Goal: Information Seeking & Learning: Learn about a topic

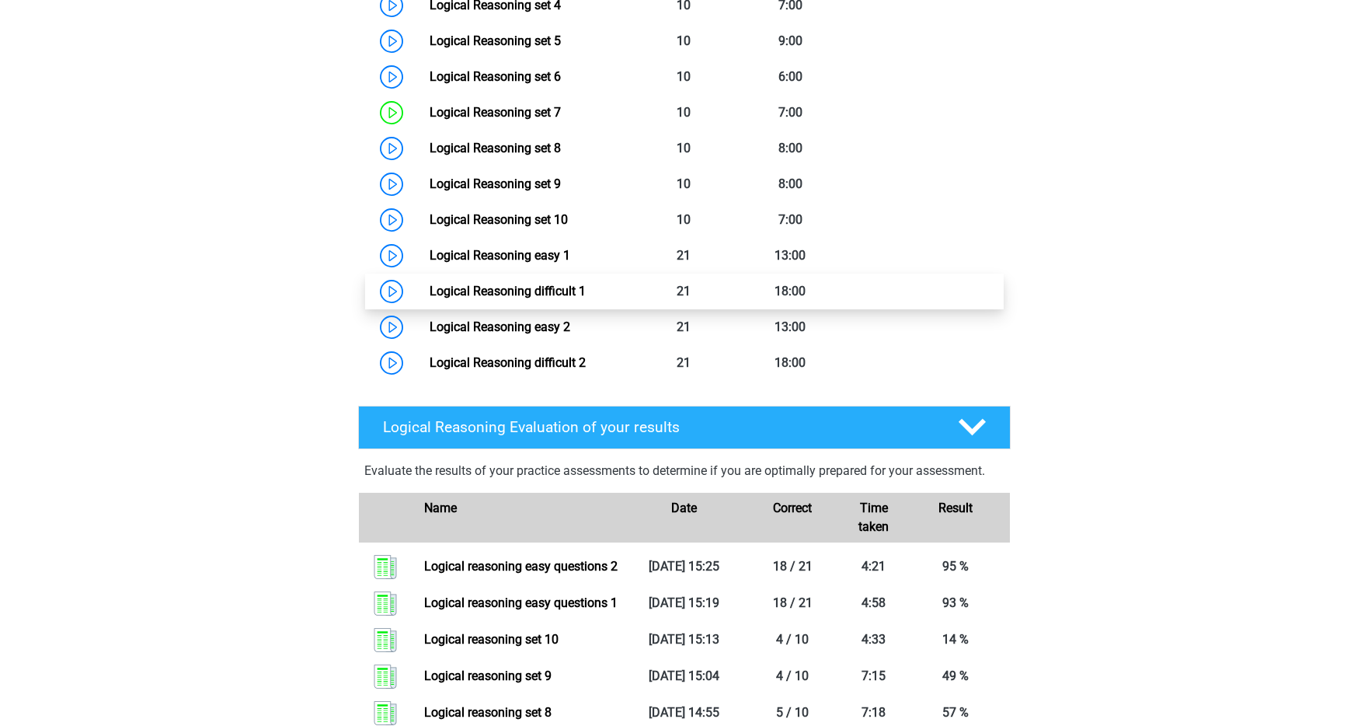
scroll to position [906, 0]
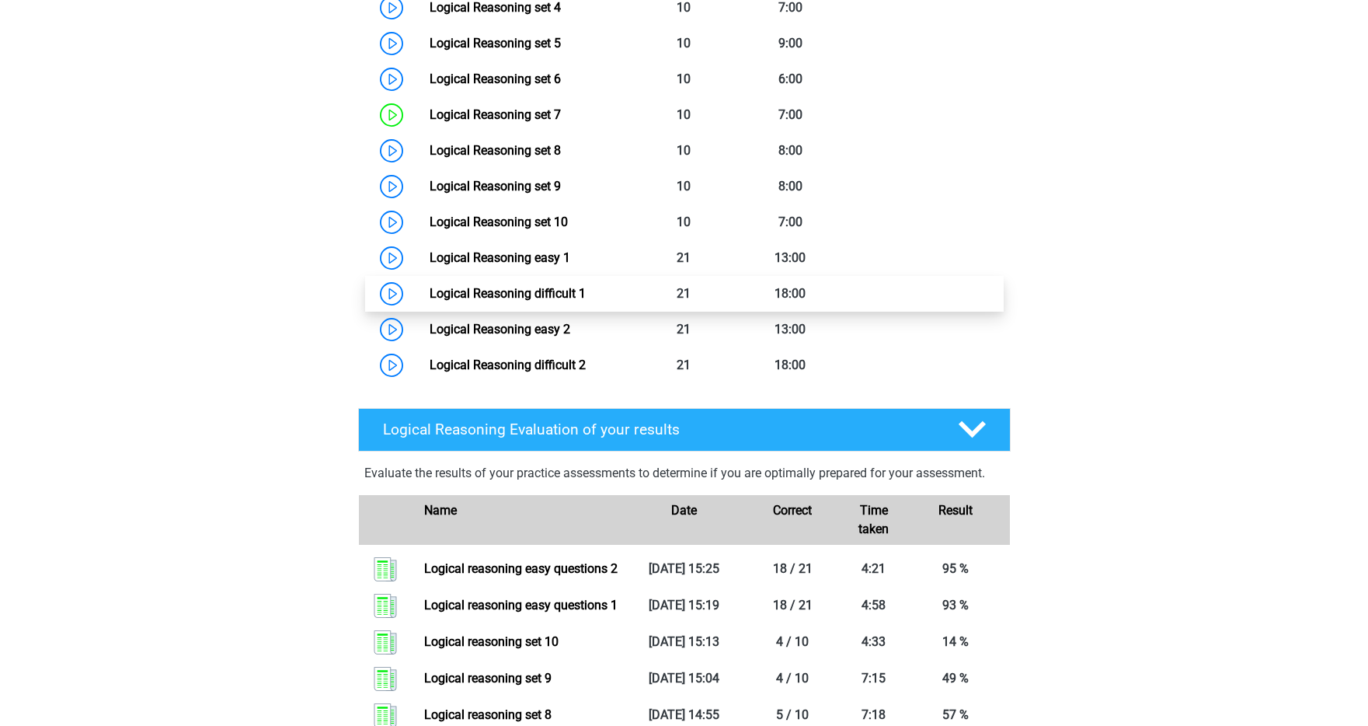
click at [430, 301] on link "Logical Reasoning difficult 1" at bounding box center [508, 293] width 156 height 15
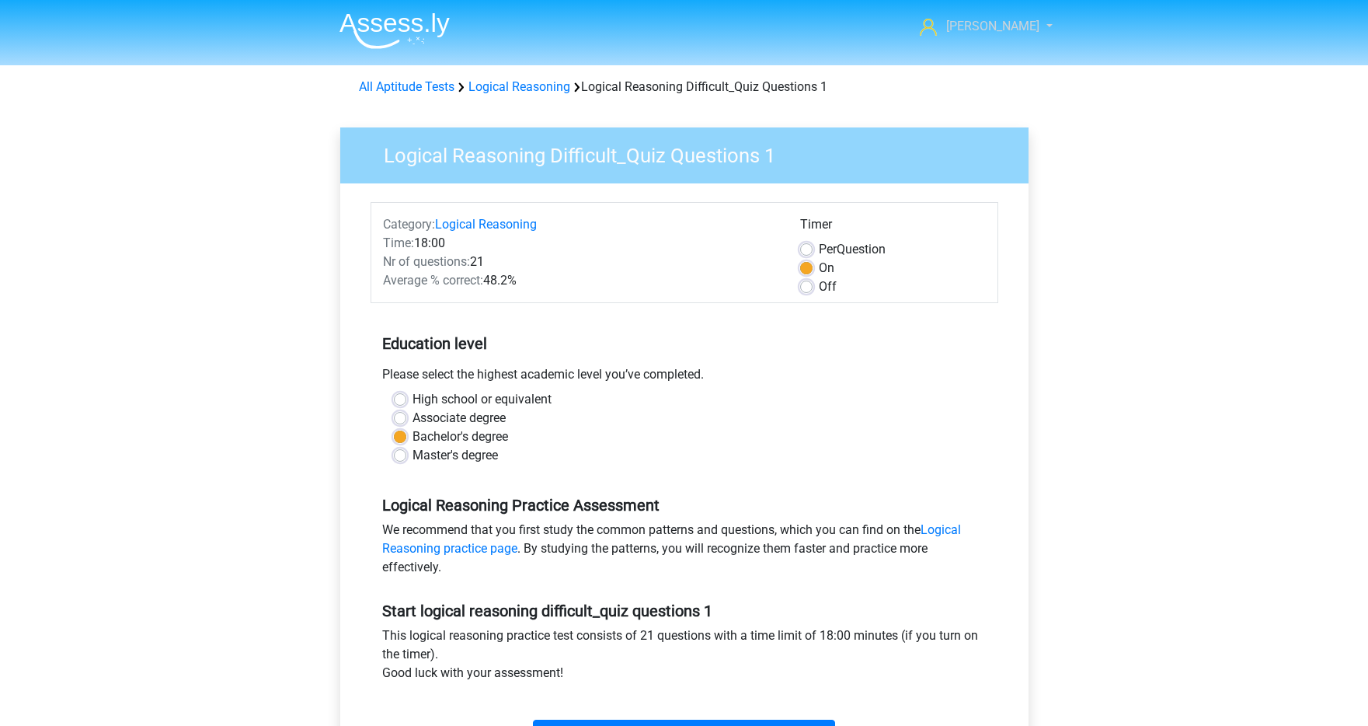
click at [1014, 33] on span "[PERSON_NAME]" at bounding box center [992, 26] width 93 height 15
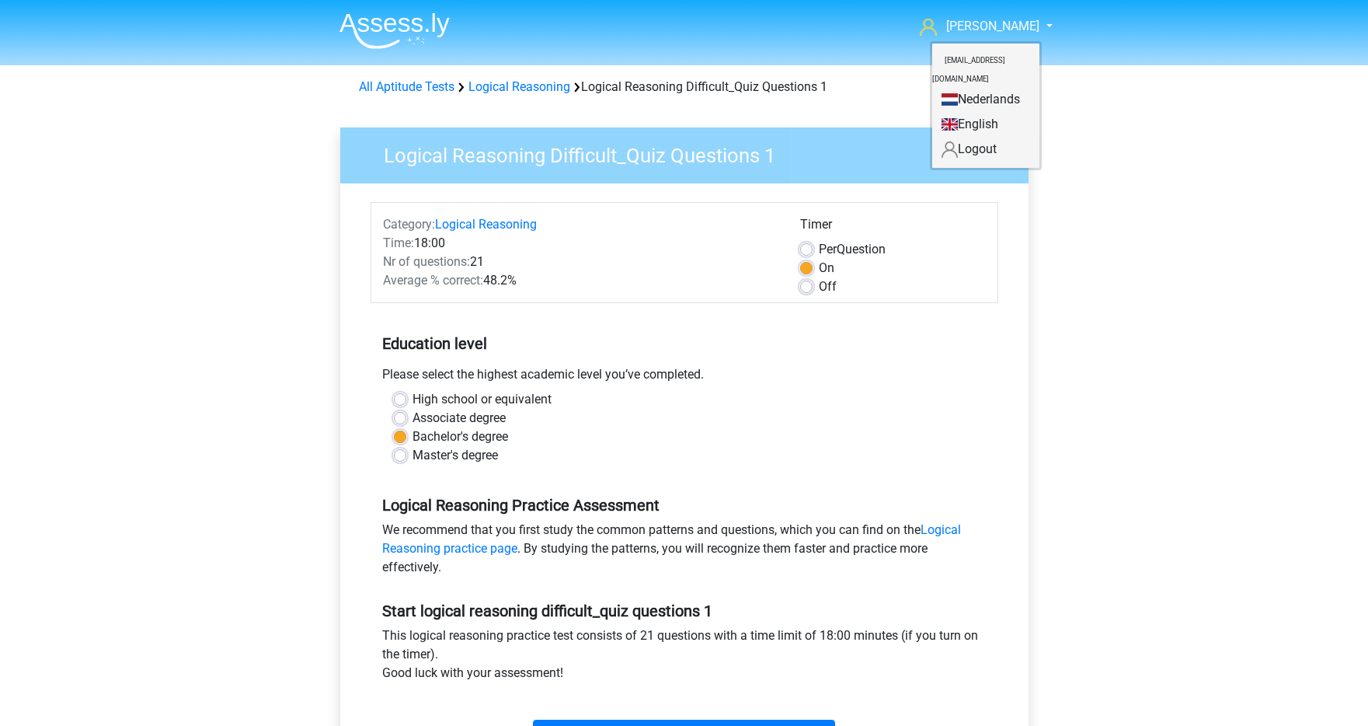
click at [995, 112] on link "English" at bounding box center [985, 124] width 107 height 25
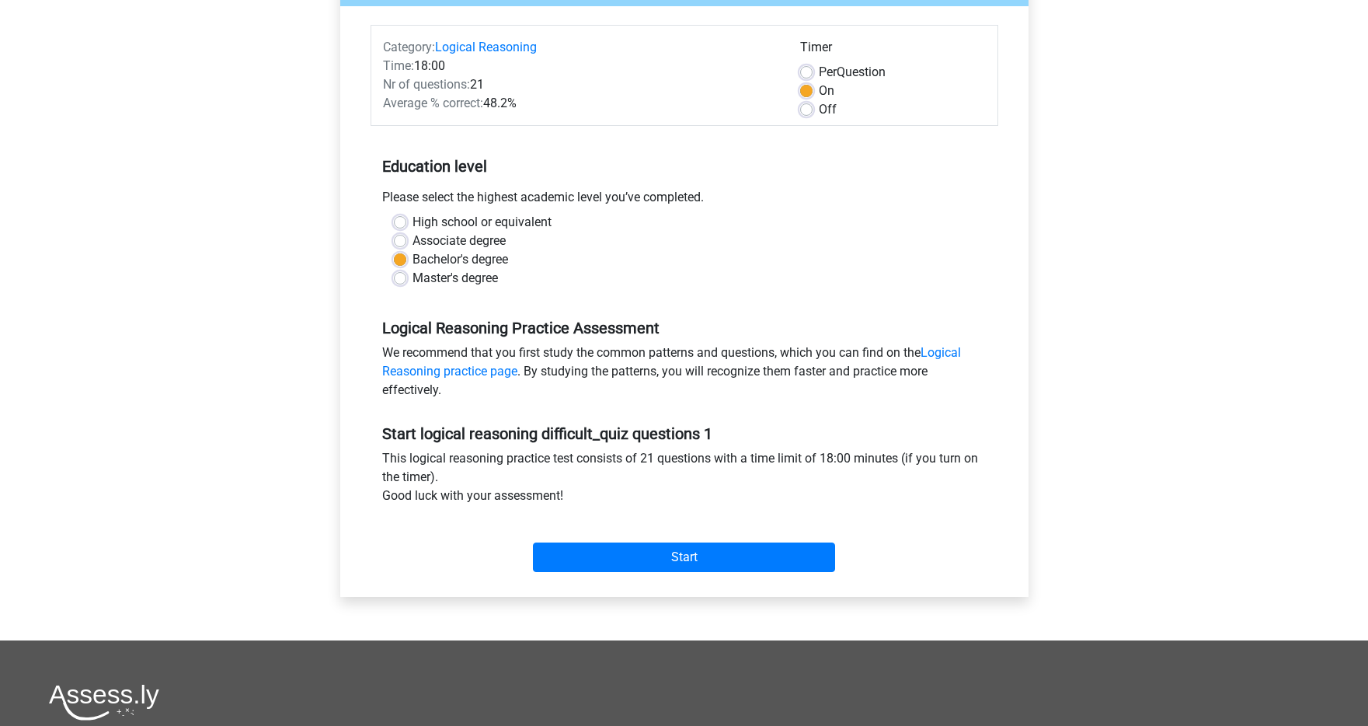
scroll to position [189, 0]
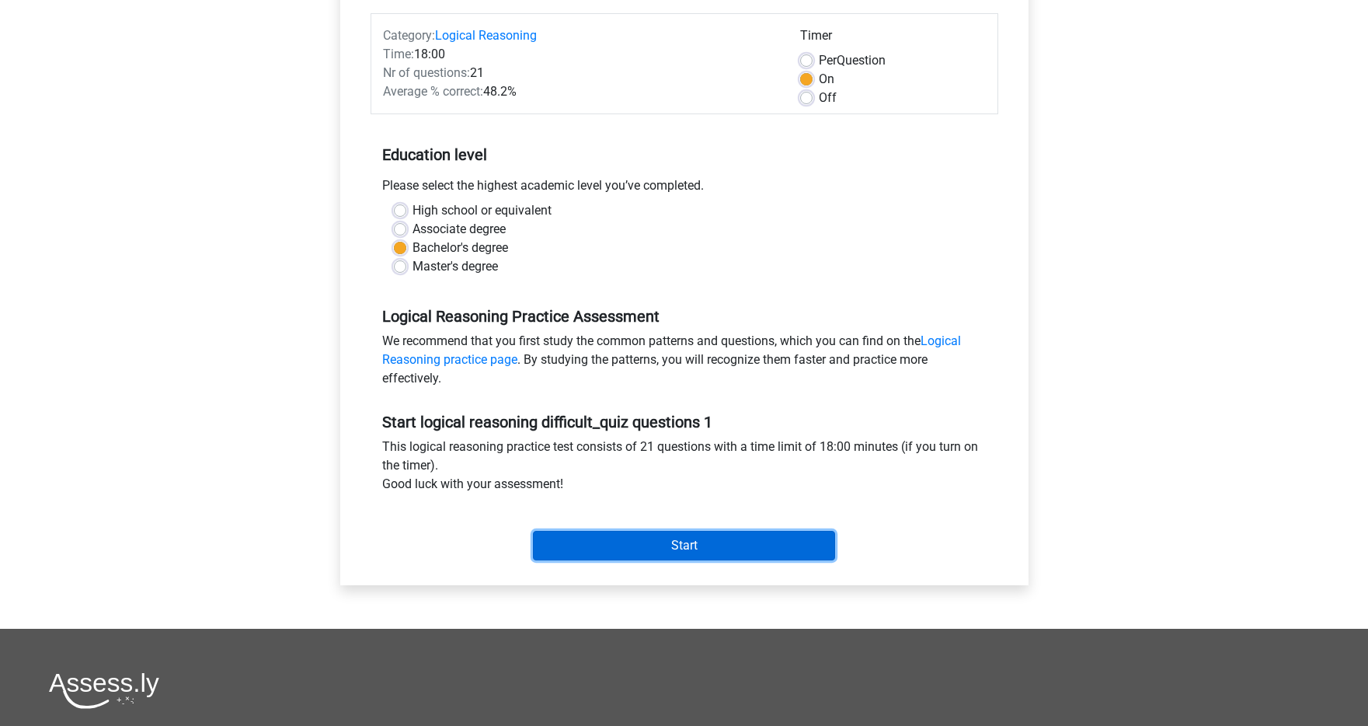
click at [650, 537] on input "Start" at bounding box center [684, 546] width 302 height 30
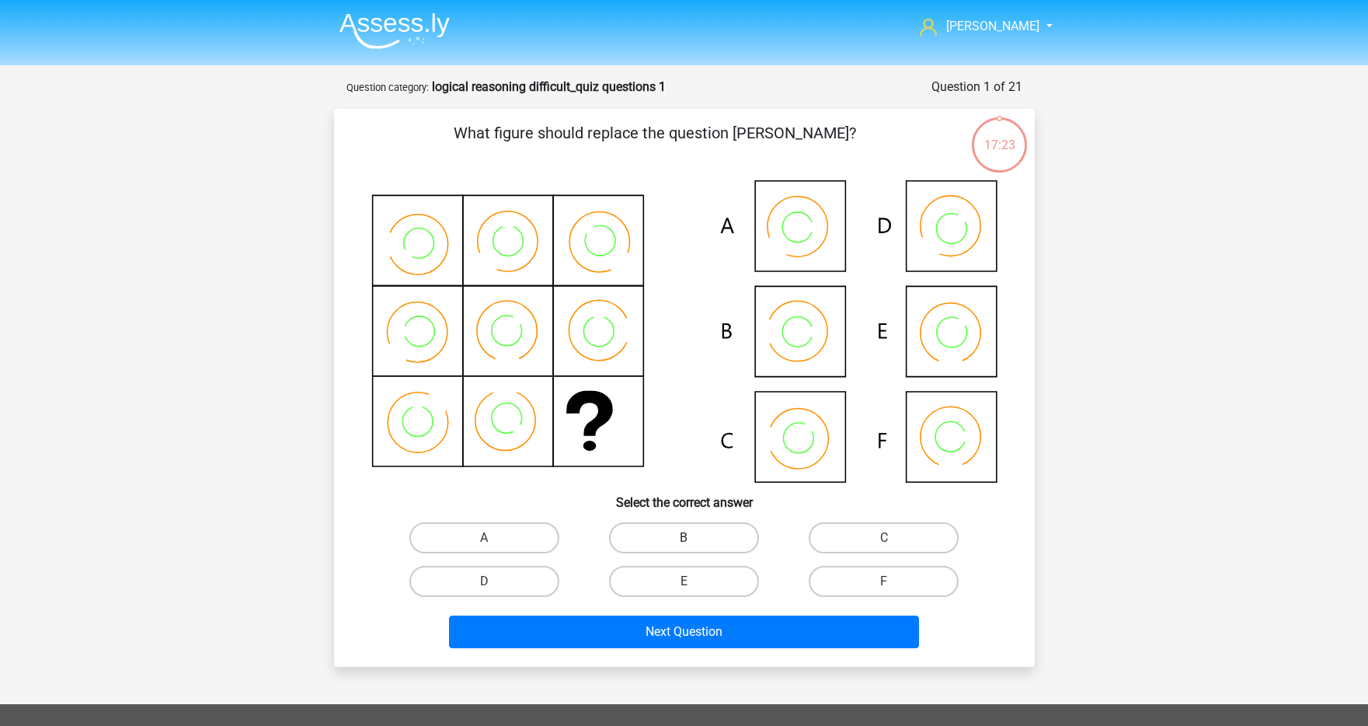
click at [661, 545] on label "B" at bounding box center [684, 537] width 150 height 31
click at [684, 545] on input "B" at bounding box center [689, 543] width 10 height 10
radio input "true"
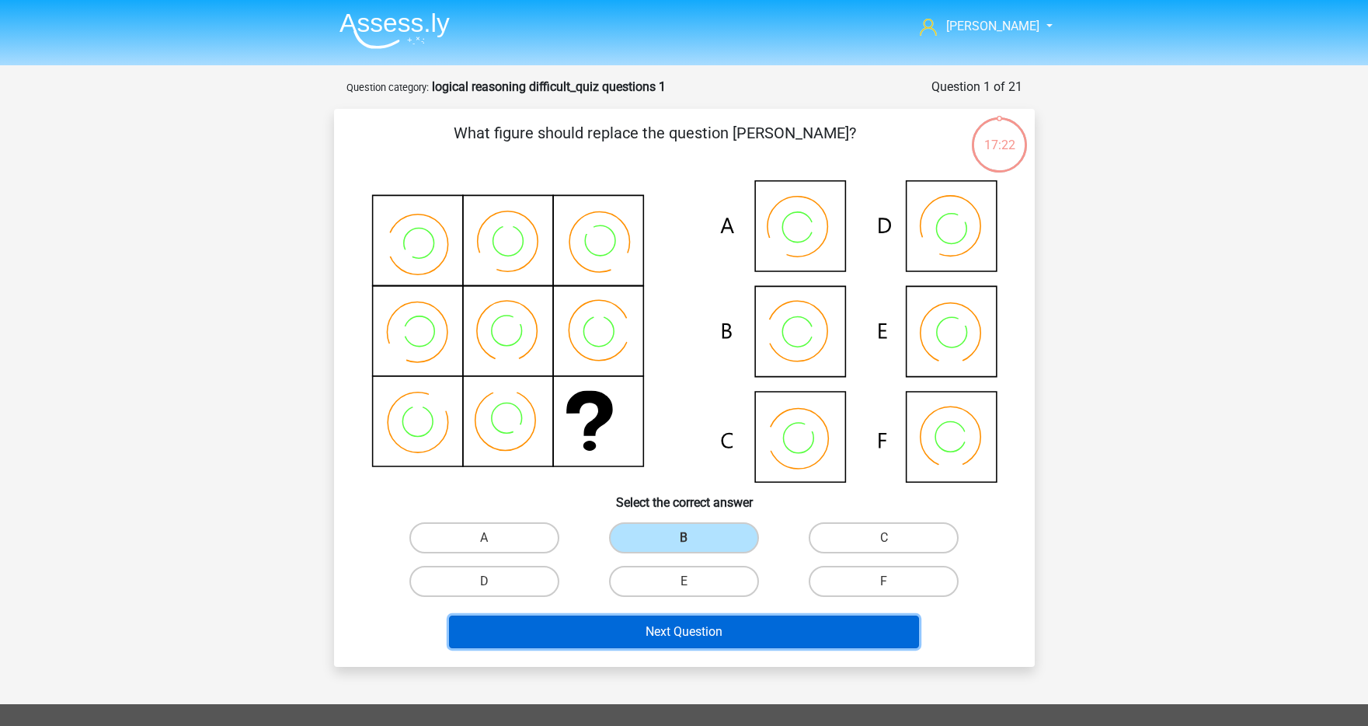
click at [657, 629] on button "Next Question" at bounding box center [684, 631] width 470 height 33
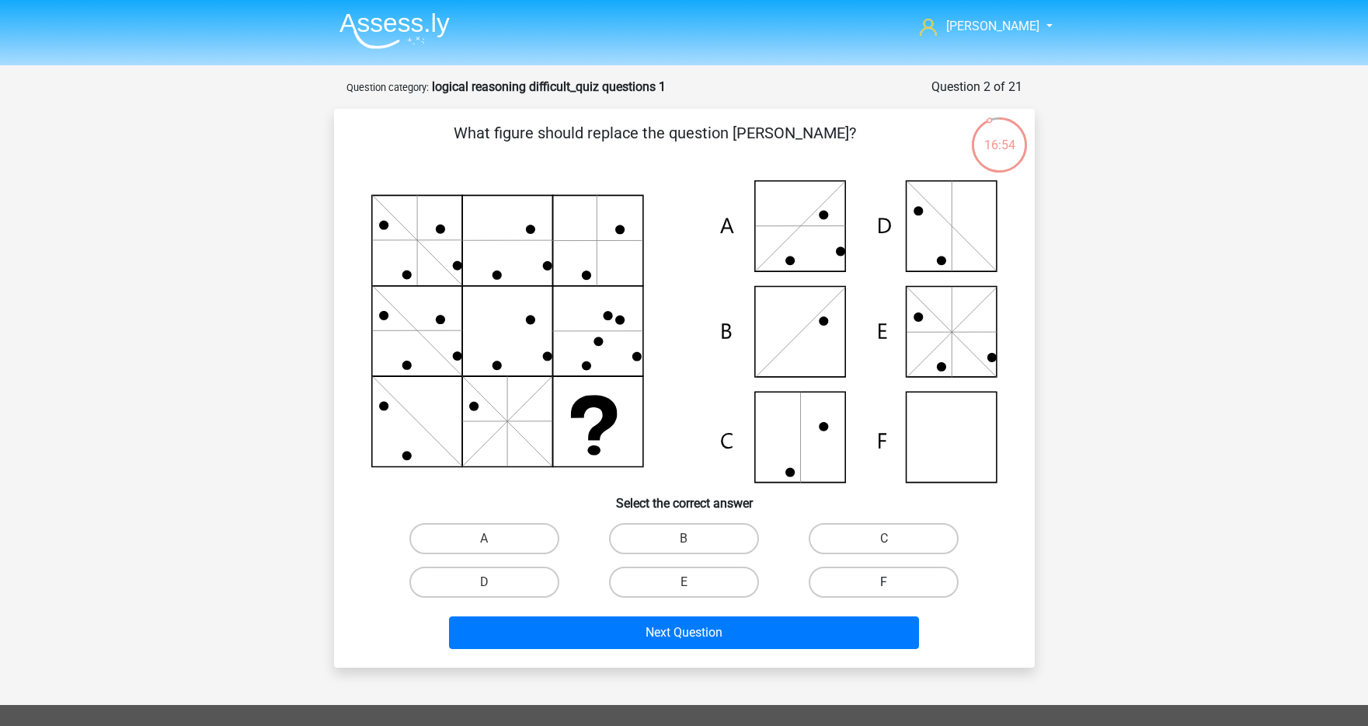
click at [911, 570] on label "F" at bounding box center [884, 581] width 150 height 31
click at [894, 582] on input "F" at bounding box center [889, 587] width 10 height 10
radio input "true"
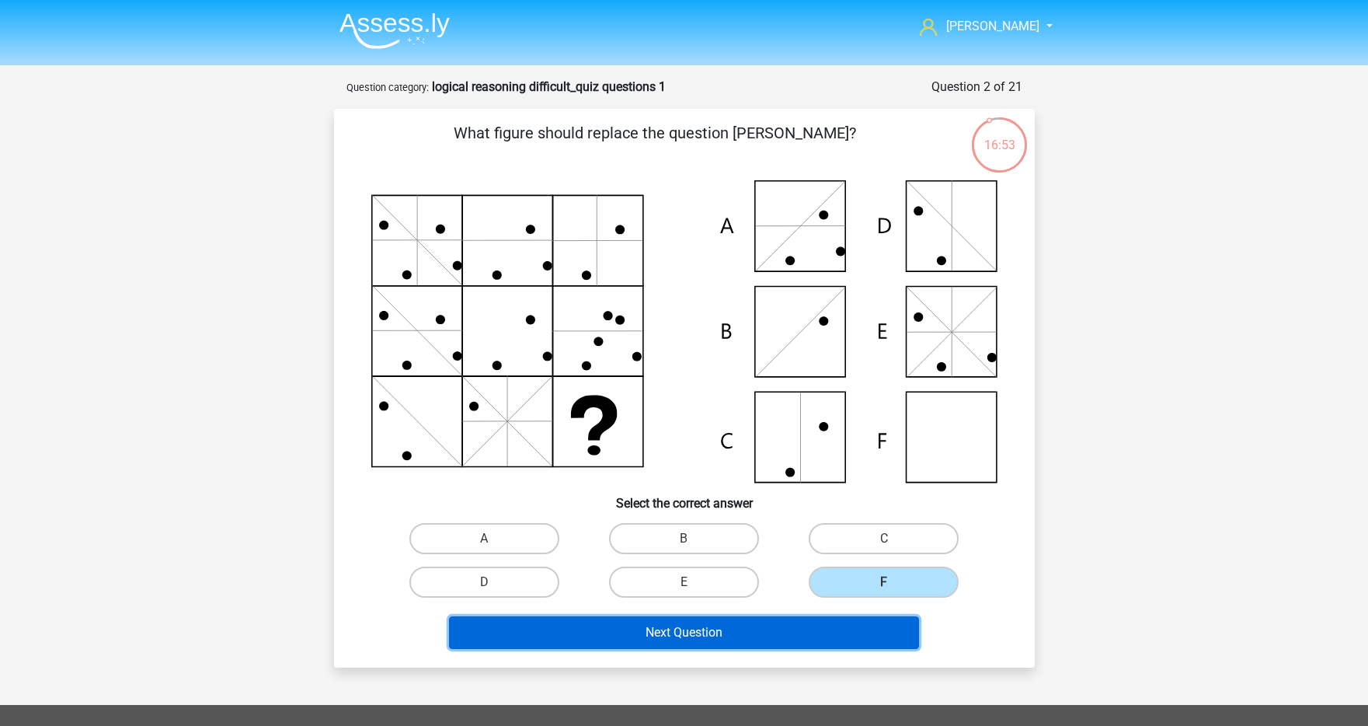
click at [845, 632] on button "Next Question" at bounding box center [684, 632] width 470 height 33
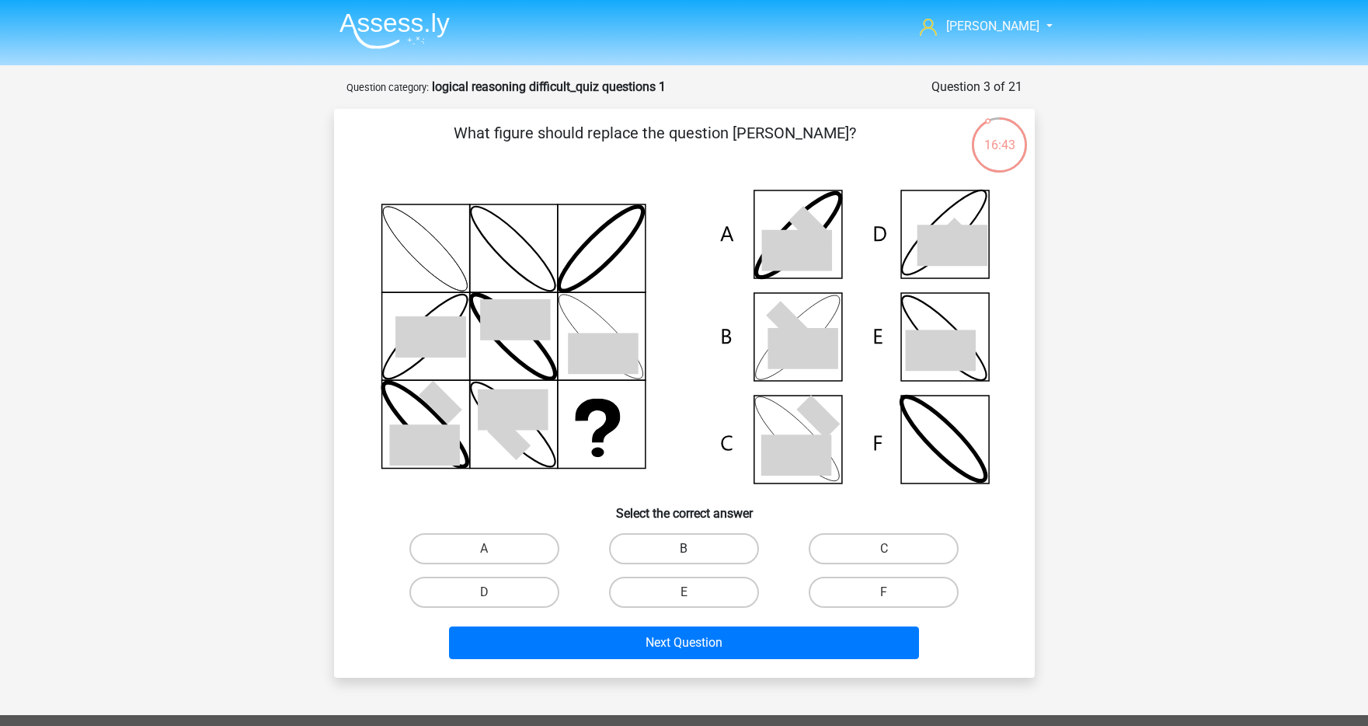
click at [732, 550] on label "B" at bounding box center [684, 548] width 150 height 31
click at [694, 550] on input "B" at bounding box center [689, 554] width 10 height 10
radio input "true"
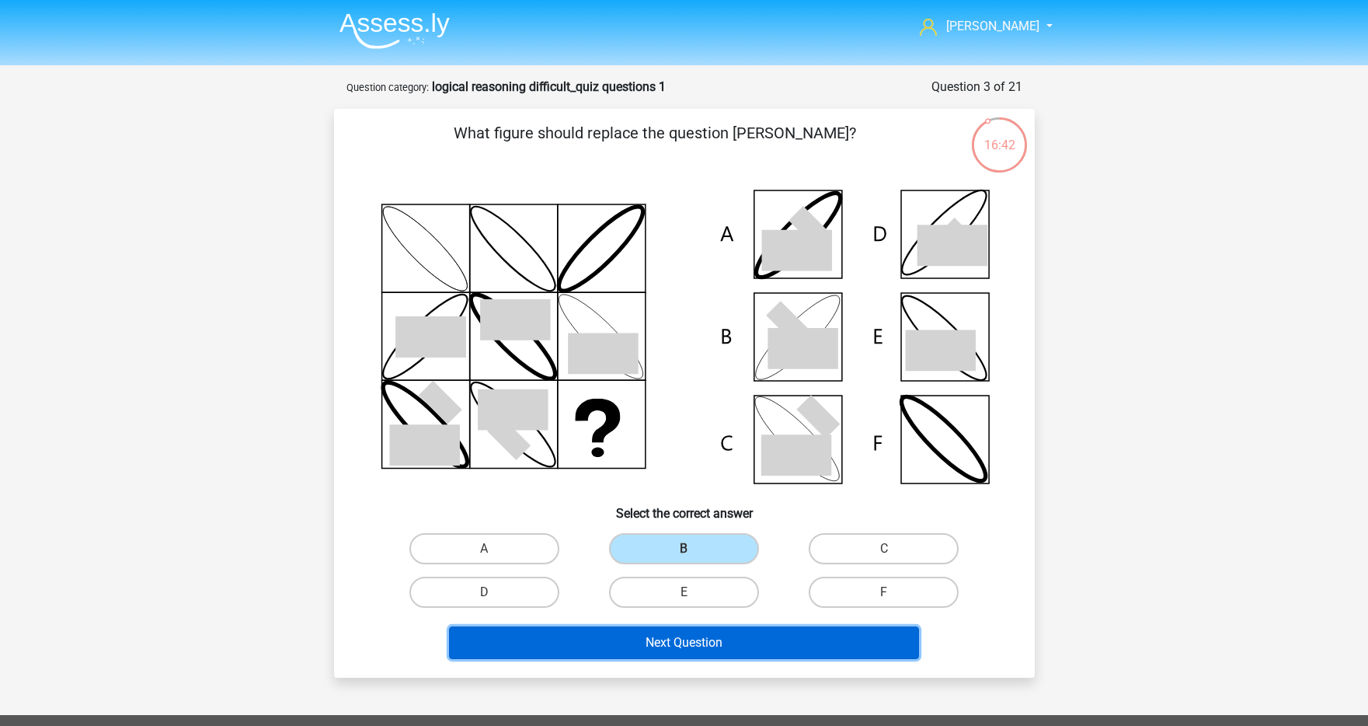
click at [706, 626] on button "Next Question" at bounding box center [684, 642] width 470 height 33
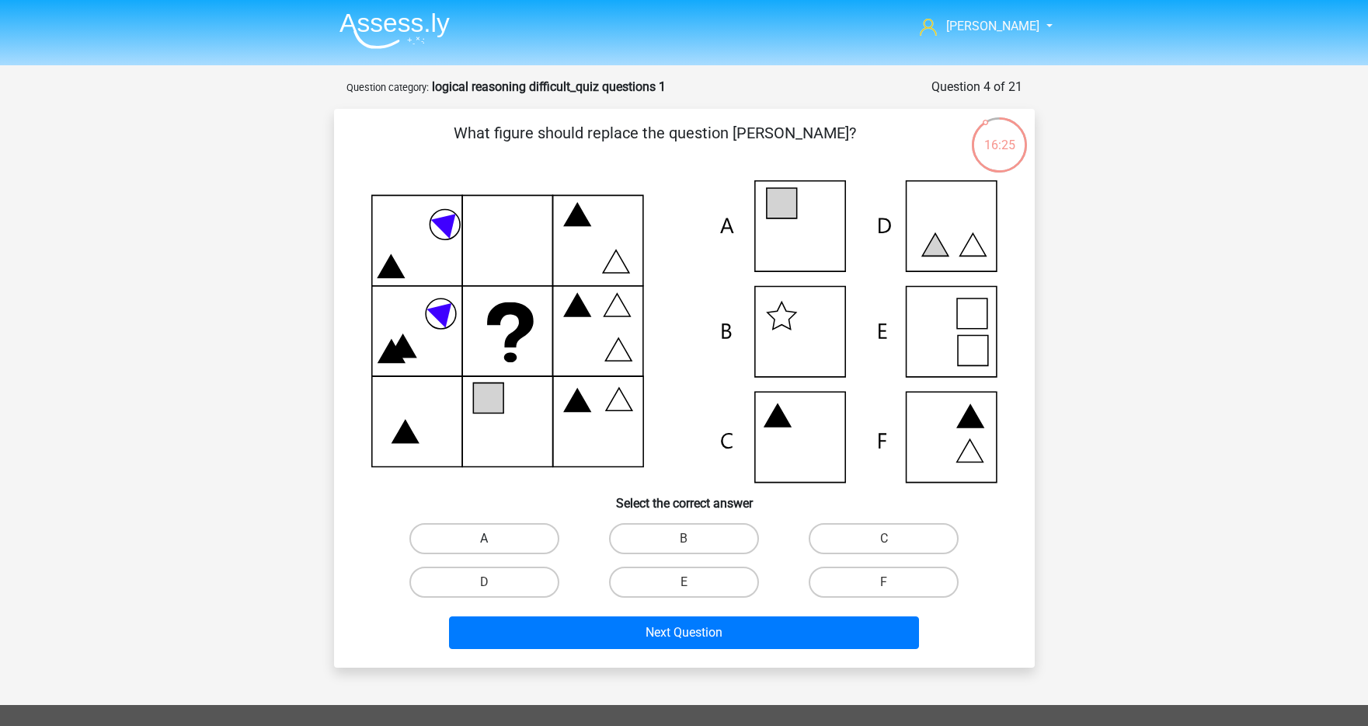
click at [499, 531] on label "A" at bounding box center [484, 538] width 150 height 31
click at [494, 538] on input "A" at bounding box center [489, 543] width 10 height 10
radio input "true"
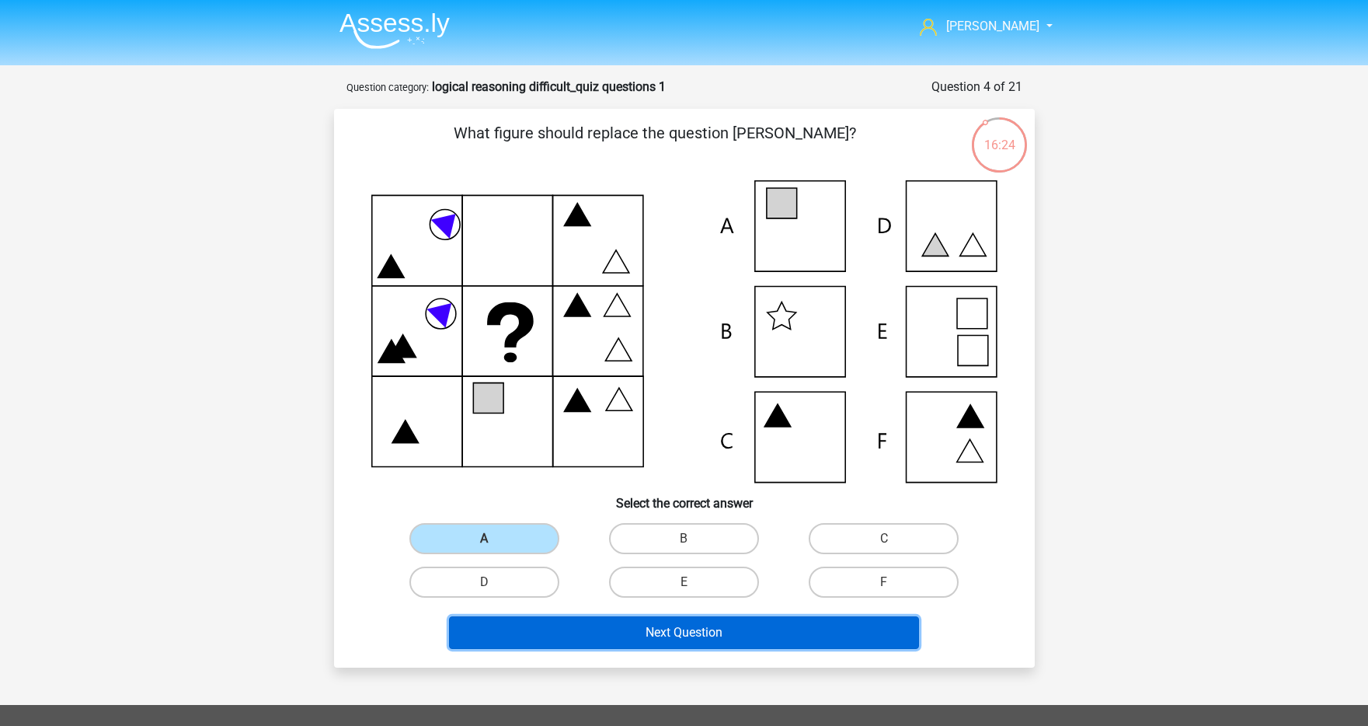
click at [591, 643] on button "Next Question" at bounding box center [684, 632] width 470 height 33
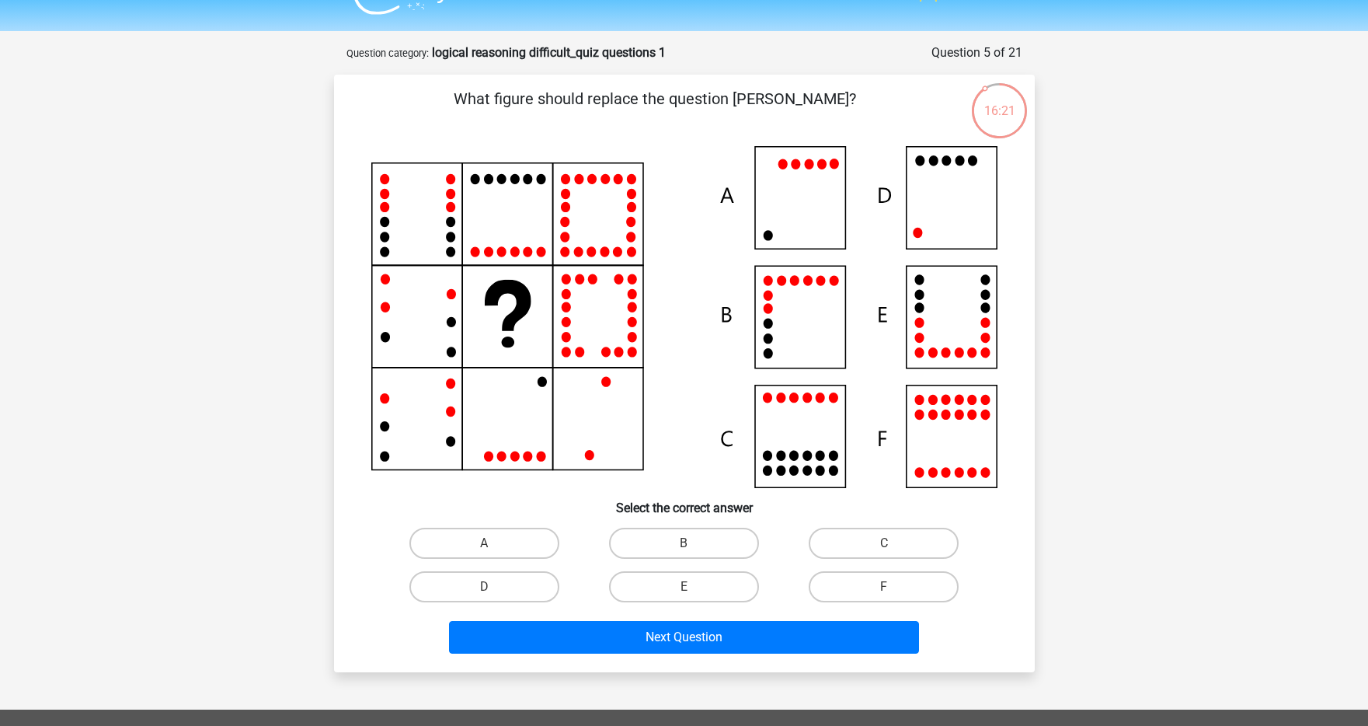
scroll to position [20, 0]
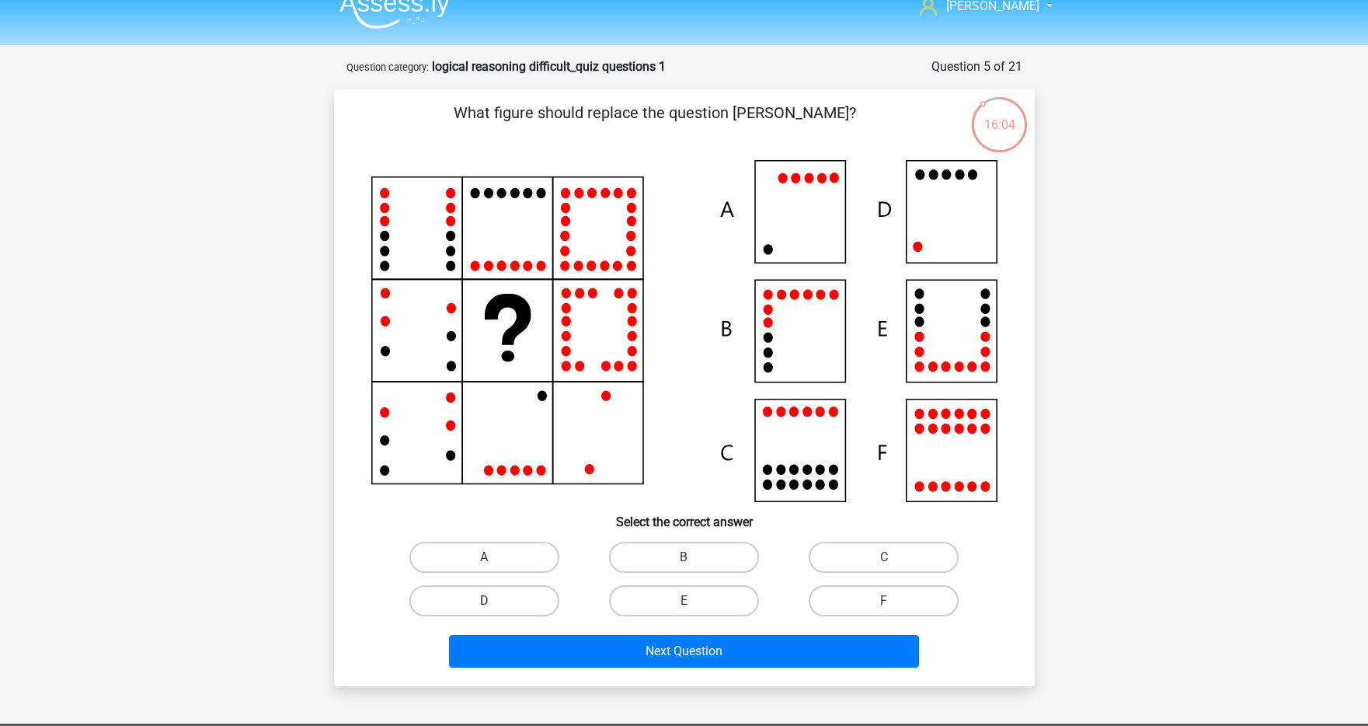
click at [531, 597] on label "D" at bounding box center [484, 600] width 150 height 31
click at [494, 601] on input "D" at bounding box center [489, 606] width 10 height 10
radio input "true"
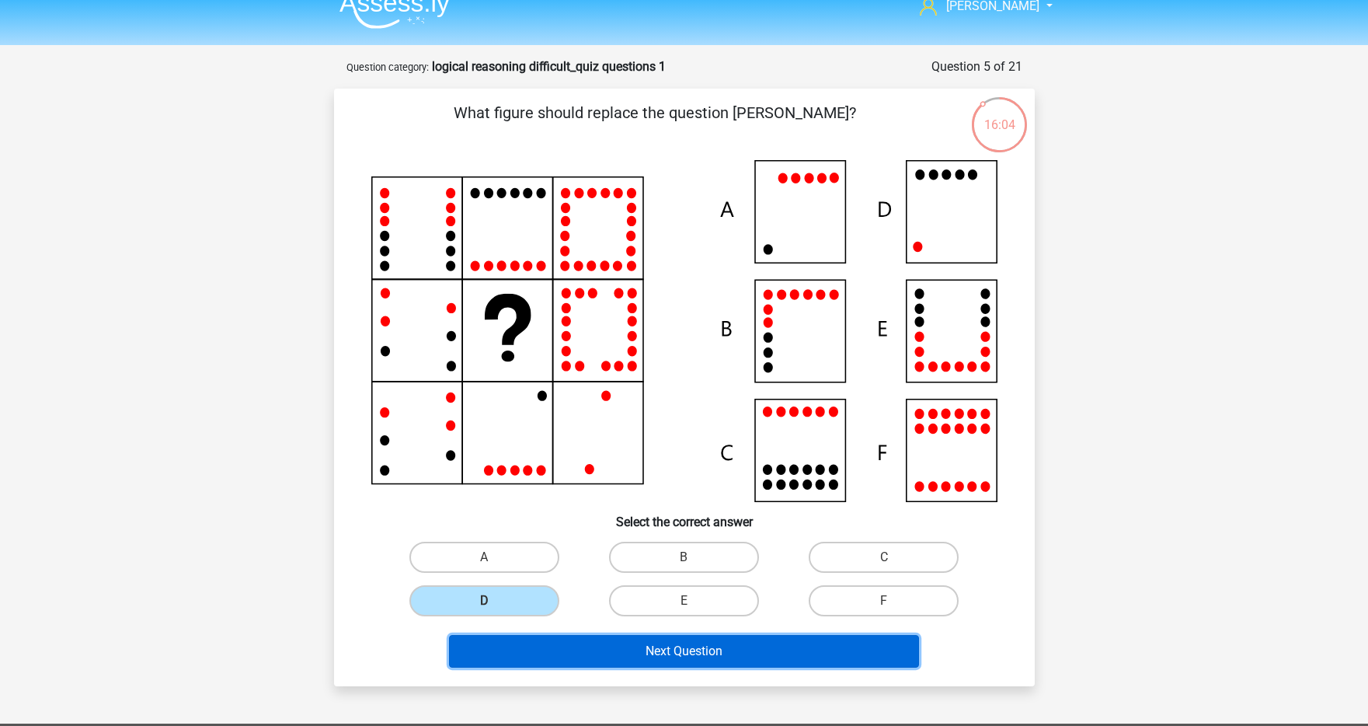
click at [552, 643] on button "Next Question" at bounding box center [684, 651] width 470 height 33
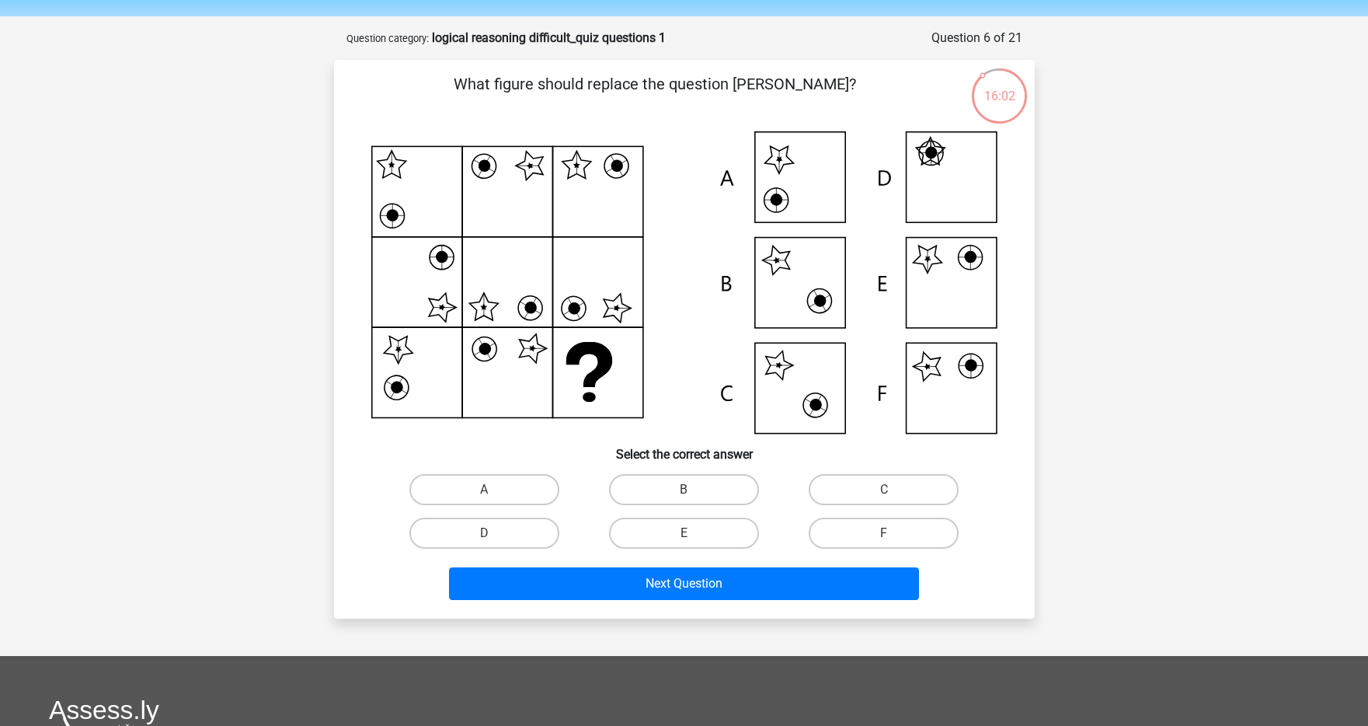
scroll to position [0, 0]
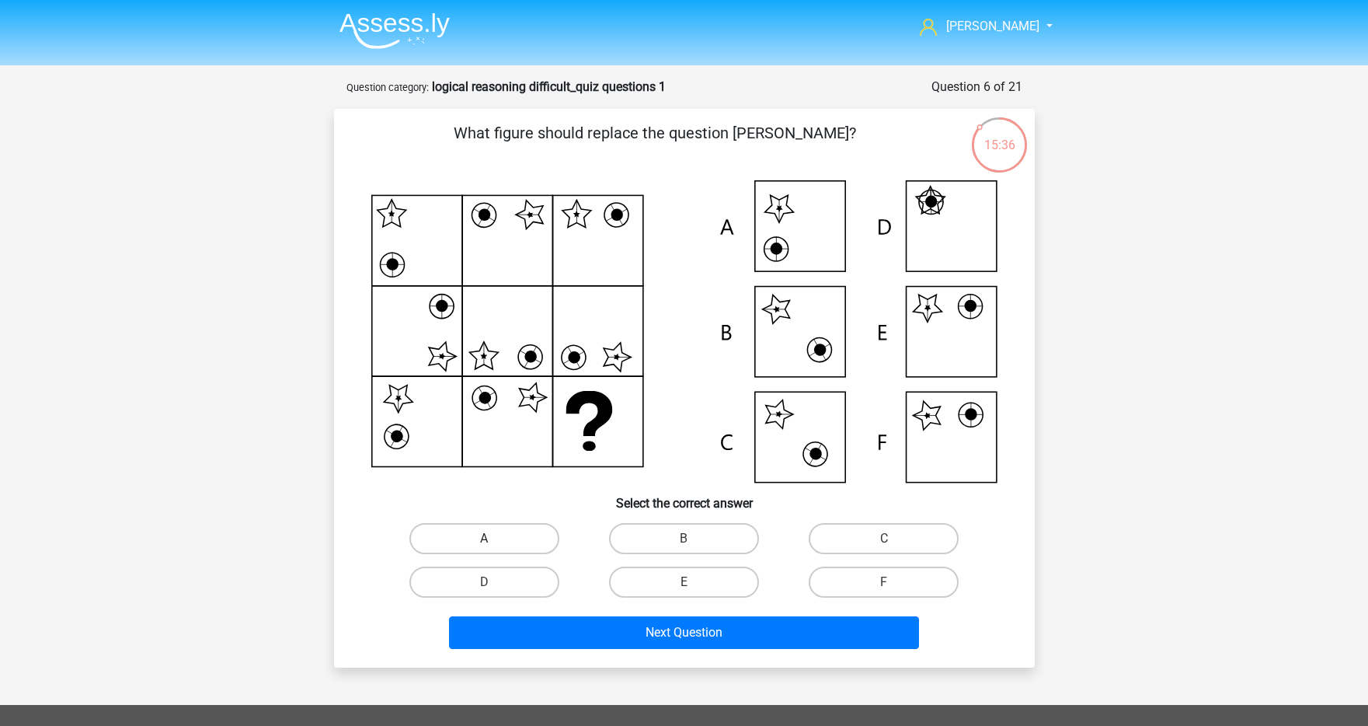
click at [511, 537] on label "A" at bounding box center [484, 538] width 150 height 31
click at [494, 538] on input "A" at bounding box center [489, 543] width 10 height 10
radio input "true"
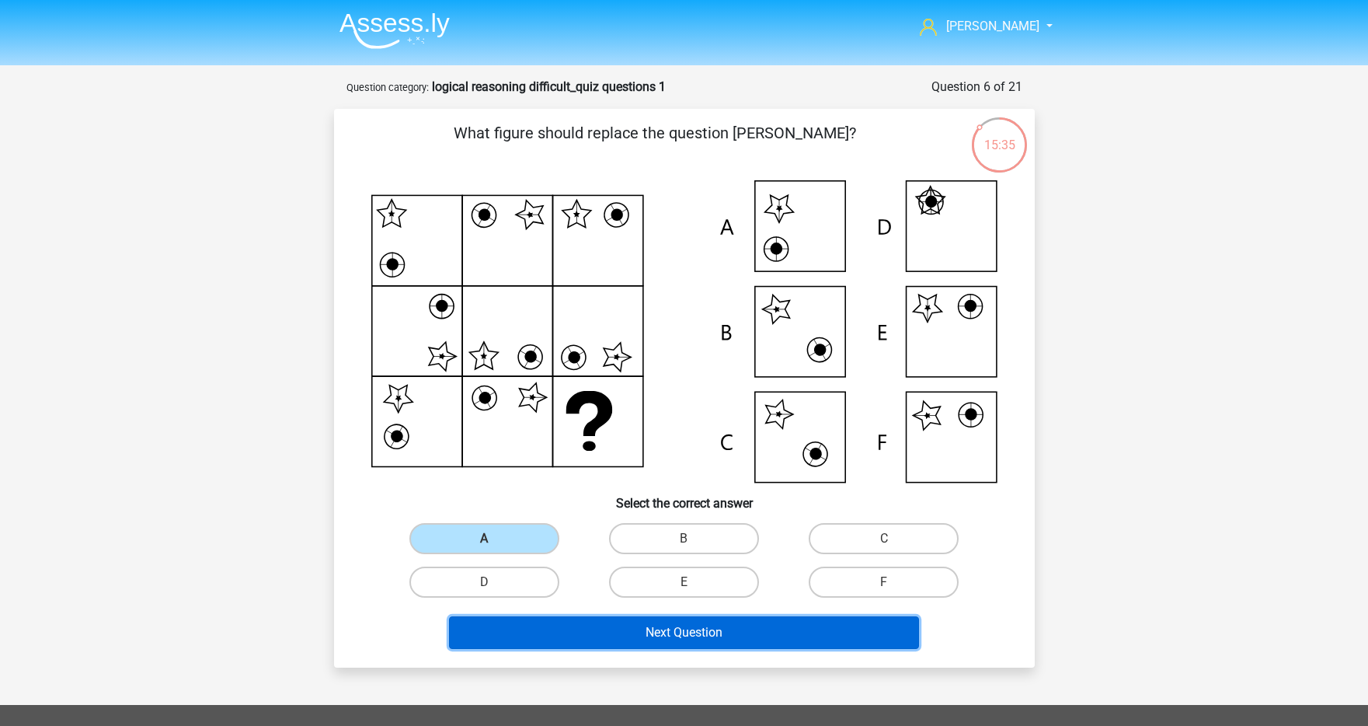
click at [562, 624] on button "Next Question" at bounding box center [684, 632] width 470 height 33
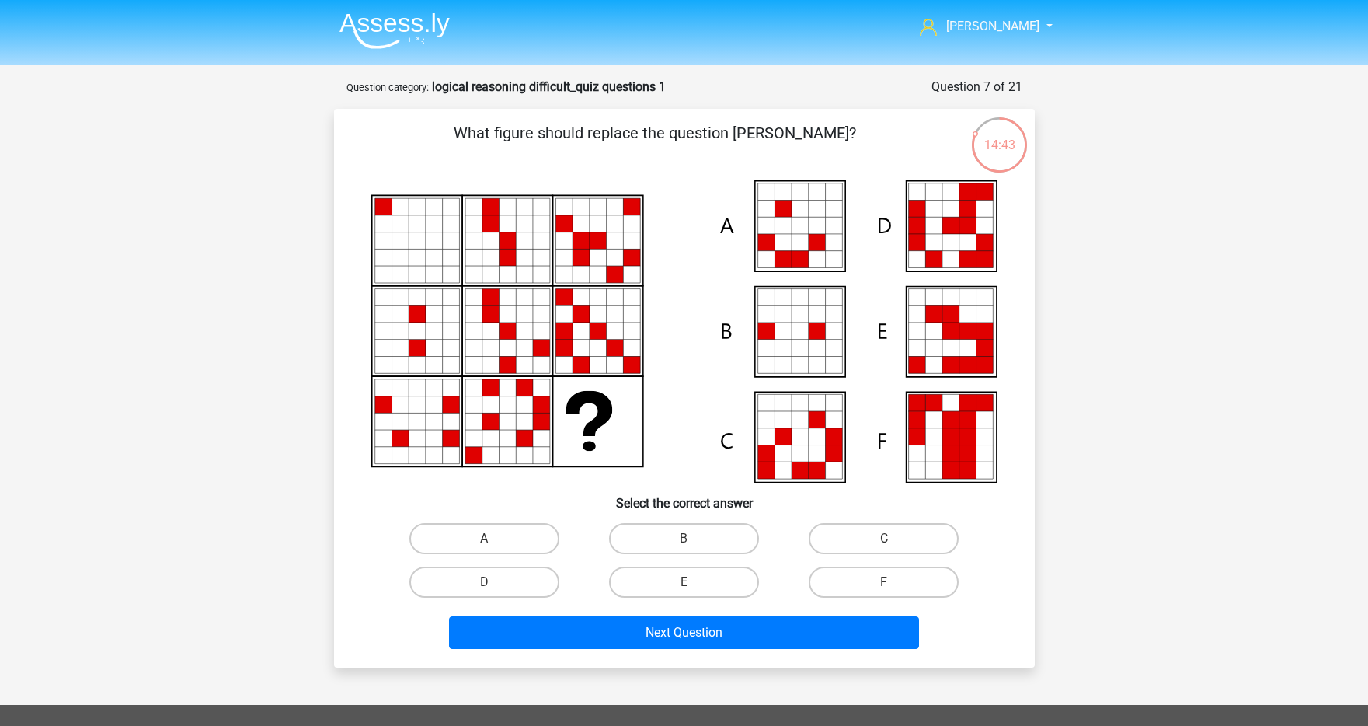
click at [944, 322] on icon at bounding box center [951, 314] width 17 height 17
click at [690, 584] on input "E" at bounding box center [689, 587] width 10 height 10
radio input "true"
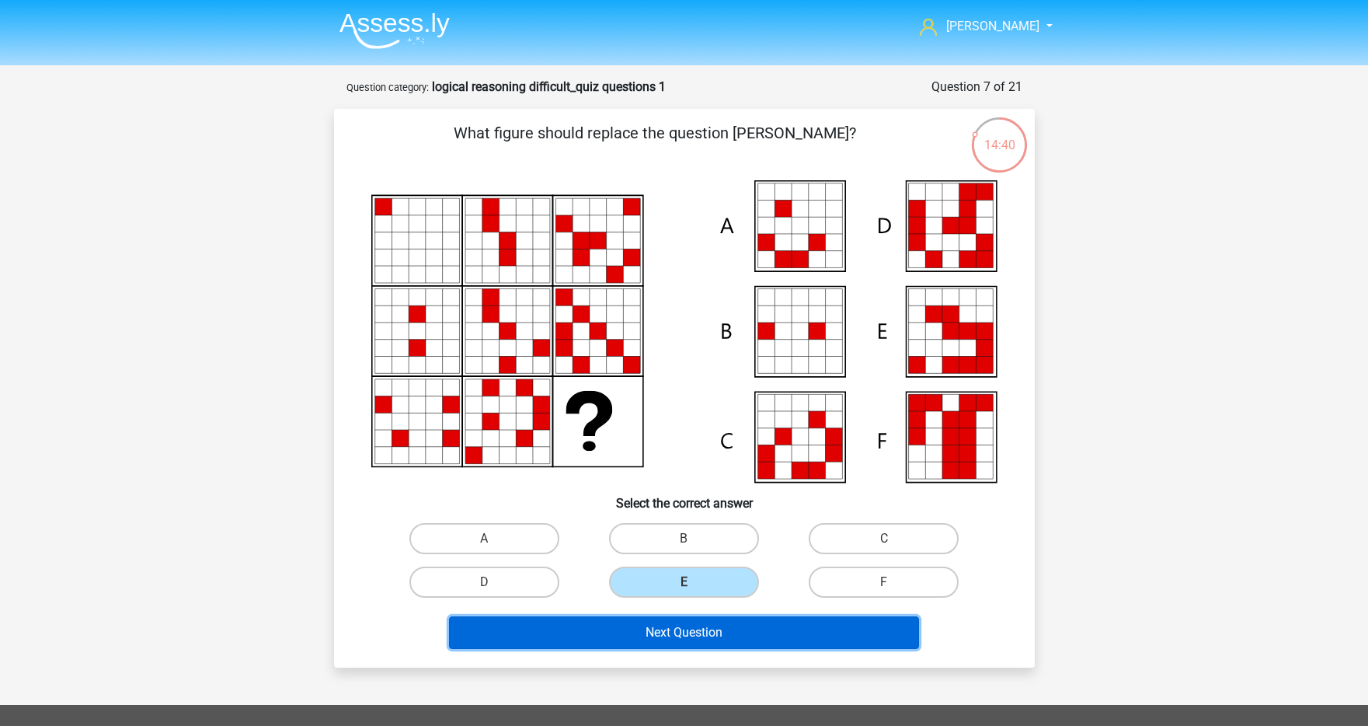
click at [680, 622] on button "Next Question" at bounding box center [684, 632] width 470 height 33
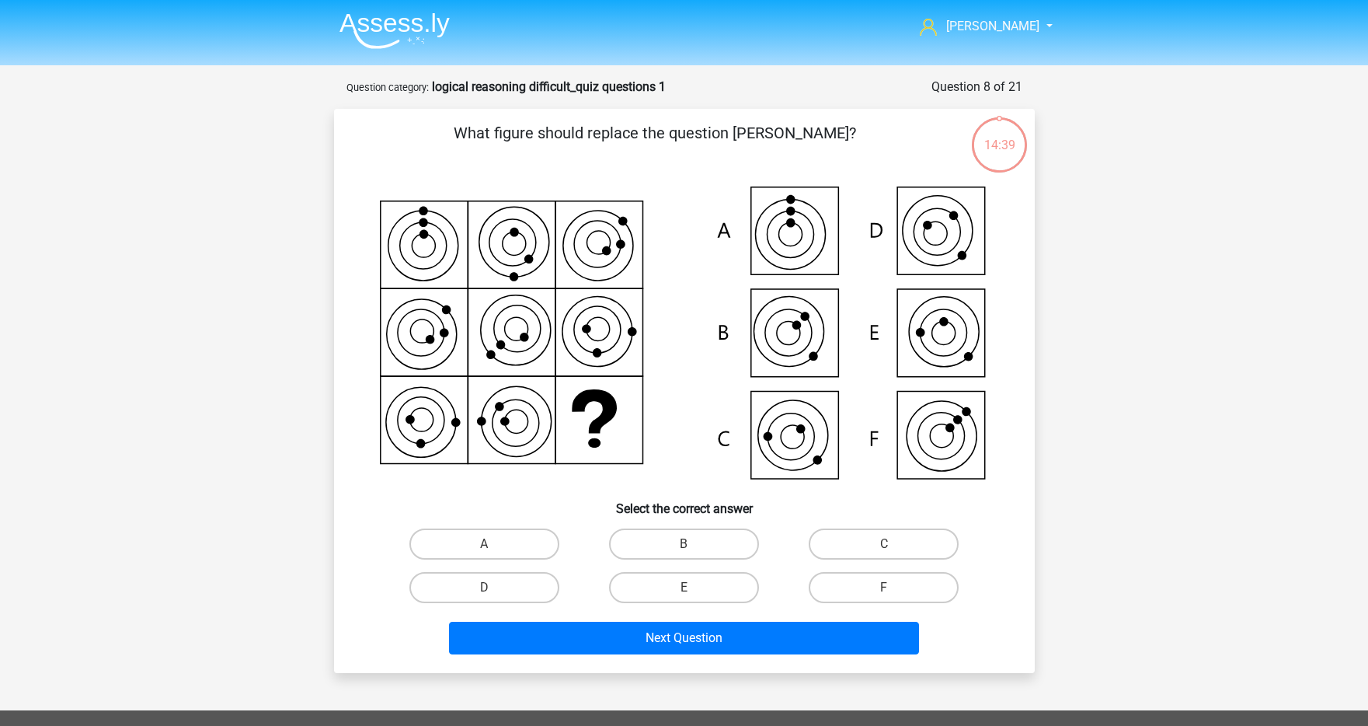
scroll to position [78, 0]
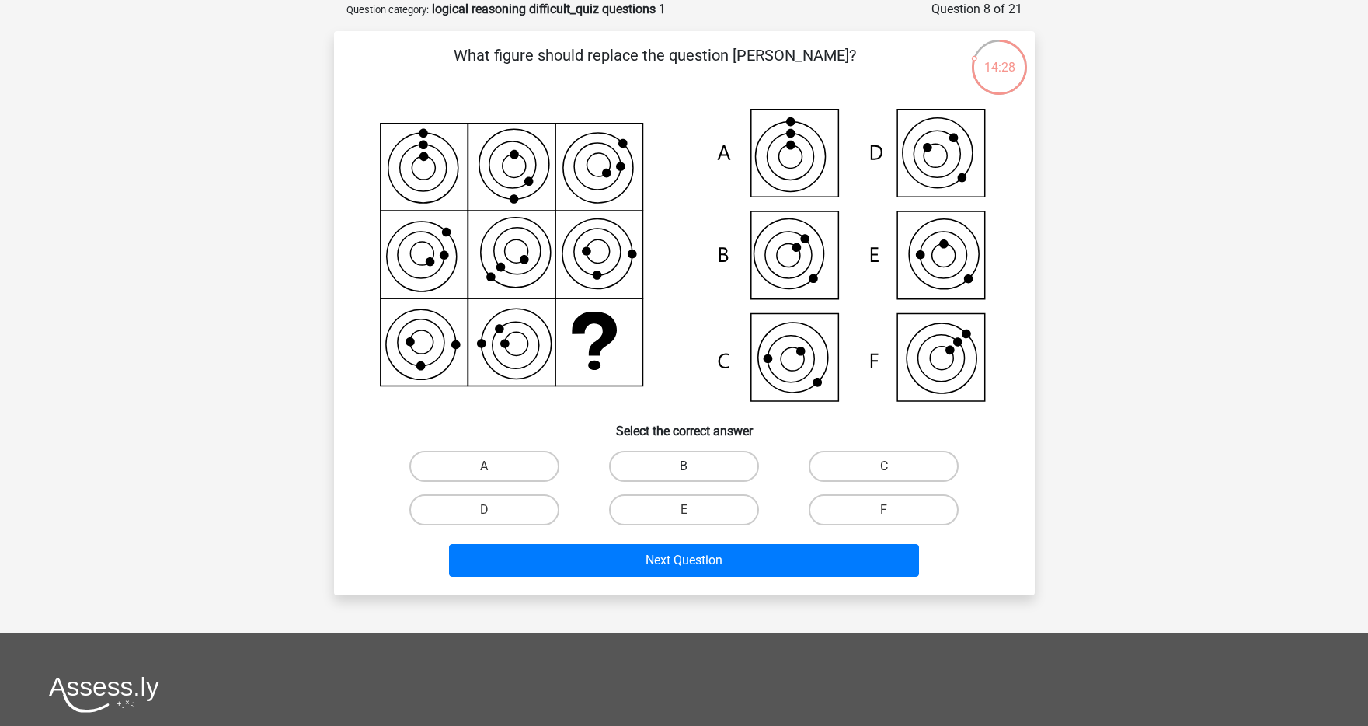
click at [667, 462] on label "B" at bounding box center [684, 466] width 150 height 31
click at [684, 466] on input "B" at bounding box center [689, 471] width 10 height 10
radio input "true"
click at [824, 465] on label "C" at bounding box center [884, 466] width 150 height 31
click at [884, 466] on input "C" at bounding box center [889, 471] width 10 height 10
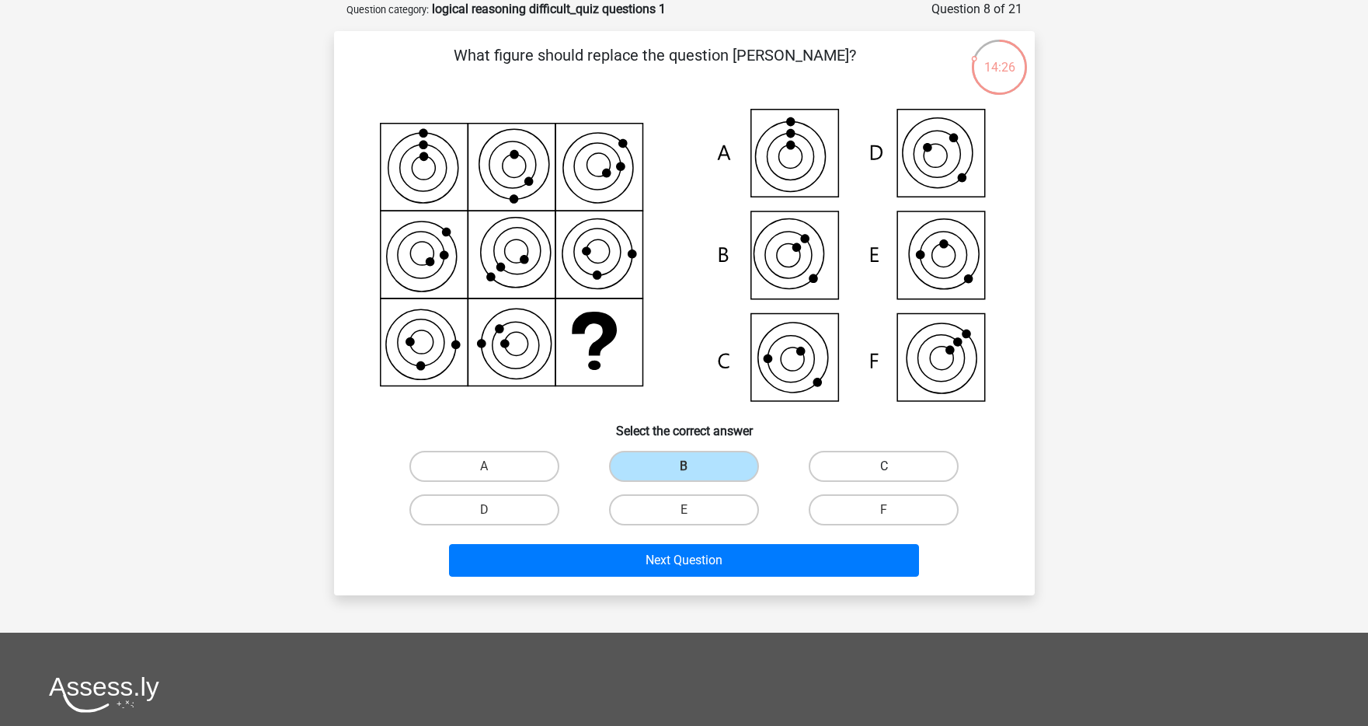
radio input "true"
click at [708, 489] on div "E" at bounding box center [684, 510] width 200 height 44
click at [696, 507] on label "E" at bounding box center [684, 509] width 150 height 31
click at [694, 510] on input "E" at bounding box center [689, 515] width 10 height 10
radio input "true"
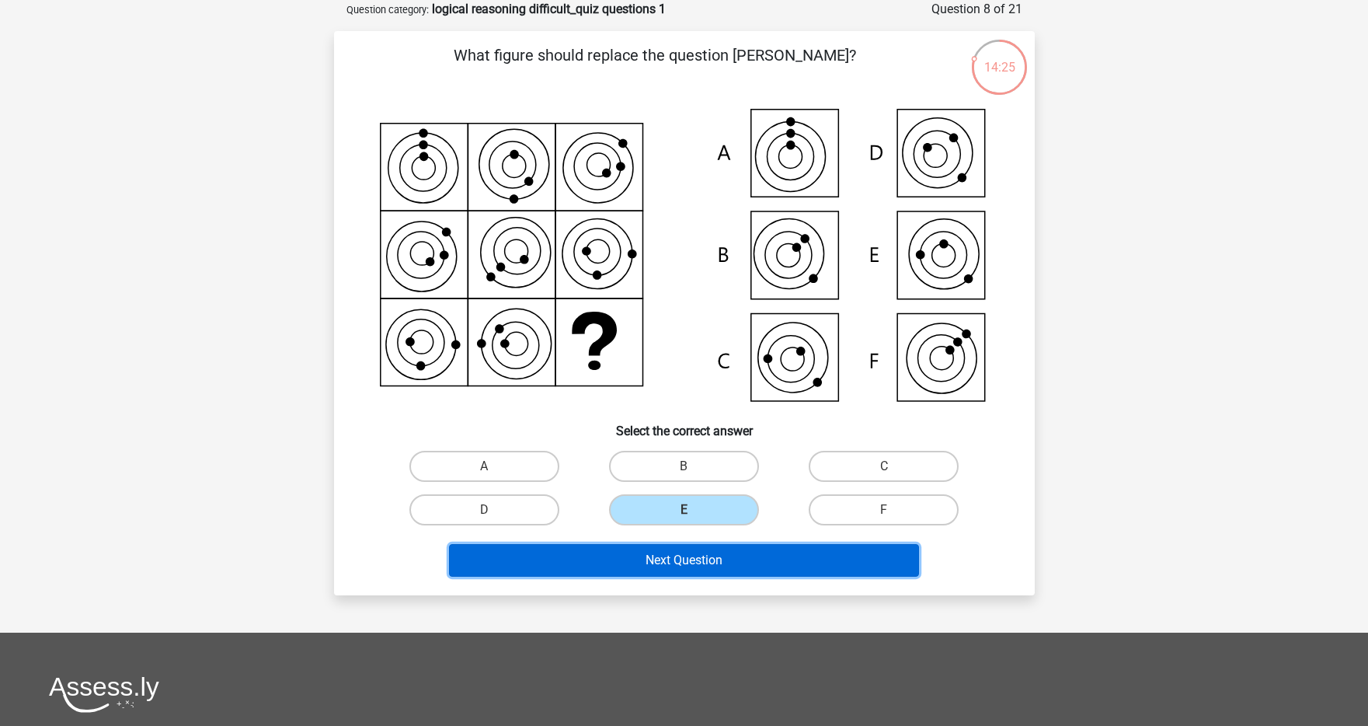
click at [663, 558] on button "Next Question" at bounding box center [684, 560] width 470 height 33
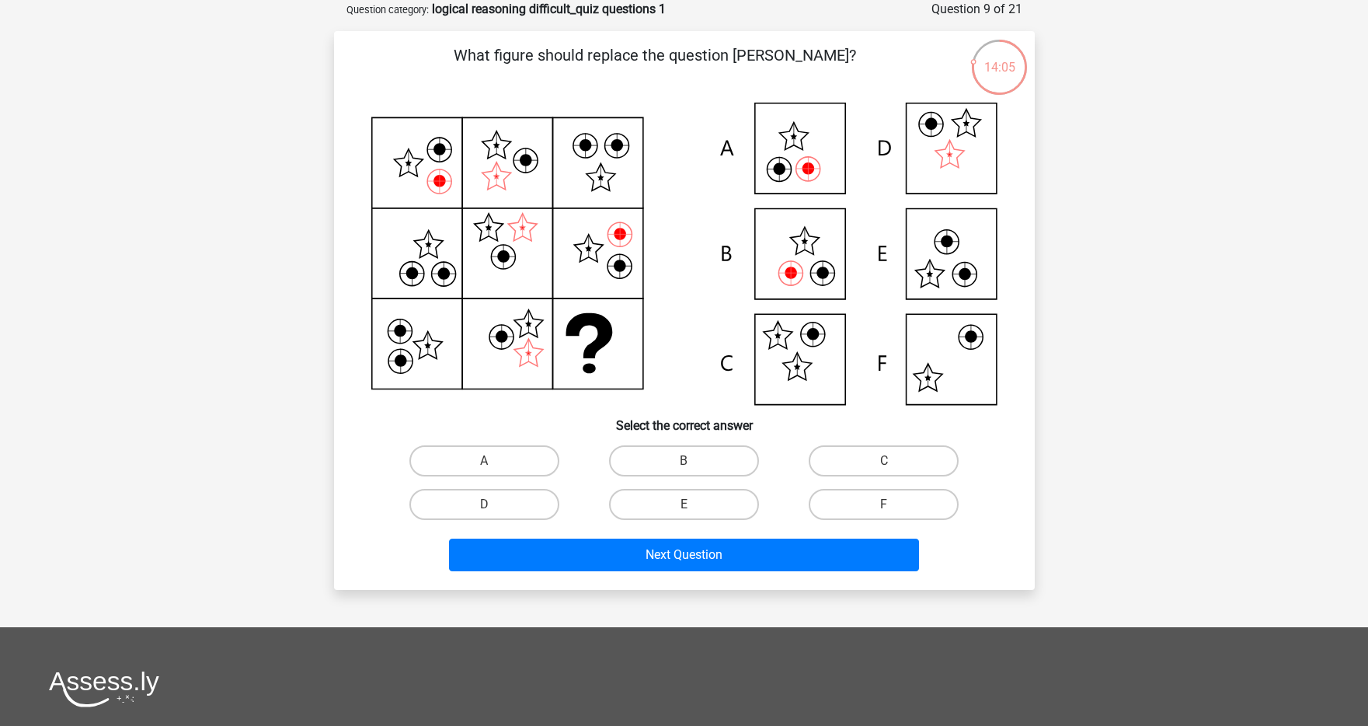
click at [493, 441] on div "A" at bounding box center [485, 461] width 200 height 44
click at [476, 469] on label "A" at bounding box center [484, 460] width 150 height 31
click at [484, 469] on input "A" at bounding box center [489, 466] width 10 height 10
radio input "true"
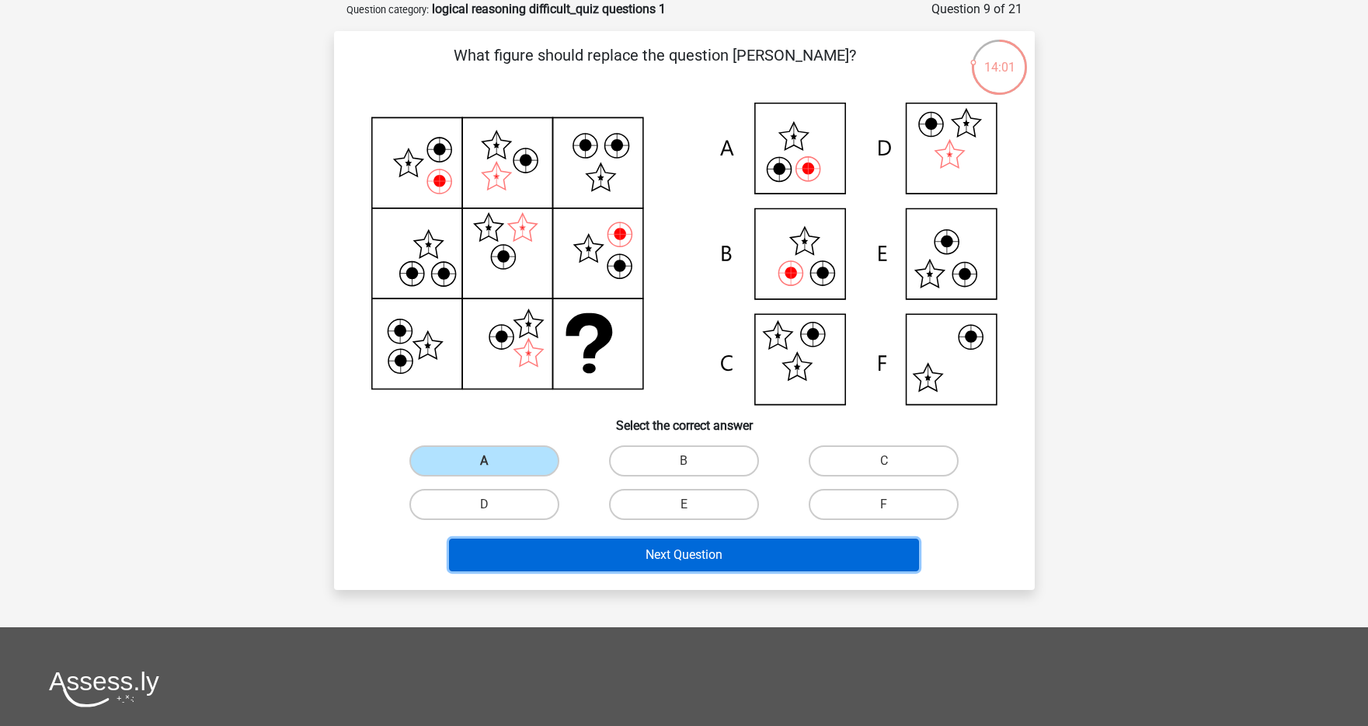
click at [680, 560] on button "Next Question" at bounding box center [684, 554] width 470 height 33
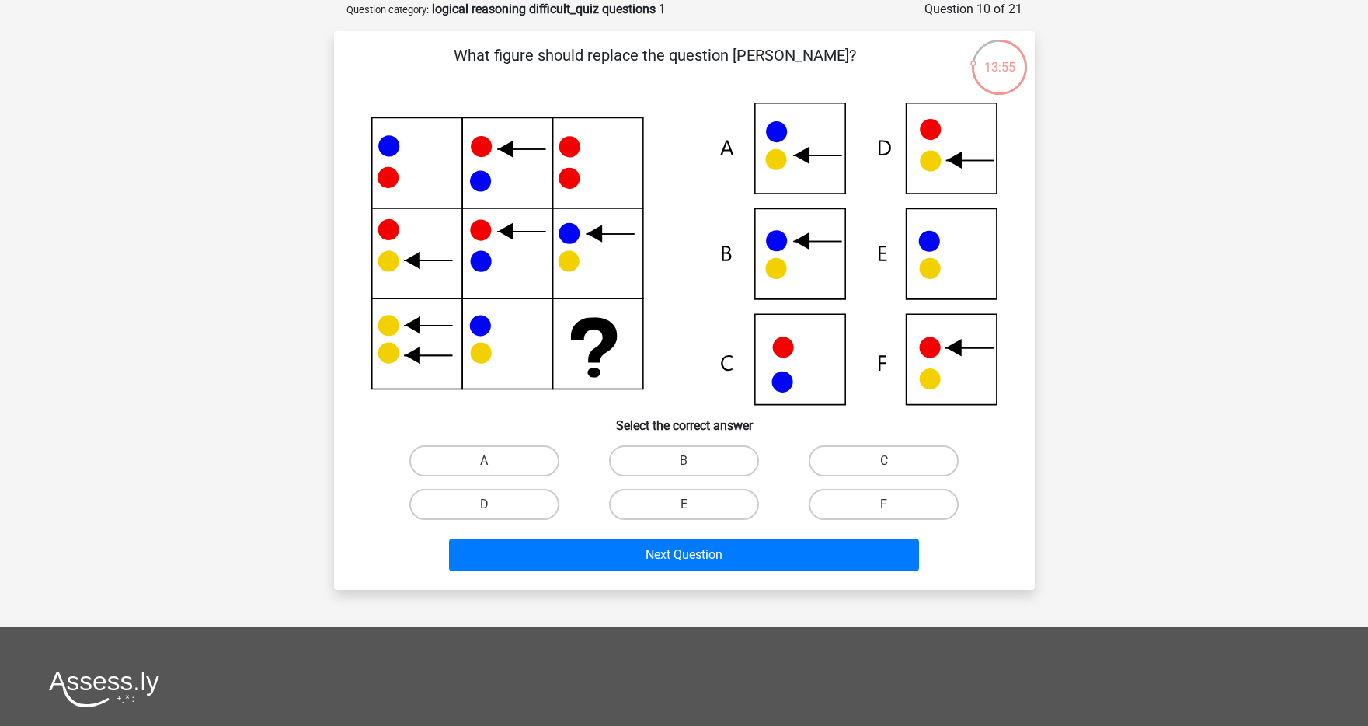
click at [685, 469] on input "B" at bounding box center [689, 466] width 10 height 10
radio input "true"
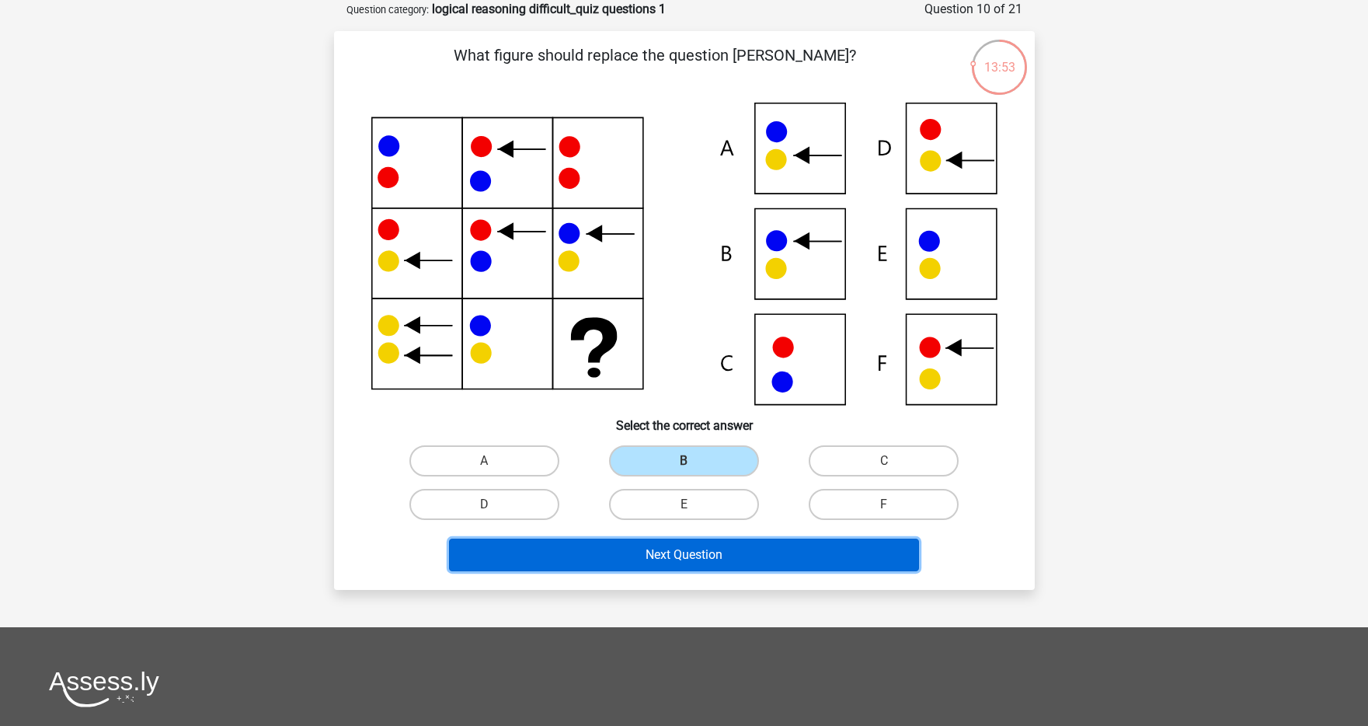
click at [739, 559] on button "Next Question" at bounding box center [684, 554] width 470 height 33
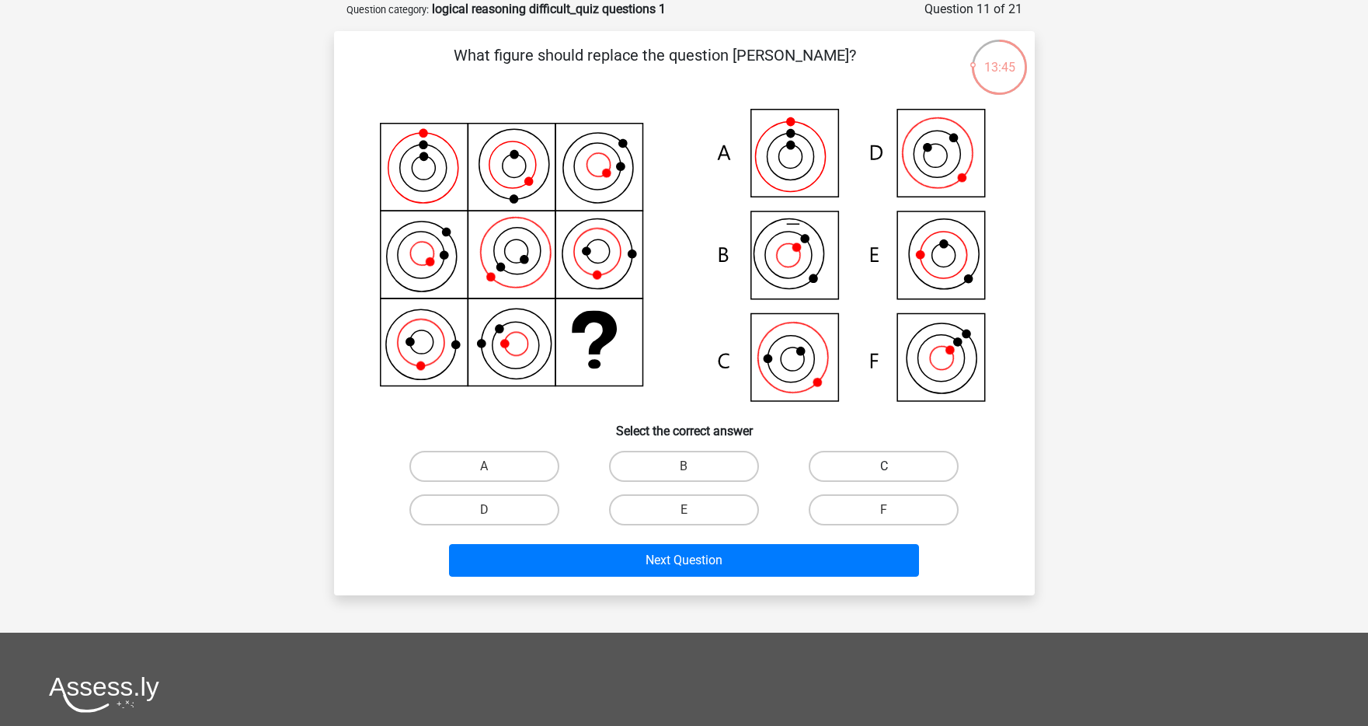
click at [840, 469] on label "C" at bounding box center [884, 466] width 150 height 31
click at [884, 469] on input "C" at bounding box center [889, 471] width 10 height 10
radio input "true"
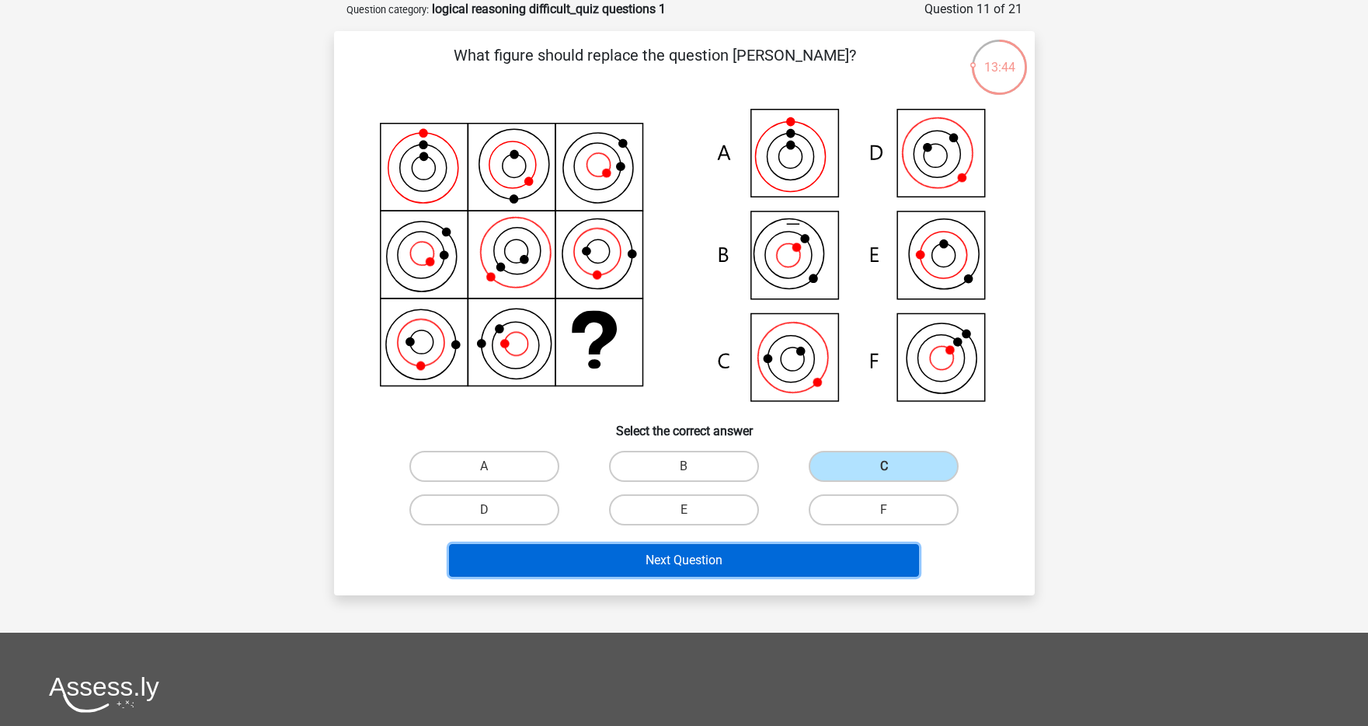
click at [723, 554] on button "Next Question" at bounding box center [684, 560] width 470 height 33
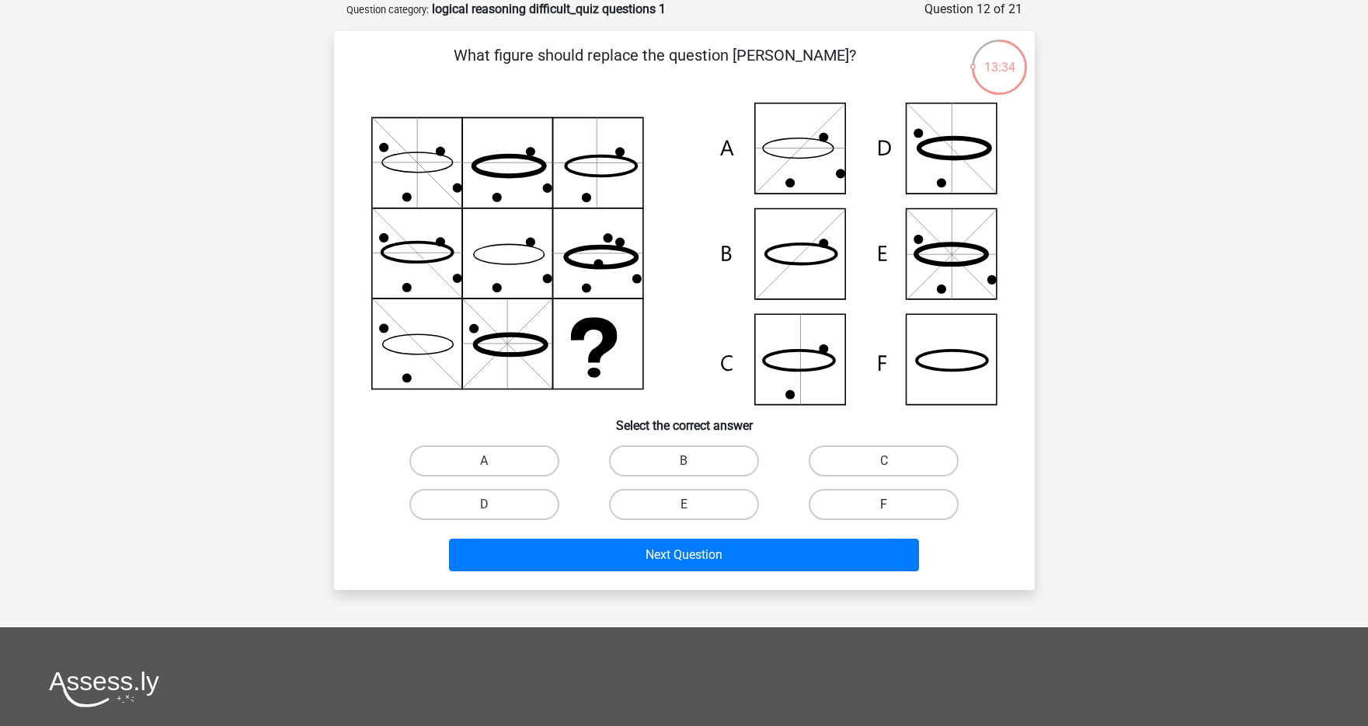
click at [872, 500] on label "F" at bounding box center [884, 504] width 150 height 31
click at [884, 504] on input "F" at bounding box center [889, 509] width 10 height 10
radio input "true"
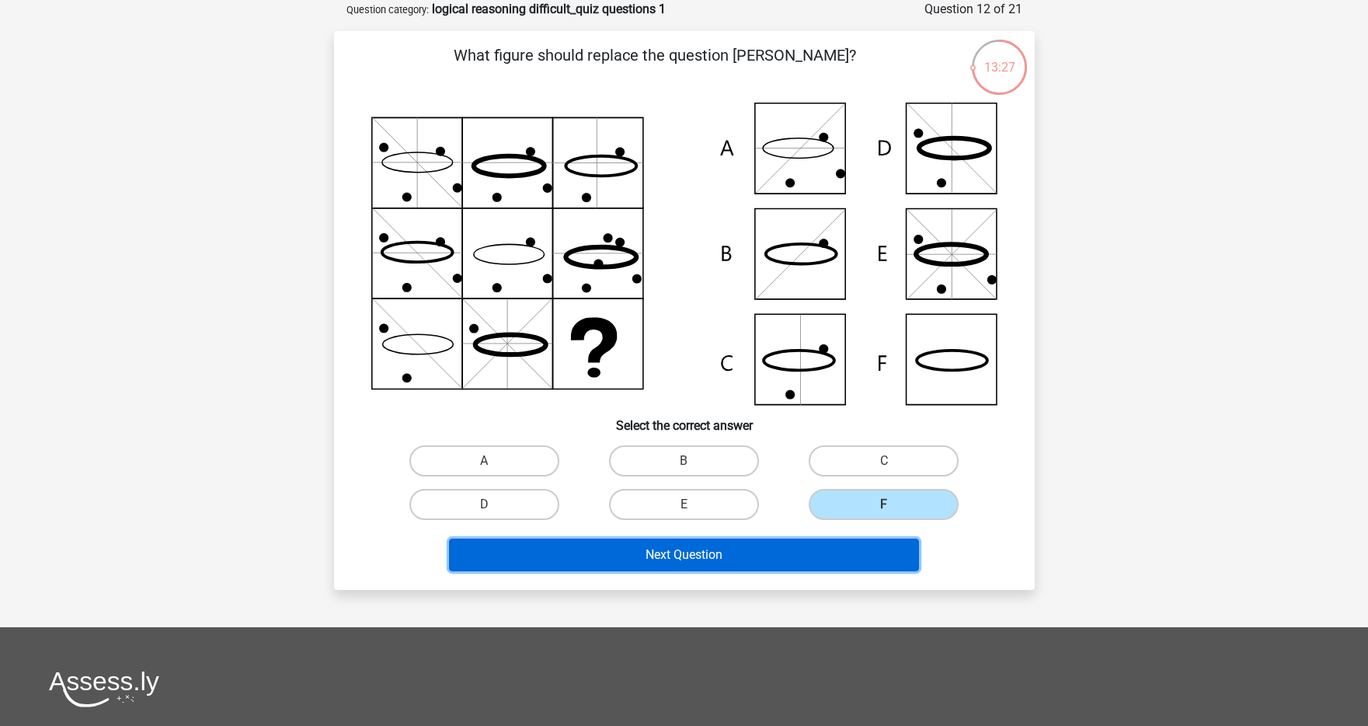
click at [732, 547] on button "Next Question" at bounding box center [684, 554] width 470 height 33
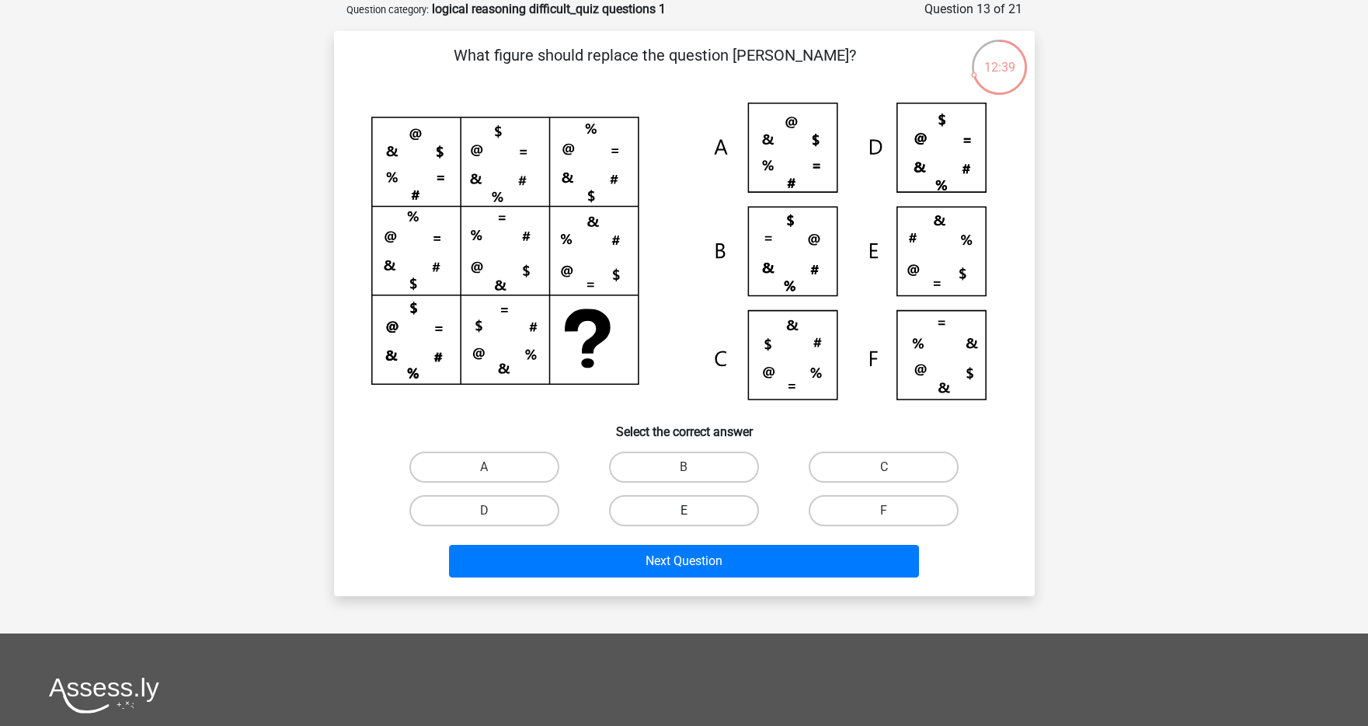
click at [717, 505] on label "E" at bounding box center [684, 510] width 150 height 31
click at [694, 511] on input "E" at bounding box center [689, 516] width 10 height 10
radio input "true"
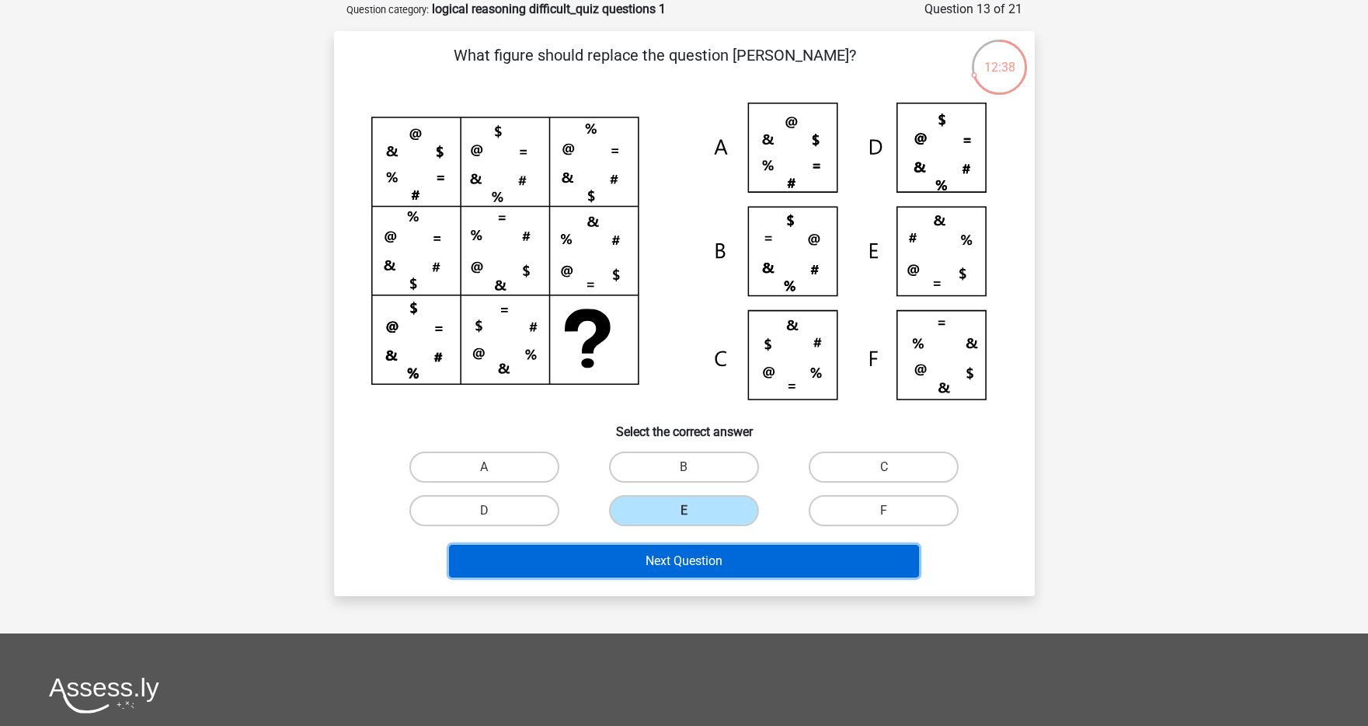
click at [713, 554] on button "Next Question" at bounding box center [684, 561] width 470 height 33
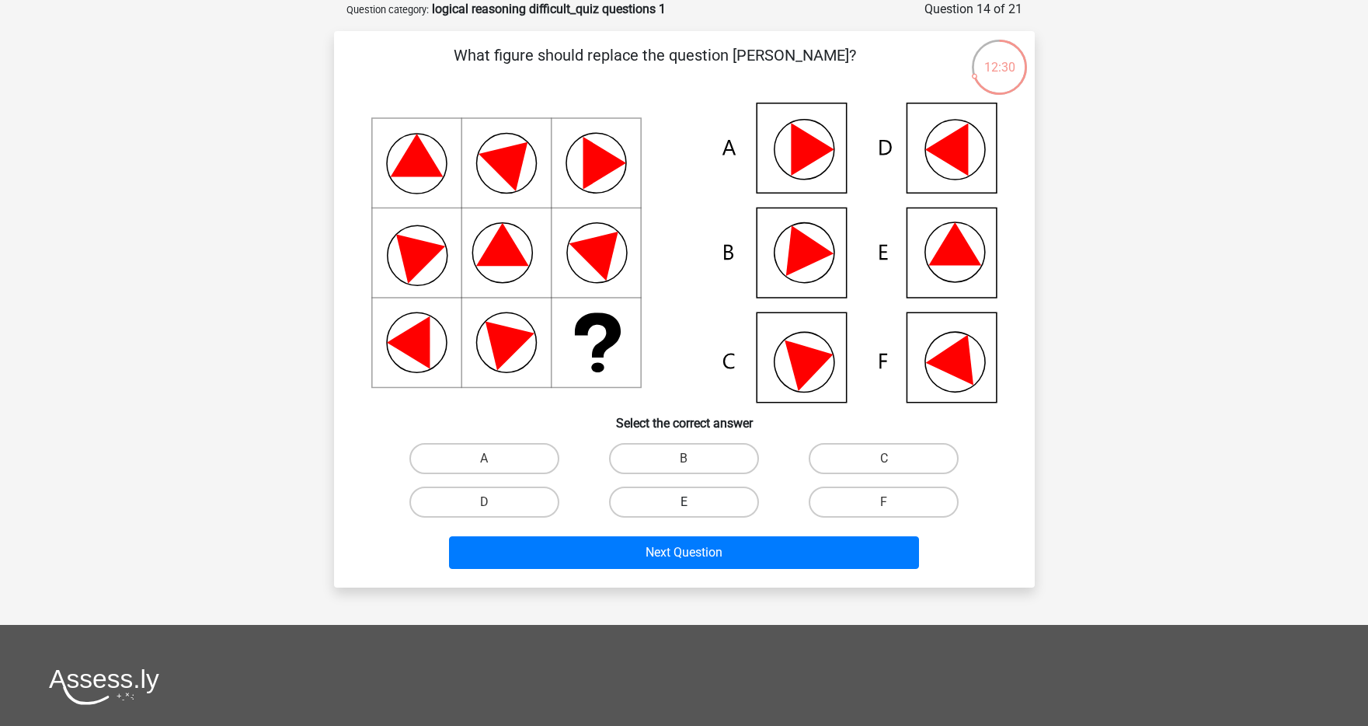
click at [686, 500] on label "E" at bounding box center [684, 501] width 150 height 31
click at [686, 502] on input "E" at bounding box center [689, 507] width 10 height 10
radio input "true"
click at [859, 496] on label "F" at bounding box center [884, 501] width 150 height 31
click at [884, 502] on input "F" at bounding box center [889, 507] width 10 height 10
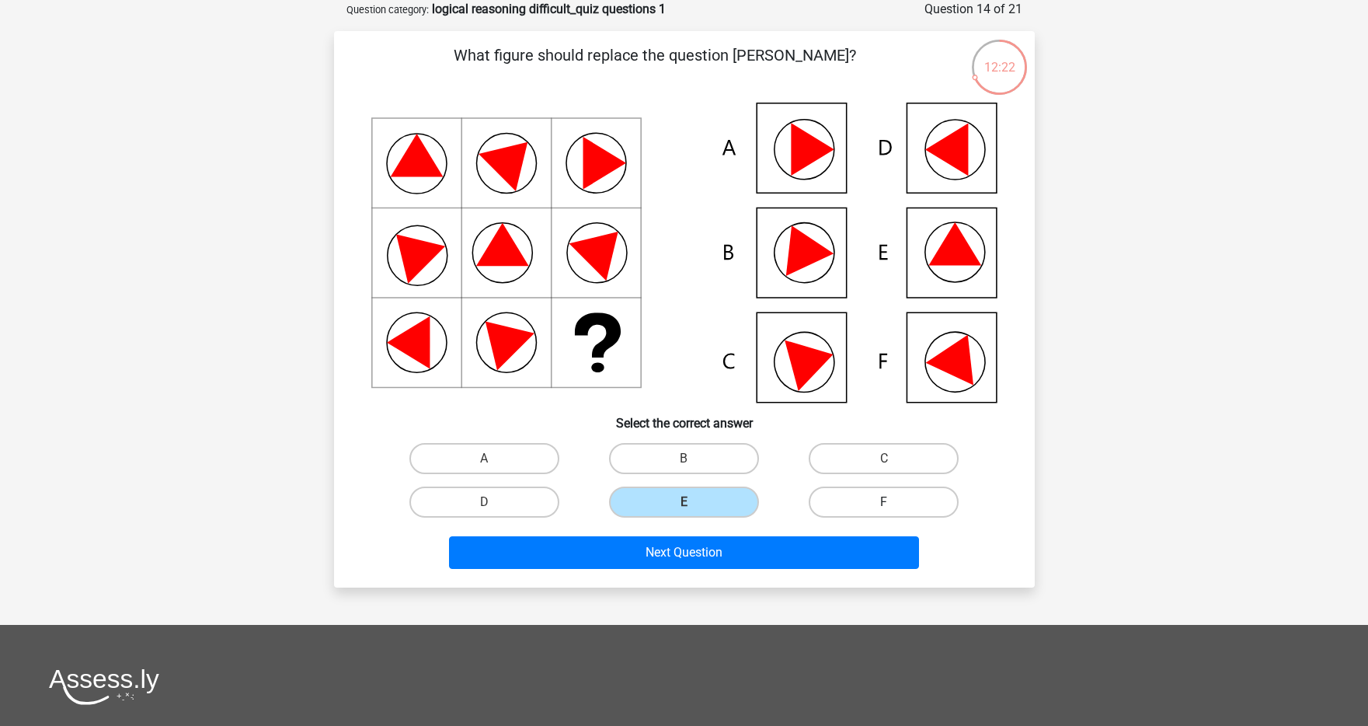
radio input "true"
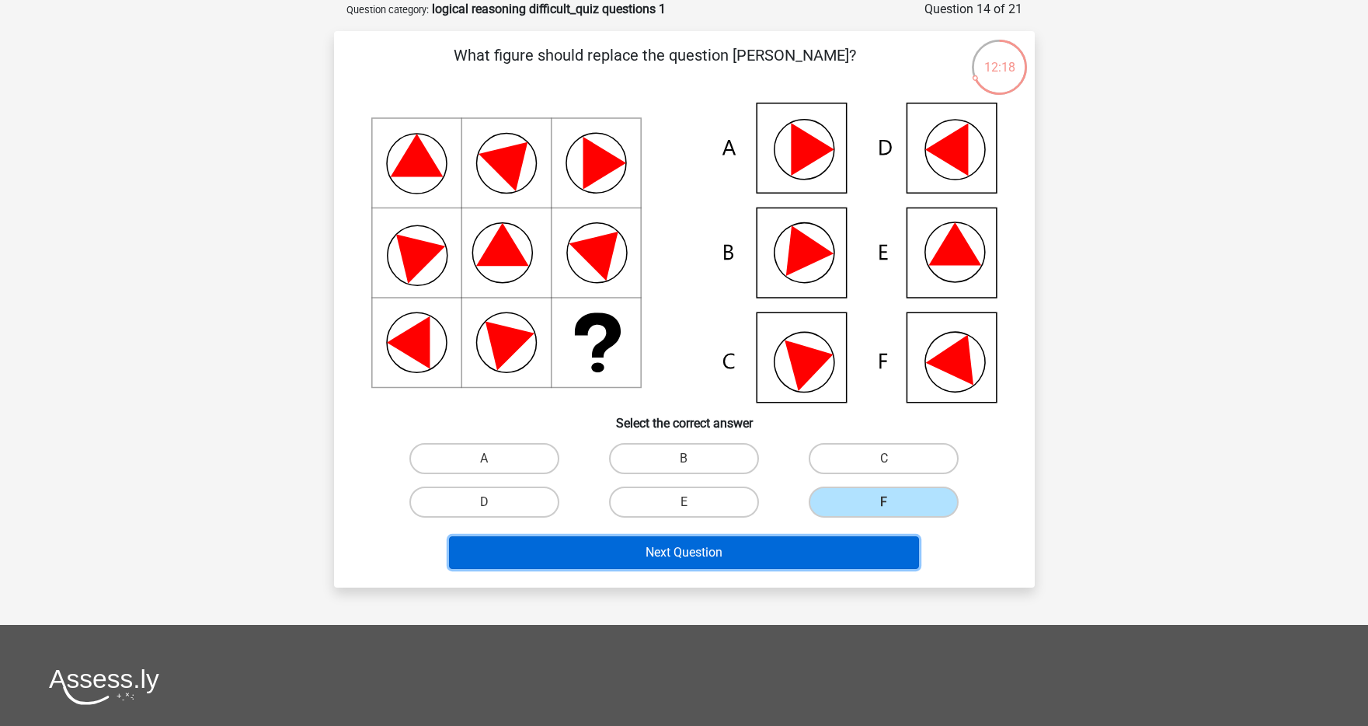
click at [806, 552] on button "Next Question" at bounding box center [684, 552] width 470 height 33
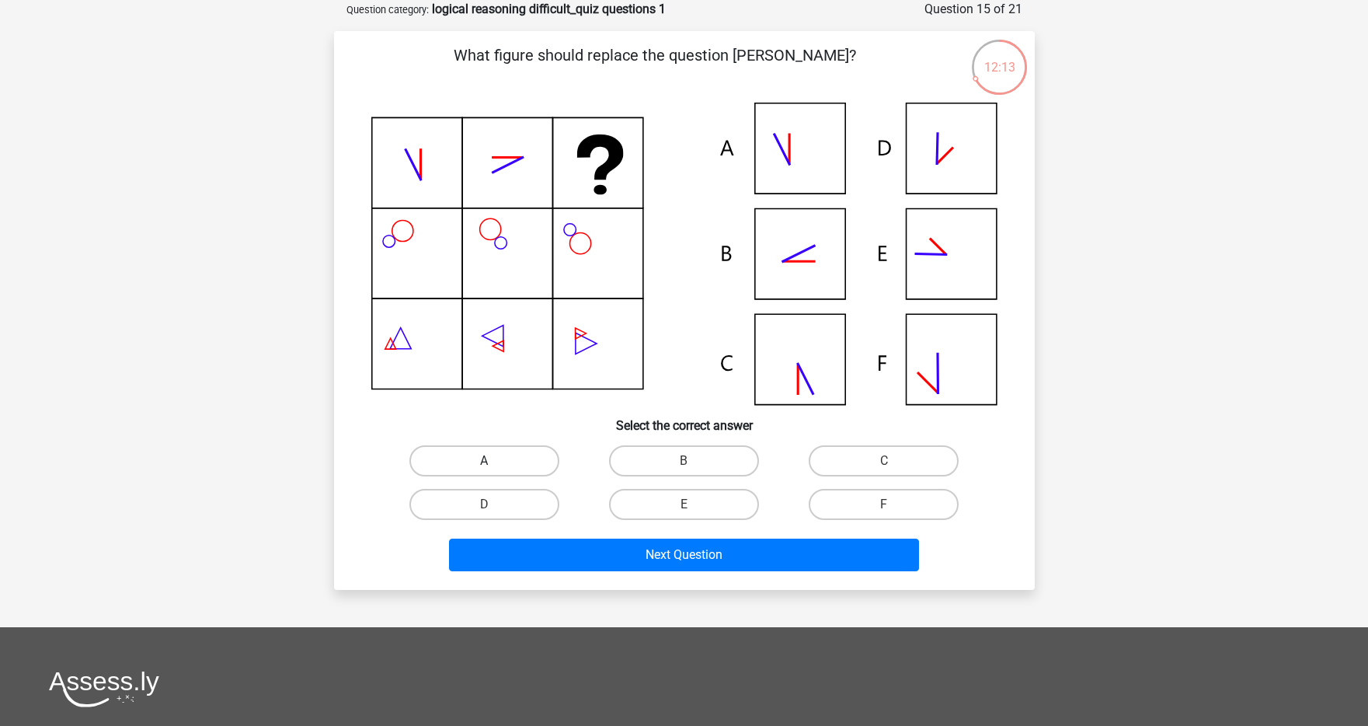
click at [522, 455] on label "A" at bounding box center [484, 460] width 150 height 31
click at [494, 461] on input "A" at bounding box center [489, 466] width 10 height 10
radio input "true"
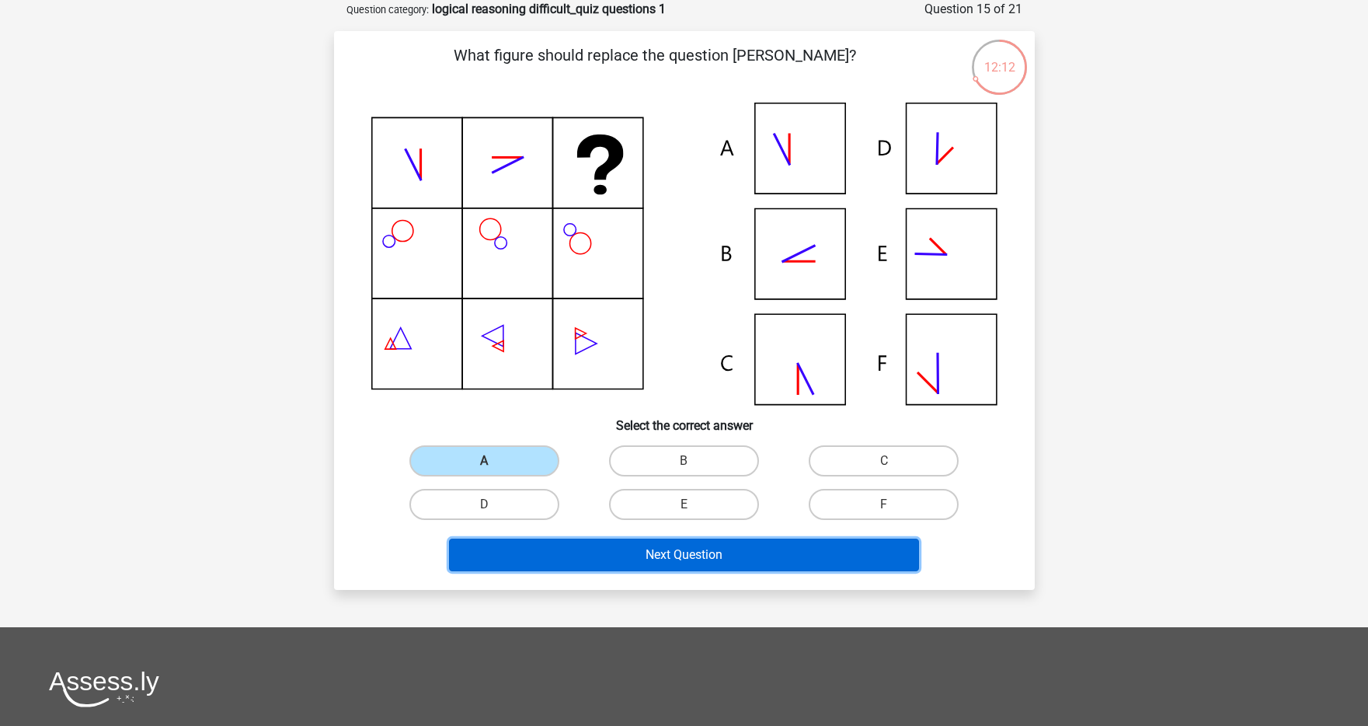
click at [570, 566] on button "Next Question" at bounding box center [684, 554] width 470 height 33
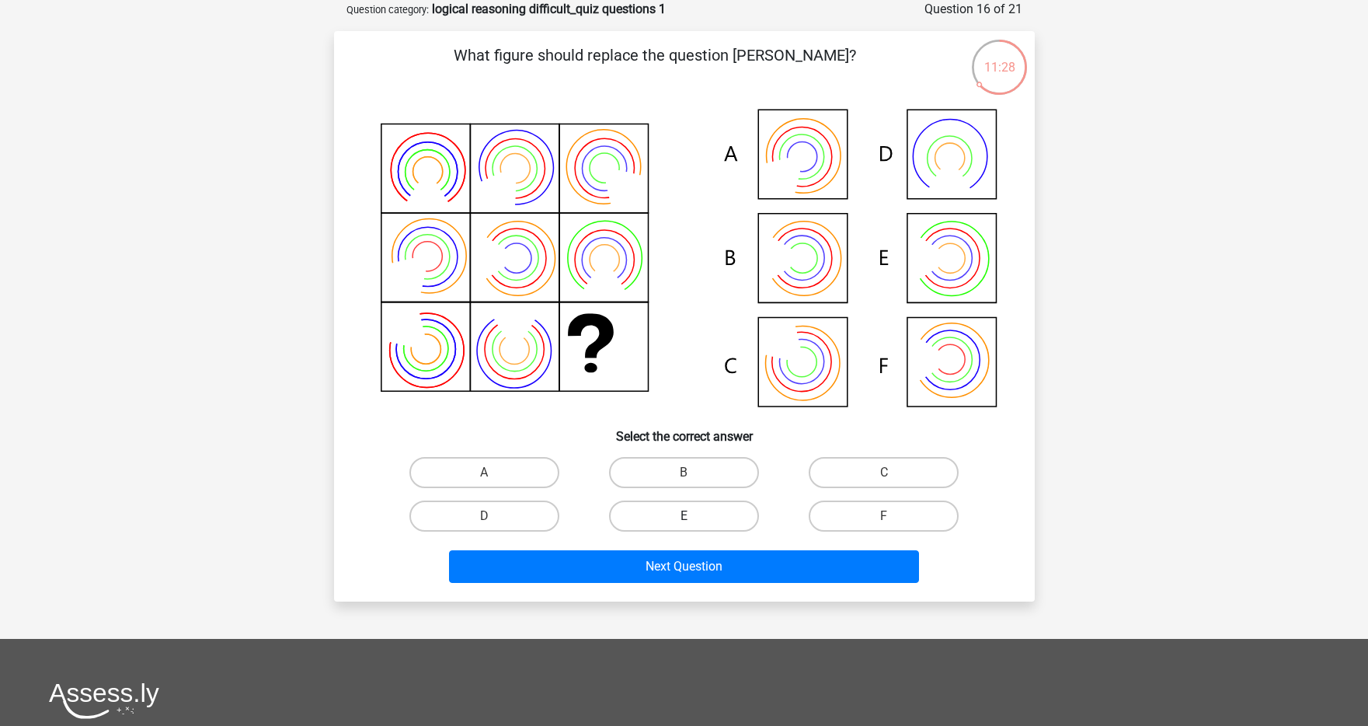
click at [643, 515] on label "E" at bounding box center [684, 515] width 150 height 31
click at [684, 516] on input "E" at bounding box center [689, 521] width 10 height 10
radio input "true"
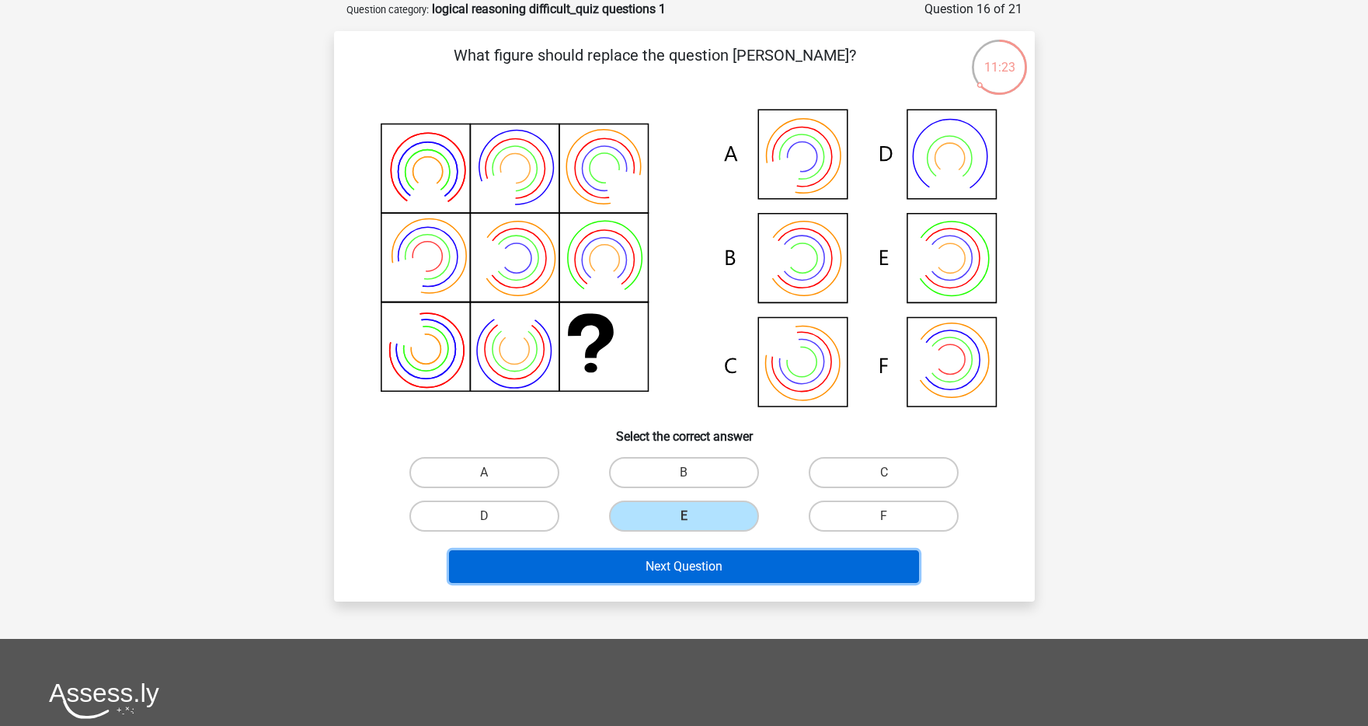
click at [810, 573] on button "Next Question" at bounding box center [684, 566] width 470 height 33
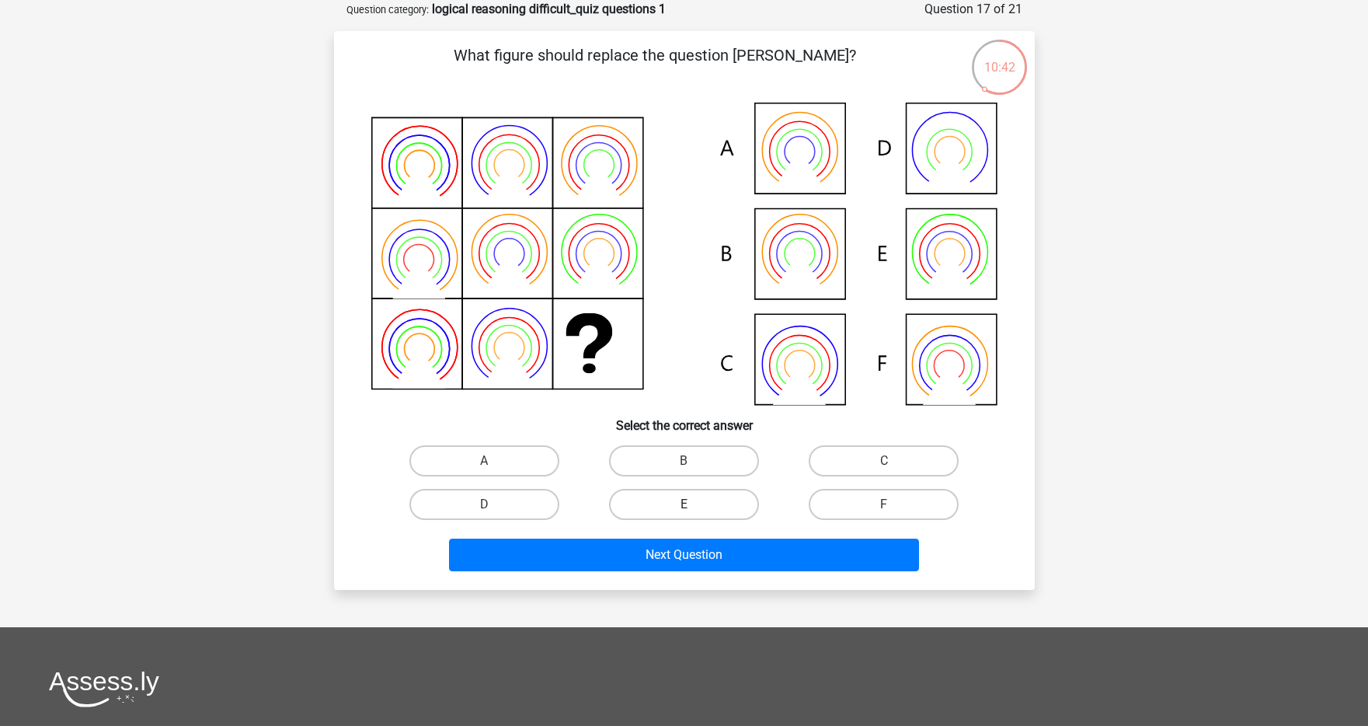
click at [713, 504] on label "E" at bounding box center [684, 504] width 150 height 31
click at [694, 504] on input "E" at bounding box center [689, 509] width 10 height 10
radio input "true"
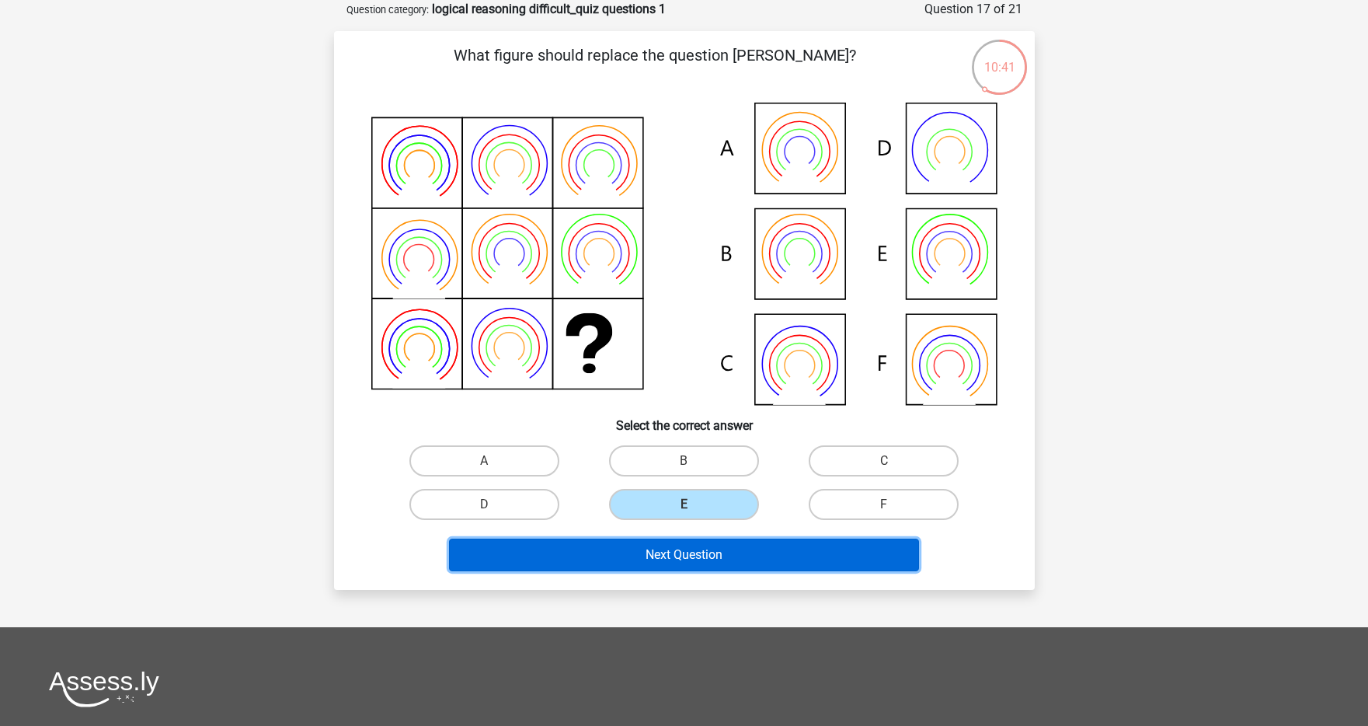
click at [699, 566] on button "Next Question" at bounding box center [684, 554] width 470 height 33
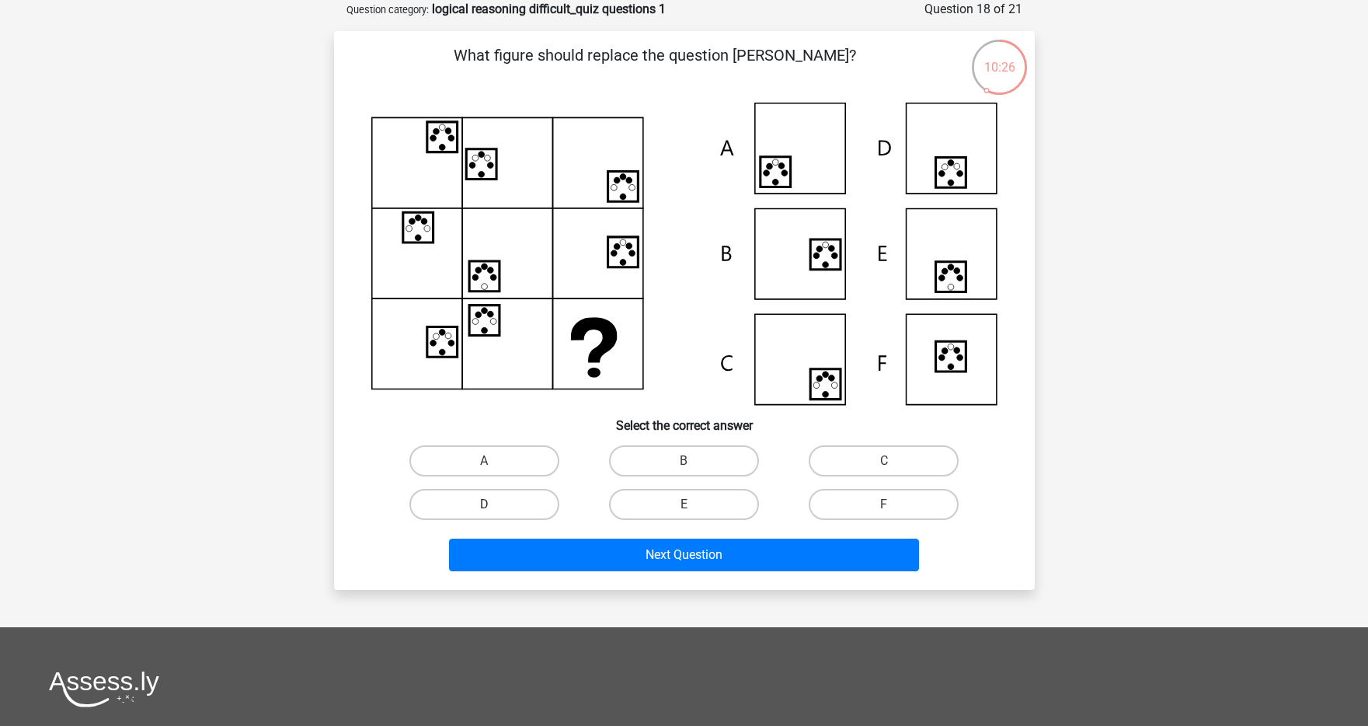
click at [535, 500] on label "D" at bounding box center [484, 504] width 150 height 31
click at [494, 504] on input "D" at bounding box center [489, 509] width 10 height 10
radio input "true"
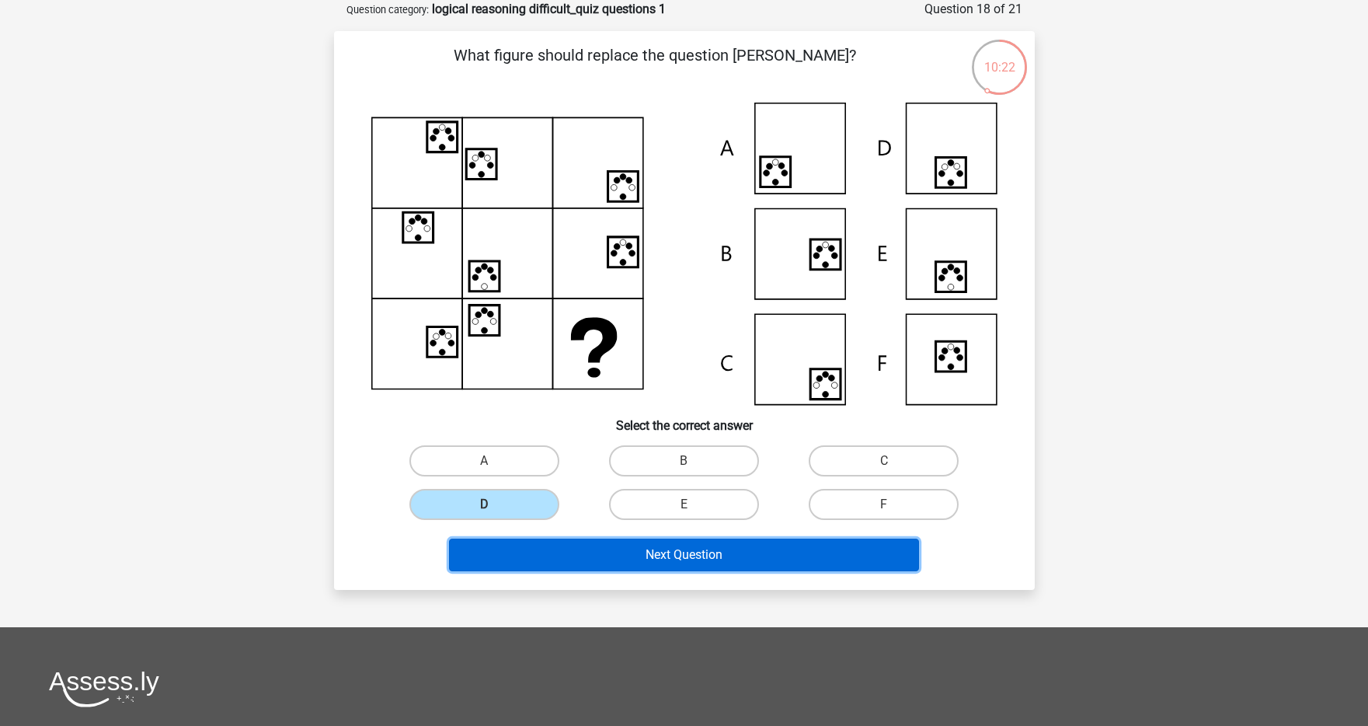
click at [629, 552] on button "Next Question" at bounding box center [684, 554] width 470 height 33
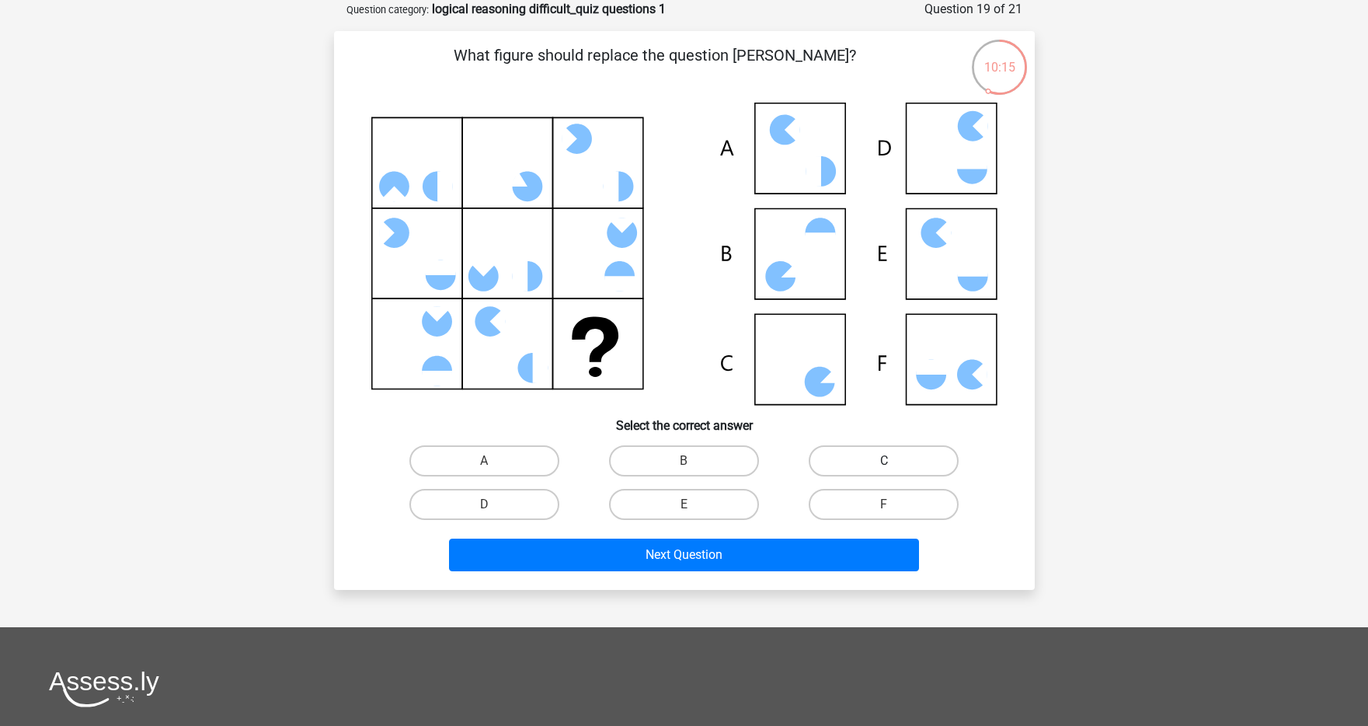
click at [849, 458] on label "C" at bounding box center [884, 460] width 150 height 31
click at [884, 461] on input "C" at bounding box center [889, 466] width 10 height 10
radio input "true"
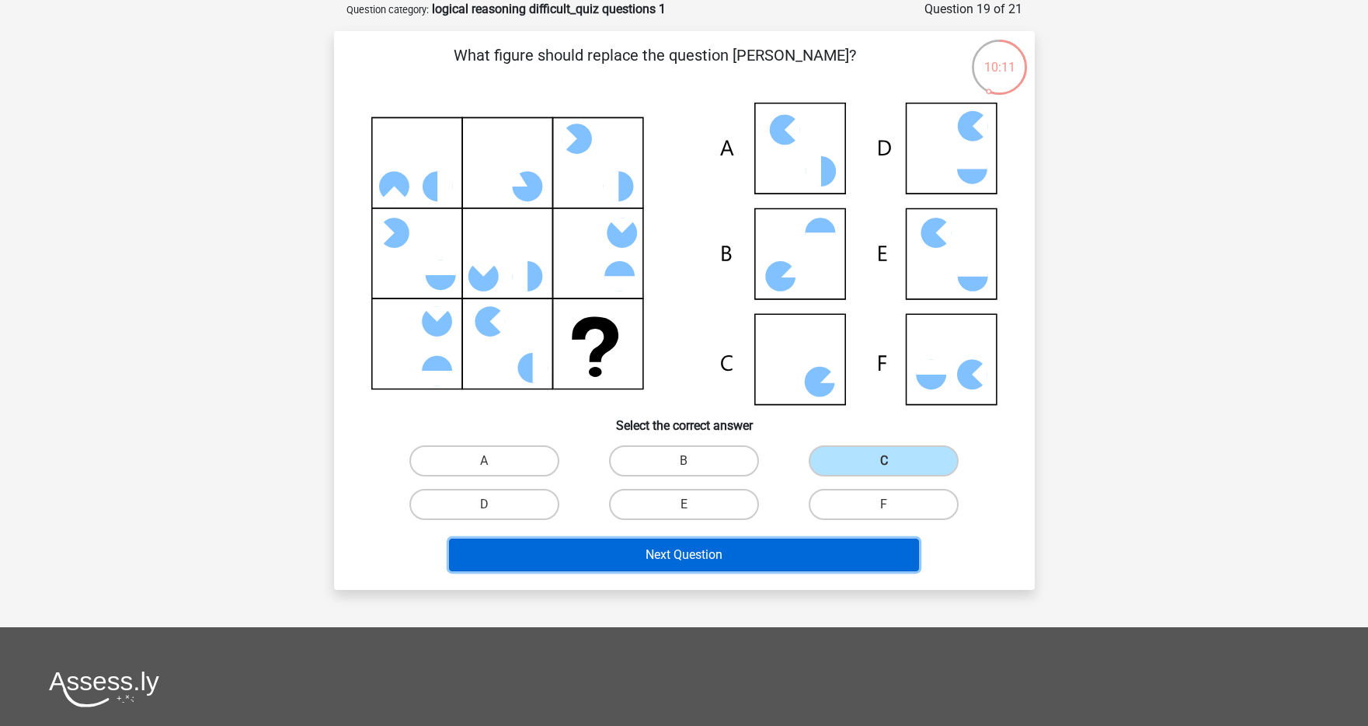
click at [731, 551] on button "Next Question" at bounding box center [684, 554] width 470 height 33
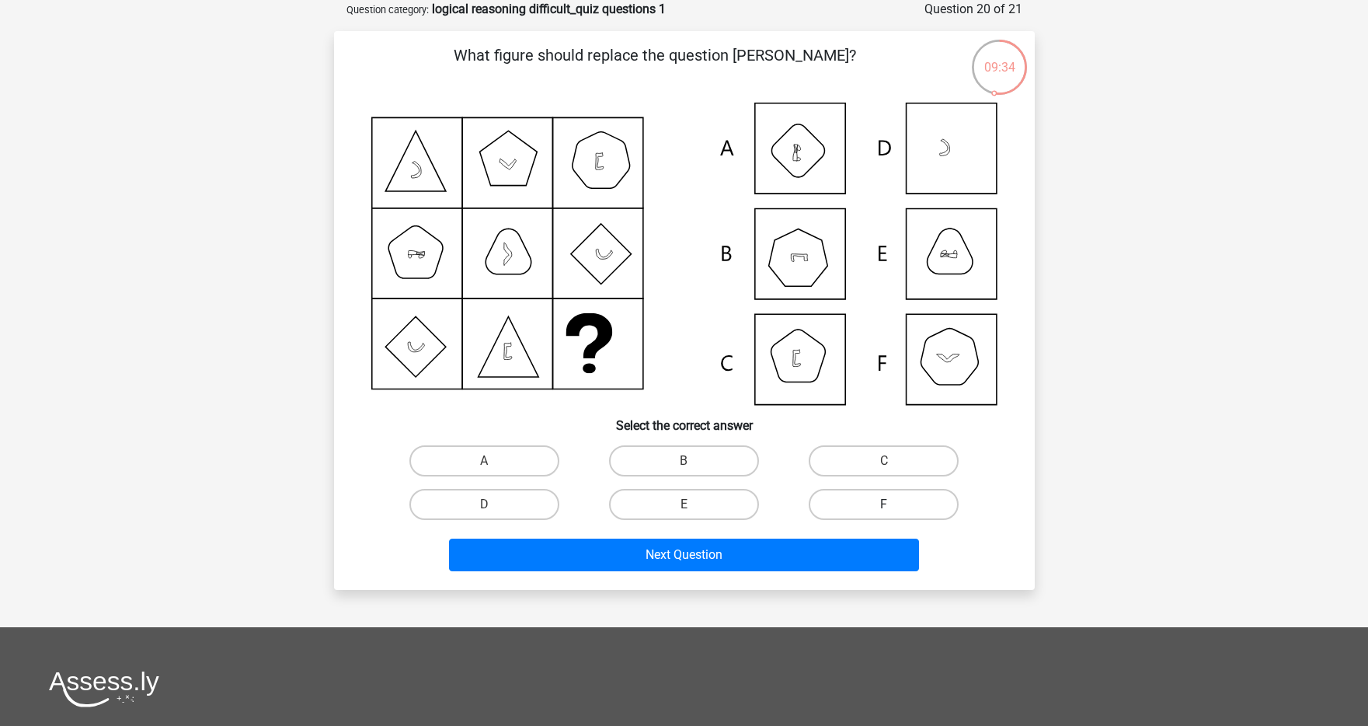
click at [822, 511] on label "F" at bounding box center [884, 504] width 150 height 31
click at [884, 511] on input "F" at bounding box center [889, 509] width 10 height 10
radio input "true"
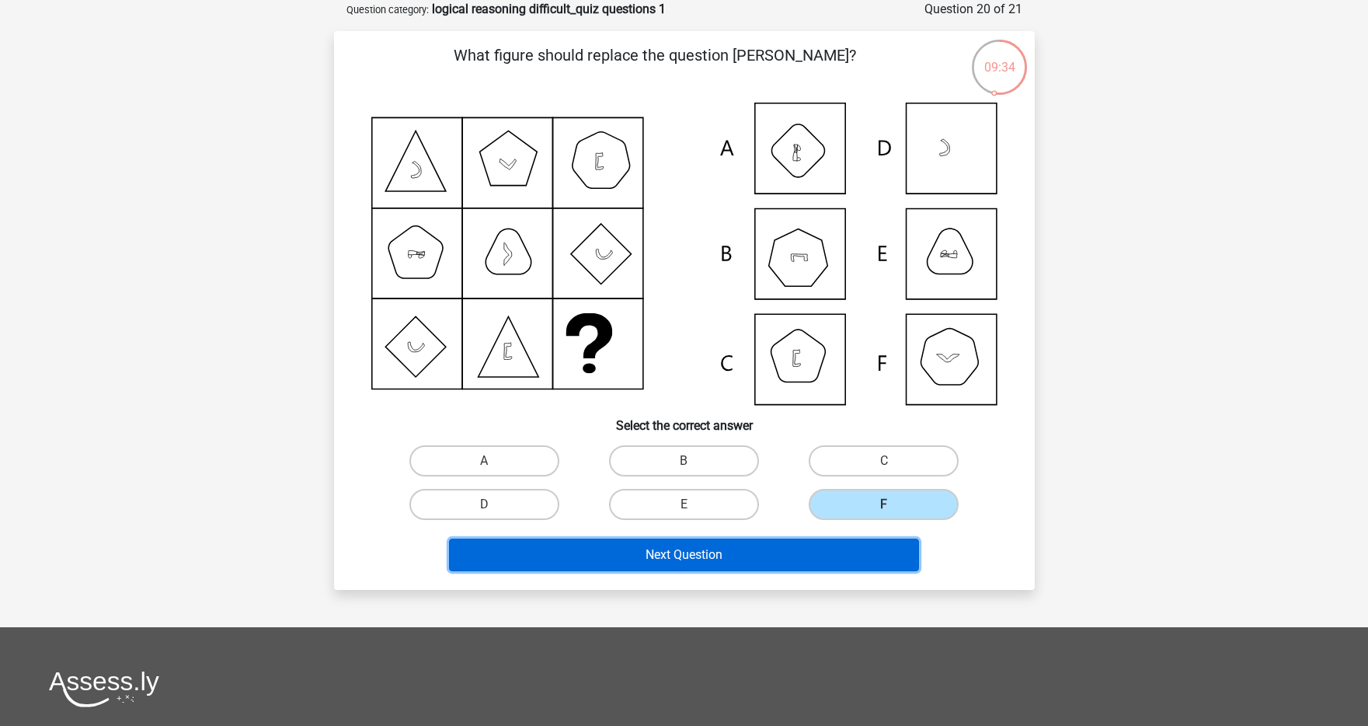
click at [805, 547] on button "Next Question" at bounding box center [684, 554] width 470 height 33
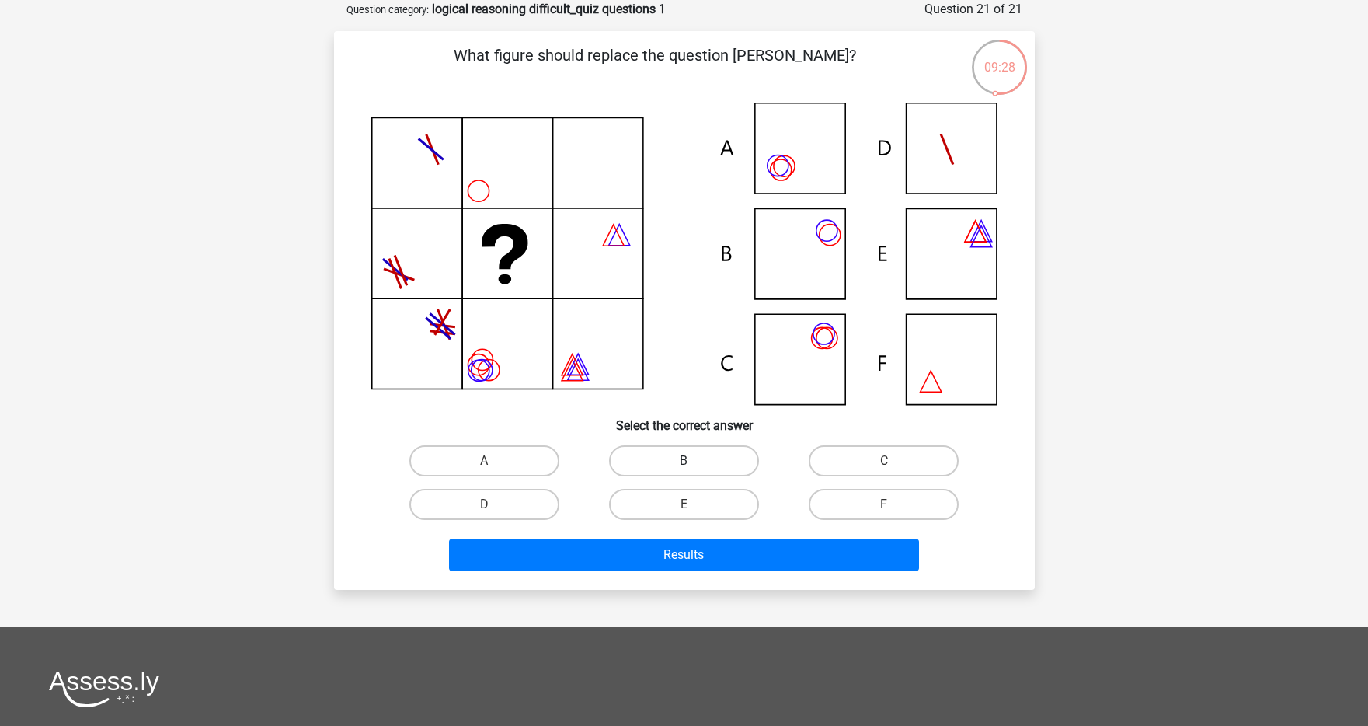
click at [699, 453] on label "B" at bounding box center [684, 460] width 150 height 31
click at [694, 461] on input "B" at bounding box center [689, 466] width 10 height 10
radio input "true"
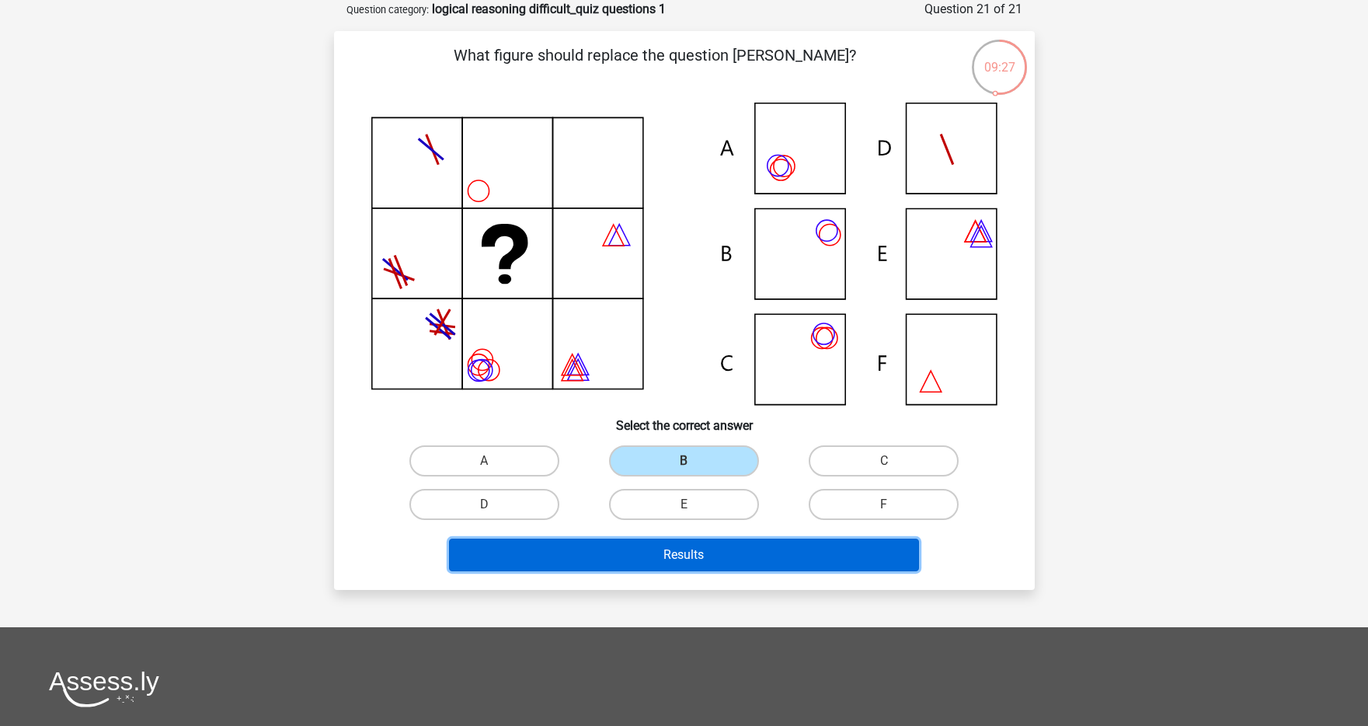
click at [698, 551] on button "Results" at bounding box center [684, 554] width 470 height 33
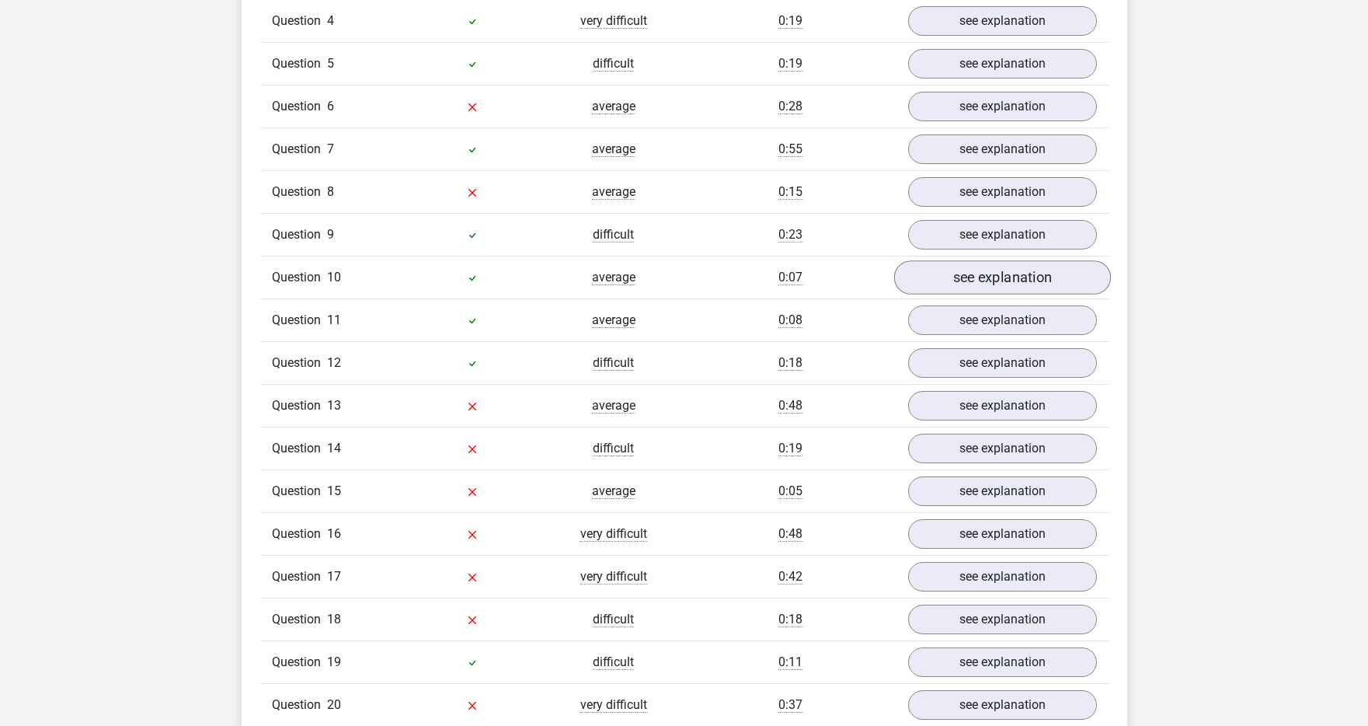
scroll to position [1197, 0]
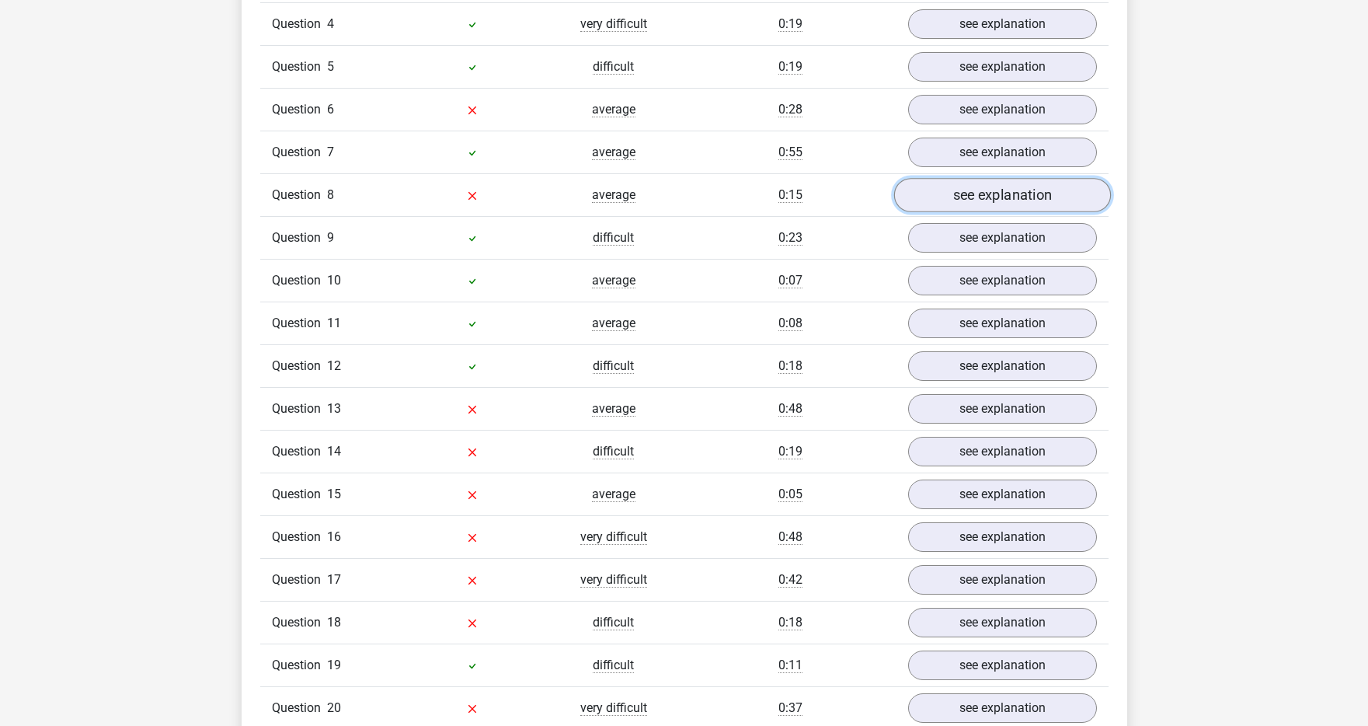
click at [985, 201] on link "see explanation" at bounding box center [1002, 195] width 217 height 34
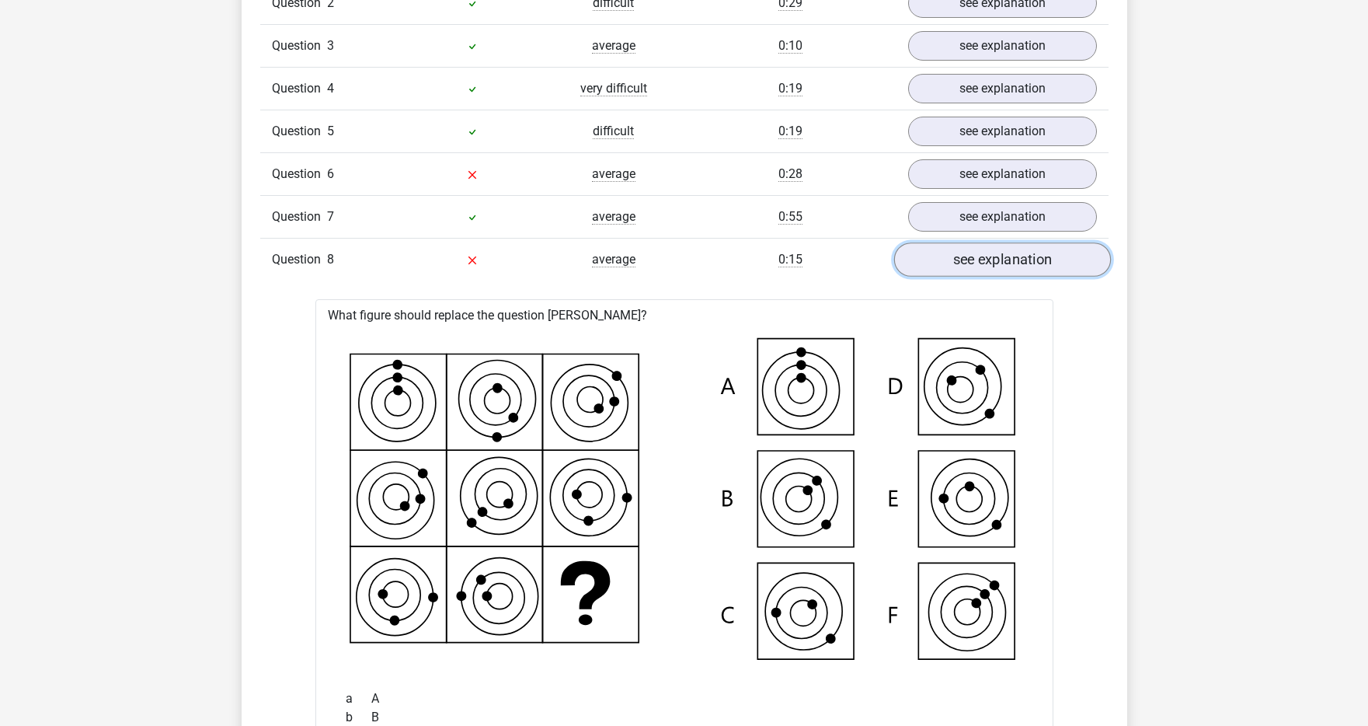
scroll to position [1131, 0]
click at [966, 260] on link "see explanation" at bounding box center [1002, 260] width 217 height 34
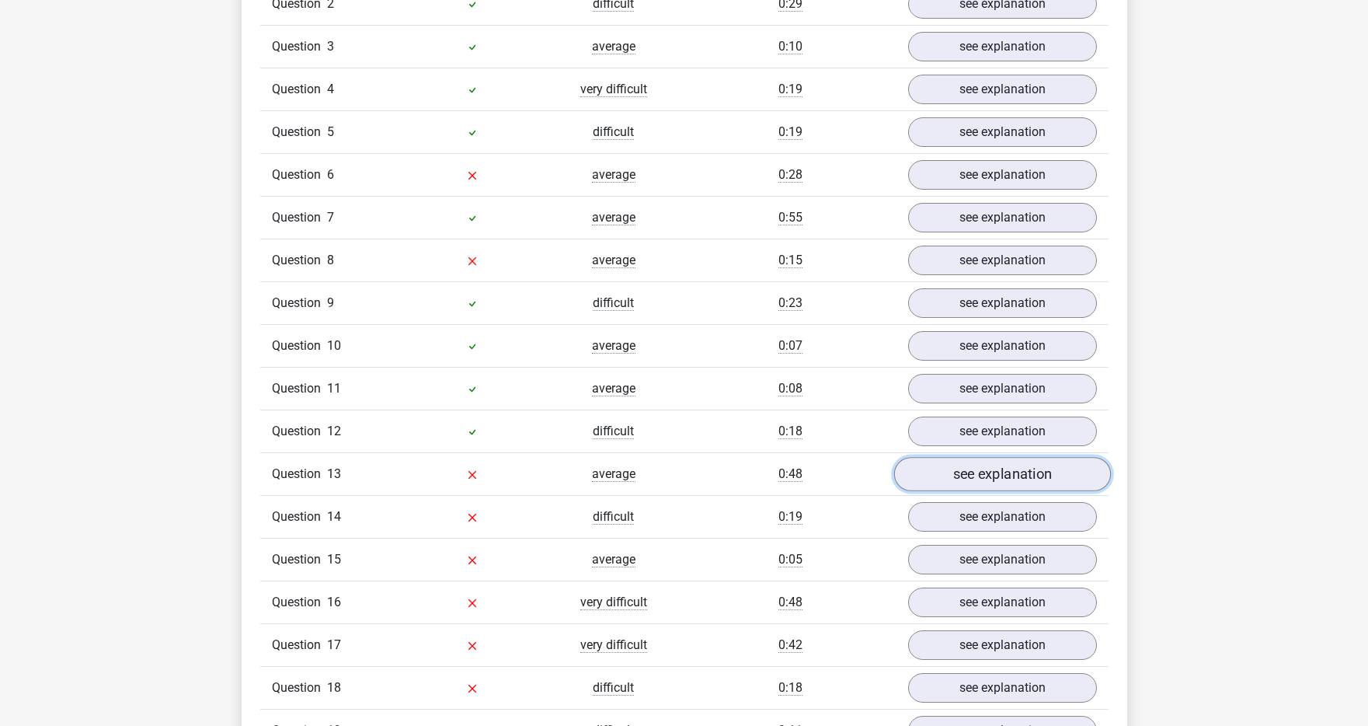
click at [960, 468] on link "see explanation" at bounding box center [1002, 474] width 217 height 34
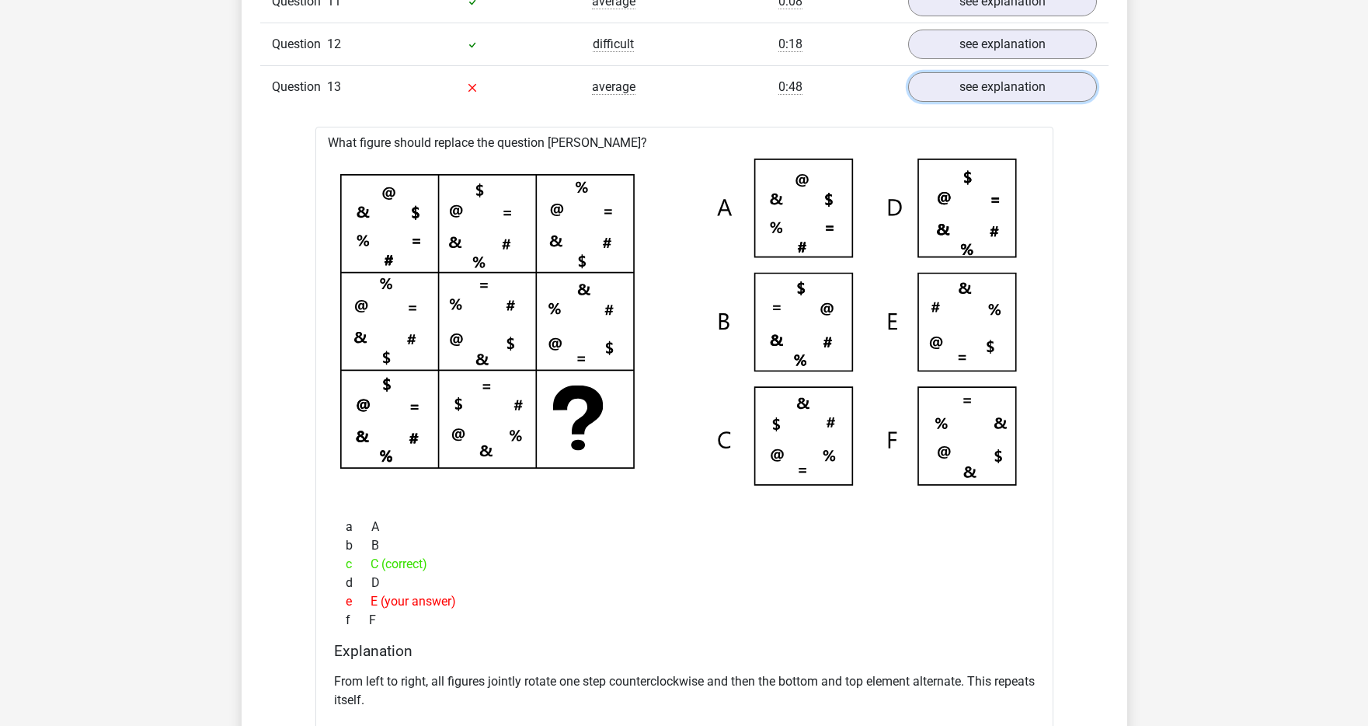
scroll to position [1444, 0]
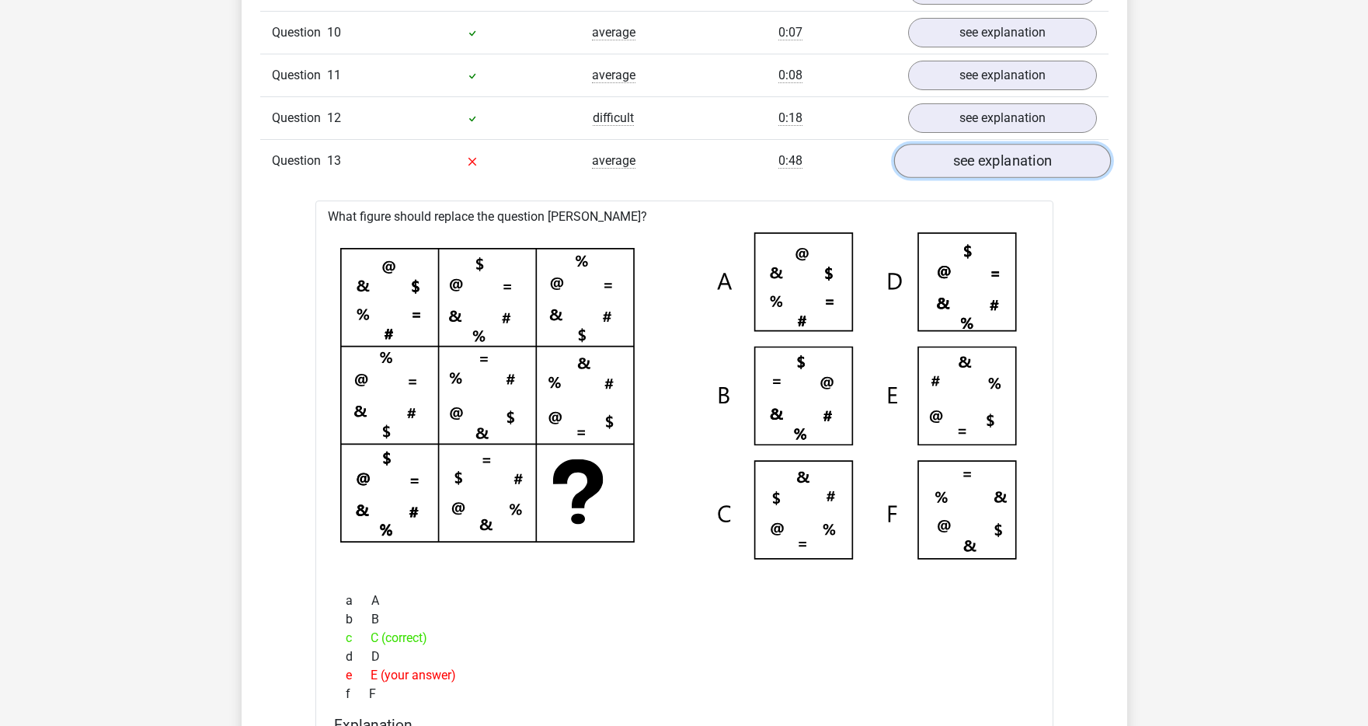
click at [961, 168] on link "see explanation" at bounding box center [1002, 161] width 217 height 34
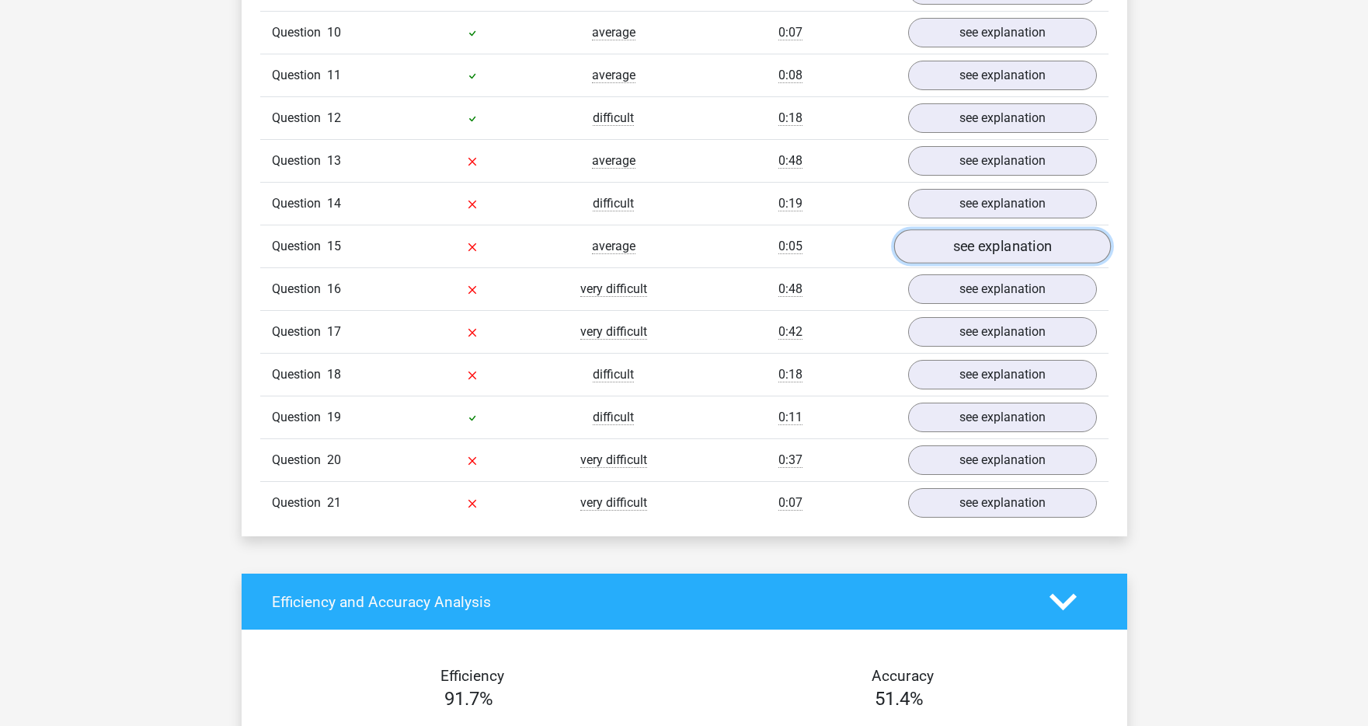
click at [949, 247] on link "see explanation" at bounding box center [1002, 246] width 217 height 34
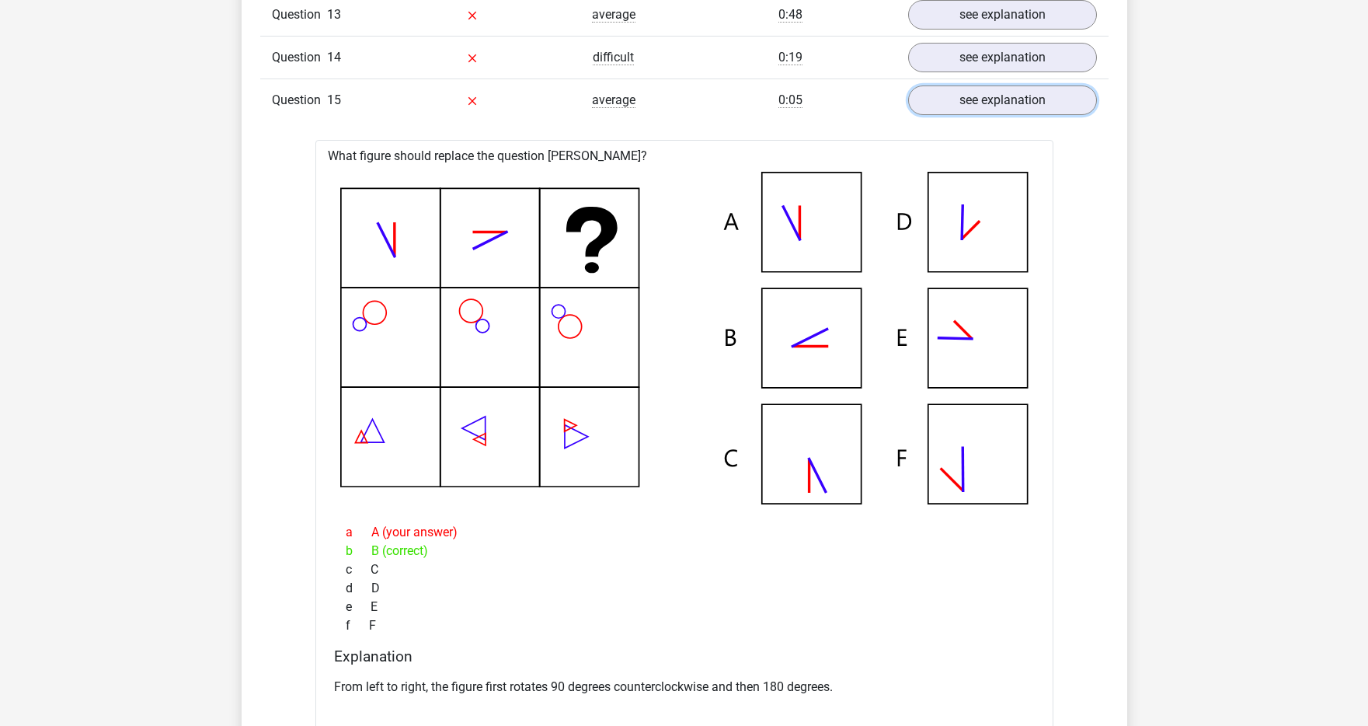
scroll to position [1606, 0]
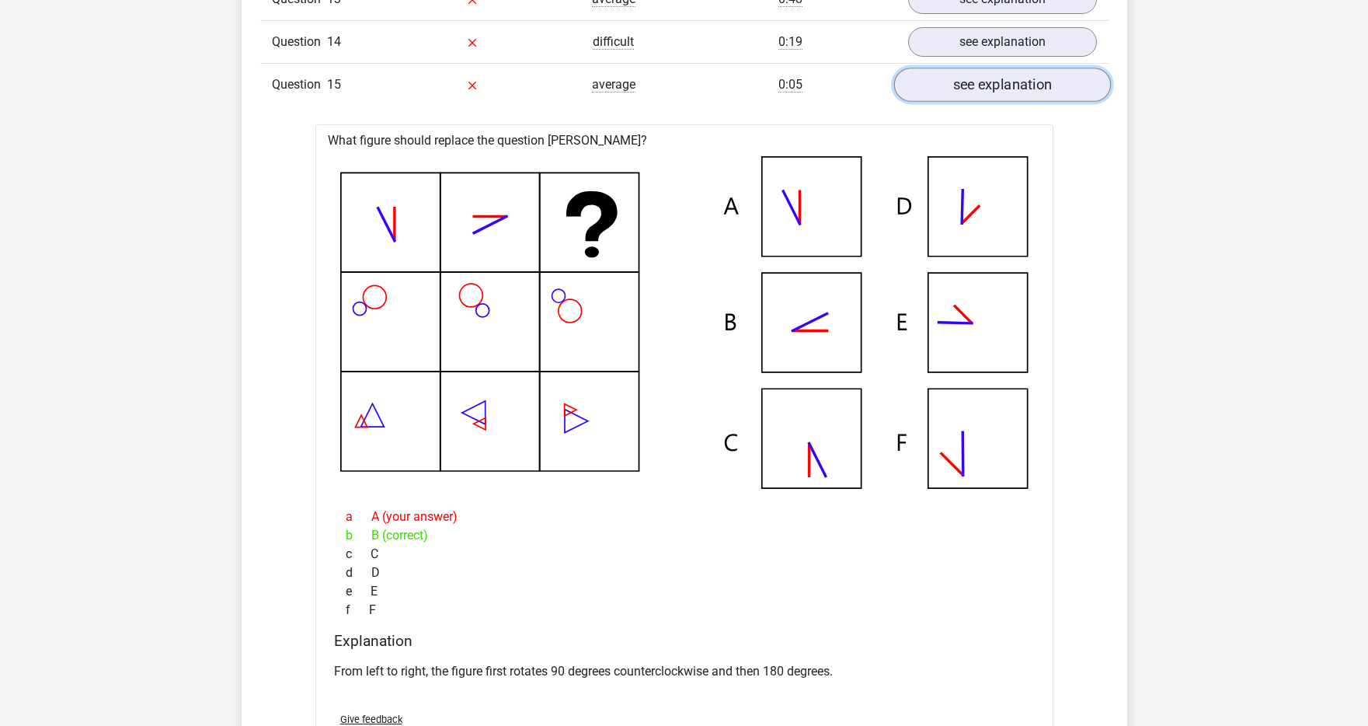
click at [977, 96] on link "see explanation" at bounding box center [1002, 85] width 217 height 34
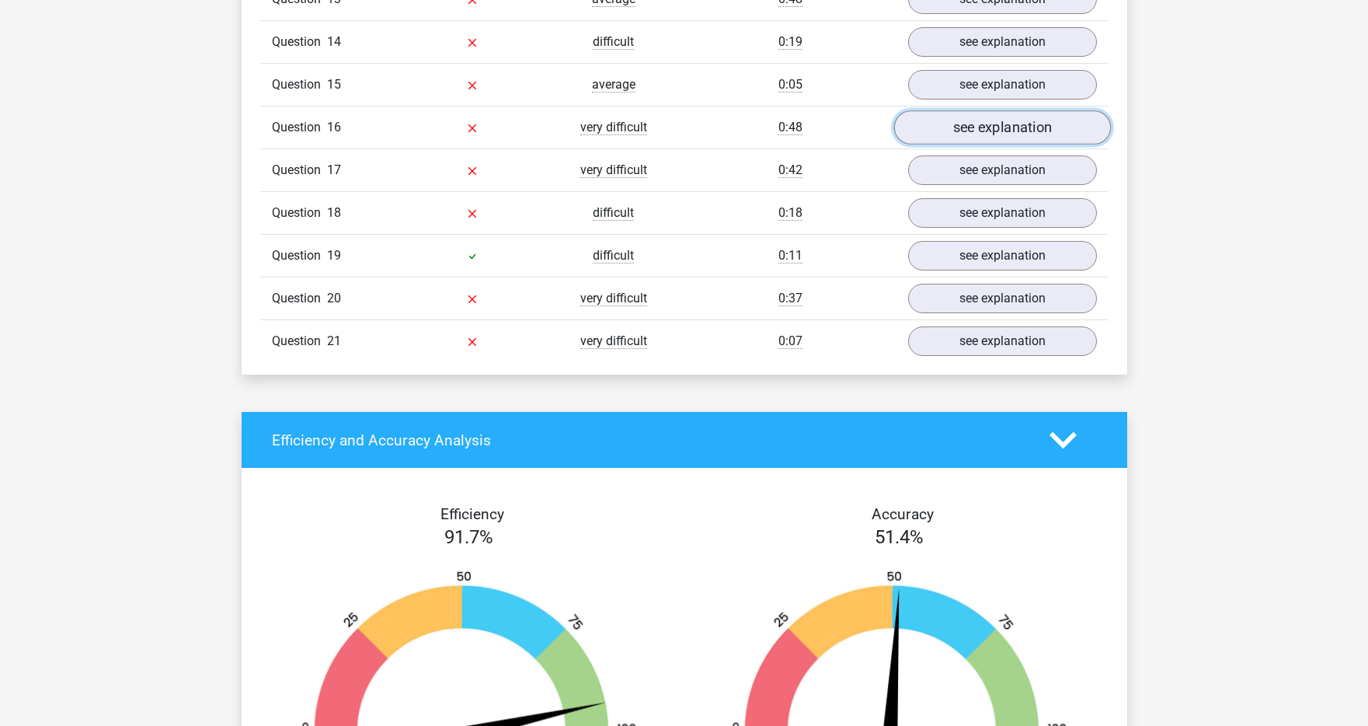
click at [967, 135] on link "see explanation" at bounding box center [1002, 127] width 217 height 34
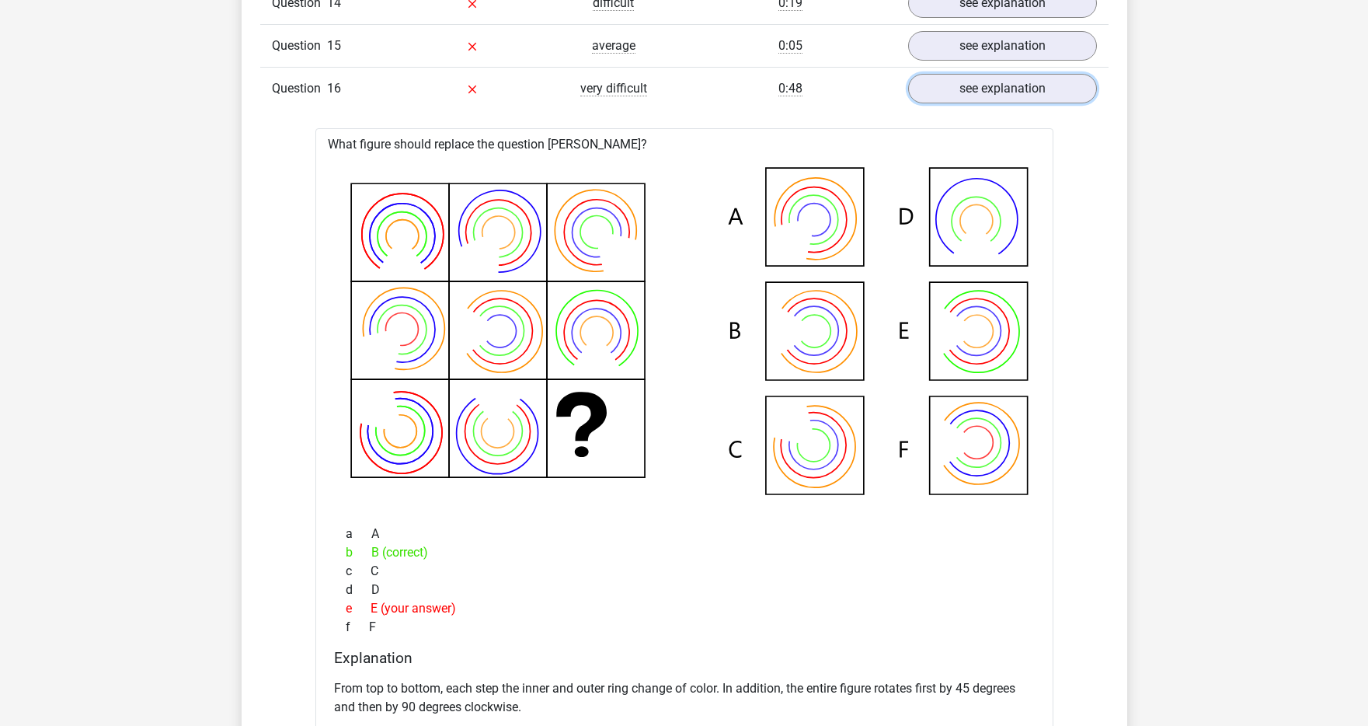
scroll to position [1647, 0]
click at [964, 103] on div "Question 16 very difficult 0:48 see explanation" at bounding box center [684, 86] width 849 height 43
click at [967, 96] on link "see explanation" at bounding box center [1002, 87] width 217 height 34
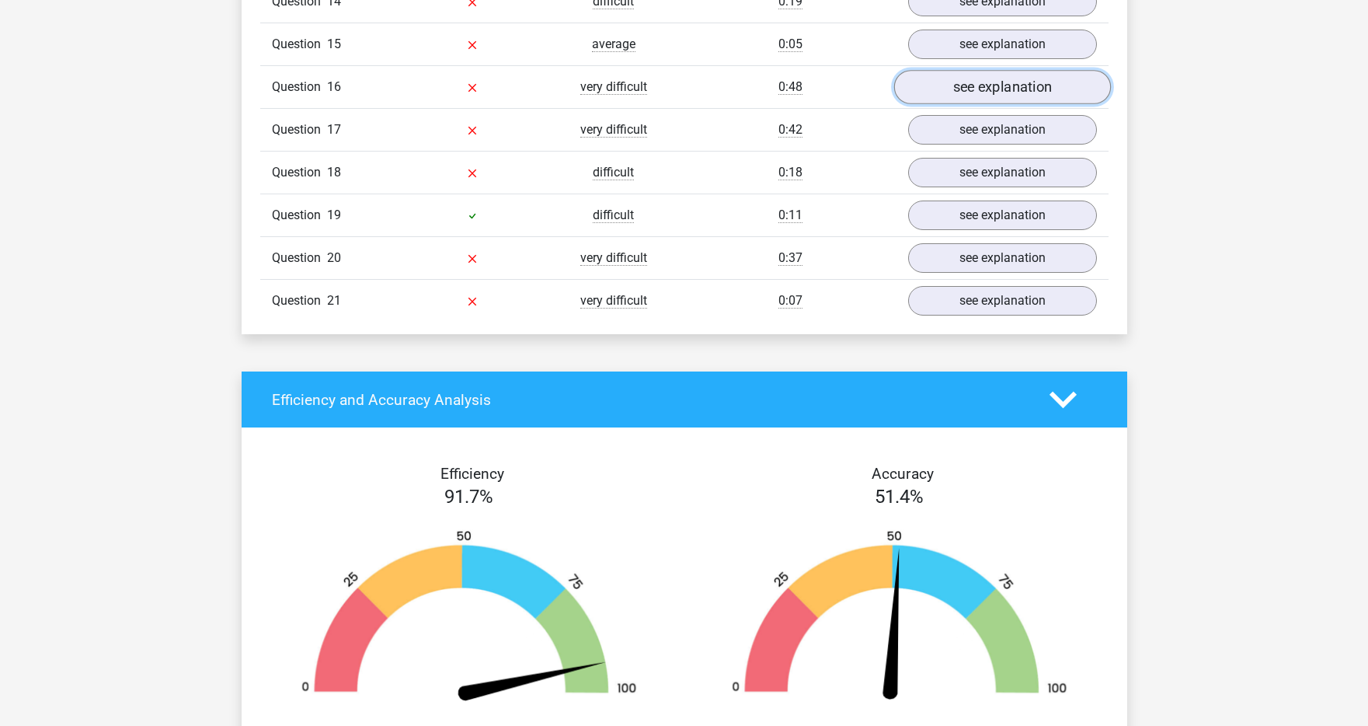
click at [967, 95] on link "see explanation" at bounding box center [1002, 87] width 217 height 34
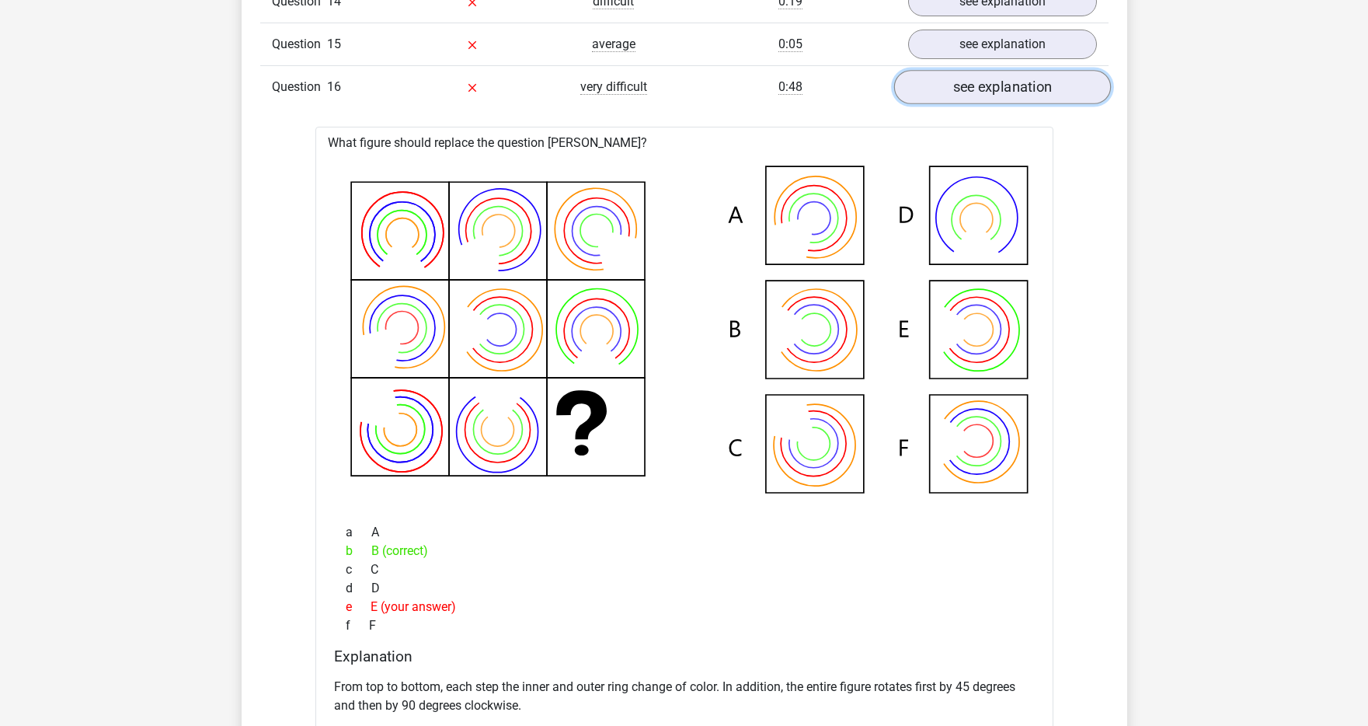
click at [991, 90] on link "see explanation" at bounding box center [1002, 87] width 217 height 34
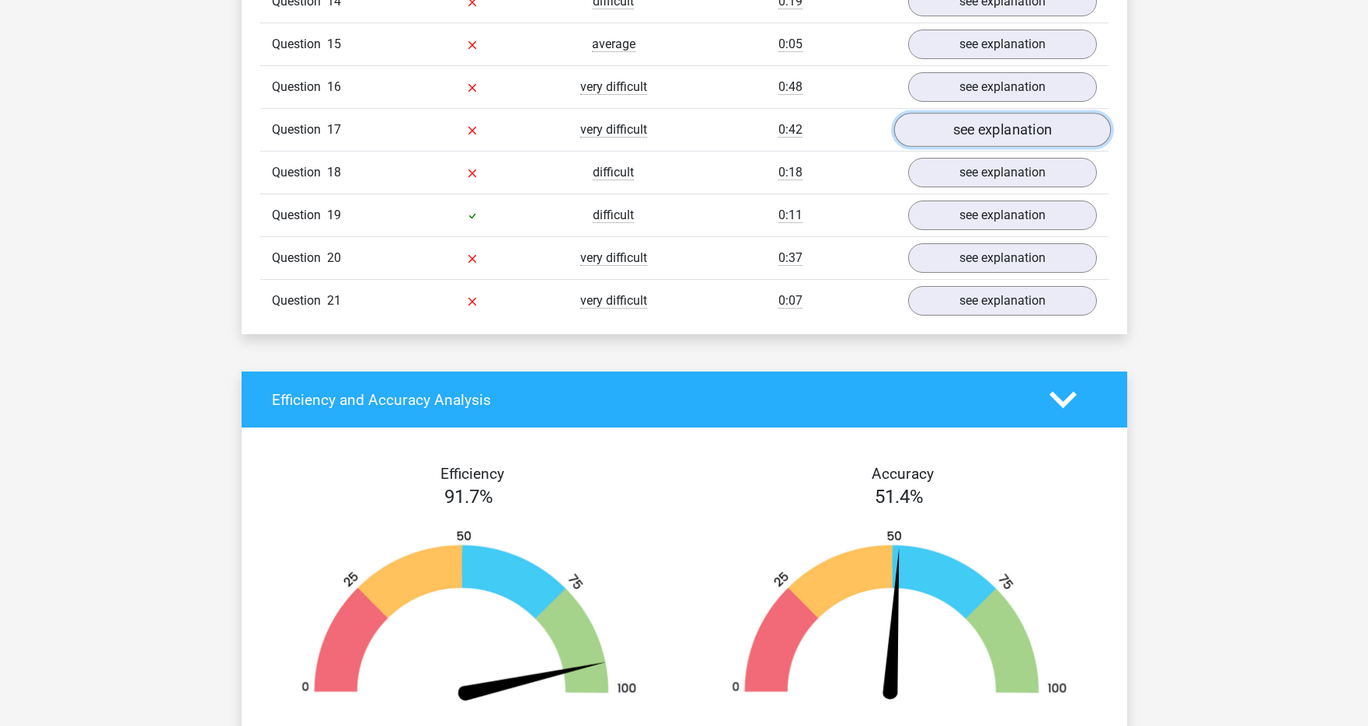
click at [958, 125] on link "see explanation" at bounding box center [1002, 130] width 217 height 34
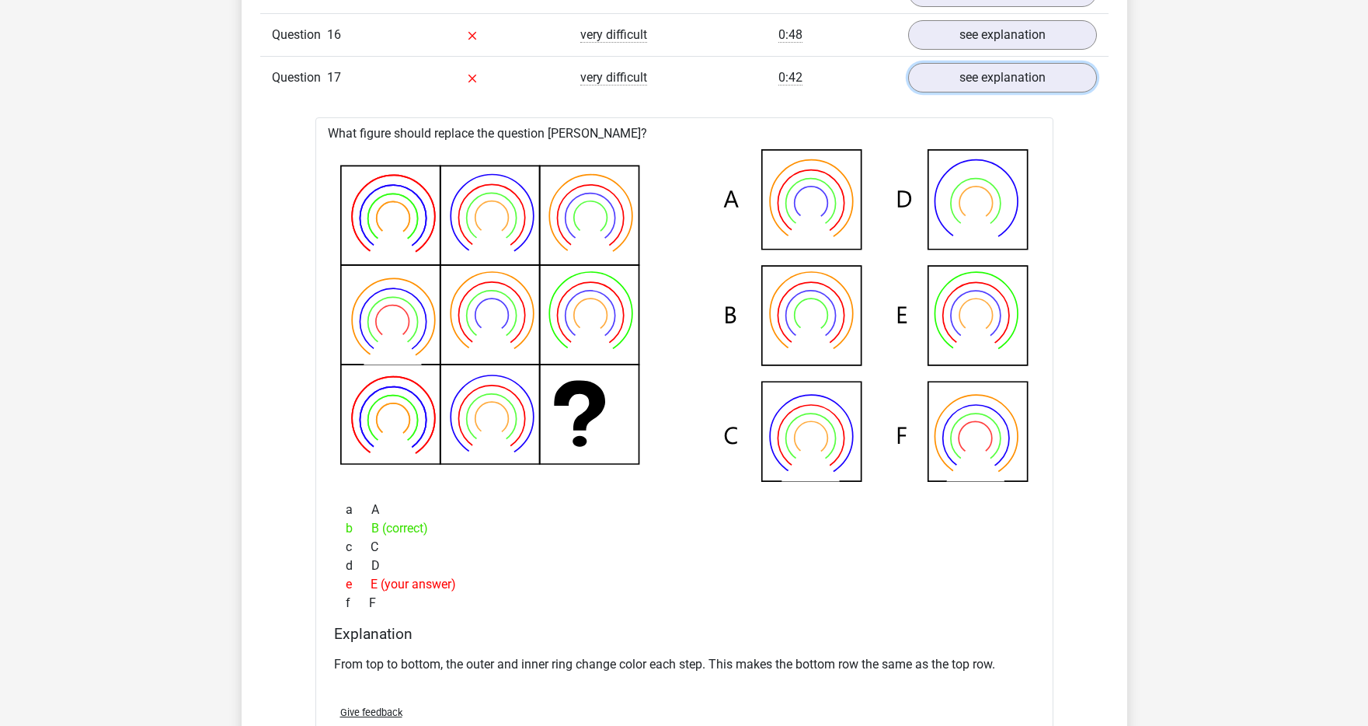
scroll to position [1710, 0]
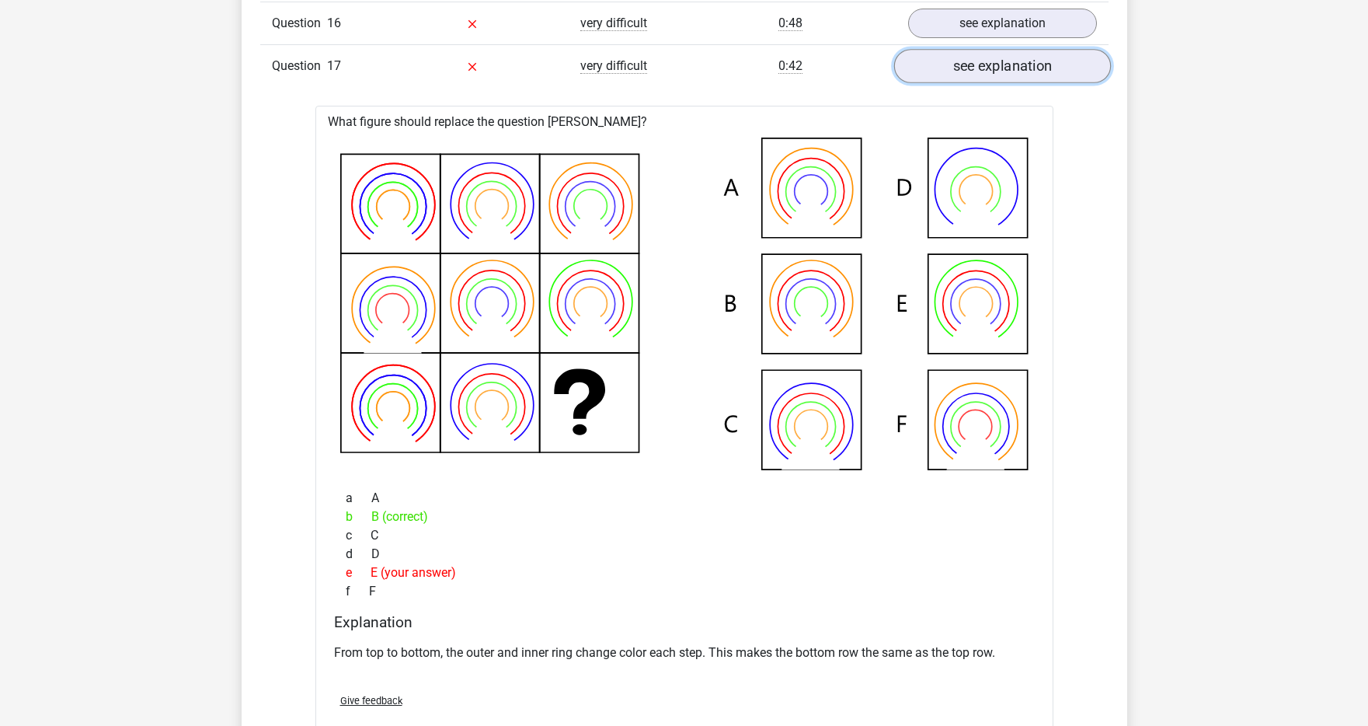
click at [941, 64] on link "see explanation" at bounding box center [1002, 66] width 217 height 34
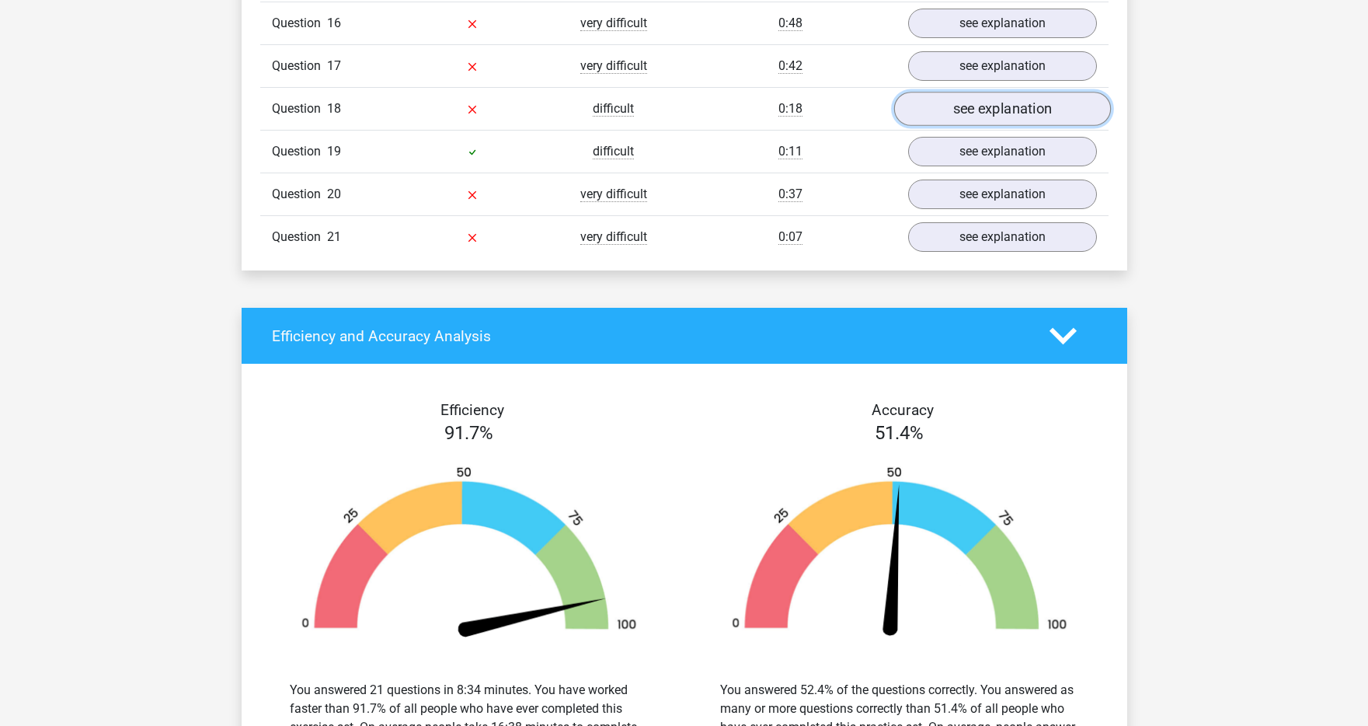
click at [939, 113] on link "see explanation" at bounding box center [1002, 109] width 217 height 34
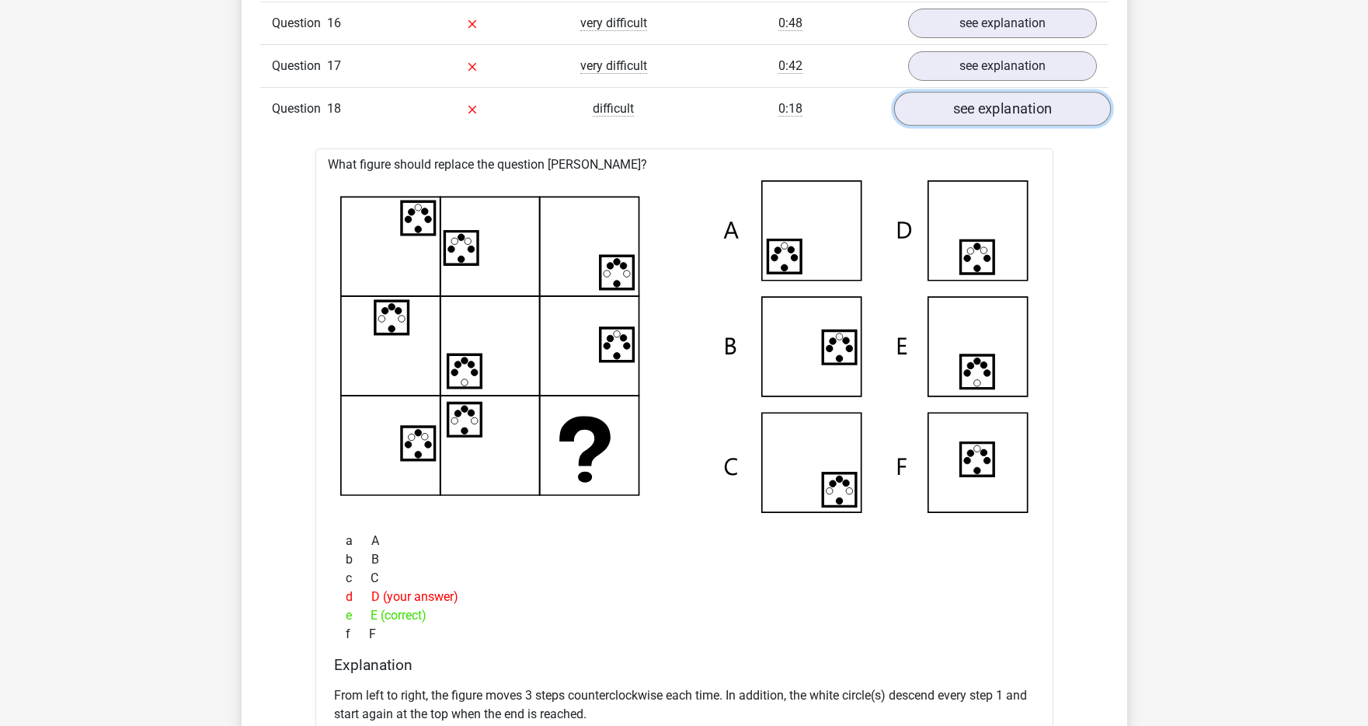
click at [987, 115] on link "see explanation" at bounding box center [1002, 109] width 217 height 34
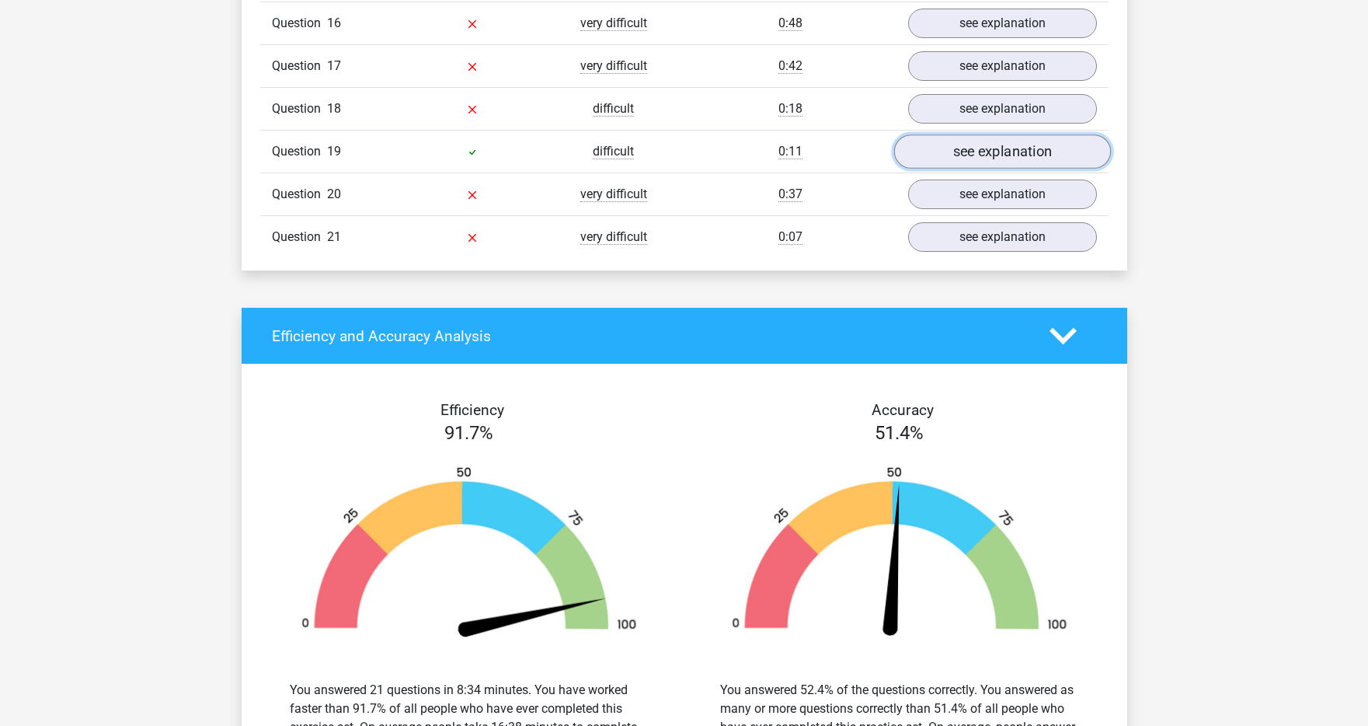
click at [995, 159] on link "see explanation" at bounding box center [1002, 151] width 217 height 34
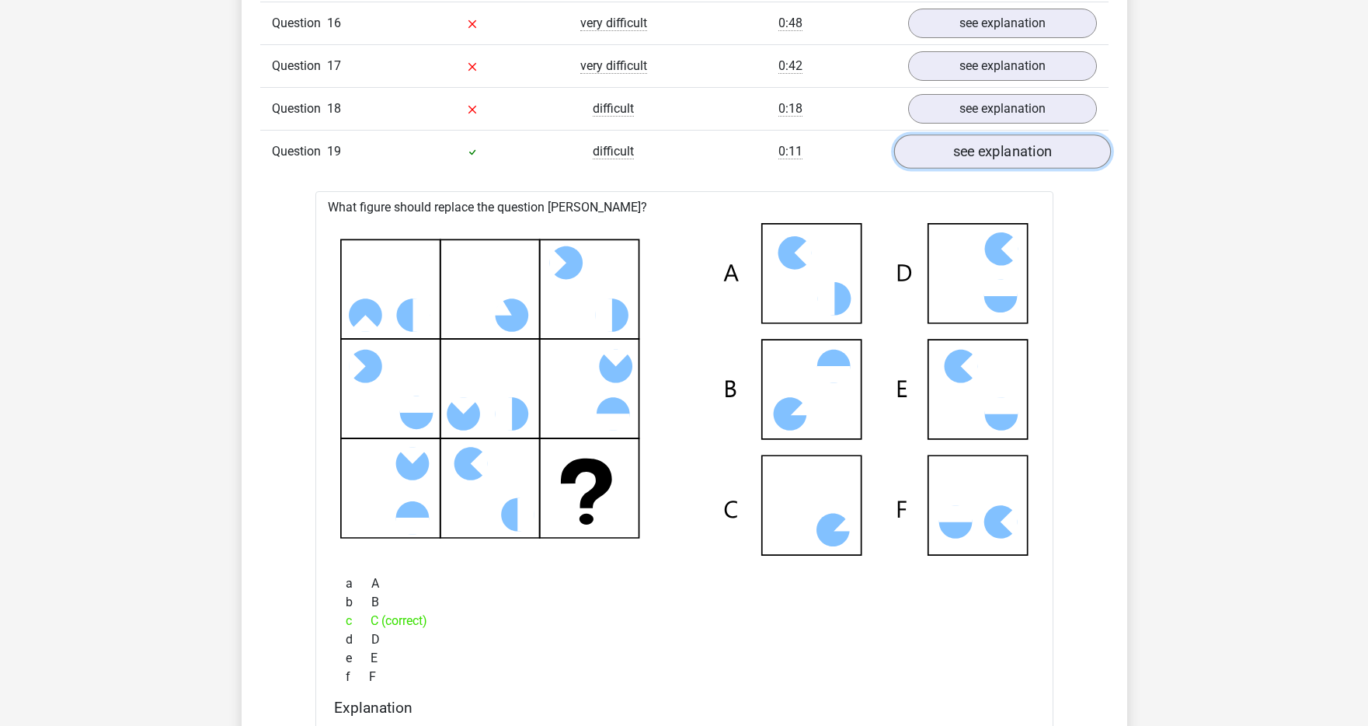
click at [995, 159] on link "see explanation" at bounding box center [1002, 151] width 217 height 34
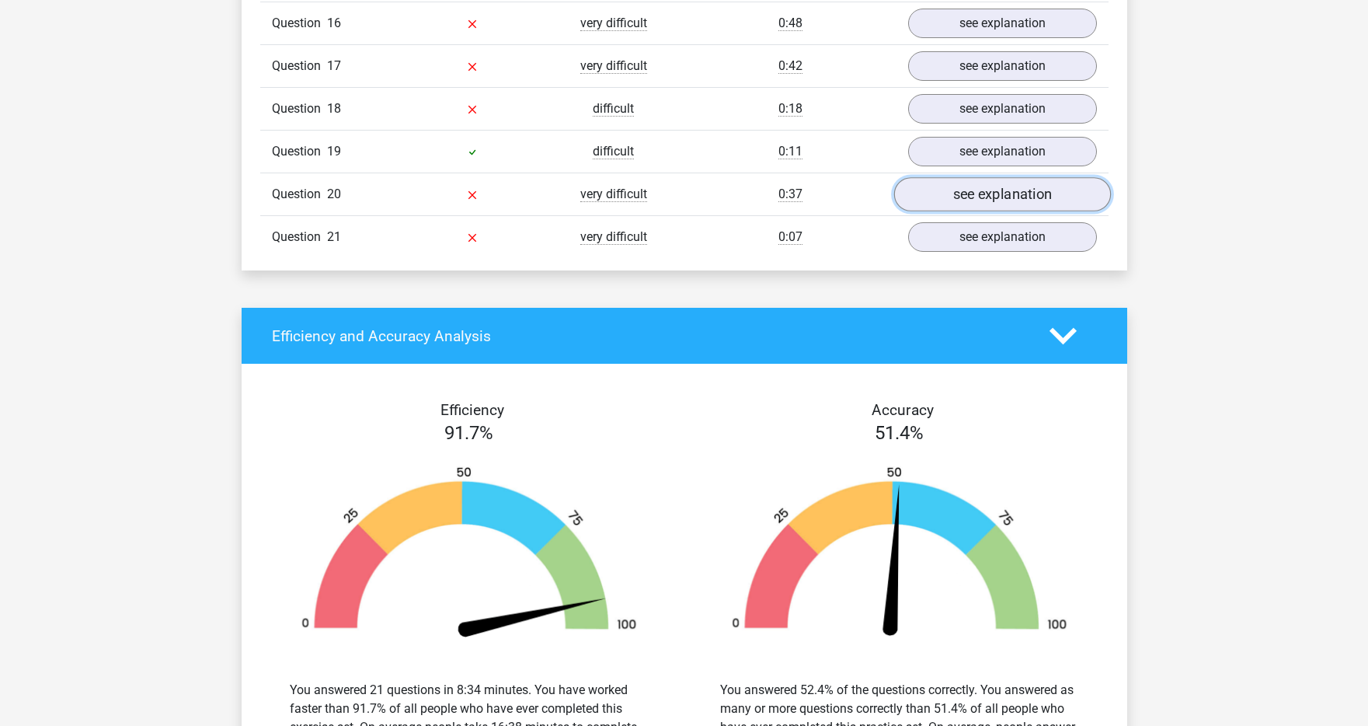
click at [981, 198] on link "see explanation" at bounding box center [1002, 194] width 217 height 34
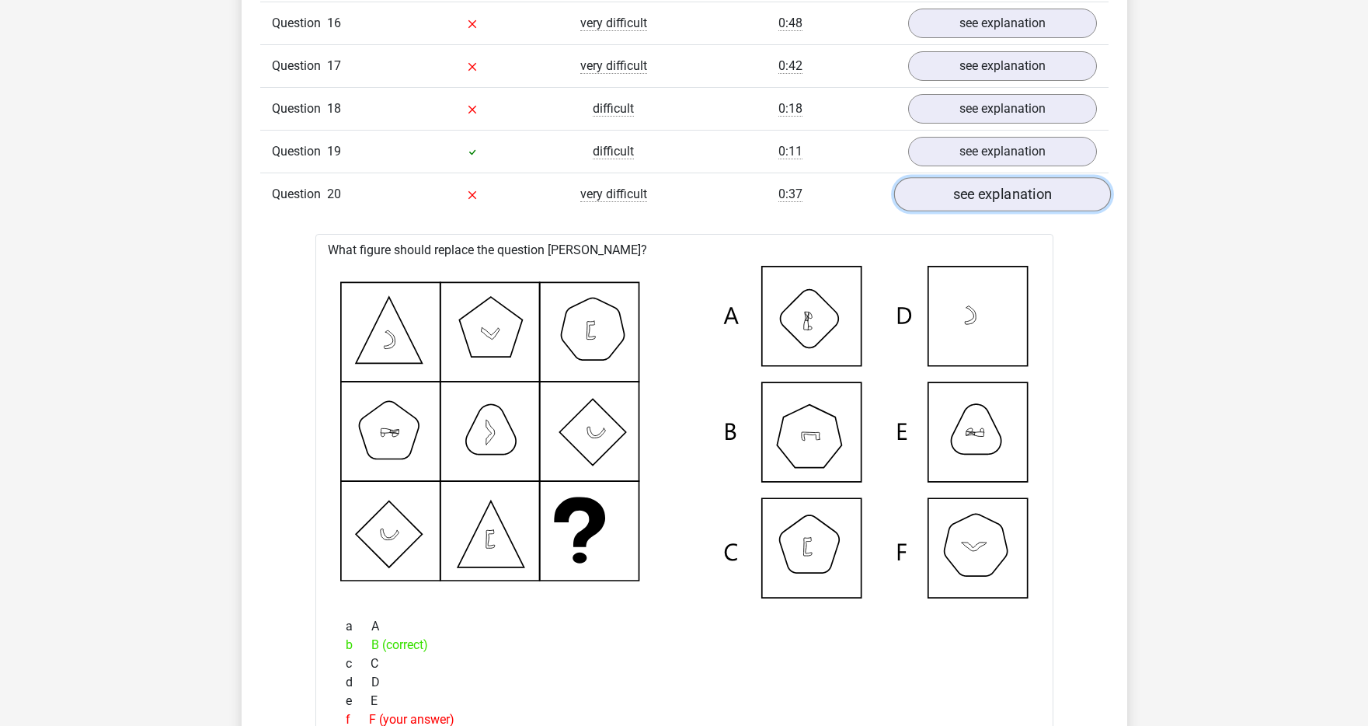
click at [981, 198] on link "see explanation" at bounding box center [1002, 194] width 217 height 34
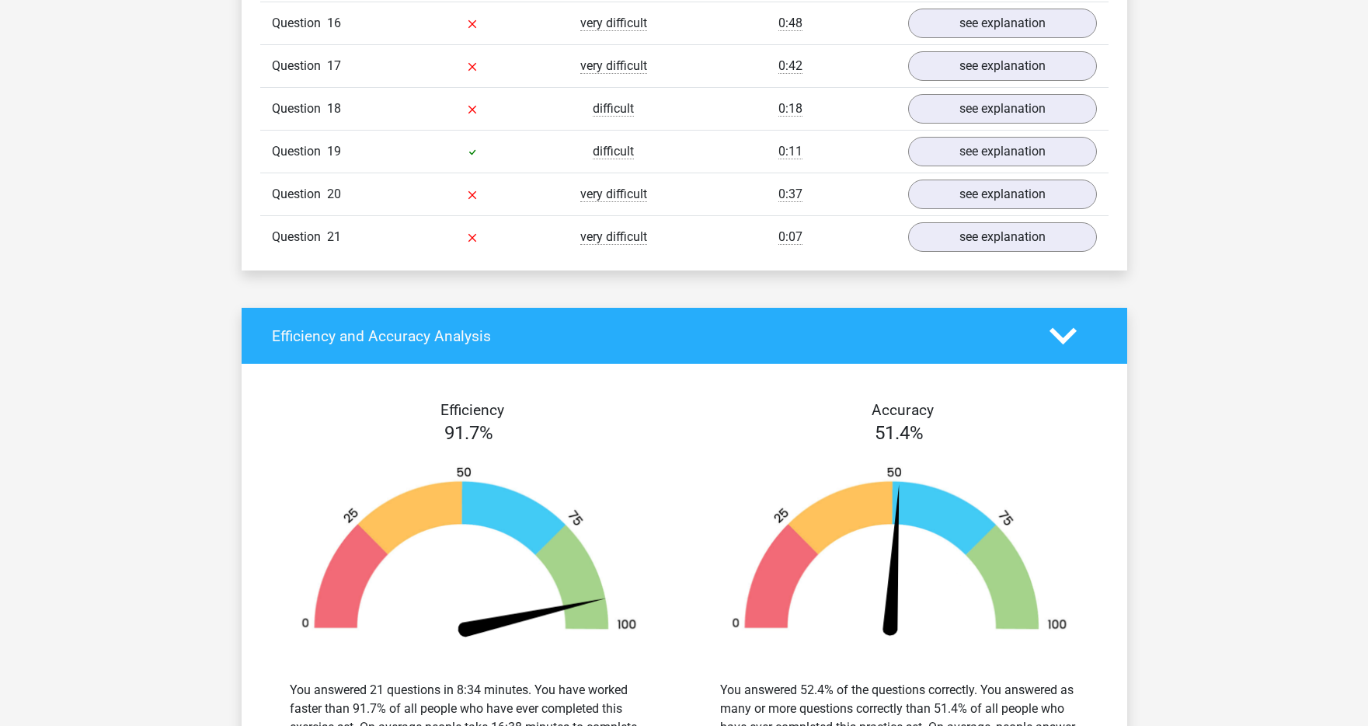
click at [974, 220] on div "Question 21 very difficult 0:07 see explanation" at bounding box center [684, 236] width 849 height 43
click at [970, 227] on link "see explanation" at bounding box center [1002, 237] width 217 height 34
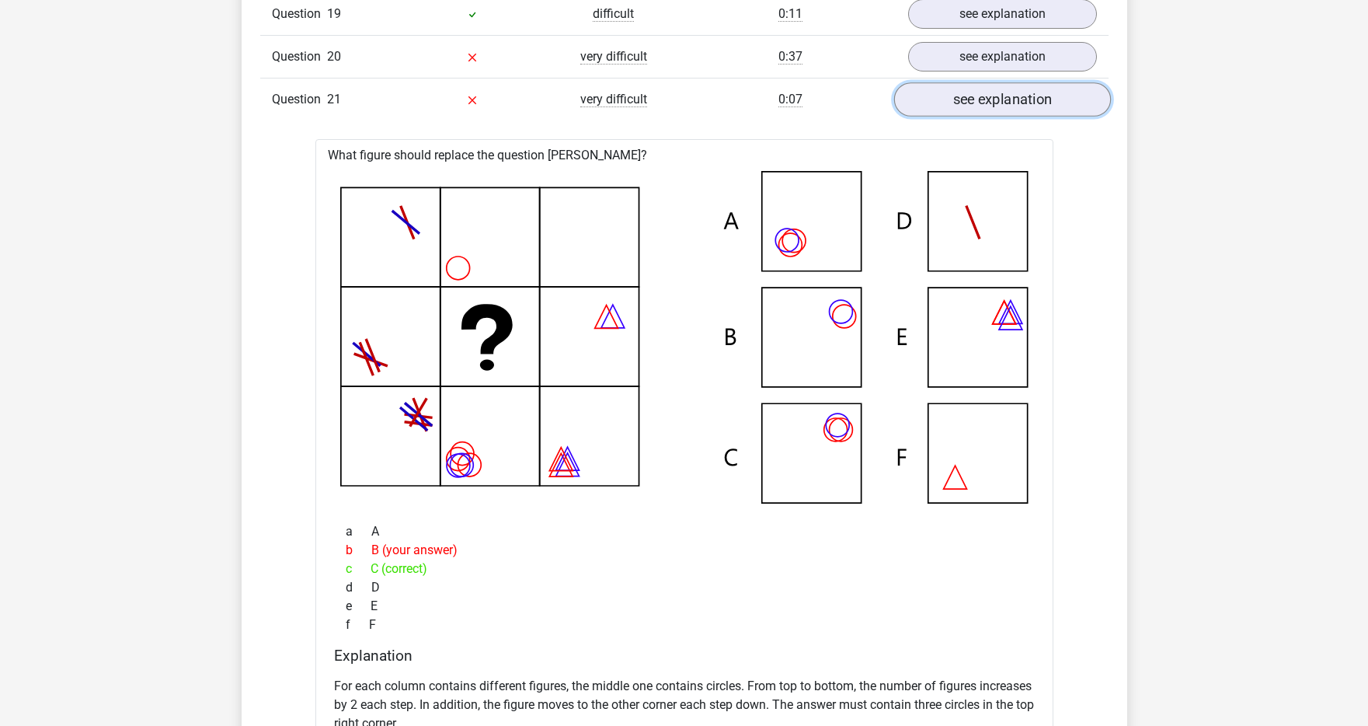
scroll to position [1839, 0]
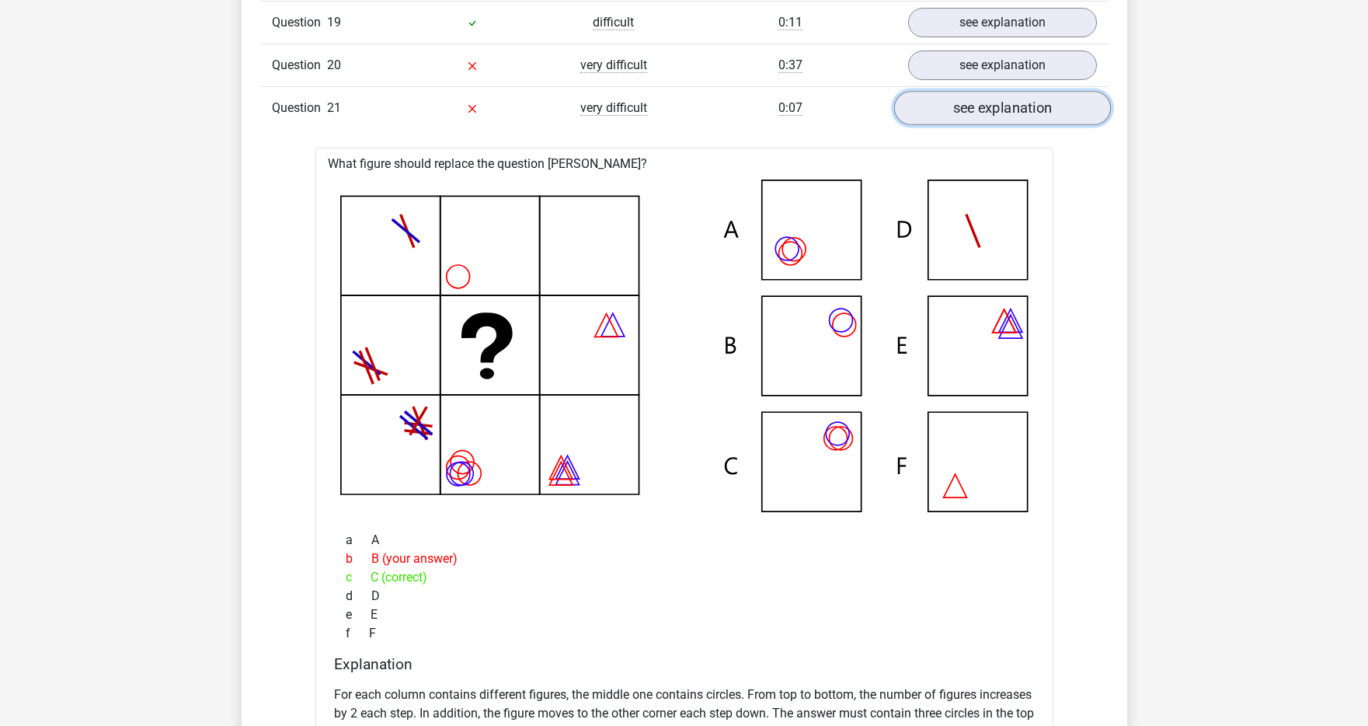
click at [936, 111] on link "see explanation" at bounding box center [1002, 108] width 217 height 34
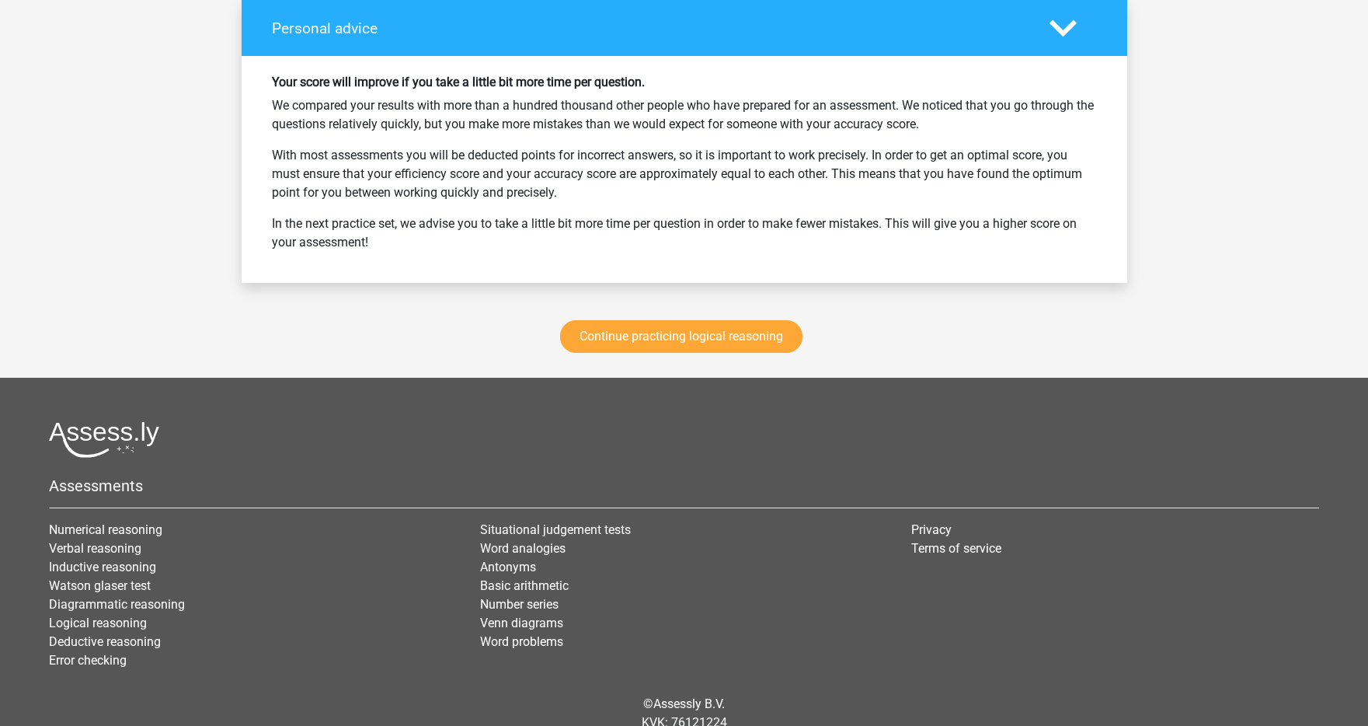
scroll to position [2602, 0]
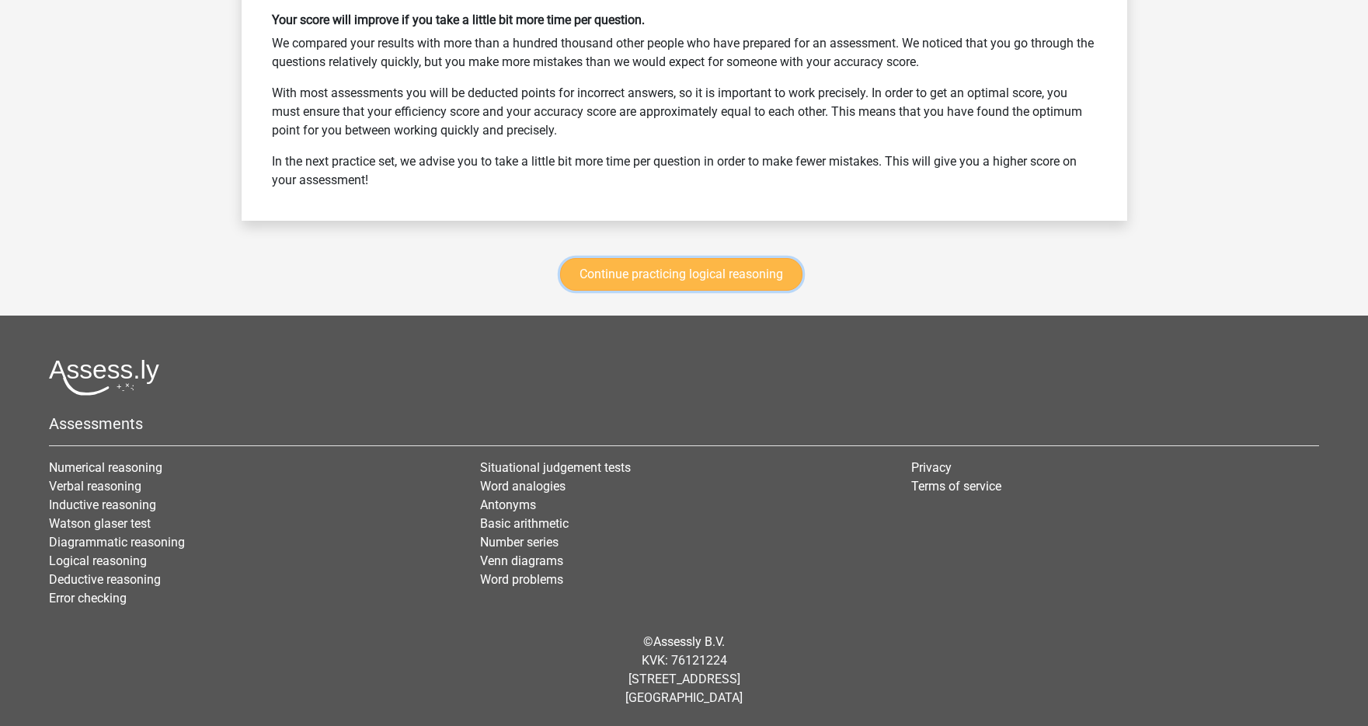
click at [780, 267] on link "Continue practicing logical reasoning" at bounding box center [681, 274] width 242 height 33
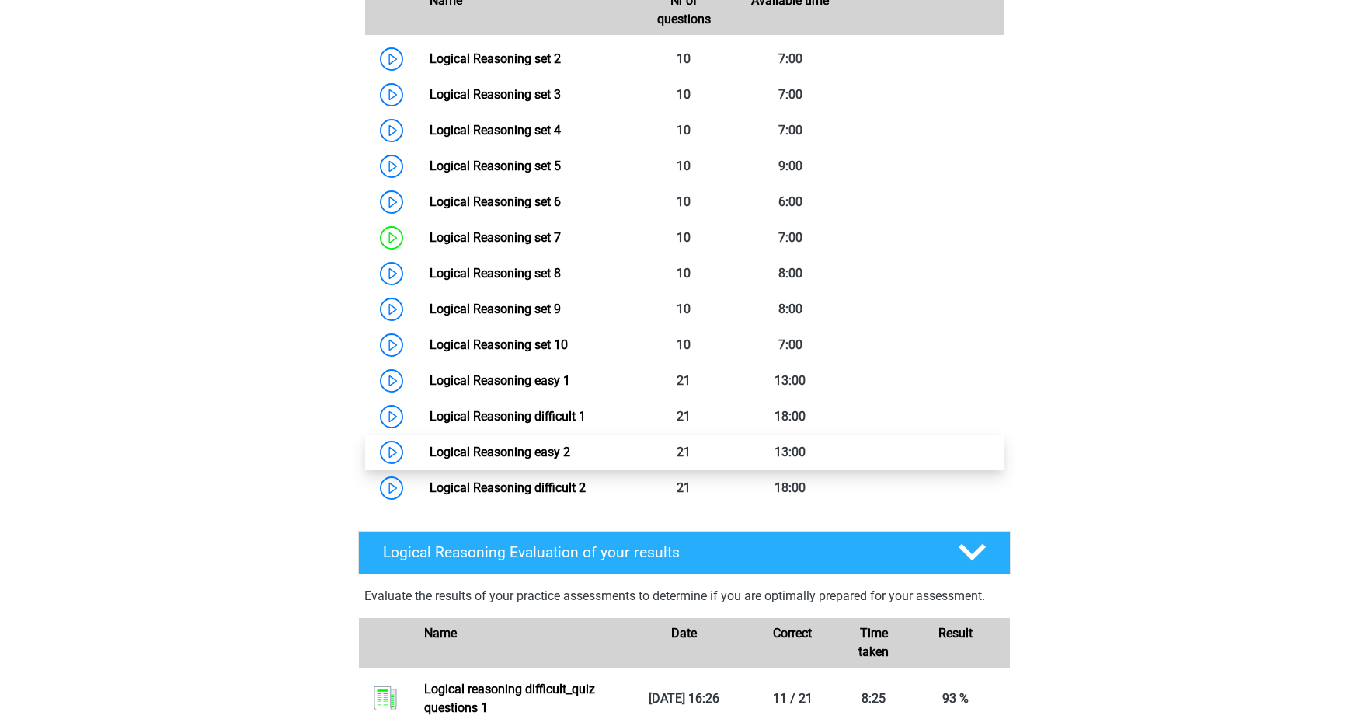
scroll to position [956, 0]
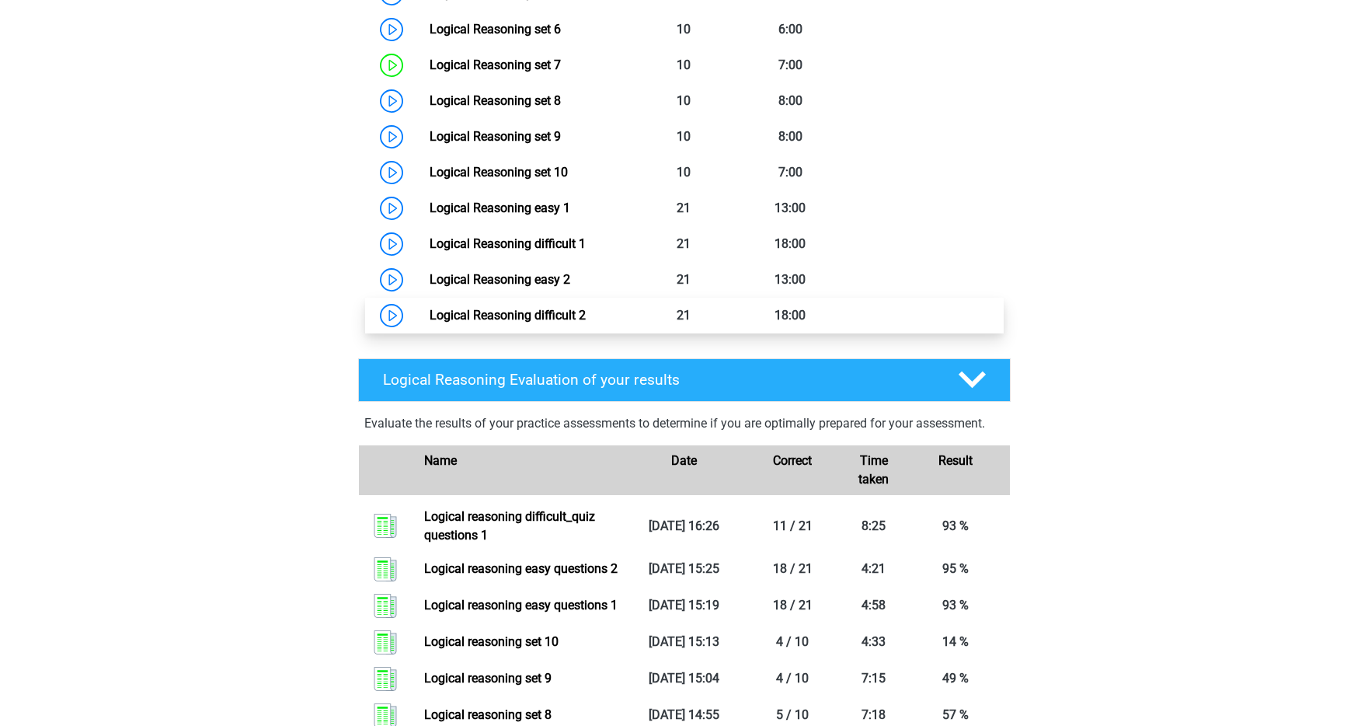
click at [552, 322] on link "Logical Reasoning difficult 2" at bounding box center [508, 315] width 156 height 15
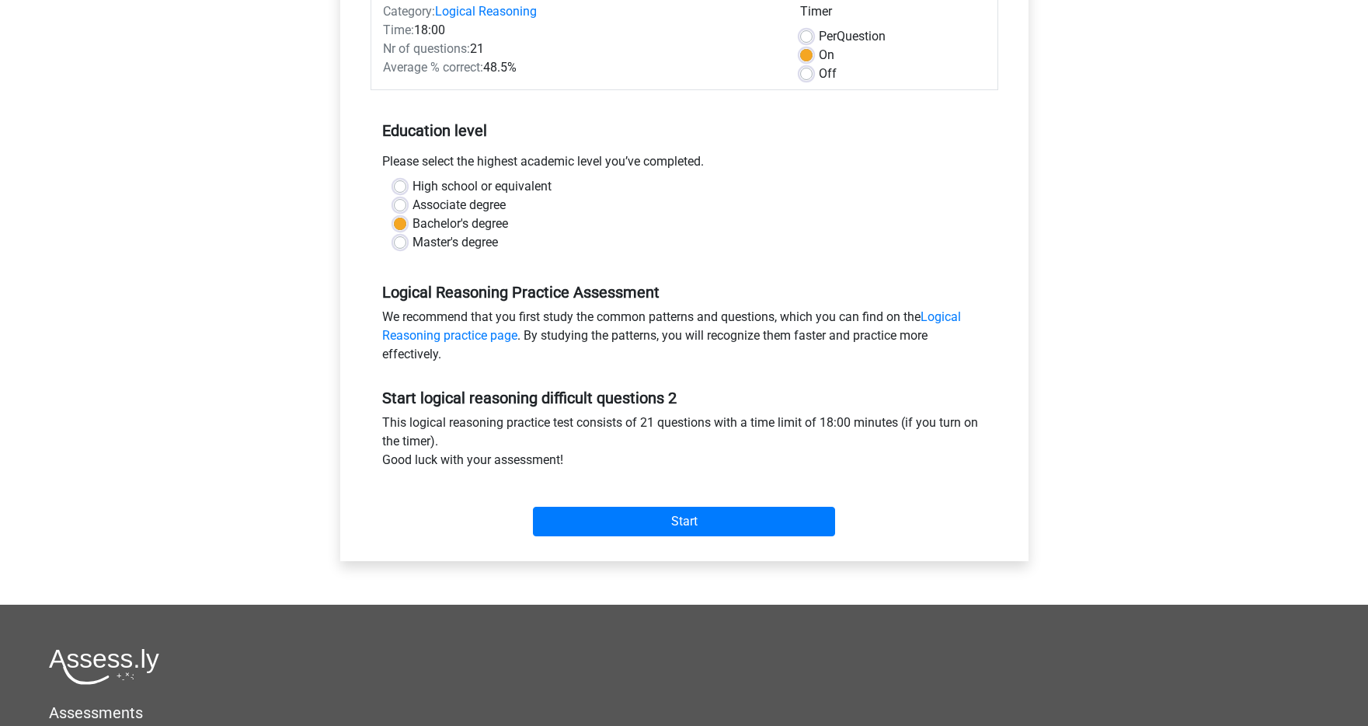
scroll to position [216, 0]
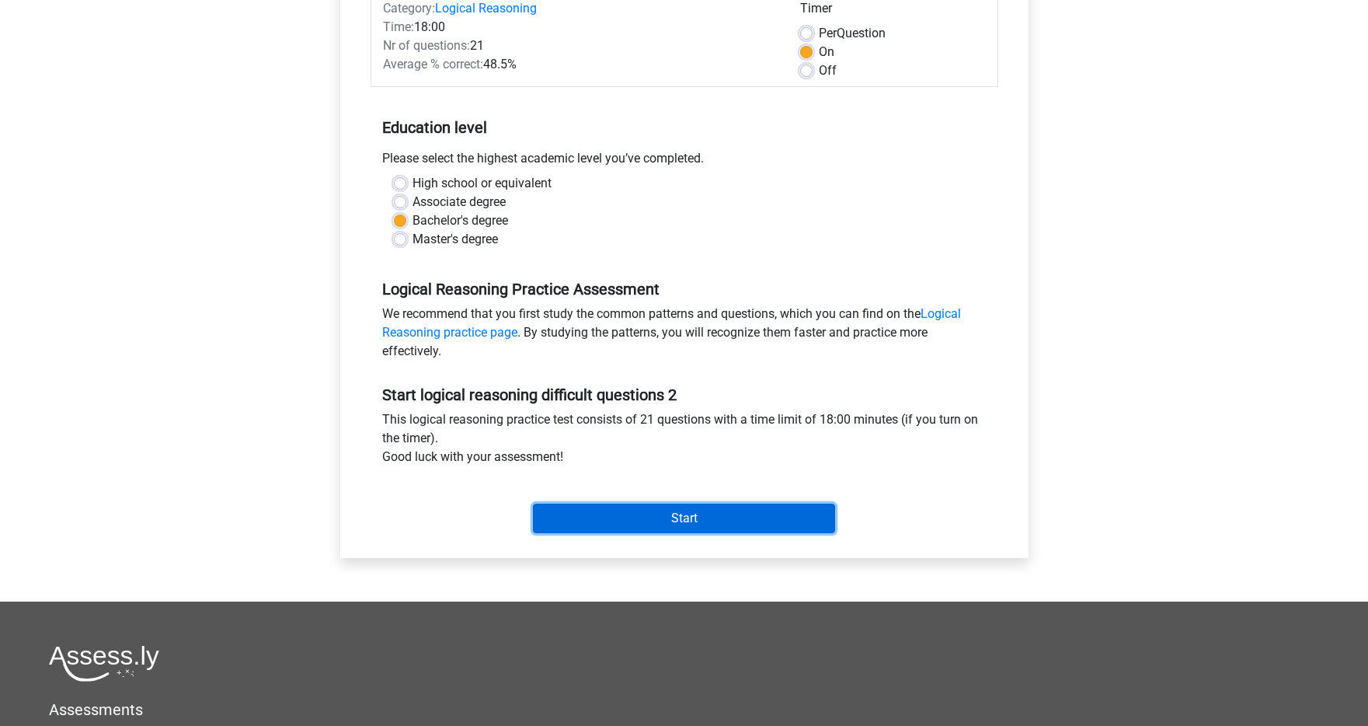
click at [716, 514] on input "Start" at bounding box center [684, 519] width 302 height 30
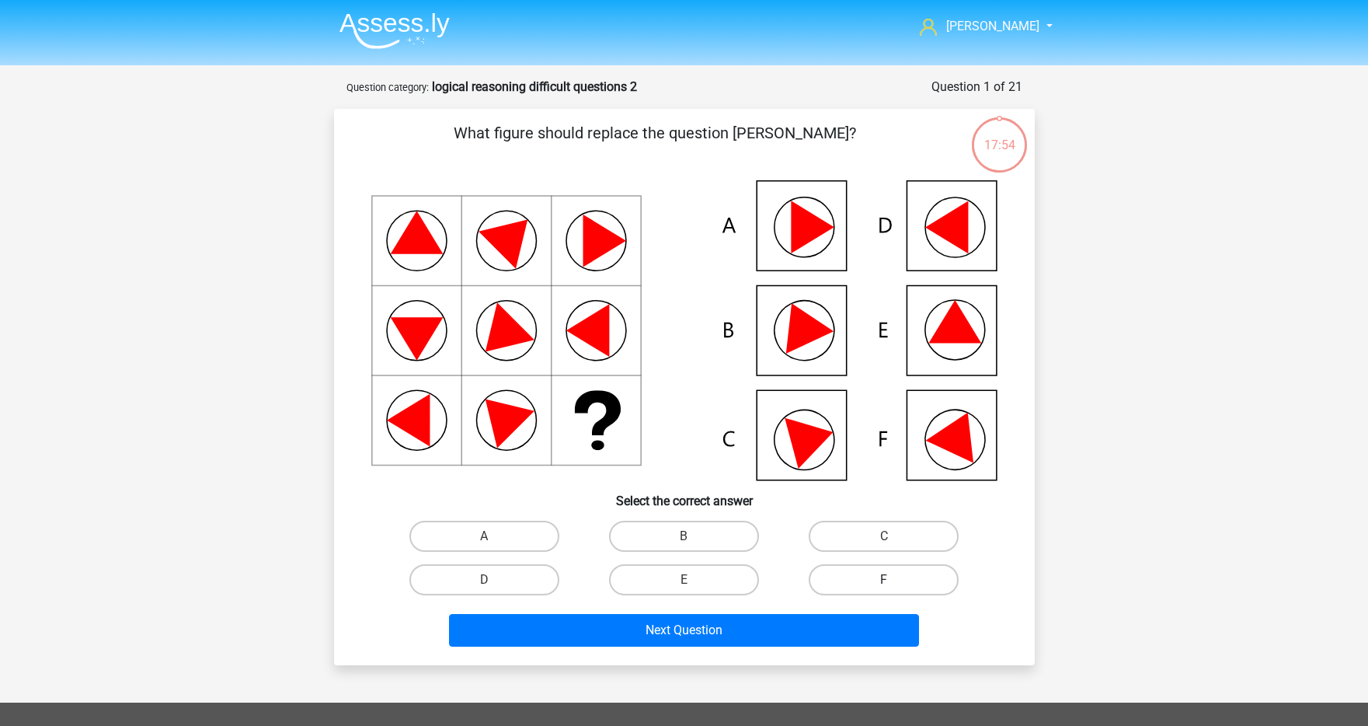
click at [850, 579] on label "F" at bounding box center [884, 579] width 150 height 31
click at [884, 580] on input "F" at bounding box center [889, 585] width 10 height 10
radio input "true"
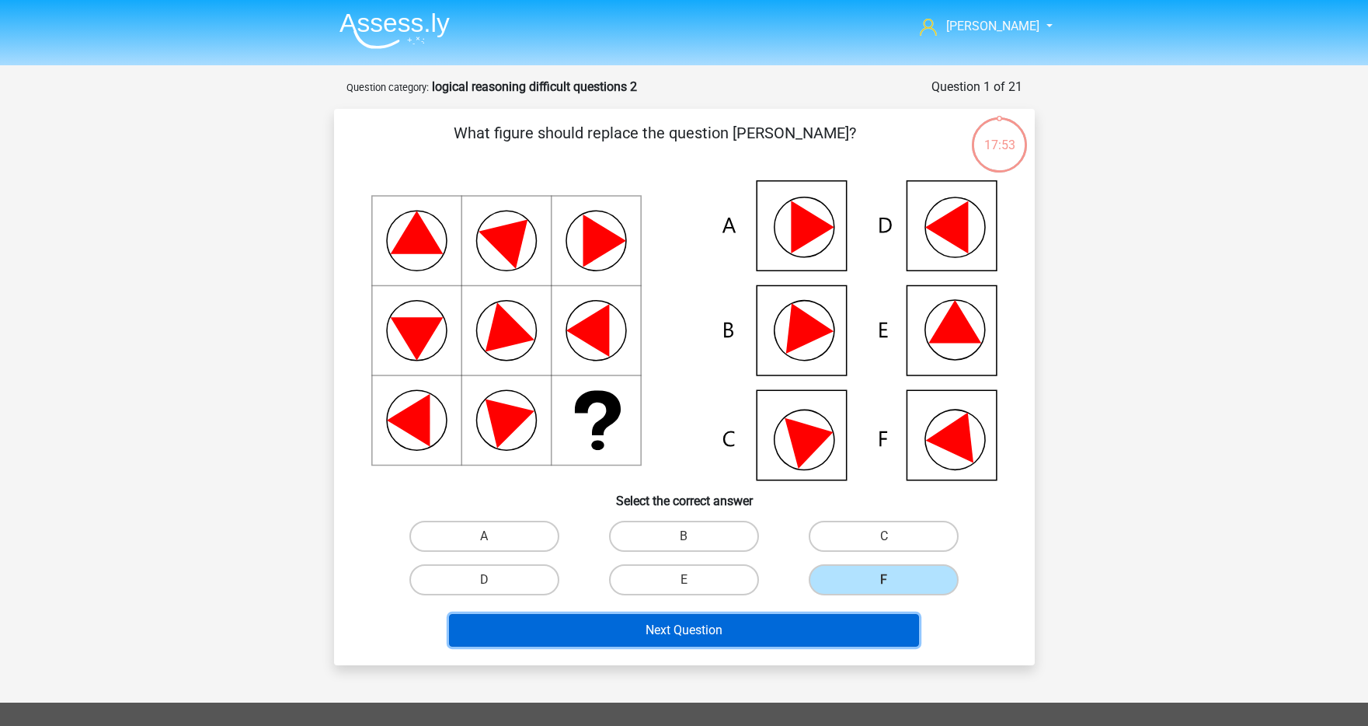
click at [697, 615] on button "Next Question" at bounding box center [684, 630] width 470 height 33
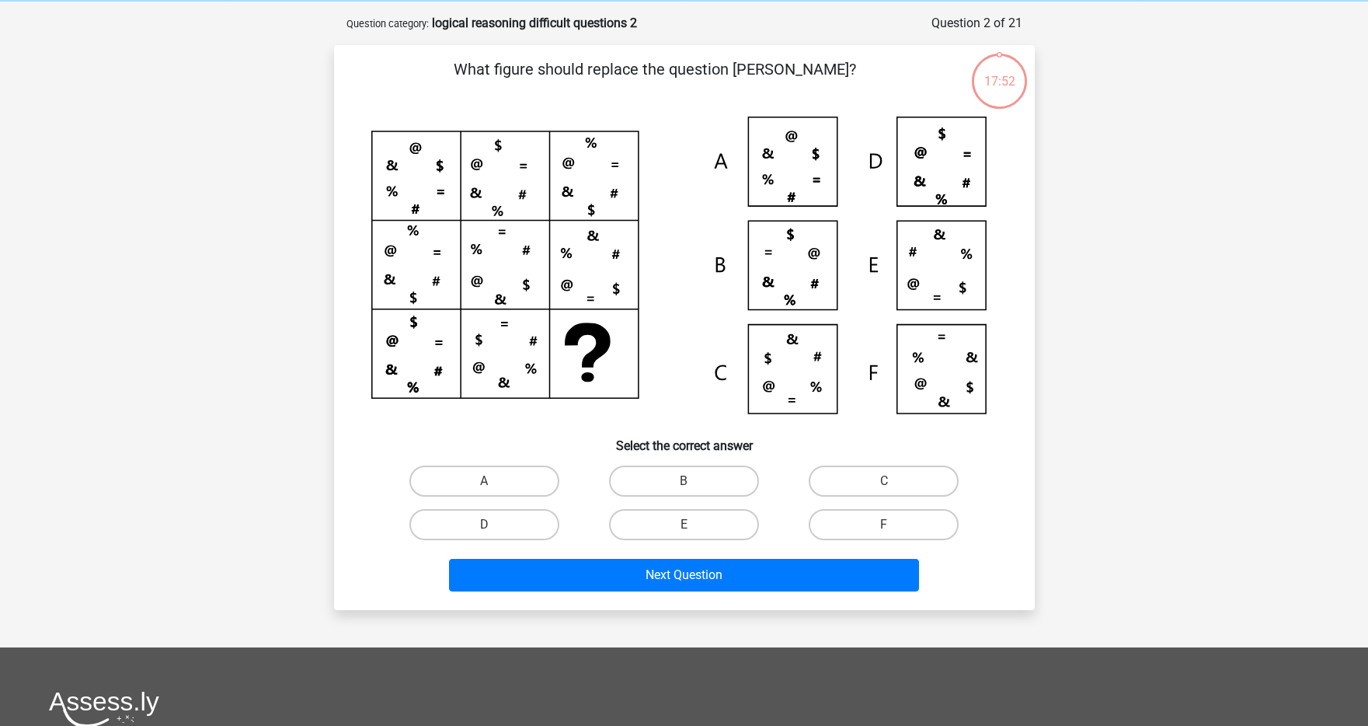
scroll to position [78, 0]
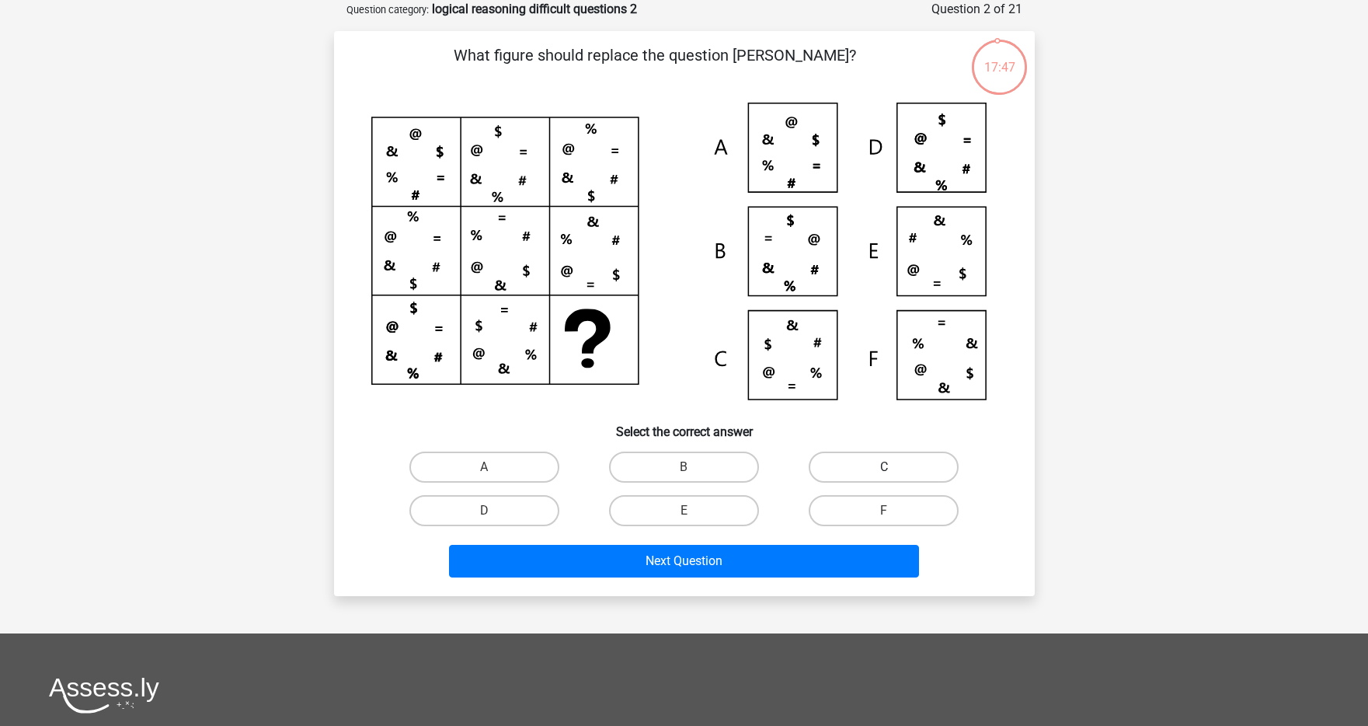
click at [830, 470] on label "C" at bounding box center [884, 466] width 150 height 31
click at [884, 470] on input "C" at bounding box center [889, 472] width 10 height 10
radio input "true"
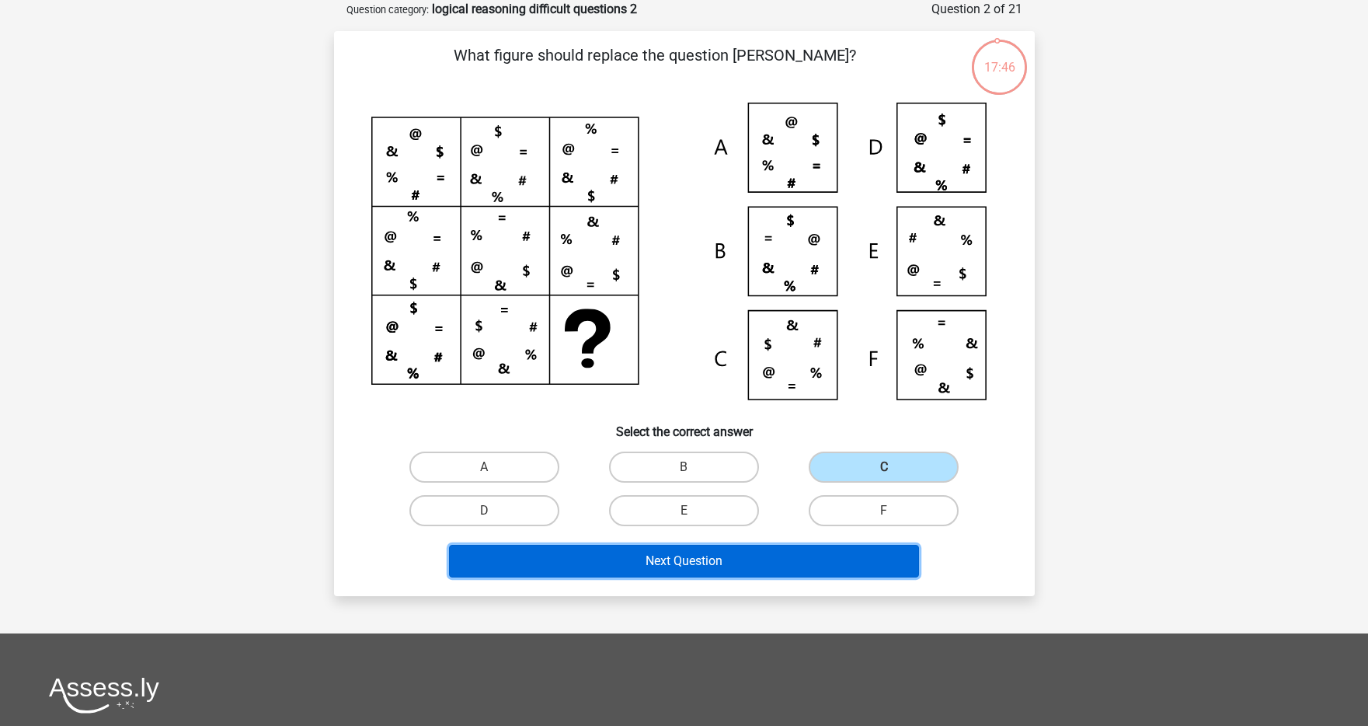
click at [727, 570] on button "Next Question" at bounding box center [684, 561] width 470 height 33
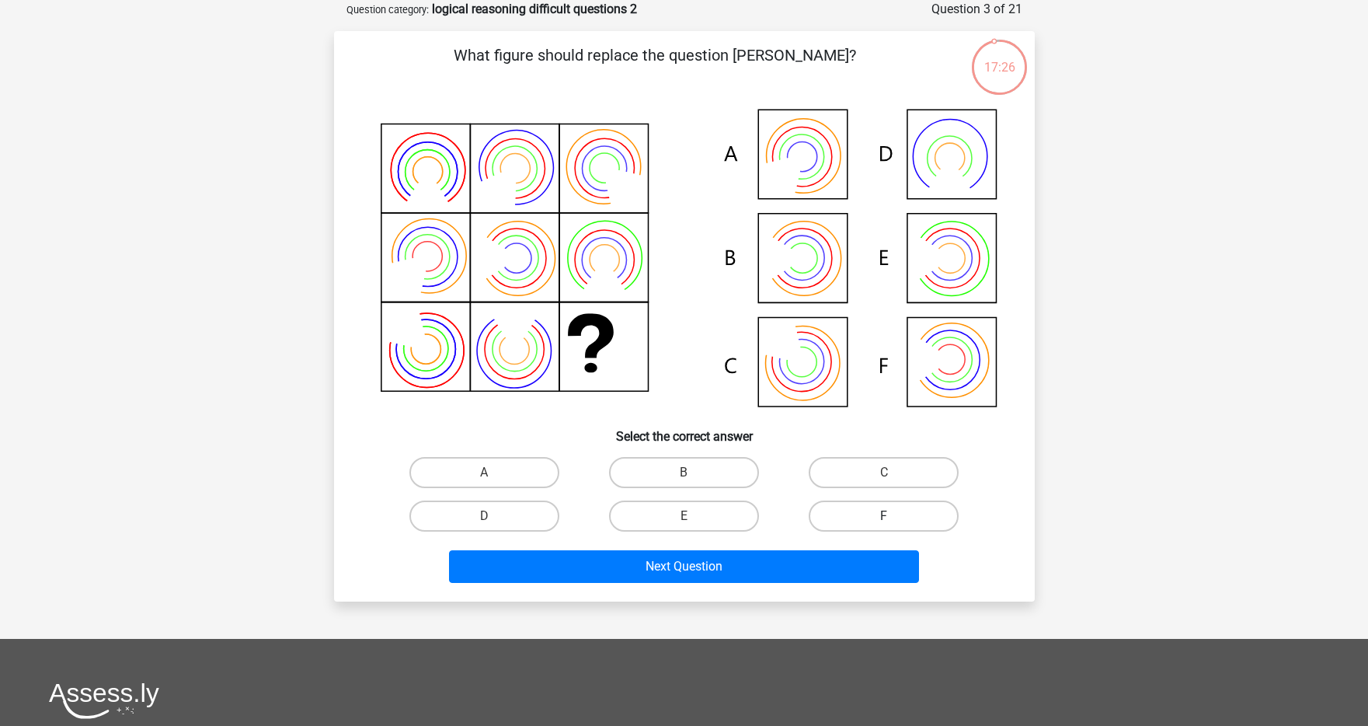
click at [838, 510] on label "F" at bounding box center [884, 515] width 150 height 31
click at [884, 516] on input "F" at bounding box center [889, 521] width 10 height 10
radio input "true"
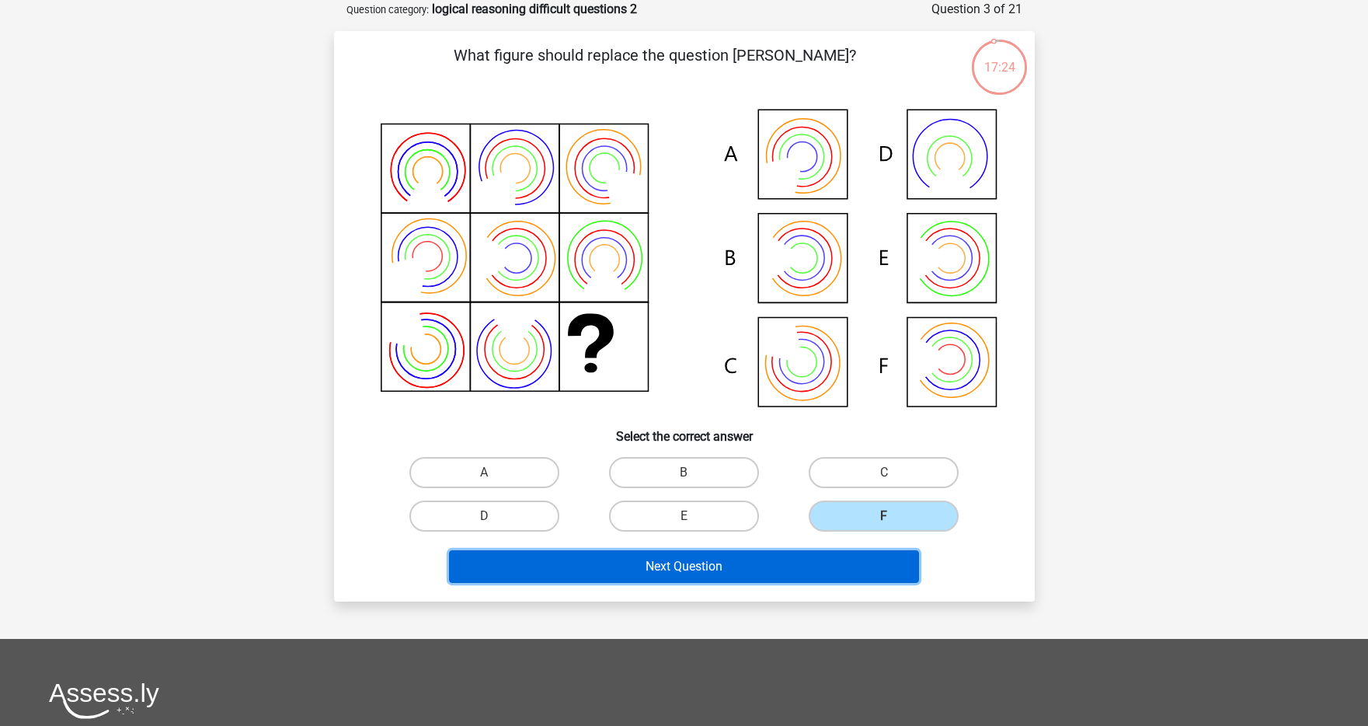
click at [784, 556] on button "Next Question" at bounding box center [684, 566] width 470 height 33
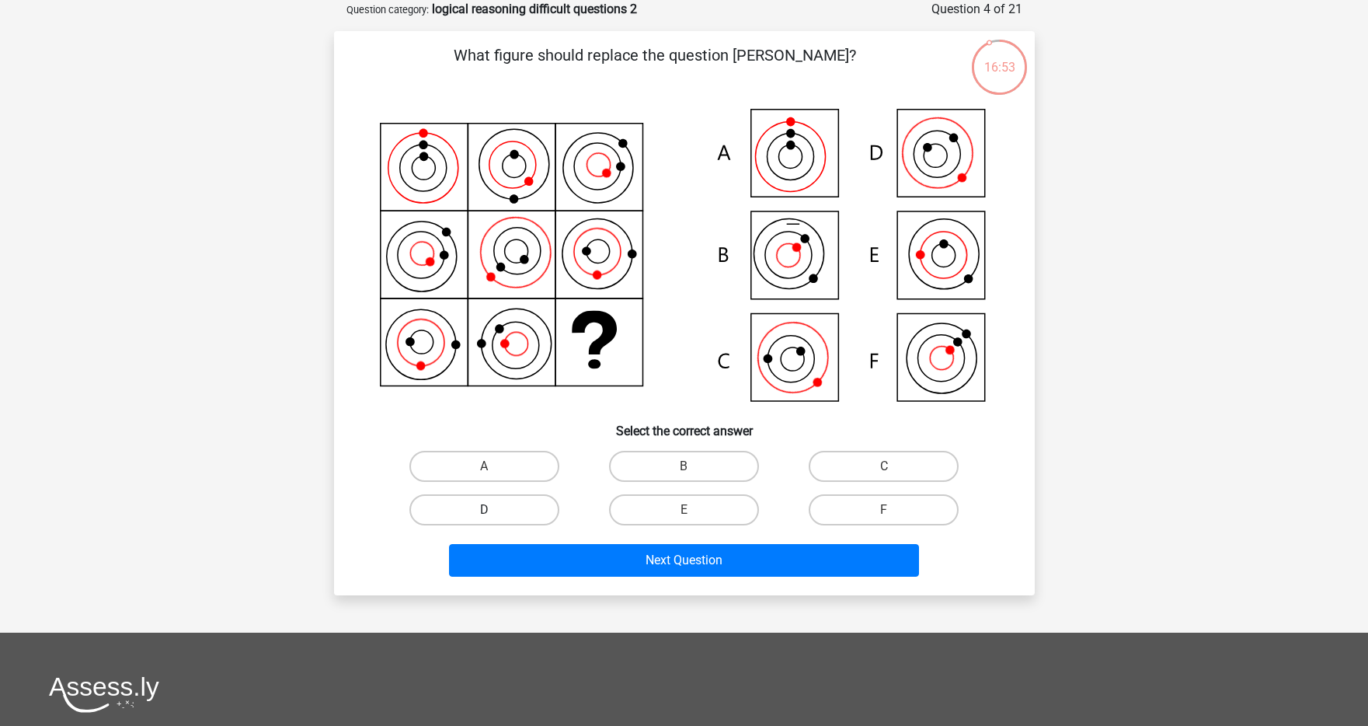
click at [539, 504] on label "D" at bounding box center [484, 509] width 150 height 31
click at [494, 510] on input "D" at bounding box center [489, 515] width 10 height 10
radio input "true"
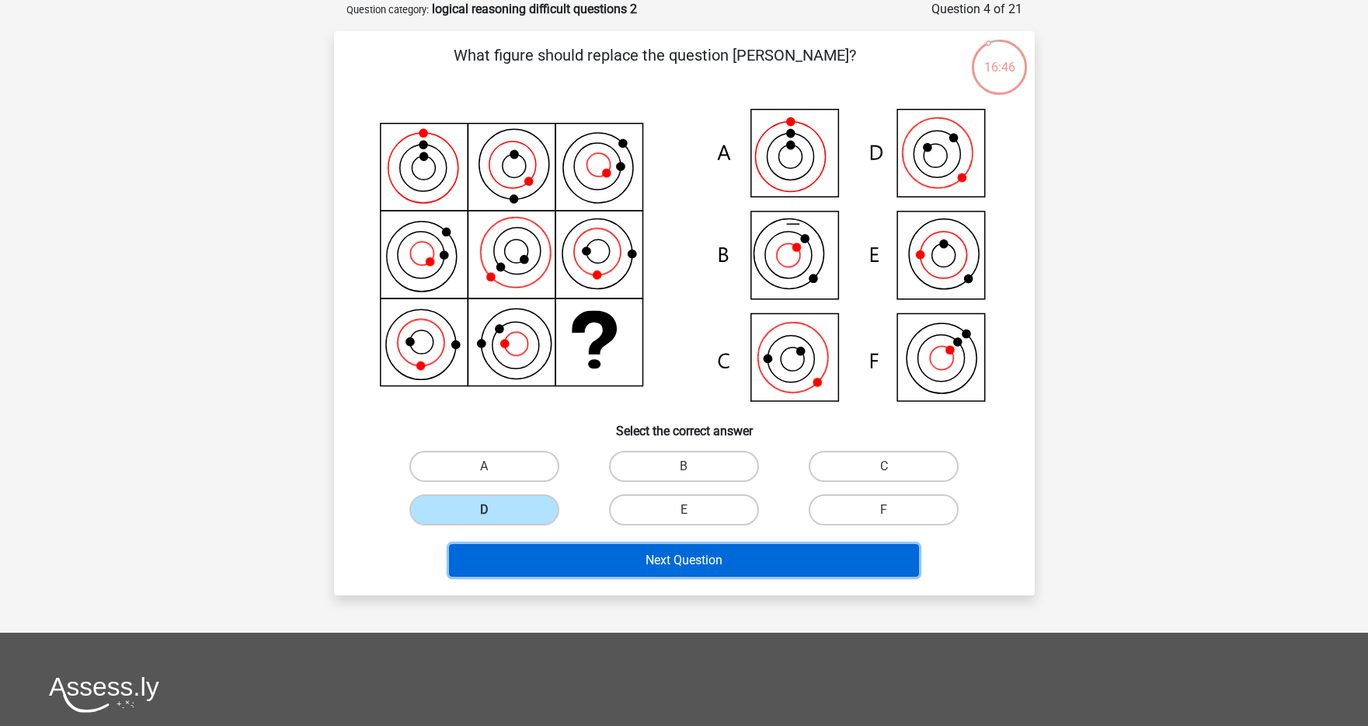
click at [713, 544] on button "Next Question" at bounding box center [684, 560] width 470 height 33
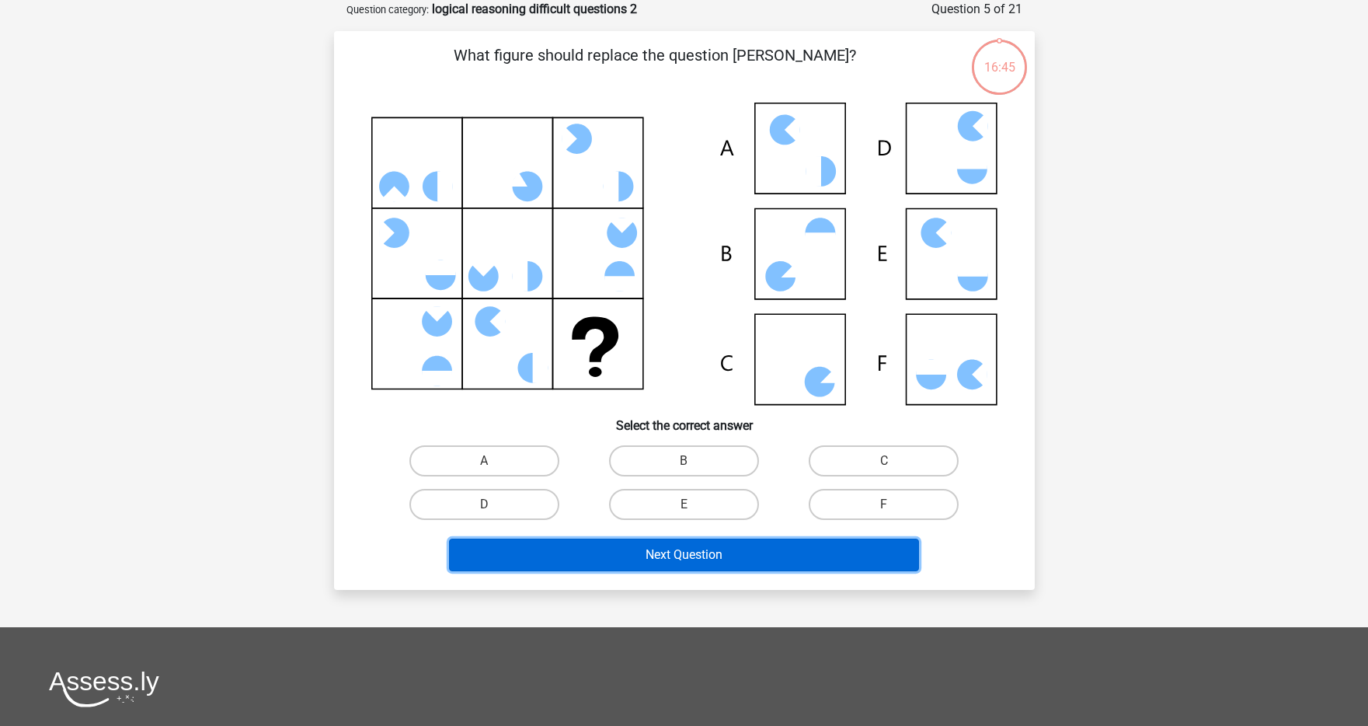
click at [703, 549] on button "Next Question" at bounding box center [684, 554] width 470 height 33
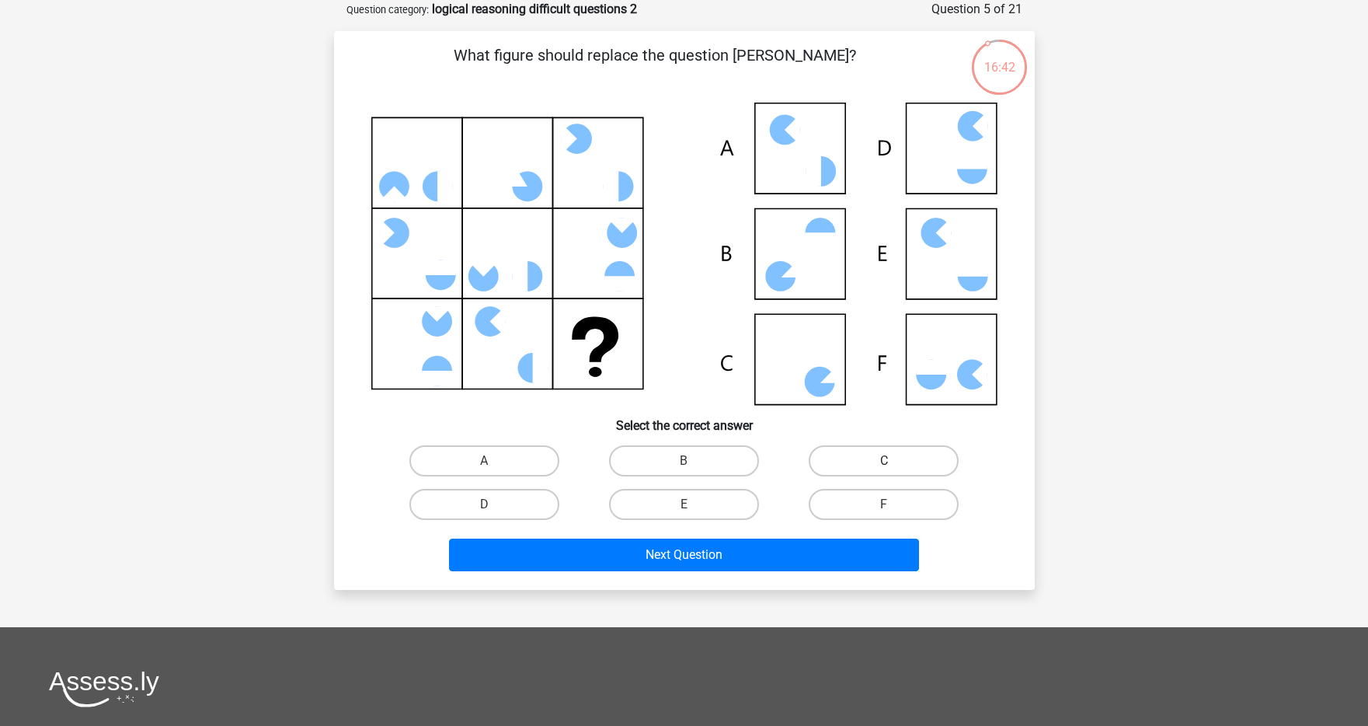
click at [919, 458] on label "C" at bounding box center [884, 460] width 150 height 31
click at [894, 461] on input "C" at bounding box center [889, 466] width 10 height 10
radio input "true"
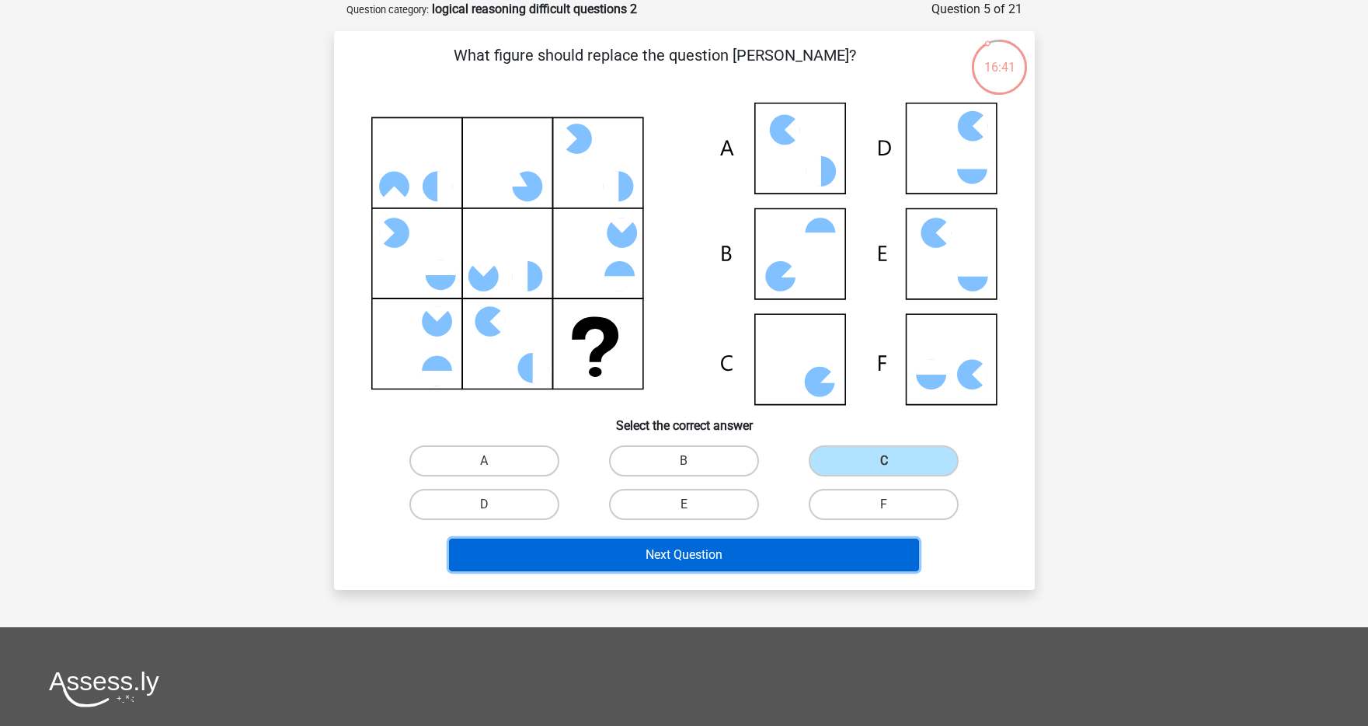
click at [767, 549] on button "Next Question" at bounding box center [684, 554] width 470 height 33
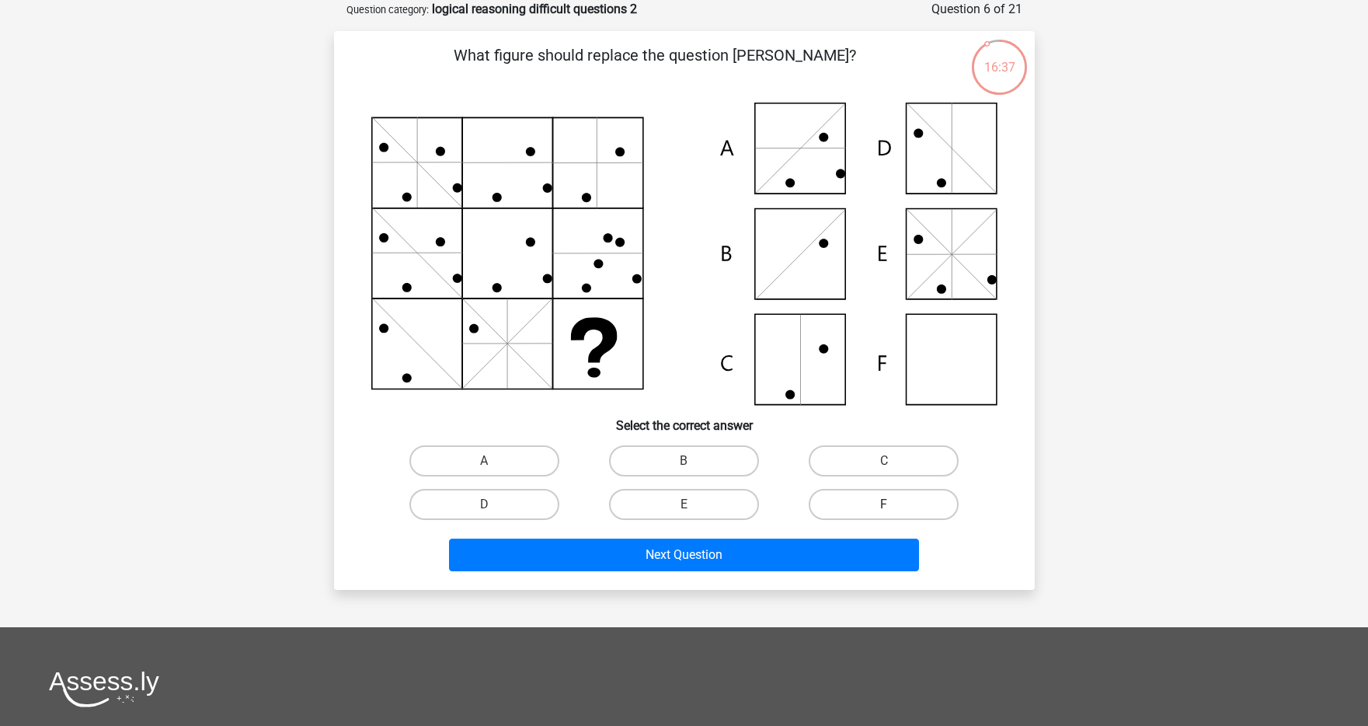
click at [845, 500] on label "F" at bounding box center [884, 504] width 150 height 31
click at [884, 504] on input "F" at bounding box center [889, 509] width 10 height 10
radio input "true"
click at [778, 528] on div "Next Question" at bounding box center [684, 551] width 651 height 51
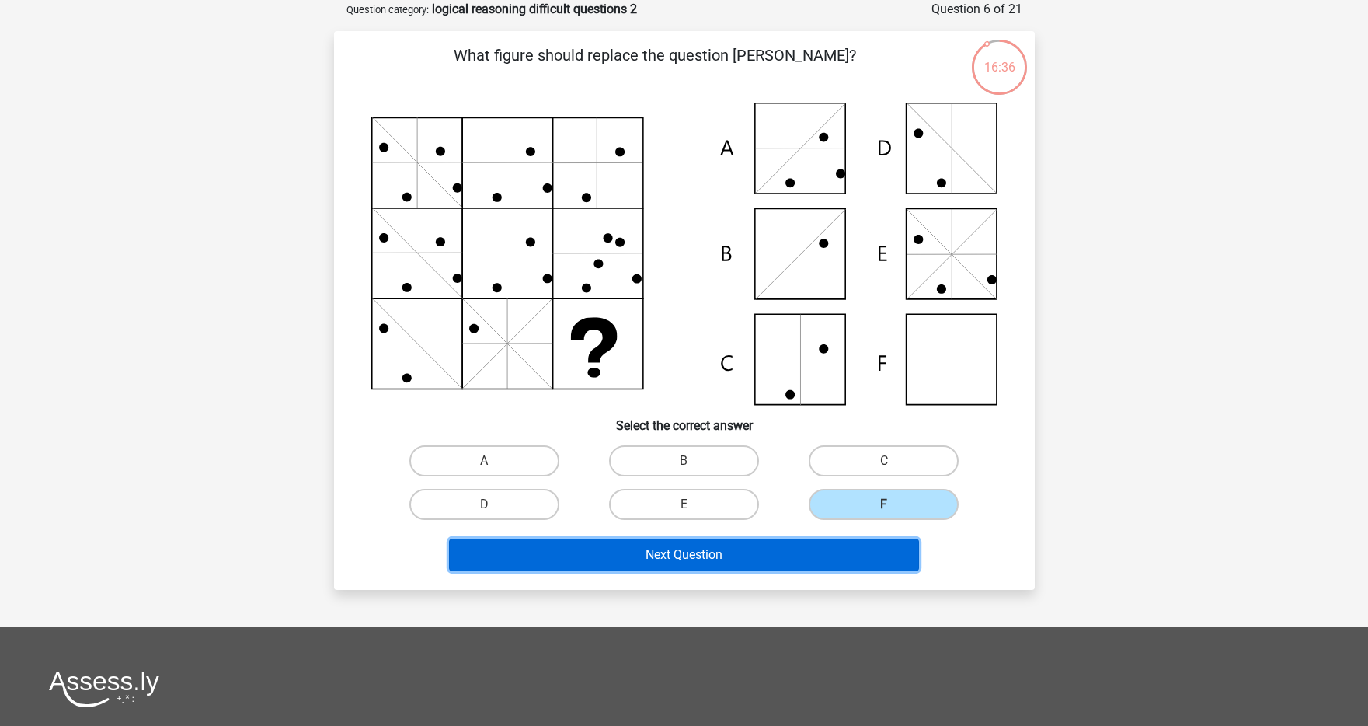
click at [755, 557] on button "Next Question" at bounding box center [684, 554] width 470 height 33
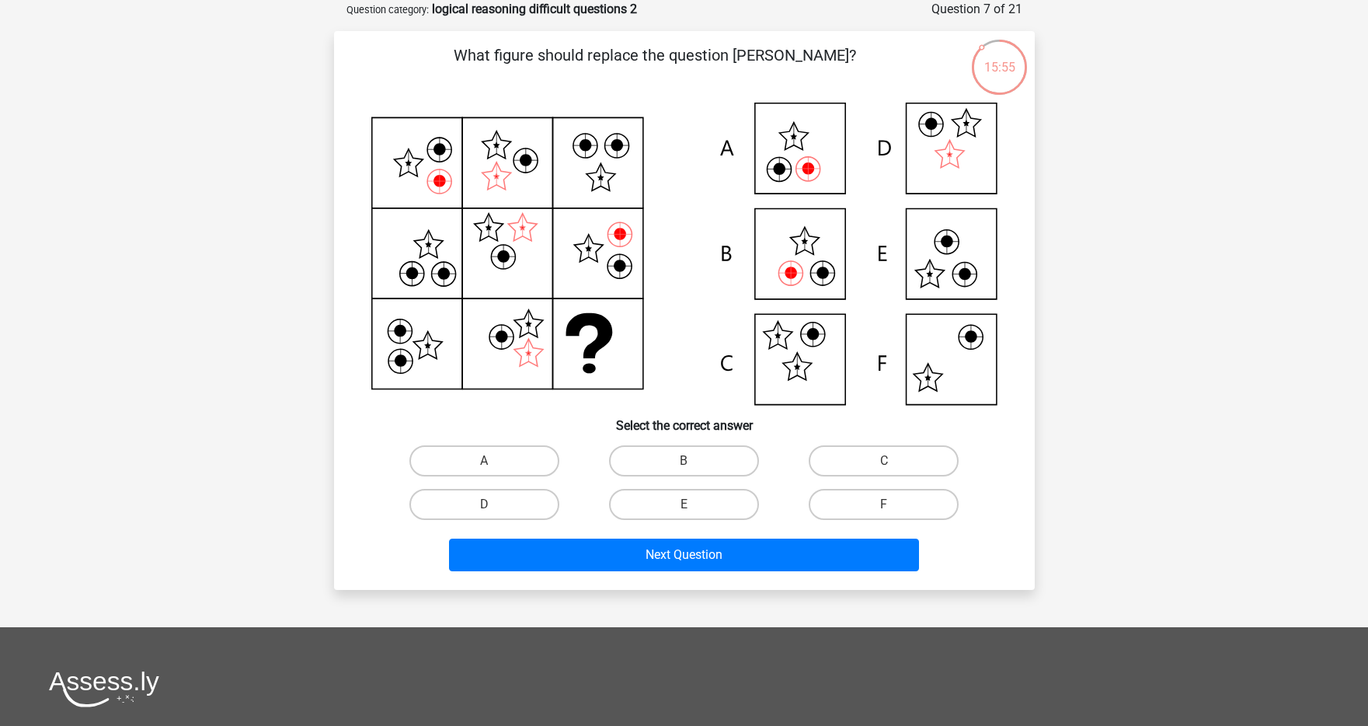
click at [688, 462] on input "B" at bounding box center [689, 466] width 10 height 10
radio input "true"
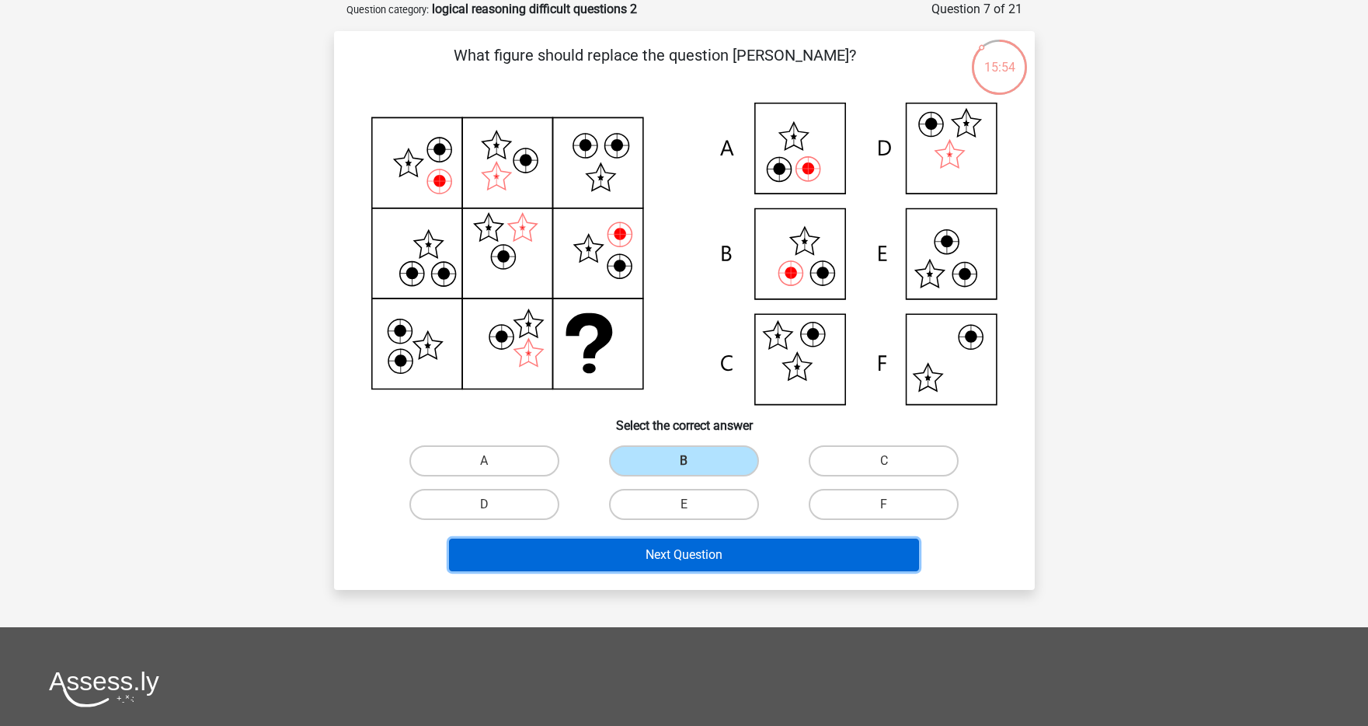
click at [670, 549] on button "Next Question" at bounding box center [684, 554] width 470 height 33
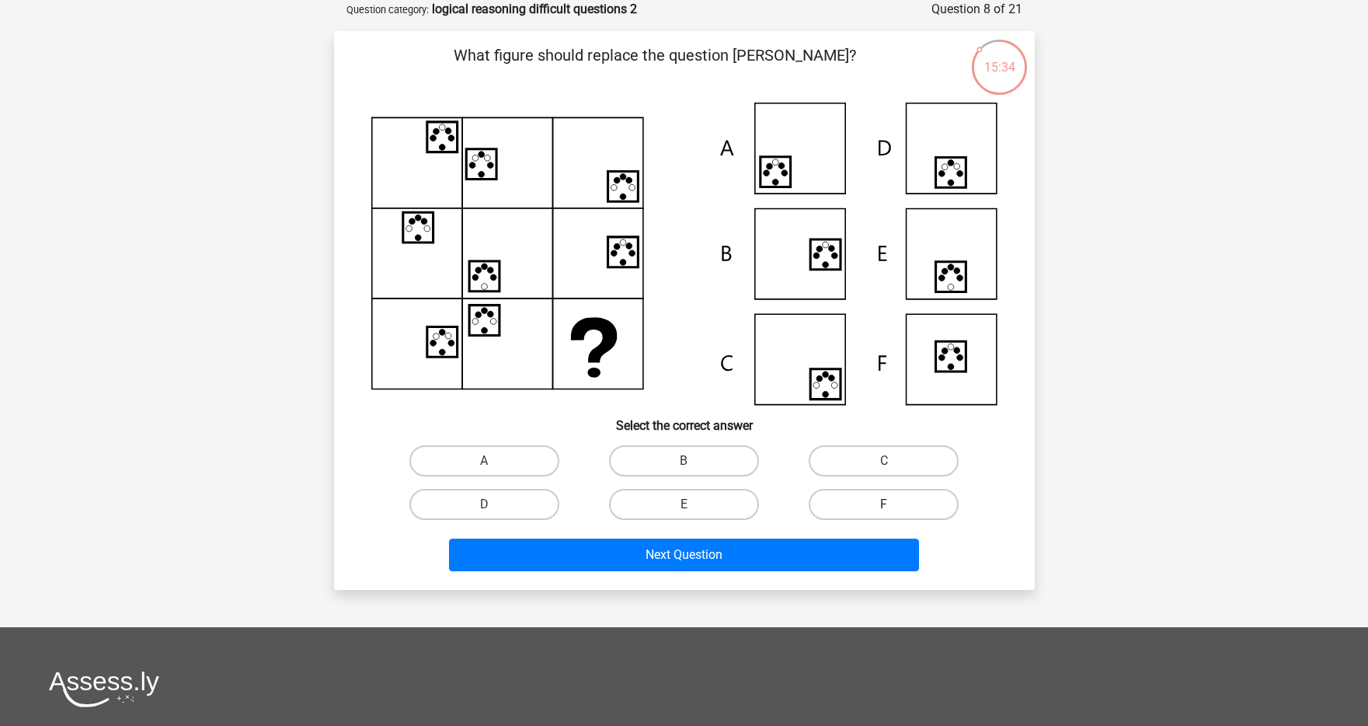
click at [838, 492] on label "F" at bounding box center [884, 504] width 150 height 31
click at [884, 504] on input "F" at bounding box center [889, 509] width 10 height 10
radio input "true"
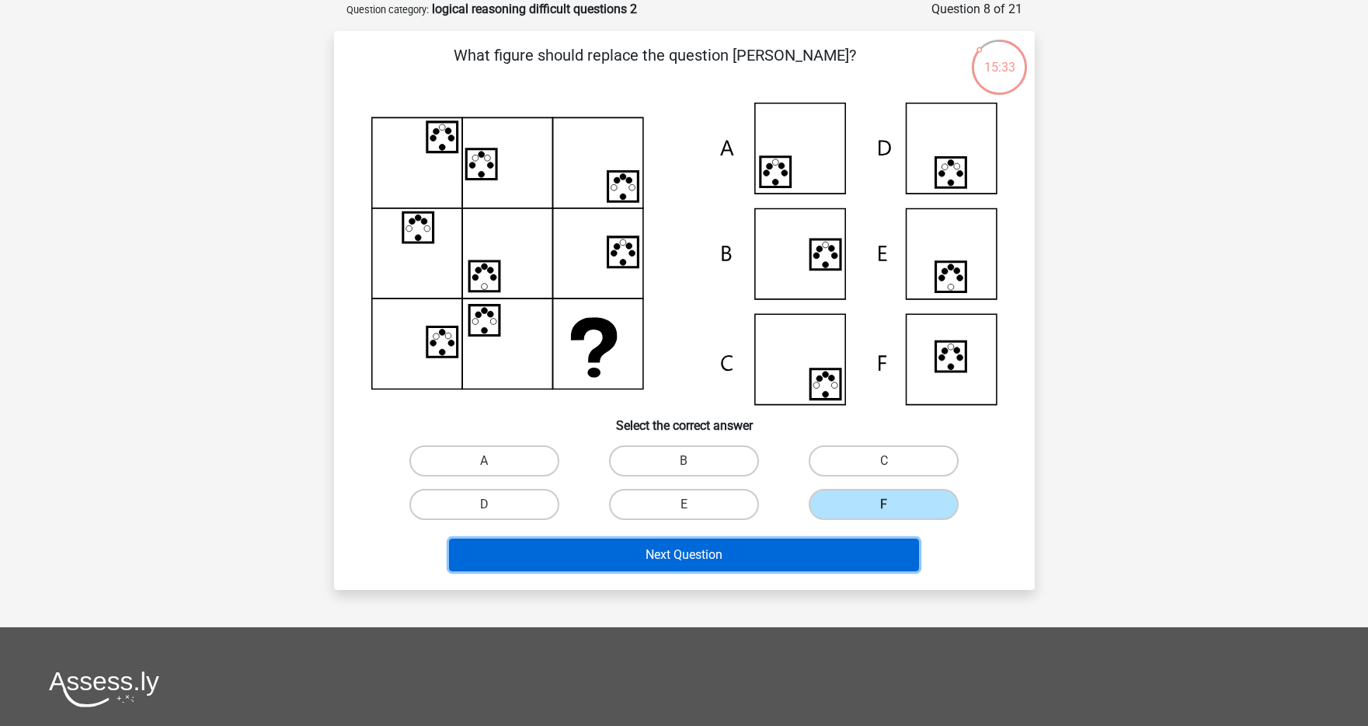
click at [716, 551] on button "Next Question" at bounding box center [684, 554] width 470 height 33
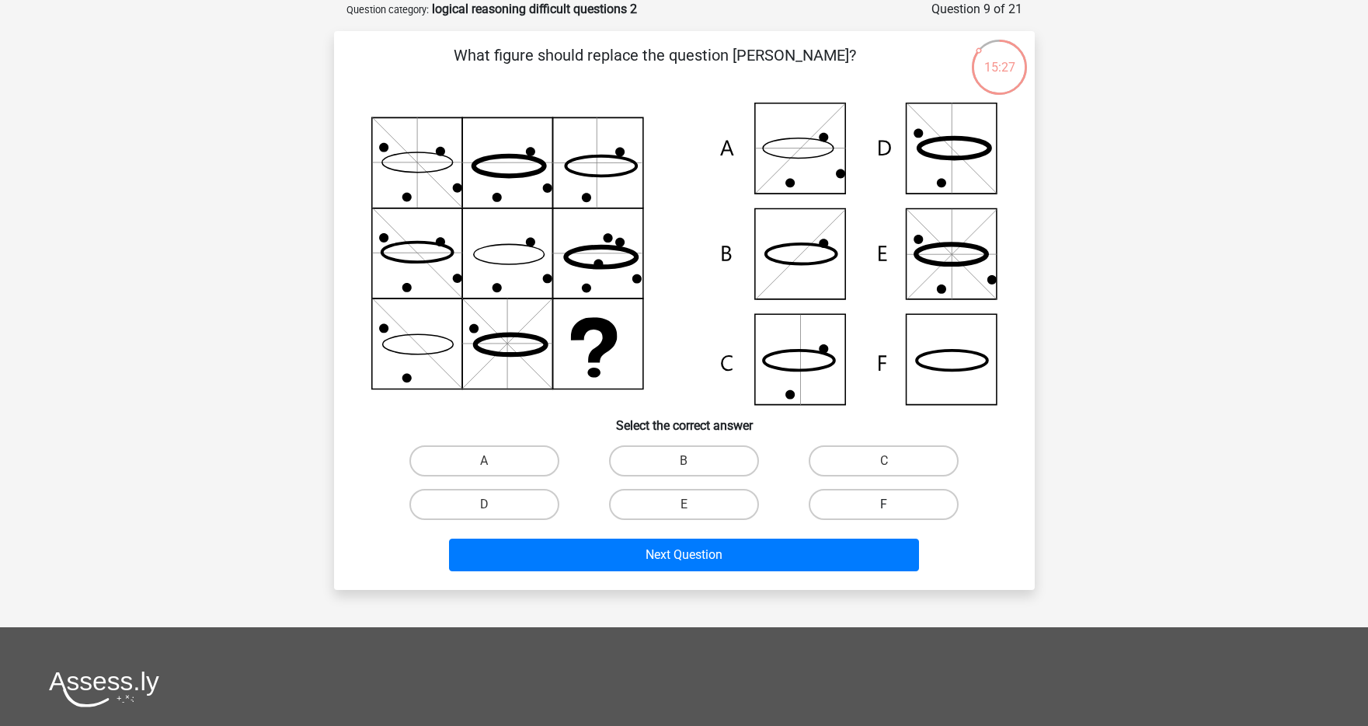
click at [875, 502] on label "F" at bounding box center [884, 504] width 150 height 31
click at [884, 504] on input "F" at bounding box center [889, 509] width 10 height 10
radio input "true"
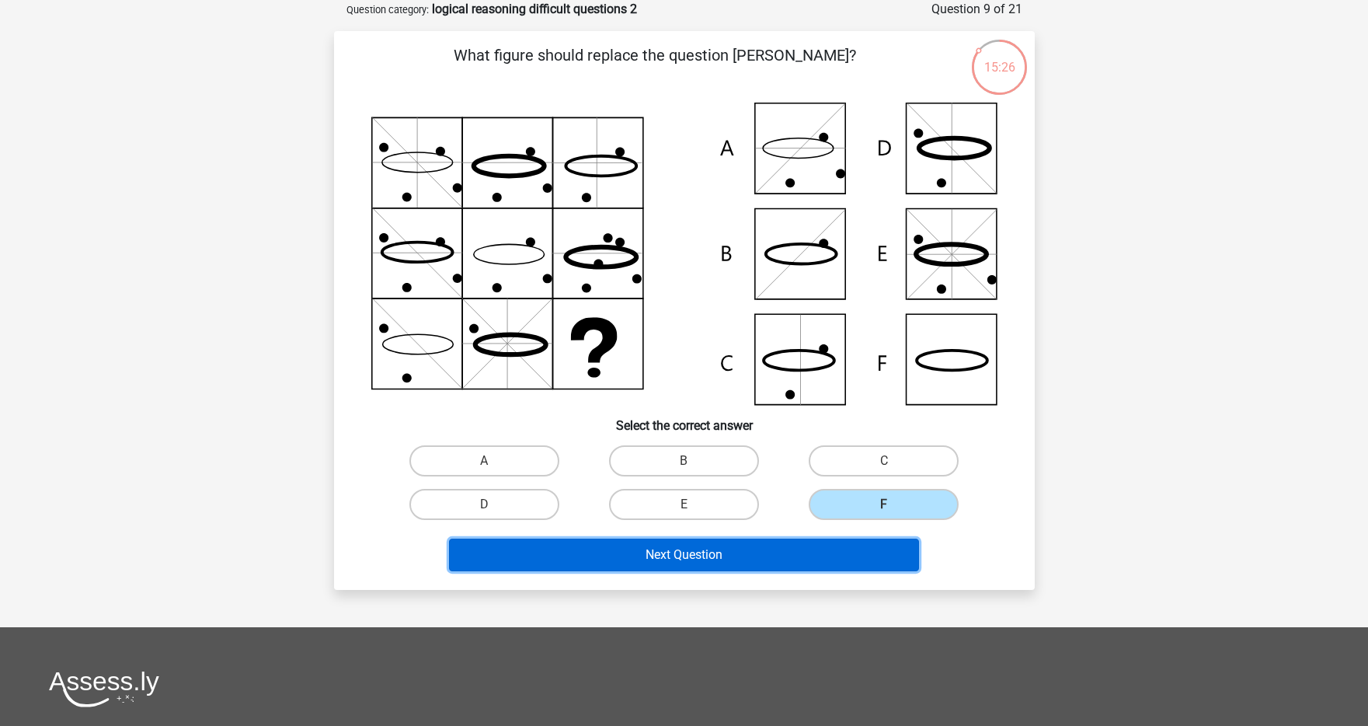
click at [819, 545] on button "Next Question" at bounding box center [684, 554] width 470 height 33
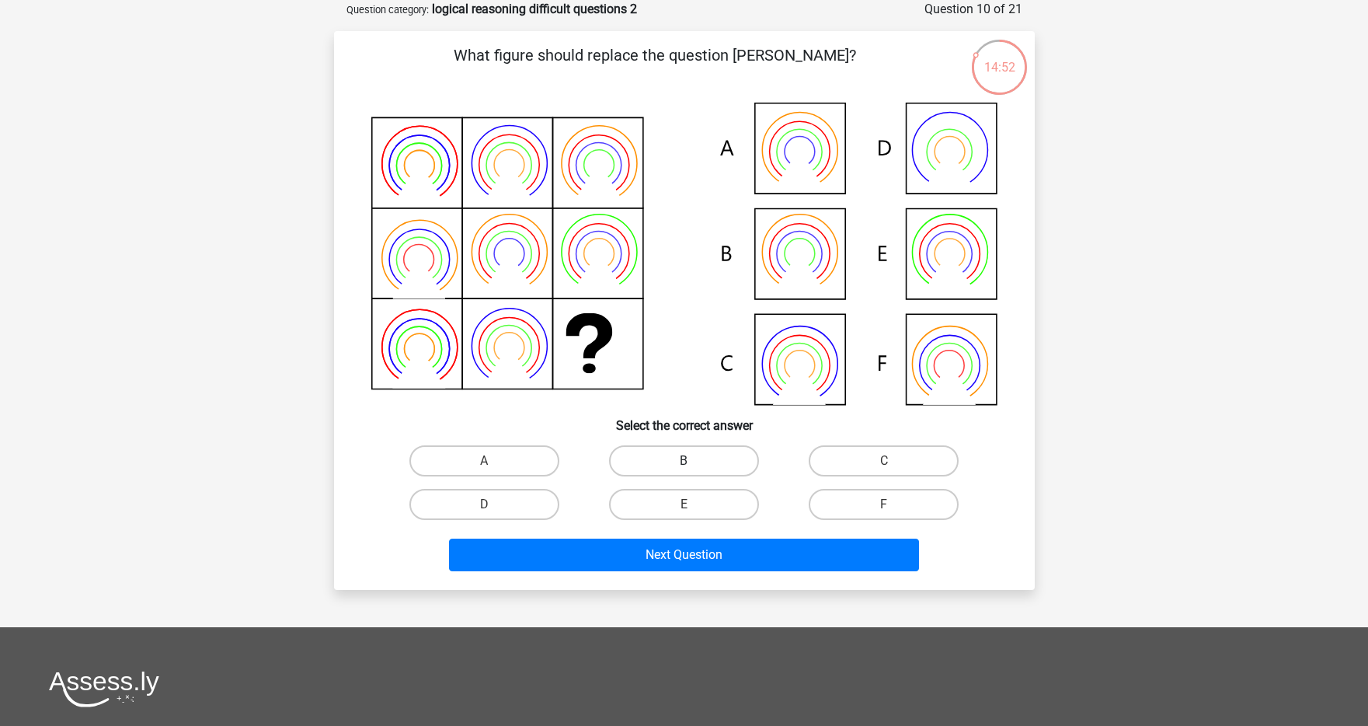
click at [721, 465] on label "B" at bounding box center [684, 460] width 150 height 31
click at [694, 465] on input "B" at bounding box center [689, 466] width 10 height 10
radio input "true"
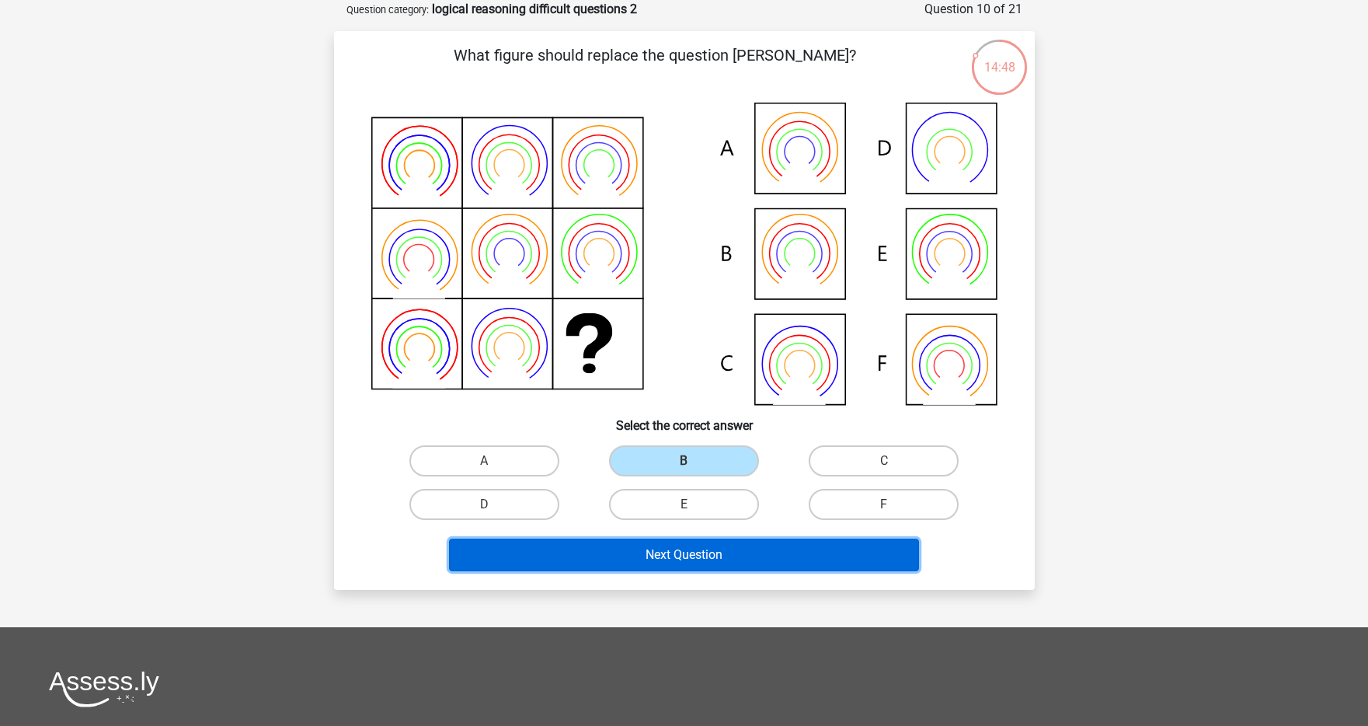
click at [736, 558] on button "Next Question" at bounding box center [684, 554] width 470 height 33
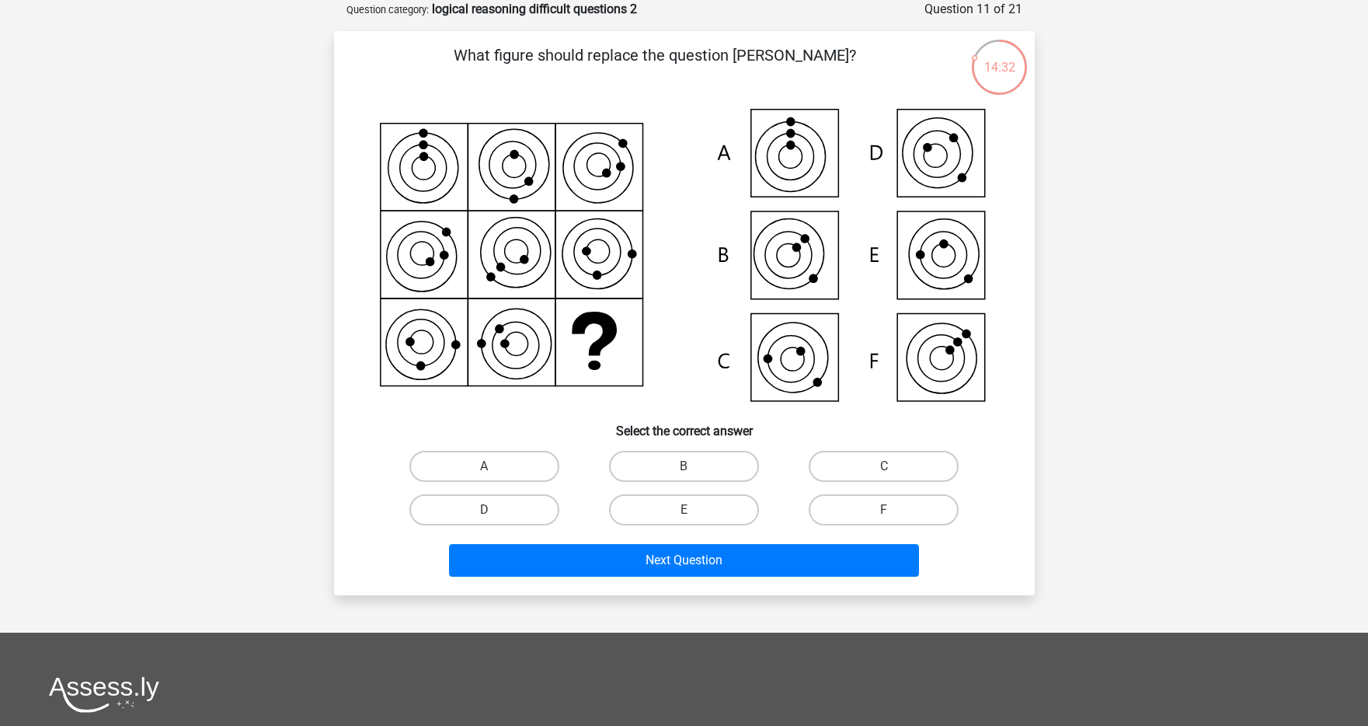
click at [689, 467] on input "B" at bounding box center [689, 471] width 10 height 10
radio input "true"
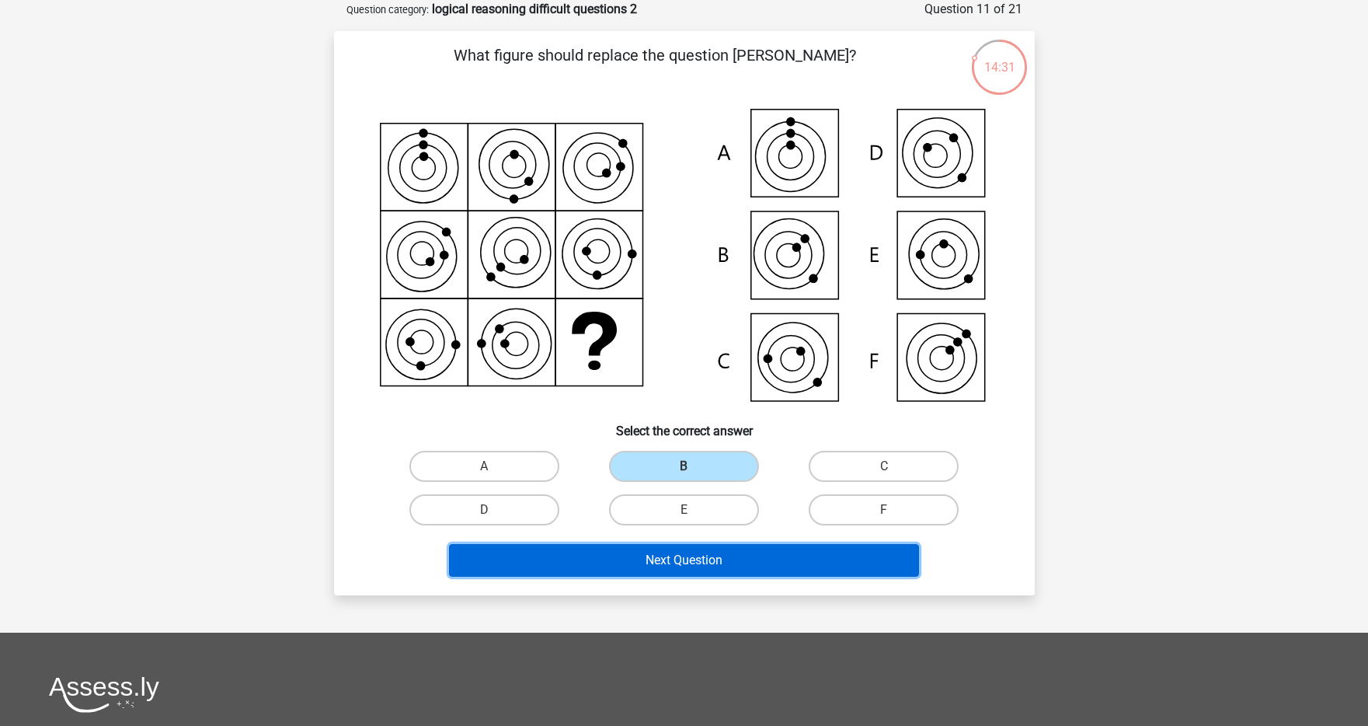
click at [647, 562] on button "Next Question" at bounding box center [684, 560] width 470 height 33
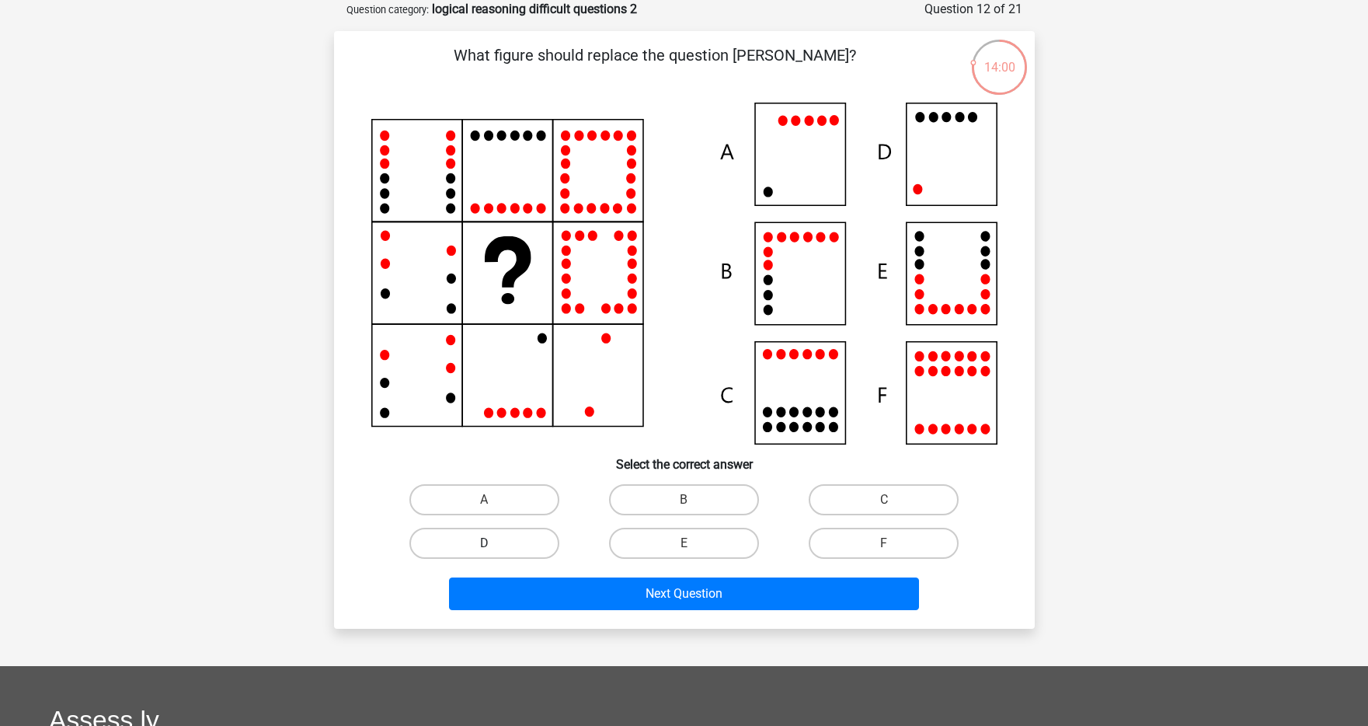
click at [520, 535] on label "D" at bounding box center [484, 543] width 150 height 31
click at [494, 543] on input "D" at bounding box center [489, 548] width 10 height 10
radio input "true"
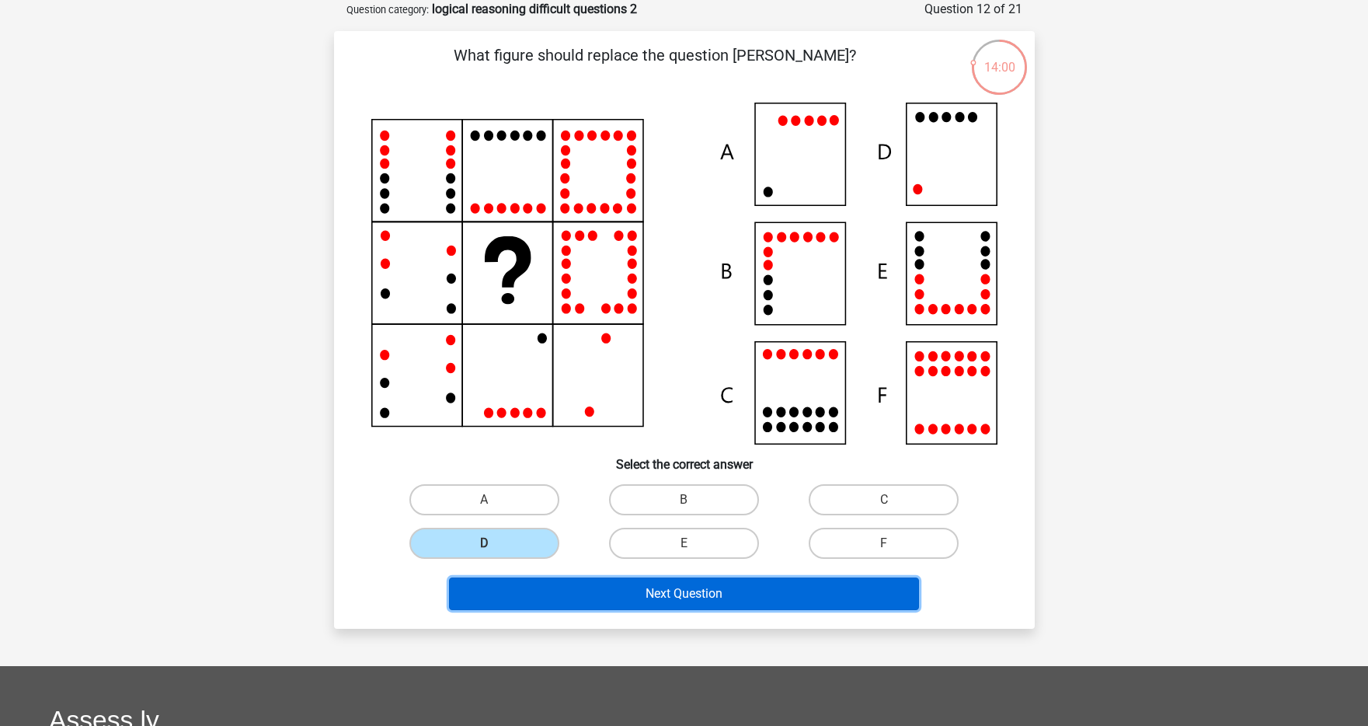
click at [543, 596] on button "Next Question" at bounding box center [684, 593] width 470 height 33
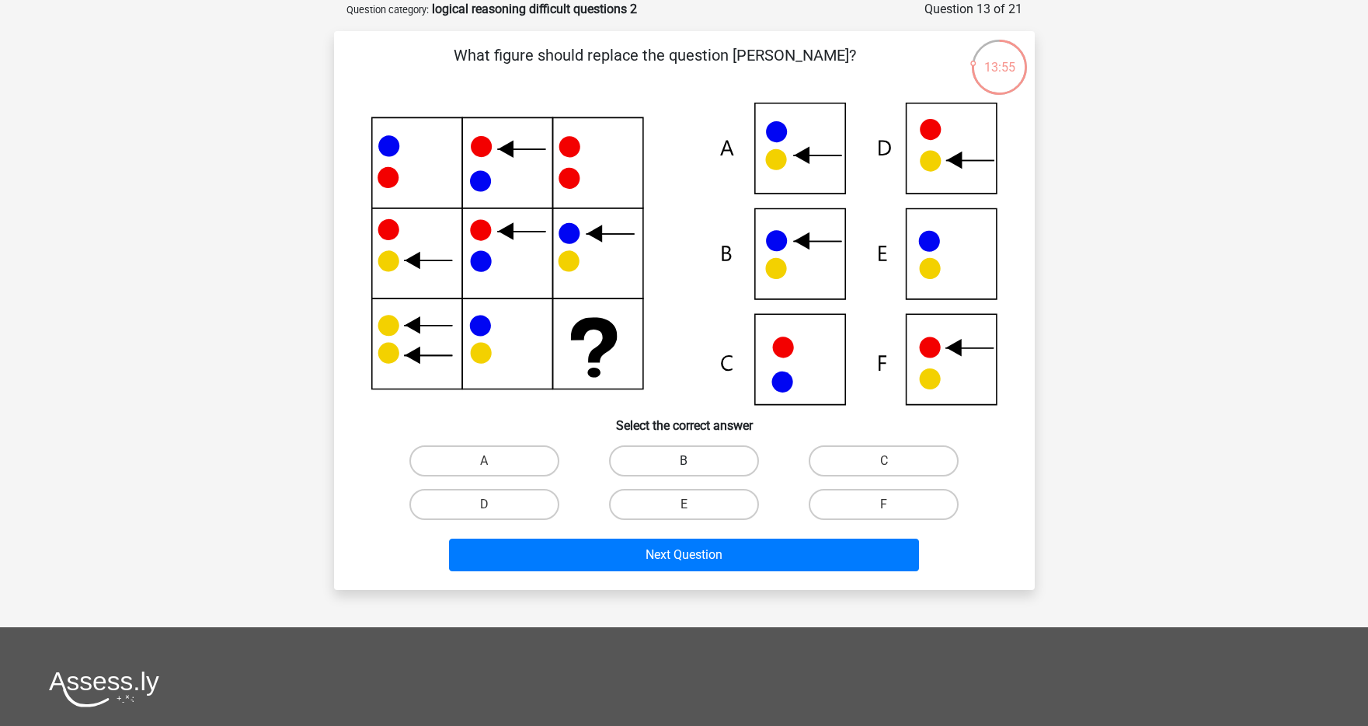
click at [695, 467] on label "B" at bounding box center [684, 460] width 150 height 31
click at [694, 467] on input "B" at bounding box center [689, 466] width 10 height 10
radio input "true"
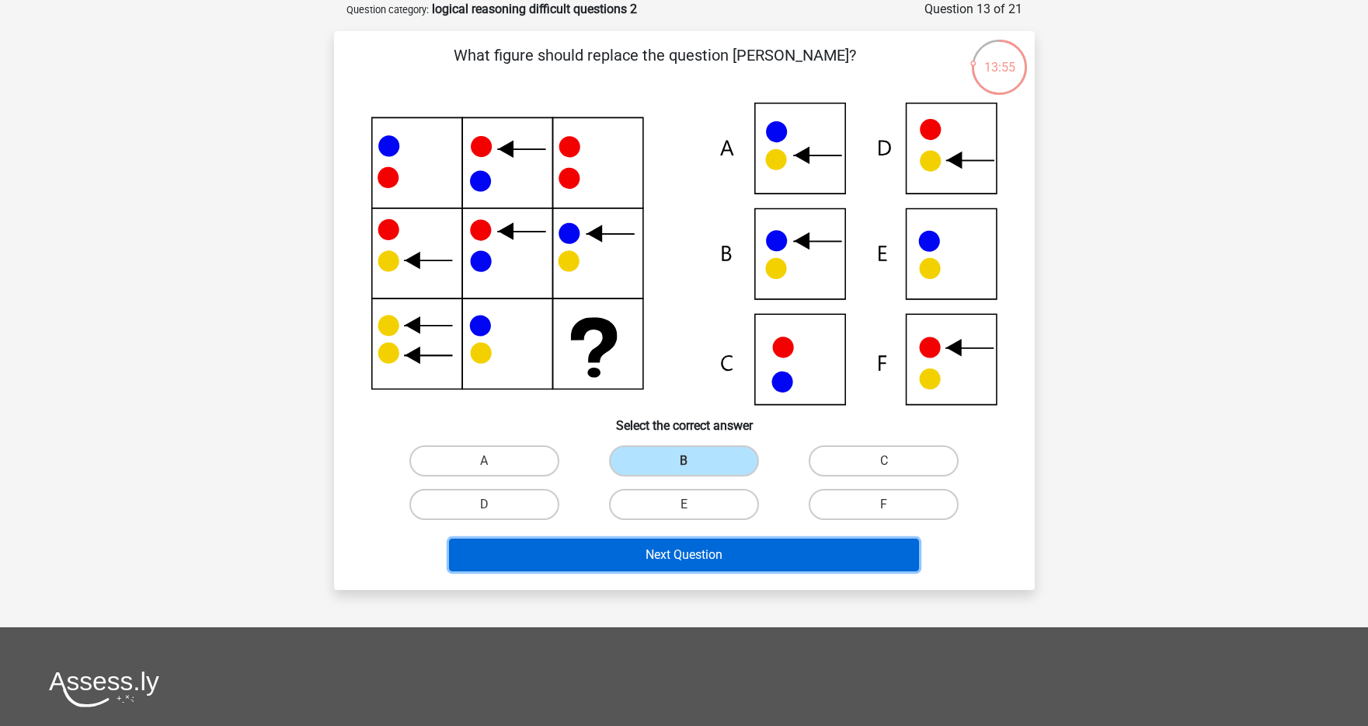
click at [671, 546] on button "Next Question" at bounding box center [684, 554] width 470 height 33
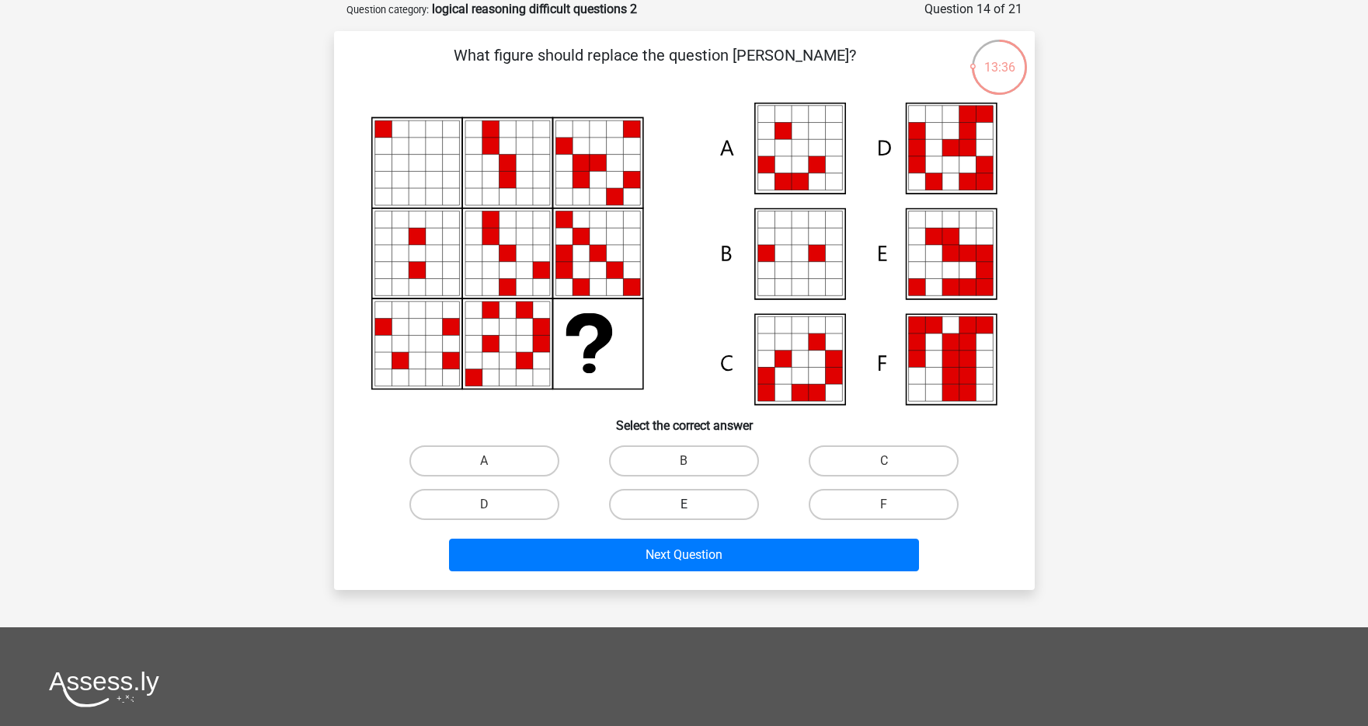
click at [678, 507] on label "E" at bounding box center [684, 504] width 150 height 31
click at [684, 507] on input "E" at bounding box center [689, 509] width 10 height 10
radio input "true"
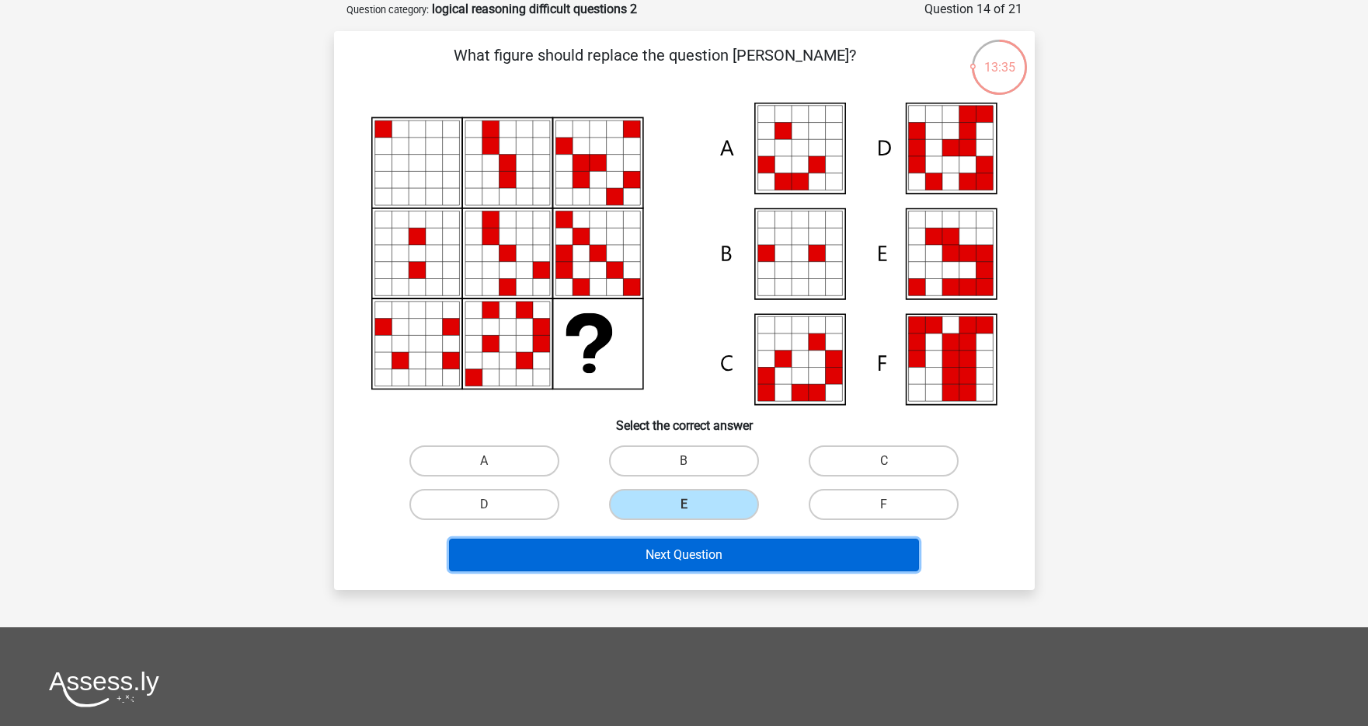
click at [673, 562] on button "Next Question" at bounding box center [684, 554] width 470 height 33
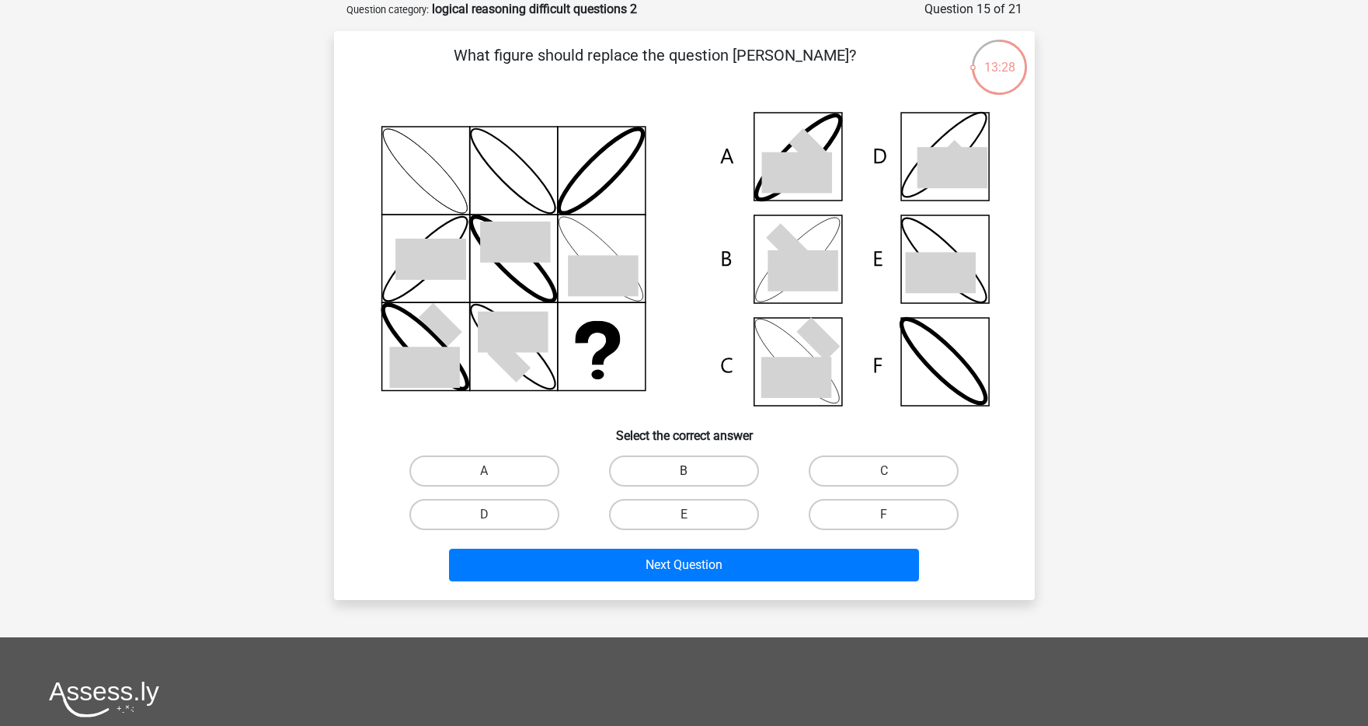
click at [724, 456] on label "B" at bounding box center [684, 470] width 150 height 31
click at [694, 471] on input "B" at bounding box center [689, 476] width 10 height 10
radio input "true"
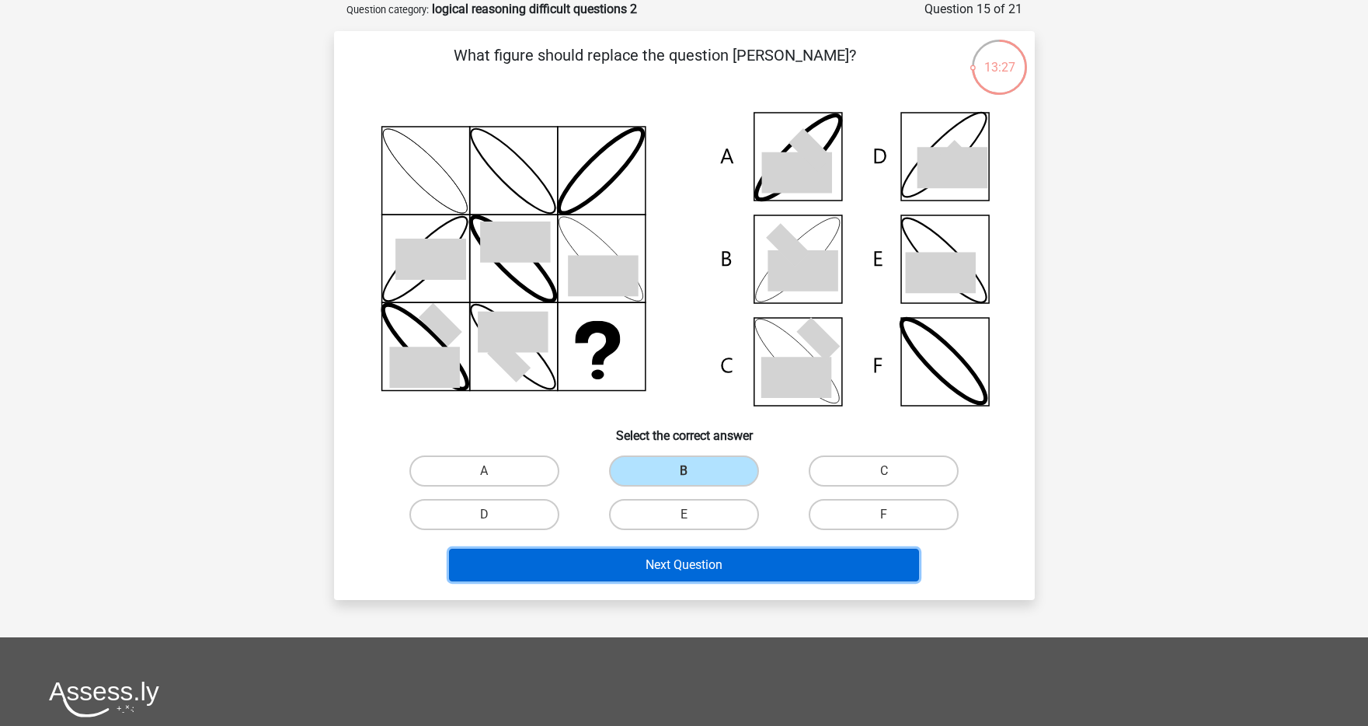
click at [675, 560] on button "Next Question" at bounding box center [684, 565] width 470 height 33
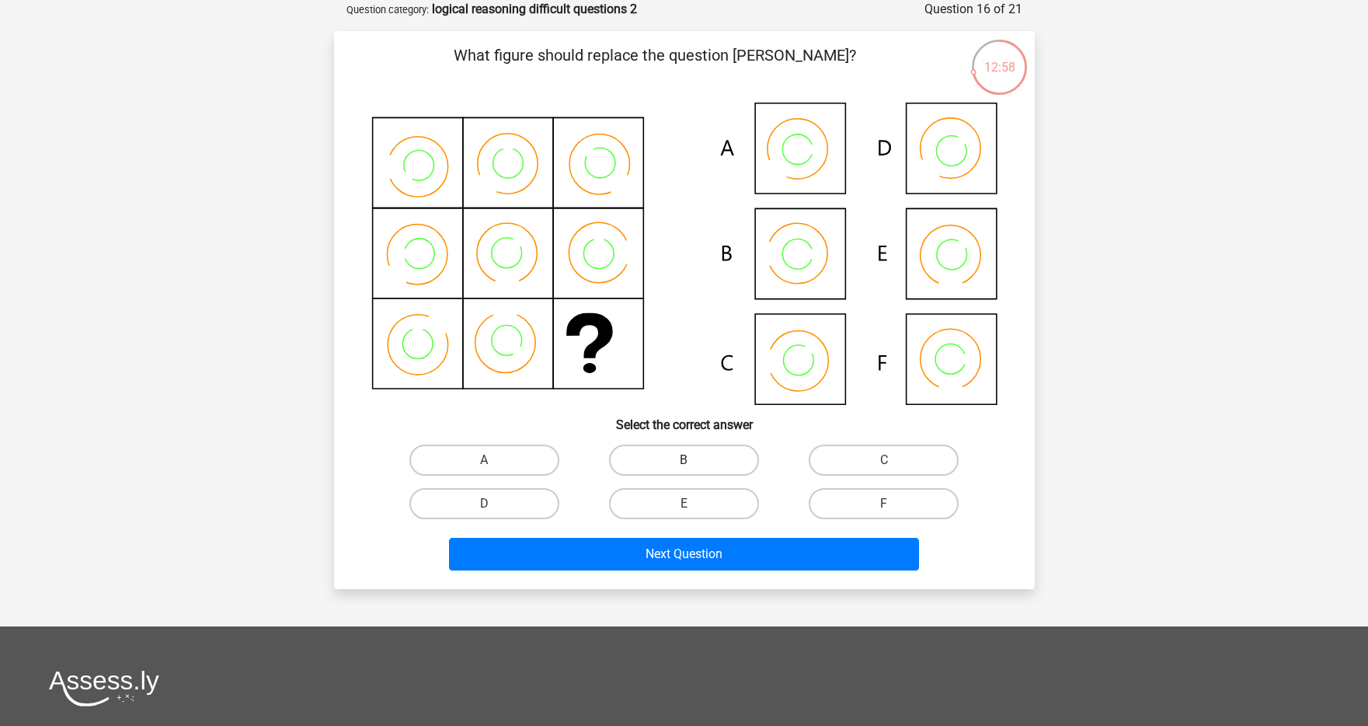
click at [671, 452] on label "B" at bounding box center [684, 459] width 150 height 31
click at [684, 460] on input "B" at bounding box center [689, 465] width 10 height 10
radio input "true"
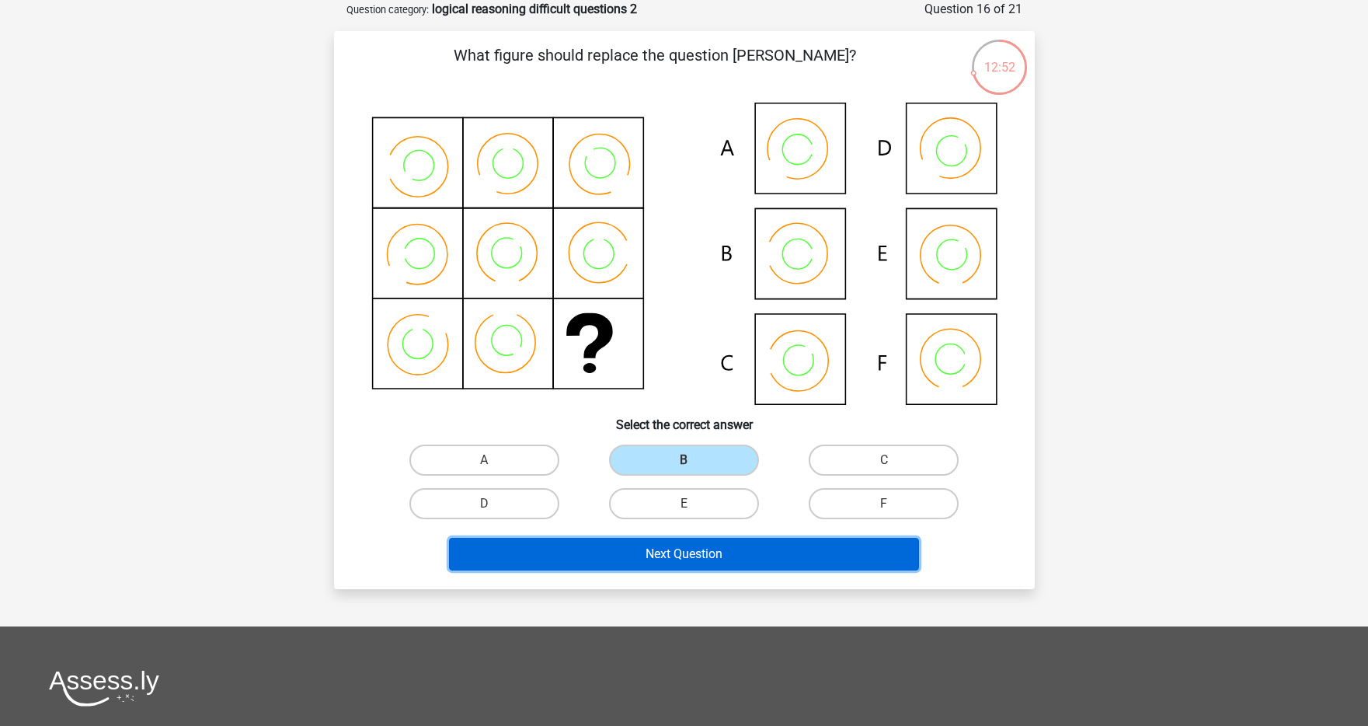
click at [742, 546] on button "Next Question" at bounding box center [684, 554] width 470 height 33
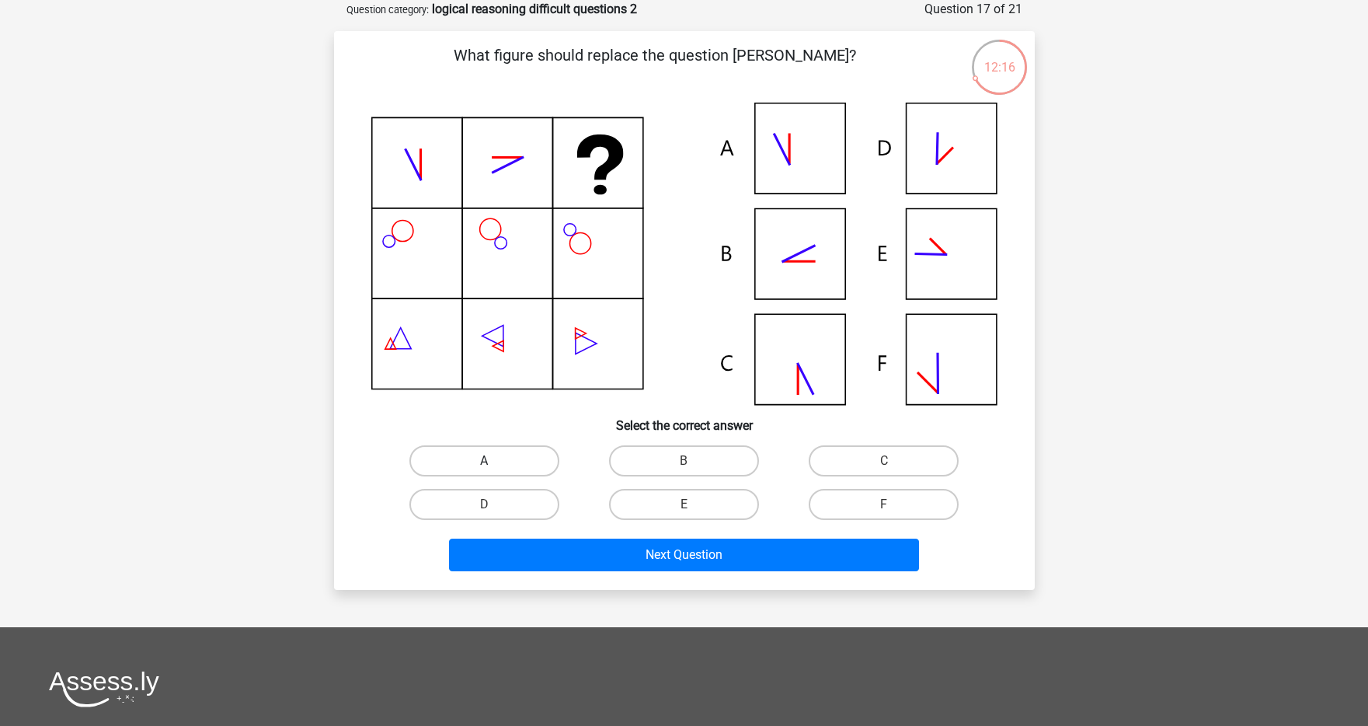
click at [538, 453] on label "A" at bounding box center [484, 460] width 150 height 31
click at [494, 461] on input "A" at bounding box center [489, 466] width 10 height 10
radio input "true"
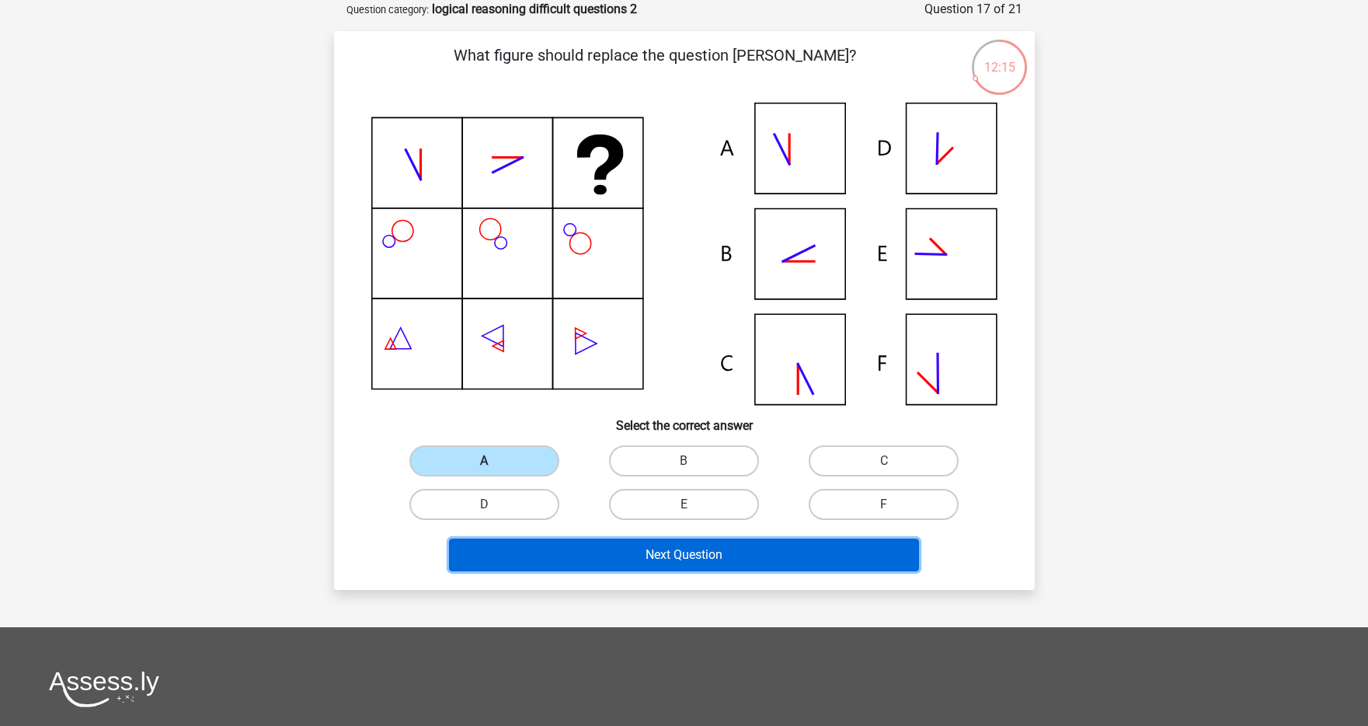
click at [587, 544] on button "Next Question" at bounding box center [684, 554] width 470 height 33
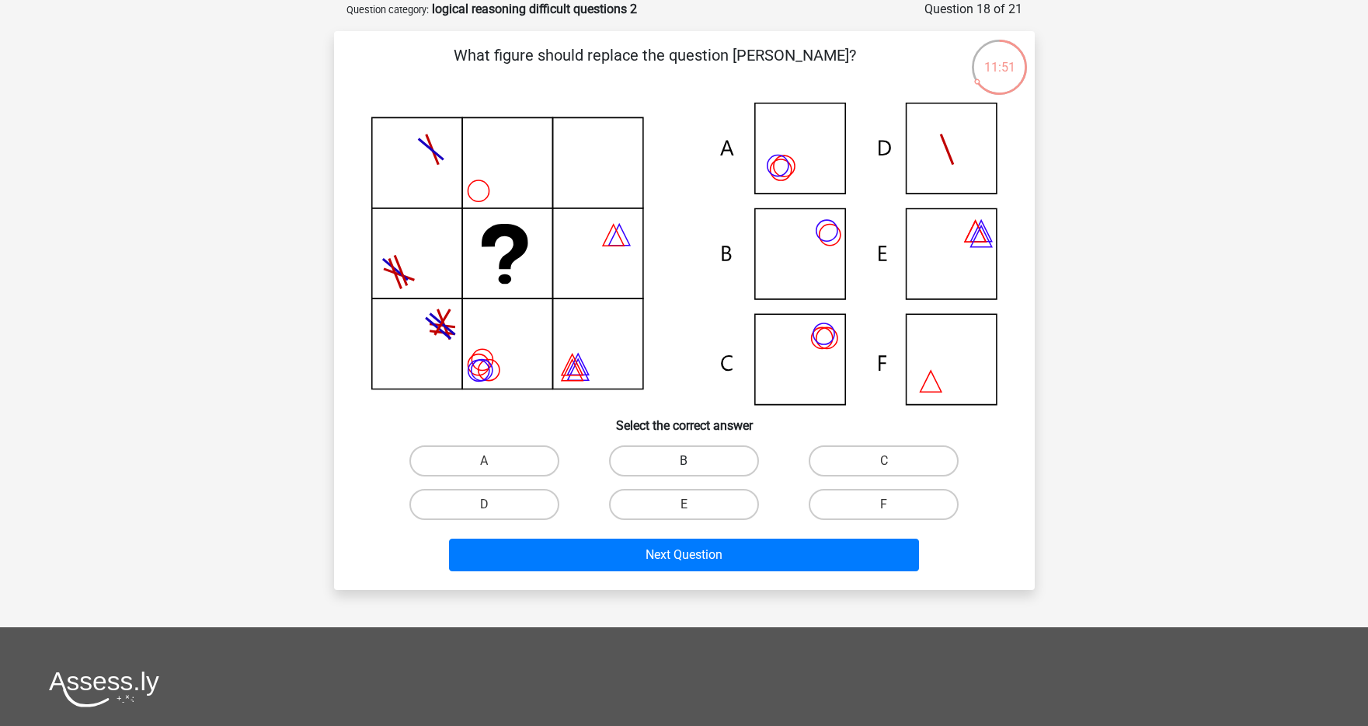
click at [649, 453] on label "B" at bounding box center [684, 460] width 150 height 31
click at [684, 461] on input "B" at bounding box center [689, 466] width 10 height 10
radio input "true"
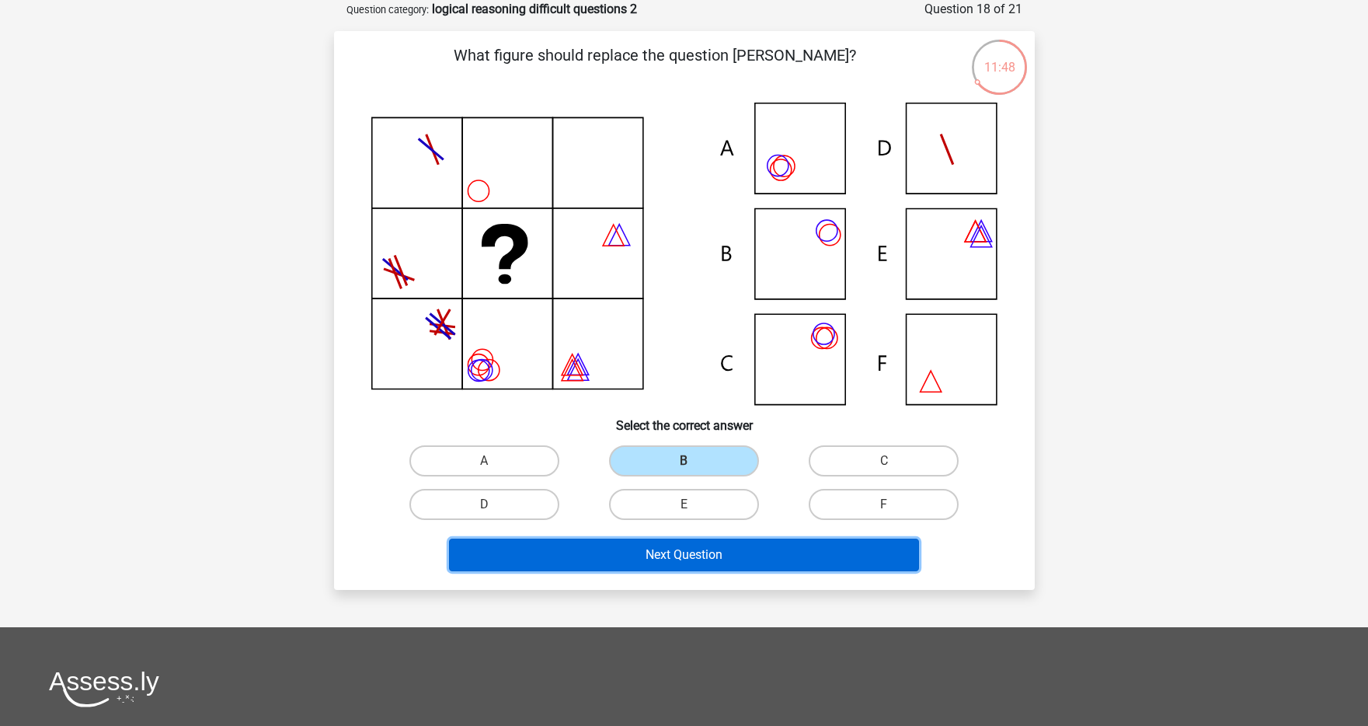
click at [648, 566] on button "Next Question" at bounding box center [684, 554] width 470 height 33
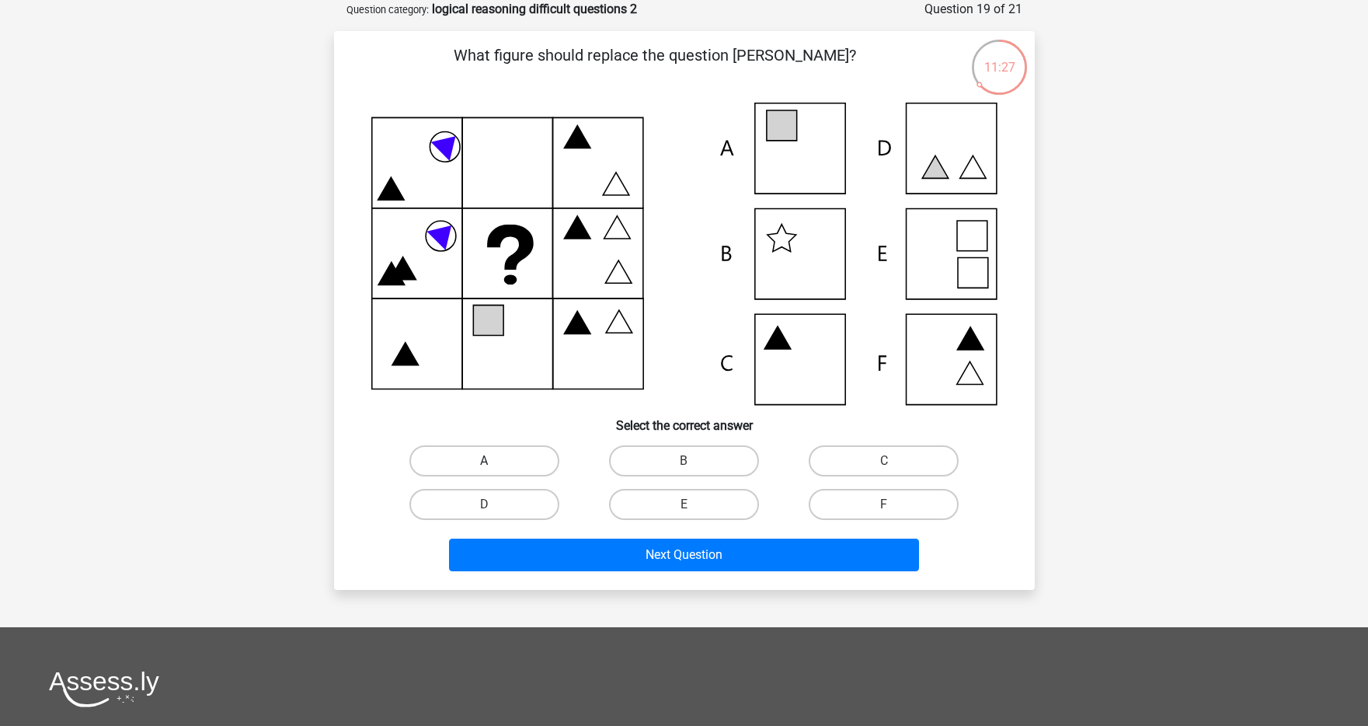
click at [441, 445] on label "A" at bounding box center [484, 460] width 150 height 31
click at [484, 461] on input "A" at bounding box center [489, 466] width 10 height 10
radio input "true"
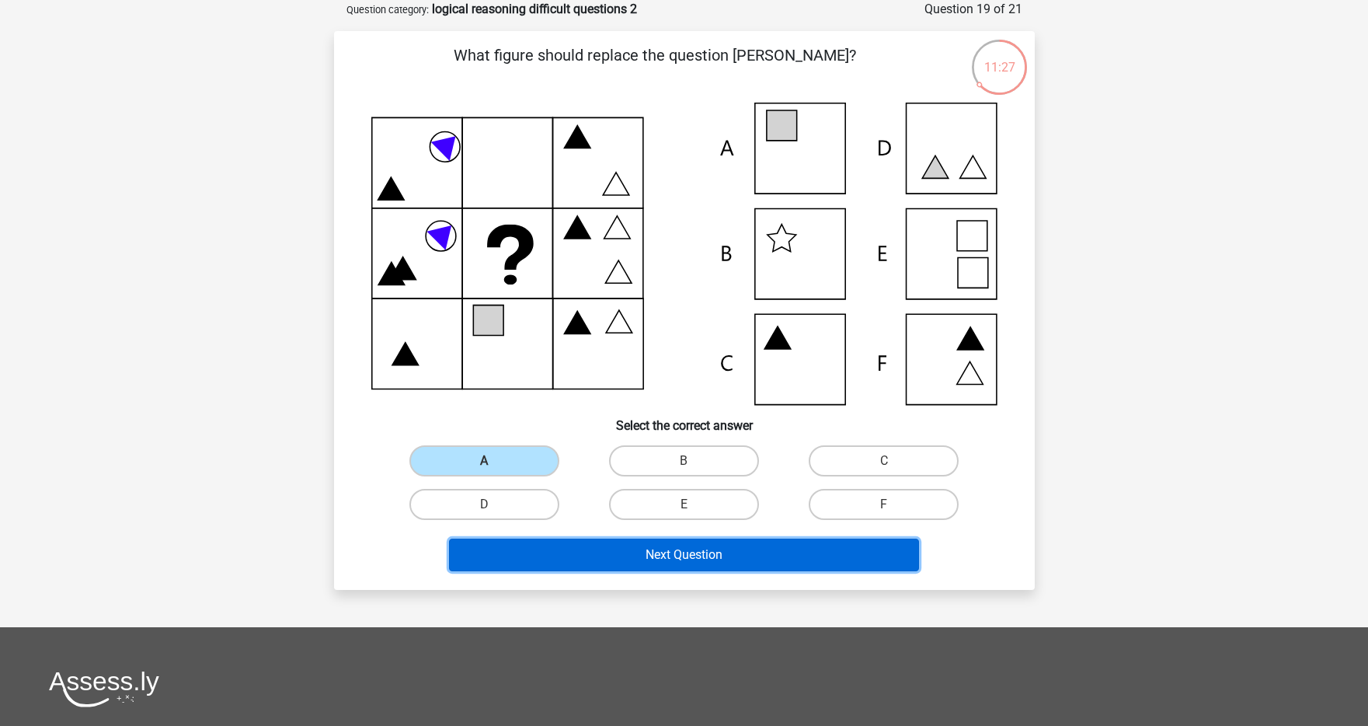
click at [550, 562] on button "Next Question" at bounding box center [684, 554] width 470 height 33
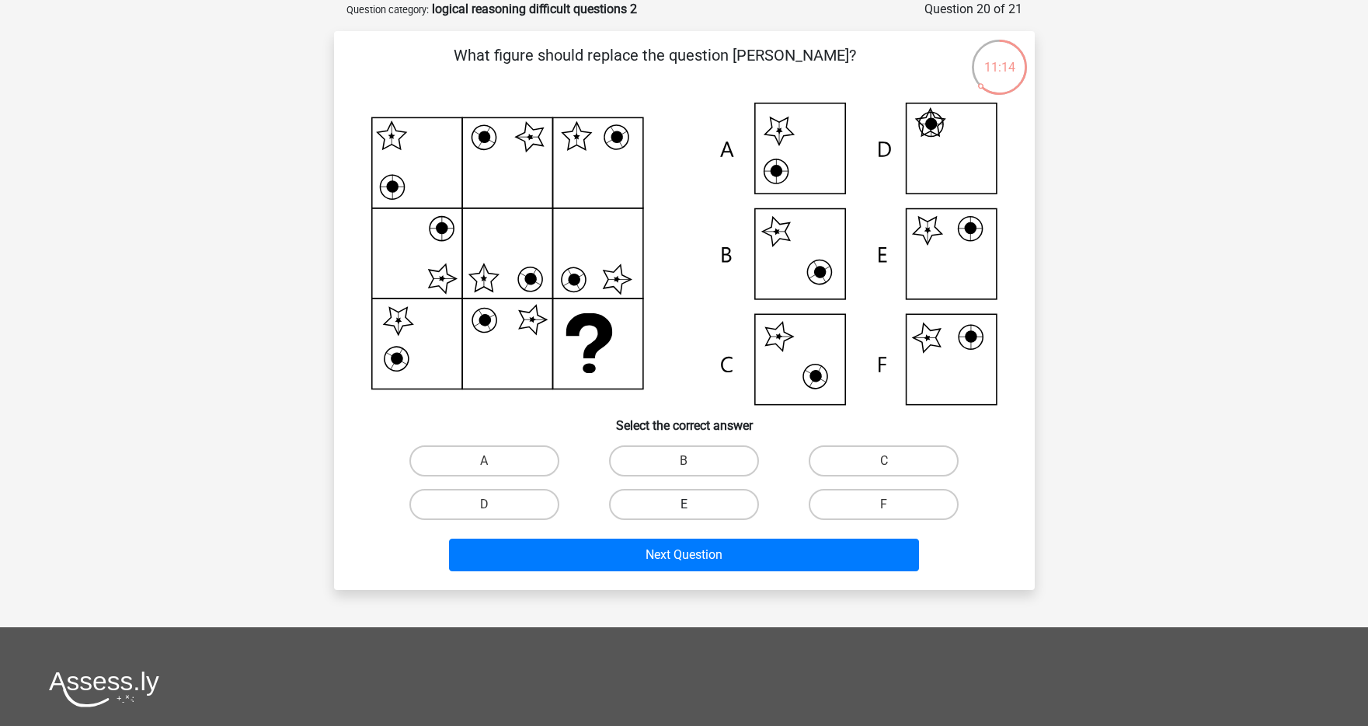
click at [698, 510] on label "E" at bounding box center [684, 504] width 150 height 31
click at [694, 510] on input "E" at bounding box center [689, 509] width 10 height 10
radio input "true"
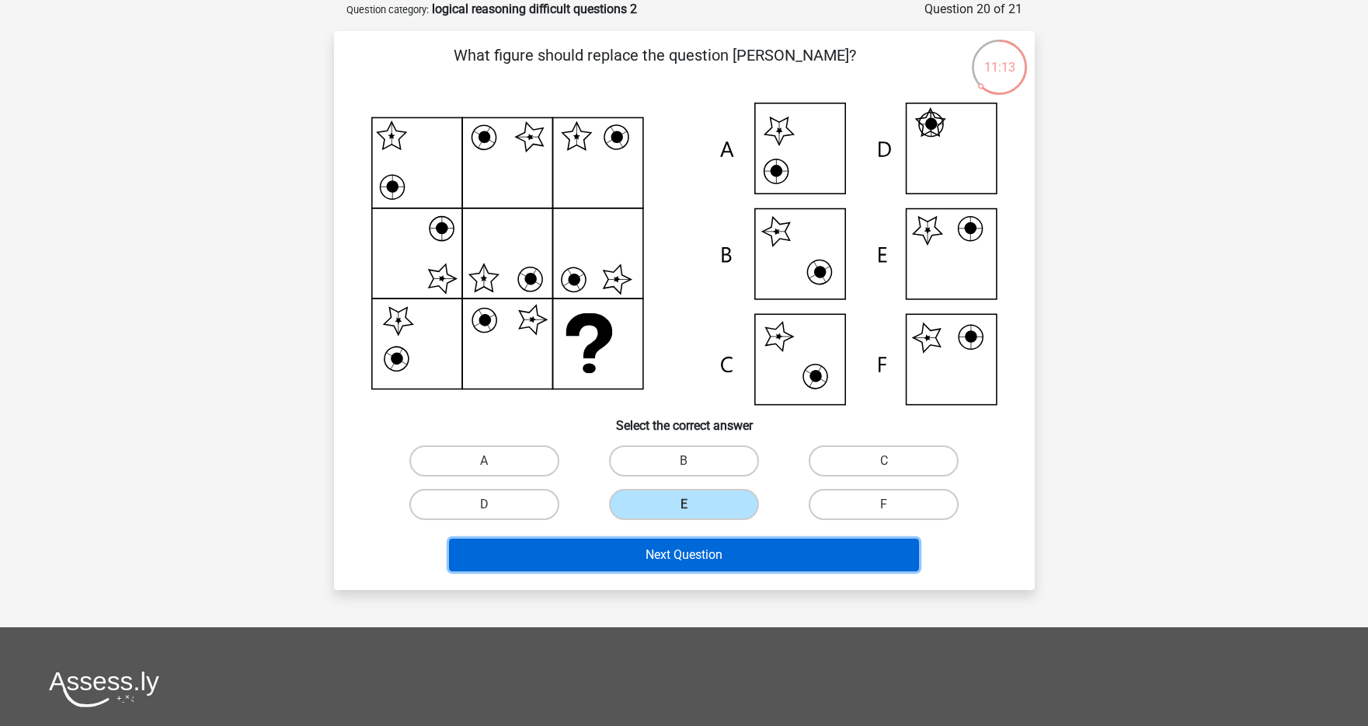
click at [674, 551] on button "Next Question" at bounding box center [684, 554] width 470 height 33
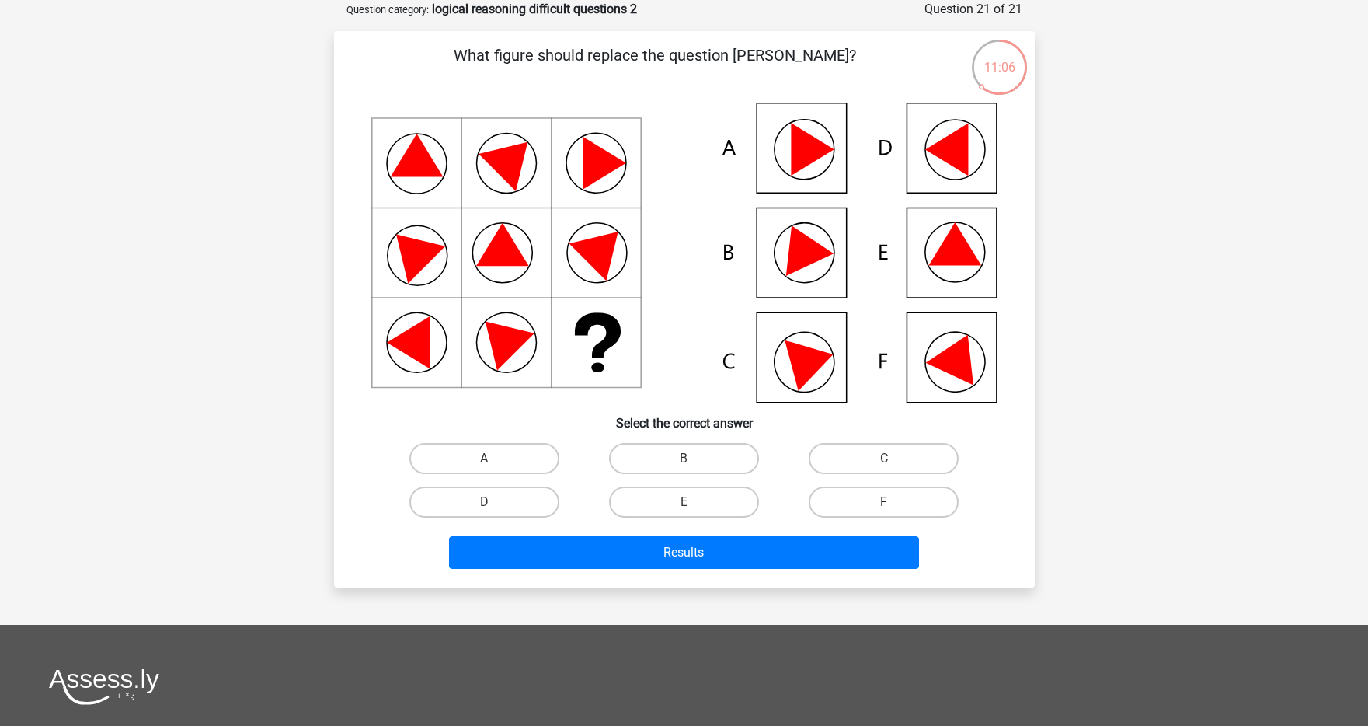
click at [847, 507] on label "F" at bounding box center [884, 501] width 150 height 31
click at [884, 507] on input "F" at bounding box center [889, 507] width 10 height 10
radio input "true"
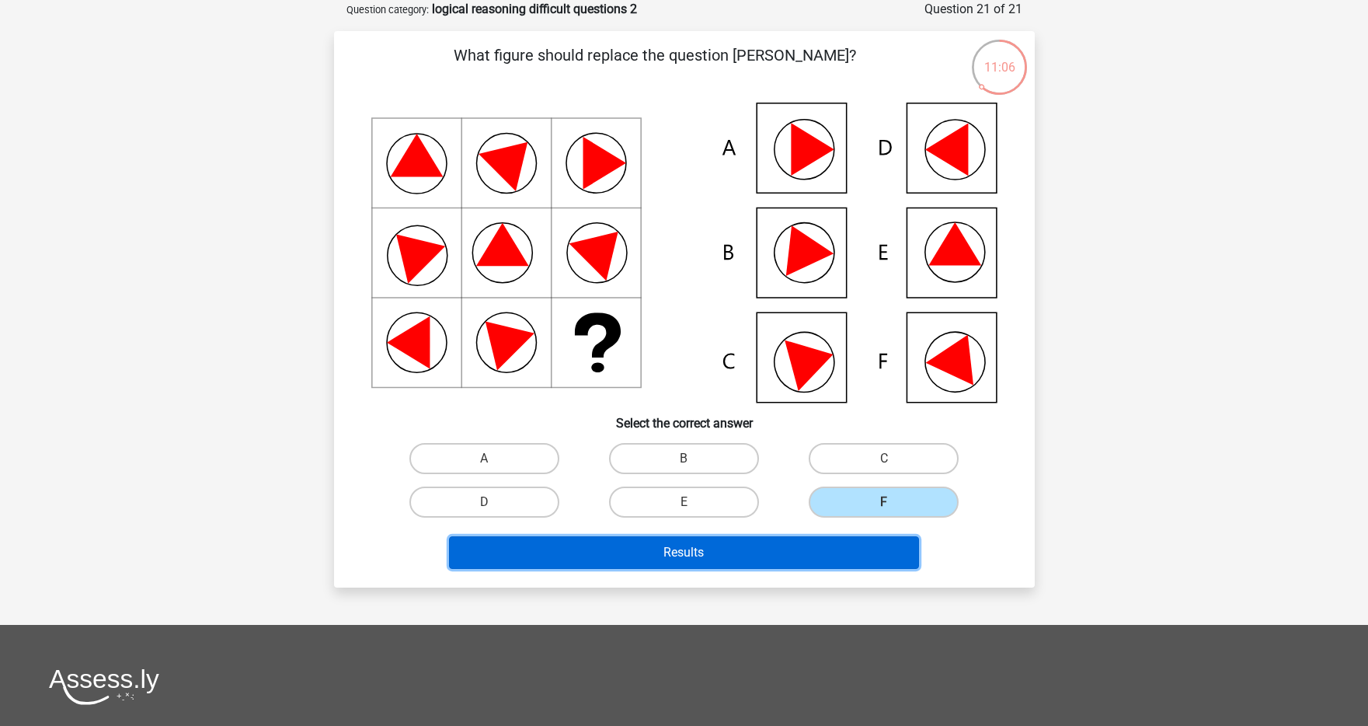
click at [767, 547] on button "Results" at bounding box center [684, 552] width 470 height 33
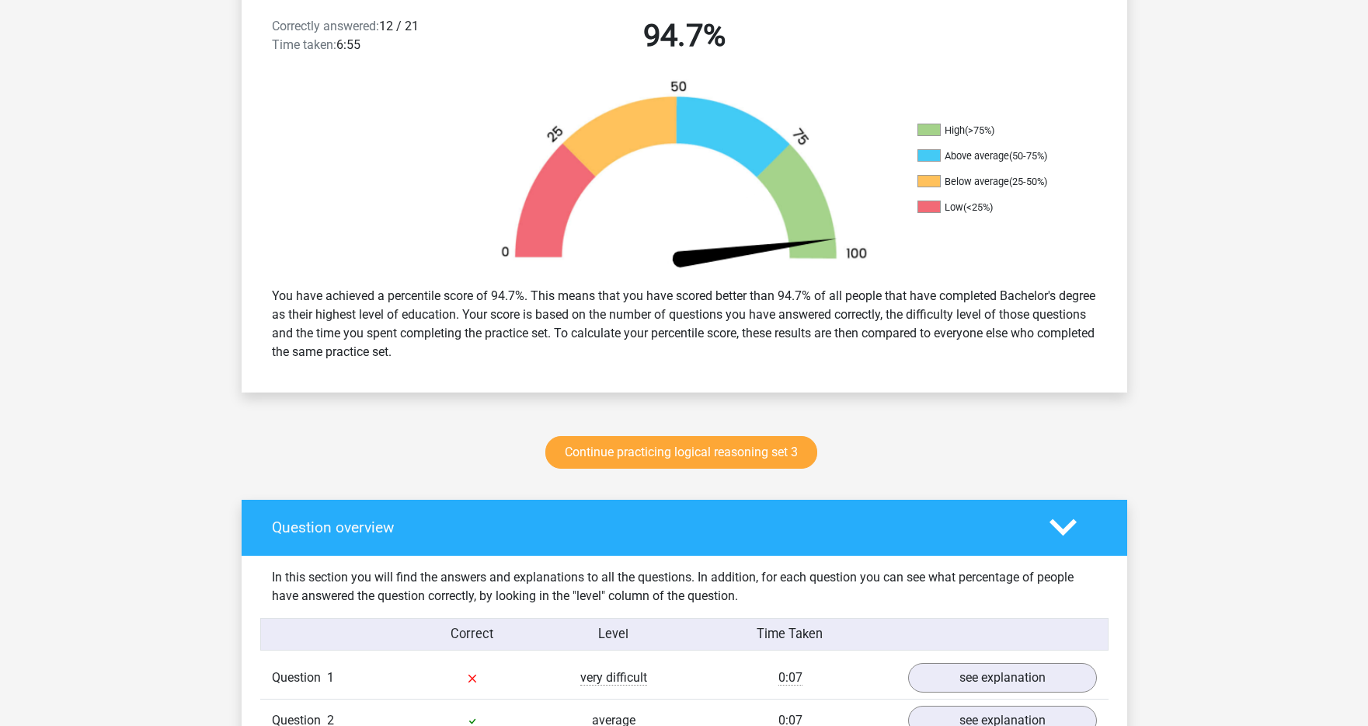
scroll to position [587, 0]
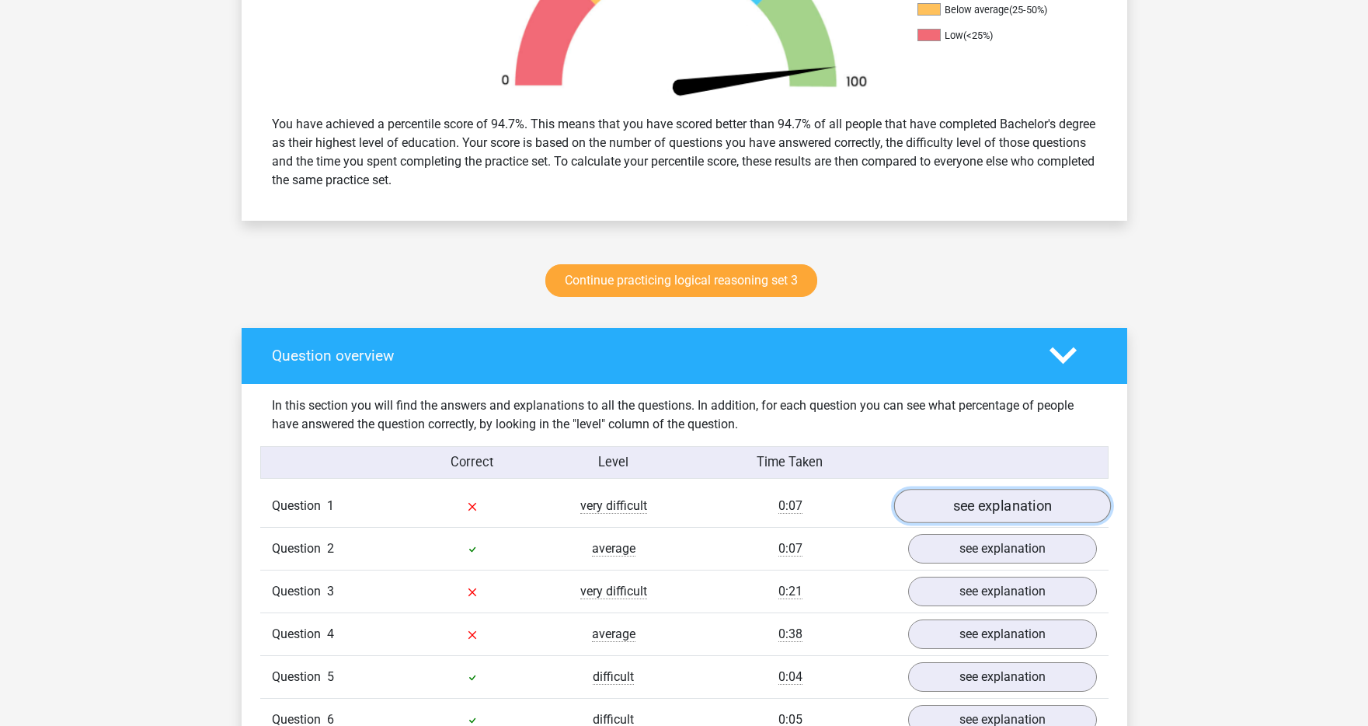
click at [980, 498] on link "see explanation" at bounding box center [1002, 506] width 217 height 34
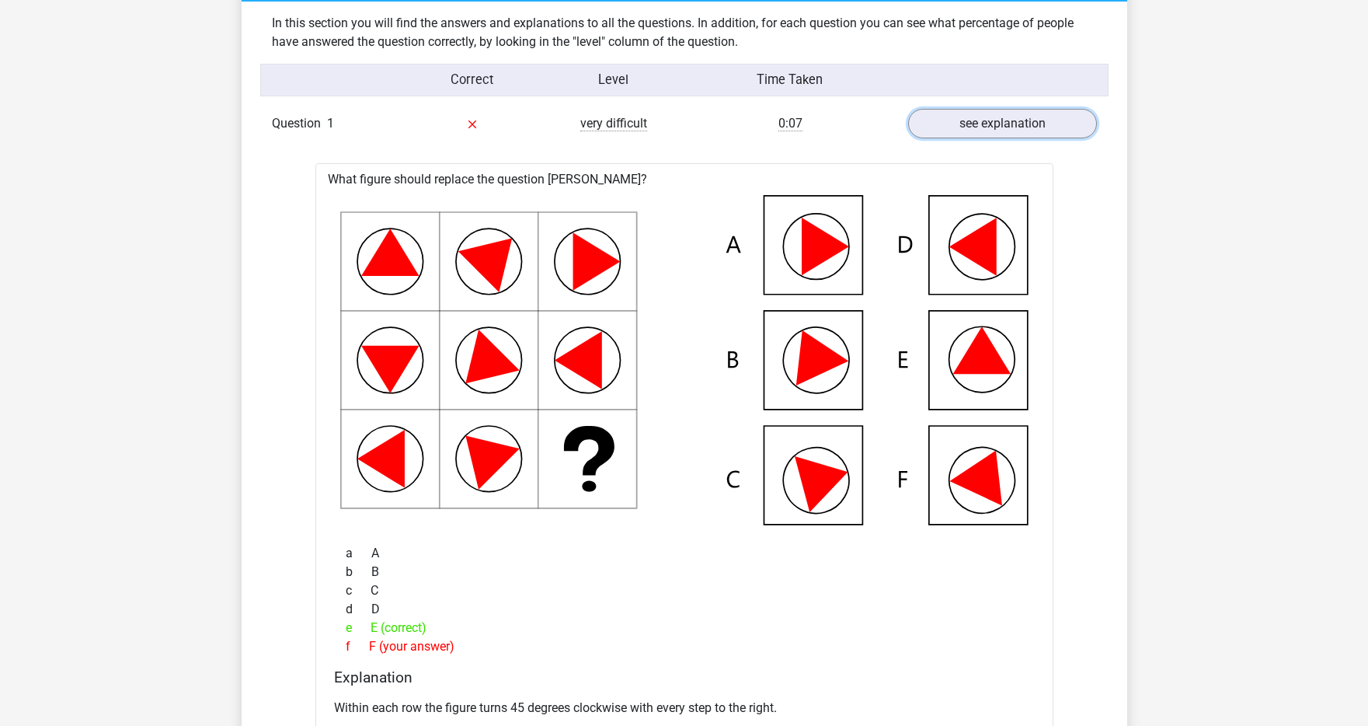
scroll to position [944, 0]
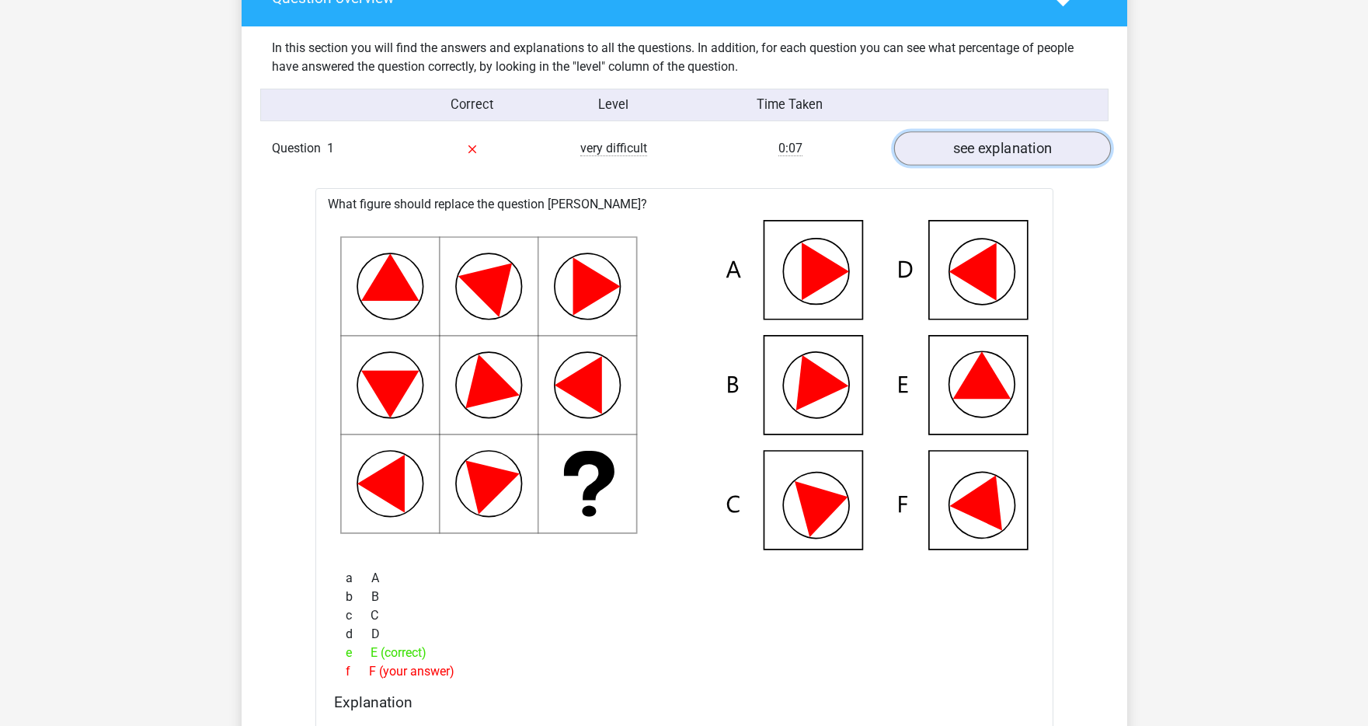
click at [978, 148] on link "see explanation" at bounding box center [1002, 148] width 217 height 34
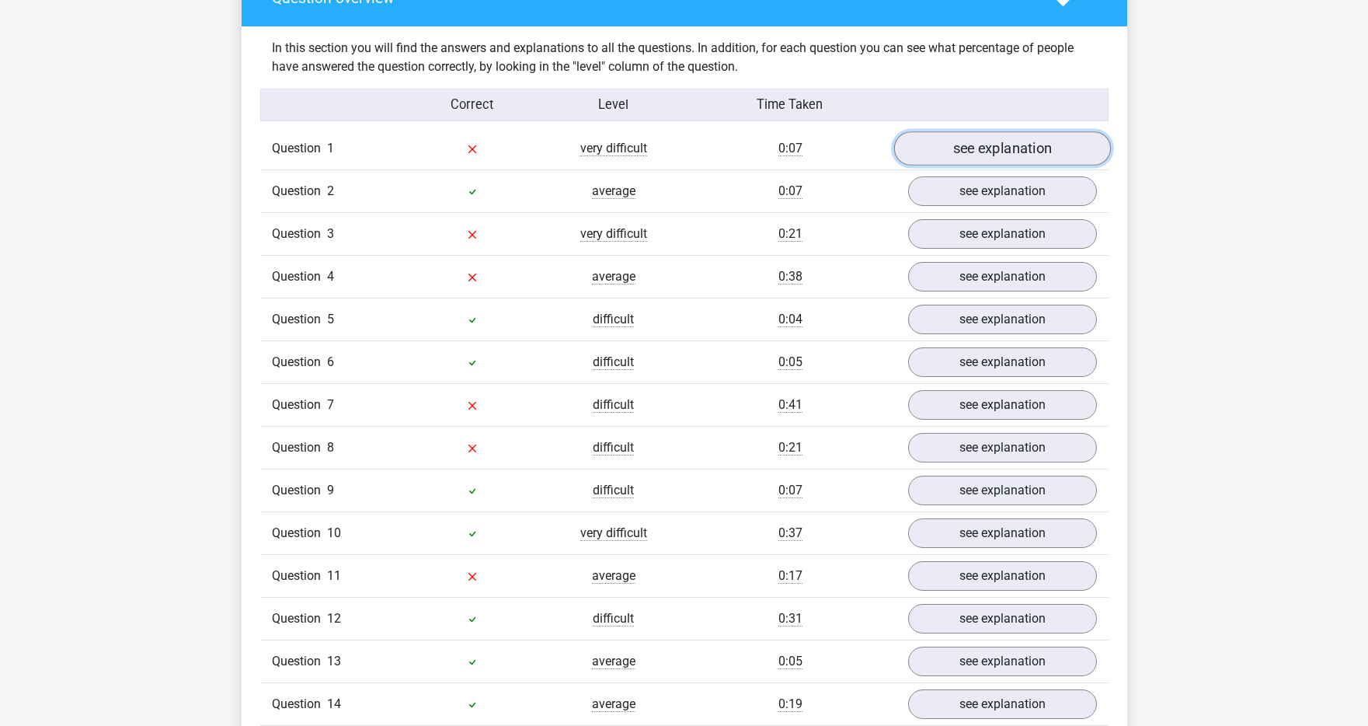
click at [978, 148] on link "see explanation" at bounding box center [1002, 148] width 217 height 34
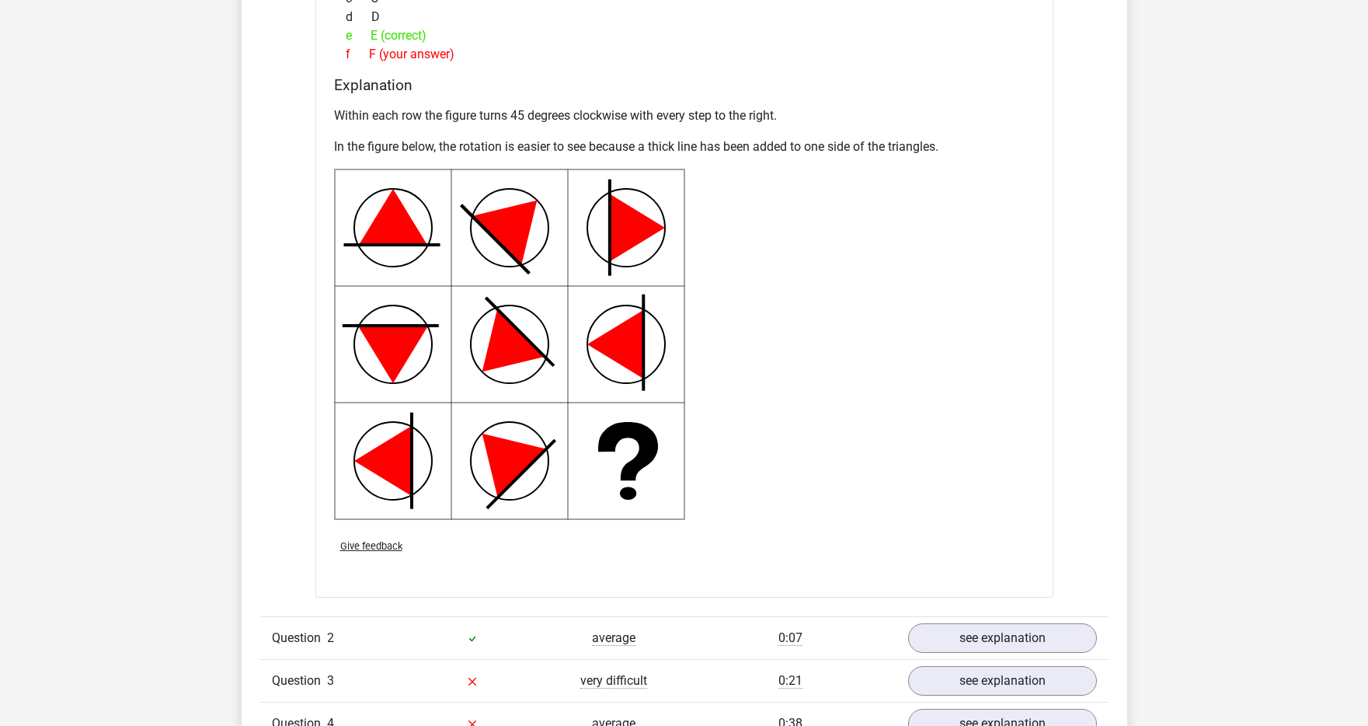
scroll to position [1792, 0]
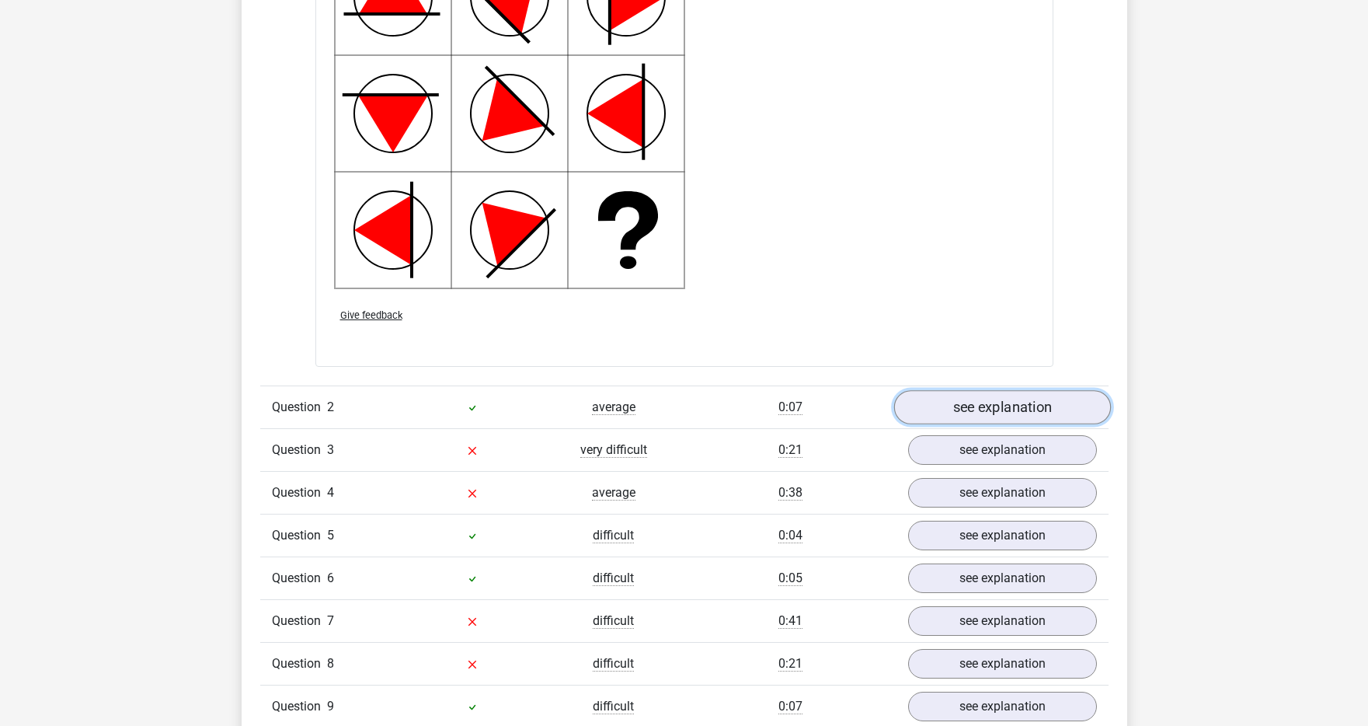
click at [967, 402] on link "see explanation" at bounding box center [1002, 407] width 217 height 34
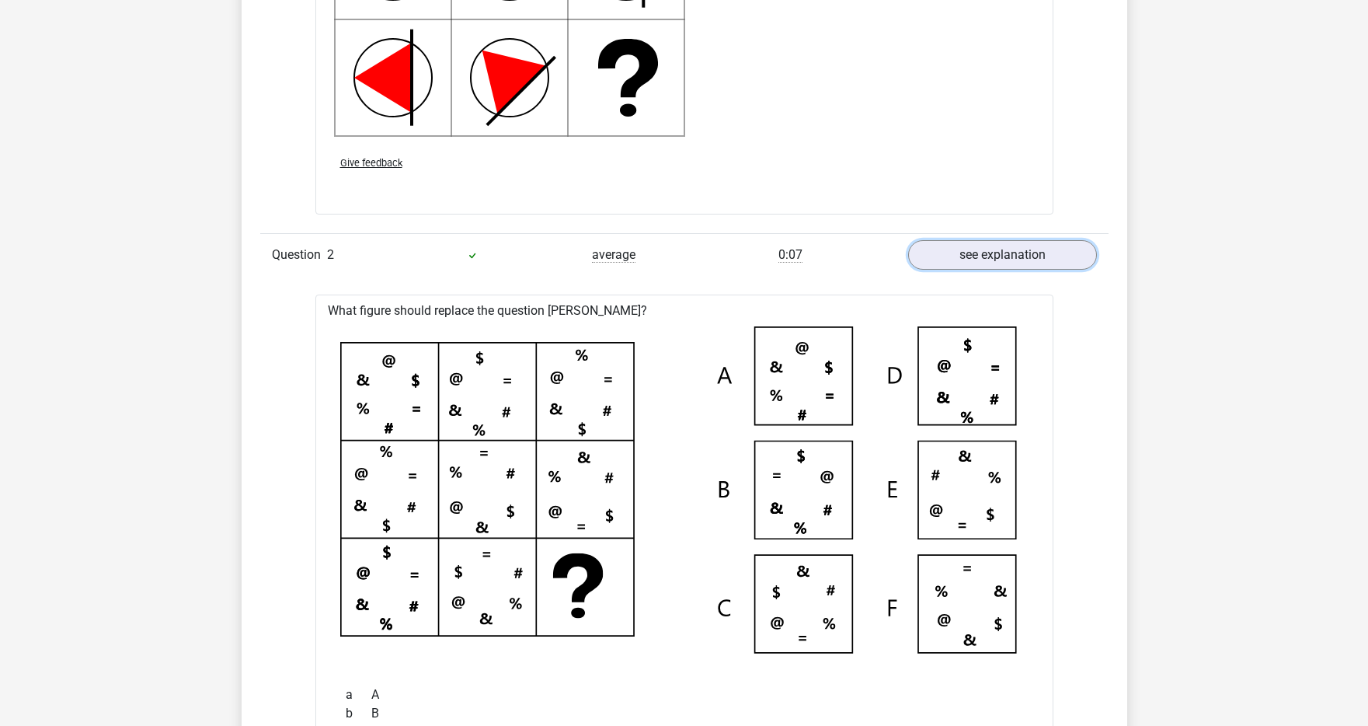
scroll to position [2097, 0]
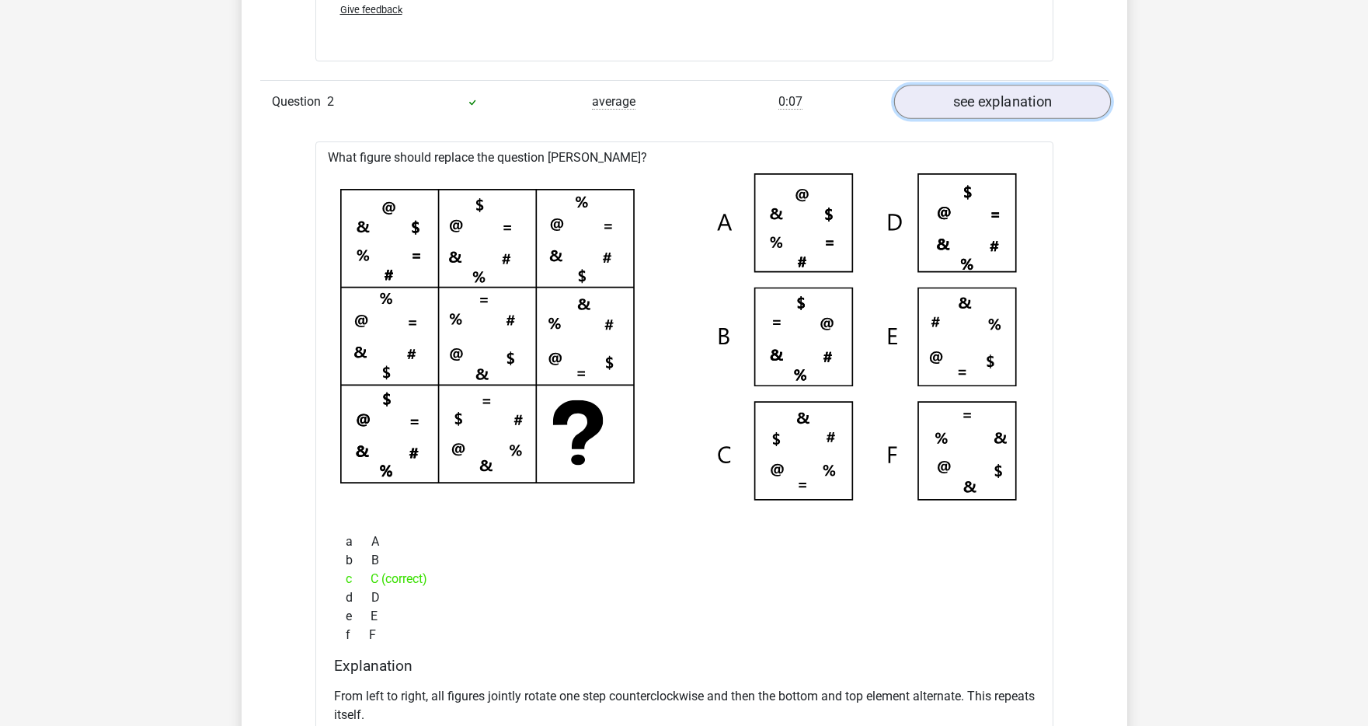
click at [995, 108] on link "see explanation" at bounding box center [1002, 102] width 217 height 34
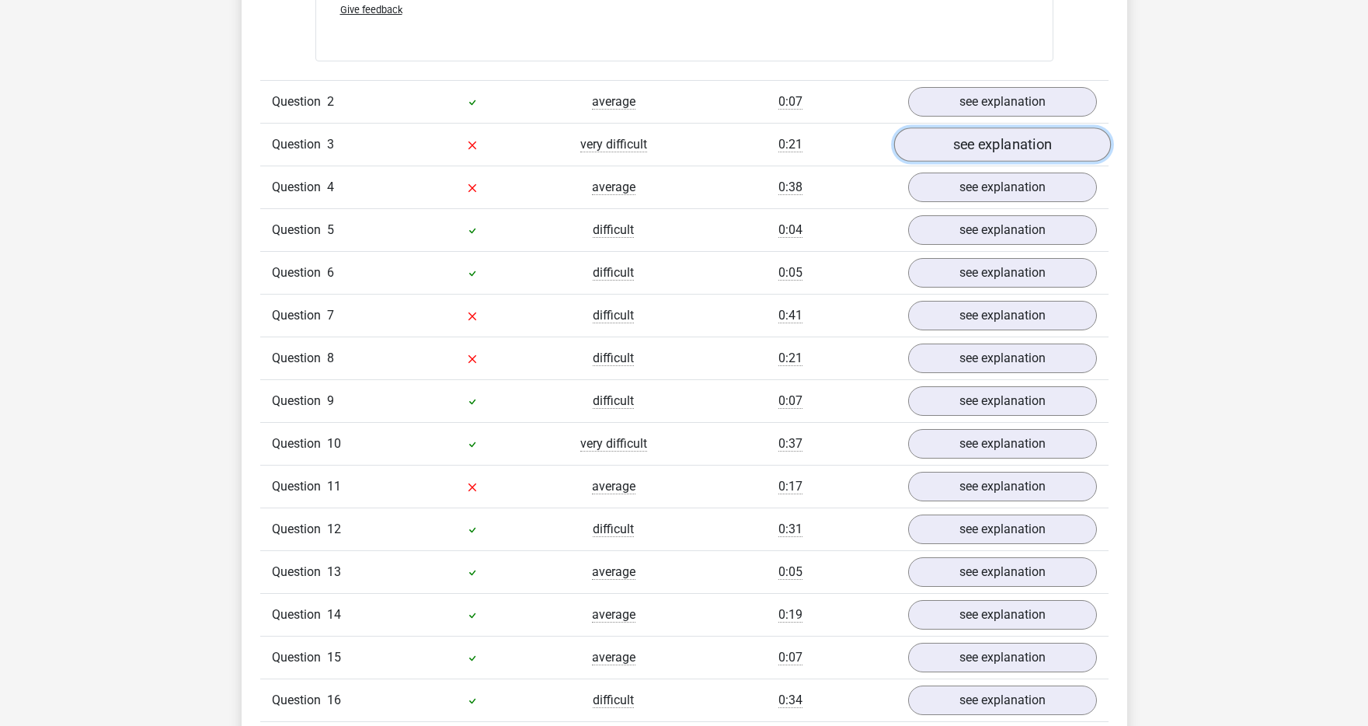
click at [982, 152] on link "see explanation" at bounding box center [1002, 144] width 217 height 34
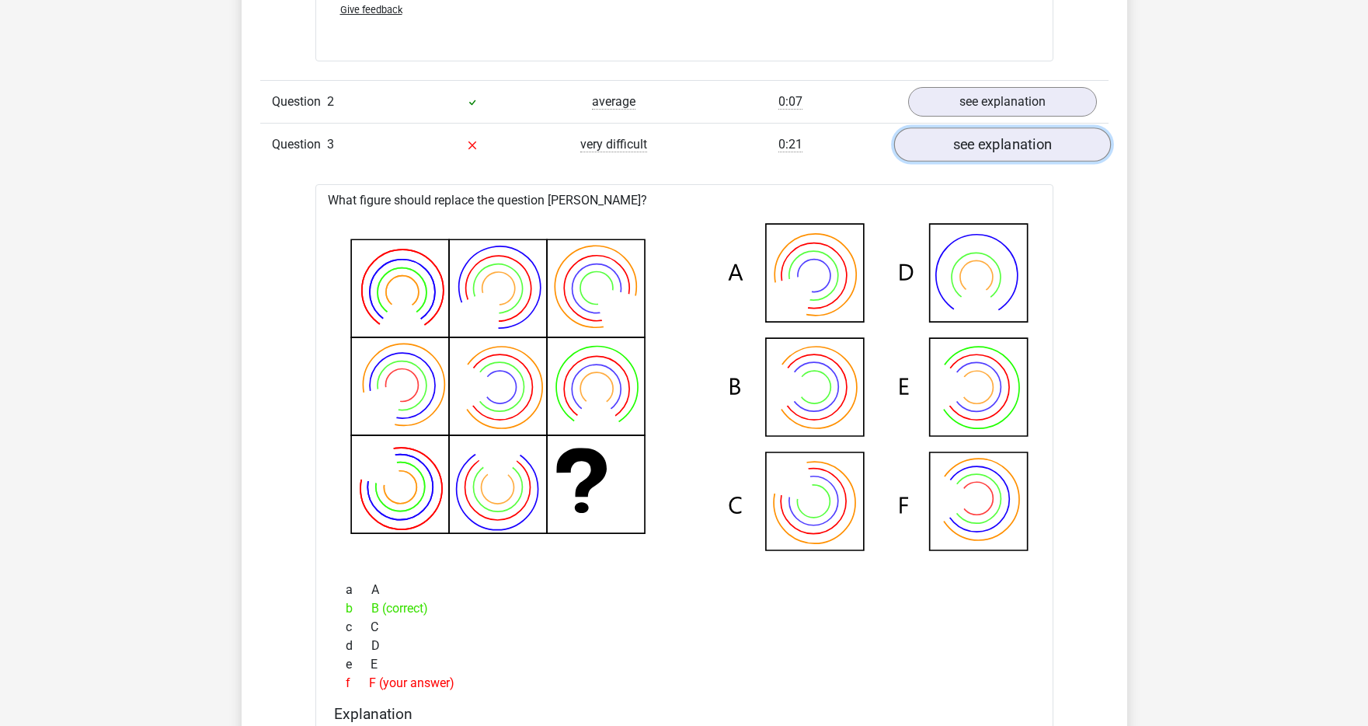
click at [988, 140] on link "see explanation" at bounding box center [1002, 144] width 217 height 34
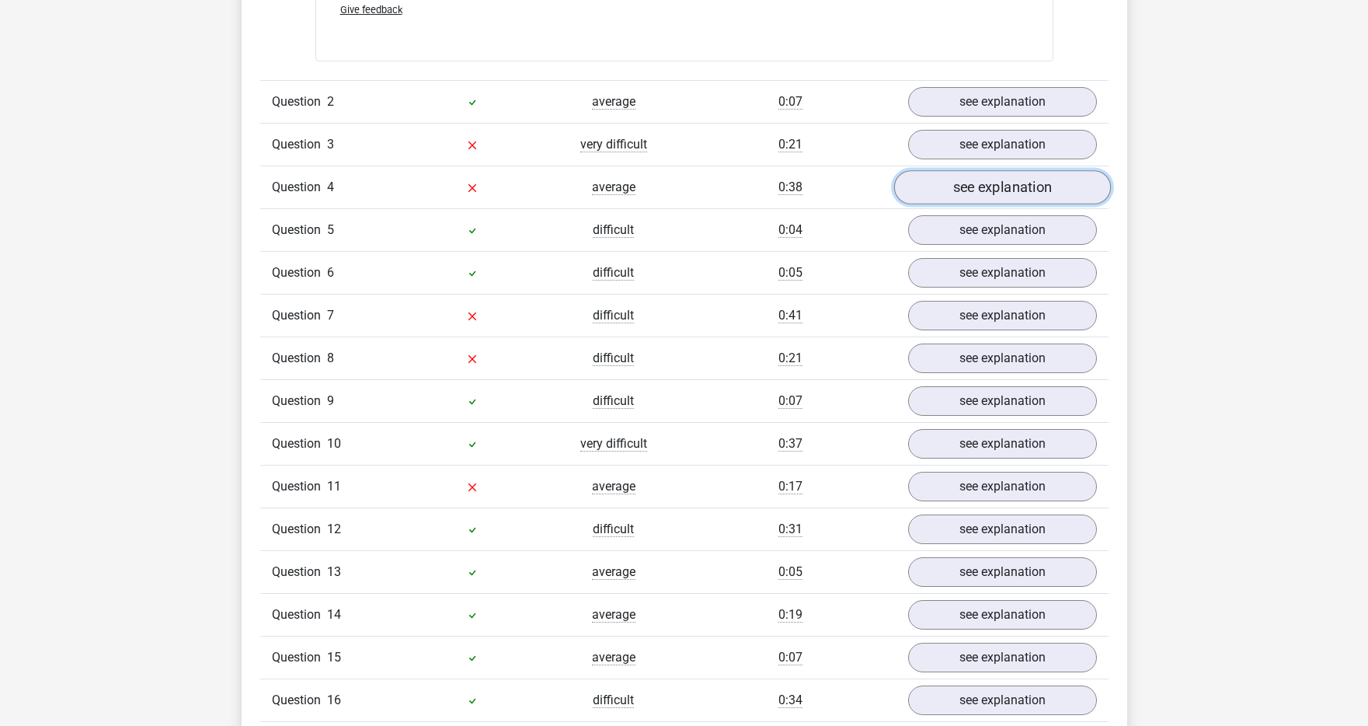
click at [985, 183] on link "see explanation" at bounding box center [1002, 187] width 217 height 34
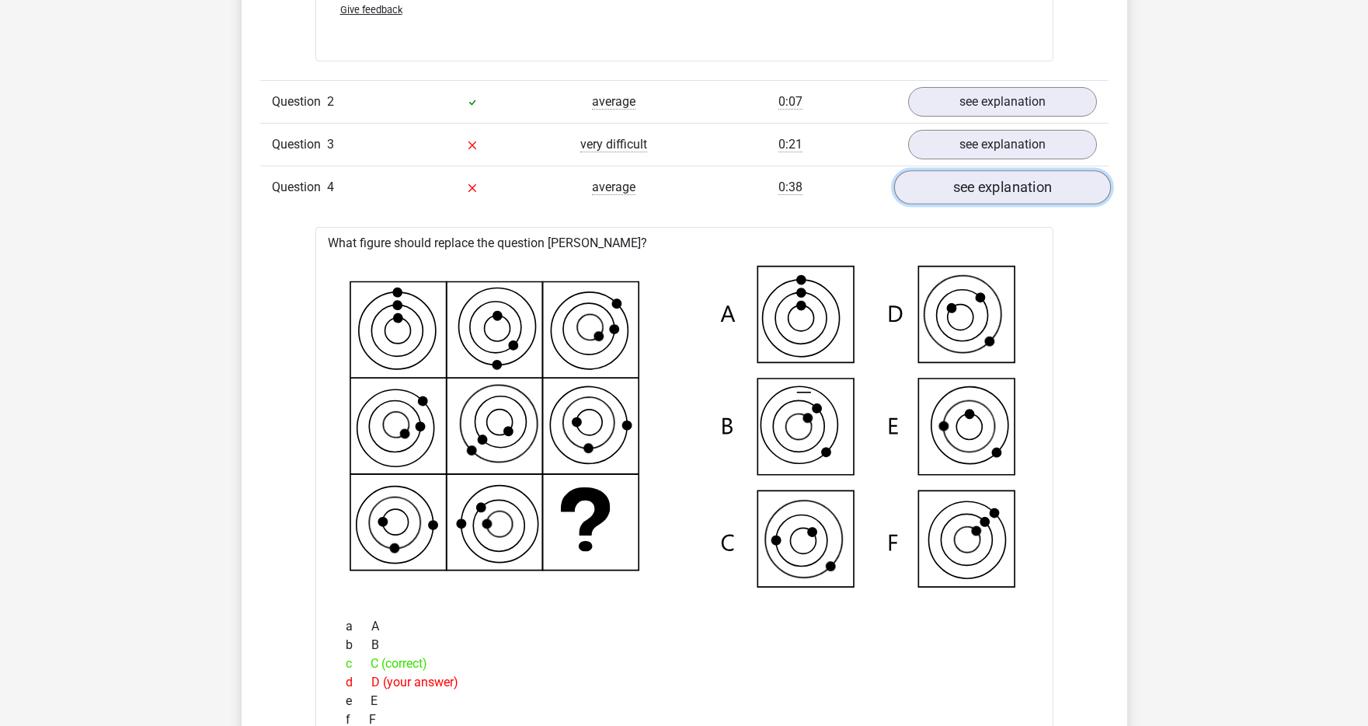
click at [985, 183] on link "see explanation" at bounding box center [1002, 187] width 217 height 34
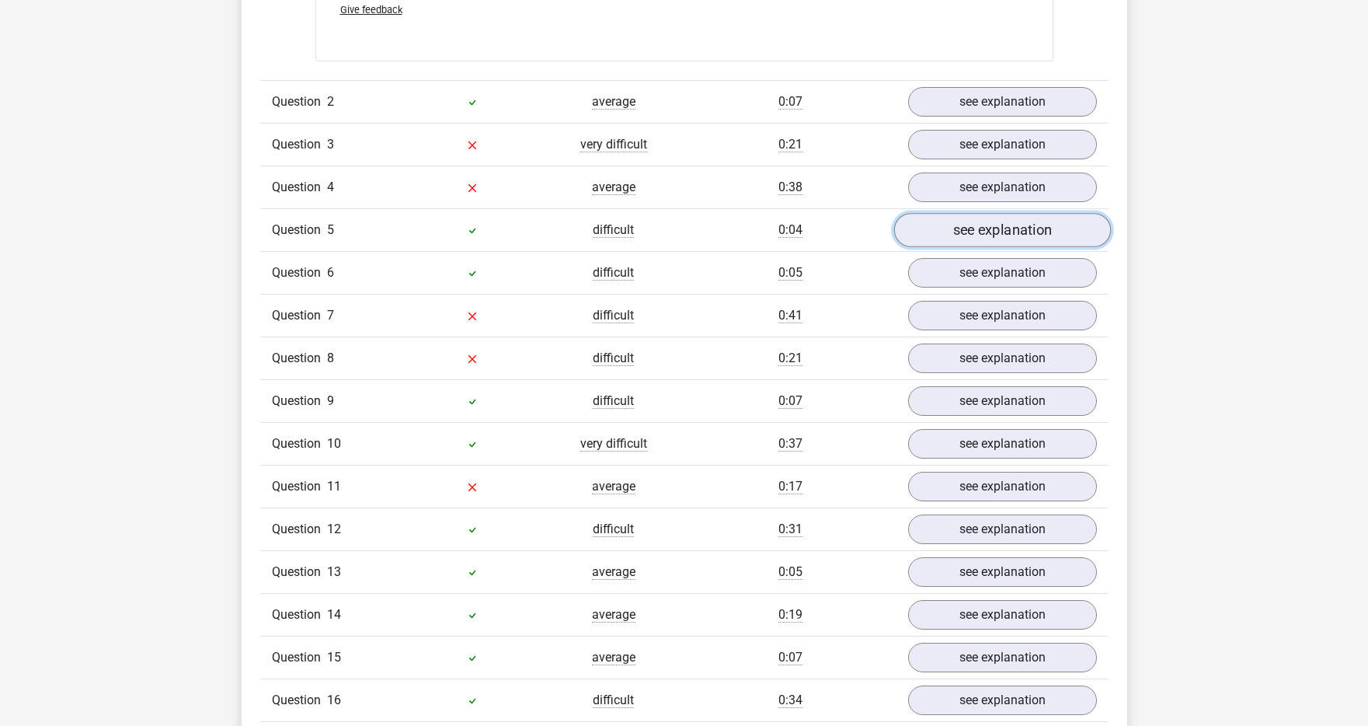
click at [964, 235] on link "see explanation" at bounding box center [1002, 230] width 217 height 34
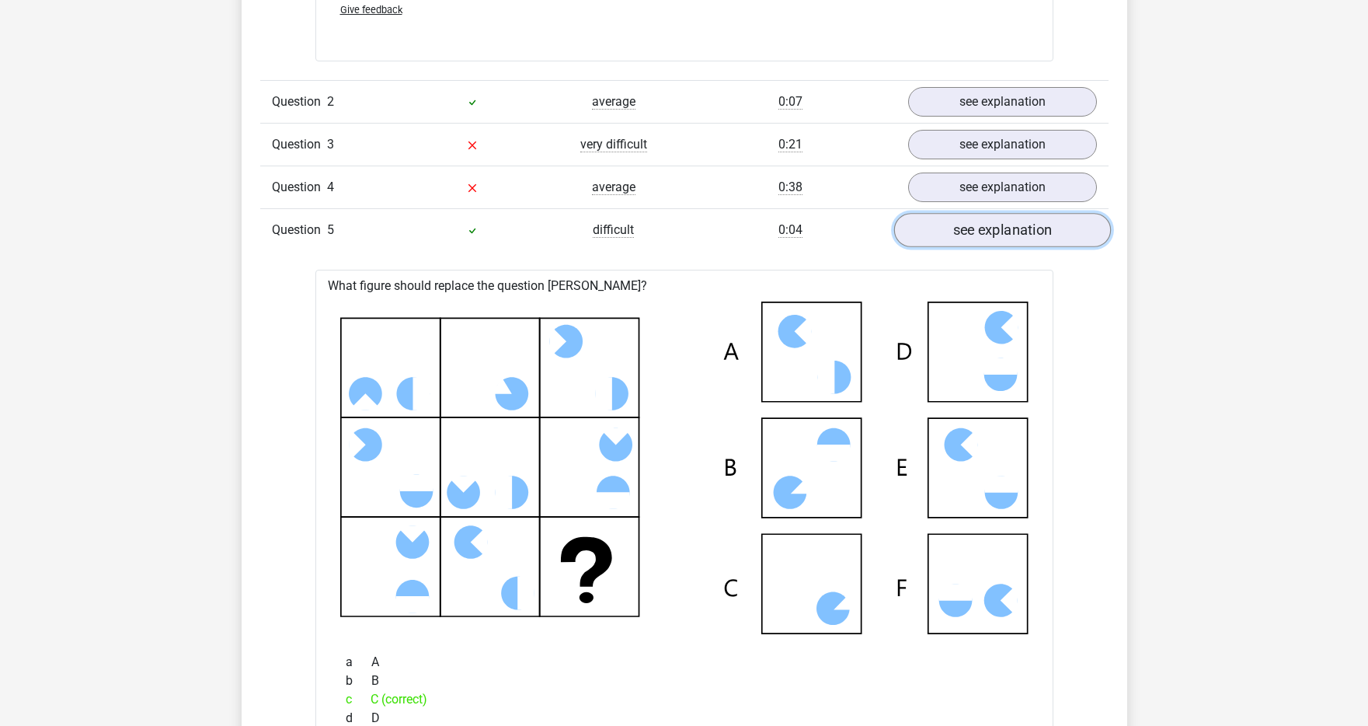
click at [964, 235] on link "see explanation" at bounding box center [1002, 230] width 217 height 34
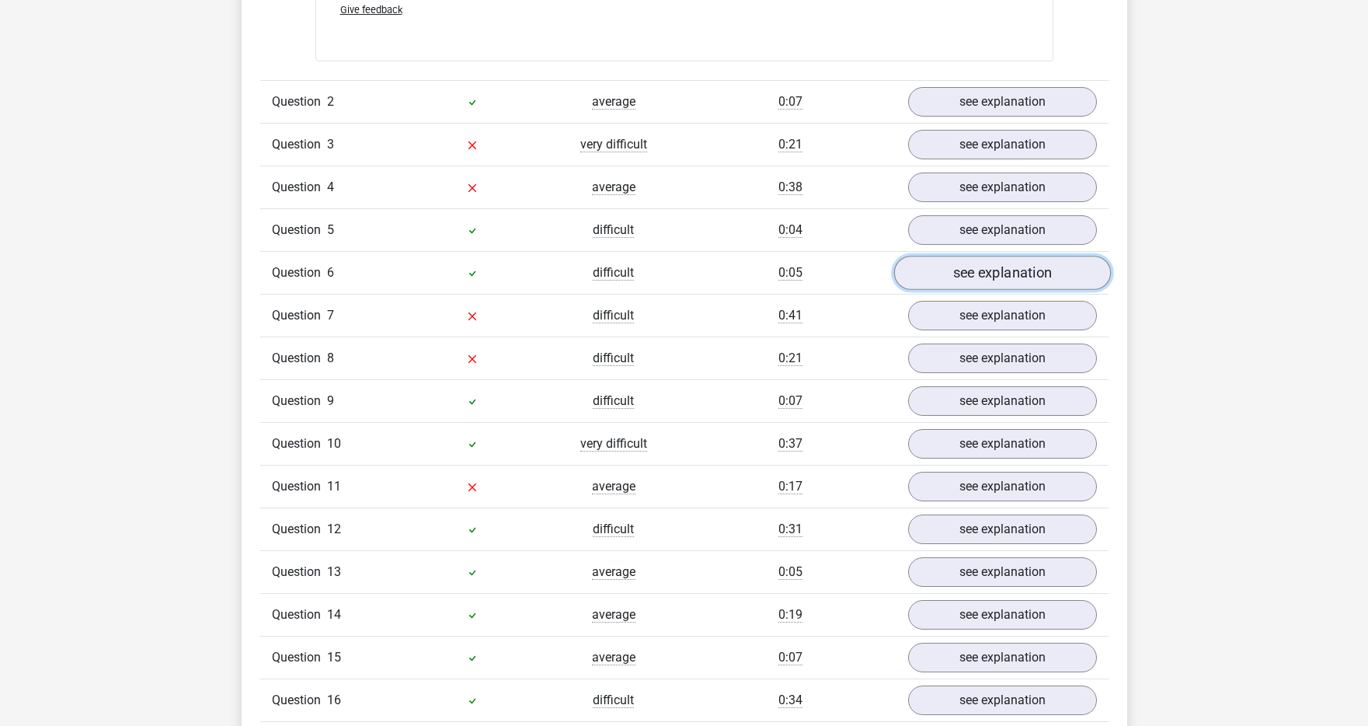
click at [964, 274] on link "see explanation" at bounding box center [1002, 273] width 217 height 34
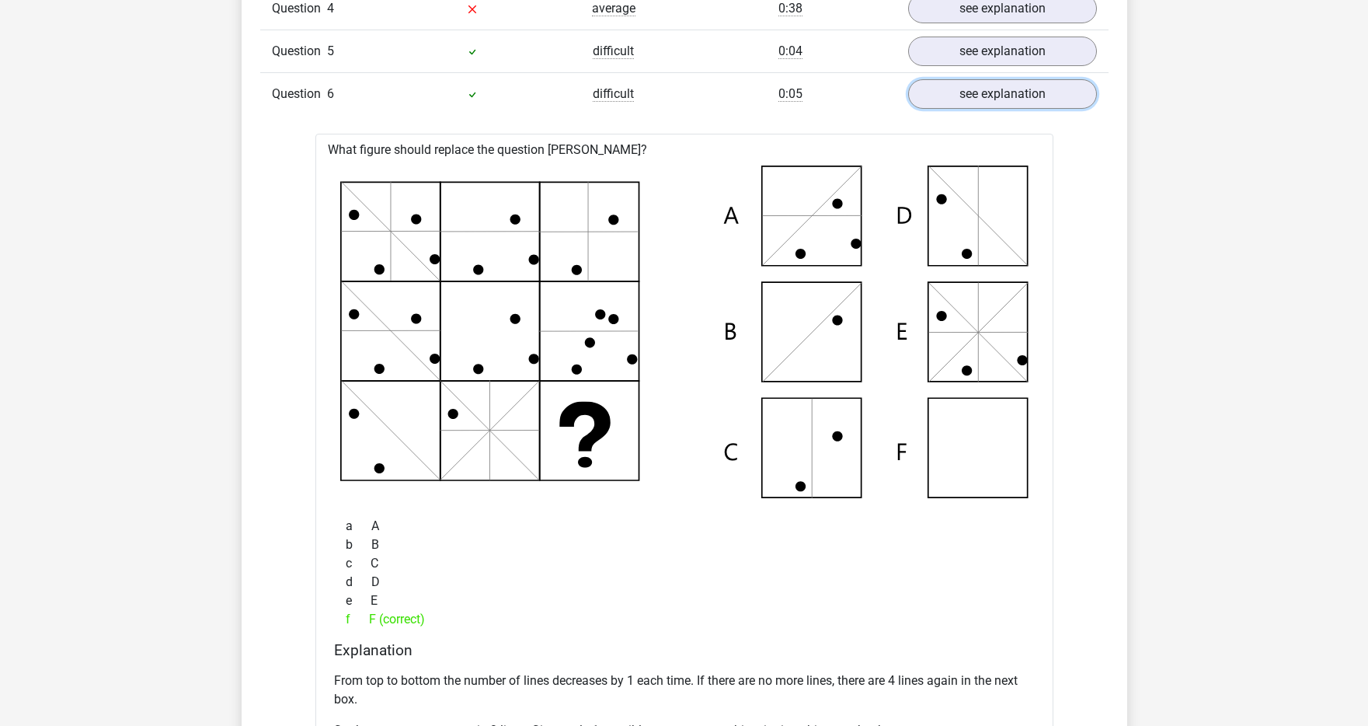
scroll to position [2275, 0]
click at [1013, 100] on link "see explanation" at bounding box center [1002, 95] width 217 height 34
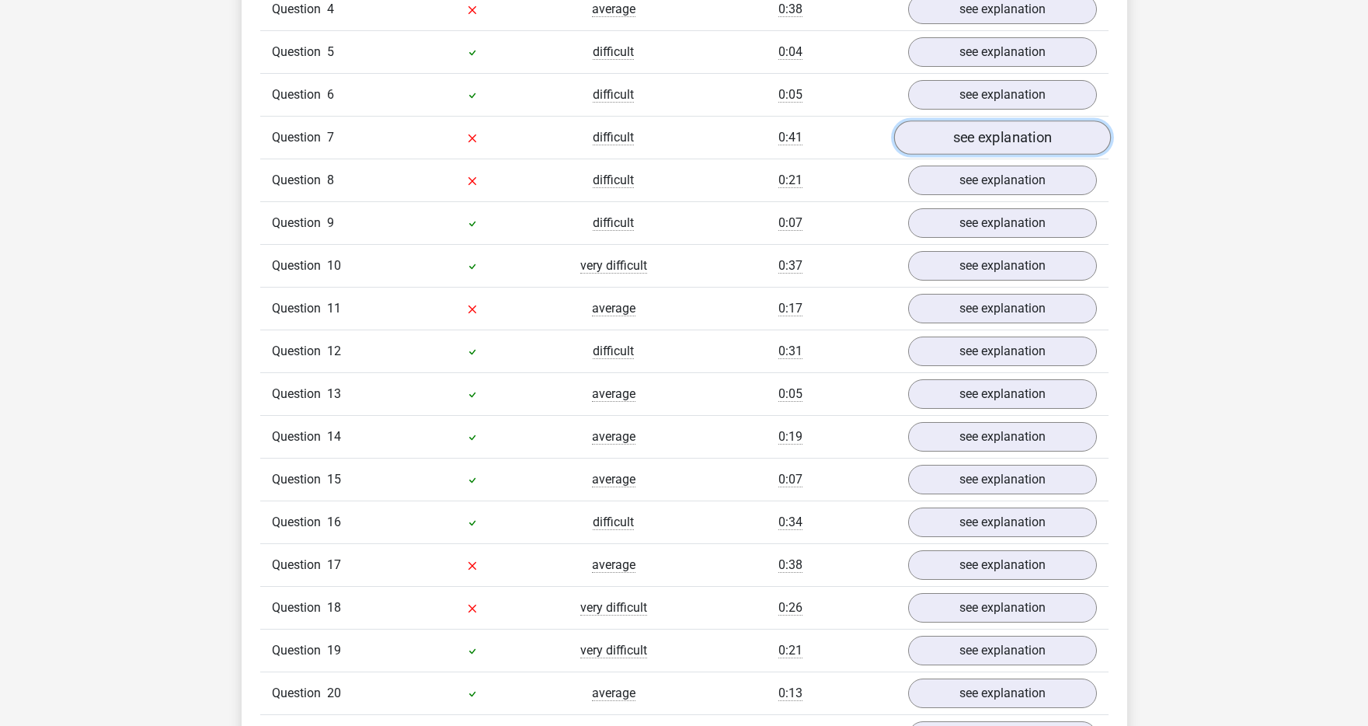
click at [1002, 136] on link "see explanation" at bounding box center [1002, 137] width 217 height 34
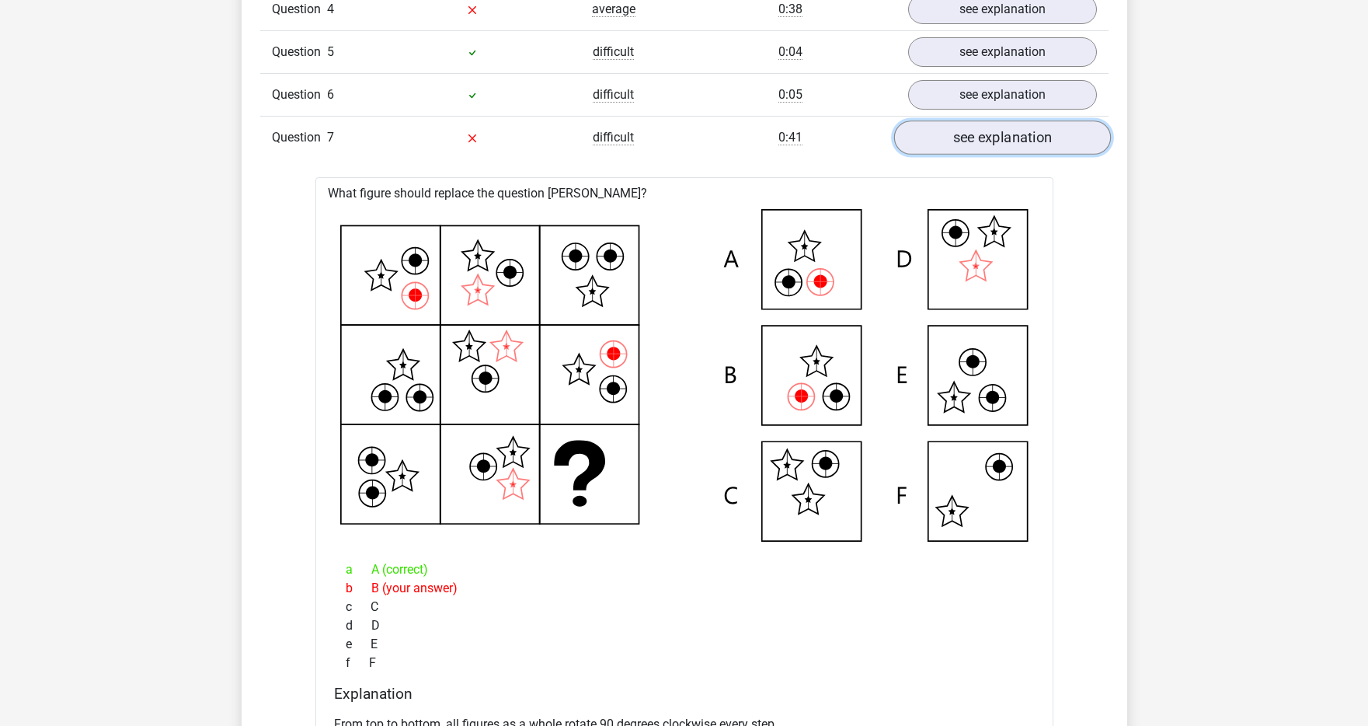
click at [1002, 136] on link "see explanation" at bounding box center [1002, 137] width 217 height 34
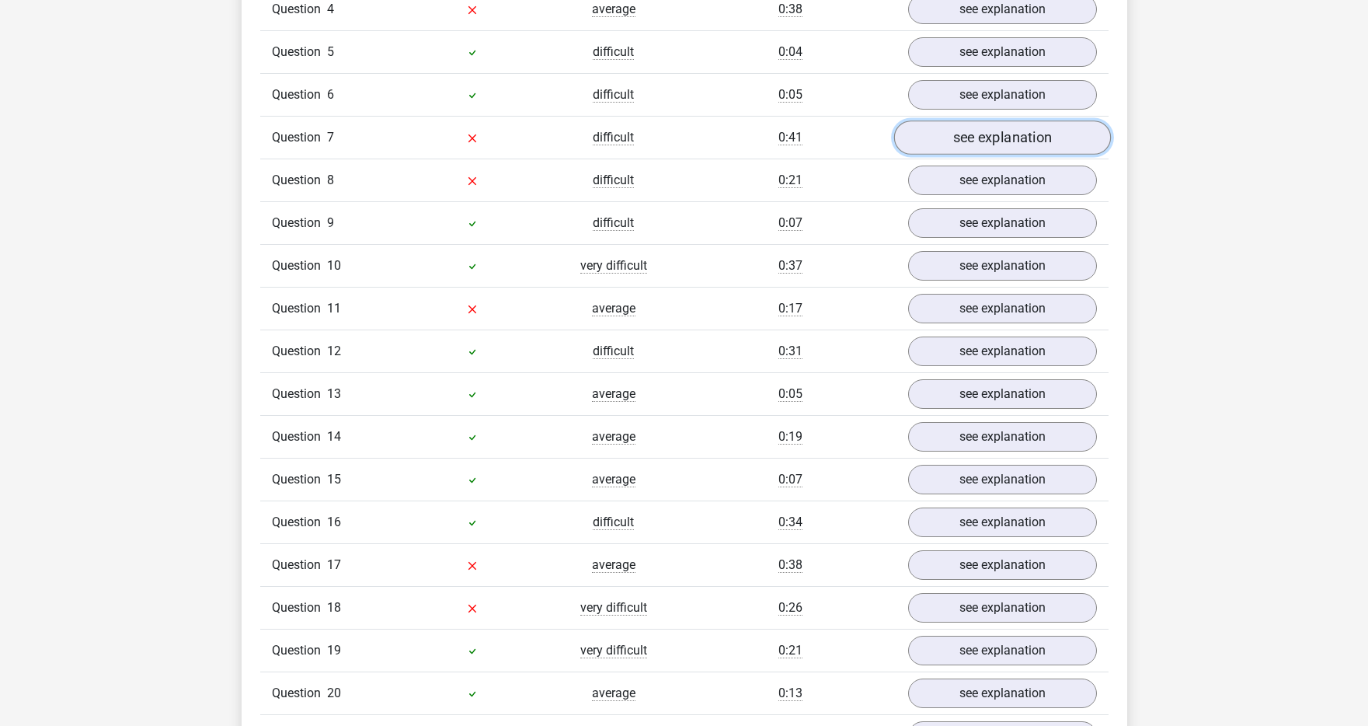
scroll to position [2278, 0]
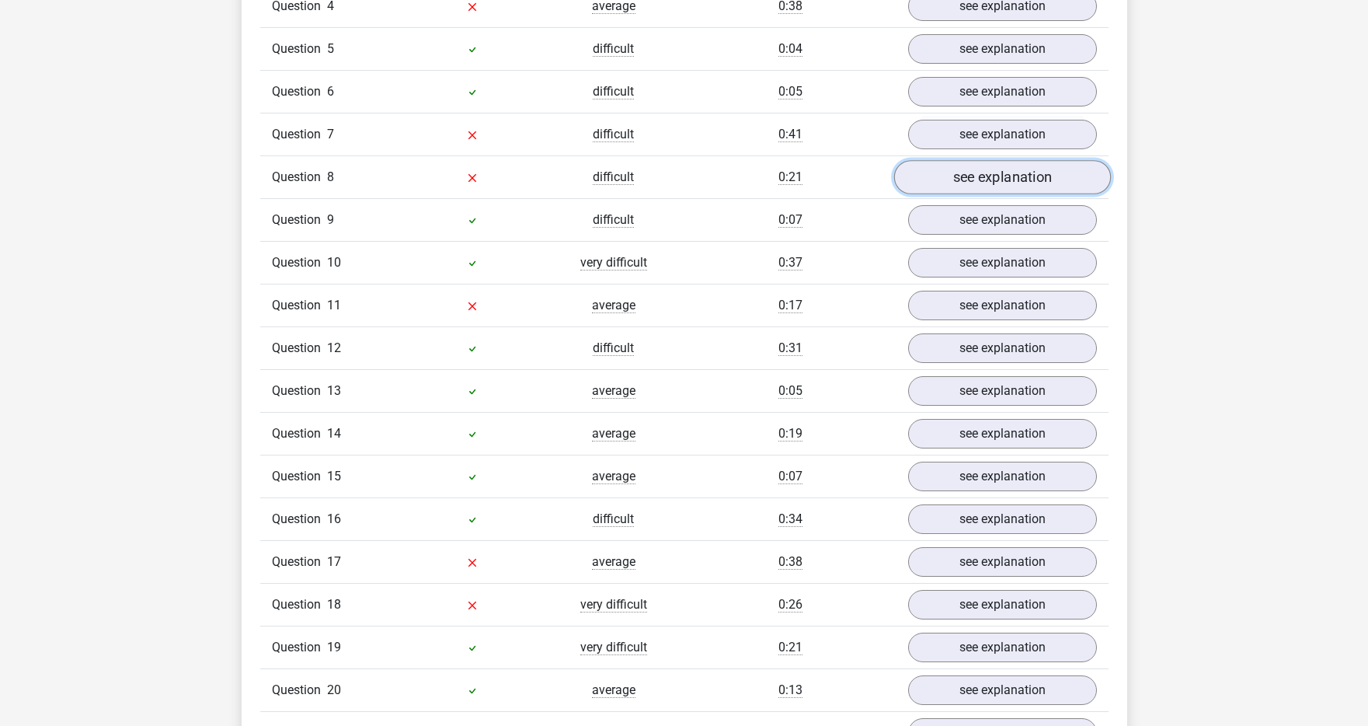
click at [995, 163] on link "see explanation" at bounding box center [1002, 177] width 217 height 34
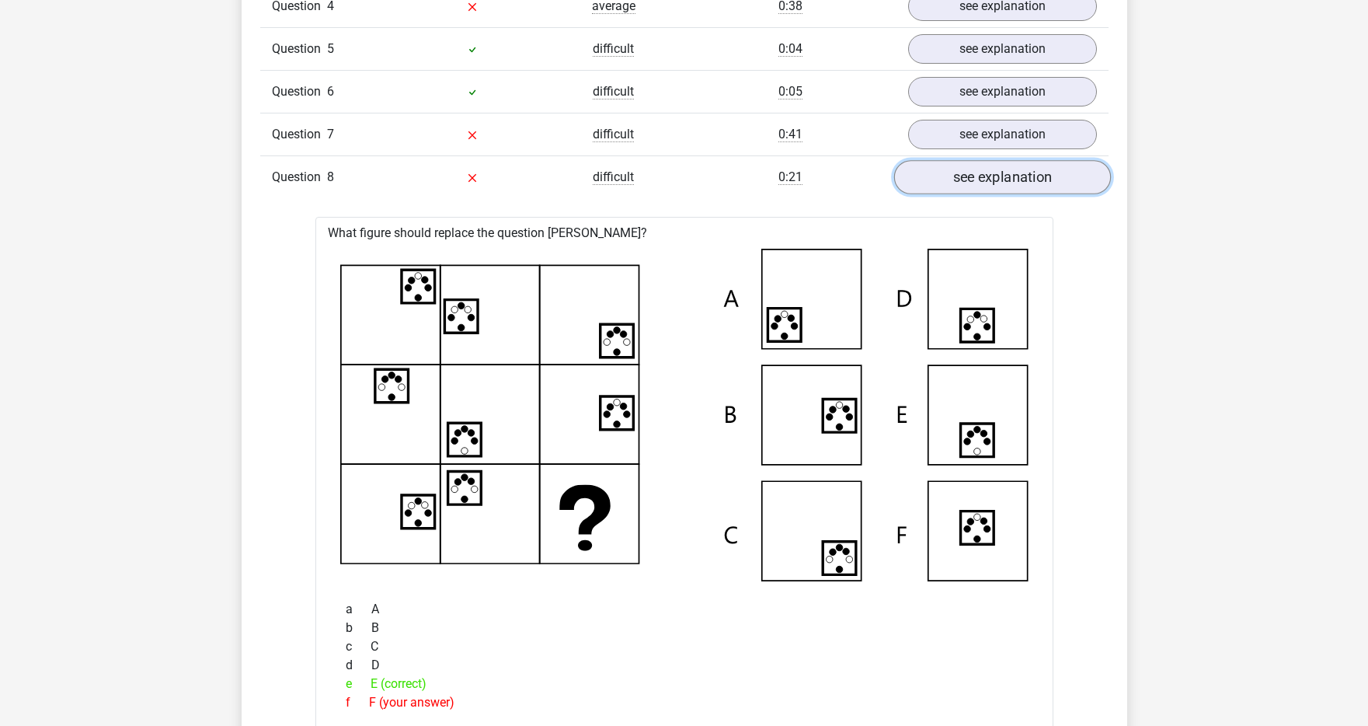
click at [996, 169] on link "see explanation" at bounding box center [1002, 177] width 217 height 34
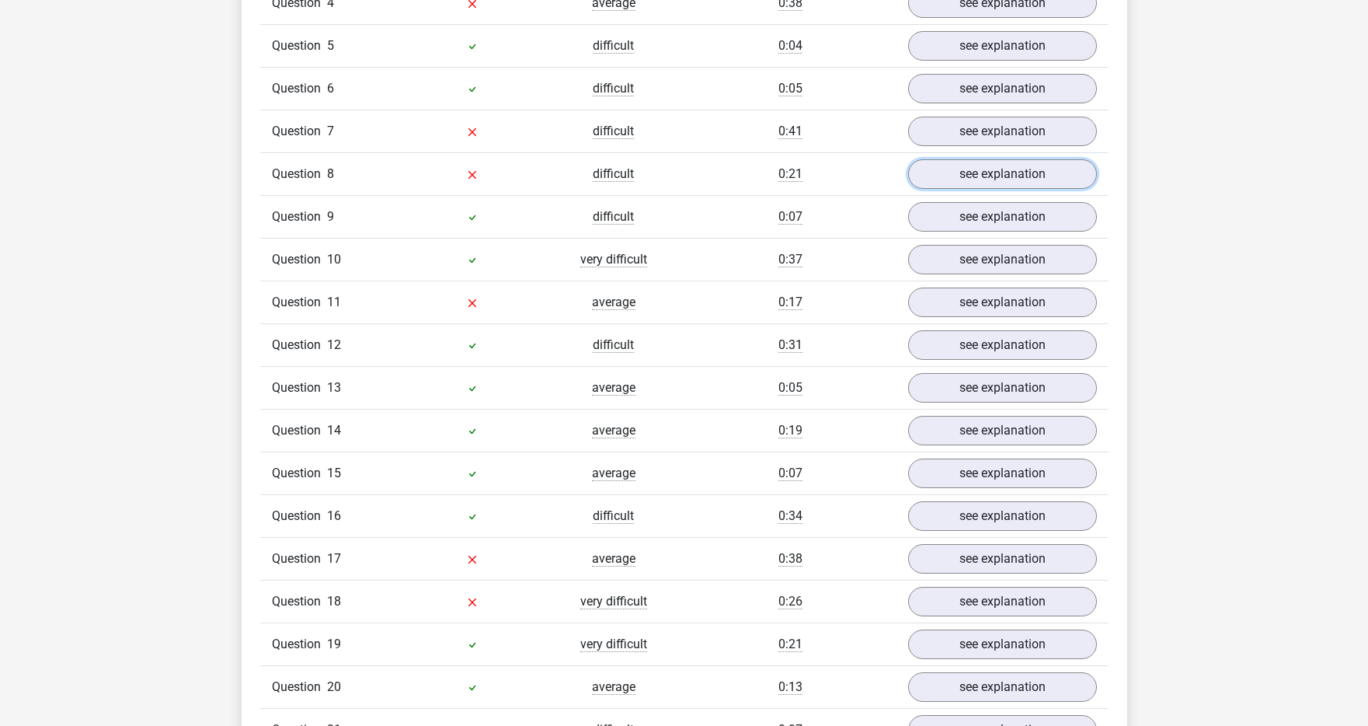
scroll to position [2284, 0]
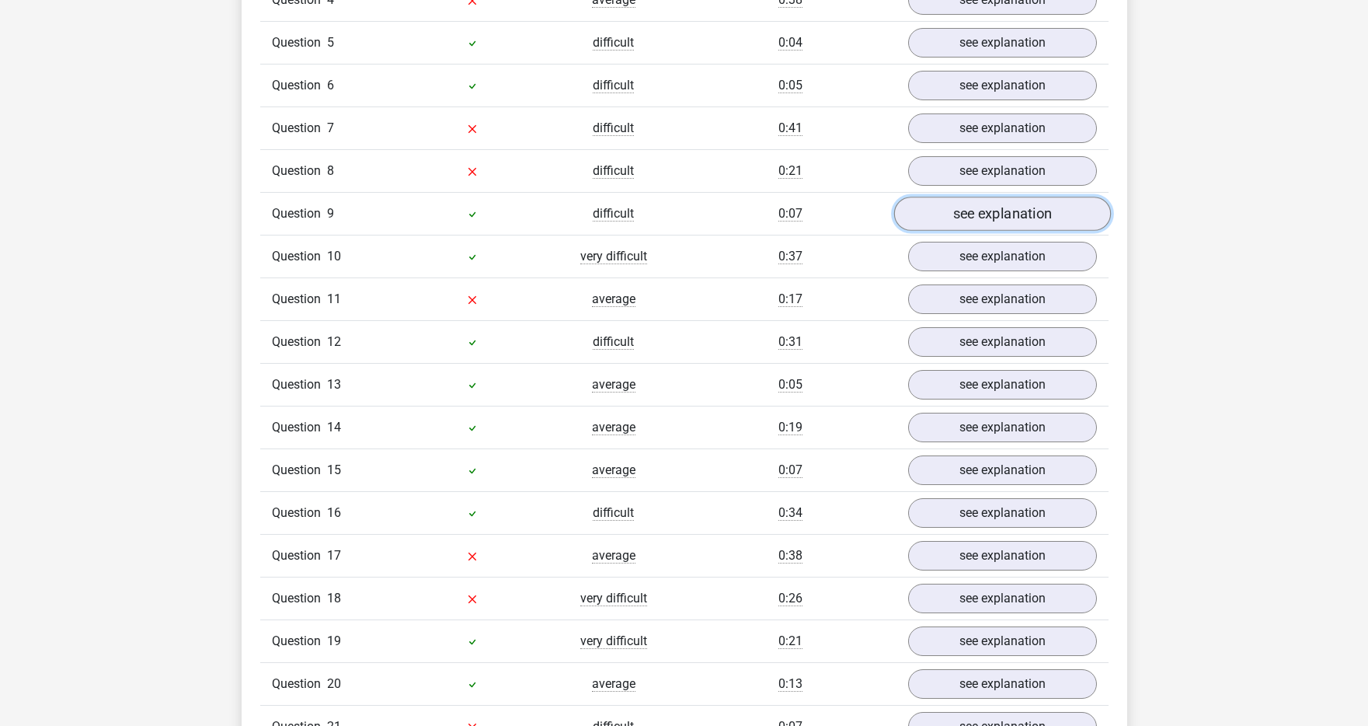
click at [978, 214] on link "see explanation" at bounding box center [1002, 214] width 217 height 34
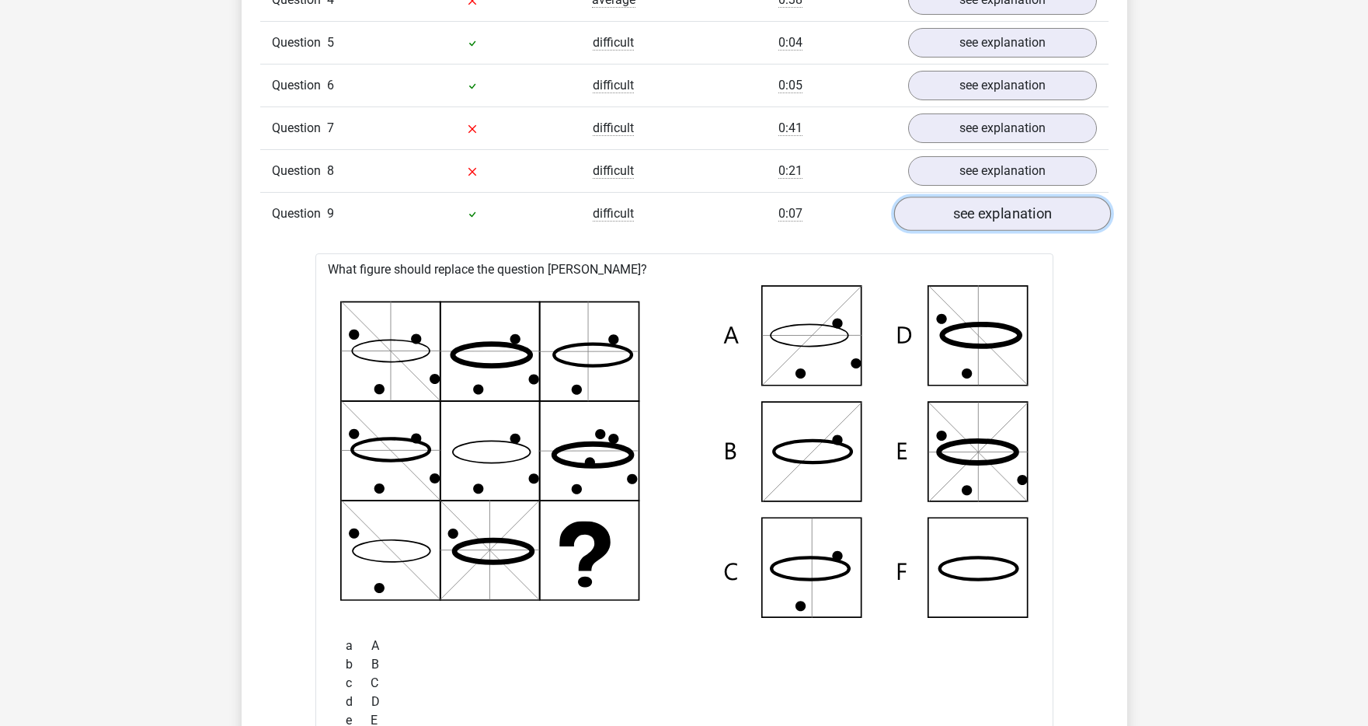
click at [978, 214] on link "see explanation" at bounding box center [1002, 214] width 217 height 34
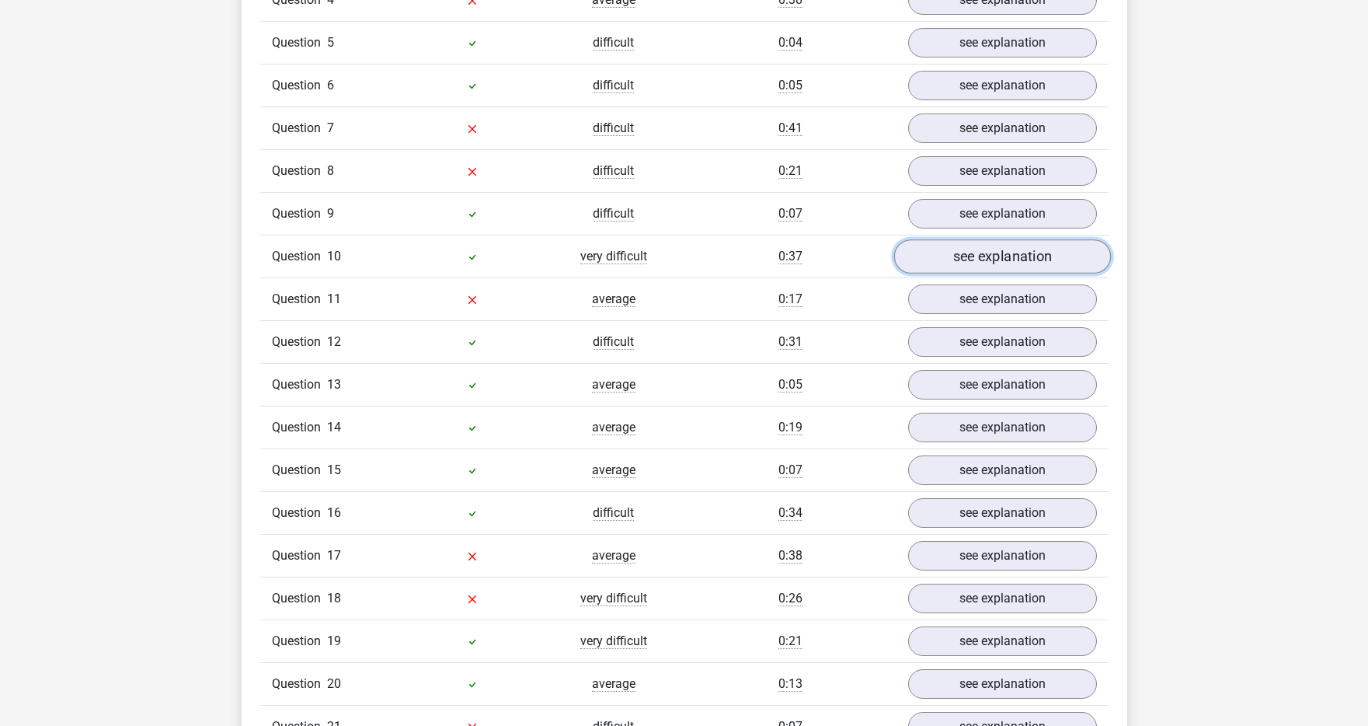
click at [964, 243] on link "see explanation" at bounding box center [1002, 256] width 217 height 34
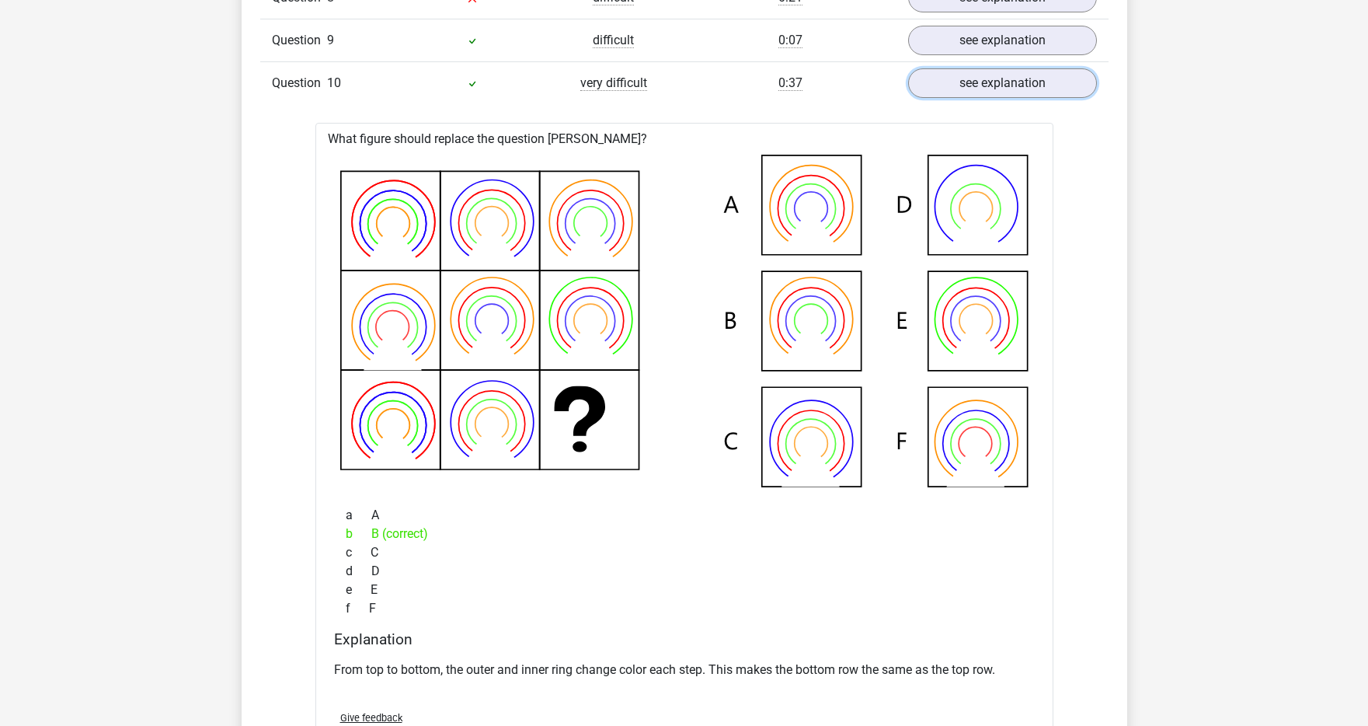
scroll to position [2431, 0]
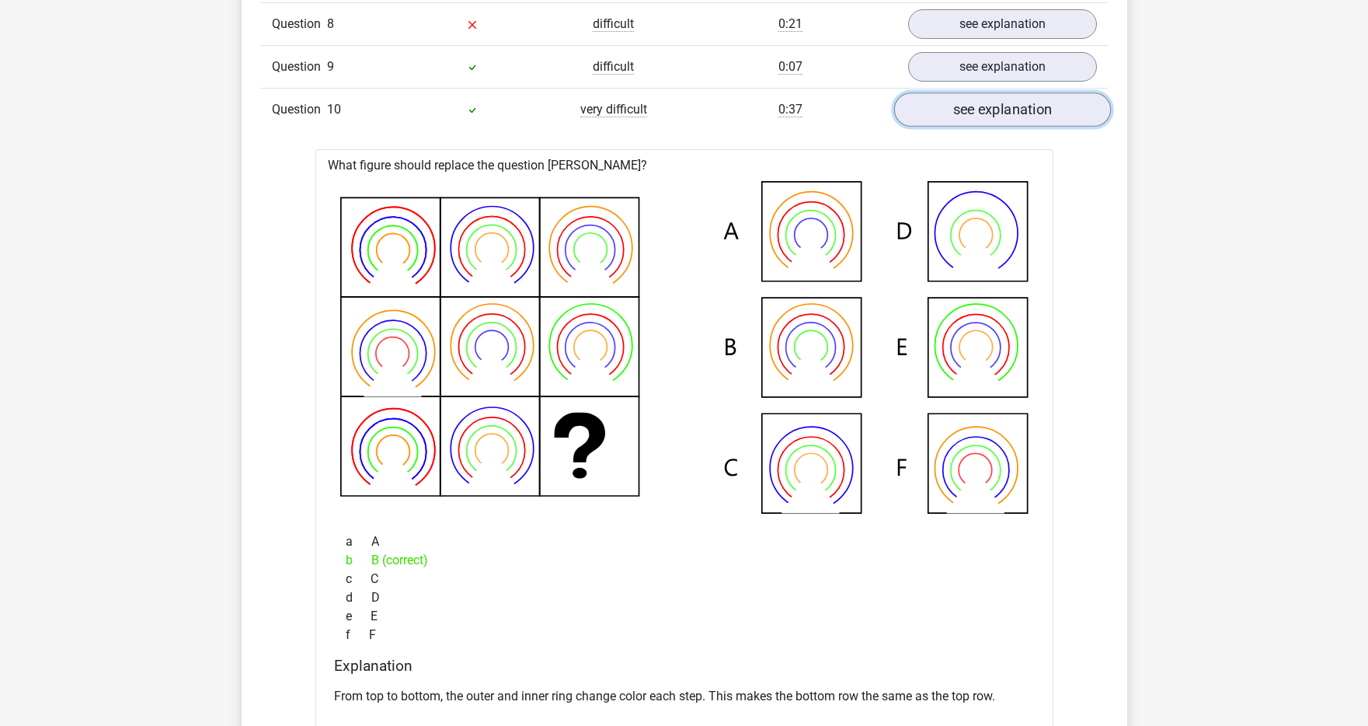
click at [956, 108] on link "see explanation" at bounding box center [1002, 109] width 217 height 34
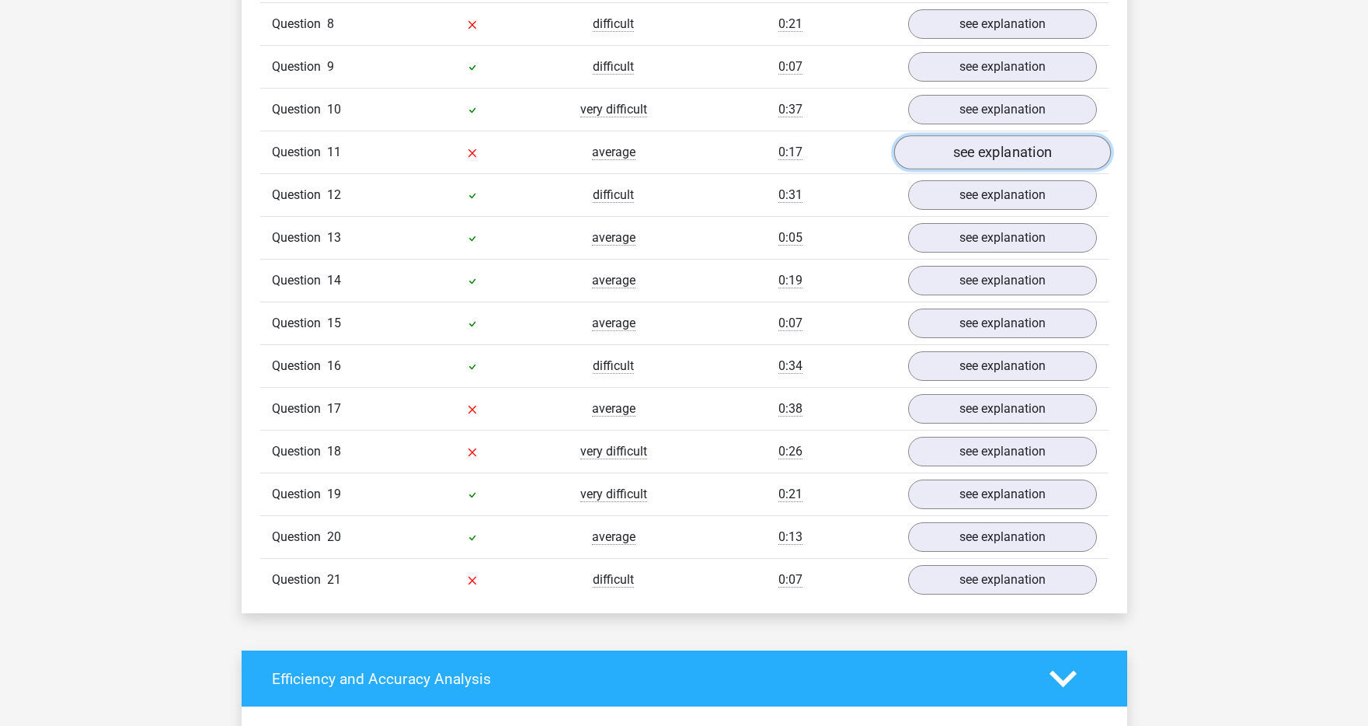
click at [951, 146] on link "see explanation" at bounding box center [1002, 152] width 217 height 34
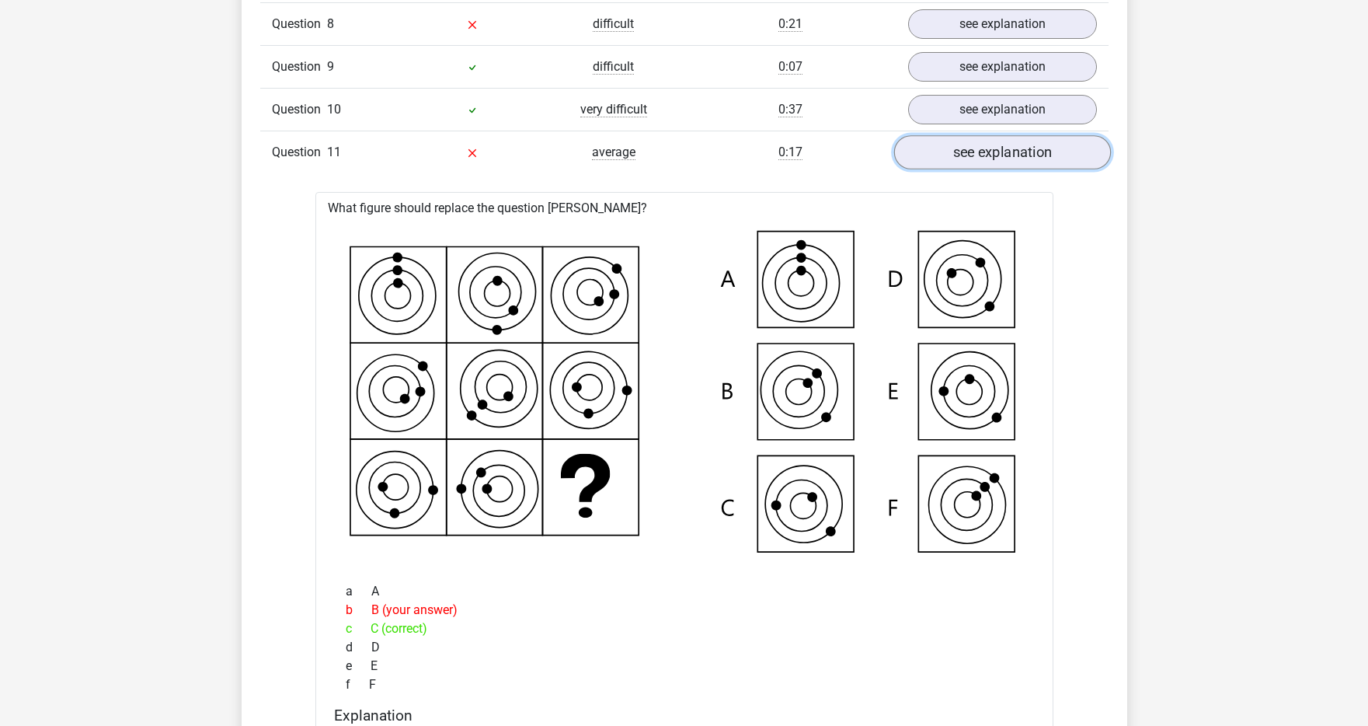
click at [951, 146] on link "see explanation" at bounding box center [1002, 152] width 217 height 34
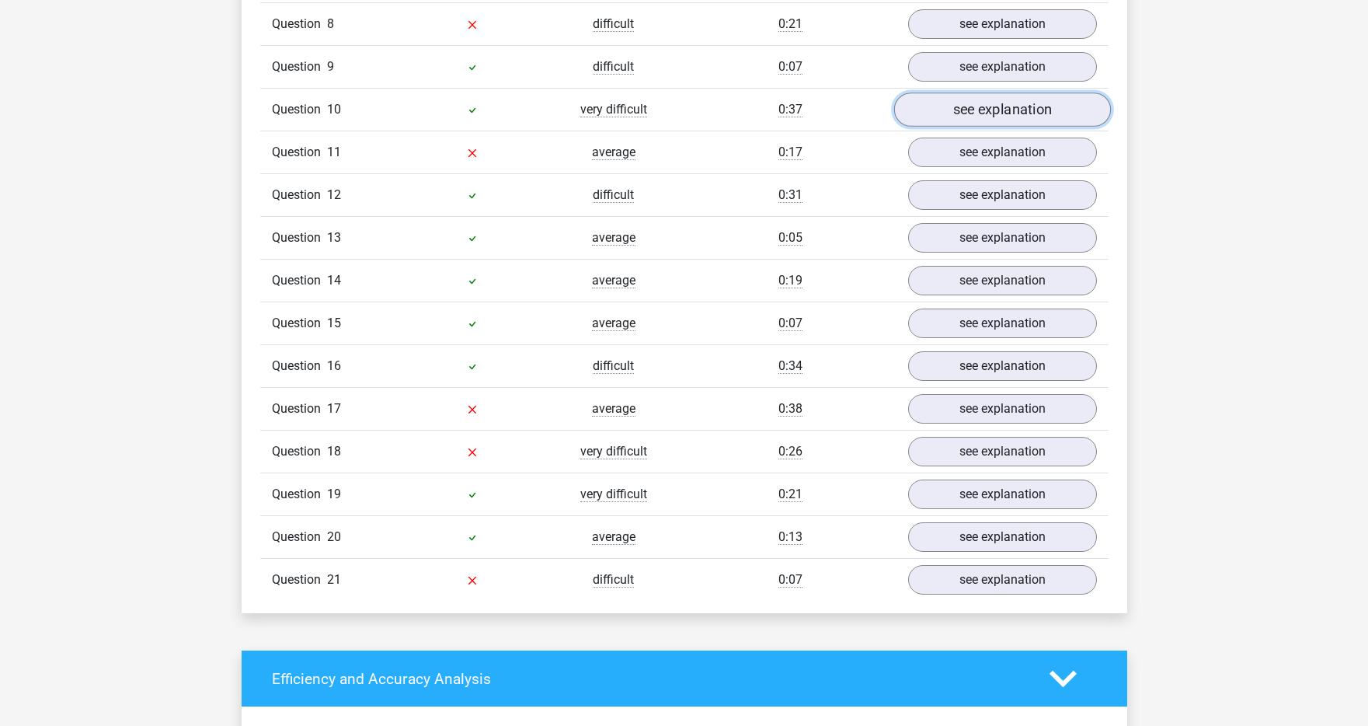
click at [957, 106] on link "see explanation" at bounding box center [1002, 109] width 217 height 34
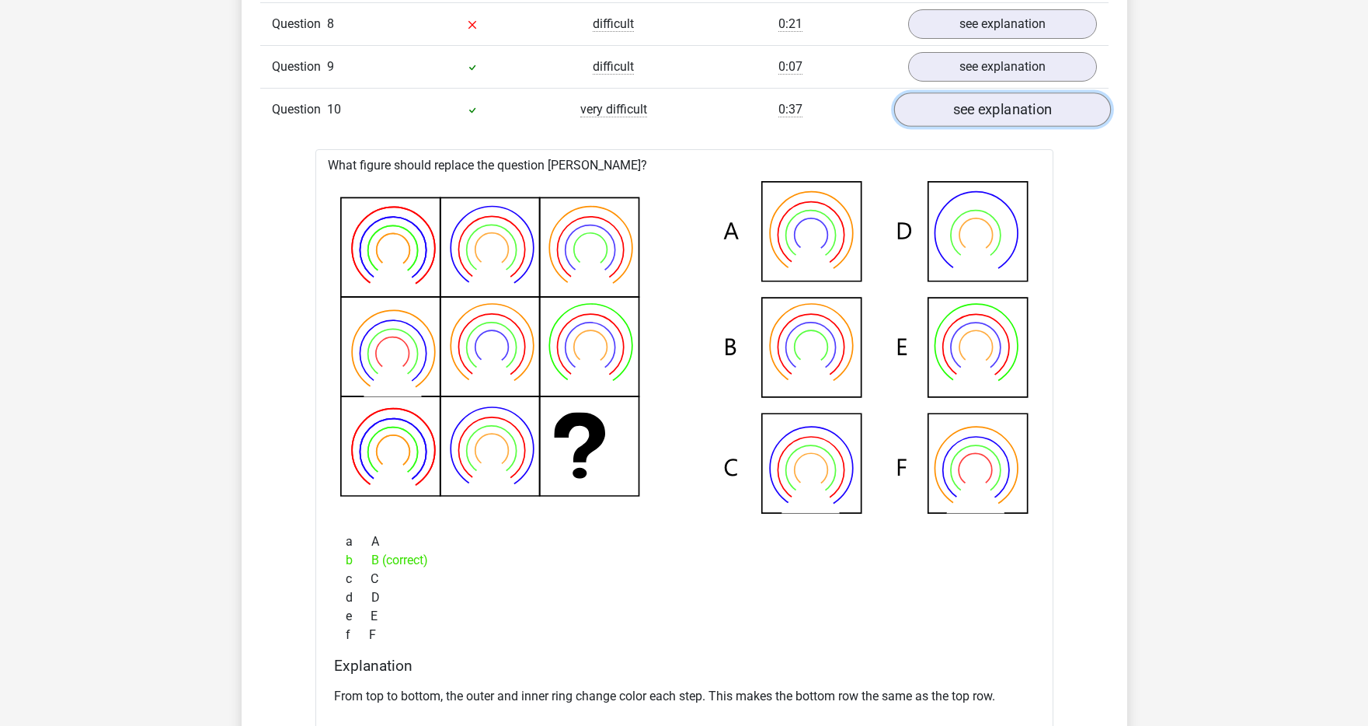
click at [957, 106] on link "see explanation" at bounding box center [1002, 109] width 217 height 34
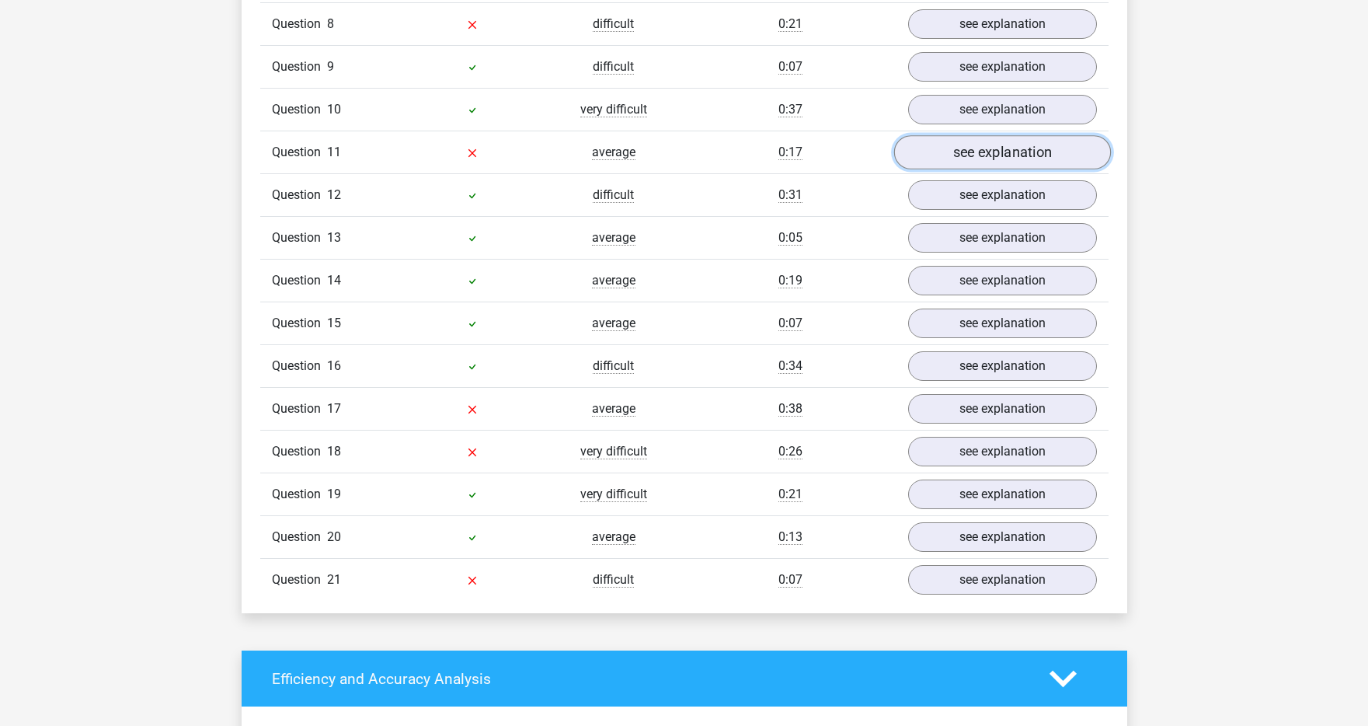
click at [943, 148] on link "see explanation" at bounding box center [1002, 152] width 217 height 34
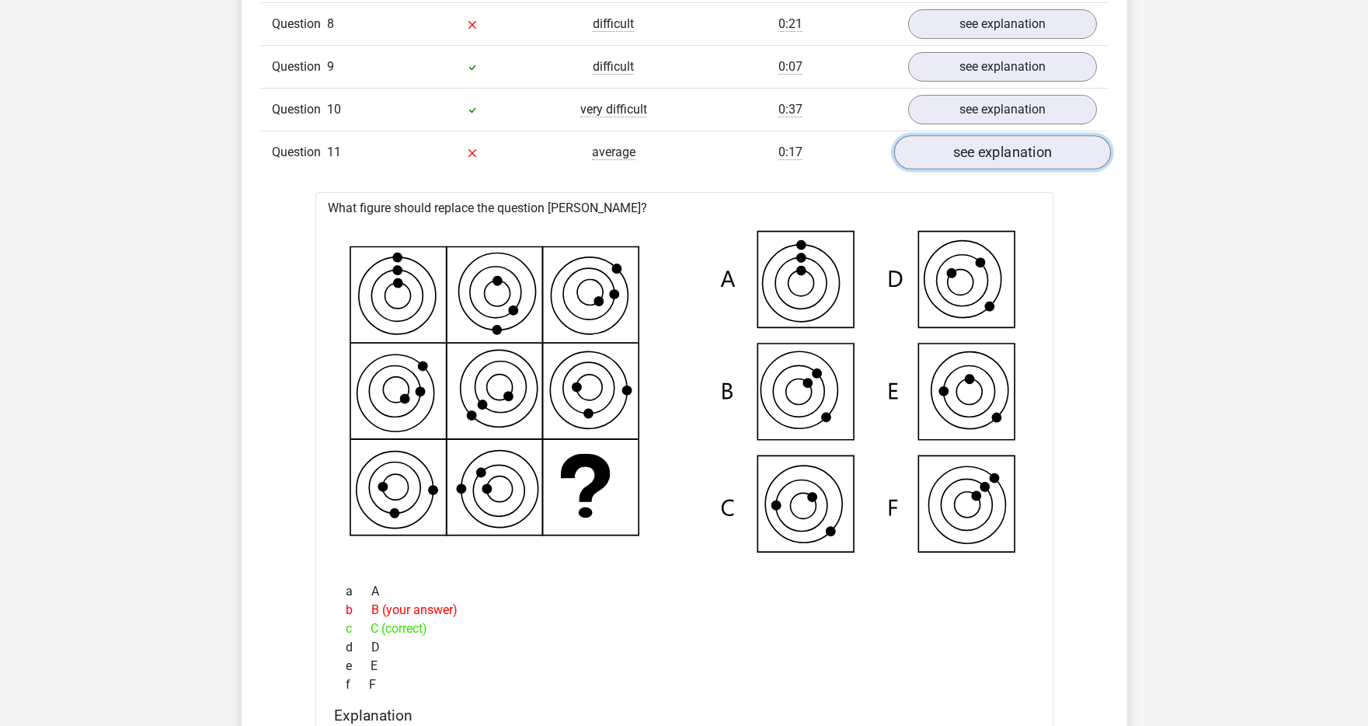
click at [943, 148] on link "see explanation" at bounding box center [1002, 152] width 217 height 34
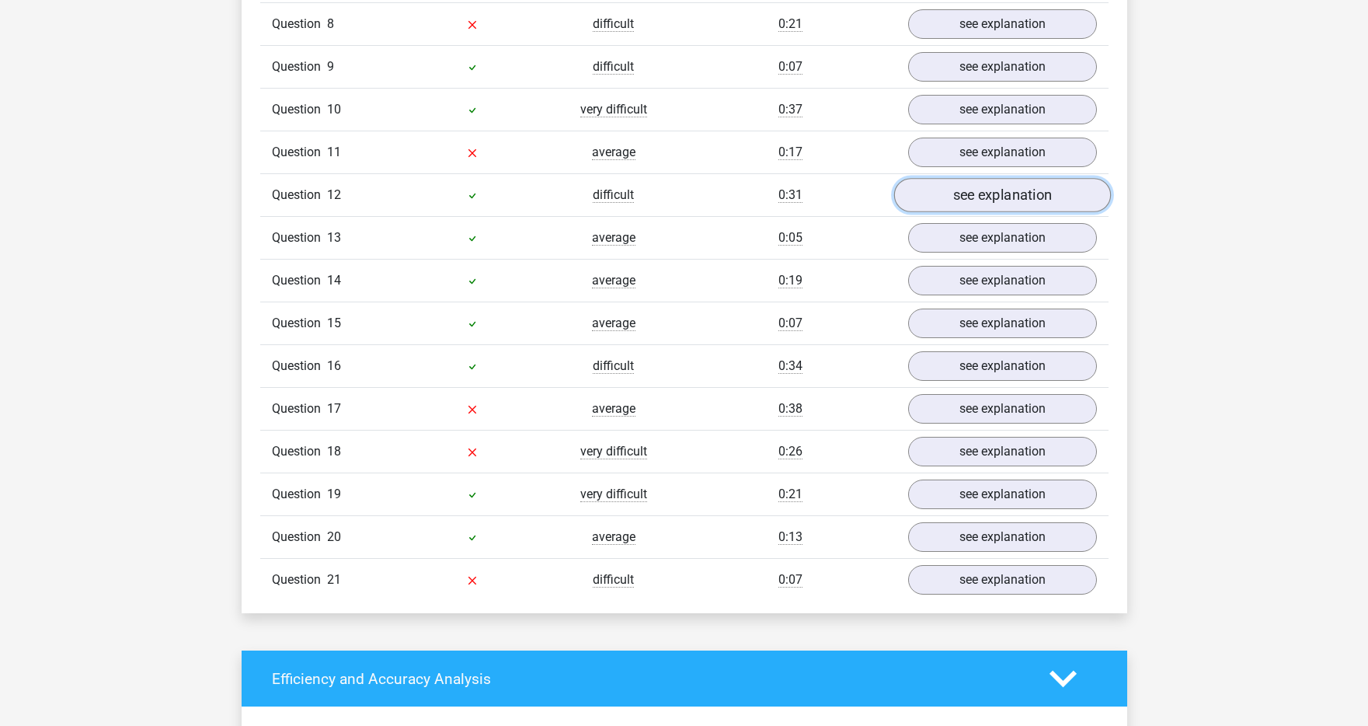
click at [937, 200] on link "see explanation" at bounding box center [1002, 195] width 217 height 34
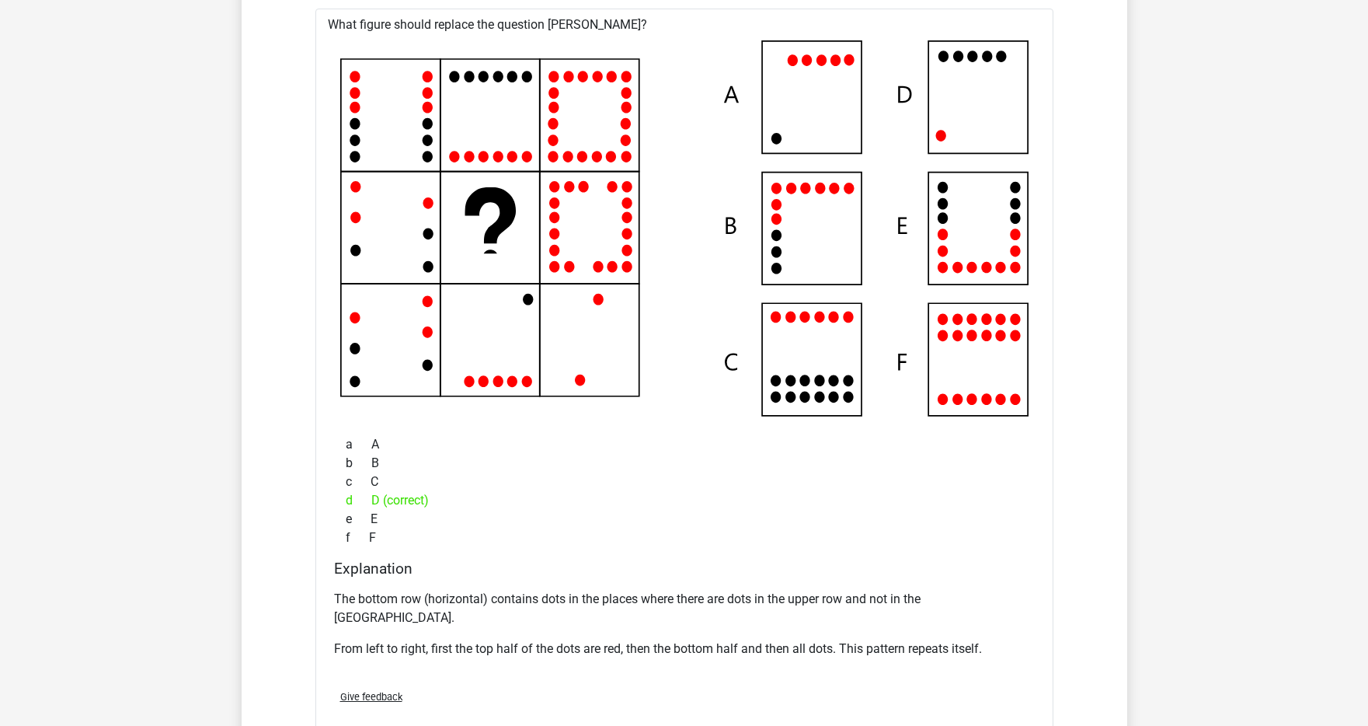
scroll to position [2497, 0]
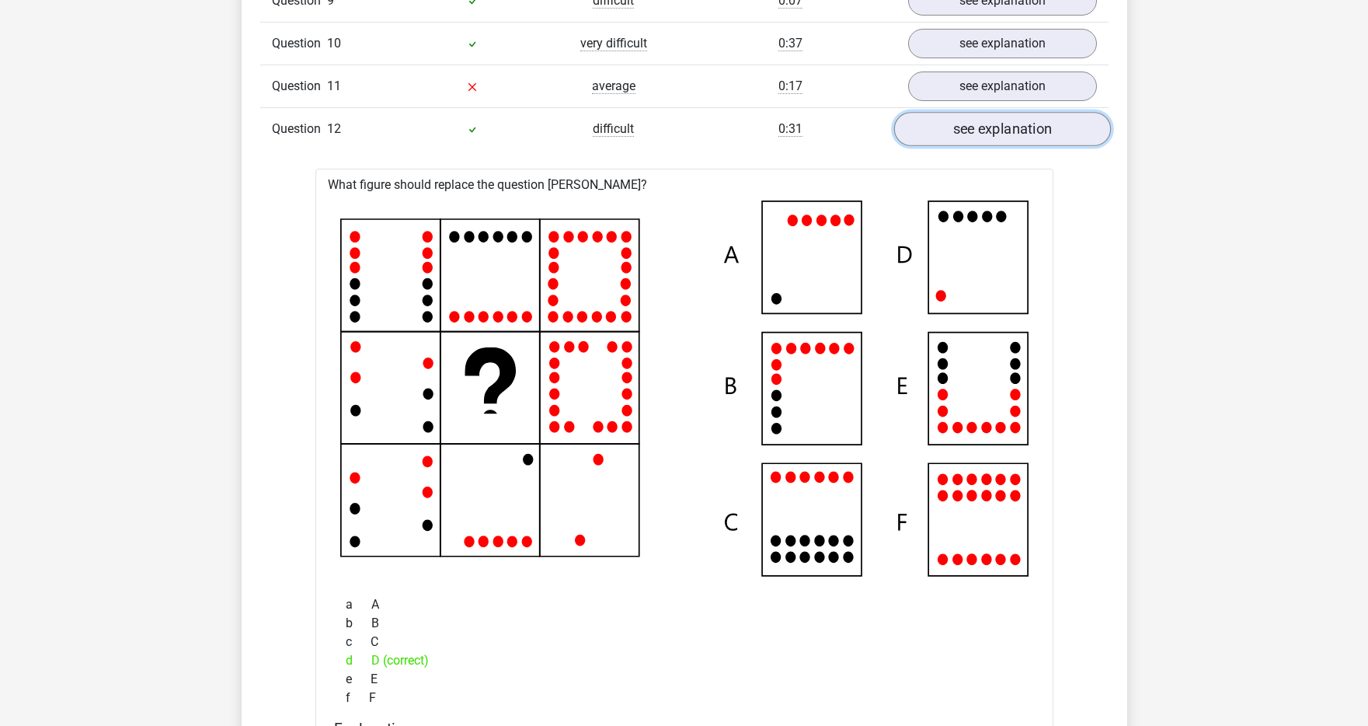
click at [960, 137] on link "see explanation" at bounding box center [1002, 129] width 217 height 34
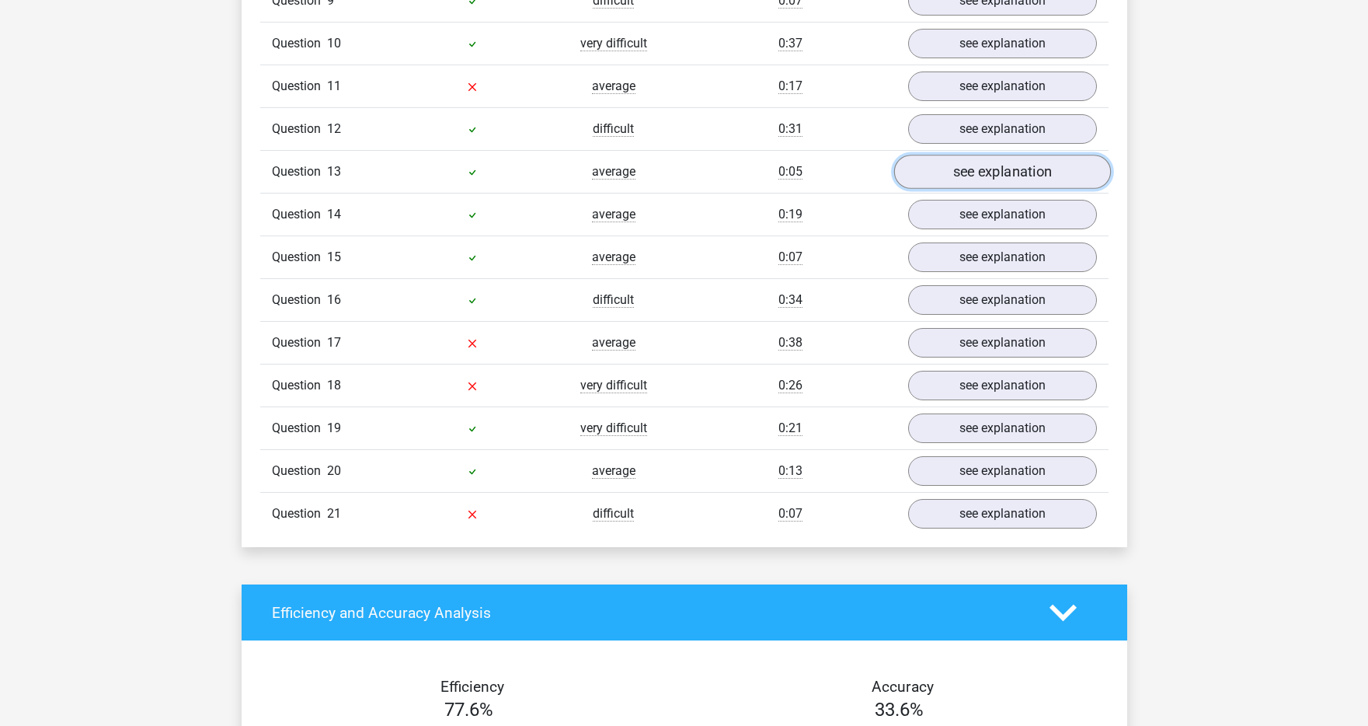
click at [950, 166] on link "see explanation" at bounding box center [1002, 172] width 217 height 34
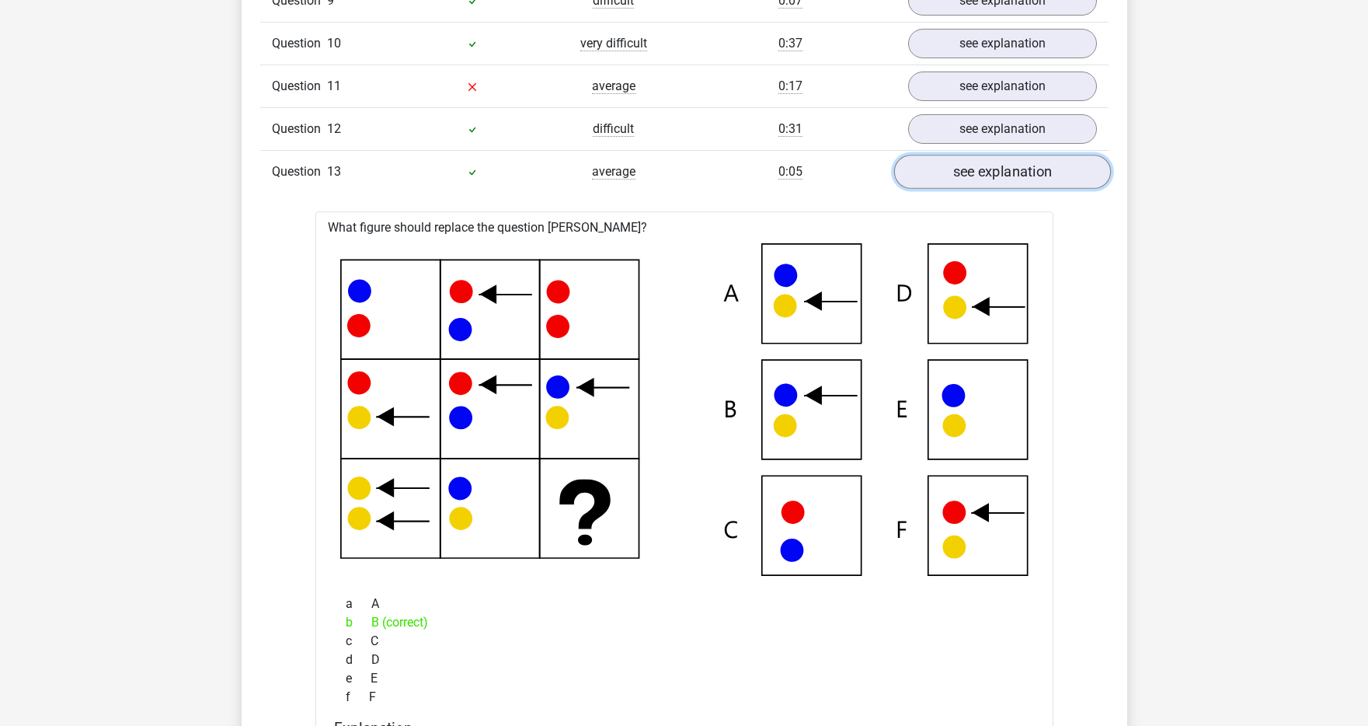
click at [950, 166] on link "see explanation" at bounding box center [1002, 172] width 217 height 34
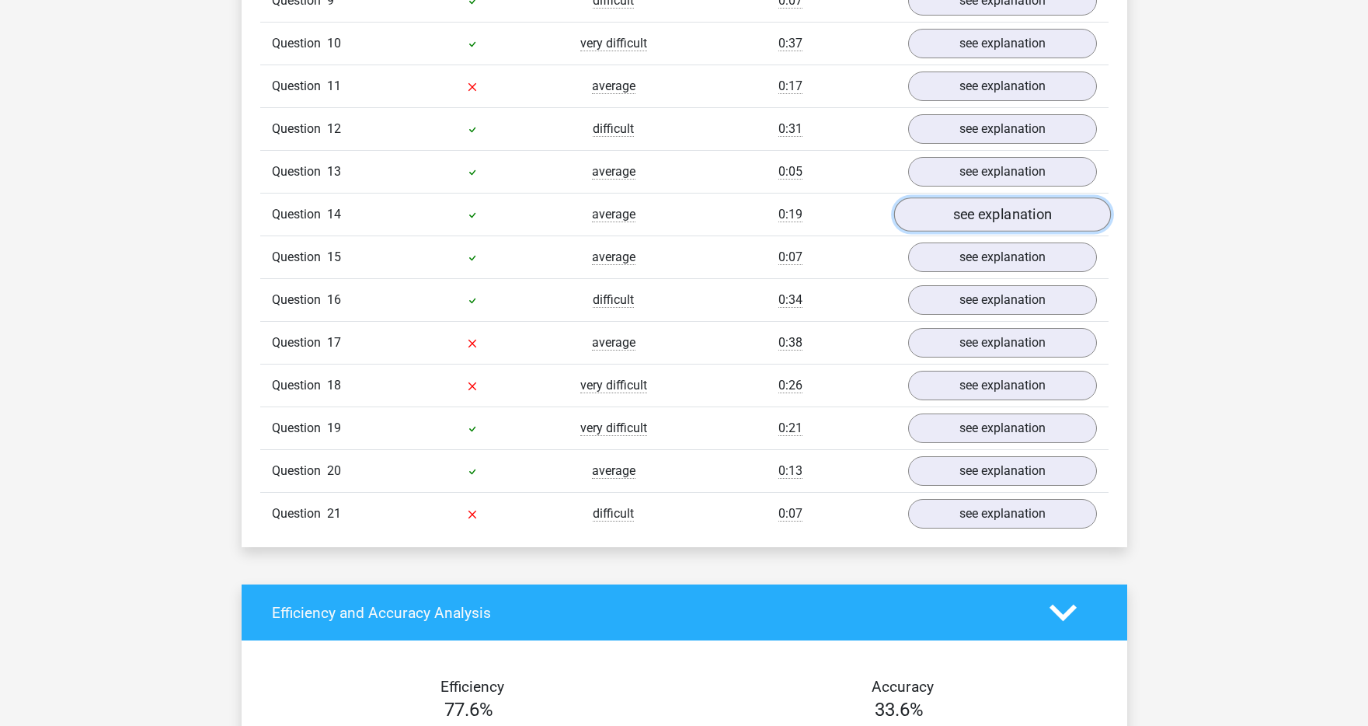
click at [949, 213] on link "see explanation" at bounding box center [1002, 214] width 217 height 34
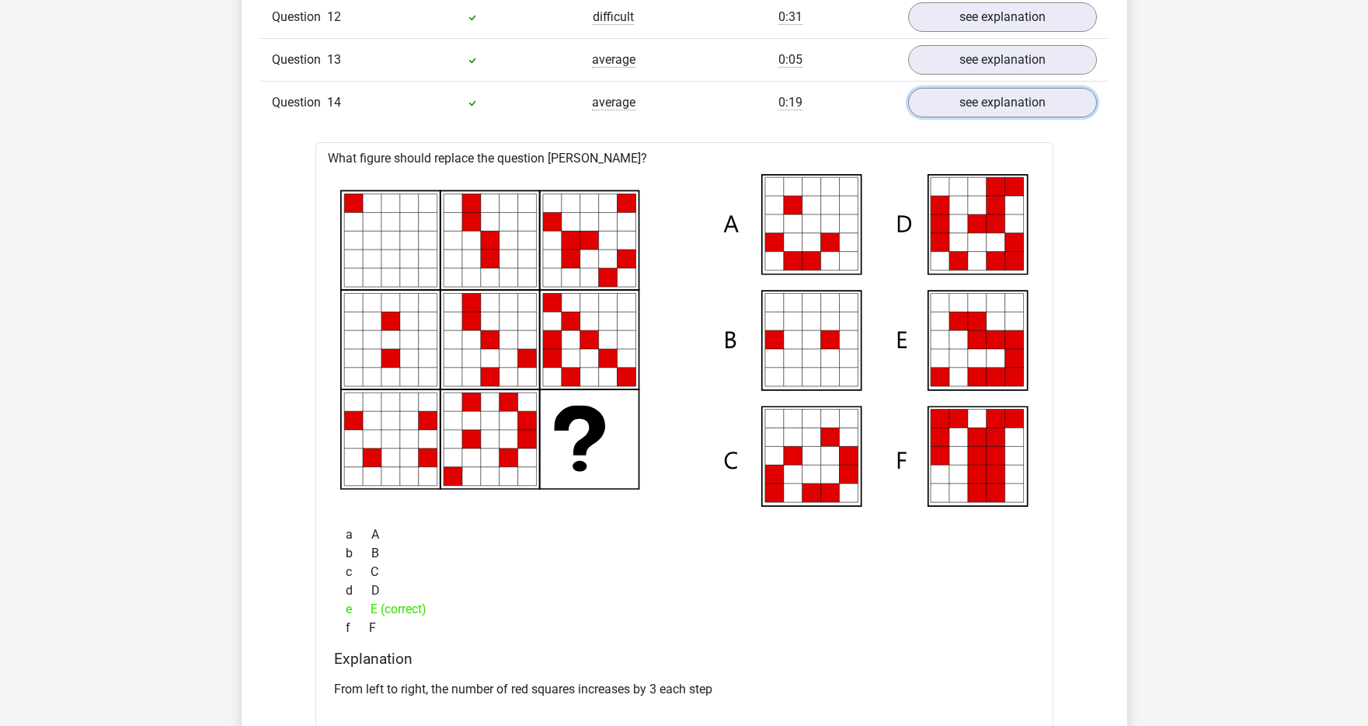
scroll to position [2612, 0]
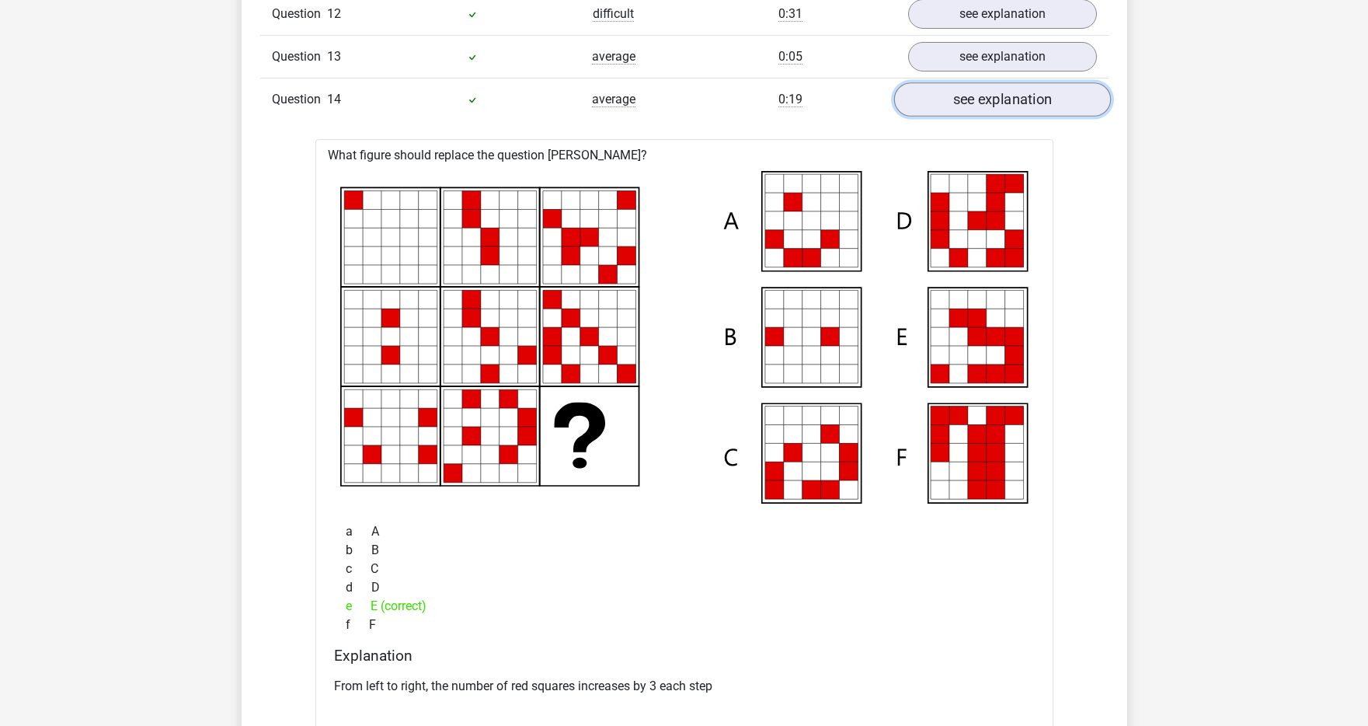
click at [1081, 113] on link "see explanation" at bounding box center [1002, 99] width 217 height 34
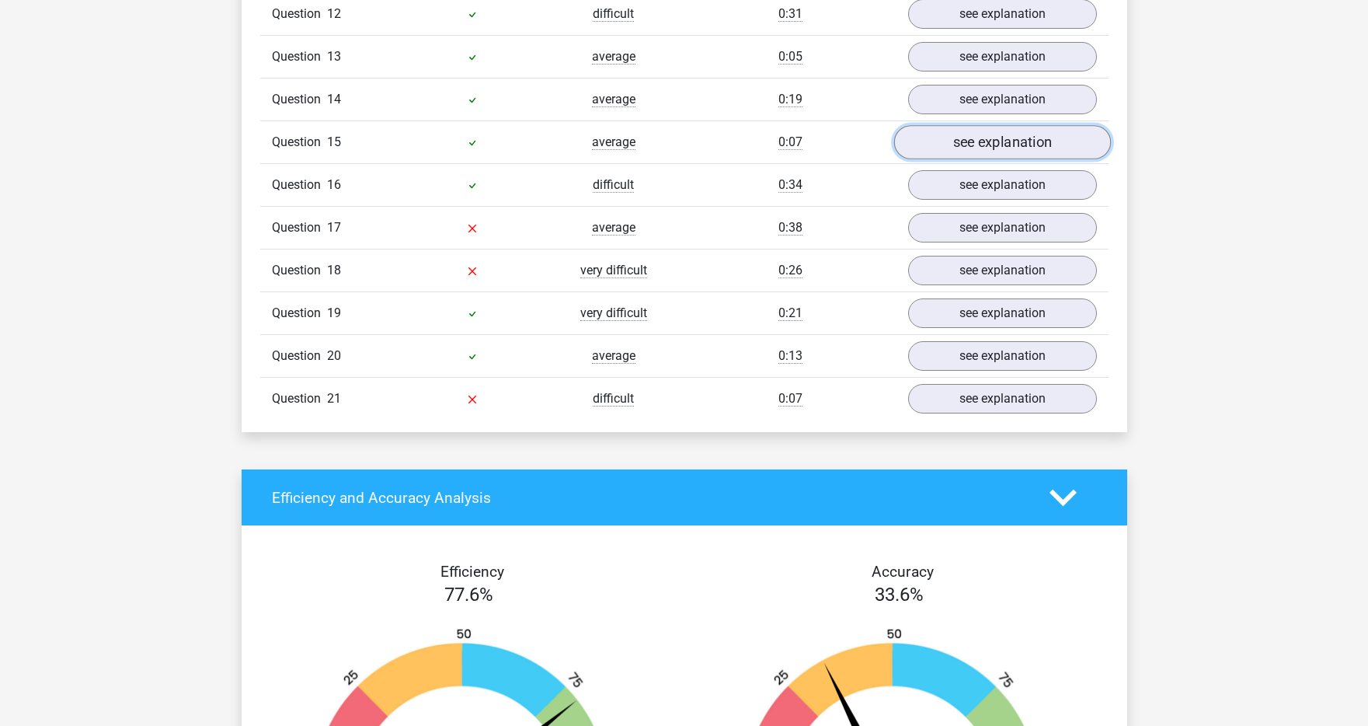
click at [963, 145] on link "see explanation" at bounding box center [1002, 142] width 217 height 34
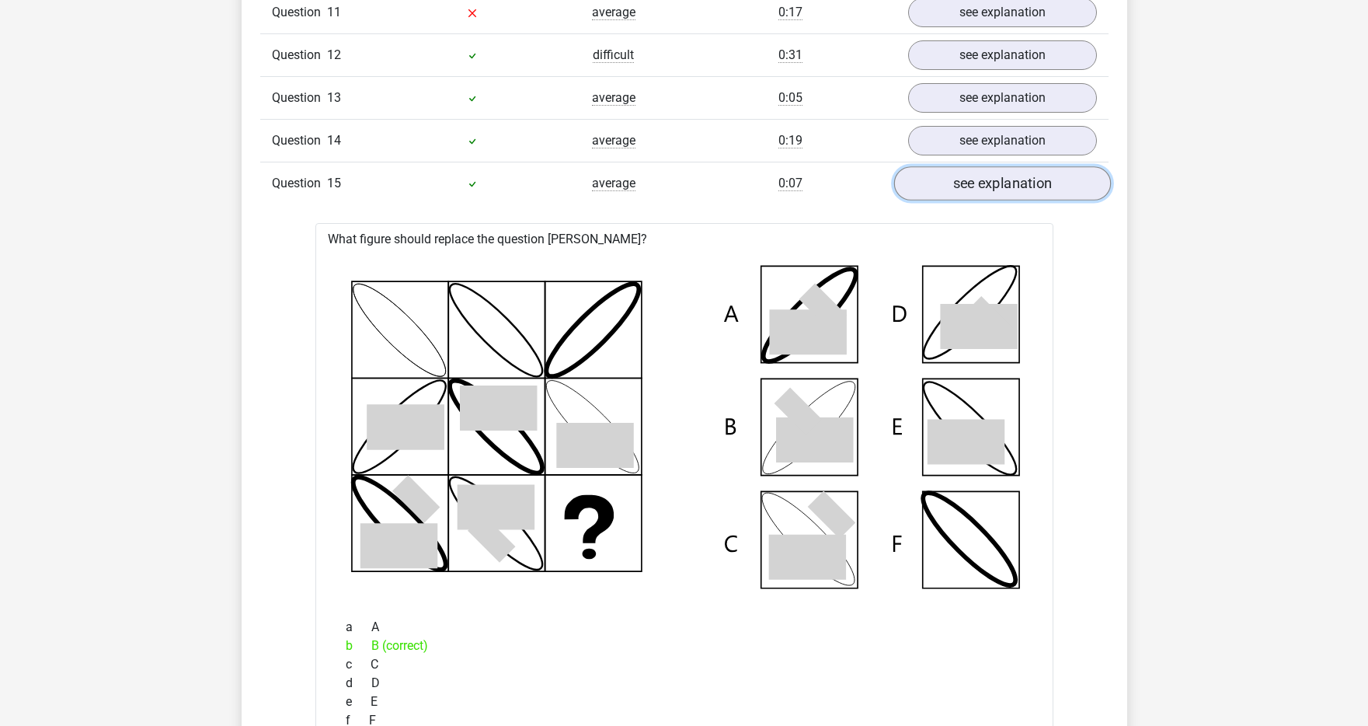
scroll to position [2570, 0]
click at [956, 191] on link "see explanation" at bounding box center [1002, 184] width 217 height 34
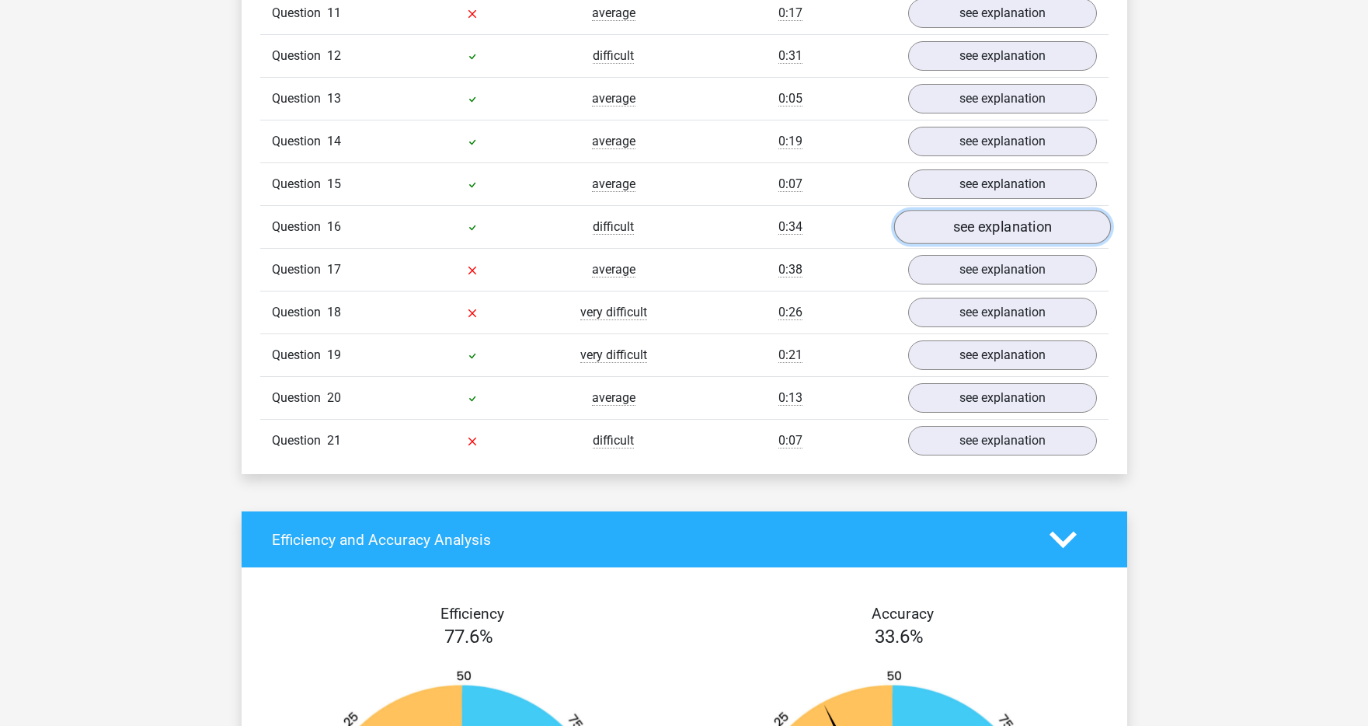
click at [940, 224] on link "see explanation" at bounding box center [1002, 227] width 217 height 34
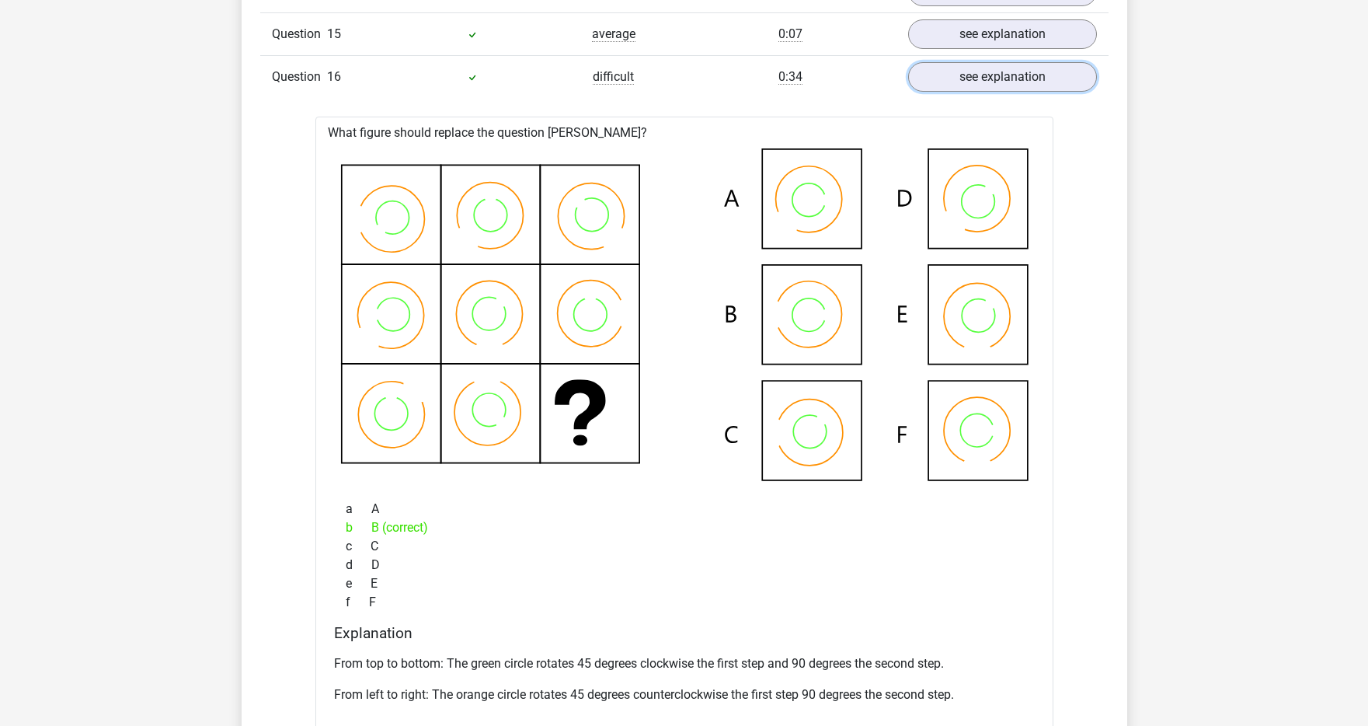
scroll to position [2669, 0]
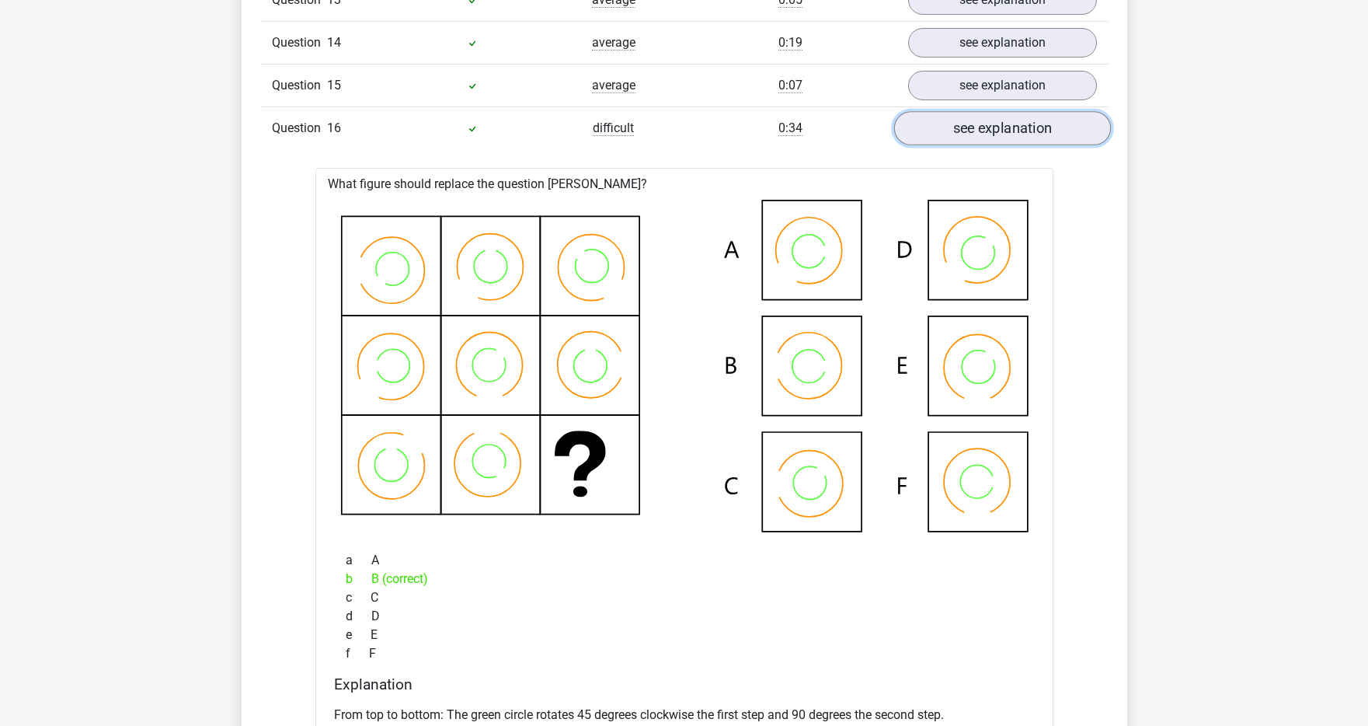
click at [962, 140] on link "see explanation" at bounding box center [1002, 128] width 217 height 34
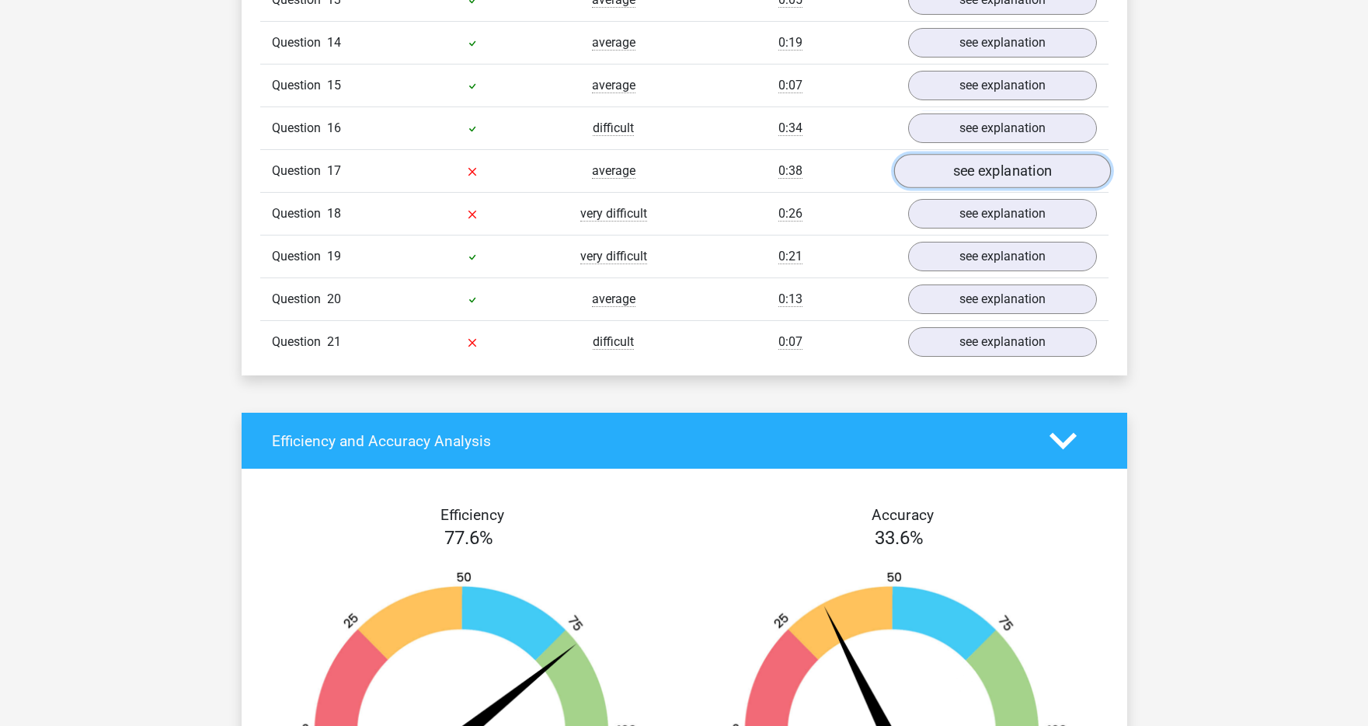
click at [960, 171] on link "see explanation" at bounding box center [1002, 171] width 217 height 34
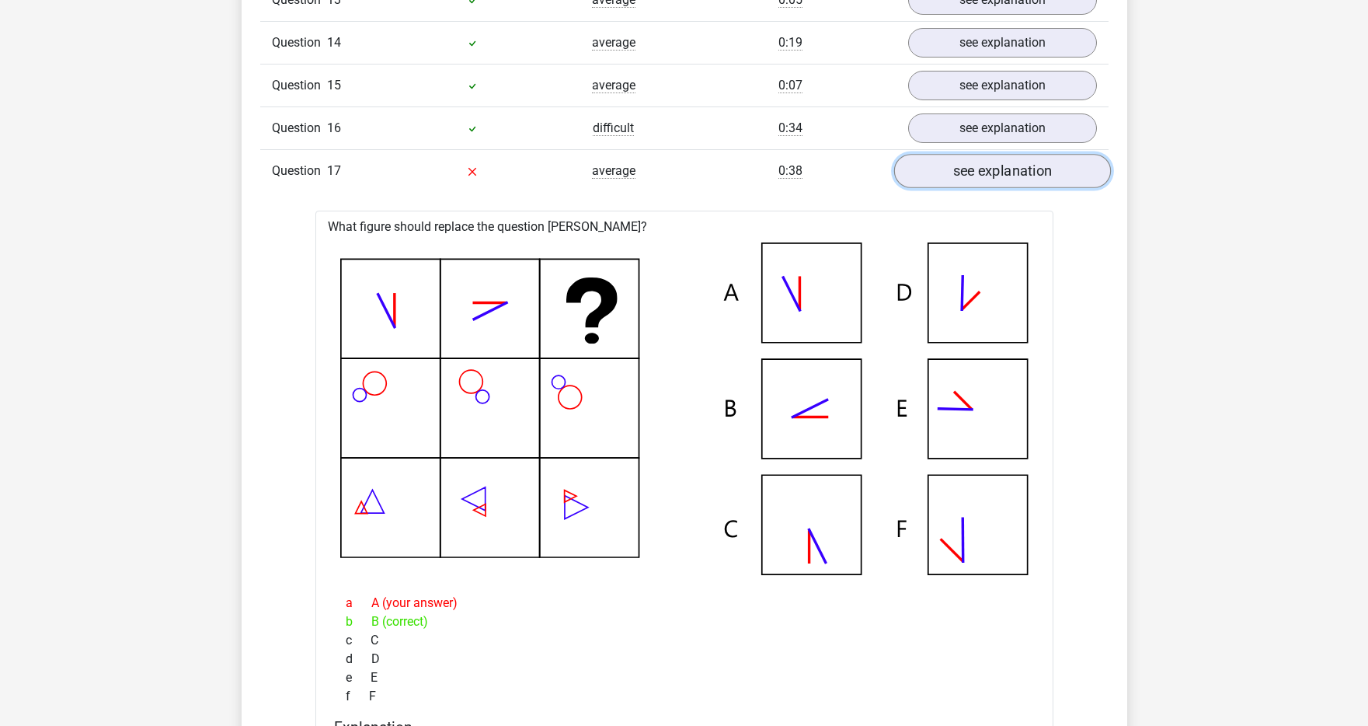
click at [960, 171] on link "see explanation" at bounding box center [1002, 171] width 217 height 34
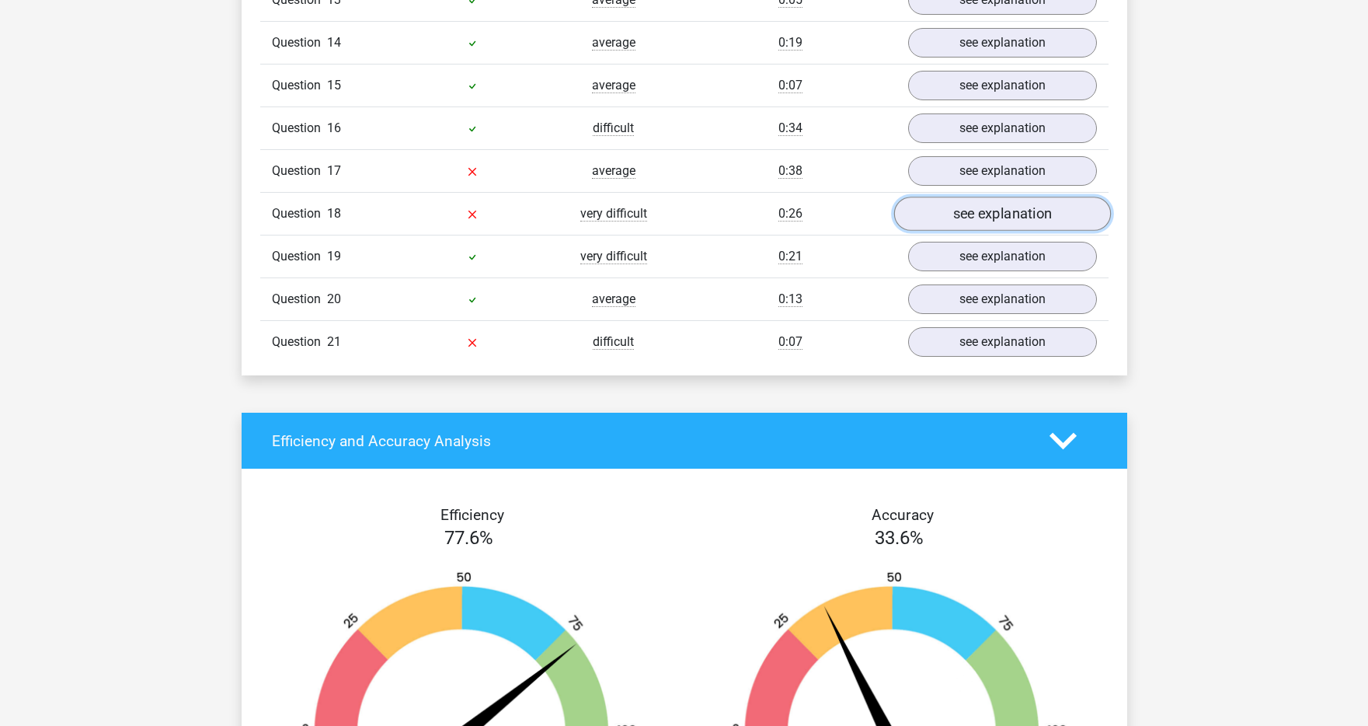
click at [949, 217] on link "see explanation" at bounding box center [1002, 214] width 217 height 34
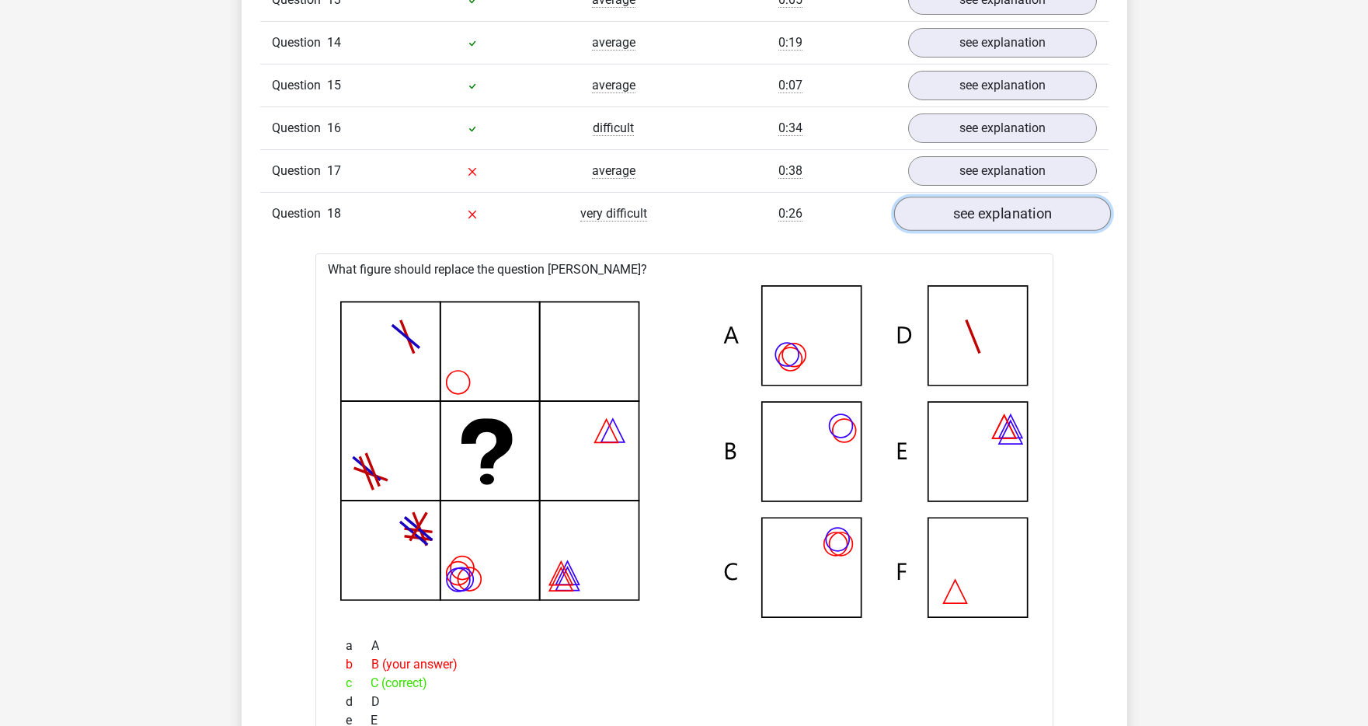
click at [949, 217] on link "see explanation" at bounding box center [1002, 214] width 217 height 34
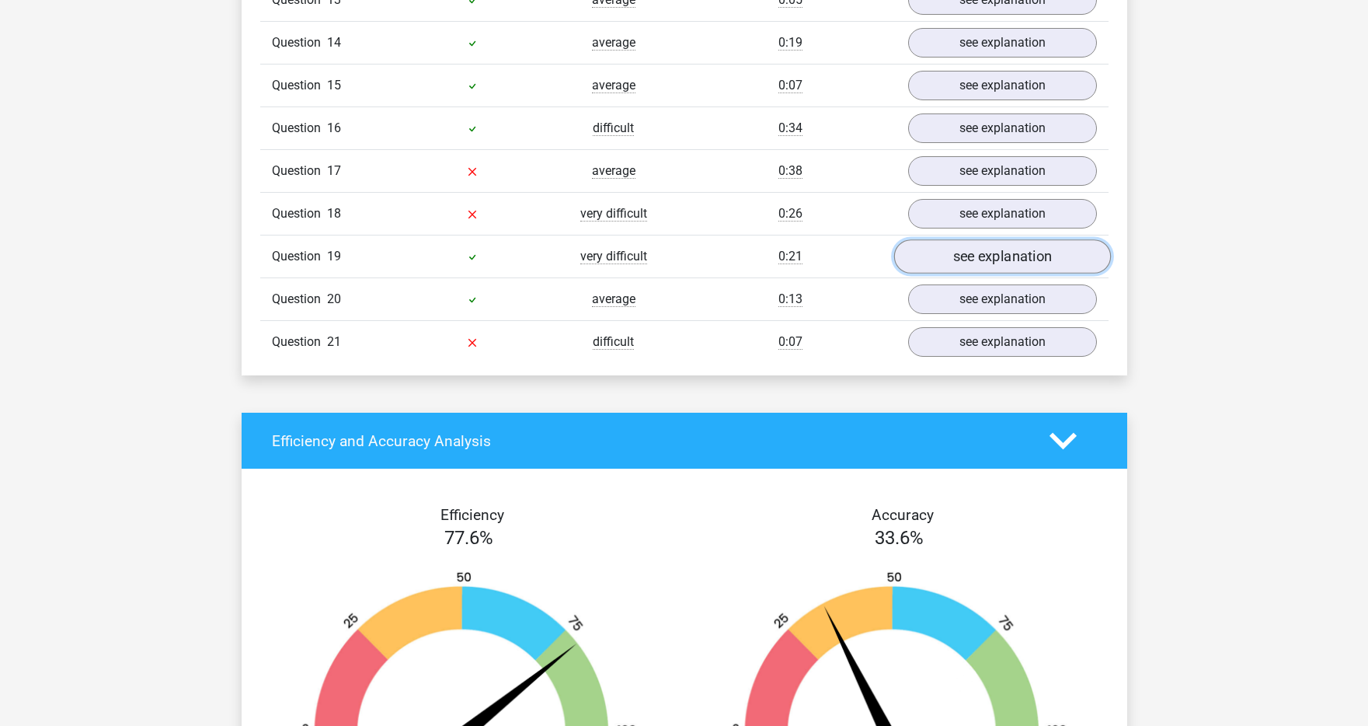
click at [941, 249] on link "see explanation" at bounding box center [1002, 256] width 217 height 34
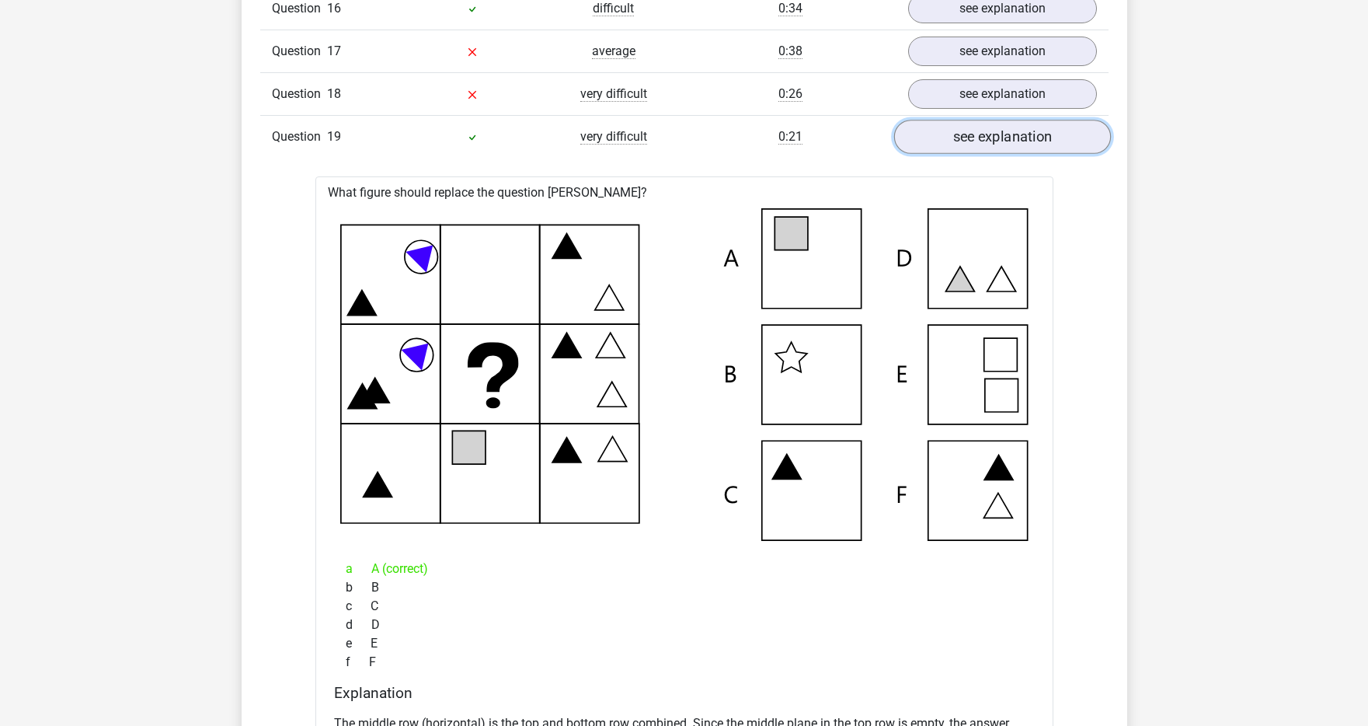
scroll to position [2790, 0]
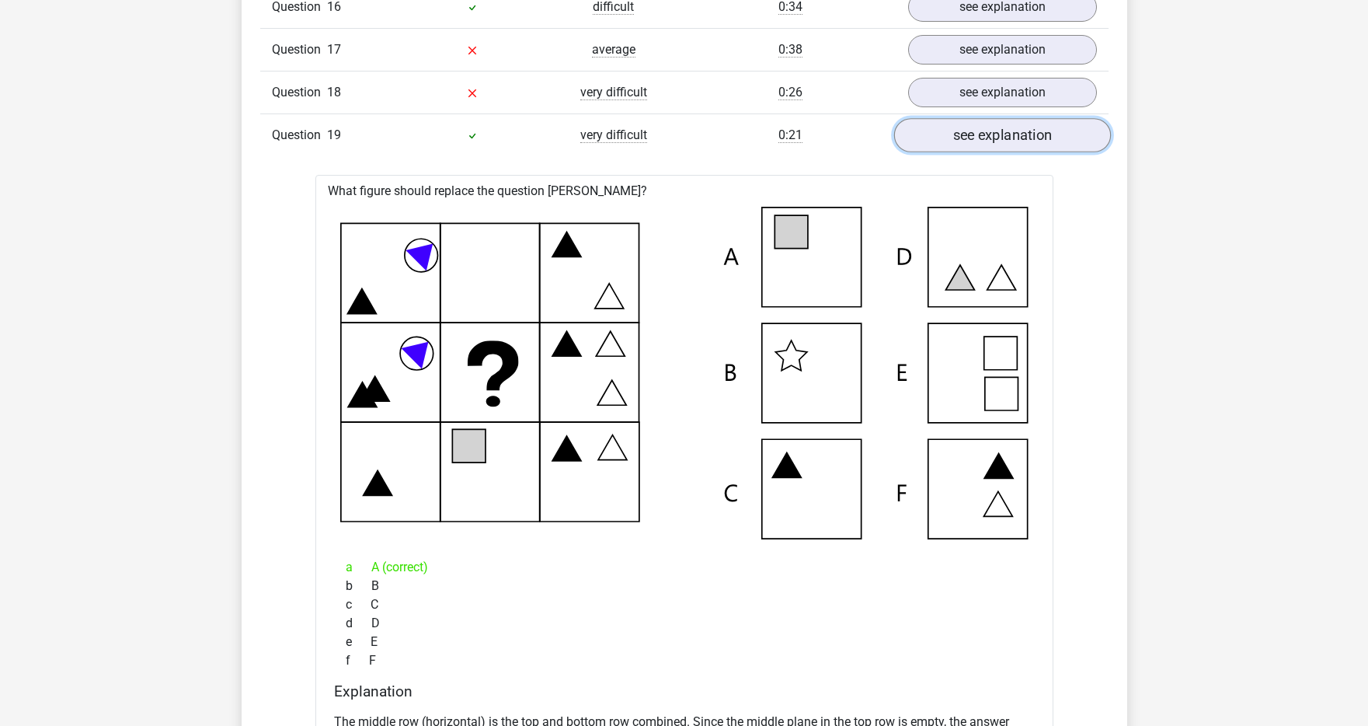
click at [950, 148] on link "see explanation" at bounding box center [1002, 135] width 217 height 34
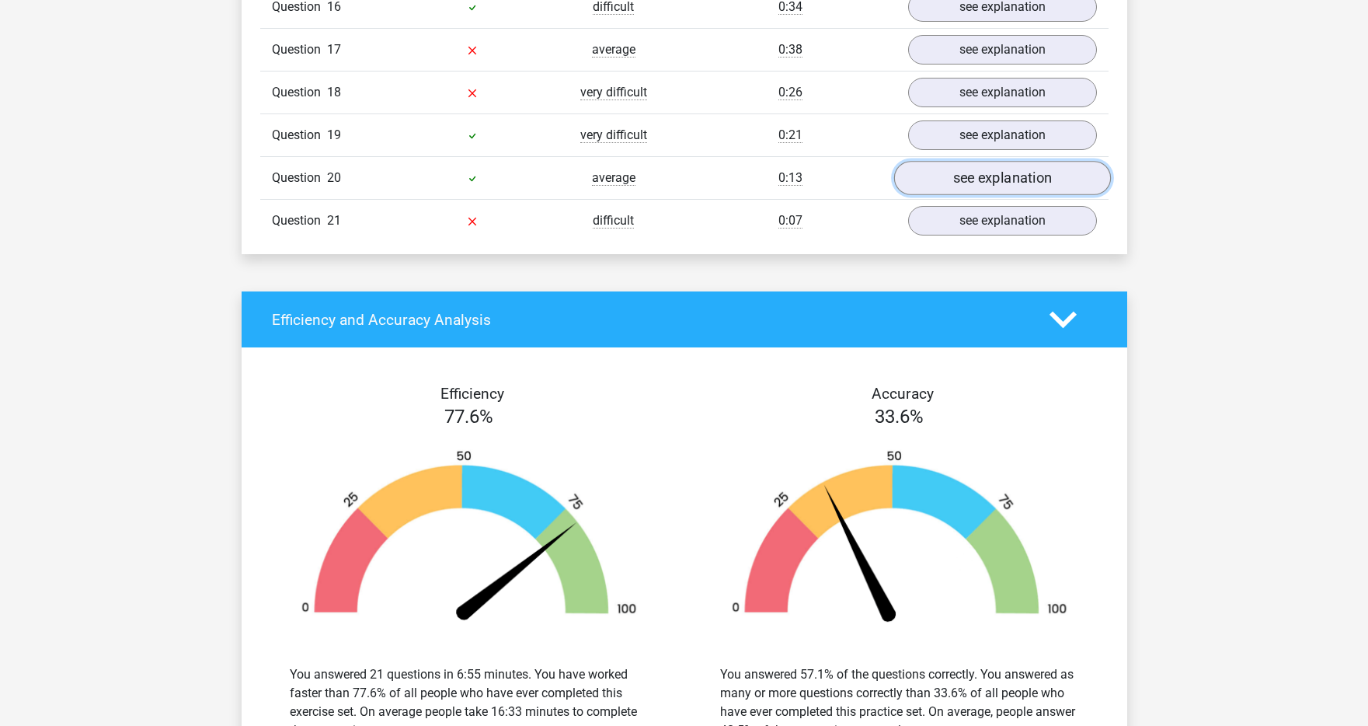
click at [943, 179] on link "see explanation" at bounding box center [1002, 178] width 217 height 34
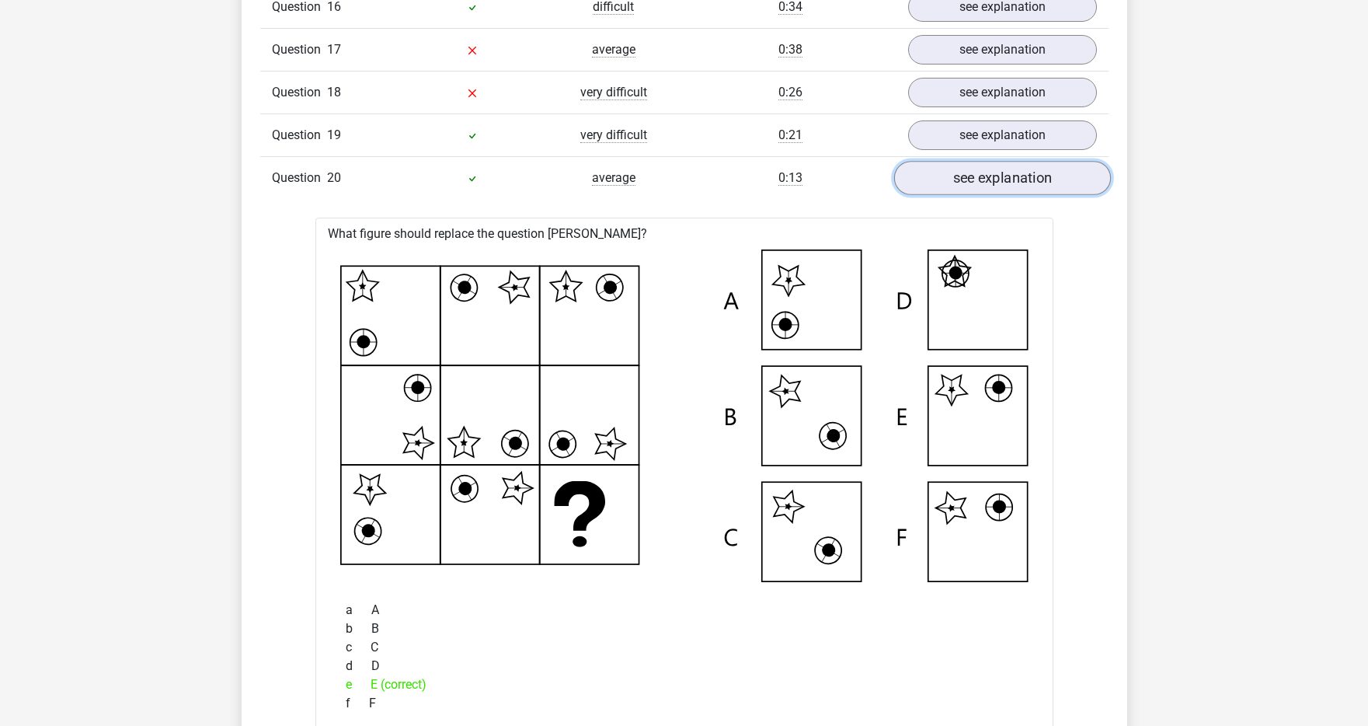
click at [943, 179] on link "see explanation" at bounding box center [1002, 178] width 217 height 34
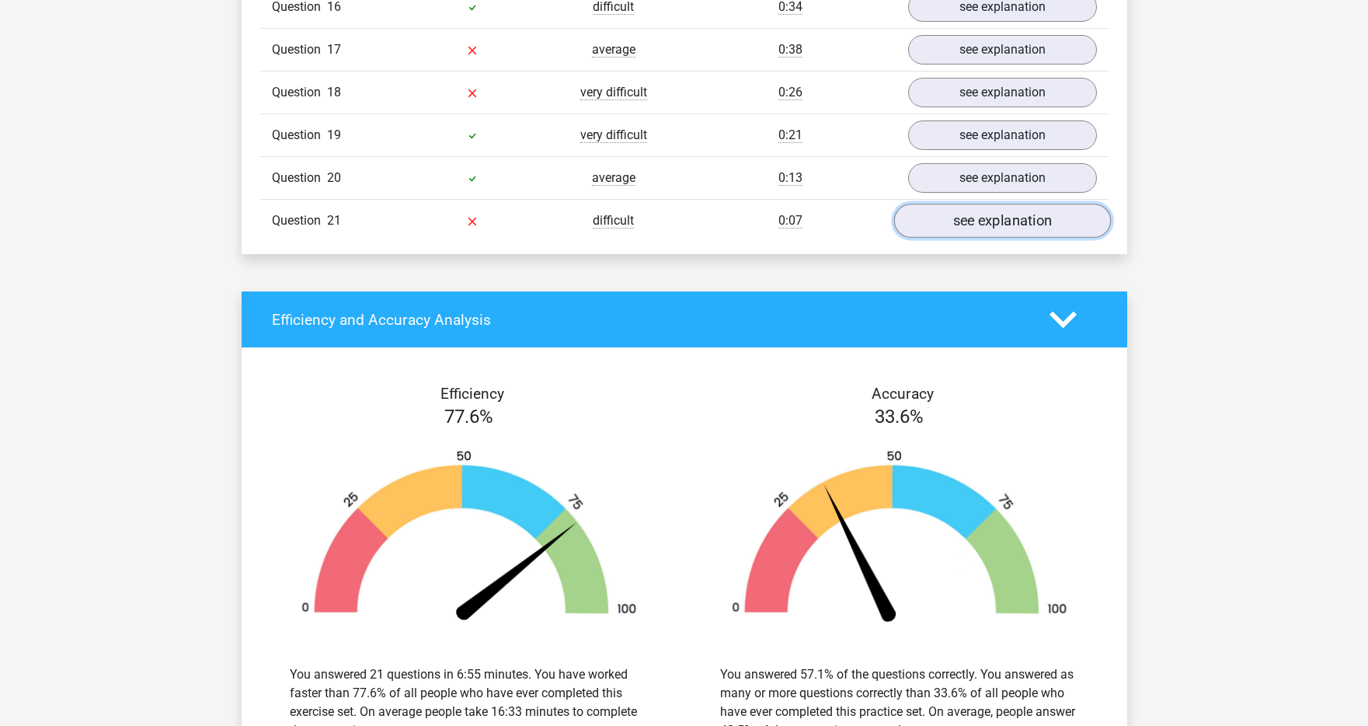
click at [940, 218] on link "see explanation" at bounding box center [1002, 221] width 217 height 34
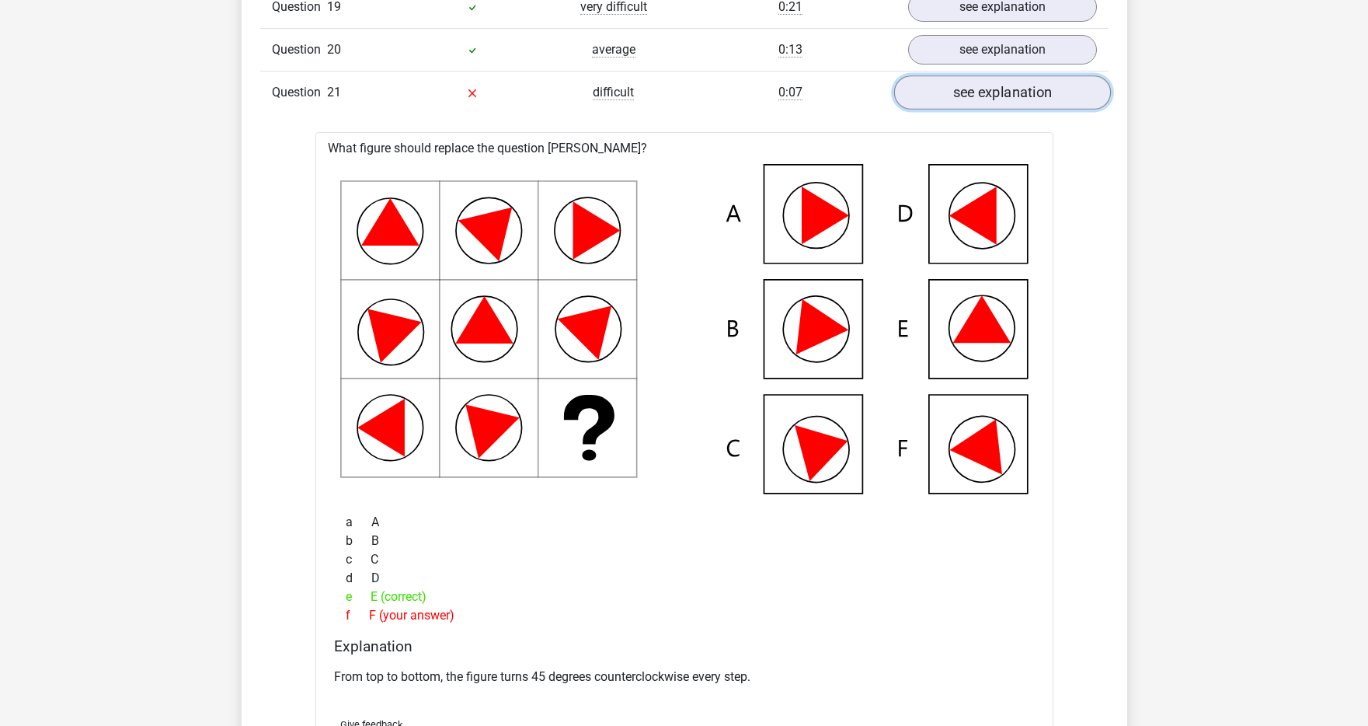
scroll to position [2943, 0]
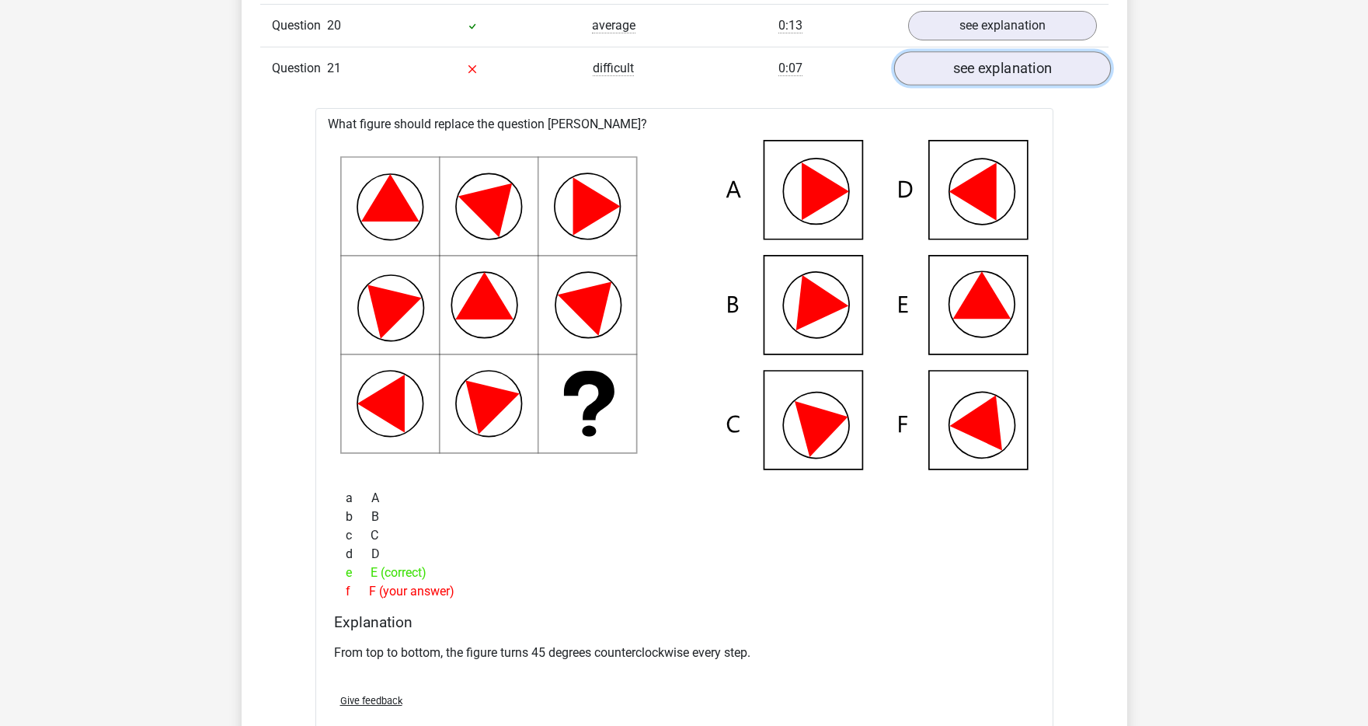
click at [990, 75] on link "see explanation" at bounding box center [1002, 68] width 217 height 34
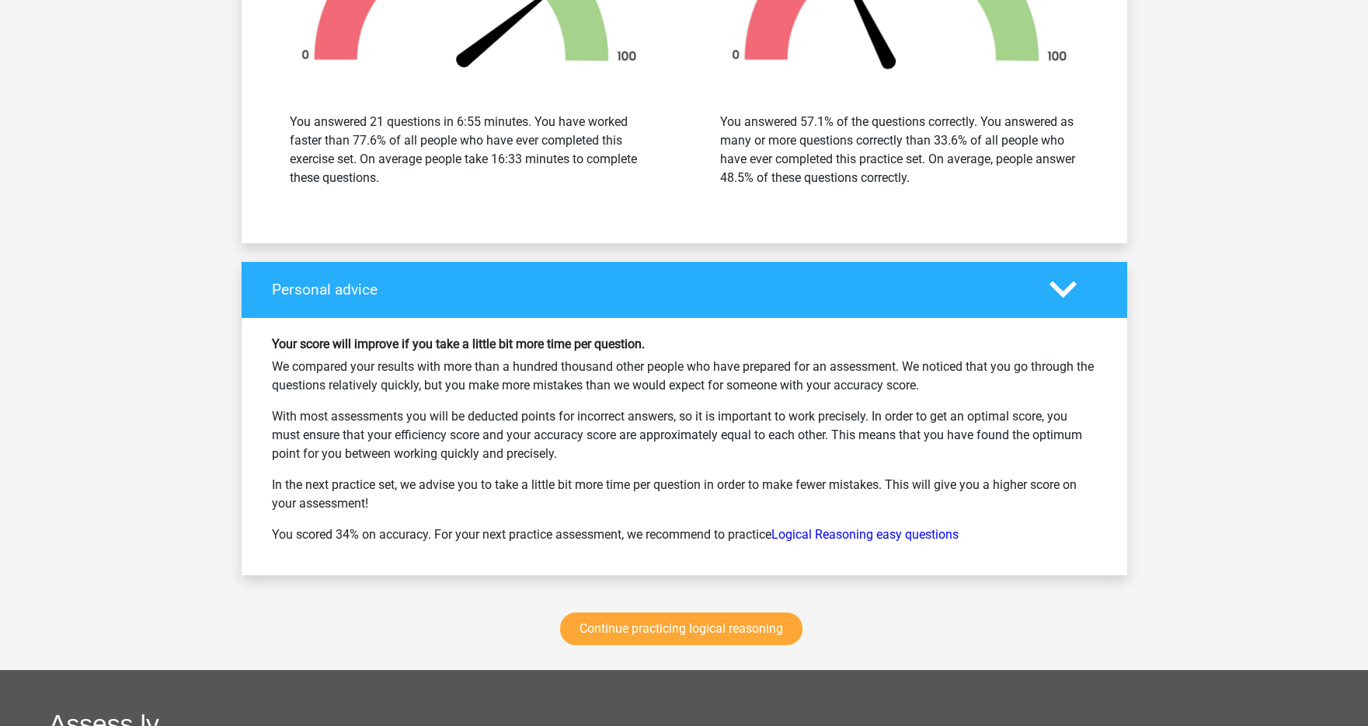
scroll to position [3697, 0]
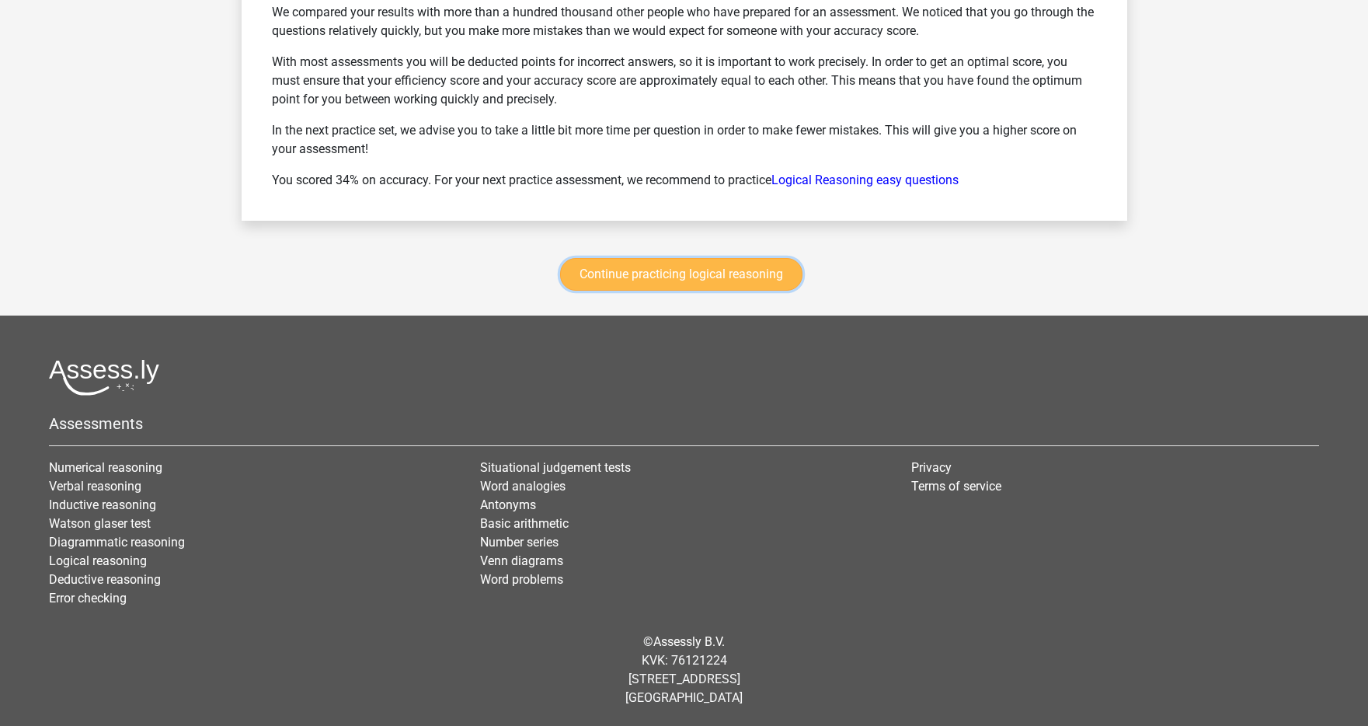
click at [718, 274] on link "Continue practicing logical reasoning" at bounding box center [681, 274] width 242 height 33
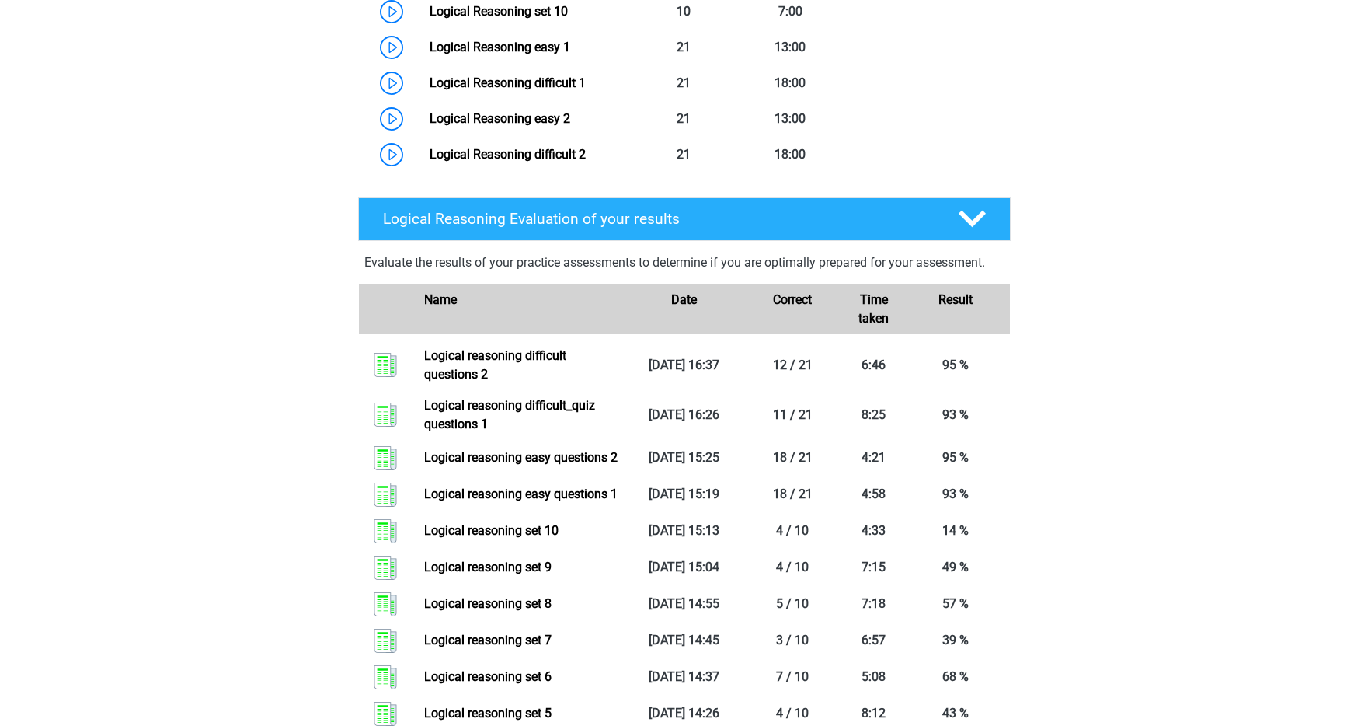
scroll to position [1115, 0]
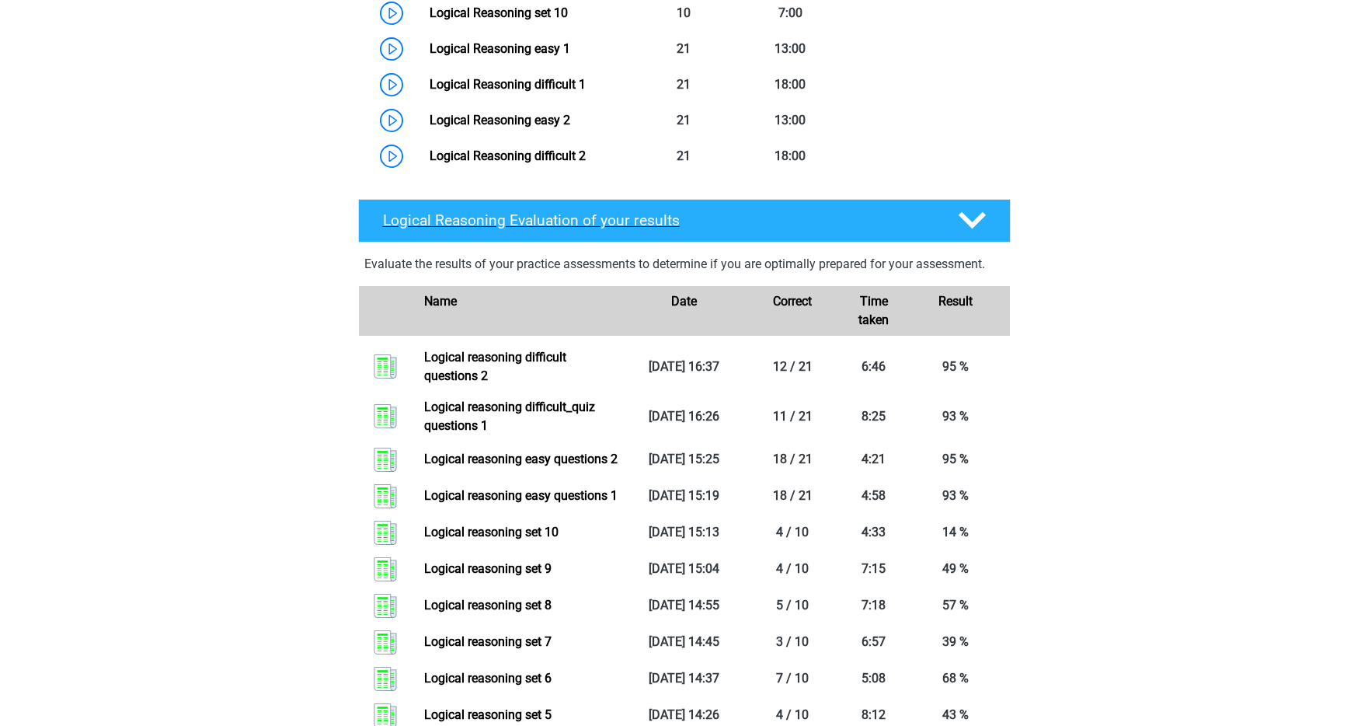
click at [974, 229] on polygon at bounding box center [972, 220] width 27 height 17
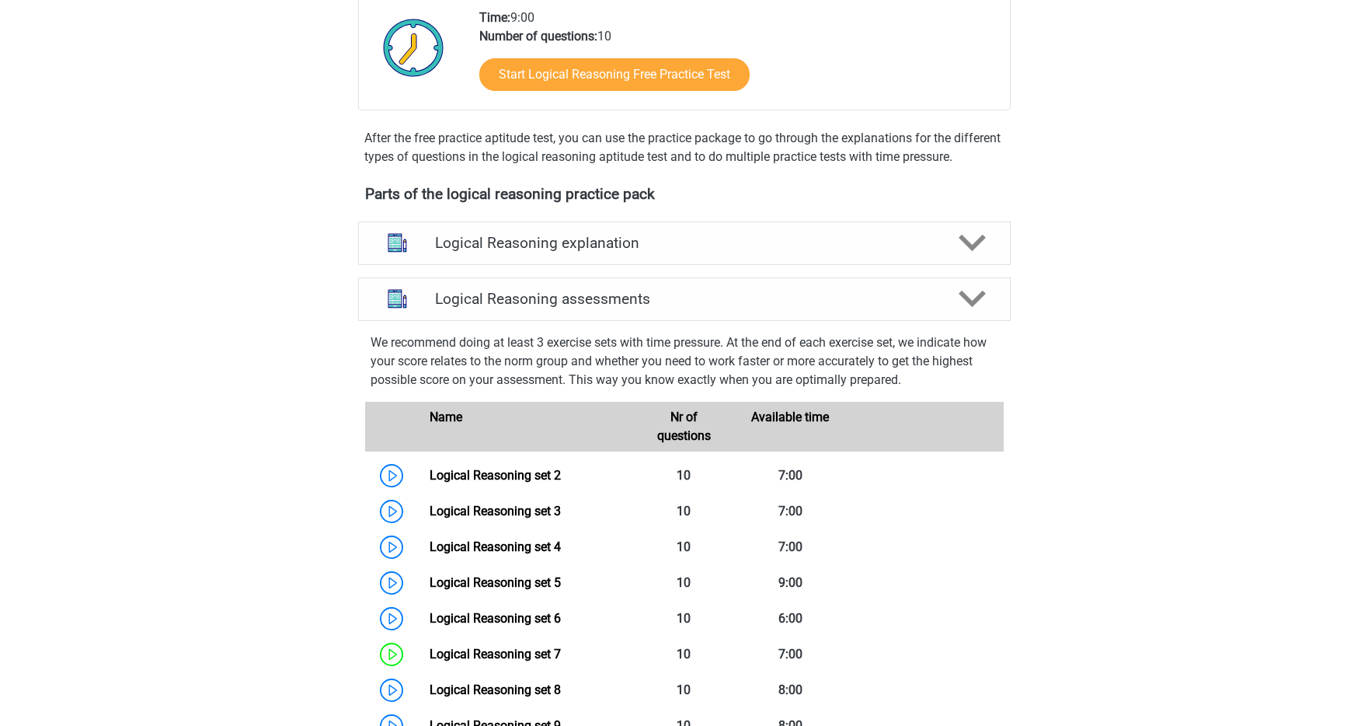
scroll to position [230, 0]
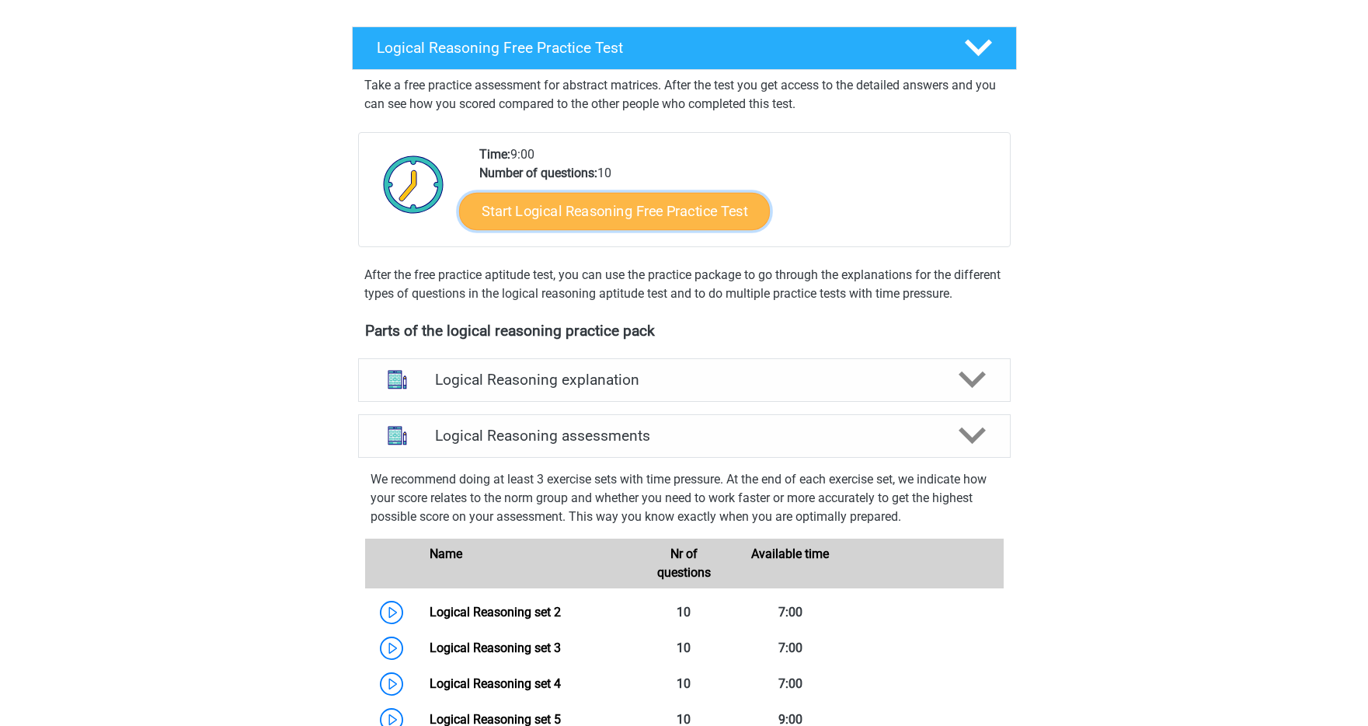
click at [525, 213] on link "Start Logical Reasoning Free Practice Test" at bounding box center [614, 210] width 311 height 37
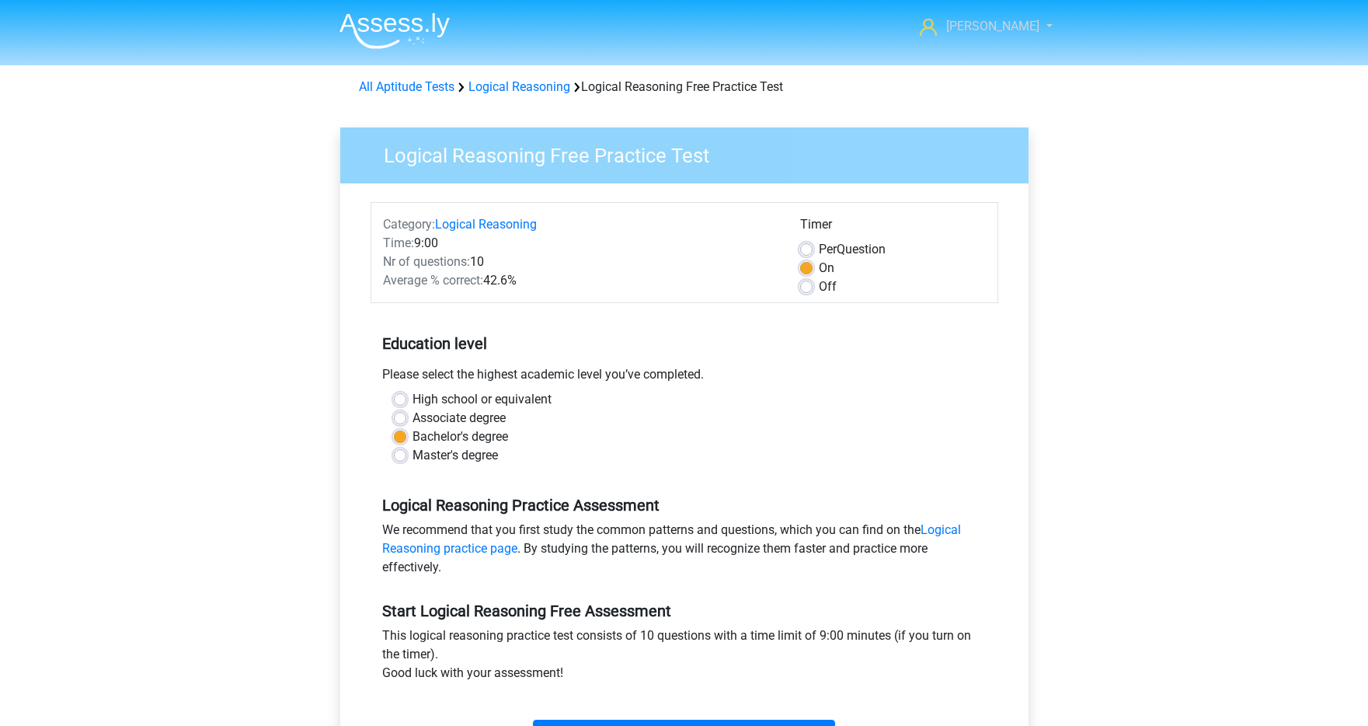
click at [1016, 22] on span "[PERSON_NAME]" at bounding box center [992, 26] width 93 height 15
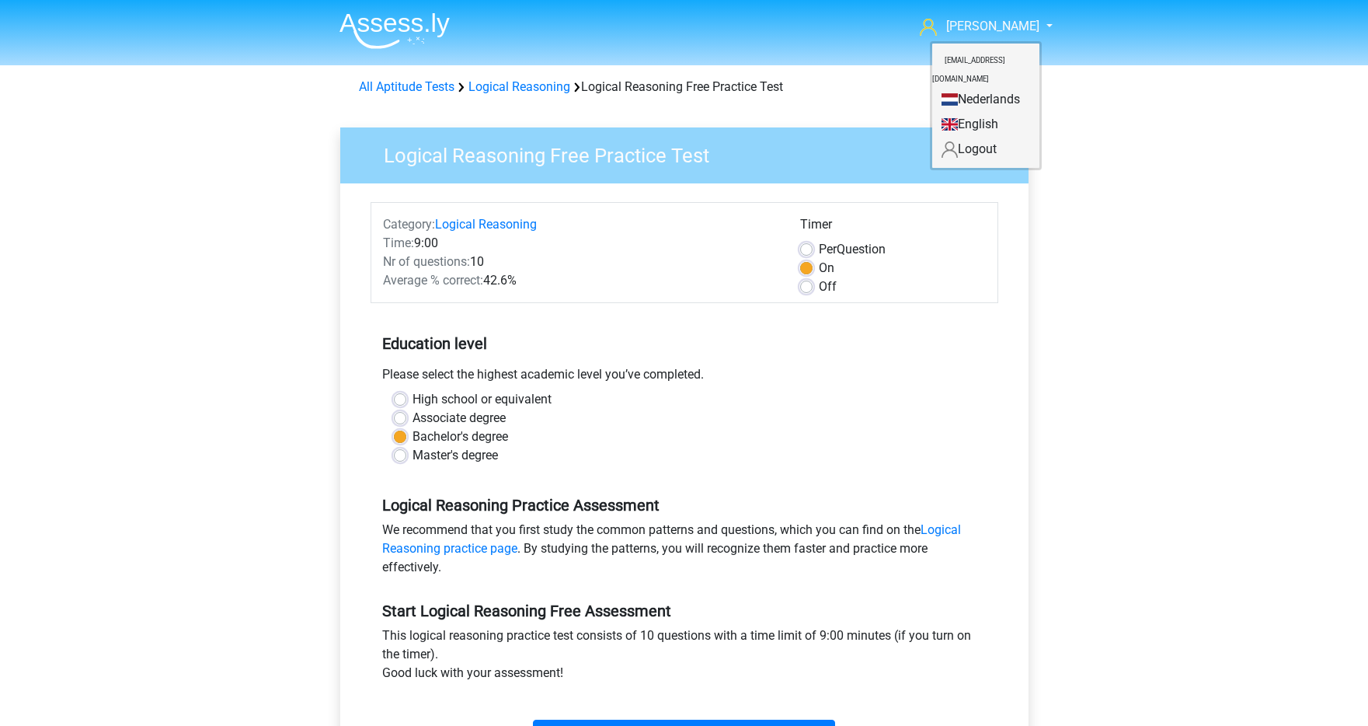
click at [965, 112] on link "English" at bounding box center [985, 124] width 107 height 25
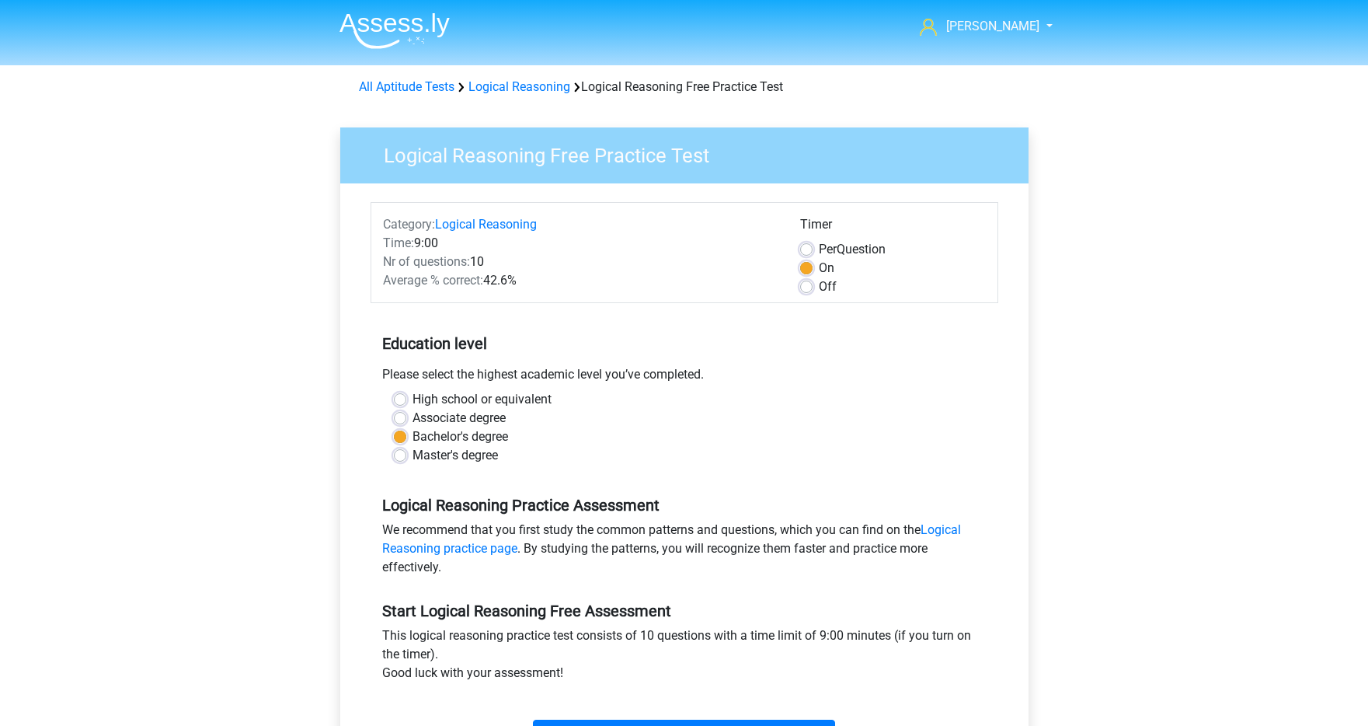
scroll to position [485, 0]
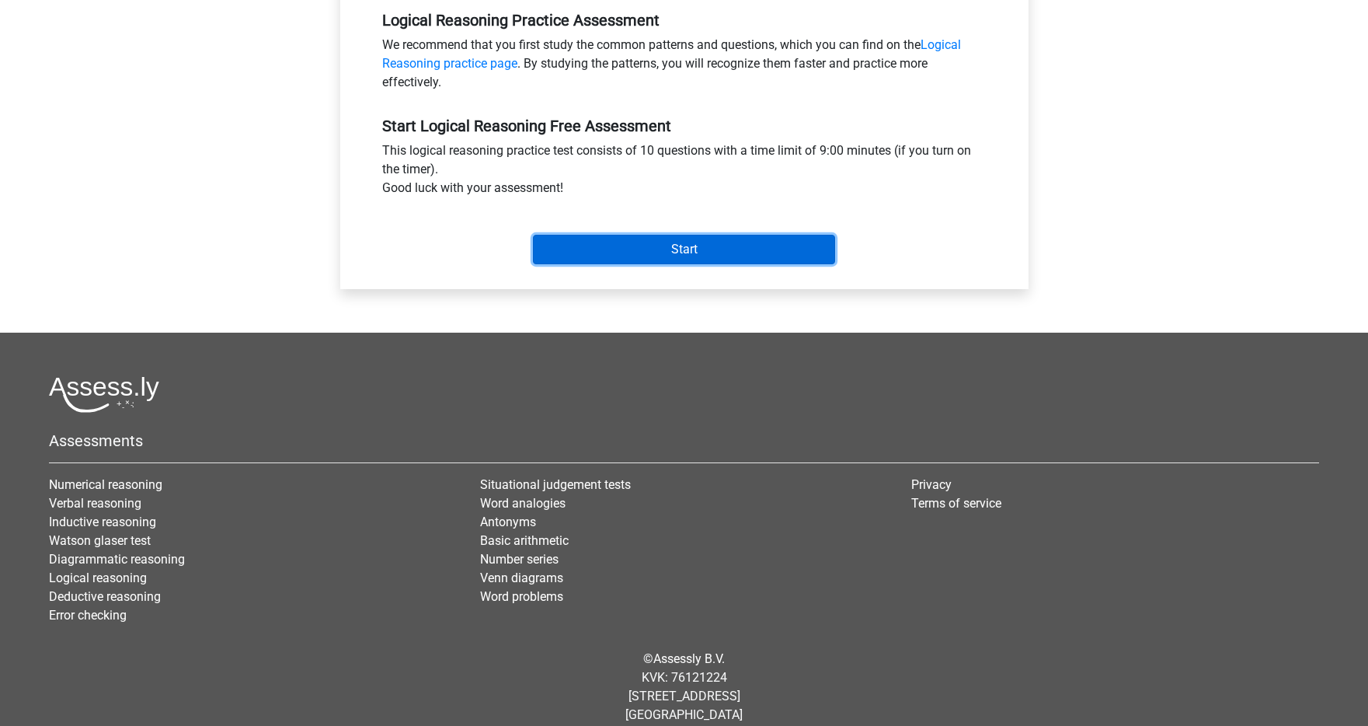
click at [768, 259] on input "Start" at bounding box center [684, 250] width 302 height 30
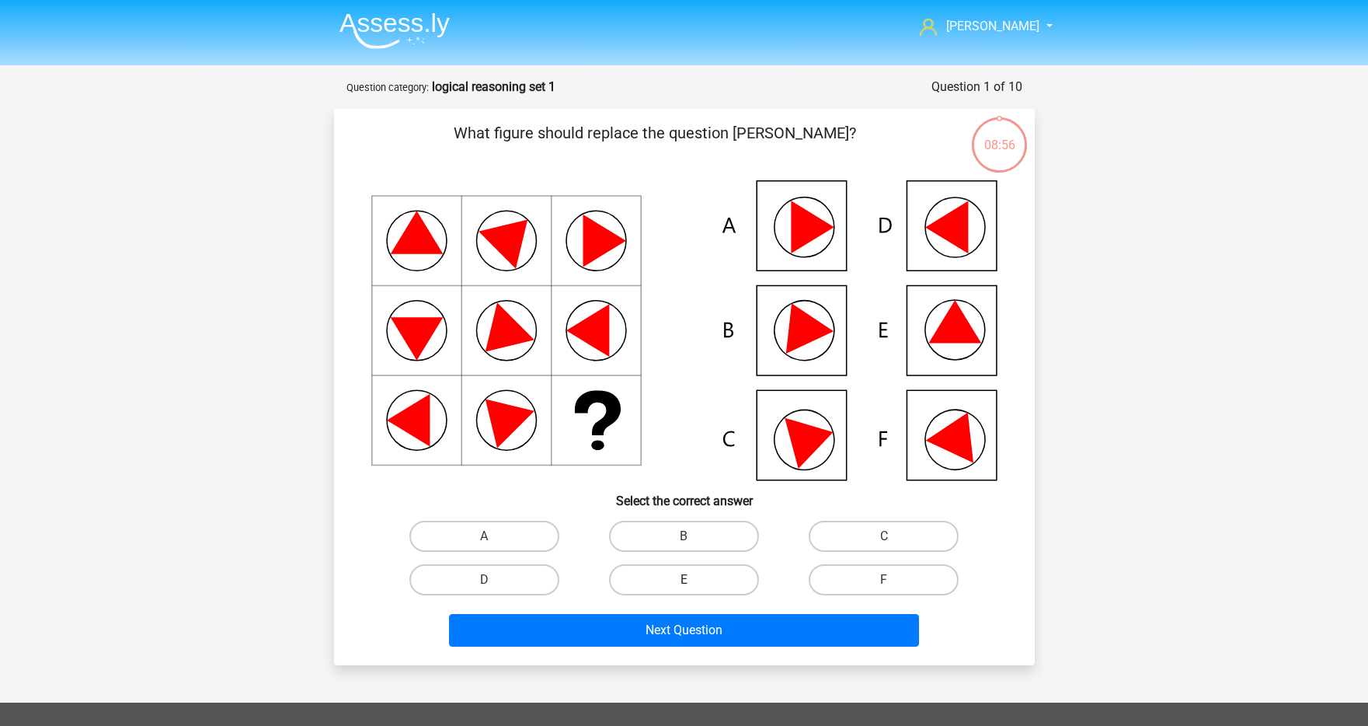
click at [649, 587] on label "E" at bounding box center [684, 579] width 150 height 31
click at [684, 587] on input "E" at bounding box center [689, 585] width 10 height 10
radio input "true"
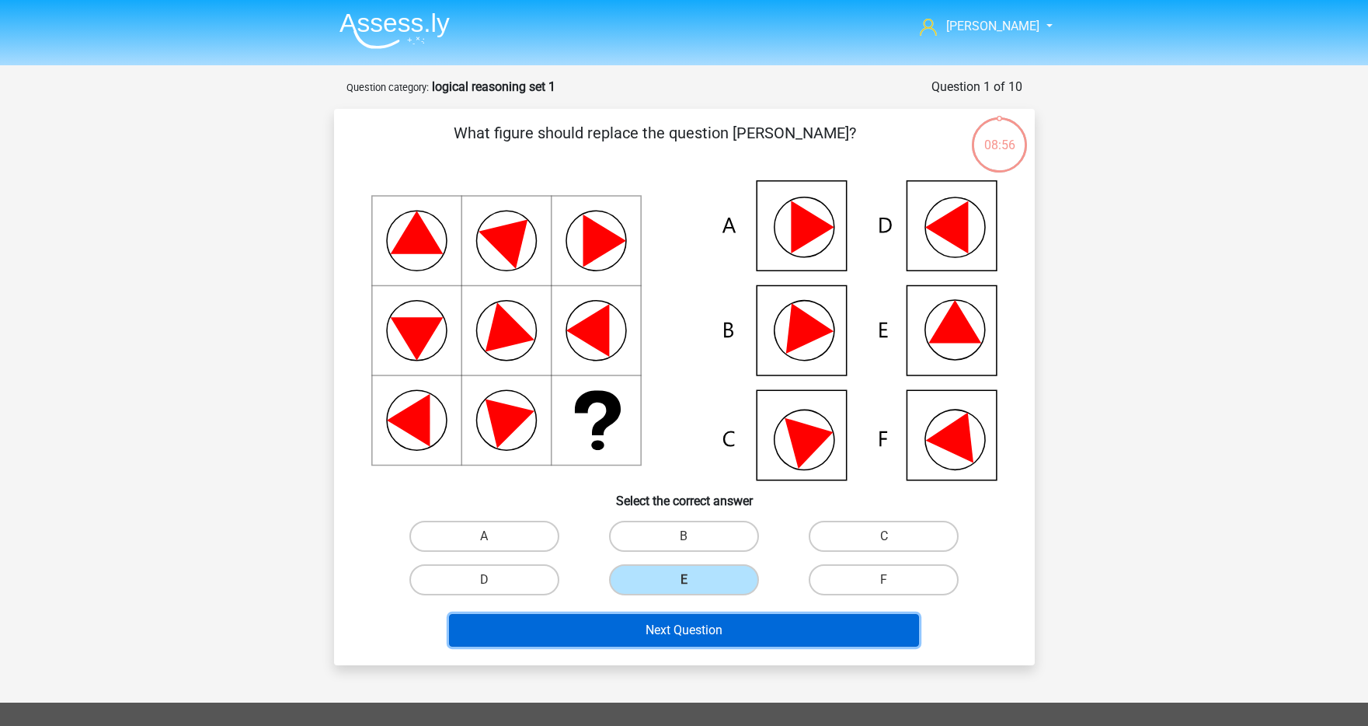
click at [648, 616] on button "Next Question" at bounding box center [684, 630] width 470 height 33
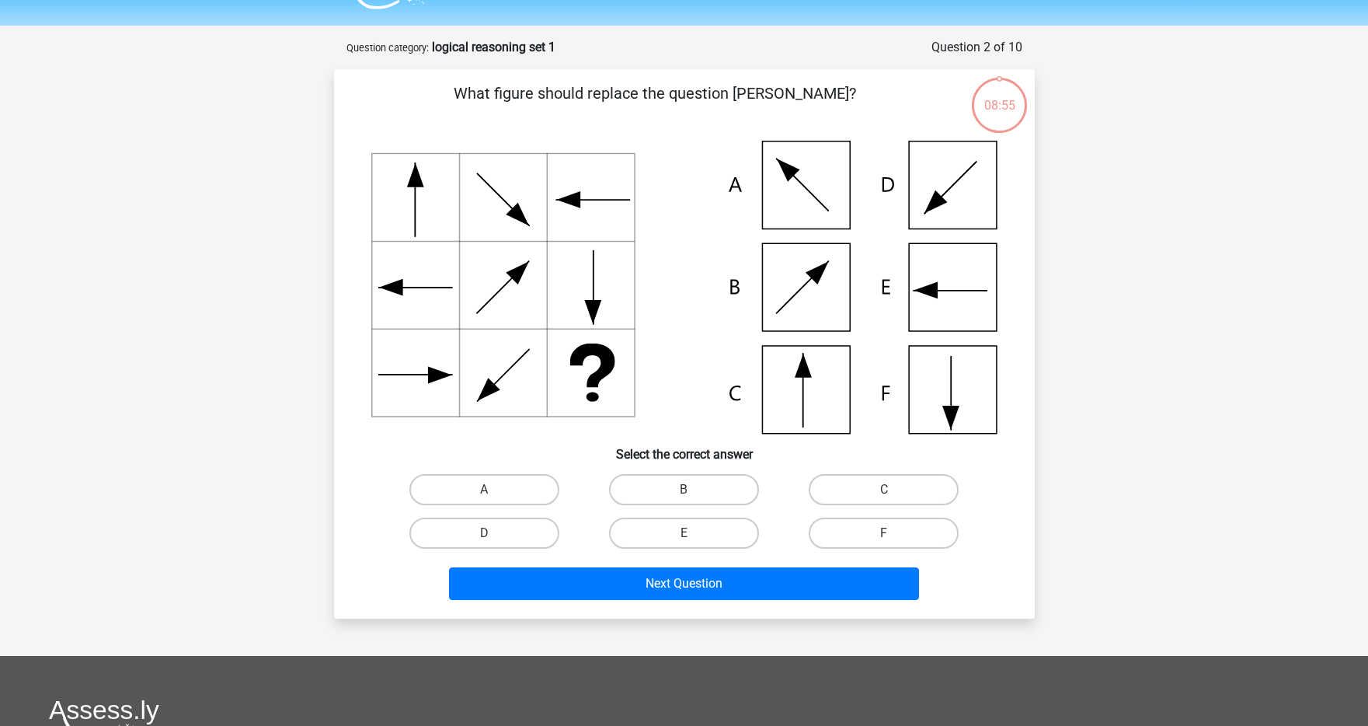
scroll to position [78, 0]
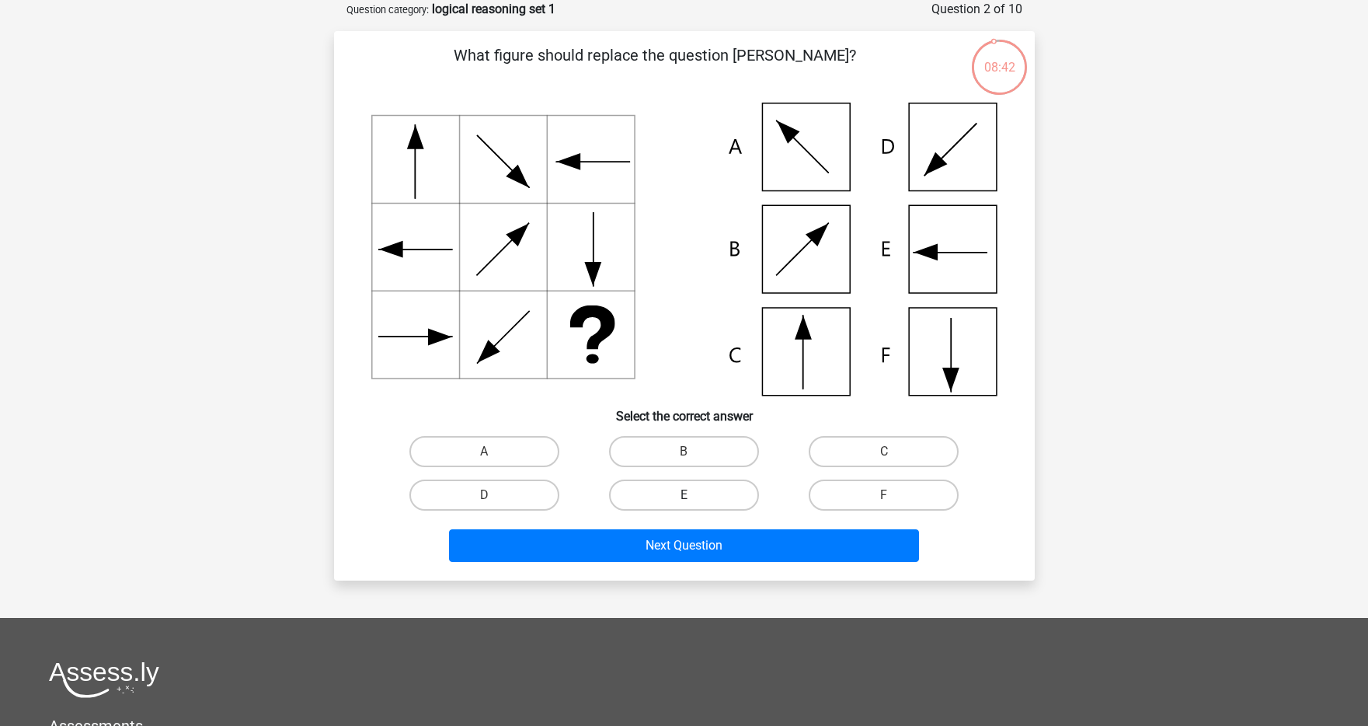
click at [664, 494] on label "E" at bounding box center [684, 494] width 150 height 31
click at [684, 495] on input "E" at bounding box center [689, 500] width 10 height 10
radio input "true"
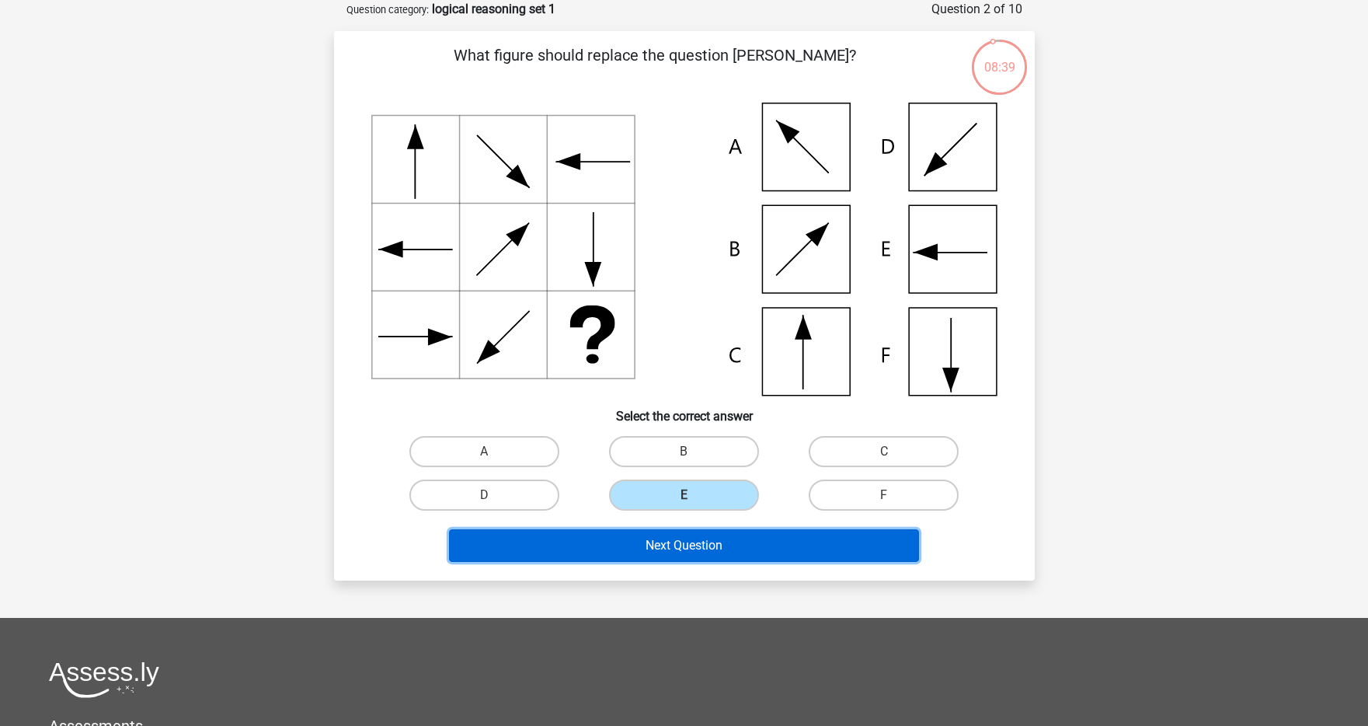
click at [657, 542] on button "Next Question" at bounding box center [684, 545] width 470 height 33
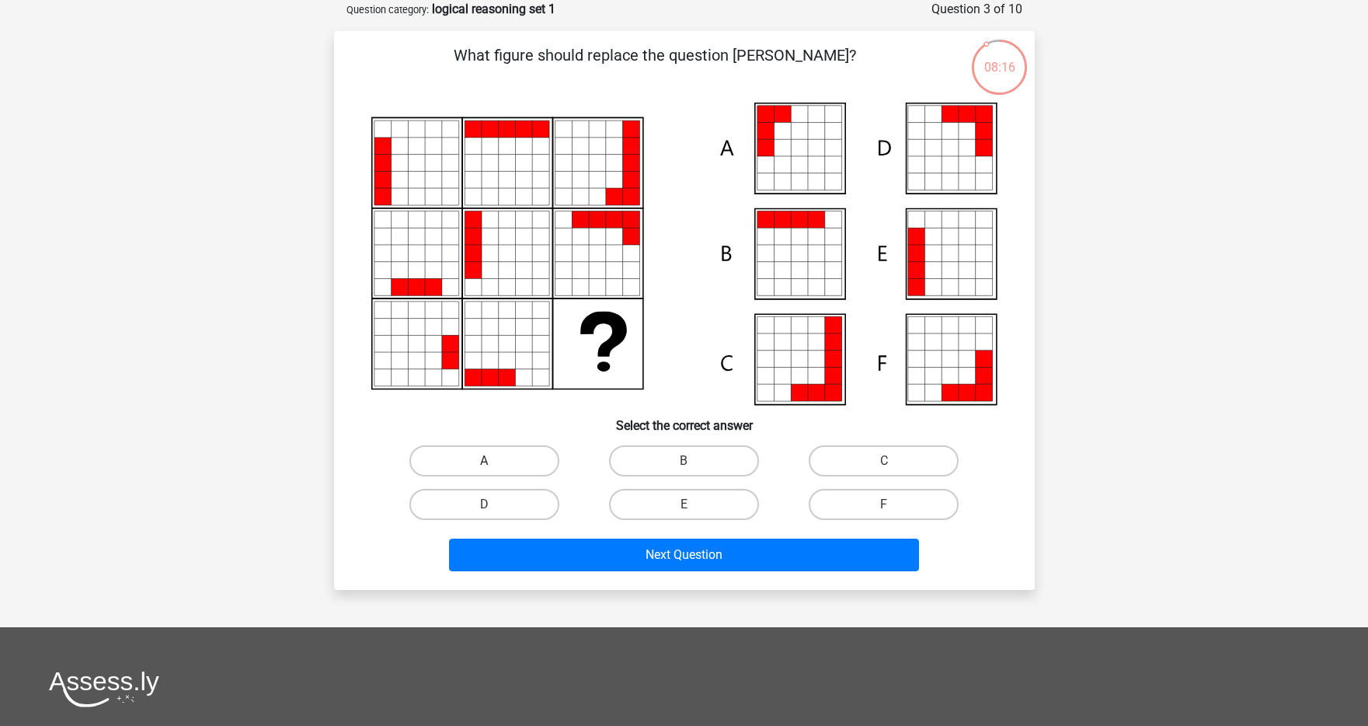
click at [531, 464] on label "A" at bounding box center [484, 460] width 150 height 31
click at [494, 464] on input "A" at bounding box center [489, 466] width 10 height 10
radio input "true"
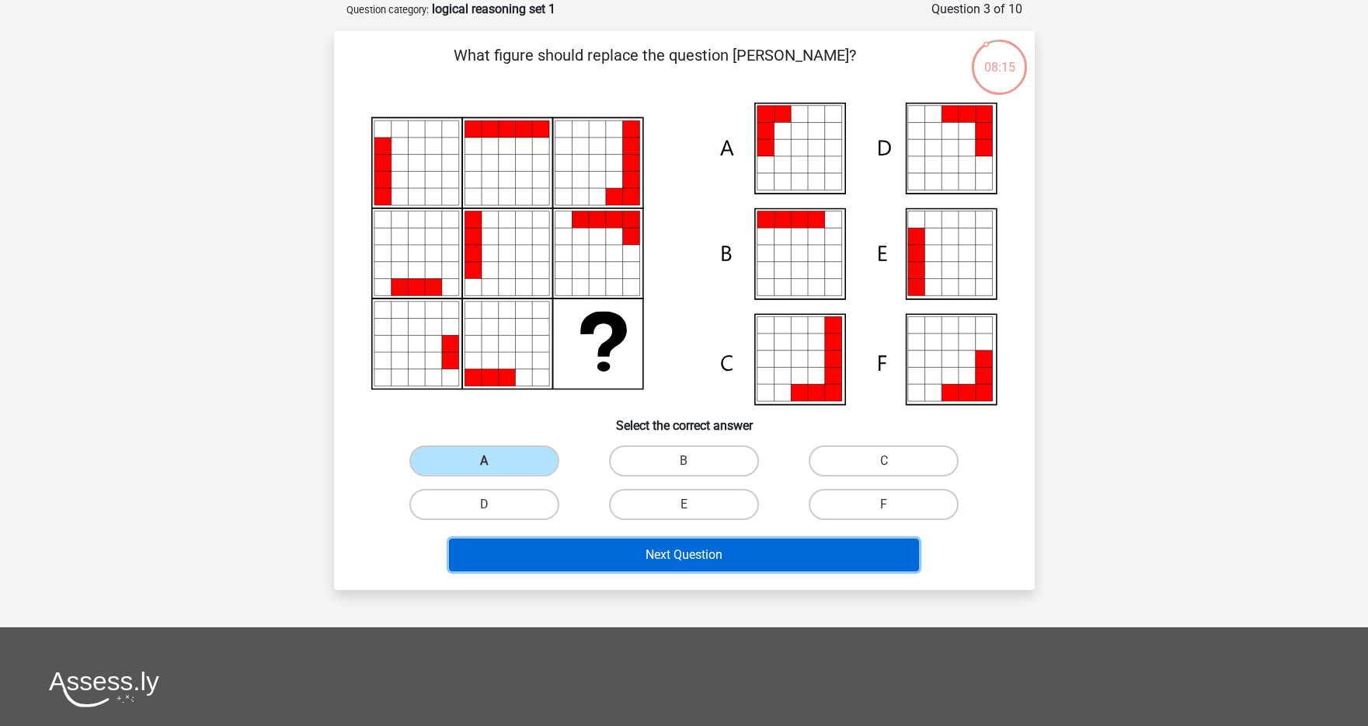
click at [591, 558] on button "Next Question" at bounding box center [684, 554] width 470 height 33
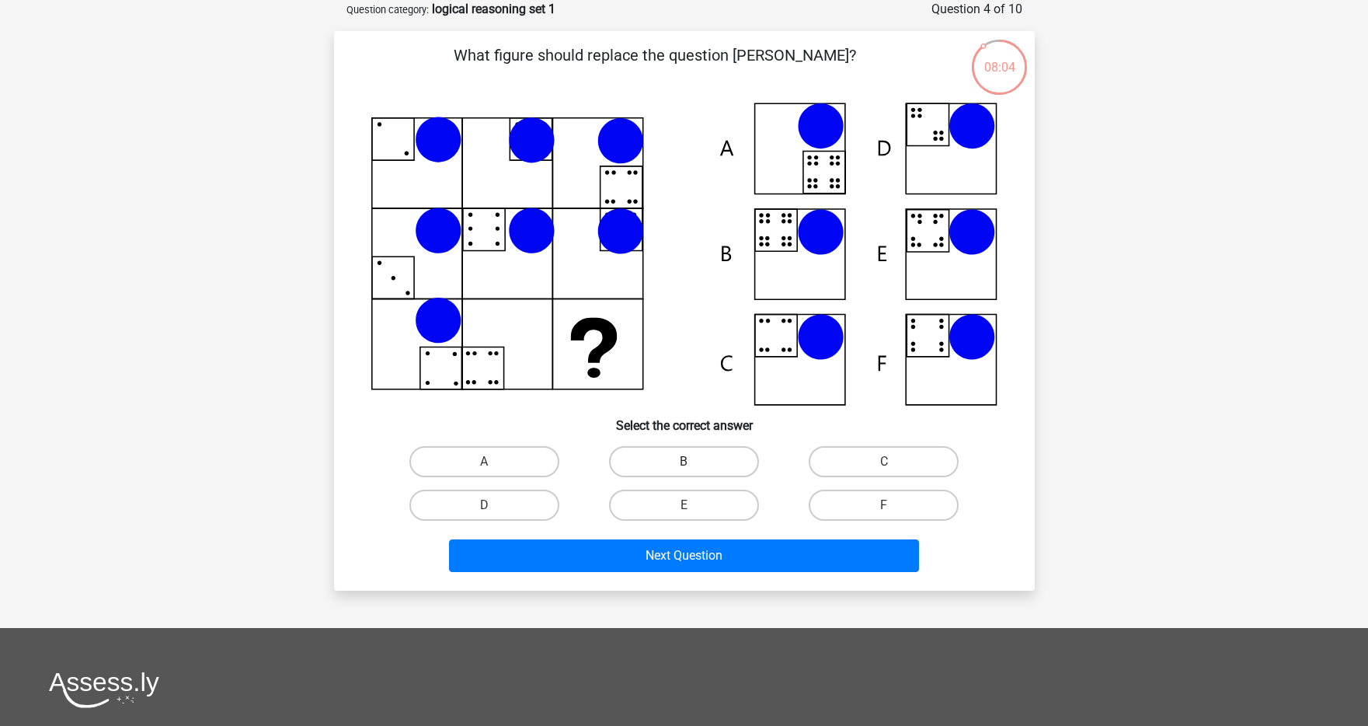
click at [722, 456] on label "B" at bounding box center [684, 461] width 150 height 31
click at [694, 462] on input "B" at bounding box center [689, 467] width 10 height 10
radio input "true"
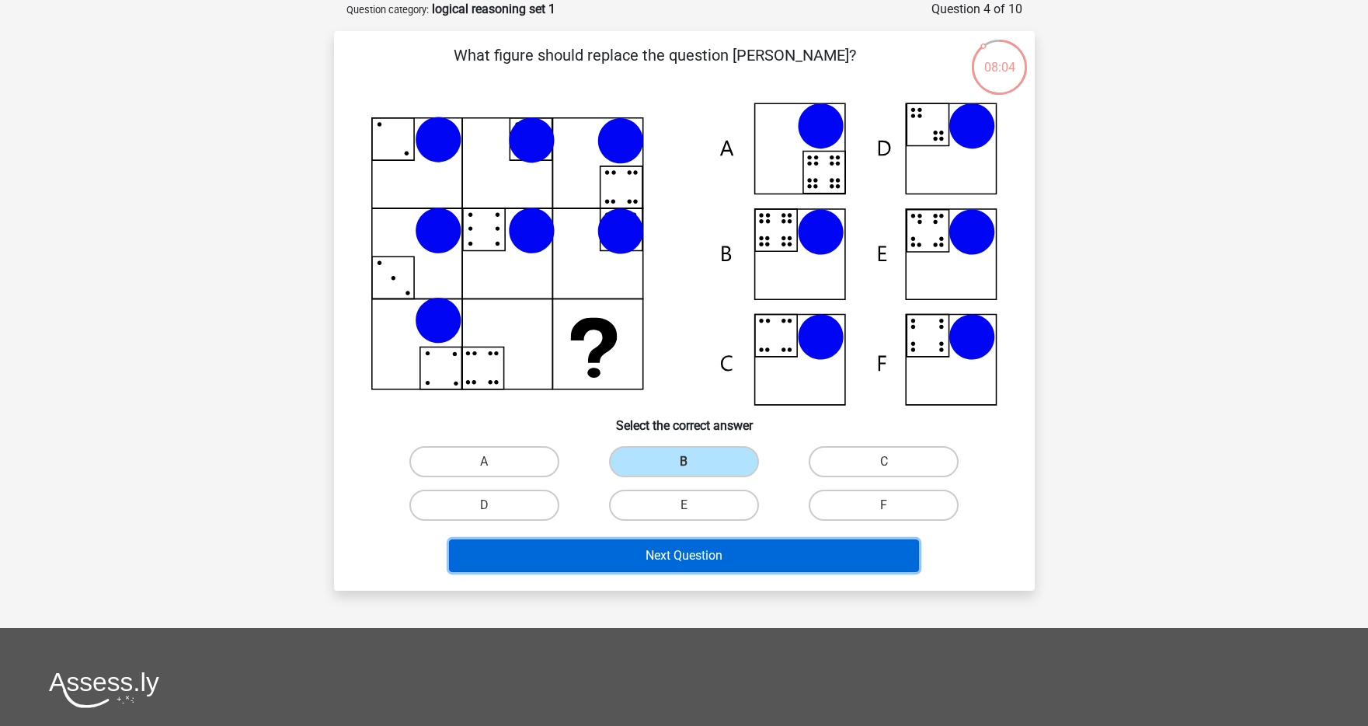
click at [687, 557] on button "Next Question" at bounding box center [684, 555] width 470 height 33
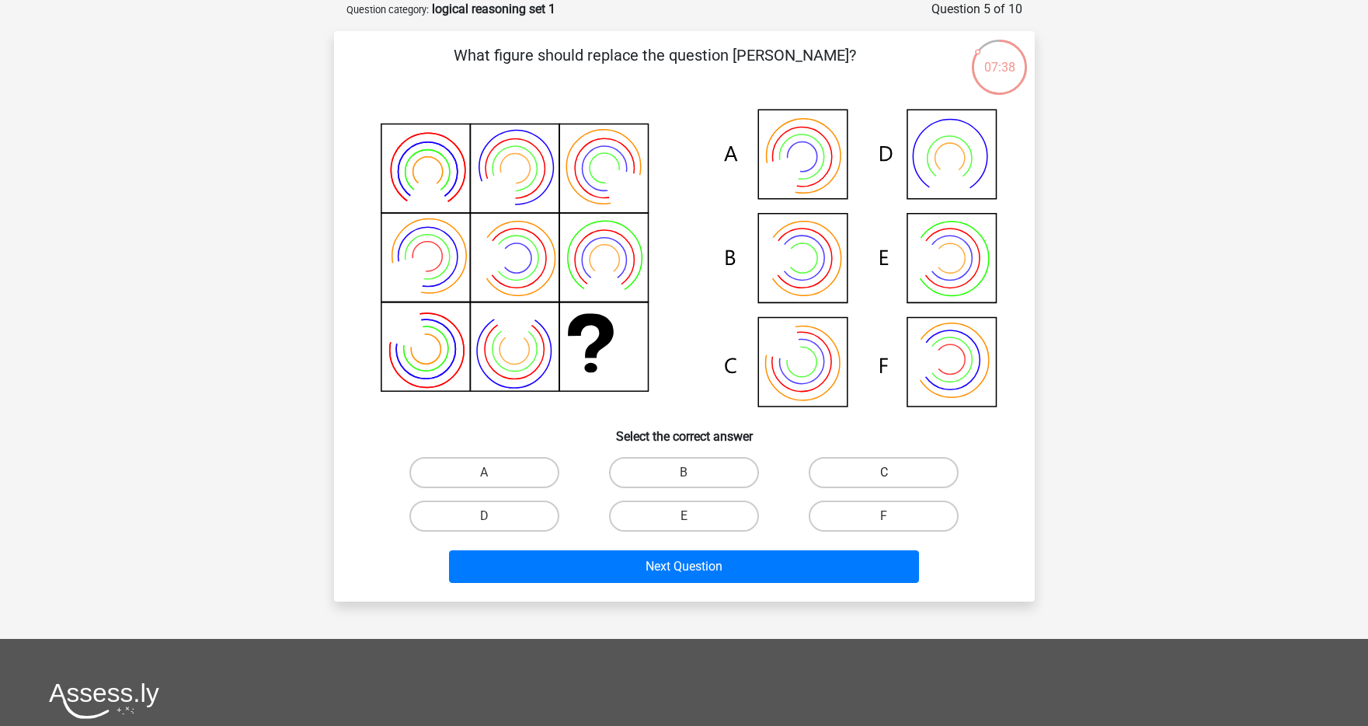
click at [852, 469] on label "C" at bounding box center [884, 472] width 150 height 31
click at [884, 472] on input "C" at bounding box center [889, 477] width 10 height 10
radio input "true"
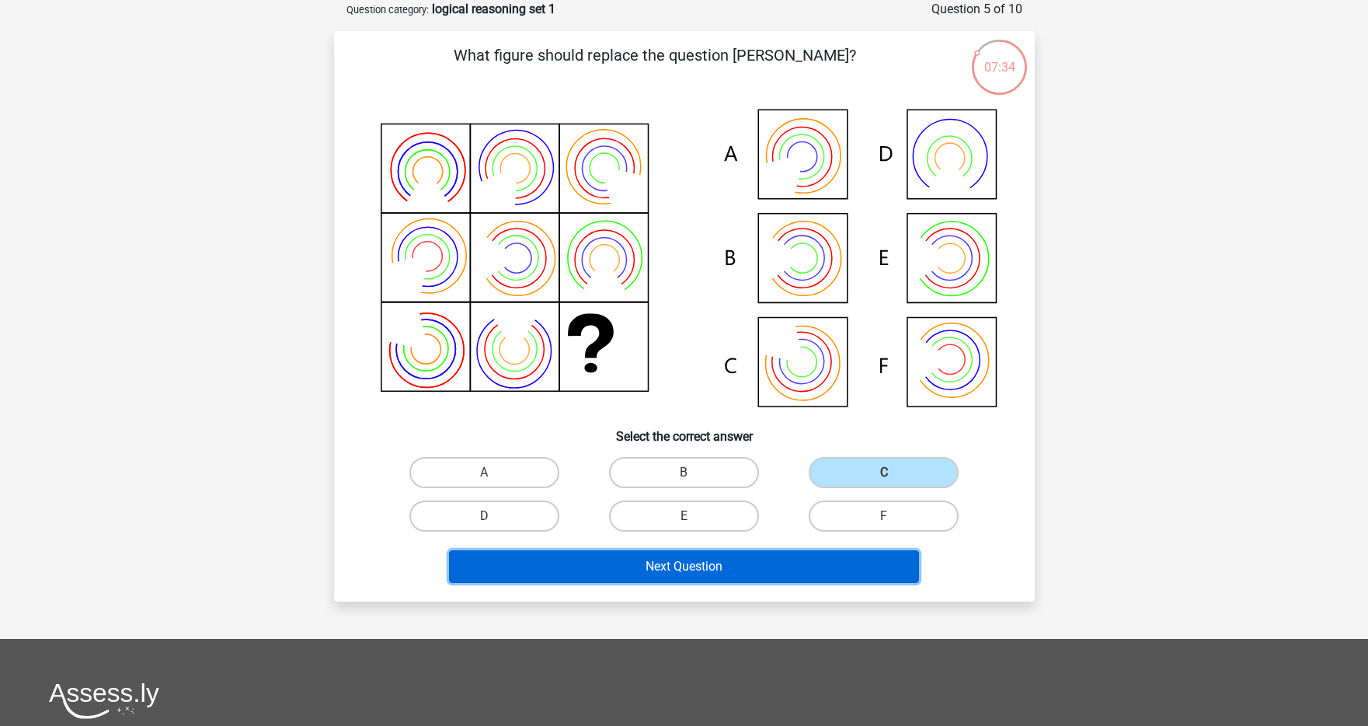
click at [748, 556] on button "Next Question" at bounding box center [684, 566] width 470 height 33
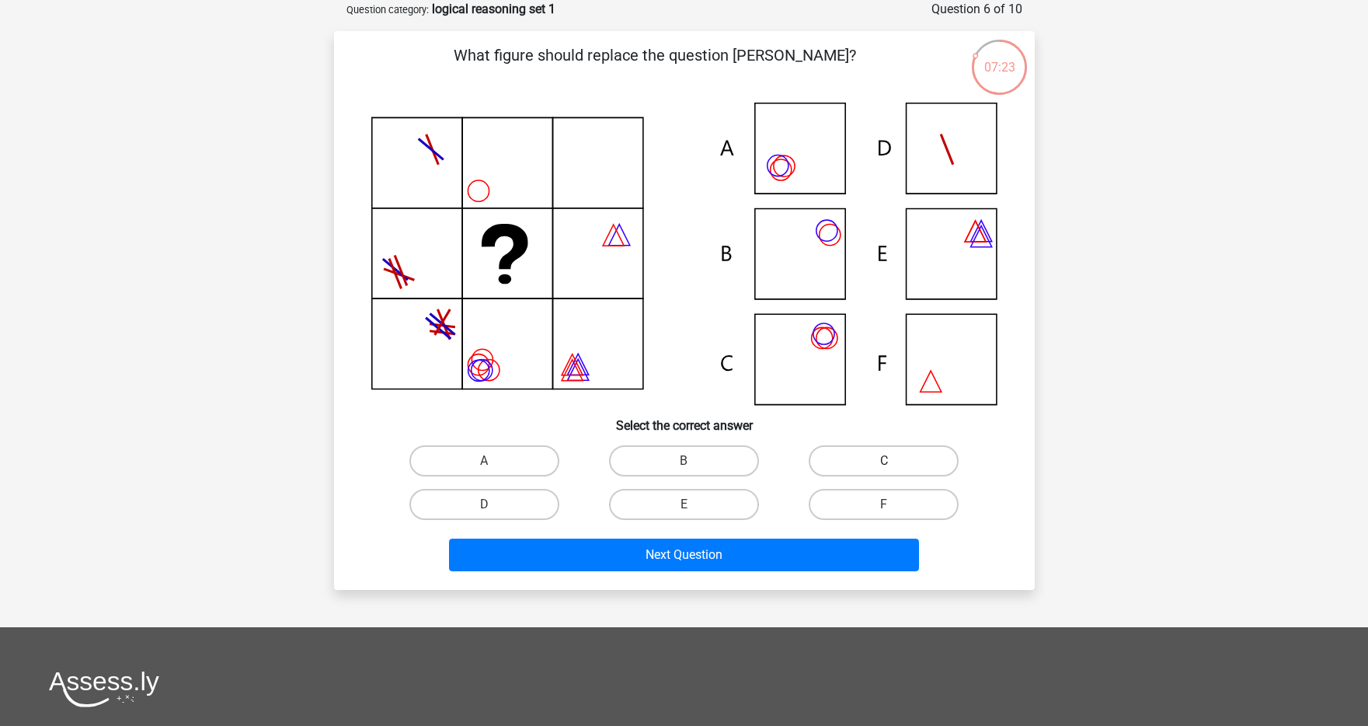
click at [836, 457] on label "C" at bounding box center [884, 460] width 150 height 31
click at [884, 461] on input "C" at bounding box center [889, 466] width 10 height 10
radio input "true"
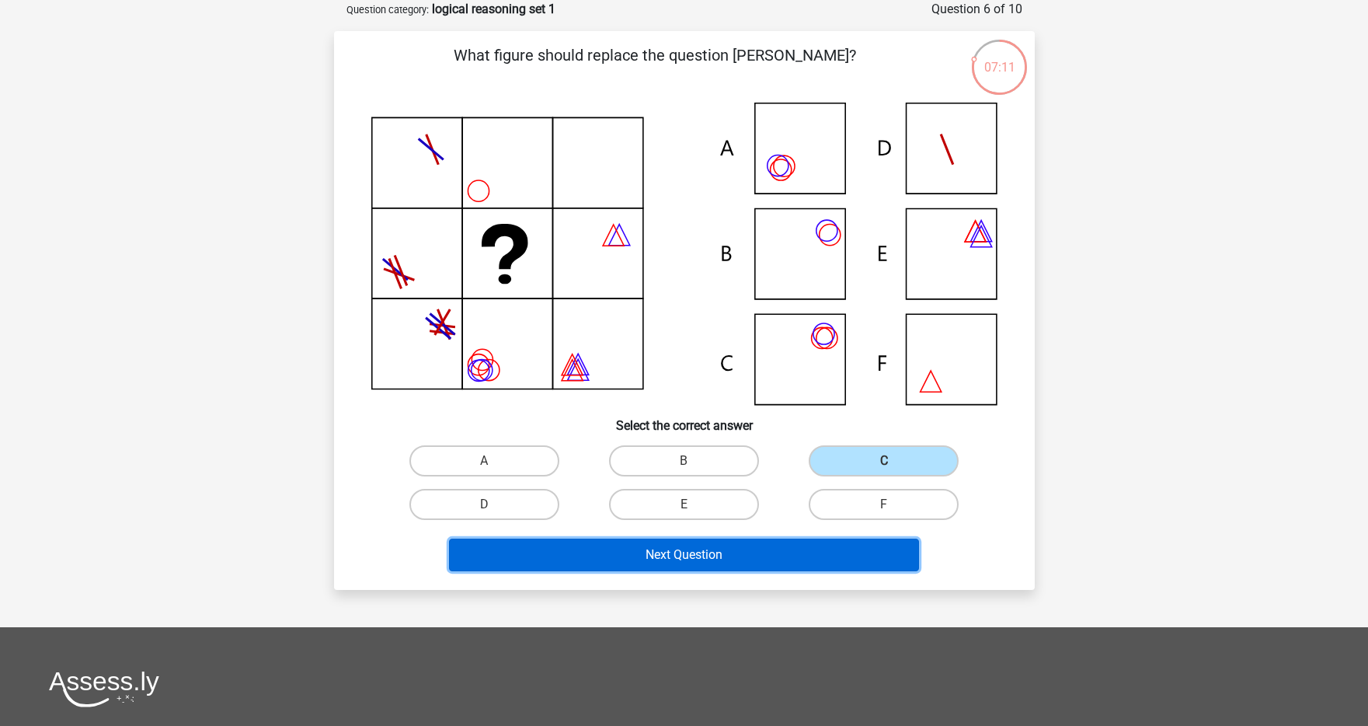
click at [751, 554] on button "Next Question" at bounding box center [684, 554] width 470 height 33
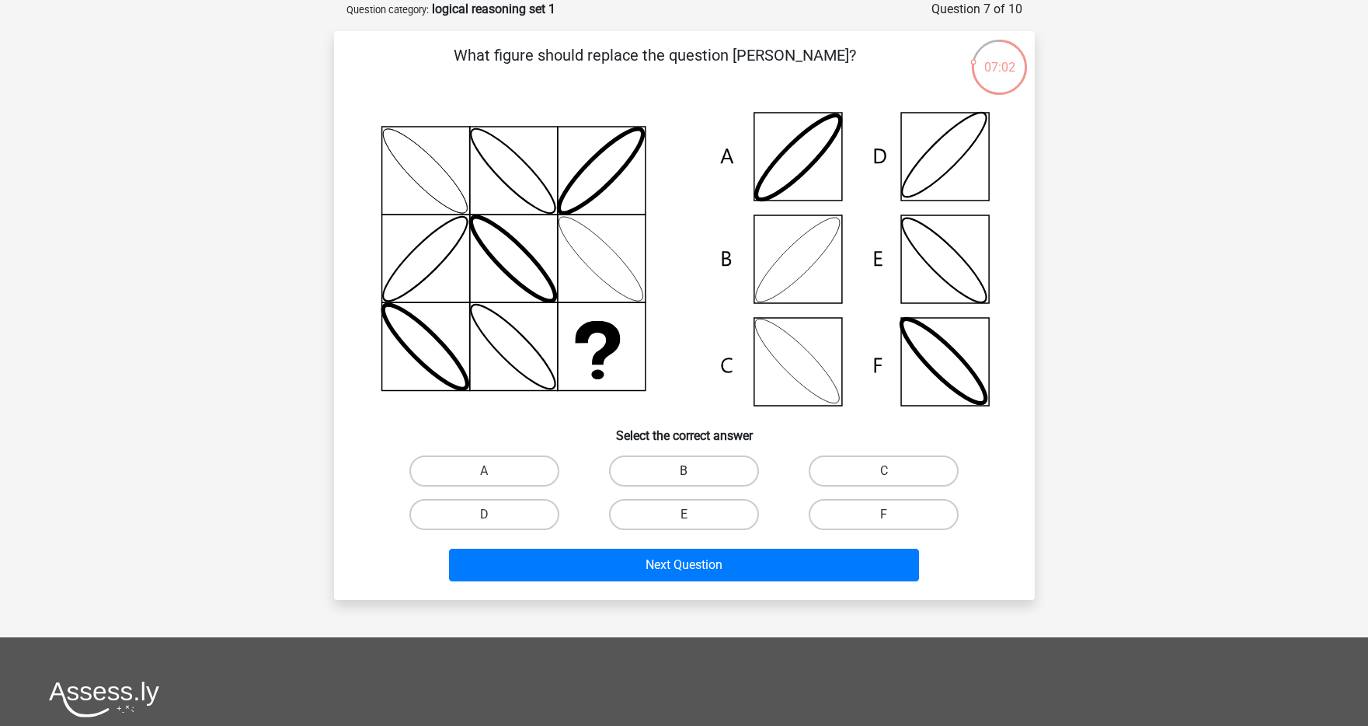
click at [700, 477] on label "B" at bounding box center [684, 470] width 150 height 31
click at [694, 477] on input "B" at bounding box center [689, 476] width 10 height 10
radio input "true"
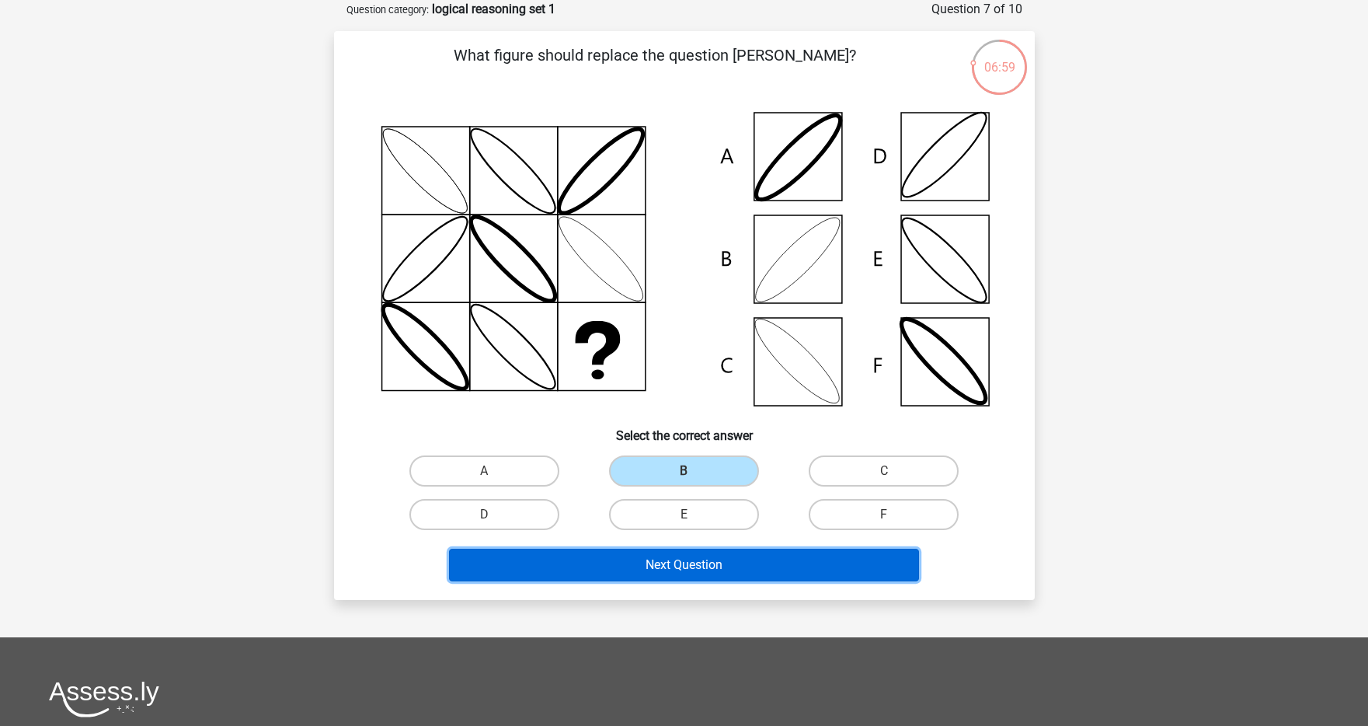
click at [731, 556] on button "Next Question" at bounding box center [684, 565] width 470 height 33
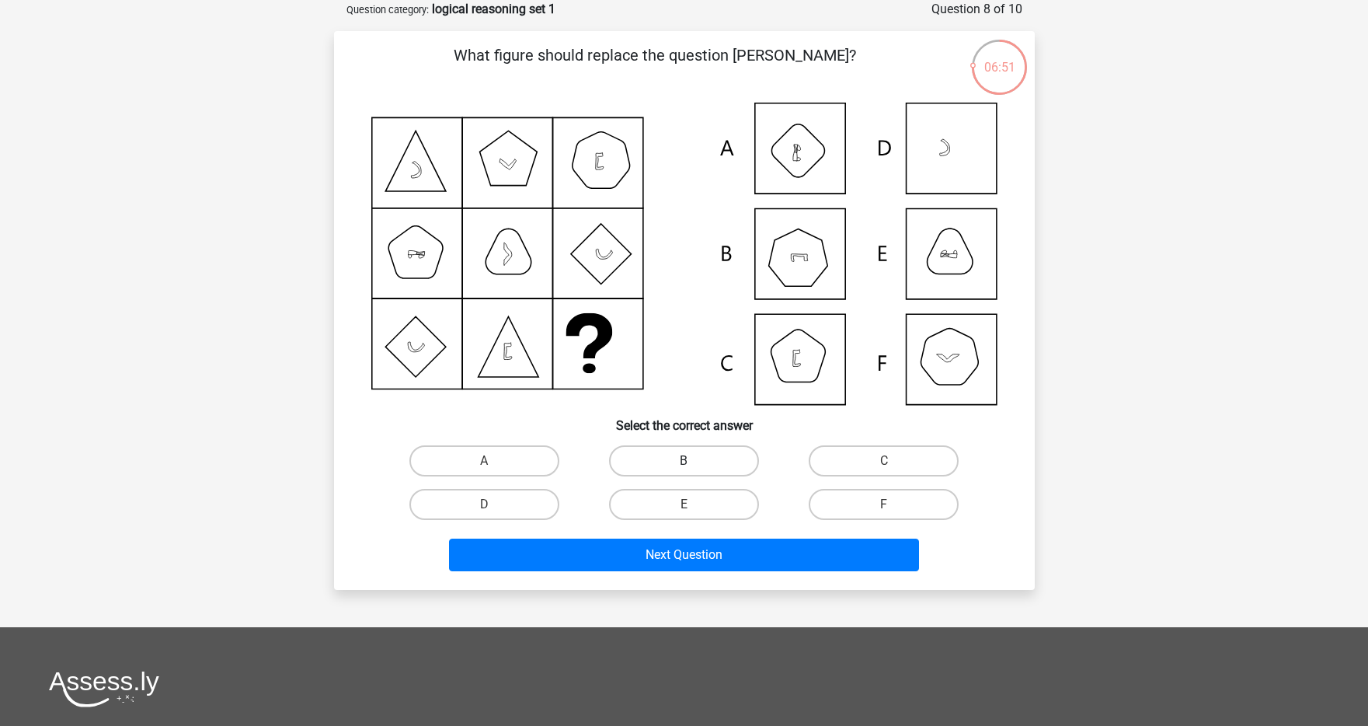
click at [706, 456] on label "B" at bounding box center [684, 460] width 150 height 31
click at [694, 461] on input "B" at bounding box center [689, 466] width 10 height 10
radio input "true"
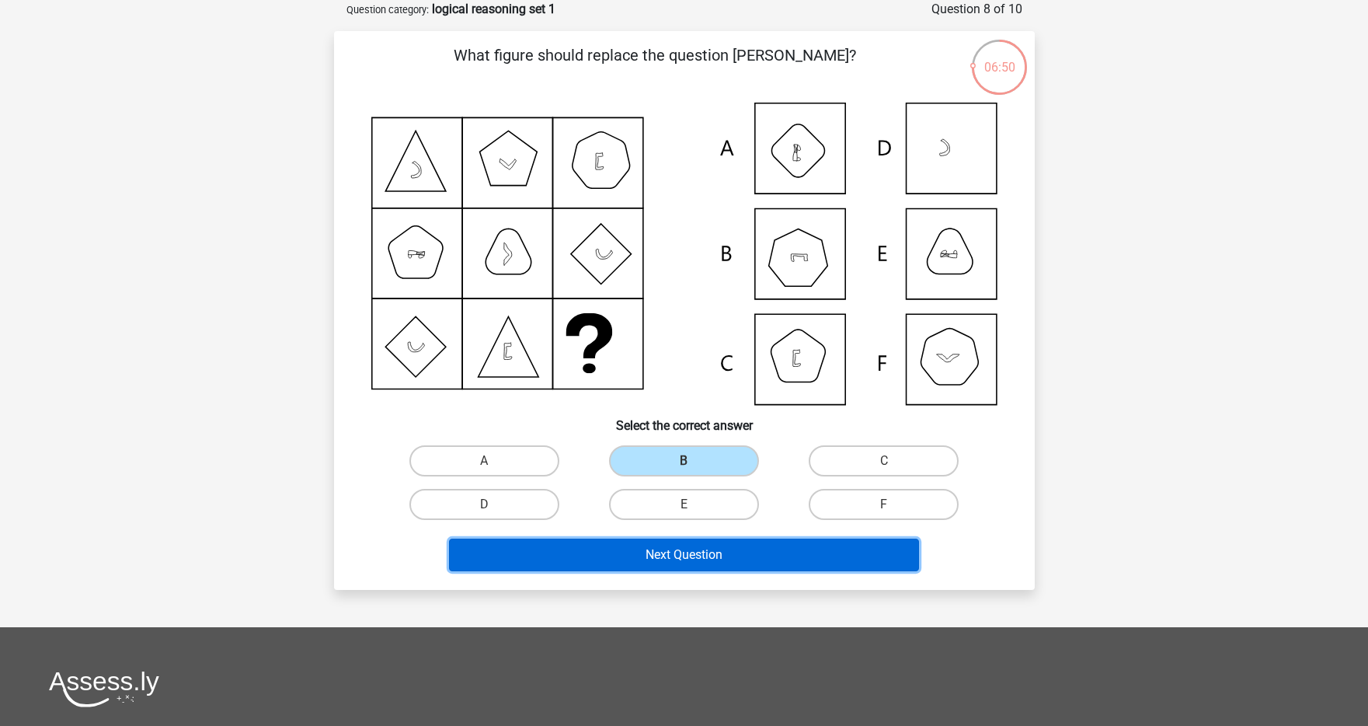
click at [708, 552] on button "Next Question" at bounding box center [684, 554] width 470 height 33
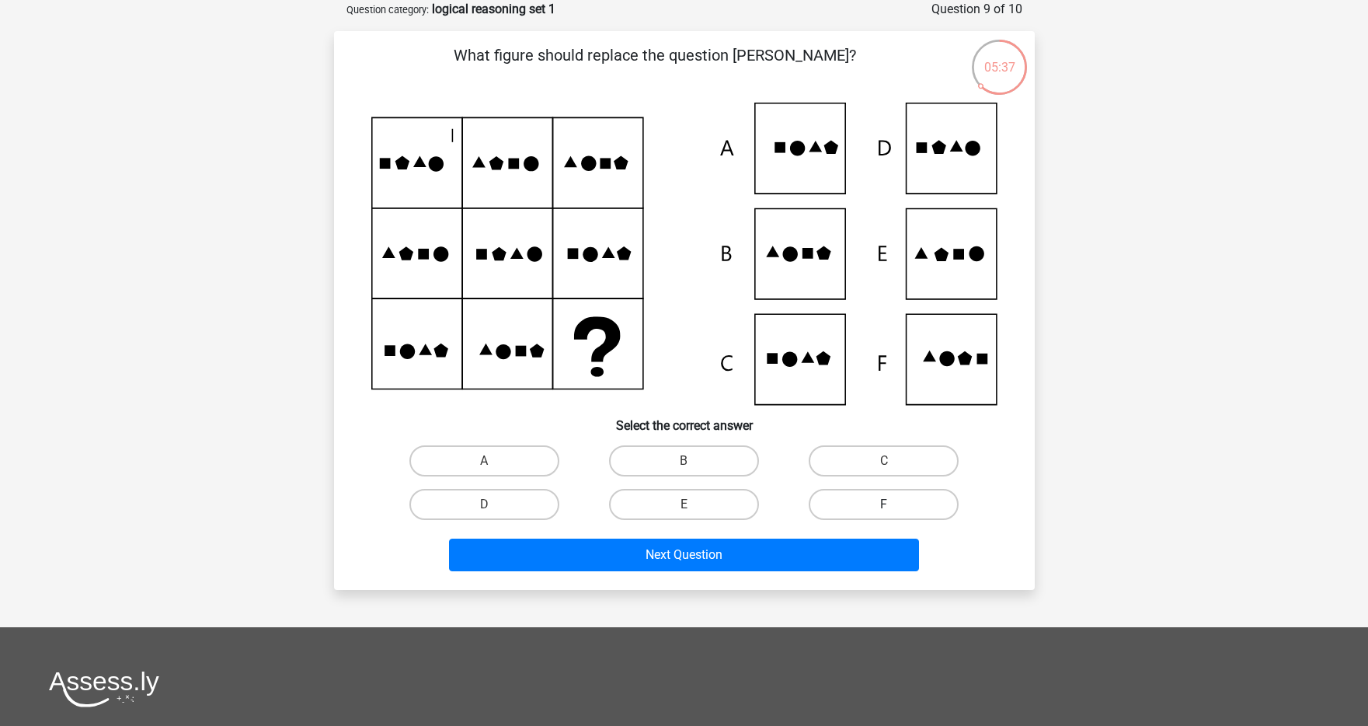
click at [856, 490] on label "F" at bounding box center [884, 504] width 150 height 31
click at [884, 504] on input "F" at bounding box center [889, 509] width 10 height 10
radio input "true"
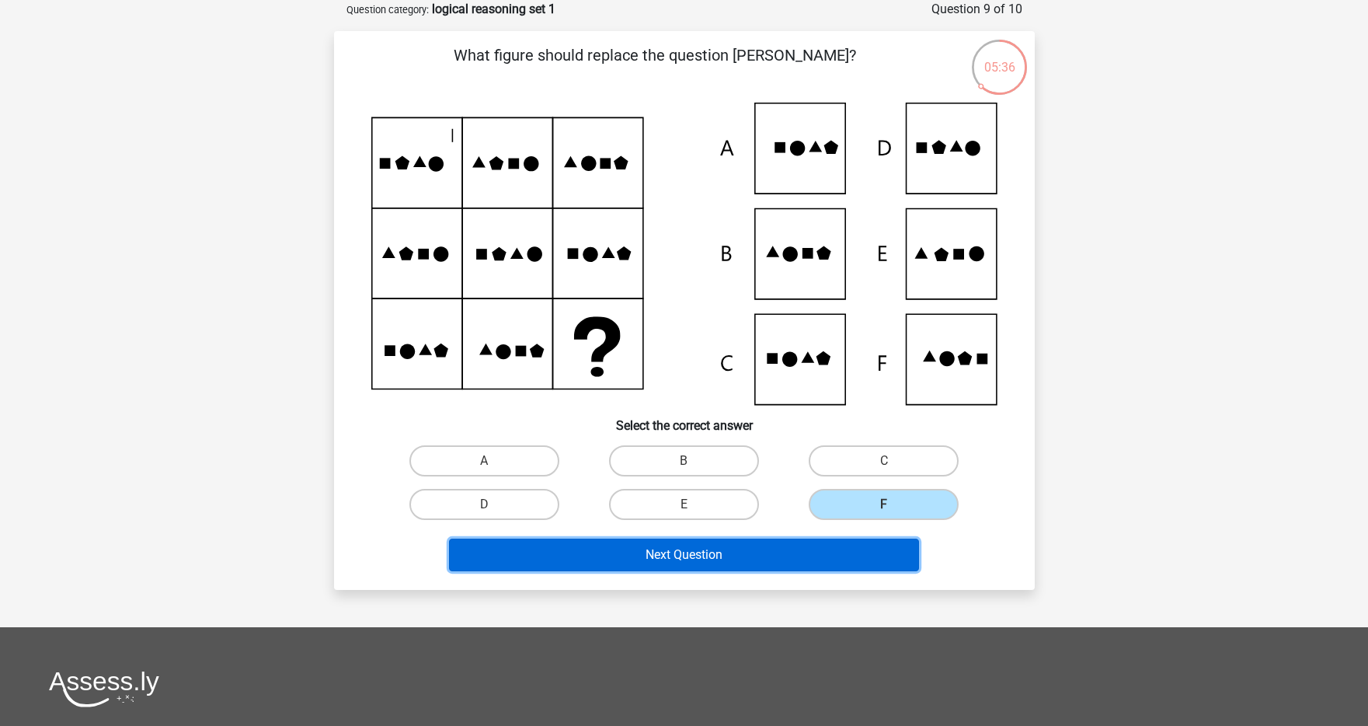
click at [838, 543] on button "Next Question" at bounding box center [684, 554] width 470 height 33
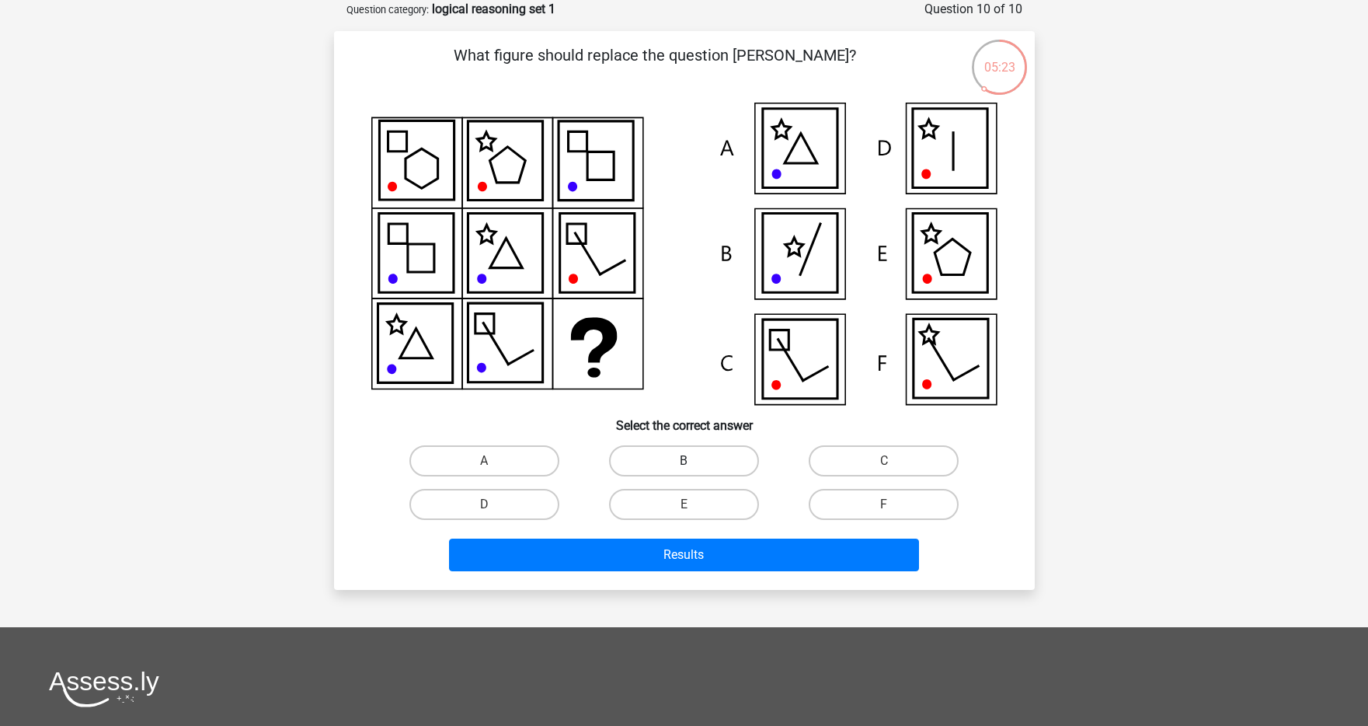
click at [668, 462] on label "B" at bounding box center [684, 460] width 150 height 31
click at [684, 462] on input "B" at bounding box center [689, 466] width 10 height 10
radio input "true"
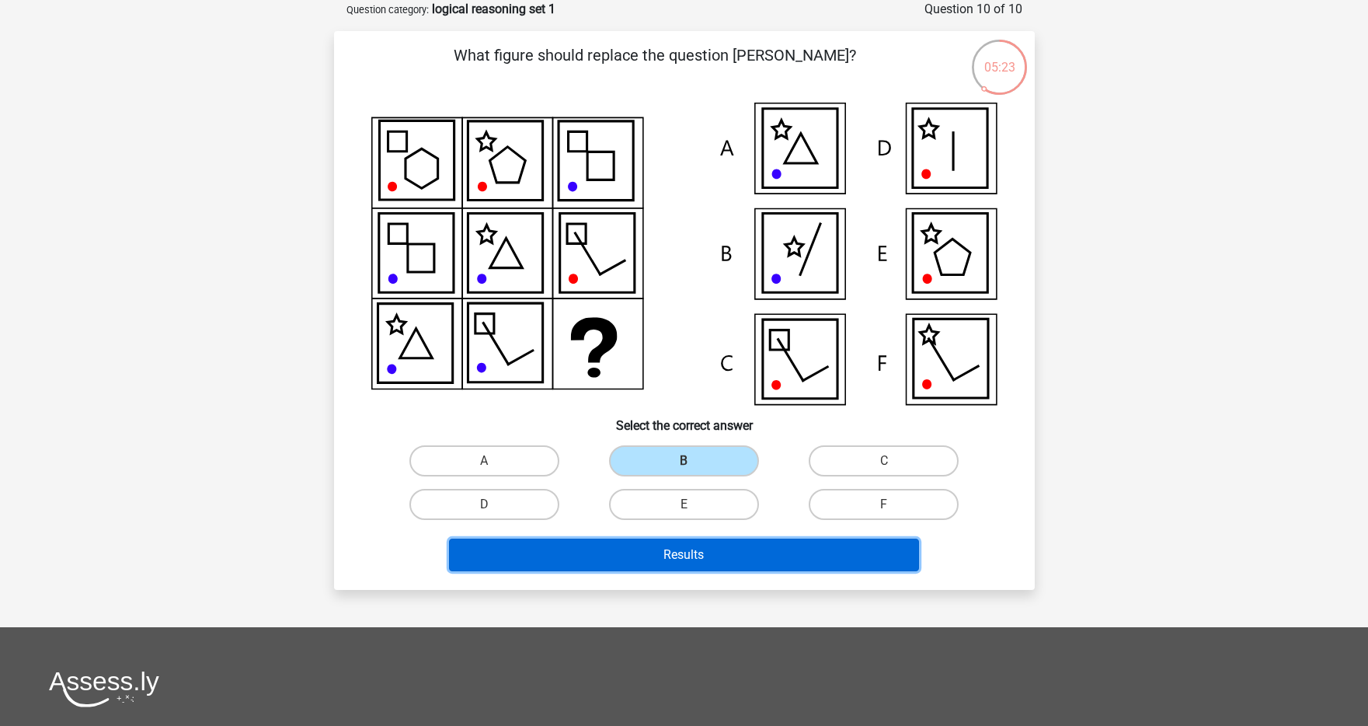
click at [692, 545] on button "Results" at bounding box center [684, 554] width 470 height 33
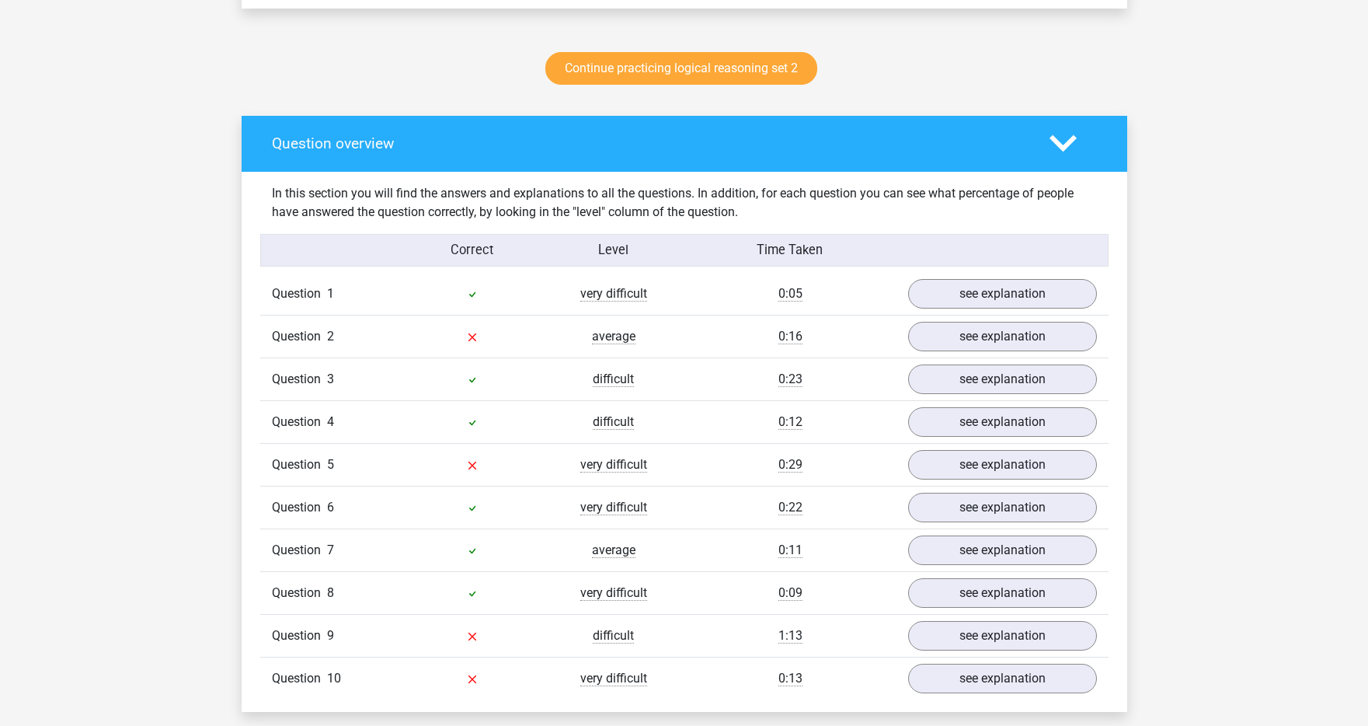
scroll to position [800, 0]
click at [985, 298] on link "see explanation" at bounding box center [1002, 293] width 217 height 34
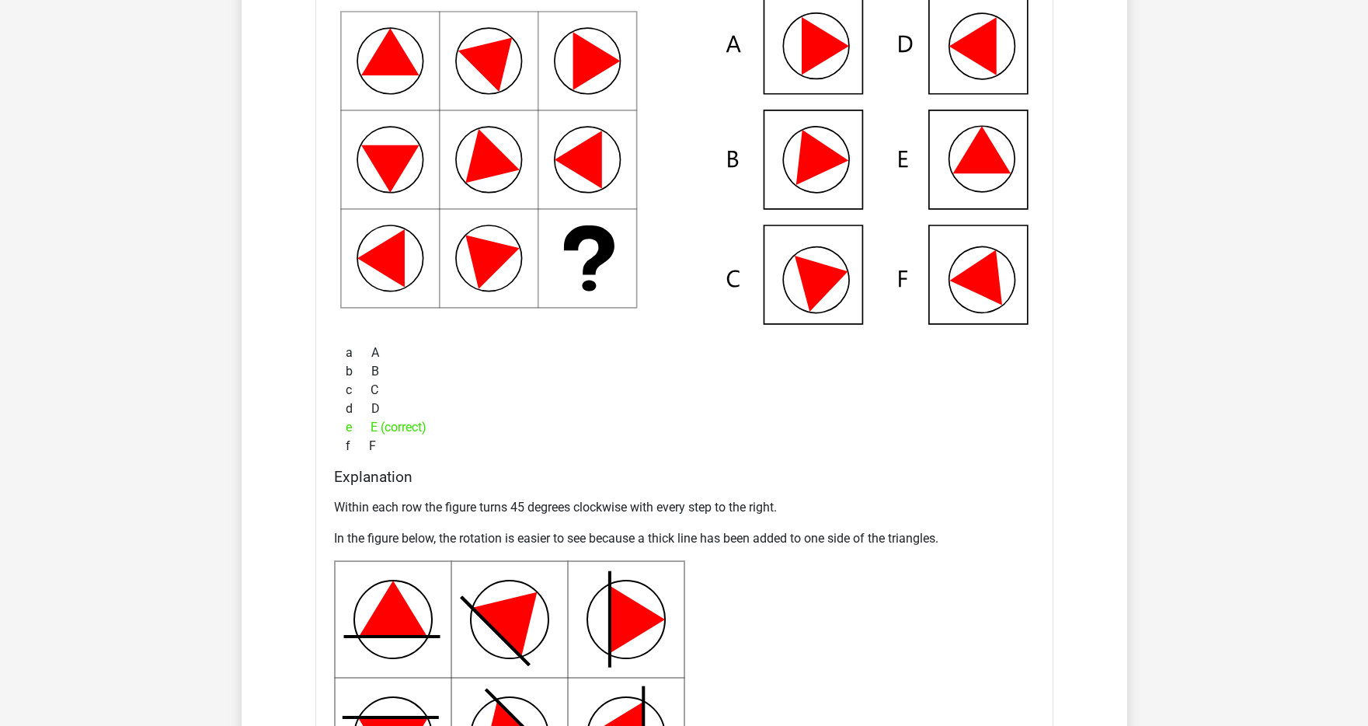
scroll to position [991, 0]
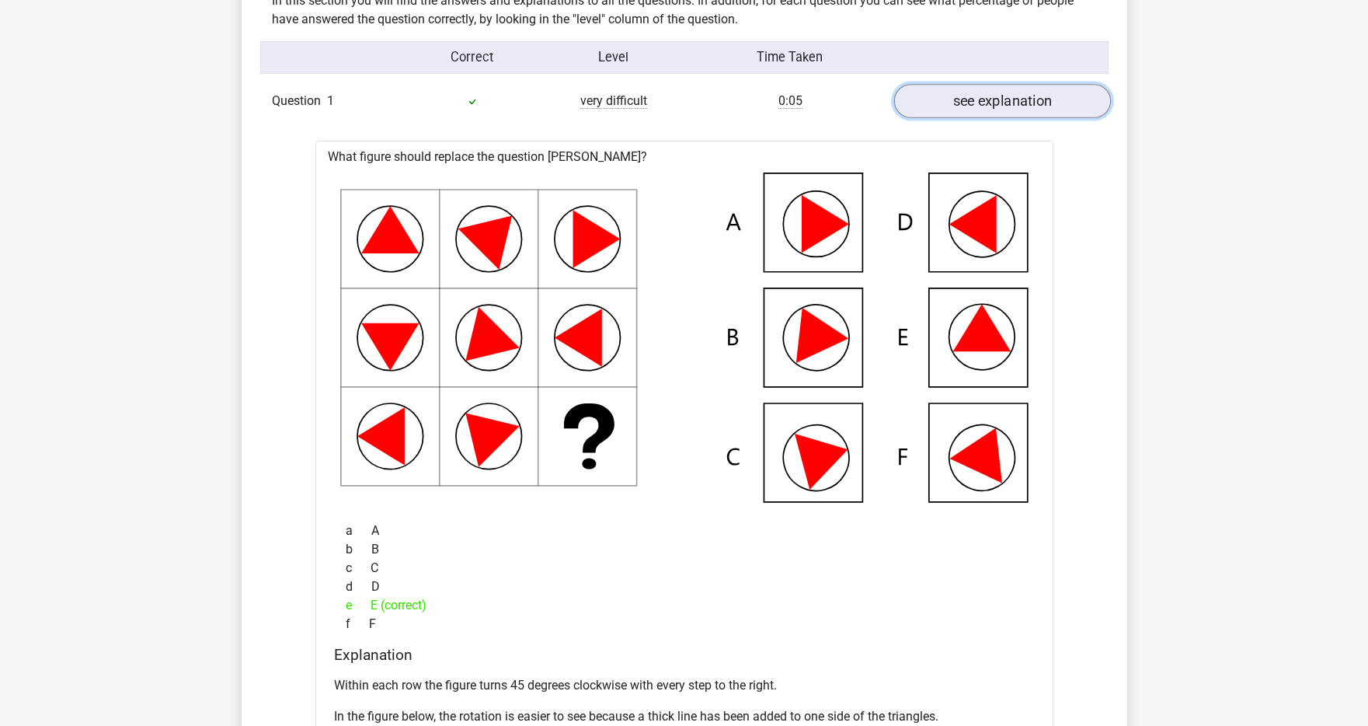
click at [978, 92] on link "see explanation" at bounding box center [1002, 101] width 217 height 34
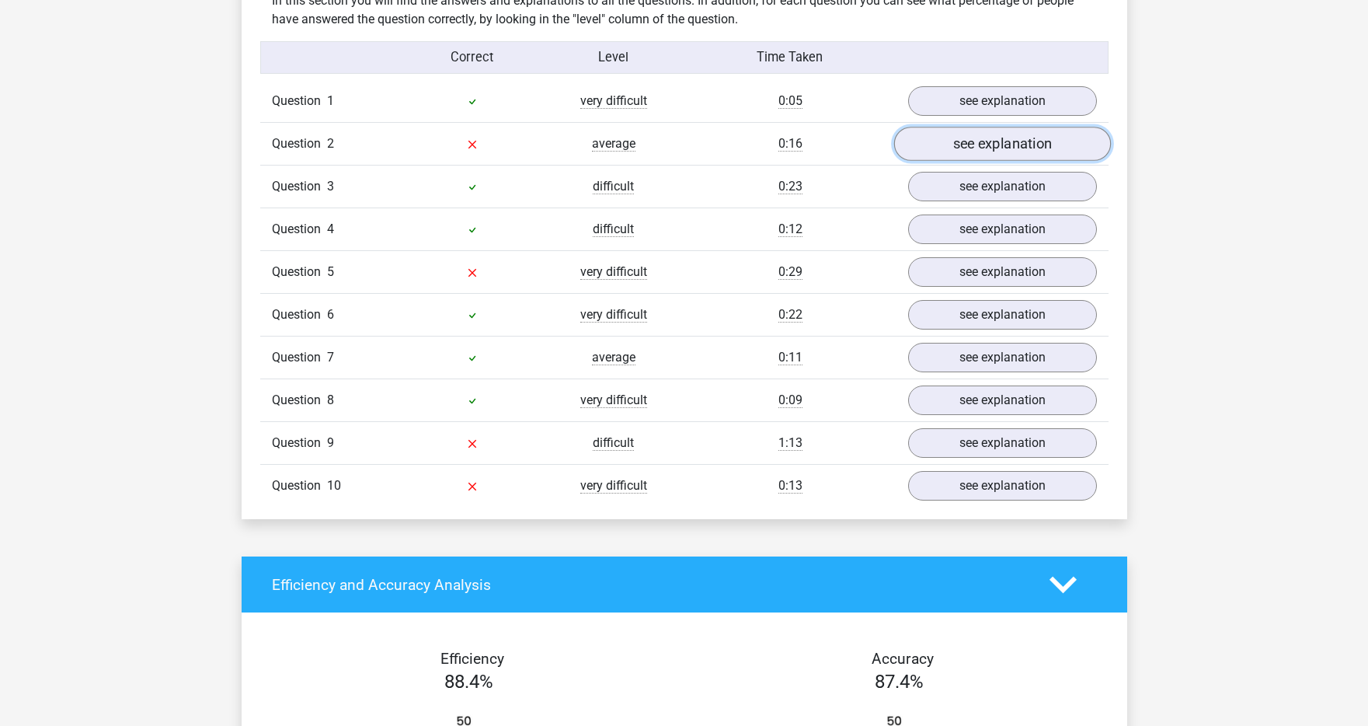
click at [959, 140] on link "see explanation" at bounding box center [1002, 144] width 217 height 34
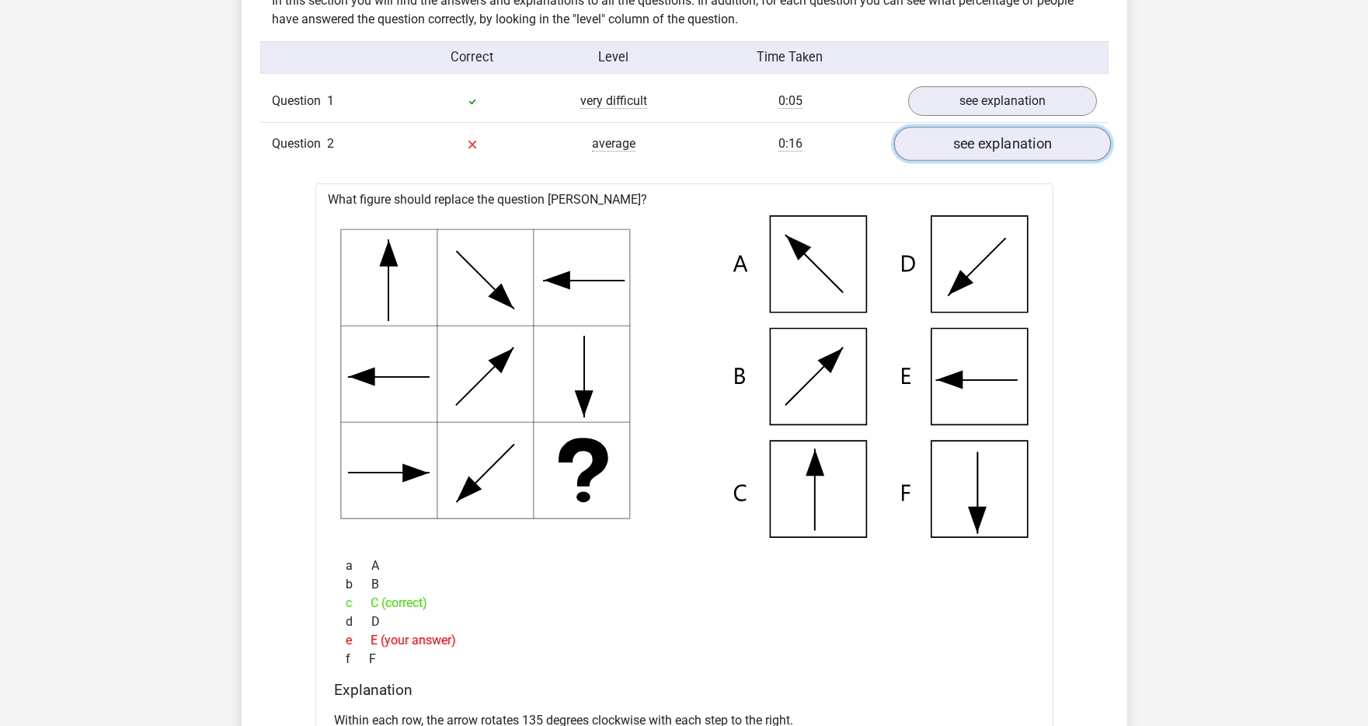
click at [957, 138] on link "see explanation" at bounding box center [1002, 144] width 217 height 34
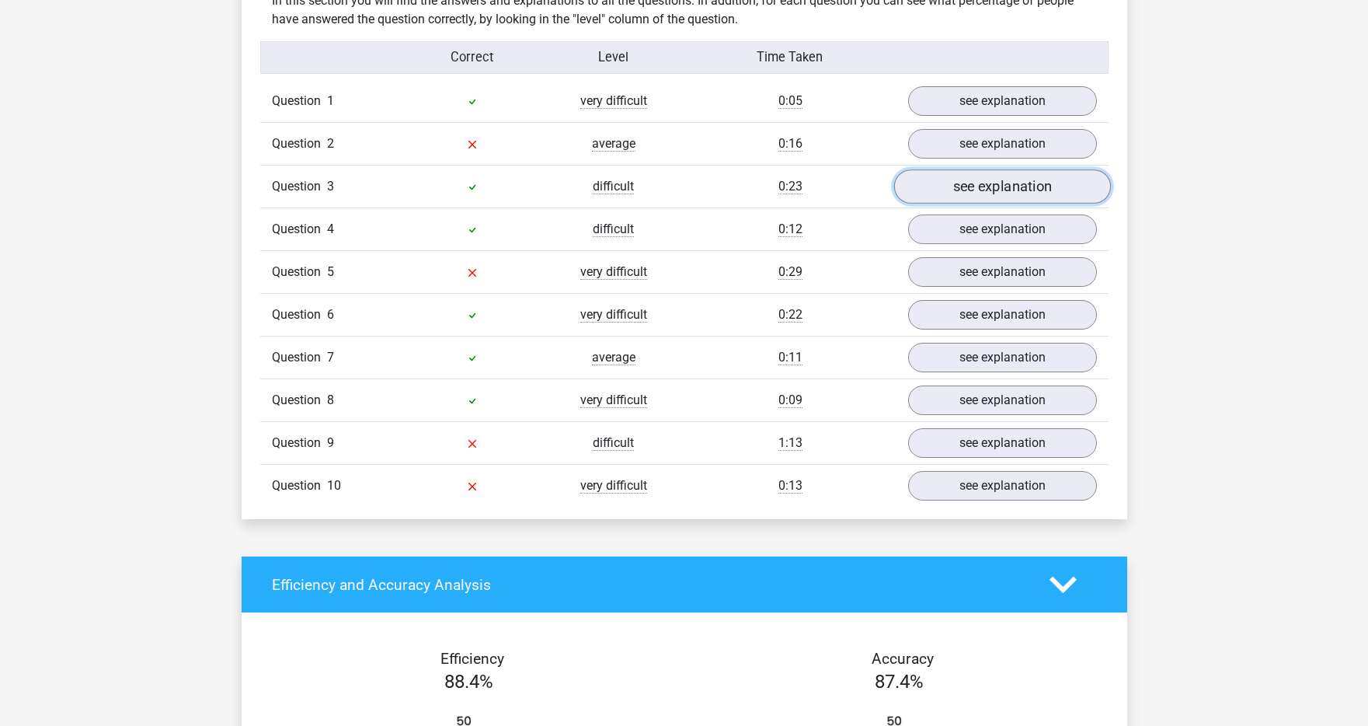
click at [958, 179] on link "see explanation" at bounding box center [1002, 186] width 217 height 34
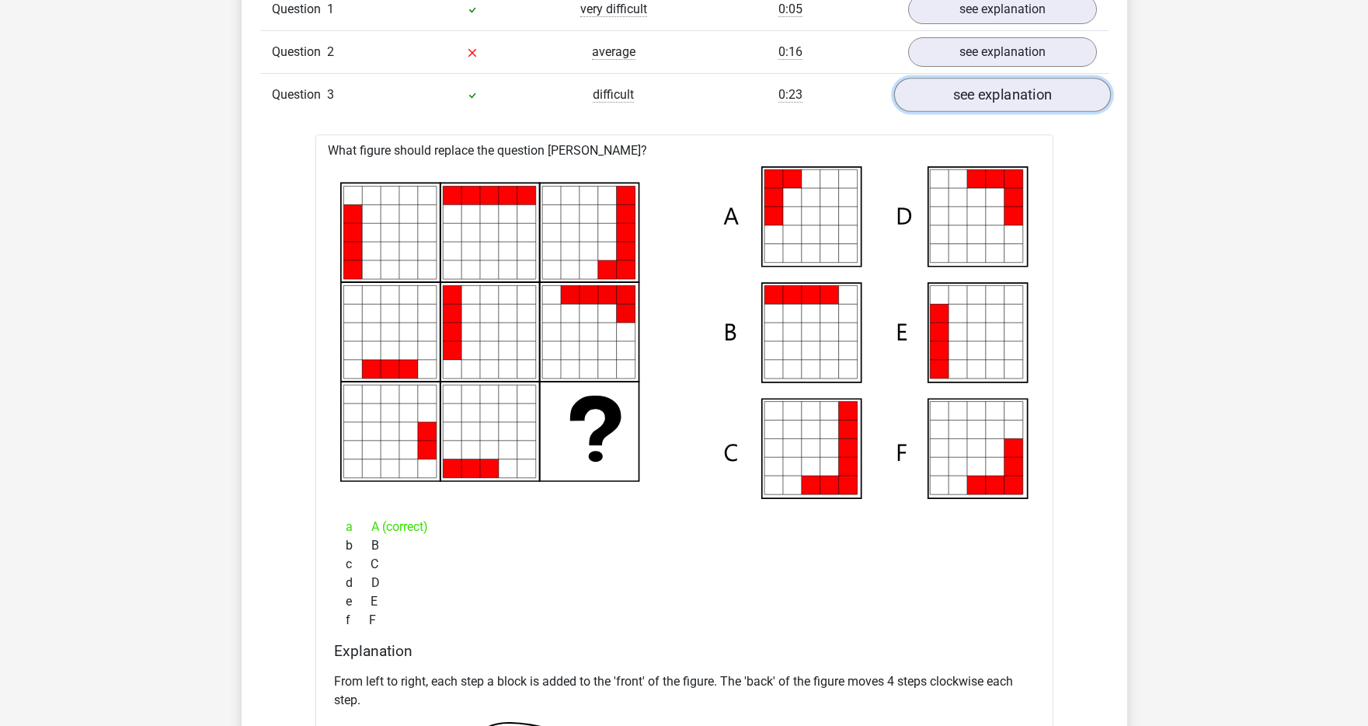
scroll to position [1075, 0]
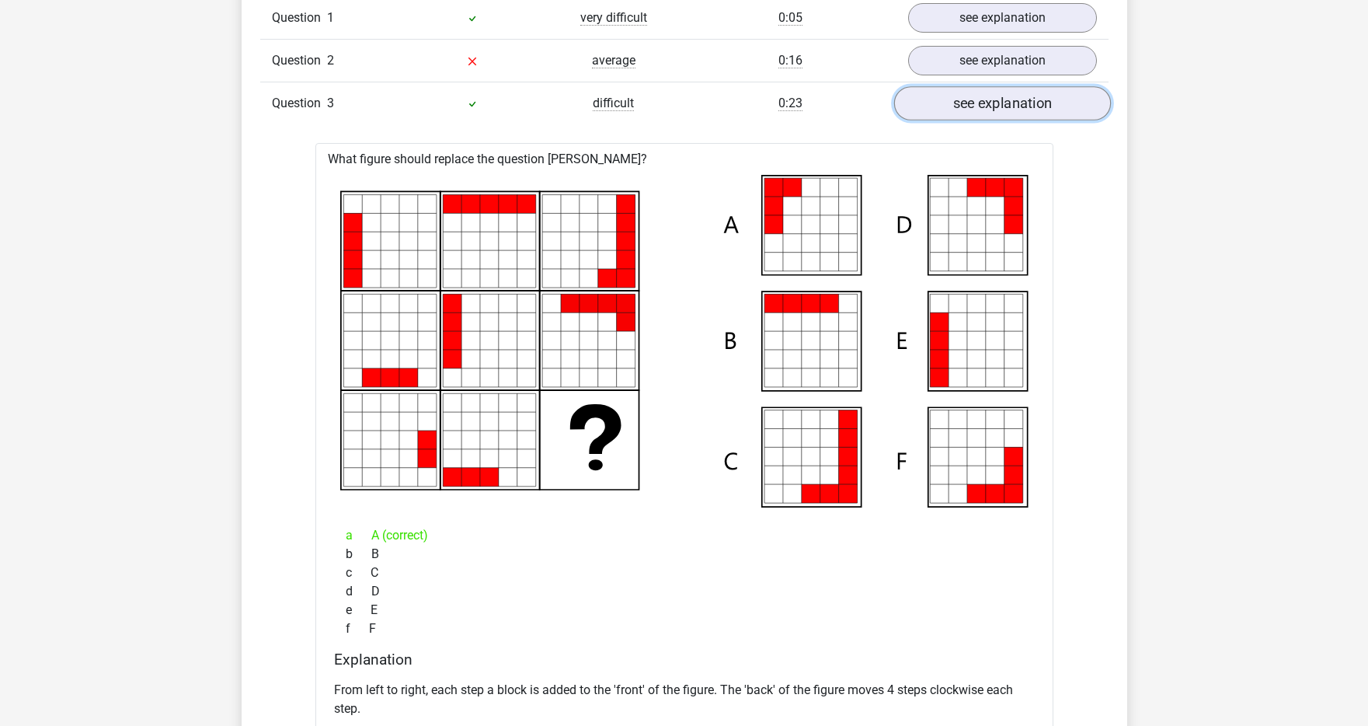
click at [950, 110] on link "see explanation" at bounding box center [1002, 103] width 217 height 34
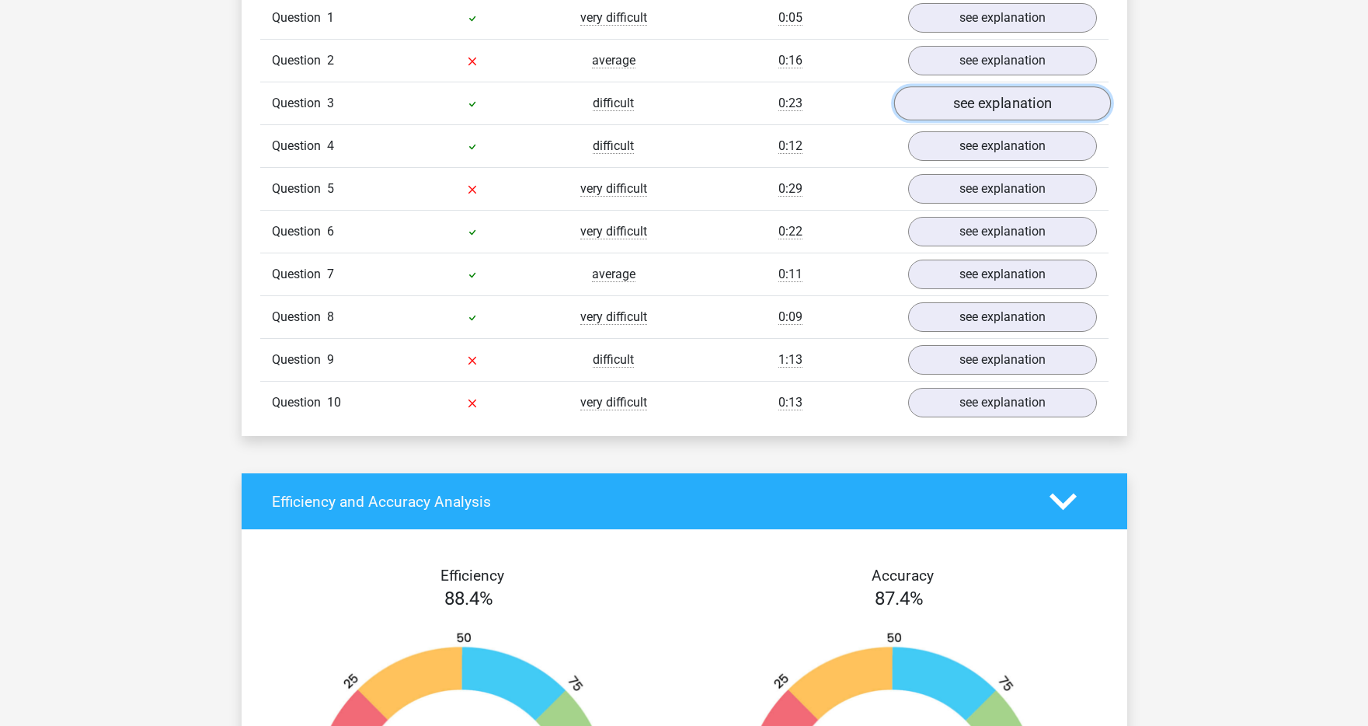
click at [950, 111] on link "see explanation" at bounding box center [1002, 103] width 217 height 34
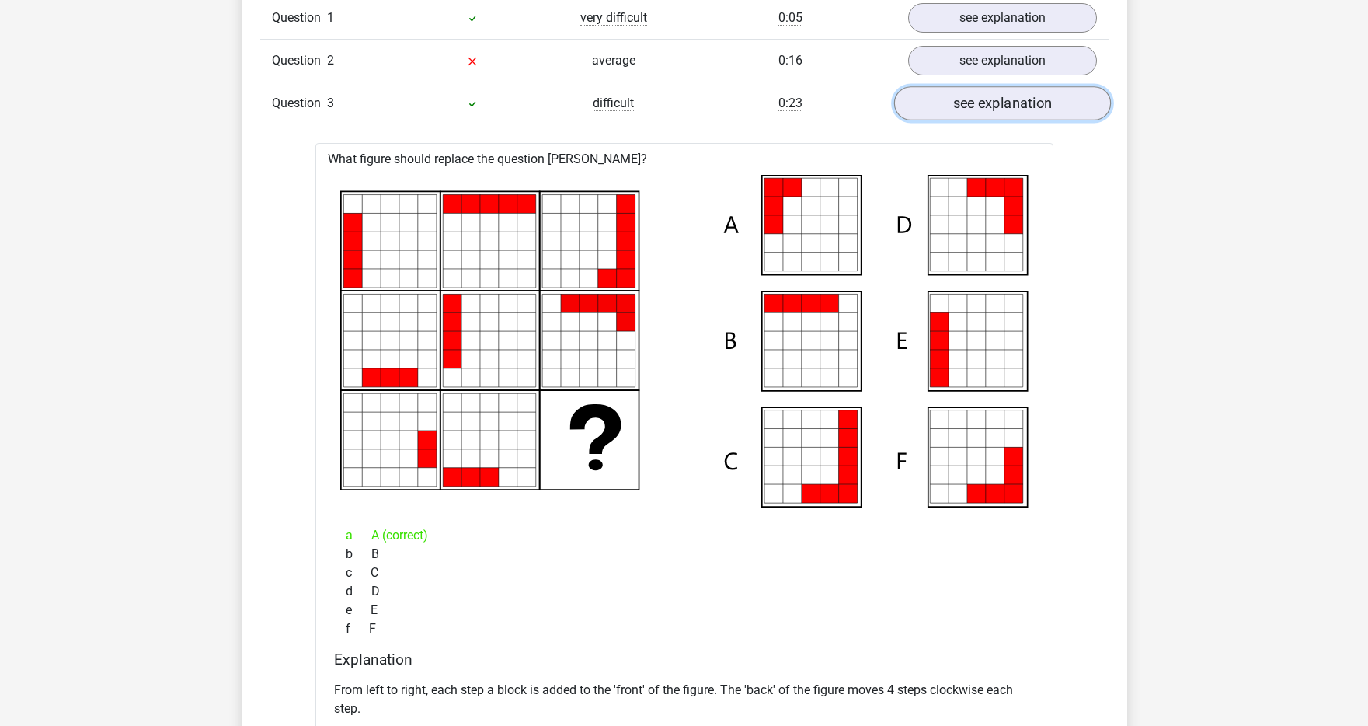
click at [953, 99] on link "see explanation" at bounding box center [1002, 103] width 217 height 34
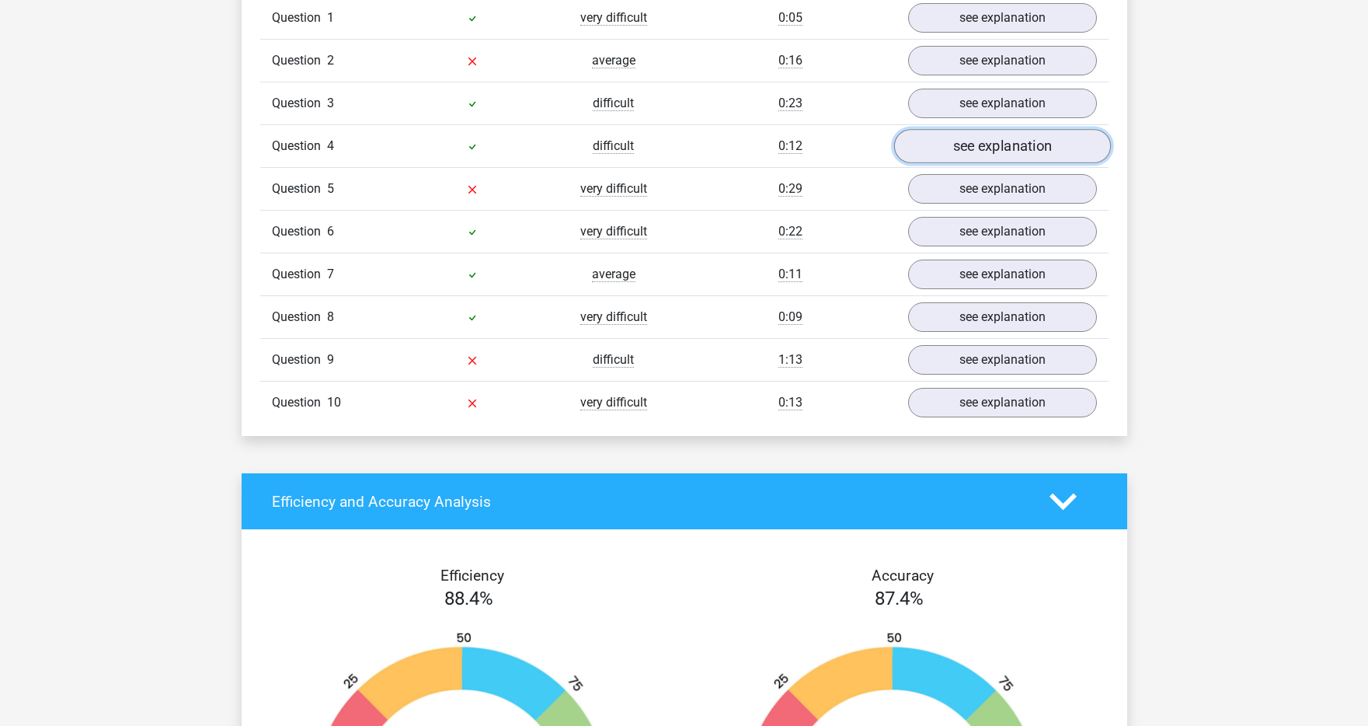
click at [946, 151] on link "see explanation" at bounding box center [1002, 146] width 217 height 34
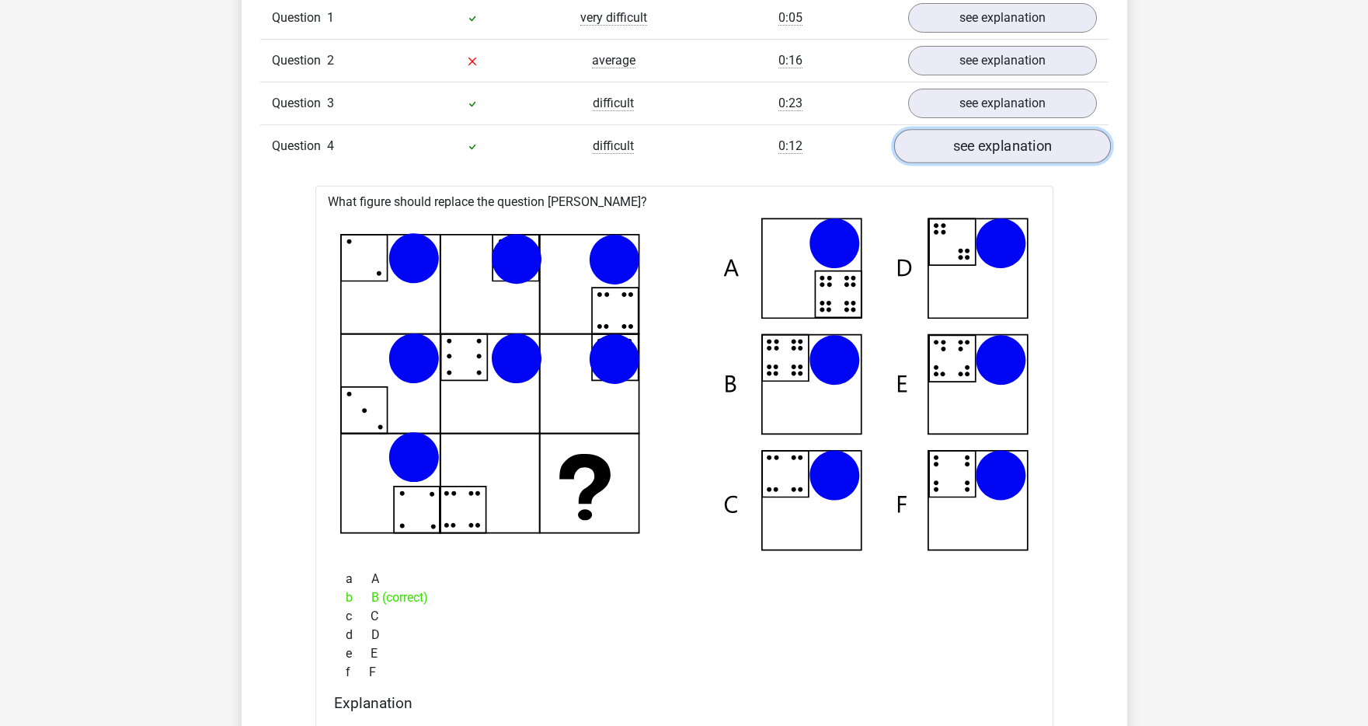
click at [946, 149] on link "see explanation" at bounding box center [1002, 146] width 217 height 34
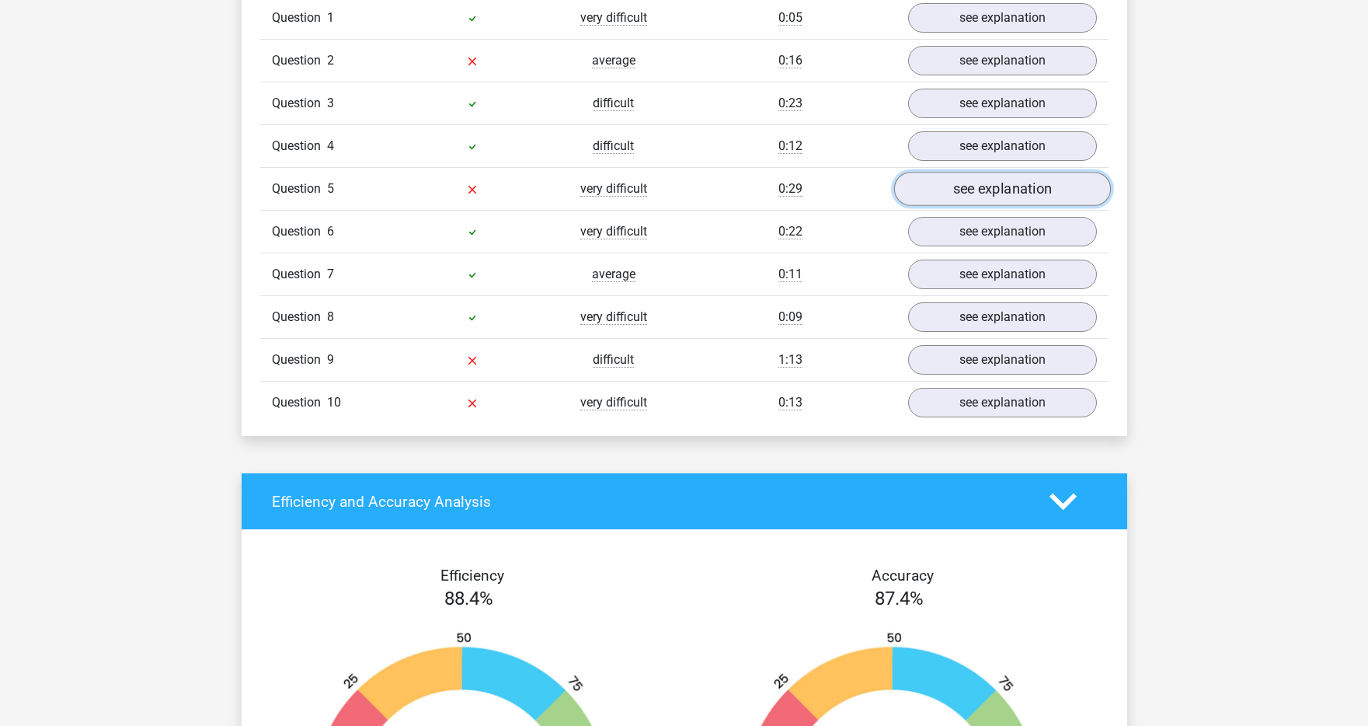
click at [945, 184] on link "see explanation" at bounding box center [1002, 189] width 217 height 34
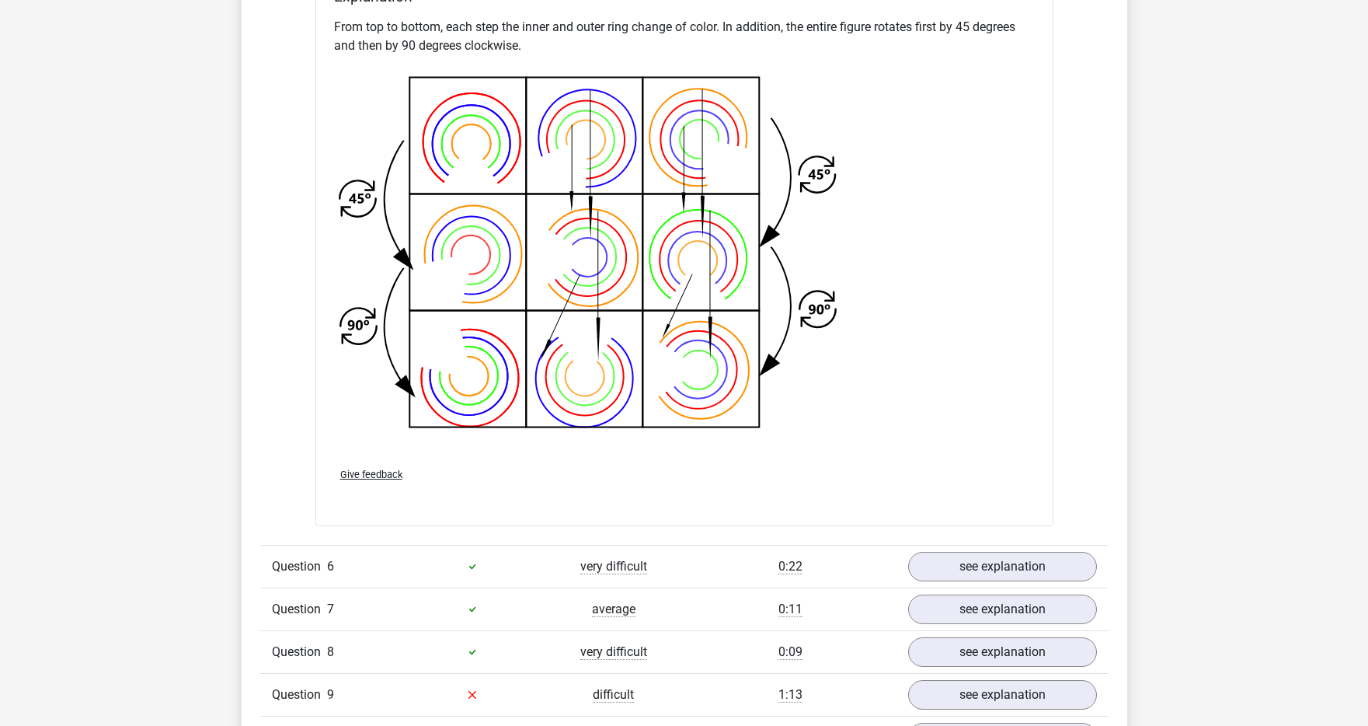
scroll to position [1838, 0]
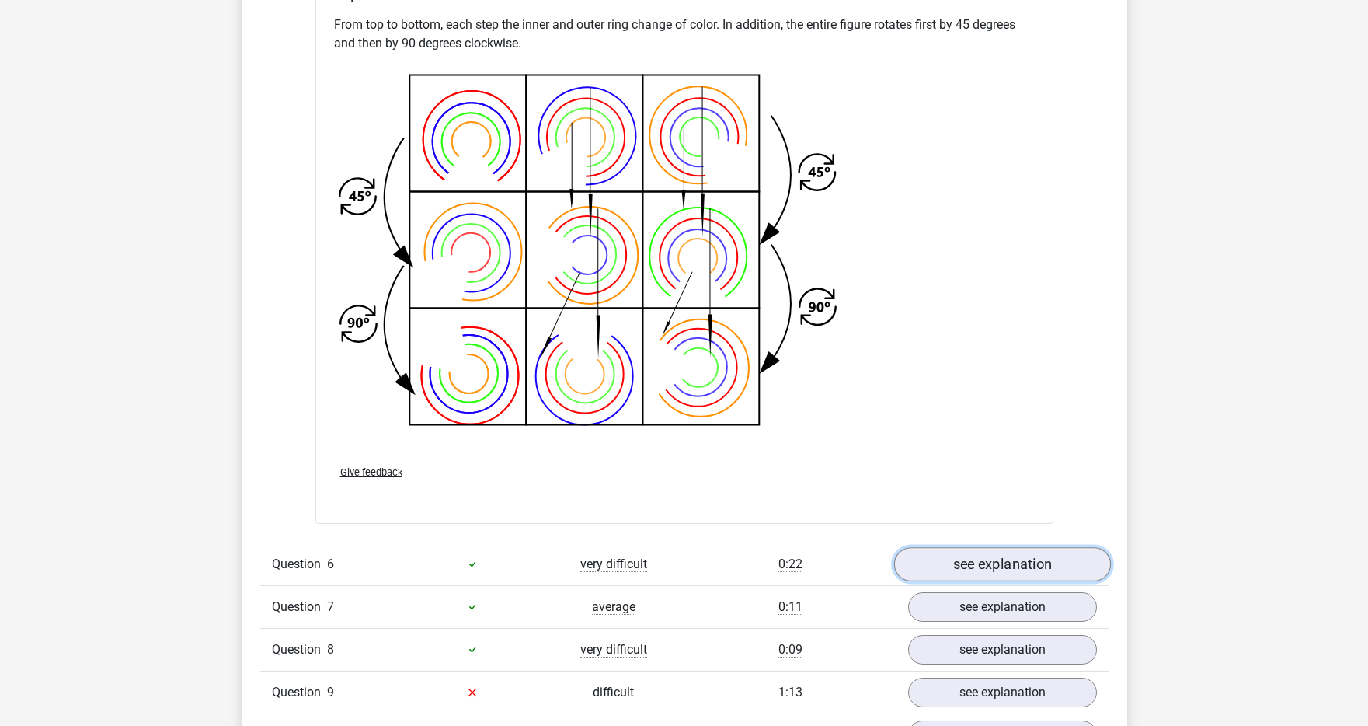
click at [1054, 549] on link "see explanation" at bounding box center [1002, 564] width 217 height 34
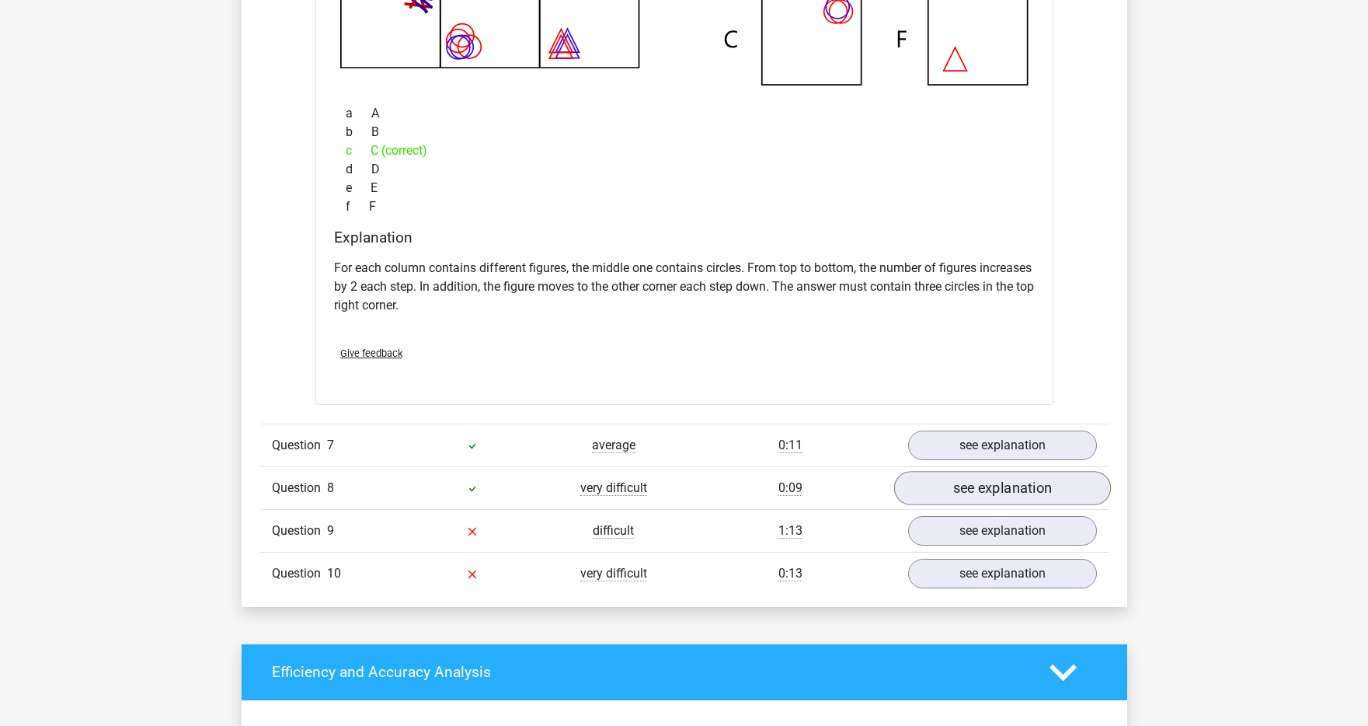
scroll to position [2737, 0]
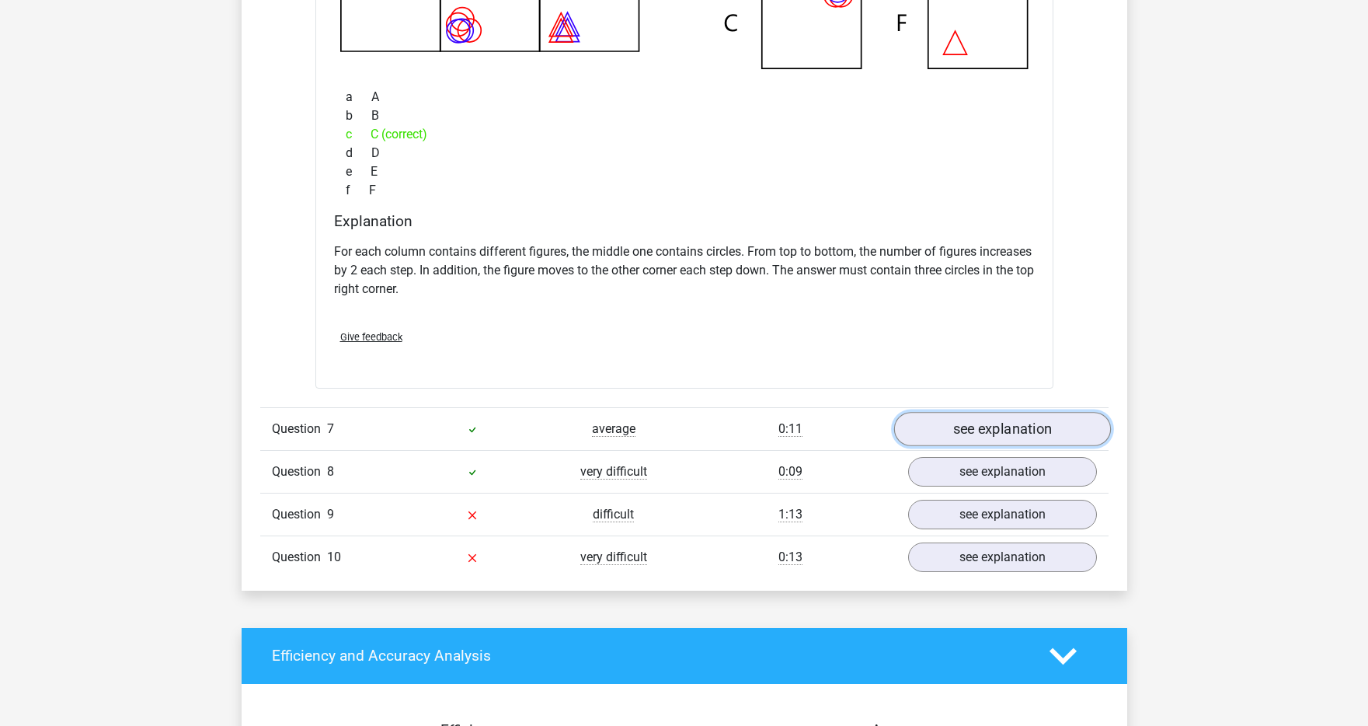
click at [1021, 436] on link "see explanation" at bounding box center [1002, 429] width 217 height 34
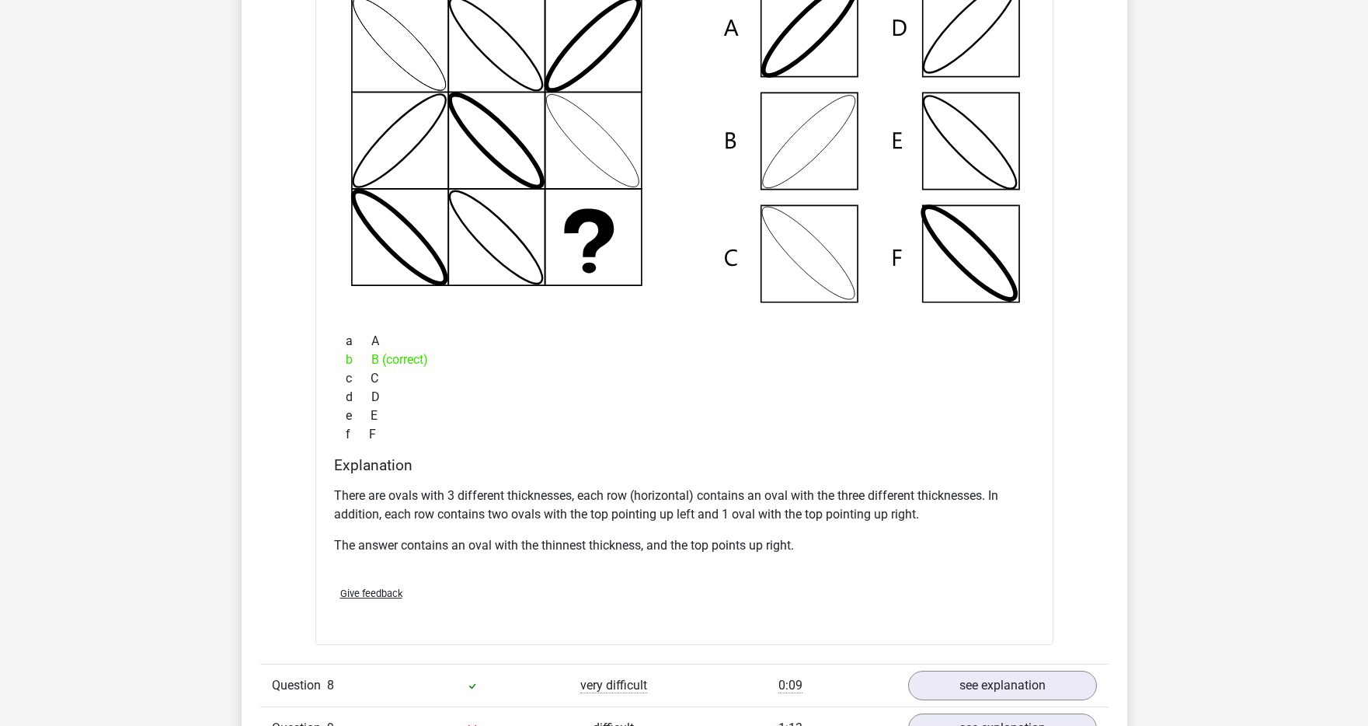
scroll to position [3438, 0]
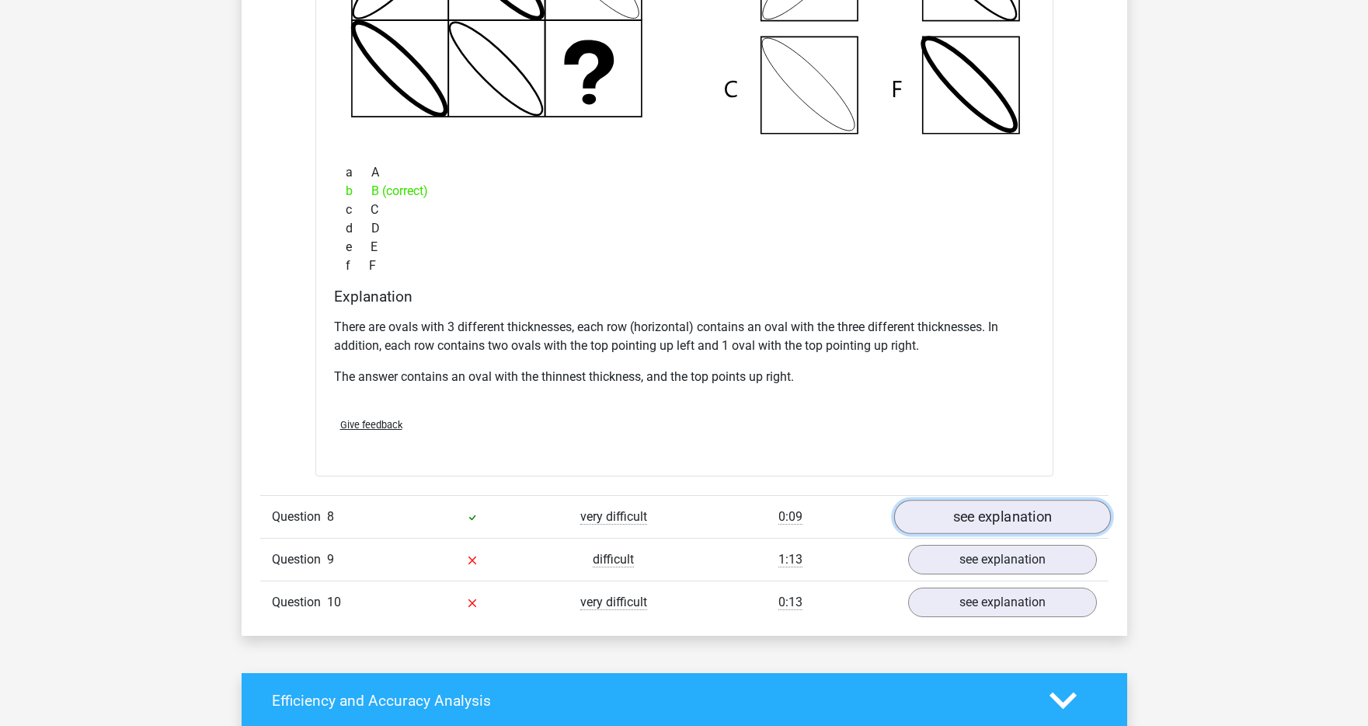
click at [977, 515] on link "see explanation" at bounding box center [1002, 517] width 217 height 34
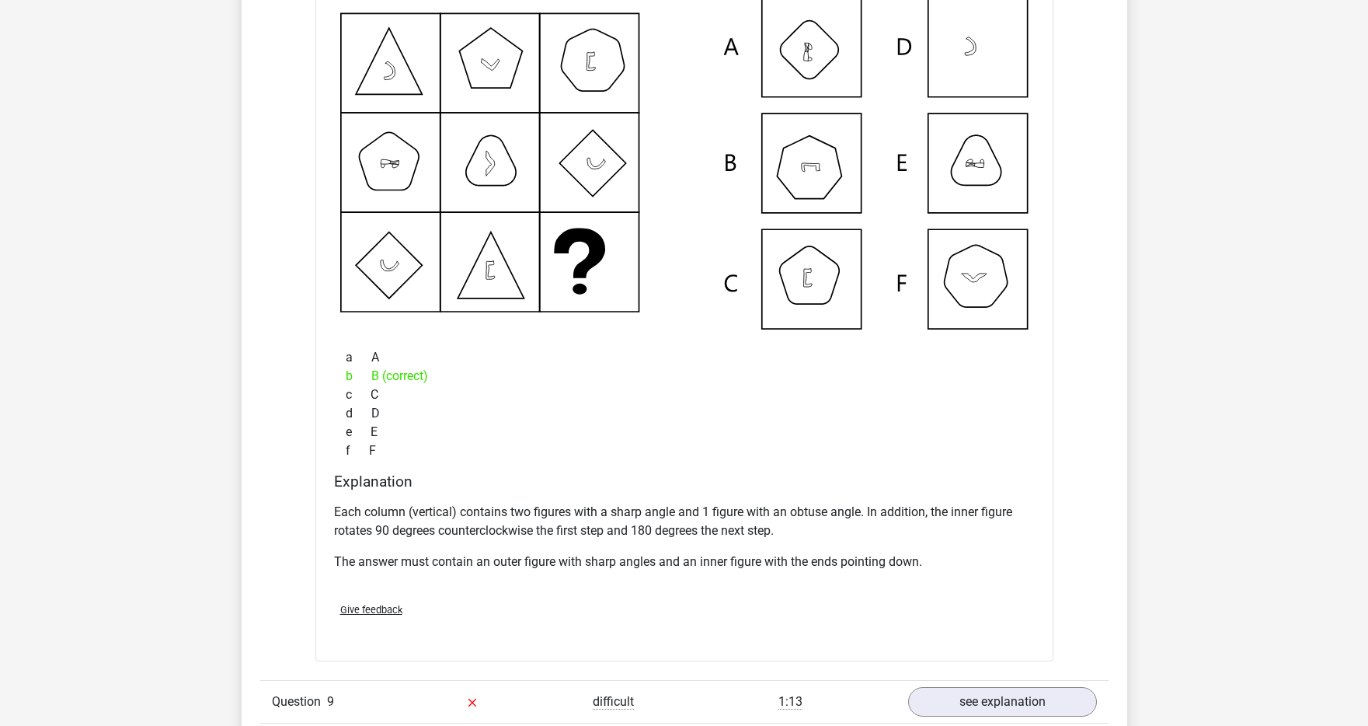
scroll to position [4330, 0]
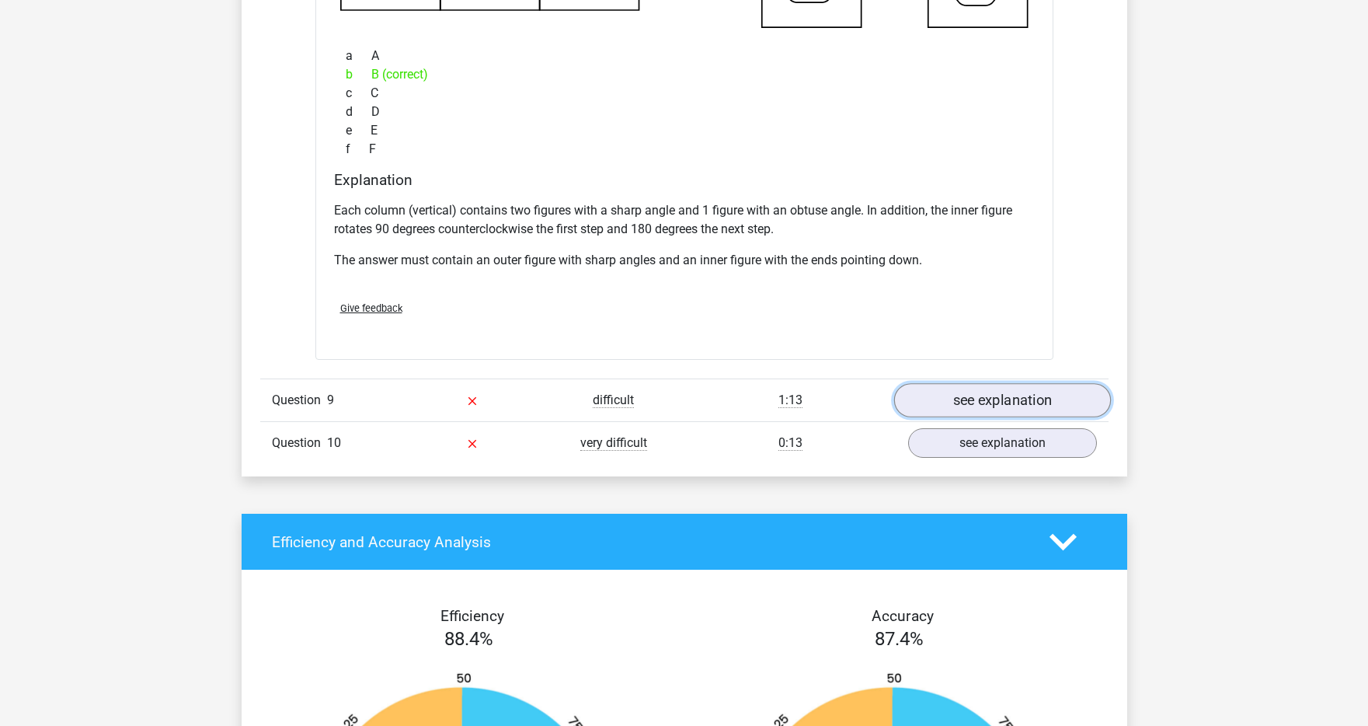
click at [977, 405] on link "see explanation" at bounding box center [1002, 400] width 217 height 34
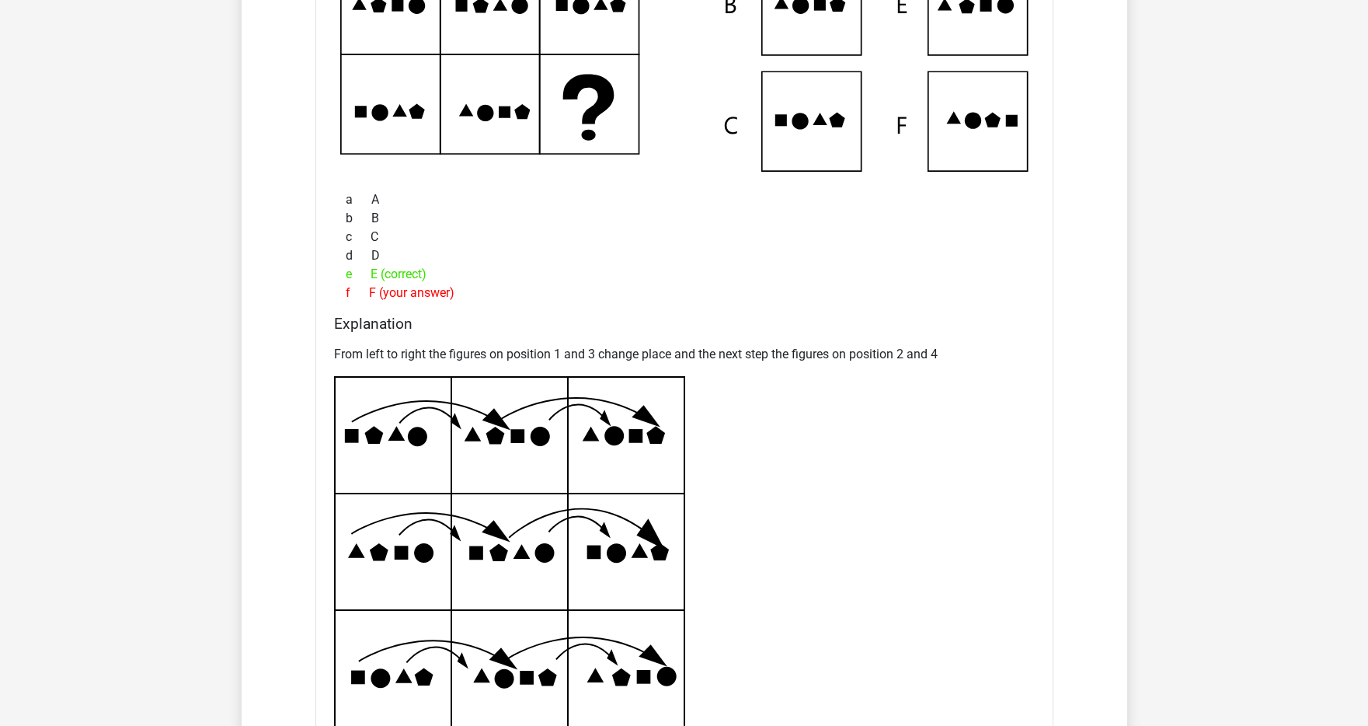
scroll to position [5273, 0]
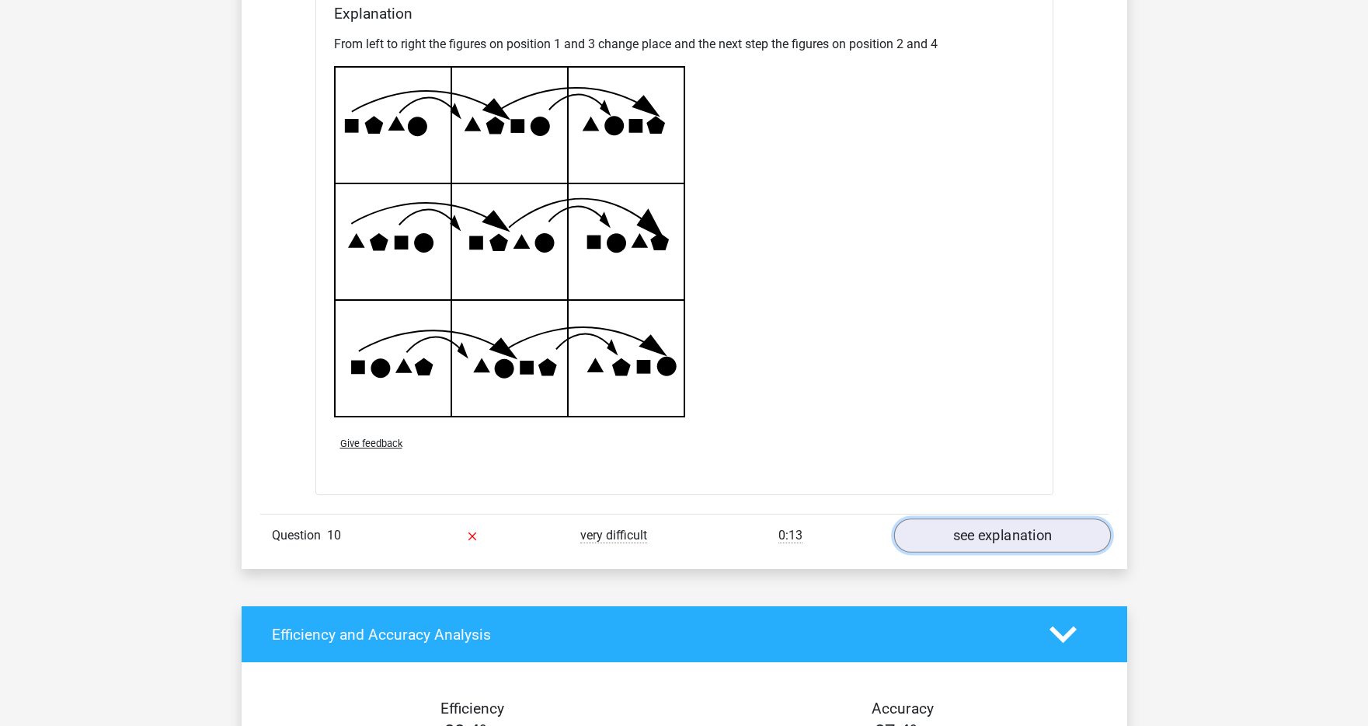
click at [970, 530] on link "see explanation" at bounding box center [1002, 536] width 217 height 34
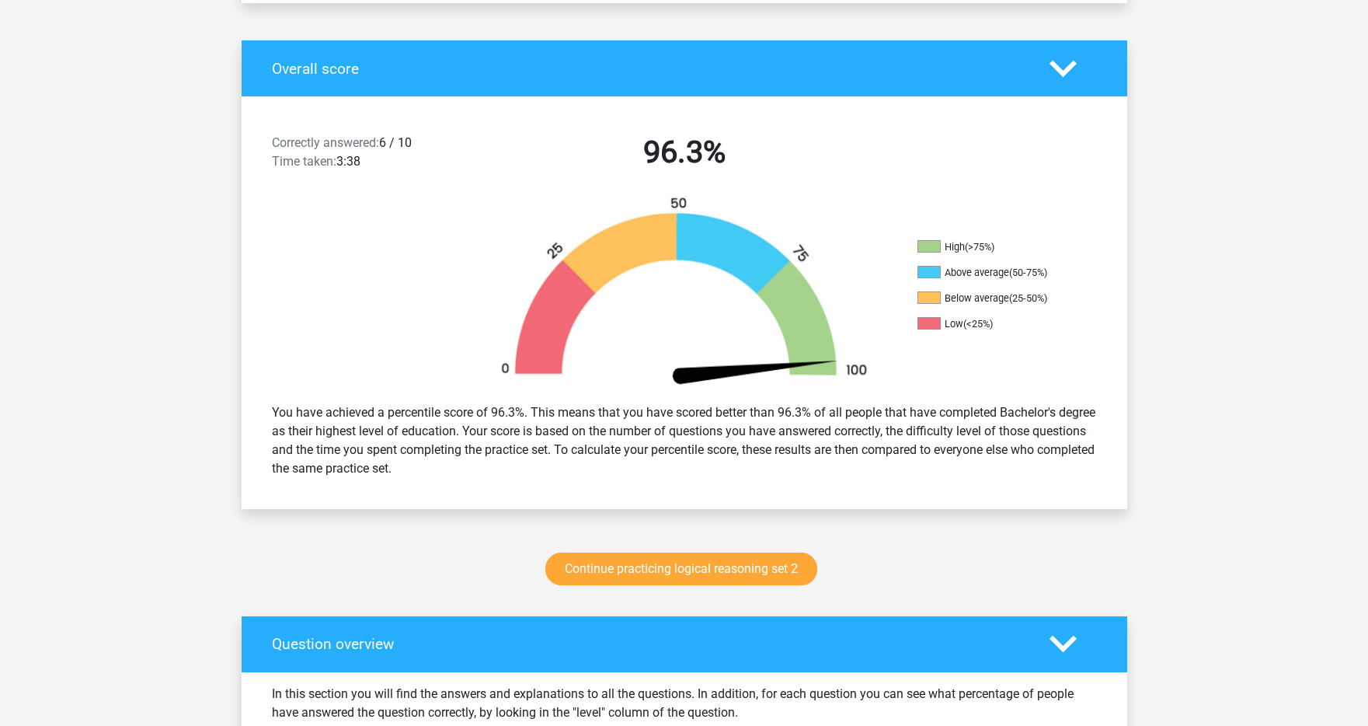
scroll to position [0, 0]
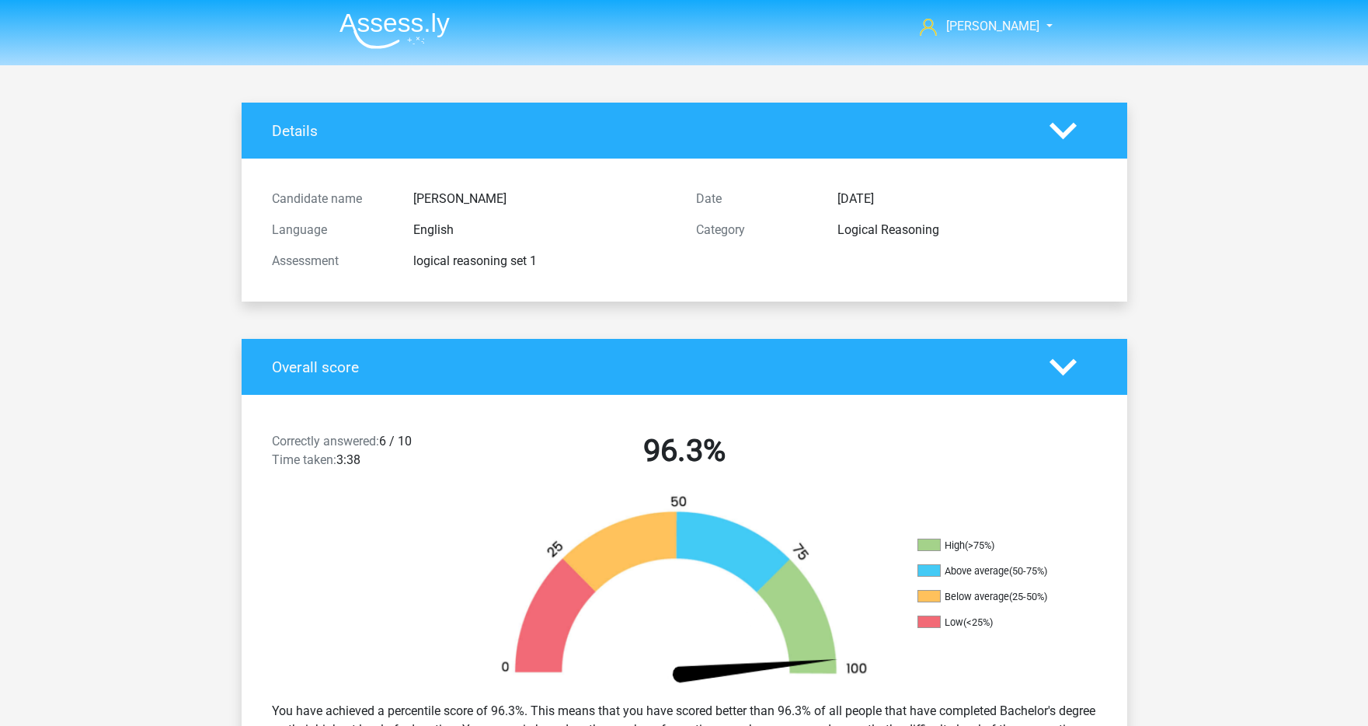
click at [1061, 372] on polygon at bounding box center [1063, 366] width 27 height 17
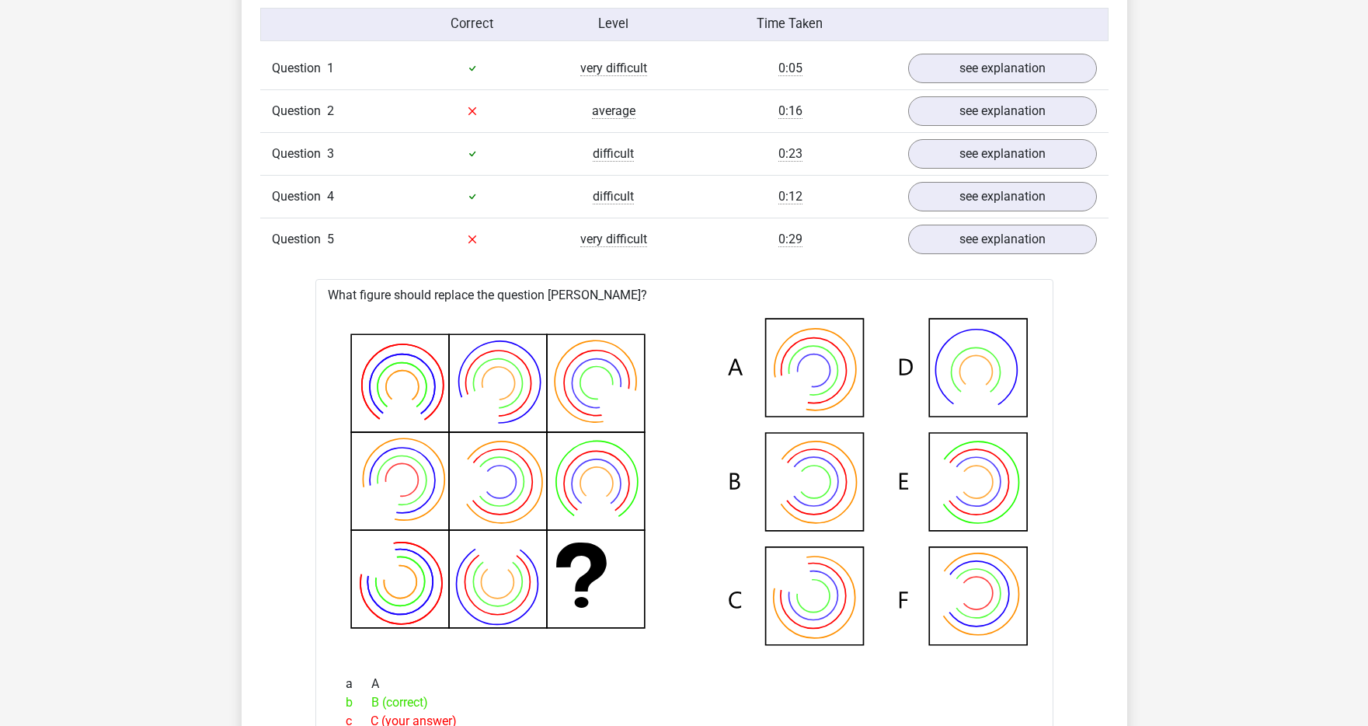
scroll to position [351, 0]
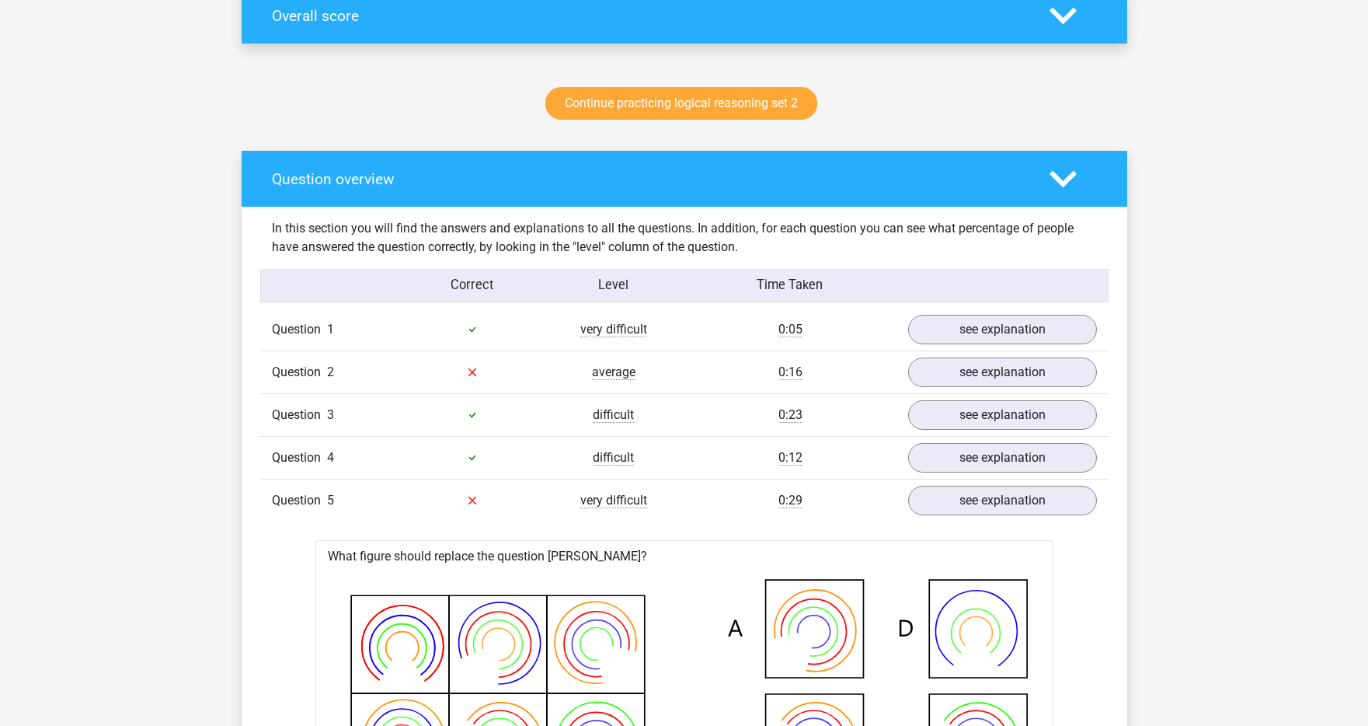
click at [1058, 177] on polygon at bounding box center [1063, 178] width 27 height 17
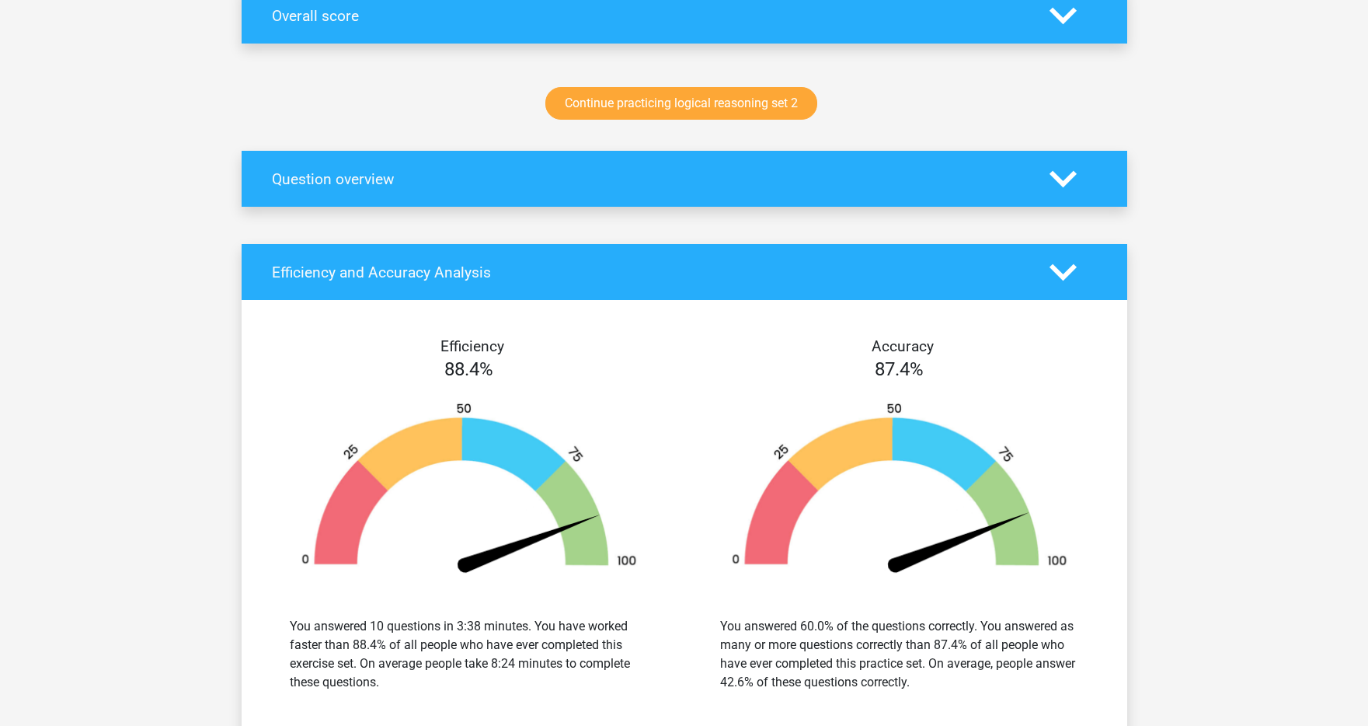
click at [1060, 282] on icon at bounding box center [1063, 272] width 27 height 27
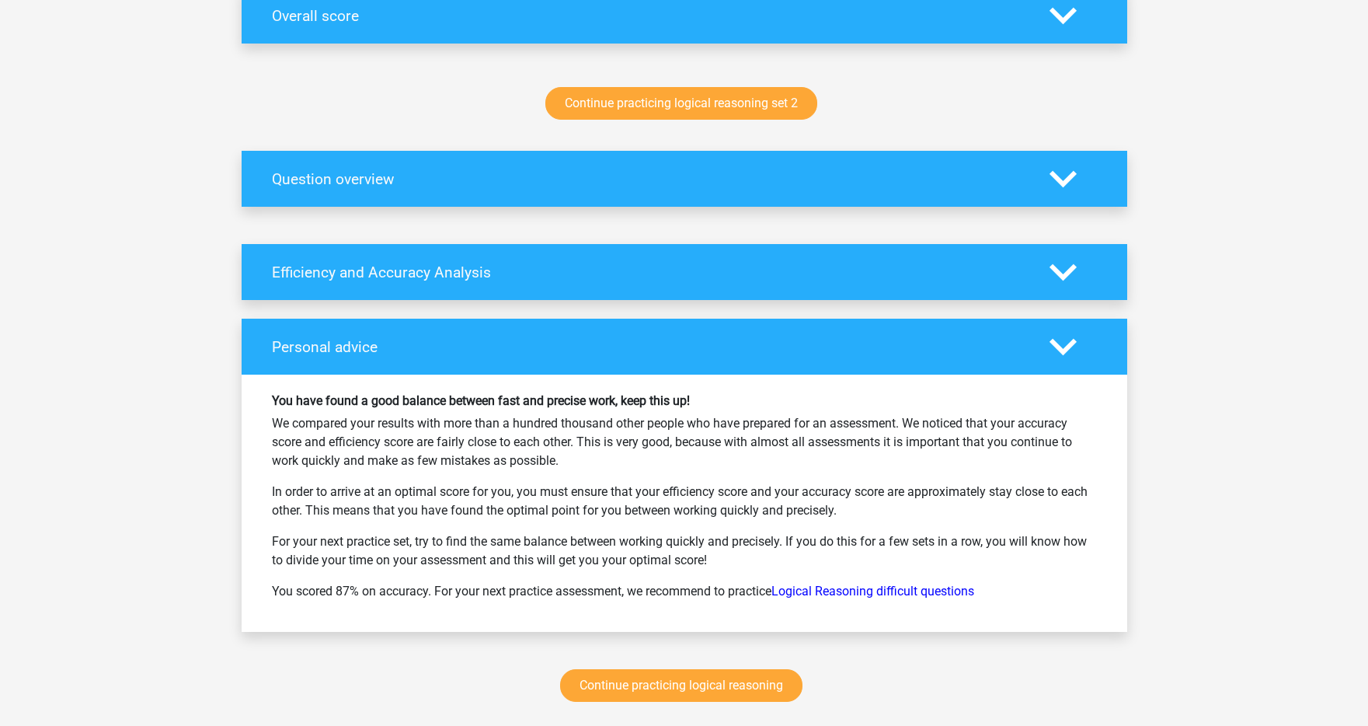
click at [1067, 350] on polygon at bounding box center [1063, 346] width 27 height 17
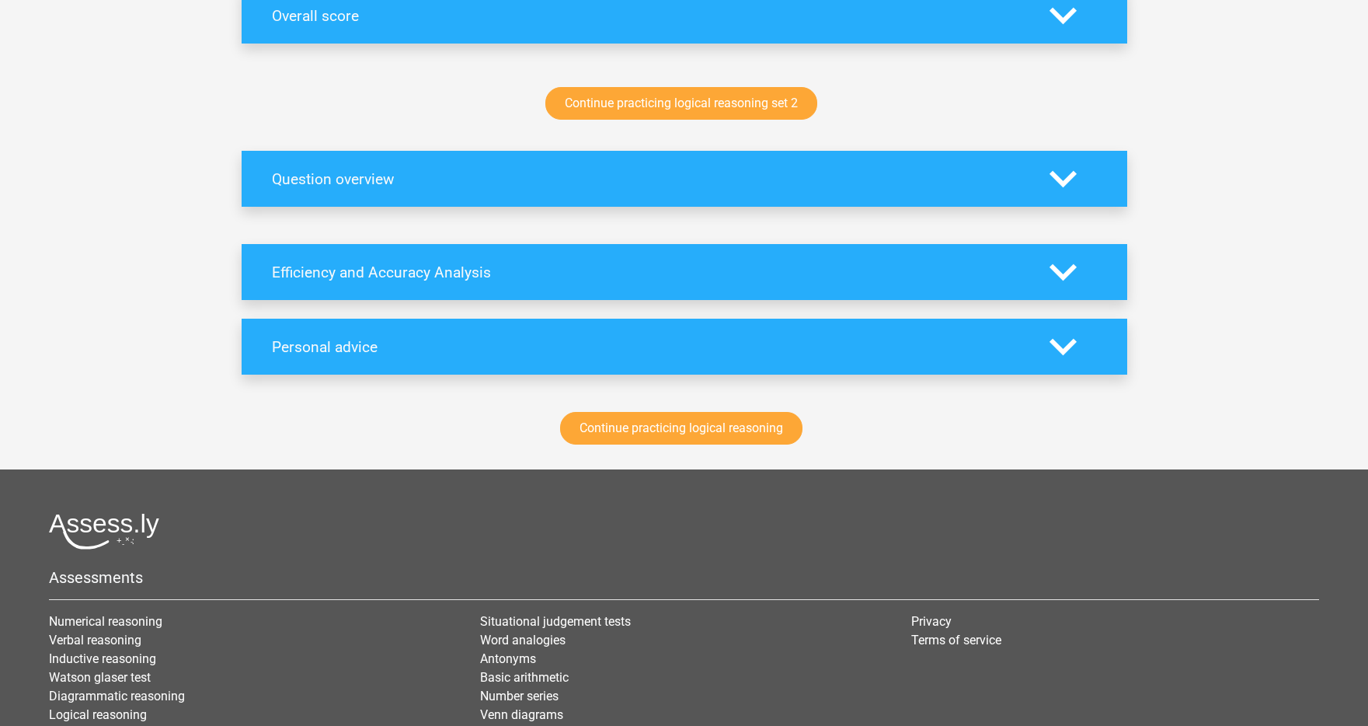
click at [1067, 350] on polygon at bounding box center [1063, 346] width 27 height 17
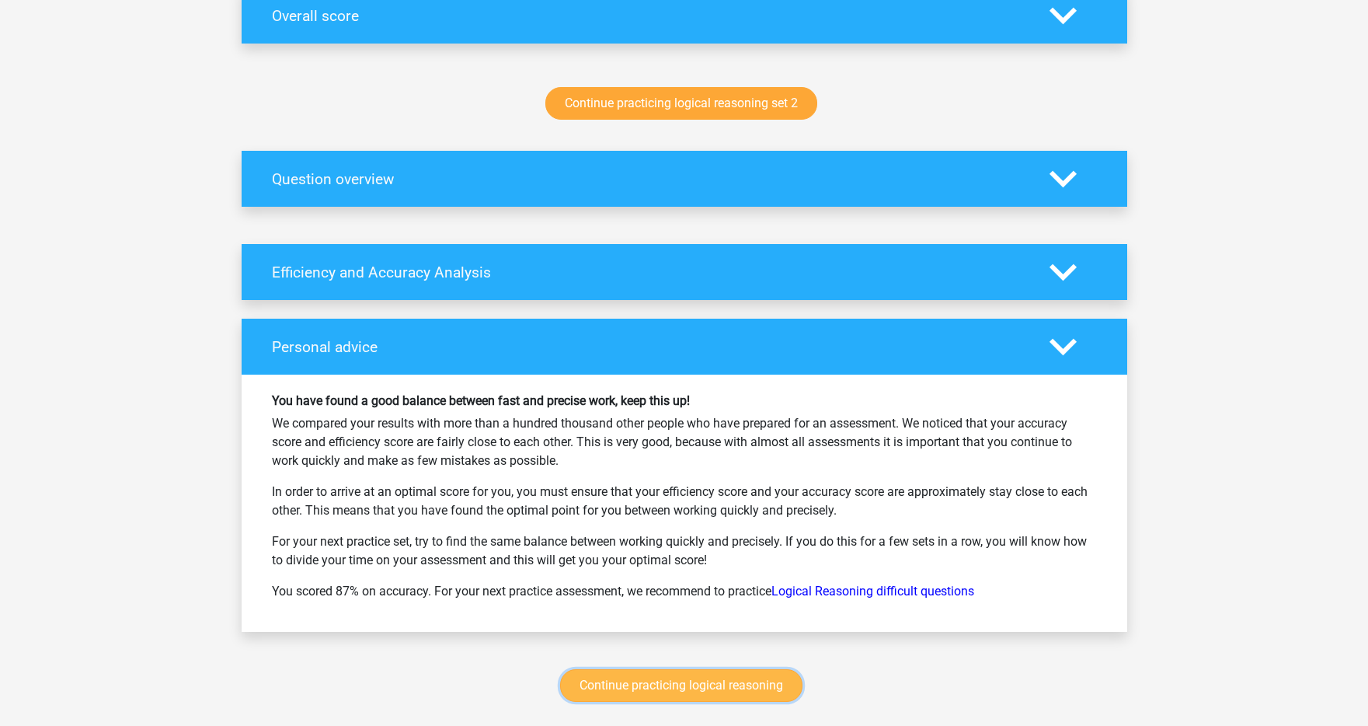
click at [654, 675] on link "Continue practicing logical reasoning" at bounding box center [681, 685] width 242 height 33
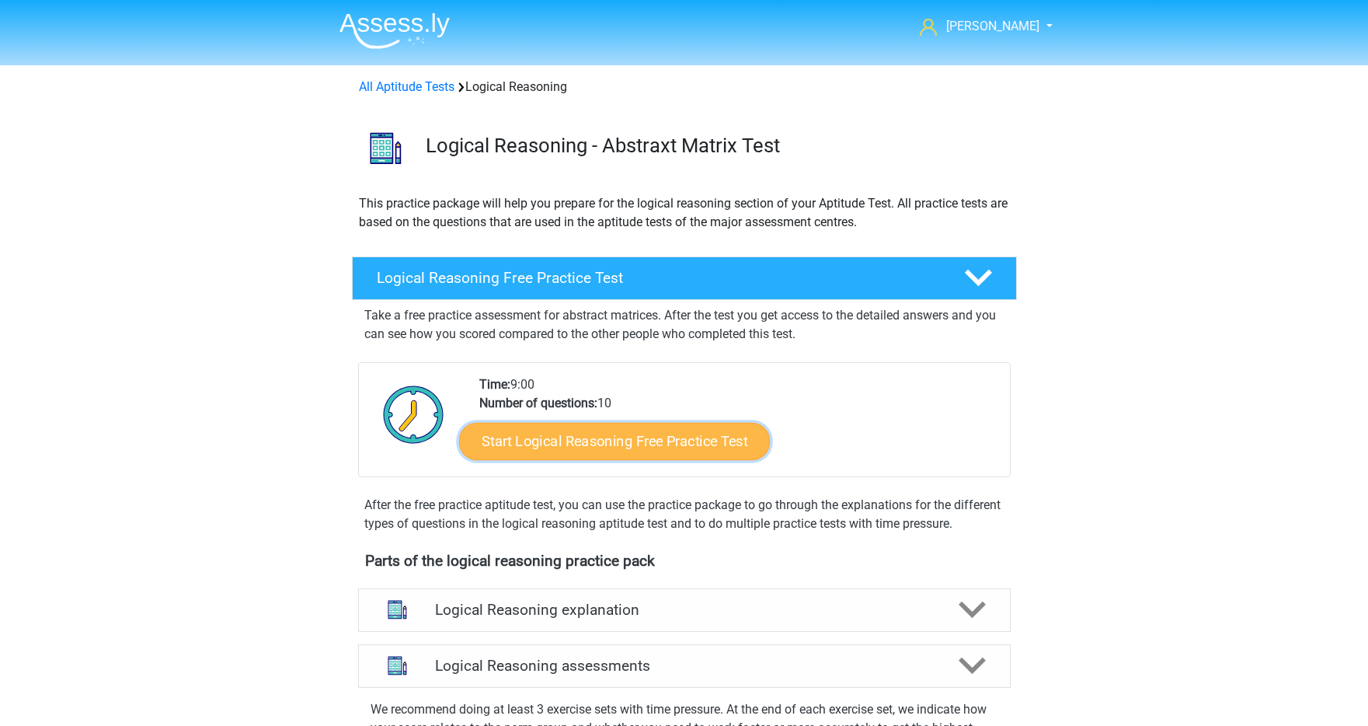
click at [609, 445] on link "Start Logical Reasoning Free Practice Test" at bounding box center [614, 440] width 311 height 37
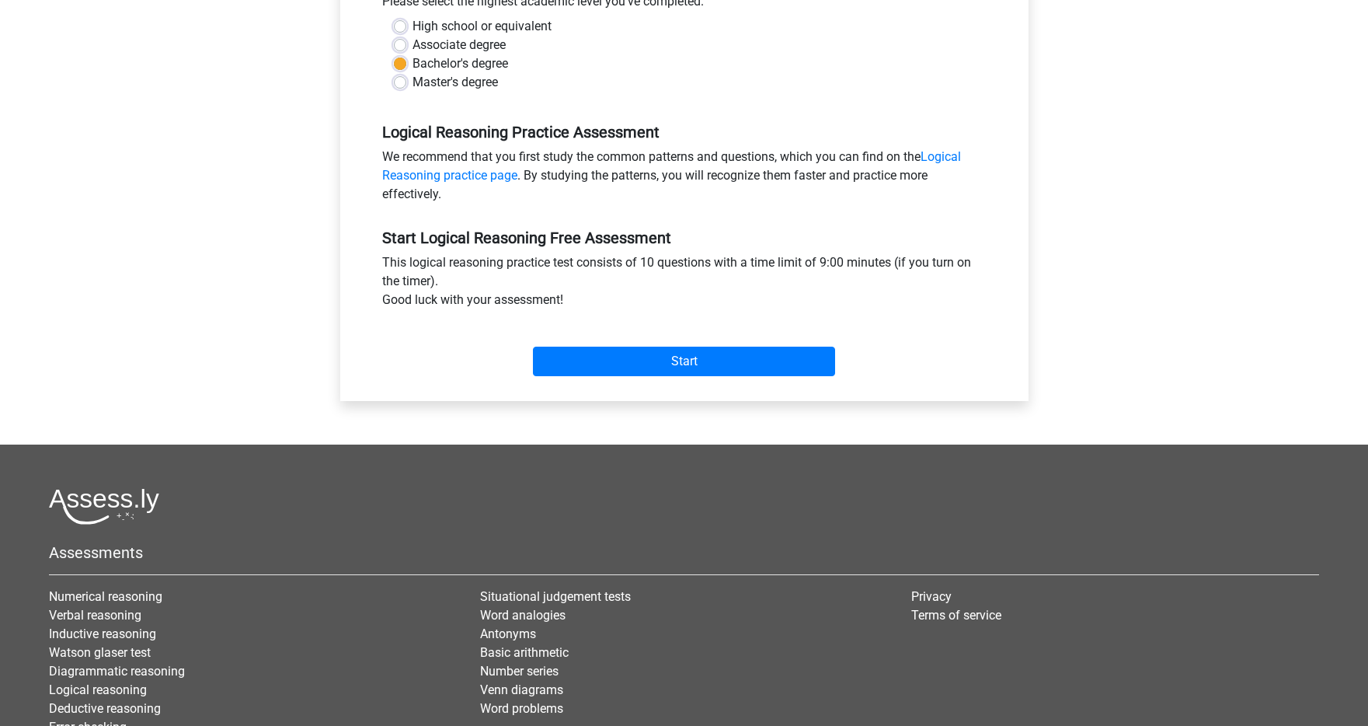
scroll to position [502, 0]
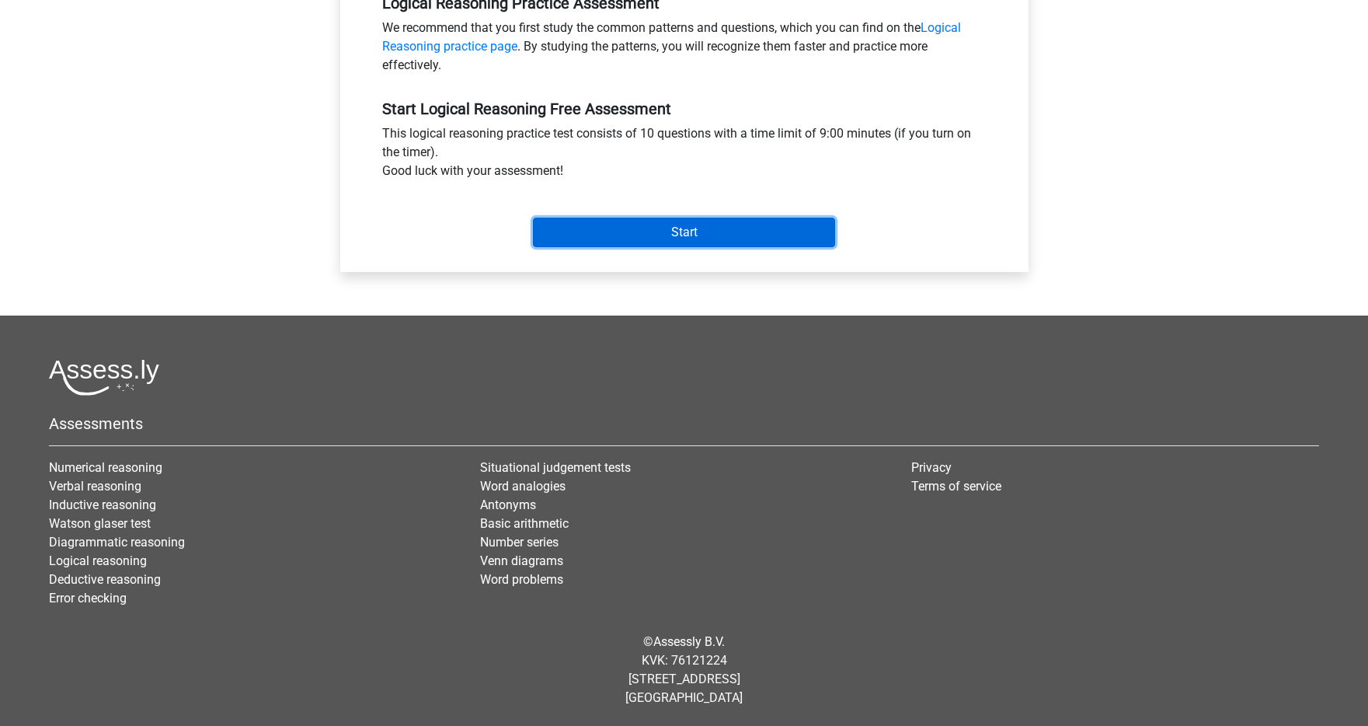
click at [727, 237] on input "Start" at bounding box center [684, 233] width 302 height 30
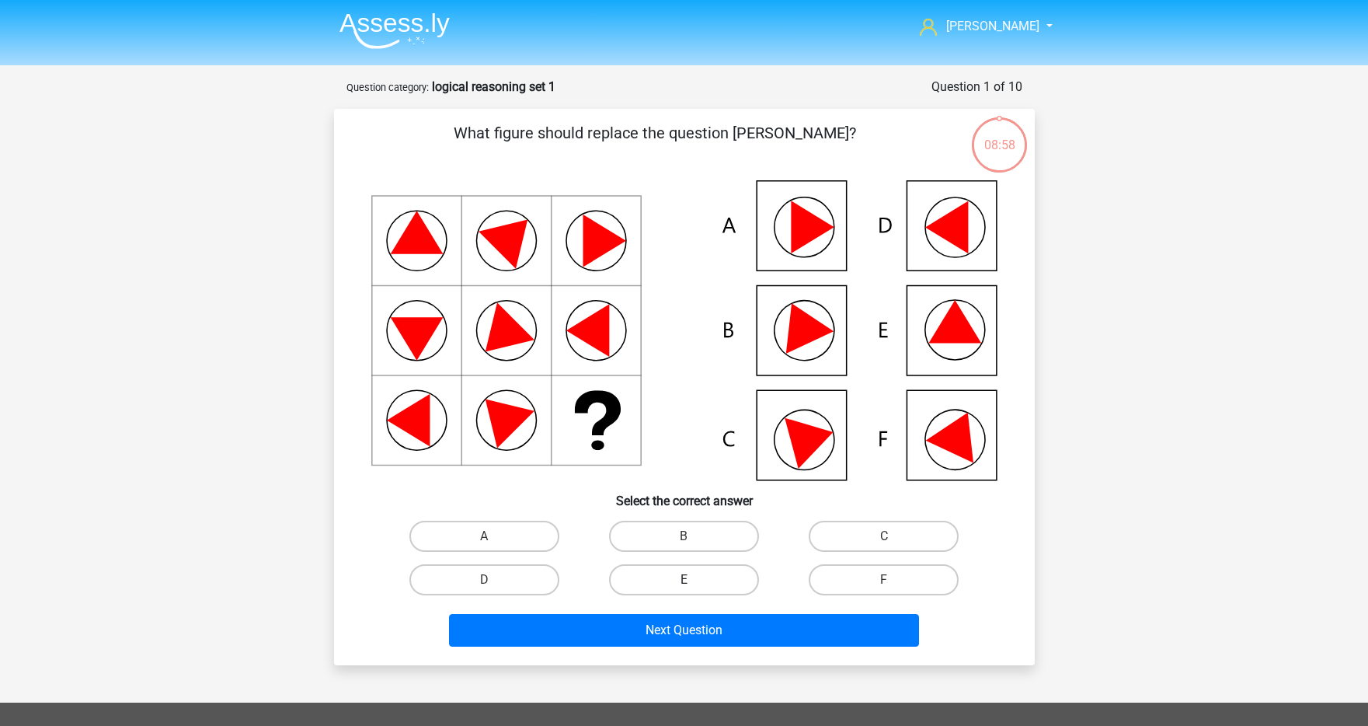
click at [674, 575] on label "E" at bounding box center [684, 579] width 150 height 31
click at [684, 580] on input "E" at bounding box center [689, 585] width 10 height 10
radio input "true"
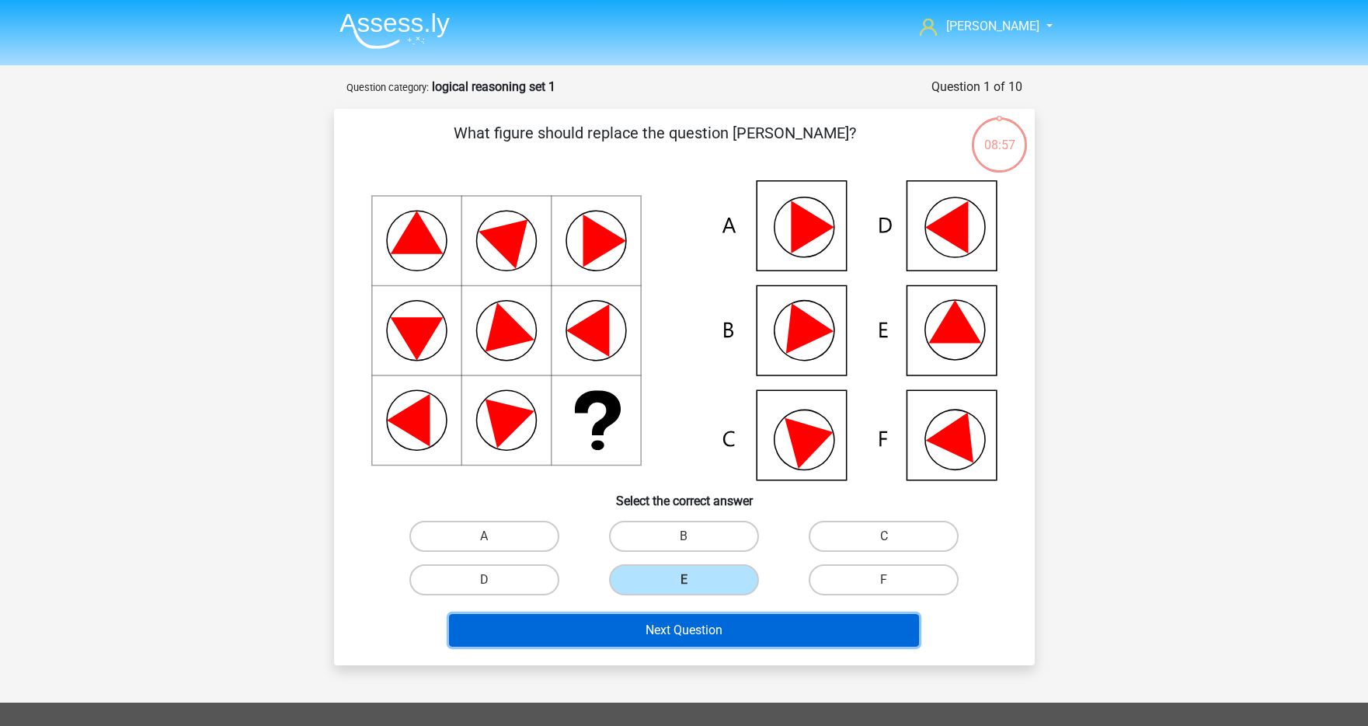
click at [666, 619] on button "Next Question" at bounding box center [684, 630] width 470 height 33
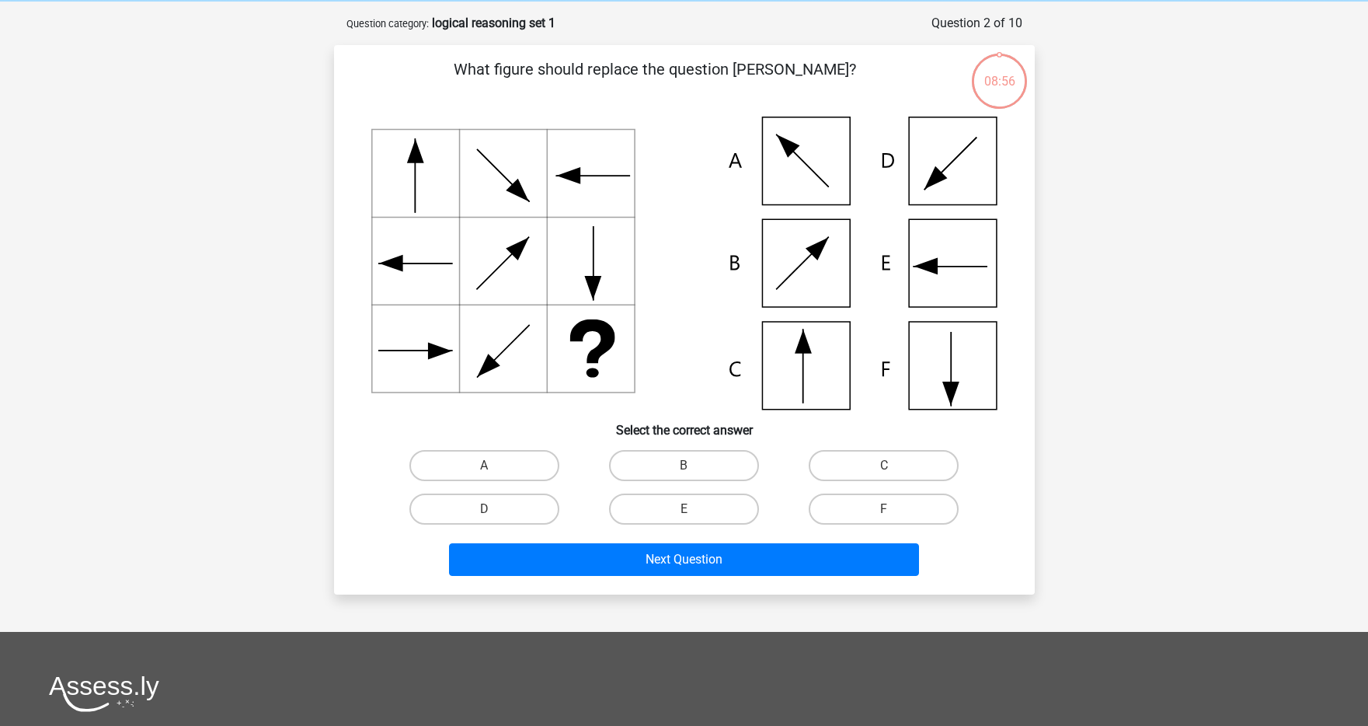
scroll to position [78, 0]
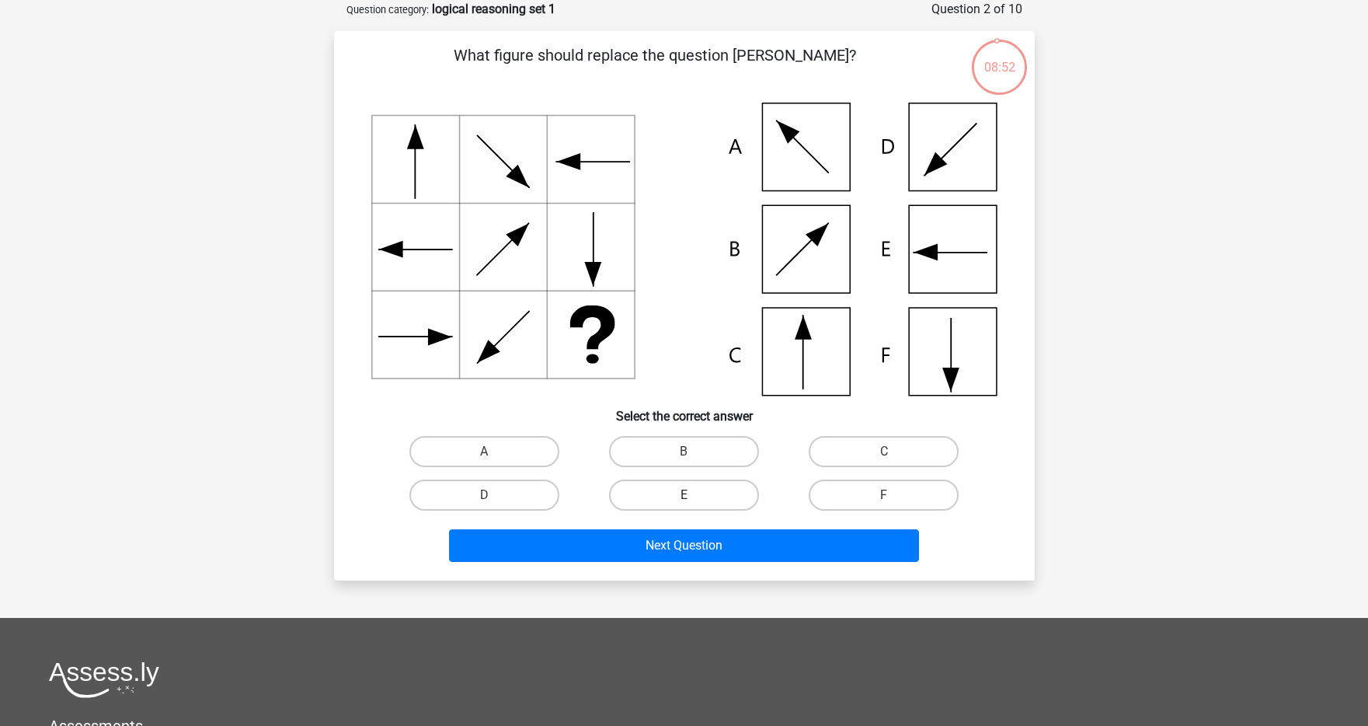
click at [713, 493] on label "E" at bounding box center [684, 494] width 150 height 31
click at [694, 495] on input "E" at bounding box center [689, 500] width 10 height 10
radio input "true"
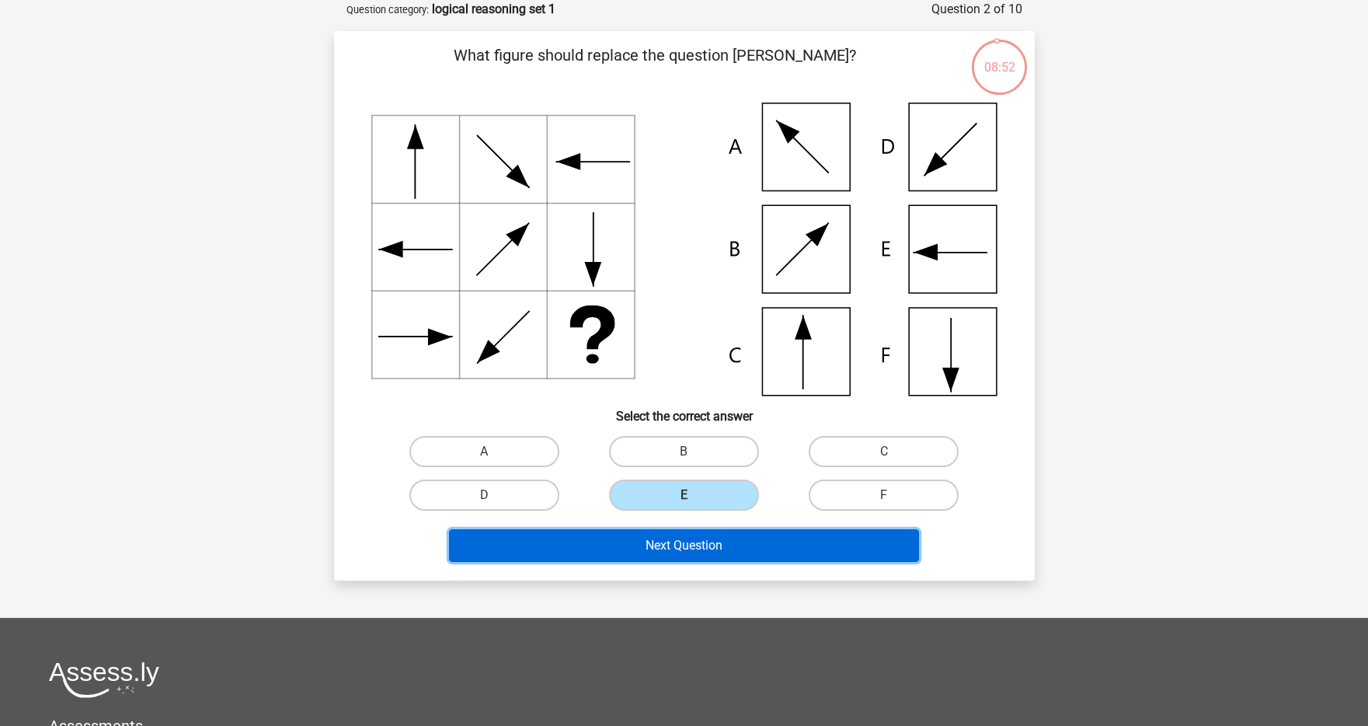
click at [698, 549] on button "Next Question" at bounding box center [684, 545] width 470 height 33
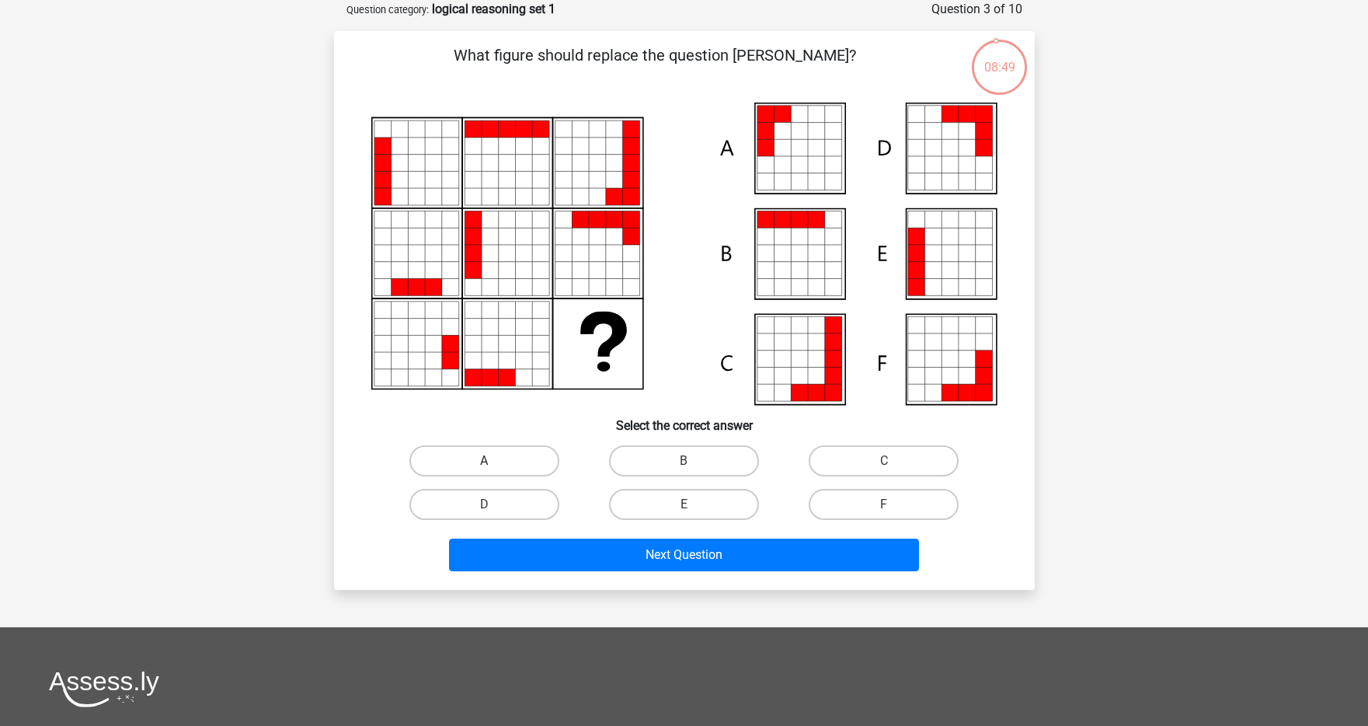
click at [517, 464] on label "A" at bounding box center [484, 460] width 150 height 31
click at [494, 464] on input "A" at bounding box center [489, 466] width 10 height 10
radio input "true"
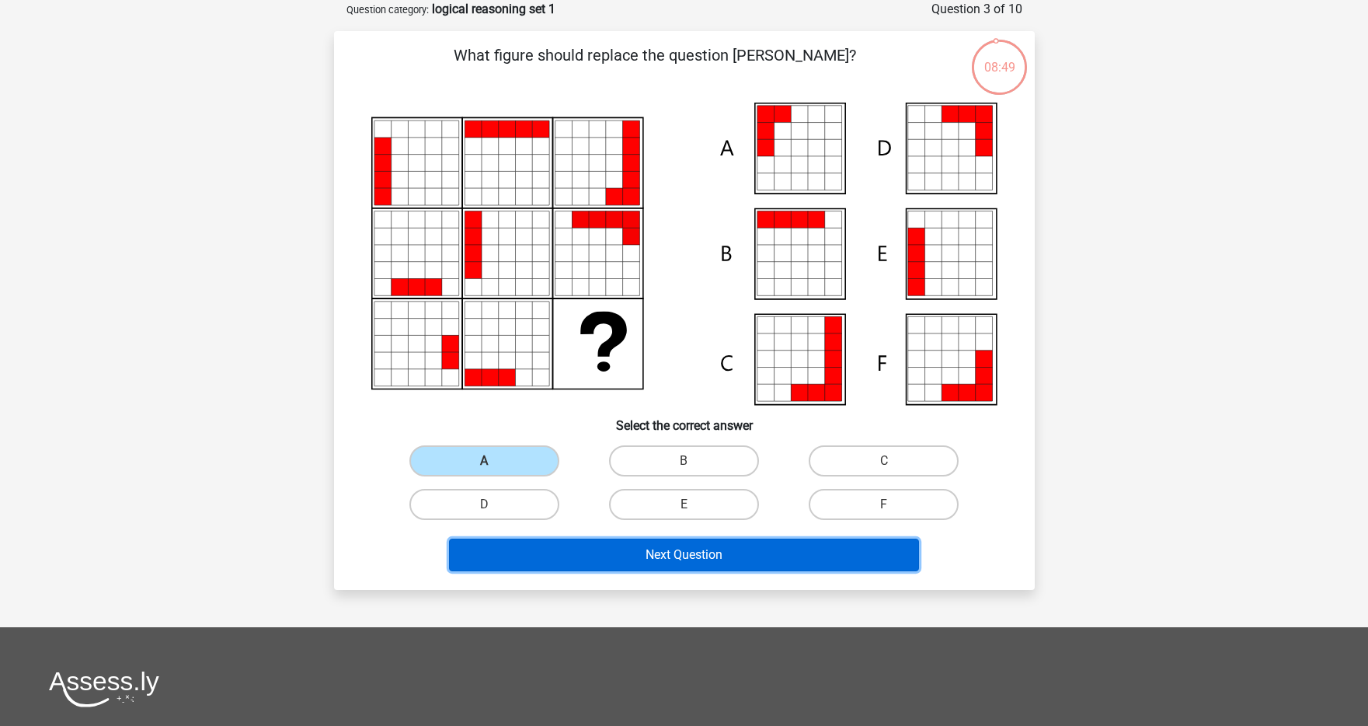
click at [575, 555] on button "Next Question" at bounding box center [684, 554] width 470 height 33
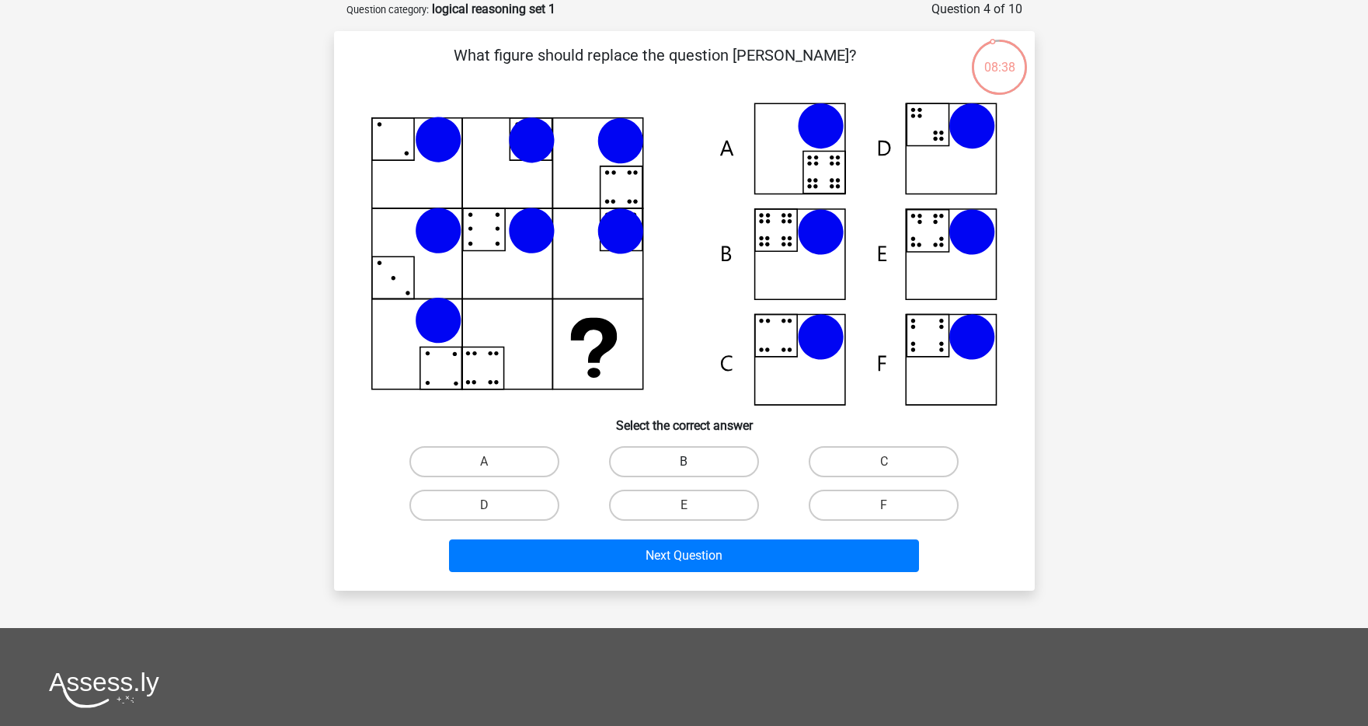
click at [674, 471] on label "B" at bounding box center [684, 461] width 150 height 31
click at [684, 471] on input "B" at bounding box center [689, 467] width 10 height 10
radio input "true"
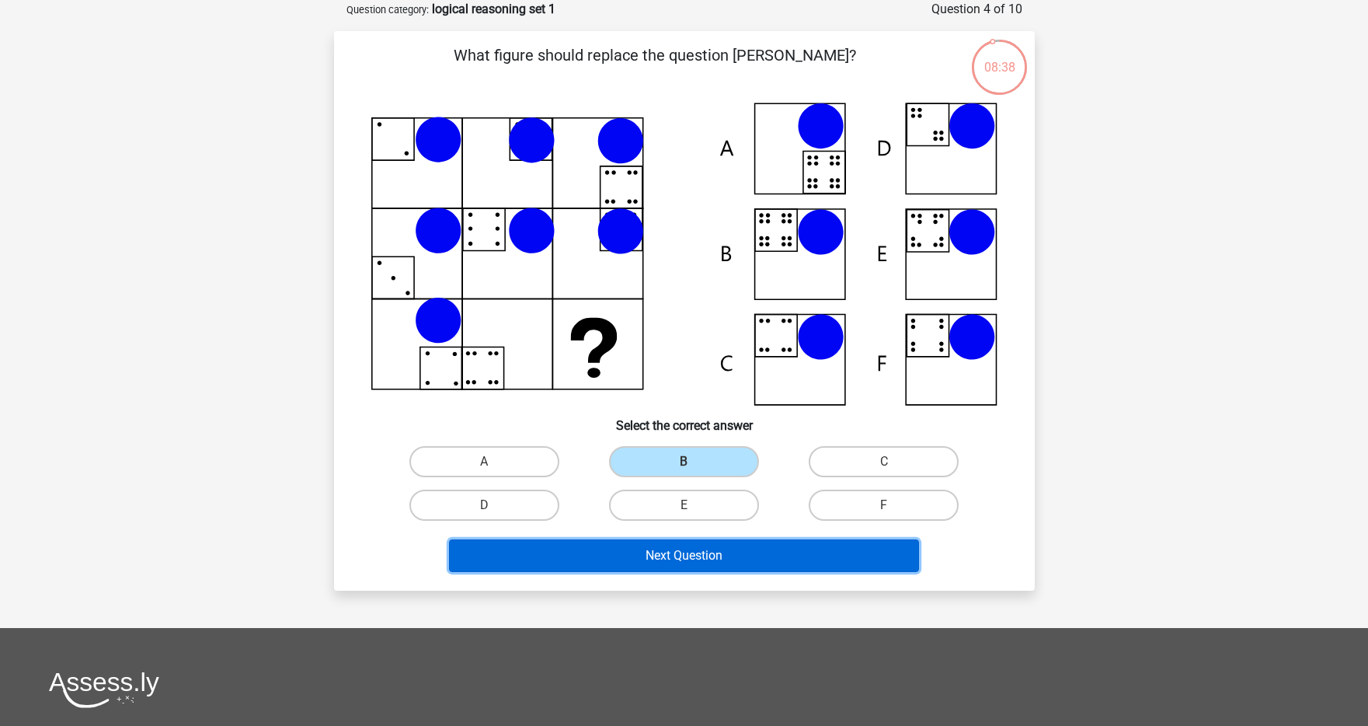
click at [667, 553] on button "Next Question" at bounding box center [684, 555] width 470 height 33
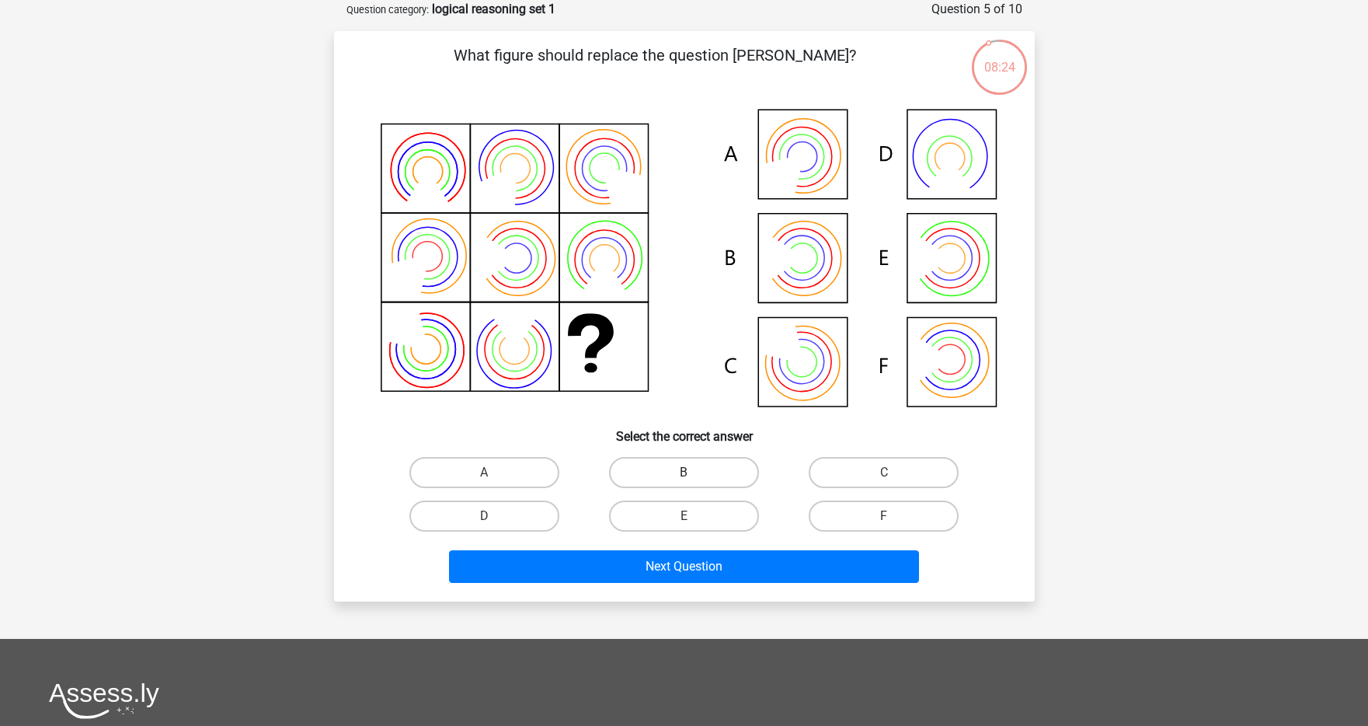
click at [681, 469] on label "B" at bounding box center [684, 472] width 150 height 31
click at [684, 472] on input "B" at bounding box center [689, 477] width 10 height 10
radio input "true"
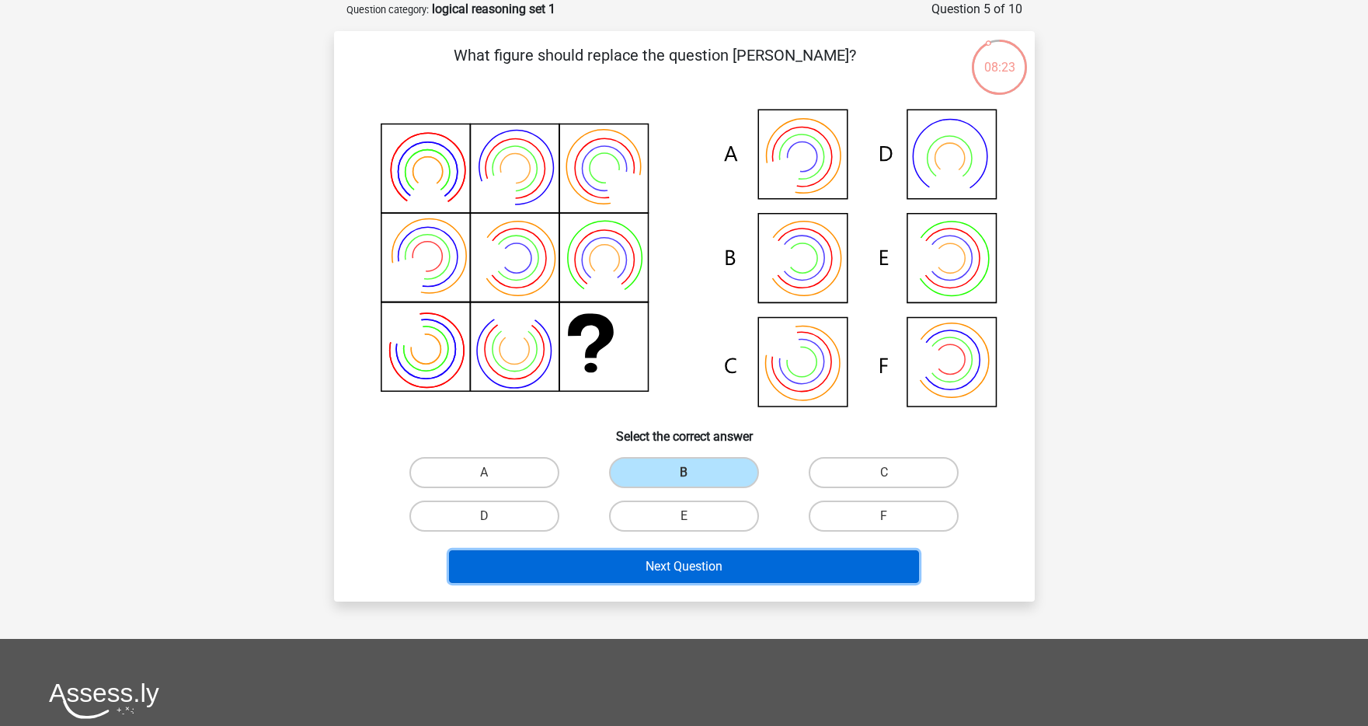
click at [671, 566] on button "Next Question" at bounding box center [684, 566] width 470 height 33
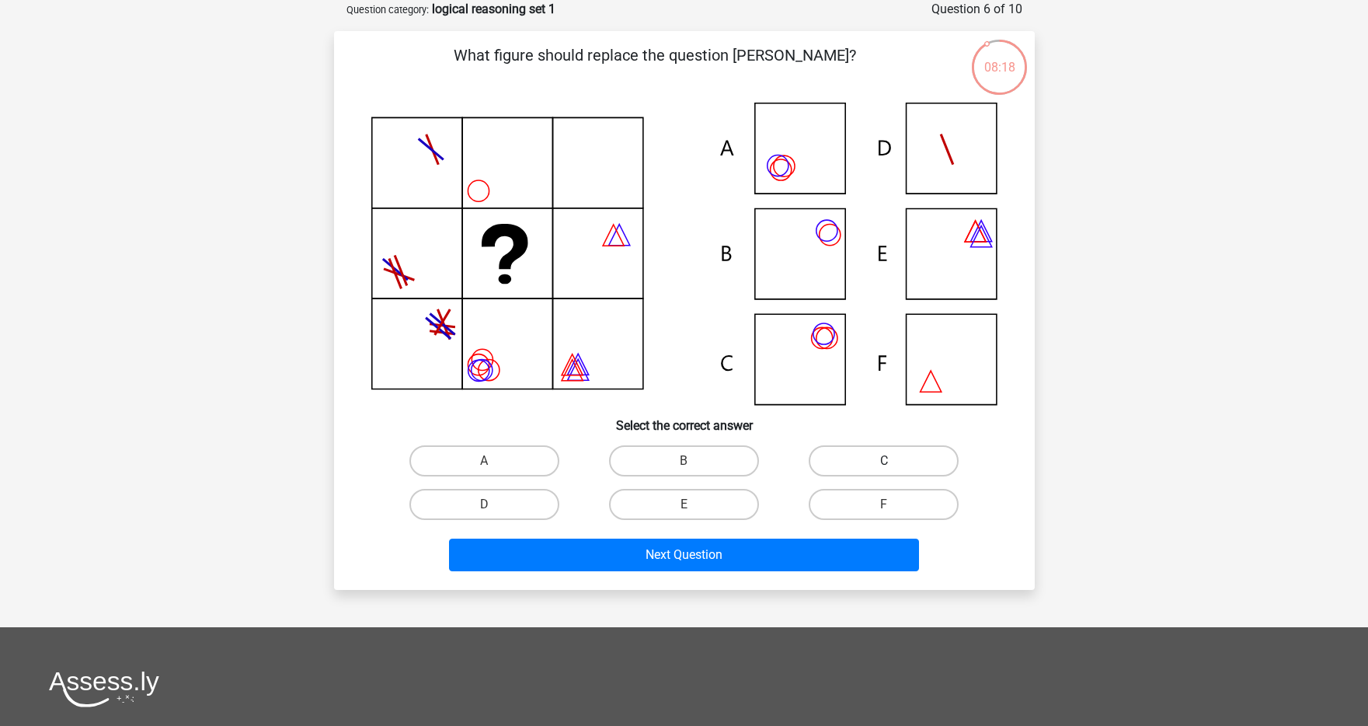
click at [841, 464] on label "C" at bounding box center [884, 460] width 150 height 31
click at [884, 464] on input "C" at bounding box center [889, 466] width 10 height 10
radio input "true"
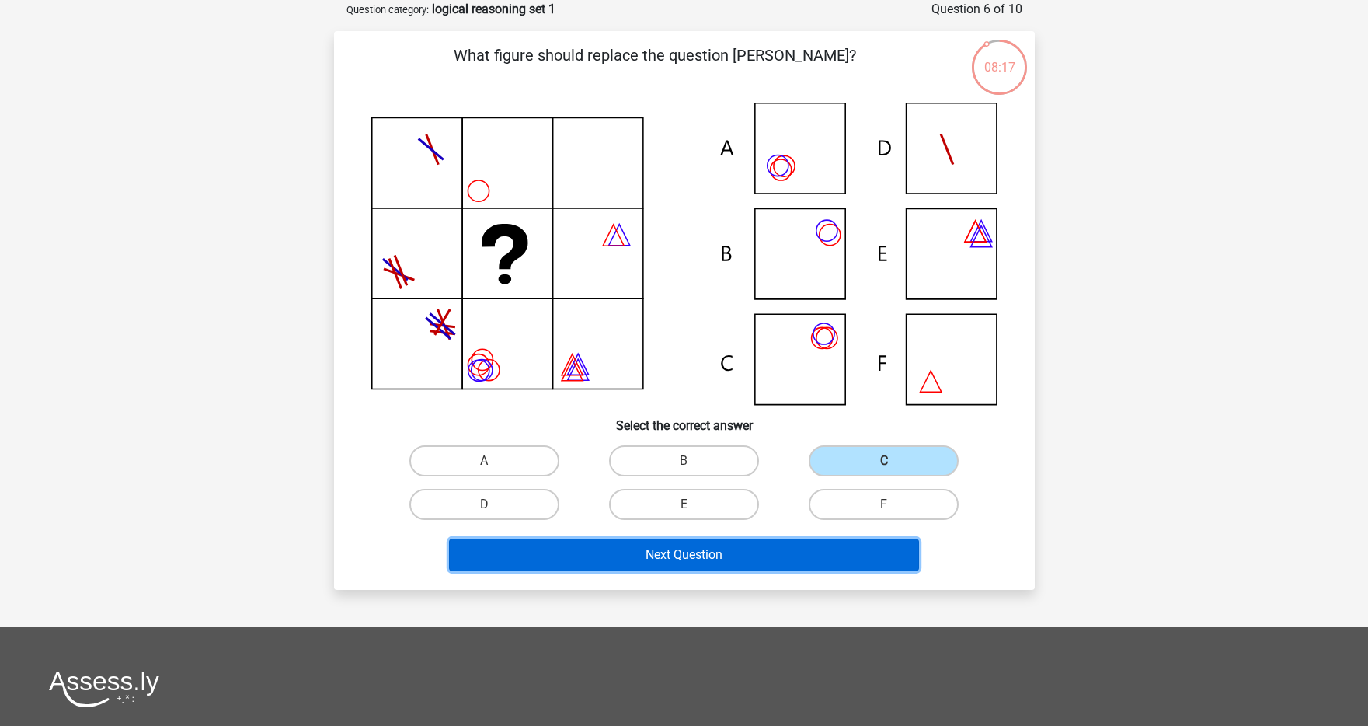
click at [764, 548] on button "Next Question" at bounding box center [684, 554] width 470 height 33
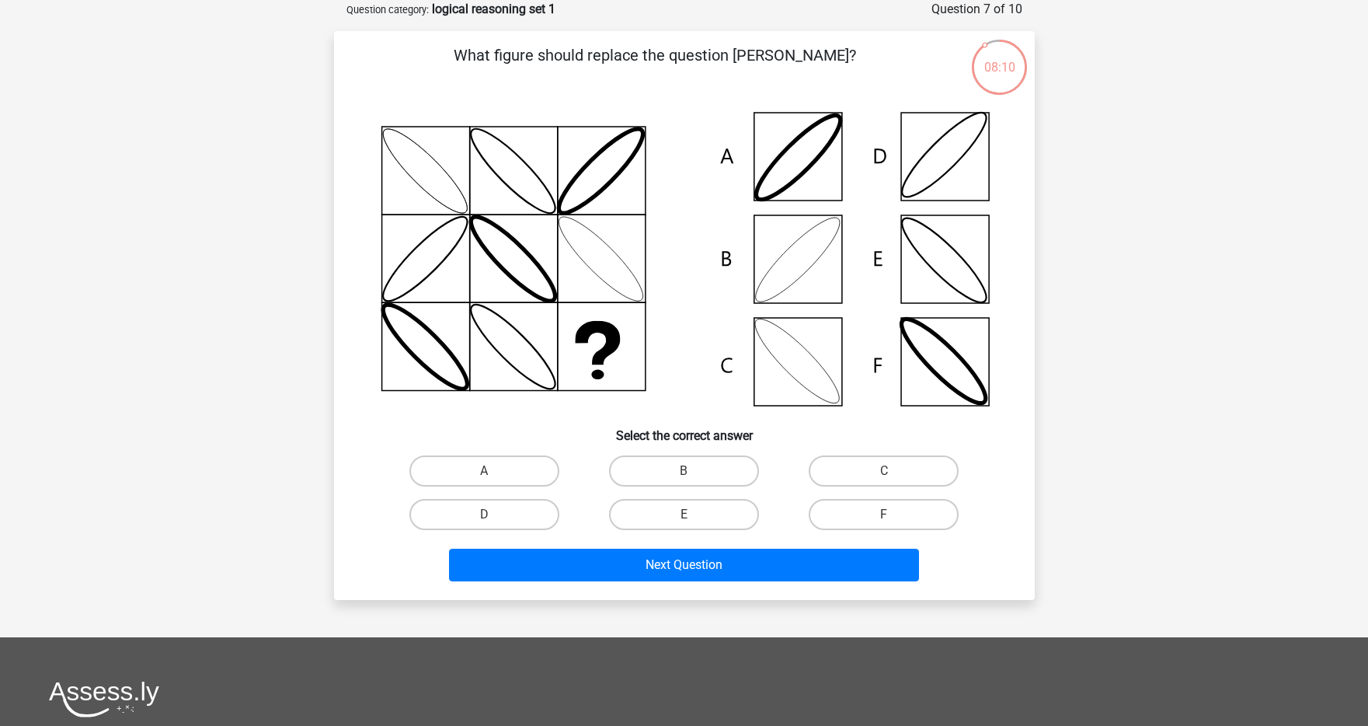
click at [686, 475] on input "B" at bounding box center [689, 476] width 10 height 10
radio input "true"
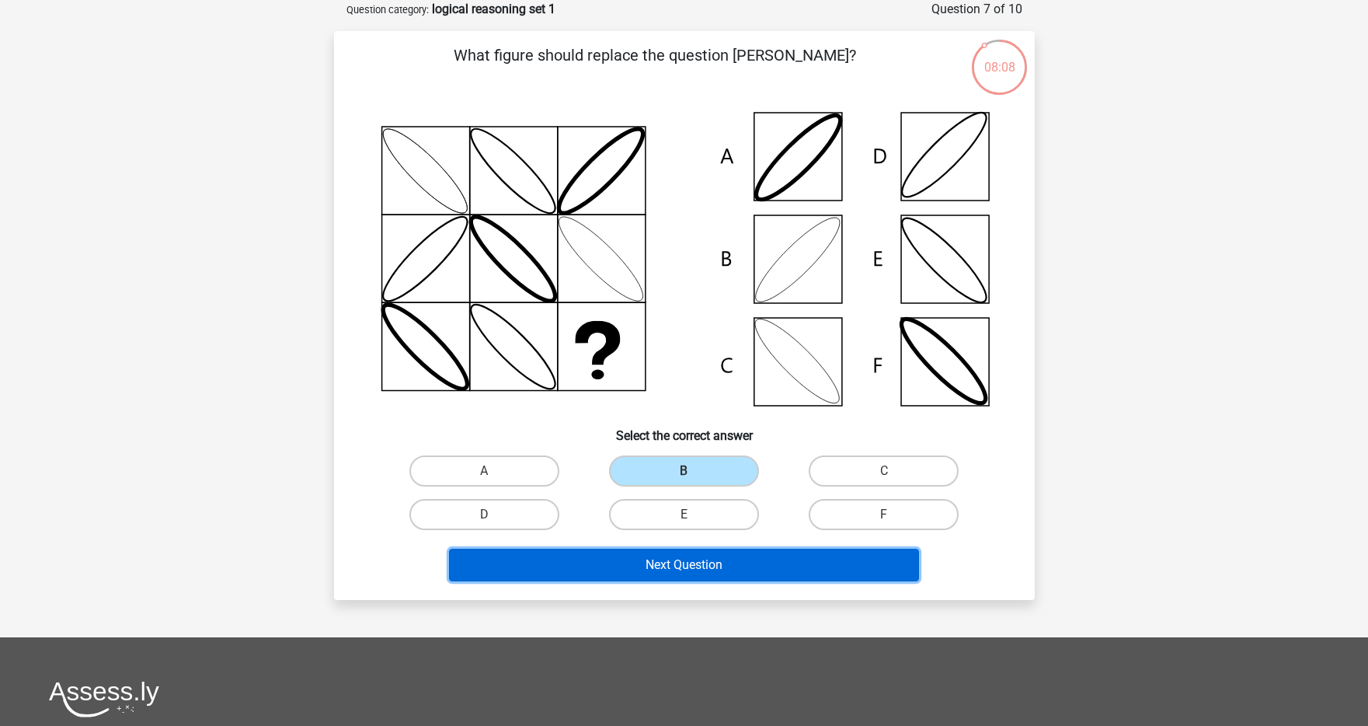
click at [676, 563] on button "Next Question" at bounding box center [684, 565] width 470 height 33
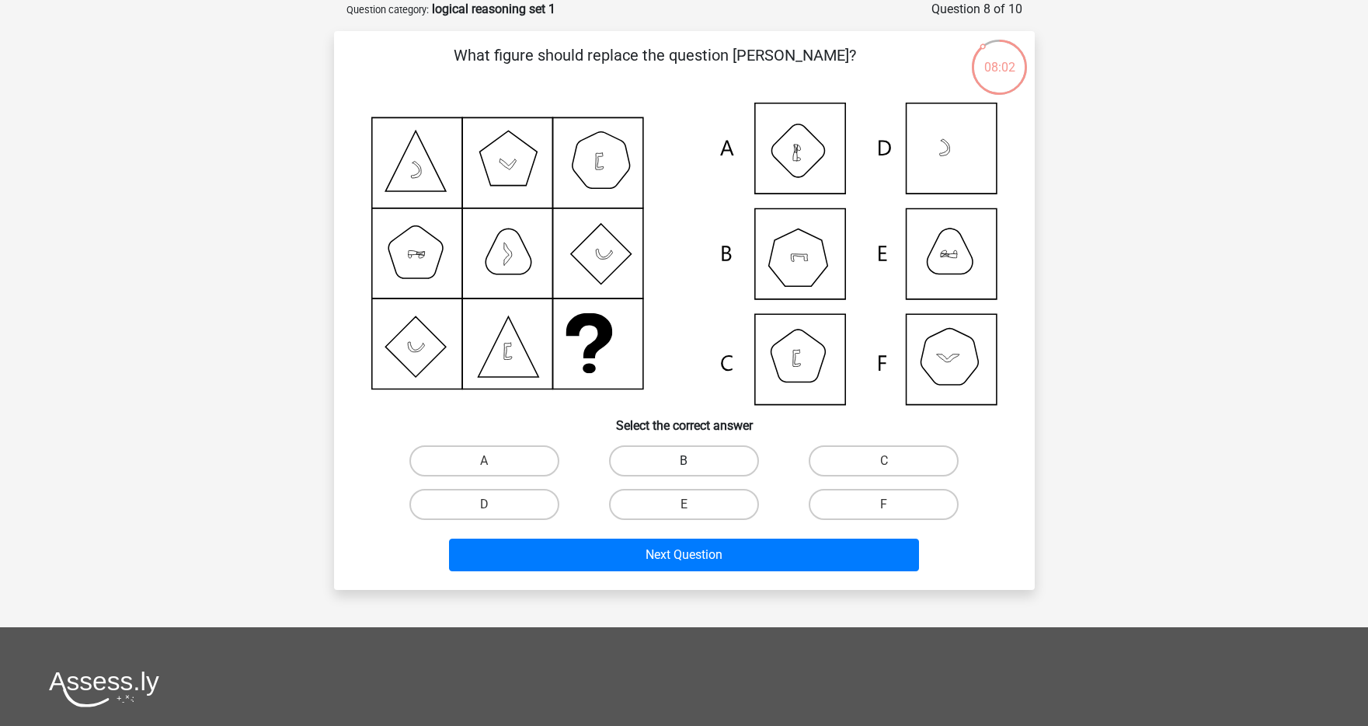
click at [718, 458] on label "B" at bounding box center [684, 460] width 150 height 31
click at [694, 461] on input "B" at bounding box center [689, 466] width 10 height 10
radio input "true"
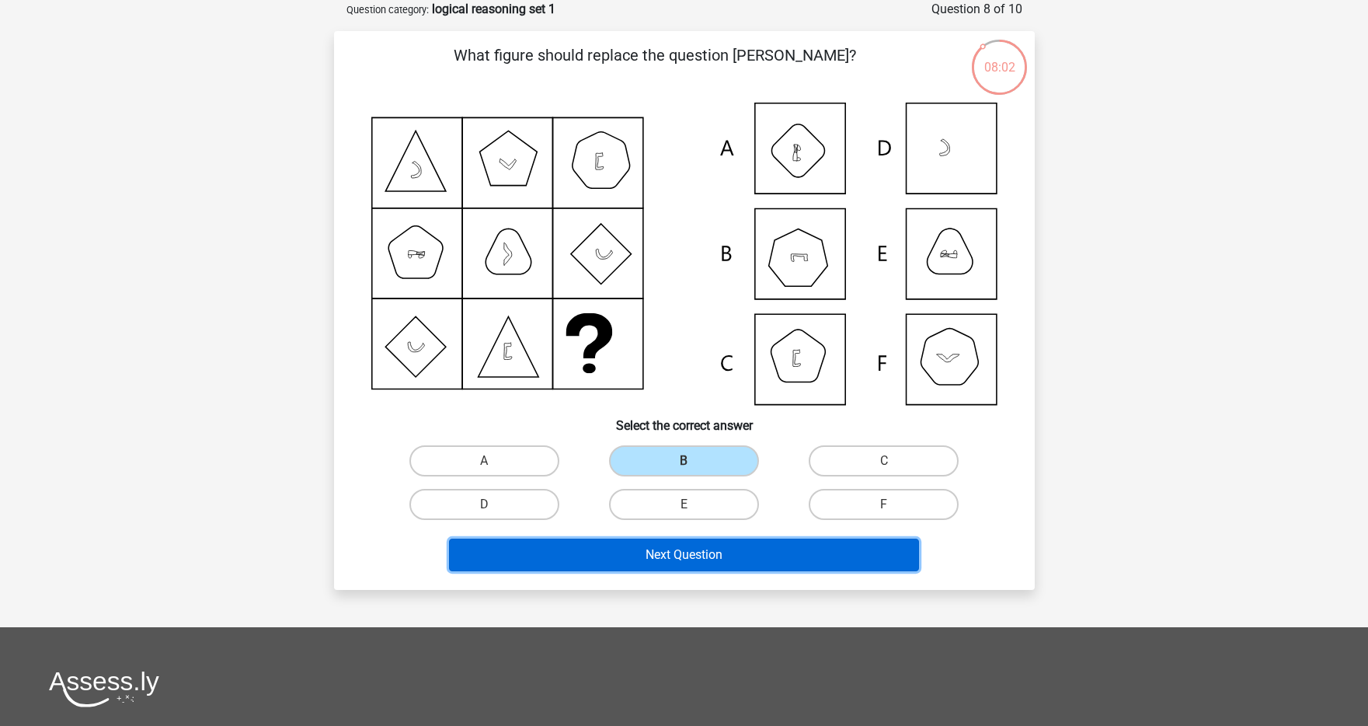
click at [695, 548] on button "Next Question" at bounding box center [684, 554] width 470 height 33
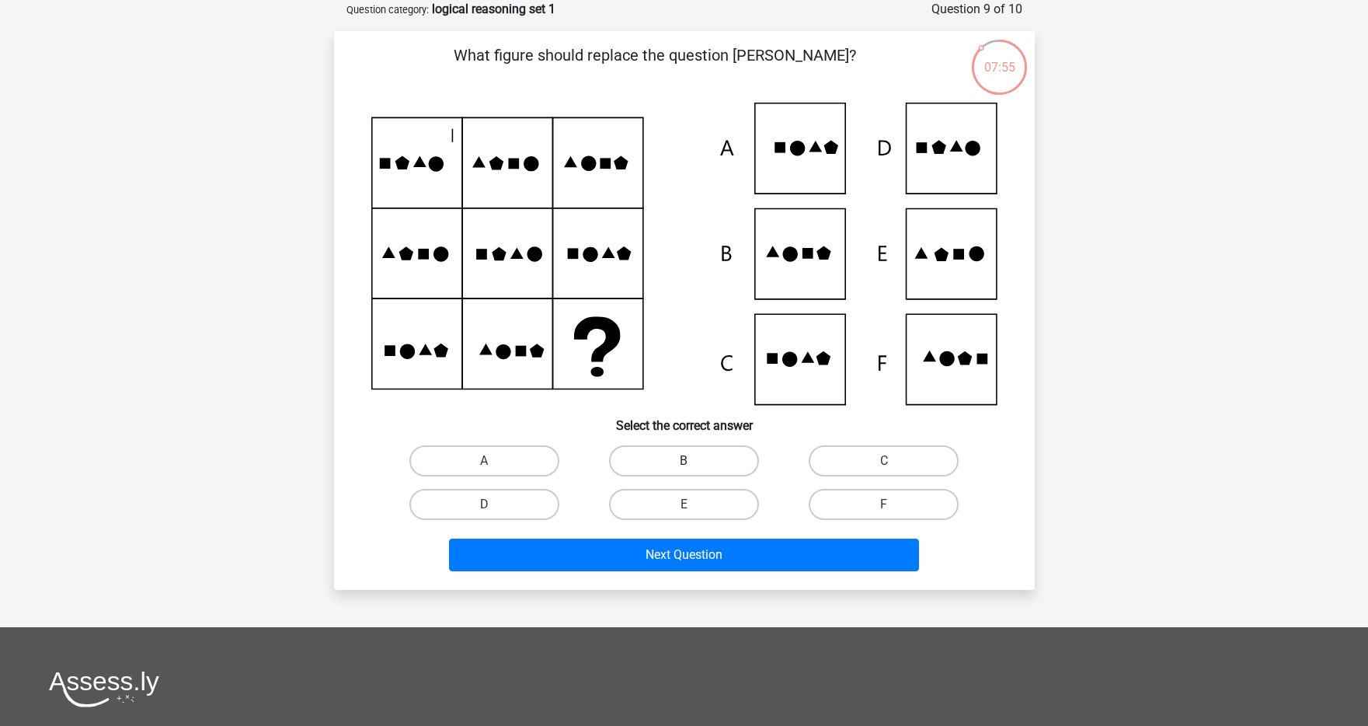
click at [702, 462] on label "B" at bounding box center [684, 460] width 150 height 31
click at [694, 462] on input "B" at bounding box center [689, 466] width 10 height 10
radio input "true"
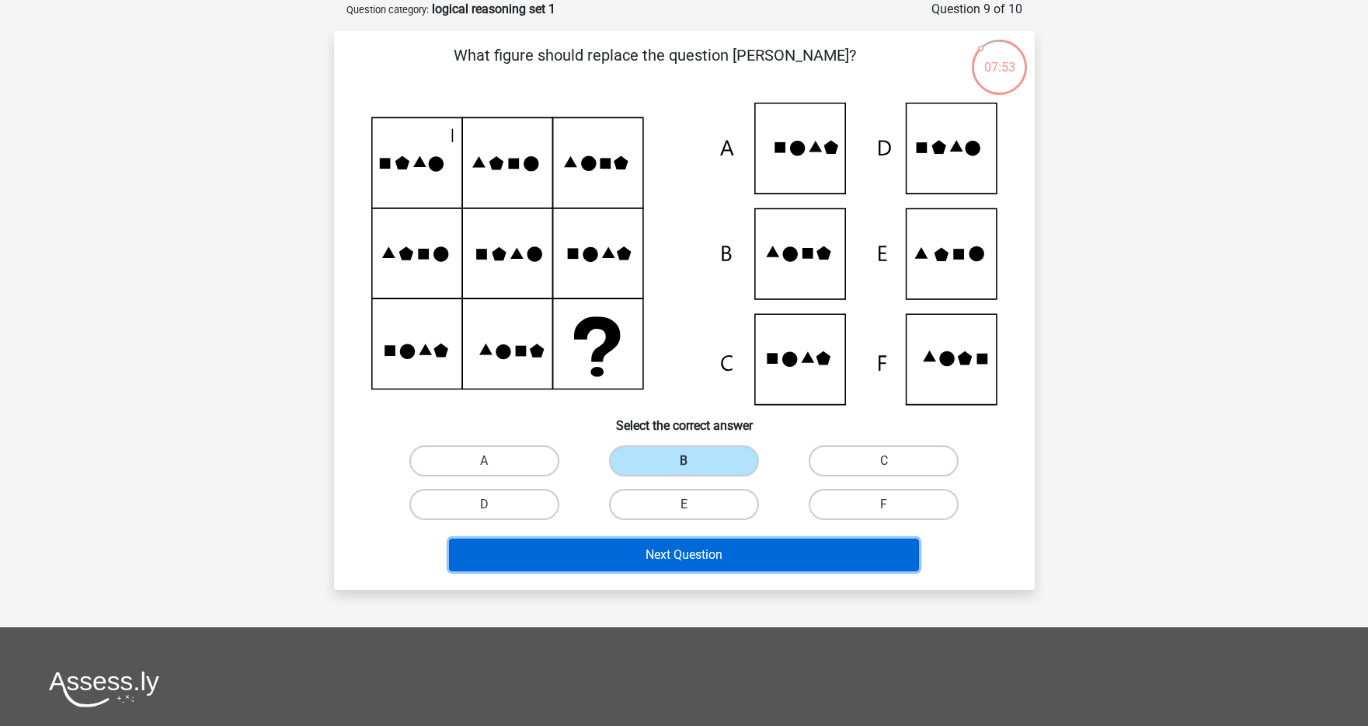
click at [695, 549] on button "Next Question" at bounding box center [684, 554] width 470 height 33
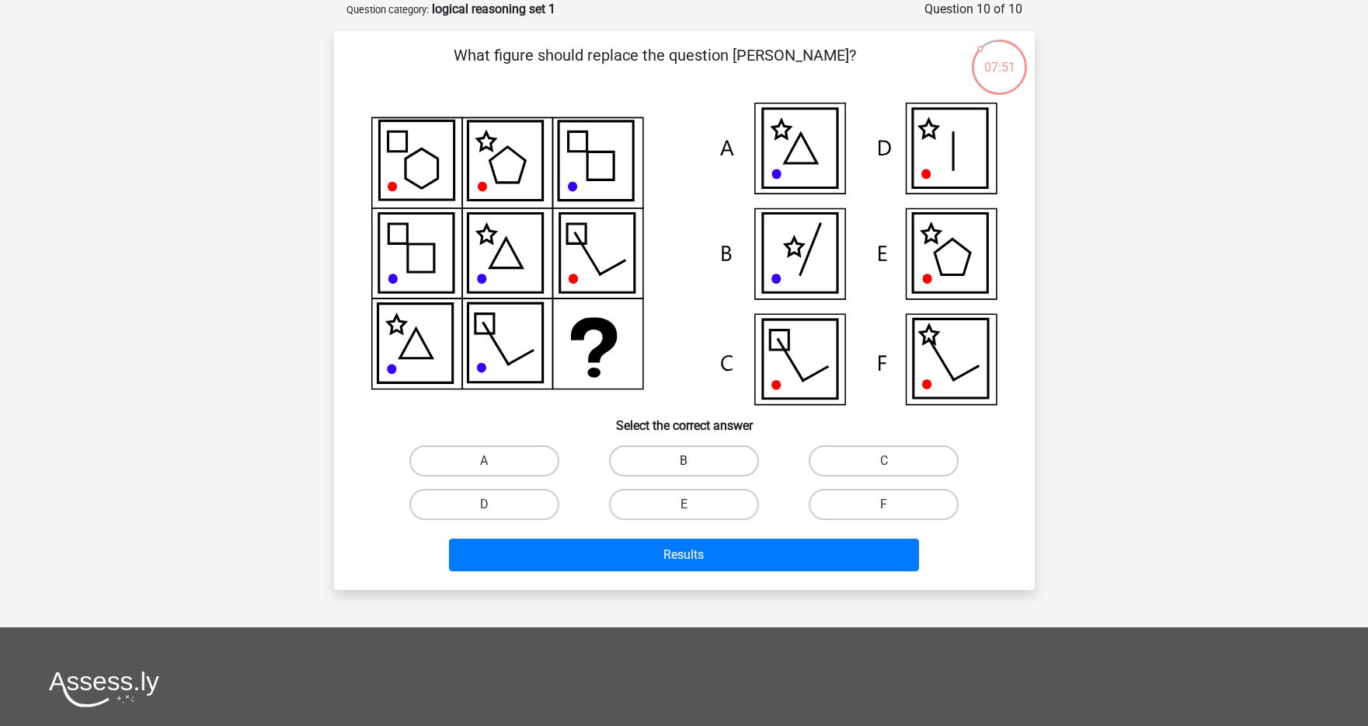
click at [694, 450] on label "B" at bounding box center [684, 460] width 150 height 31
click at [694, 461] on input "B" at bounding box center [689, 466] width 10 height 10
radio input "true"
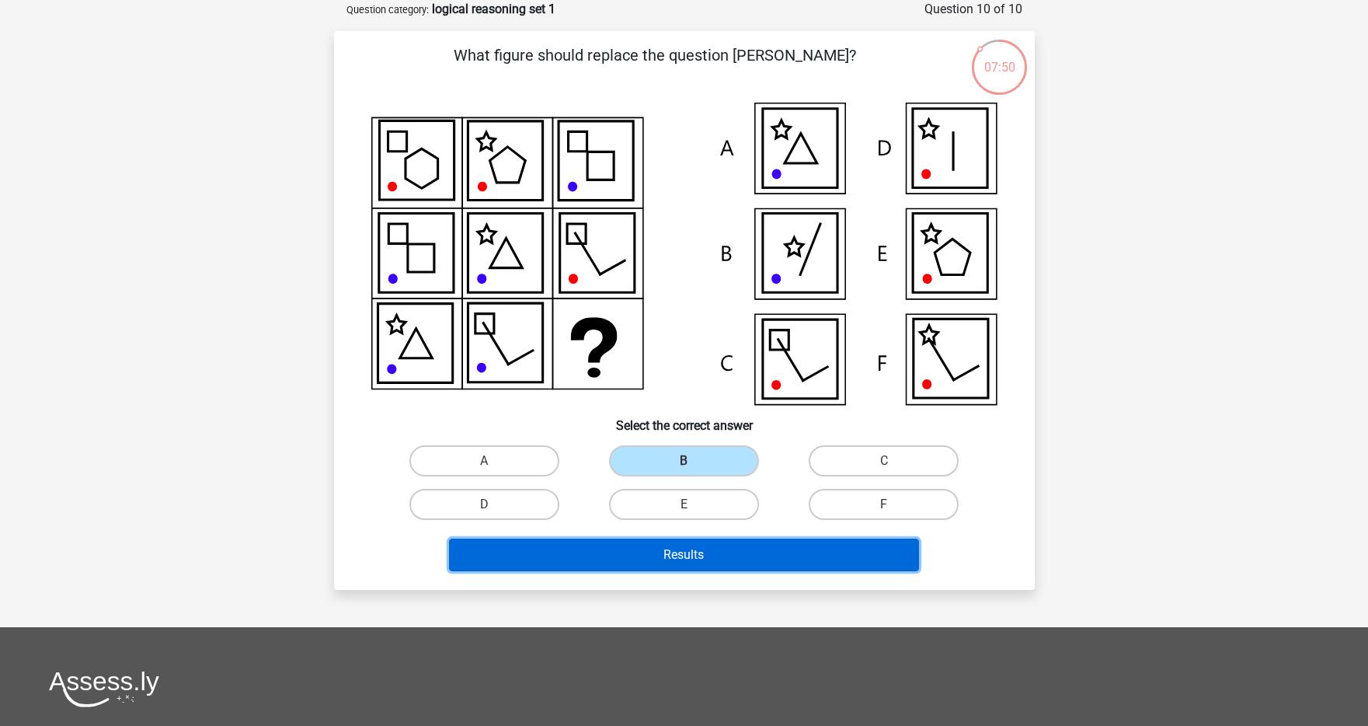
click at [692, 551] on button "Results" at bounding box center [684, 554] width 470 height 33
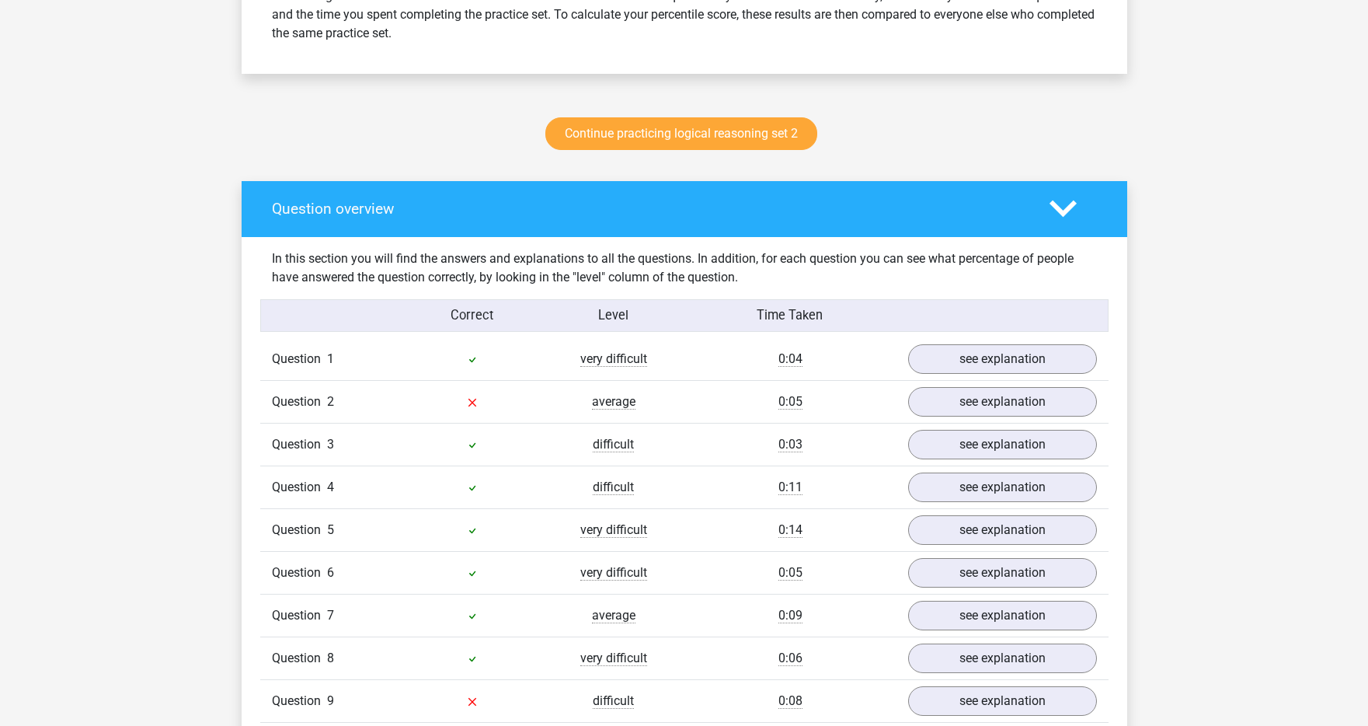
scroll to position [750, 0]
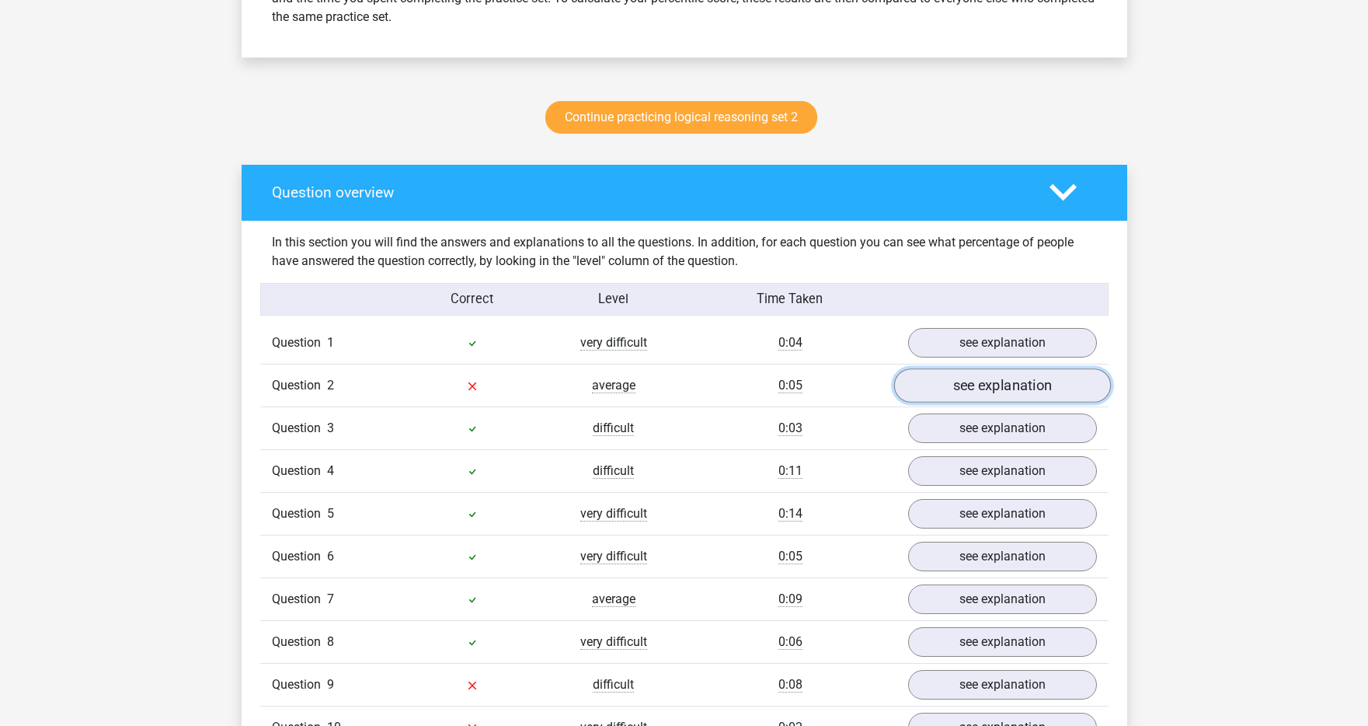
click at [936, 382] on link "see explanation" at bounding box center [1002, 385] width 217 height 34
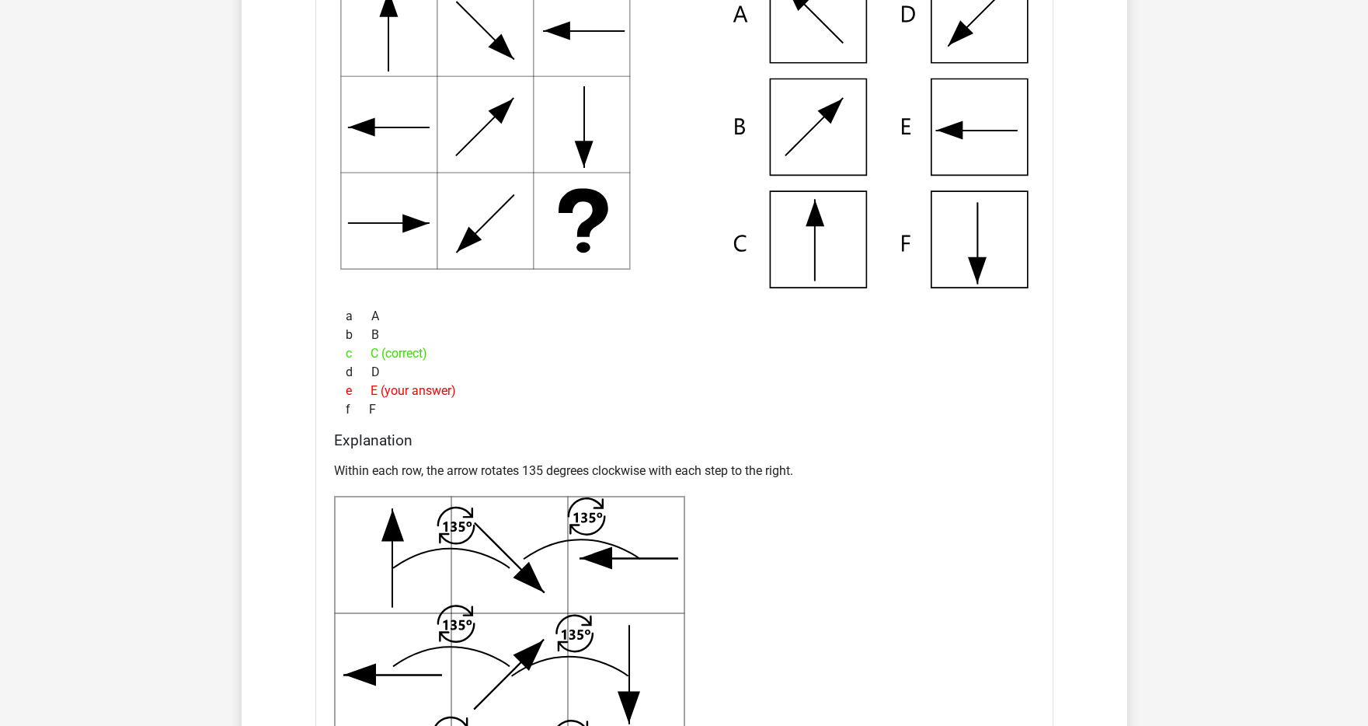
scroll to position [1078, 0]
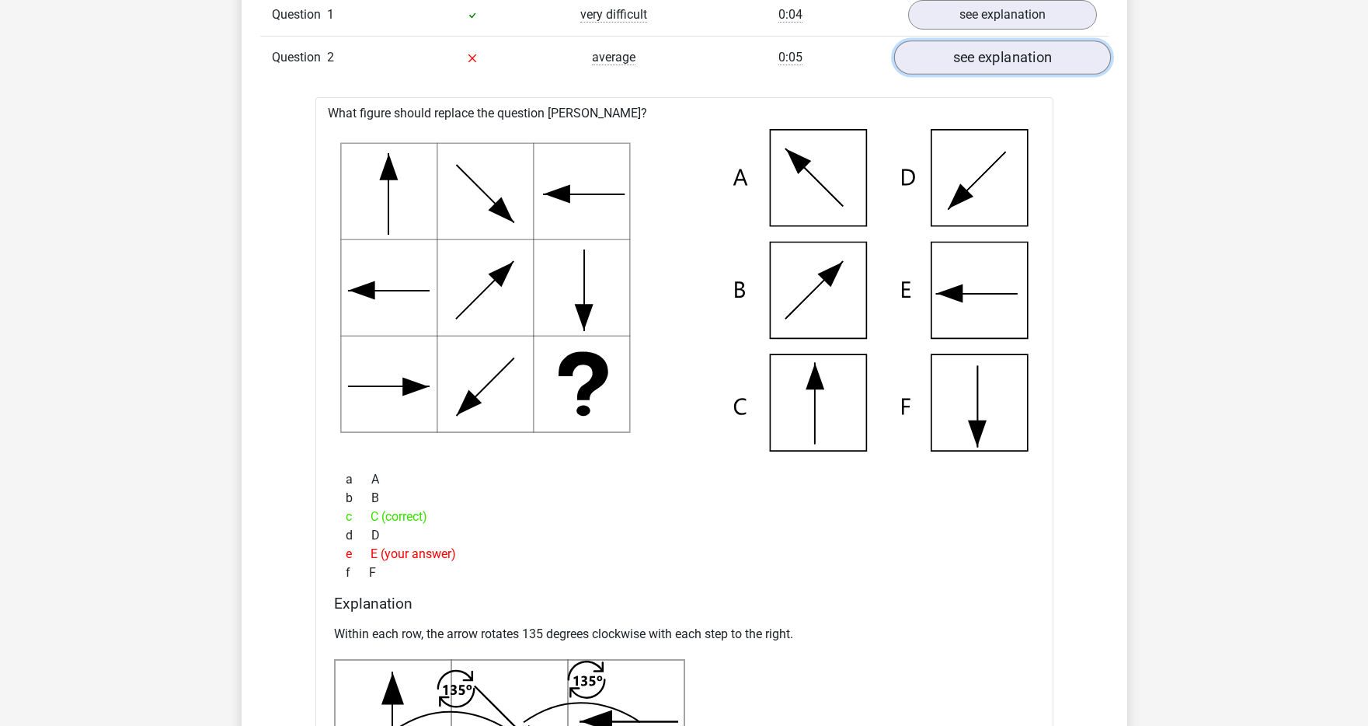
click at [937, 66] on link "see explanation" at bounding box center [1002, 57] width 217 height 34
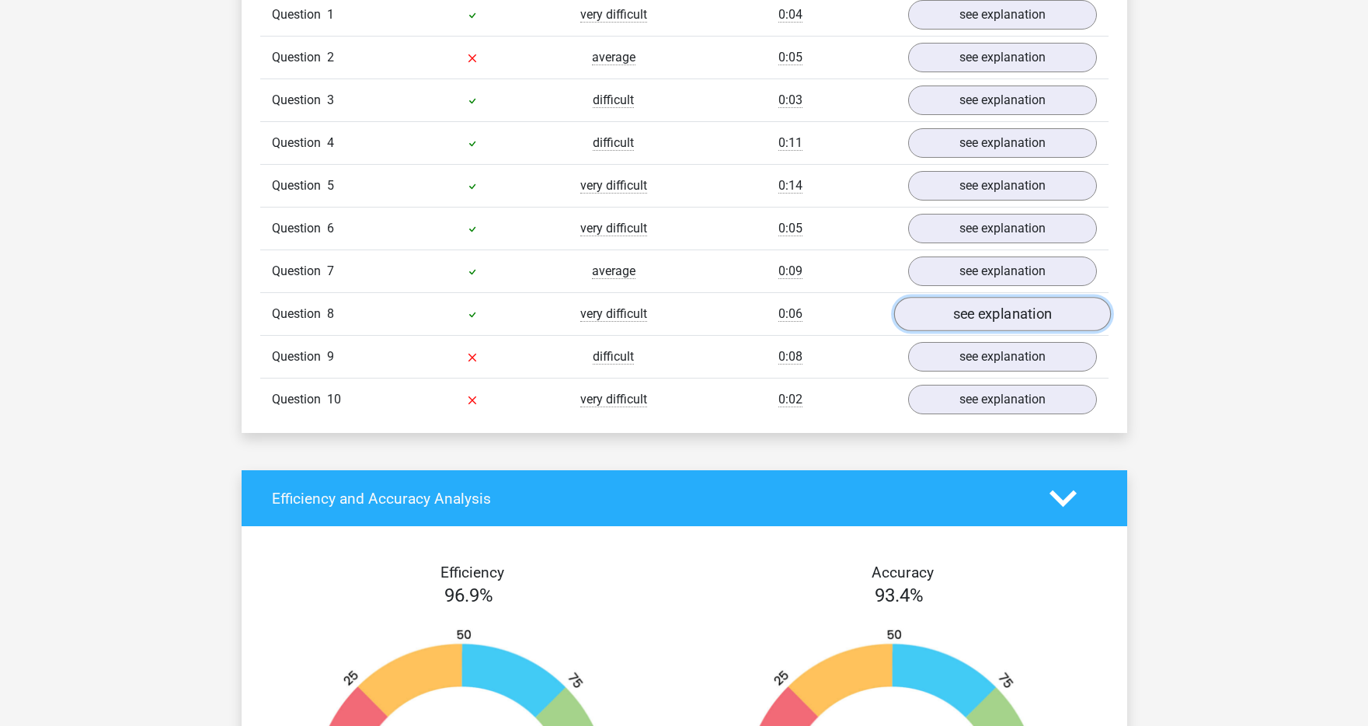
click at [981, 305] on link "see explanation" at bounding box center [1002, 314] width 217 height 34
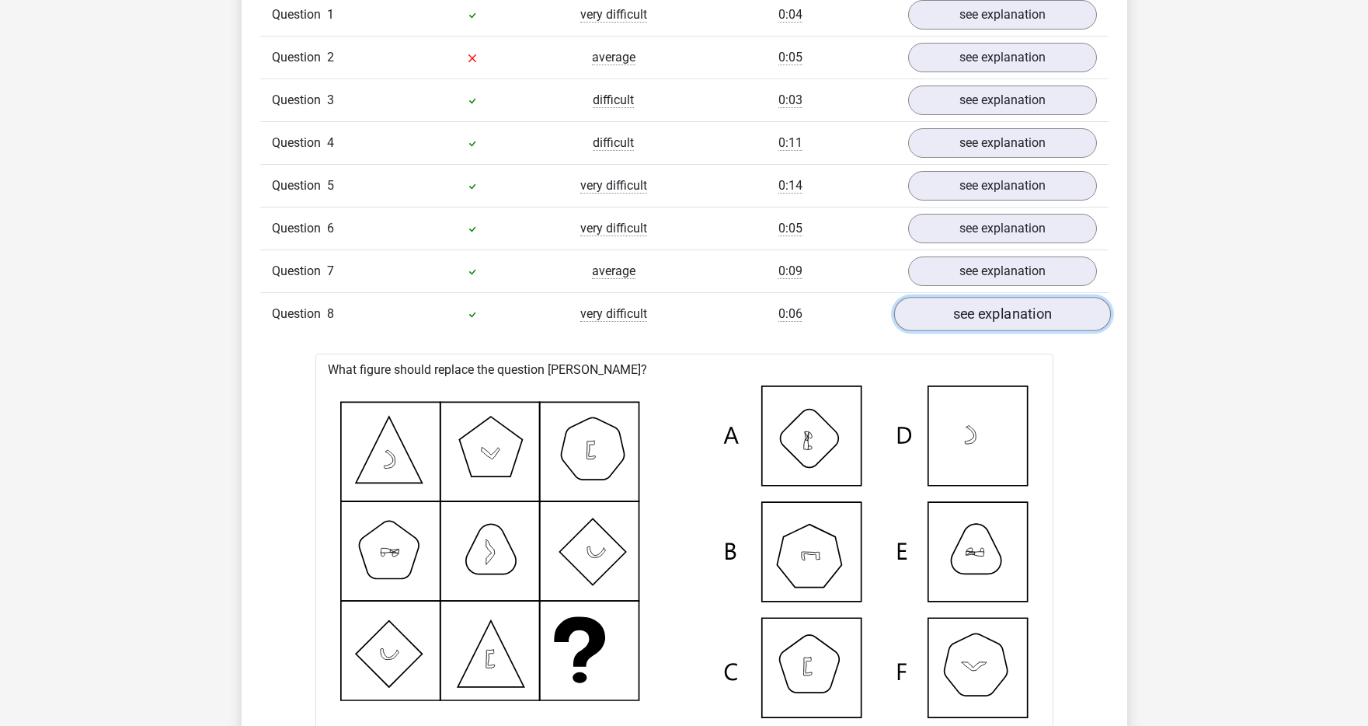
click at [981, 305] on link "see explanation" at bounding box center [1002, 314] width 217 height 34
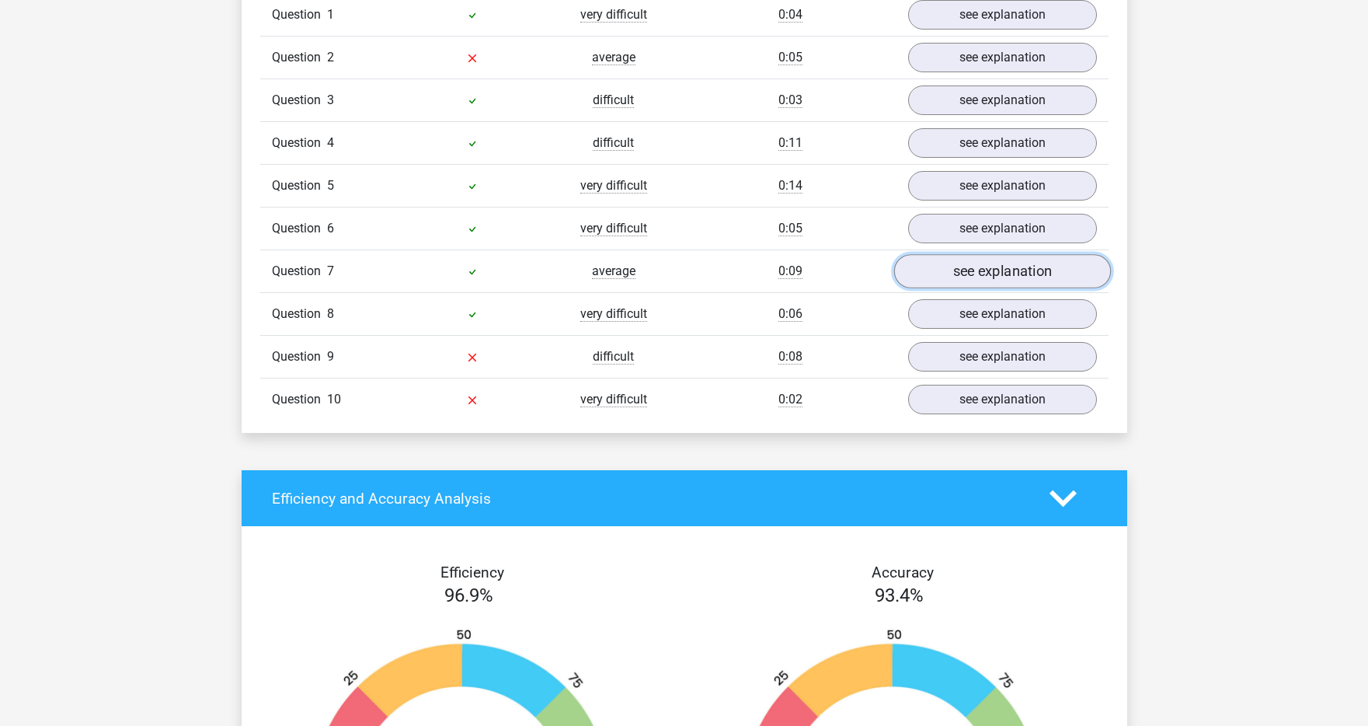
click at [984, 276] on link "see explanation" at bounding box center [1002, 271] width 217 height 34
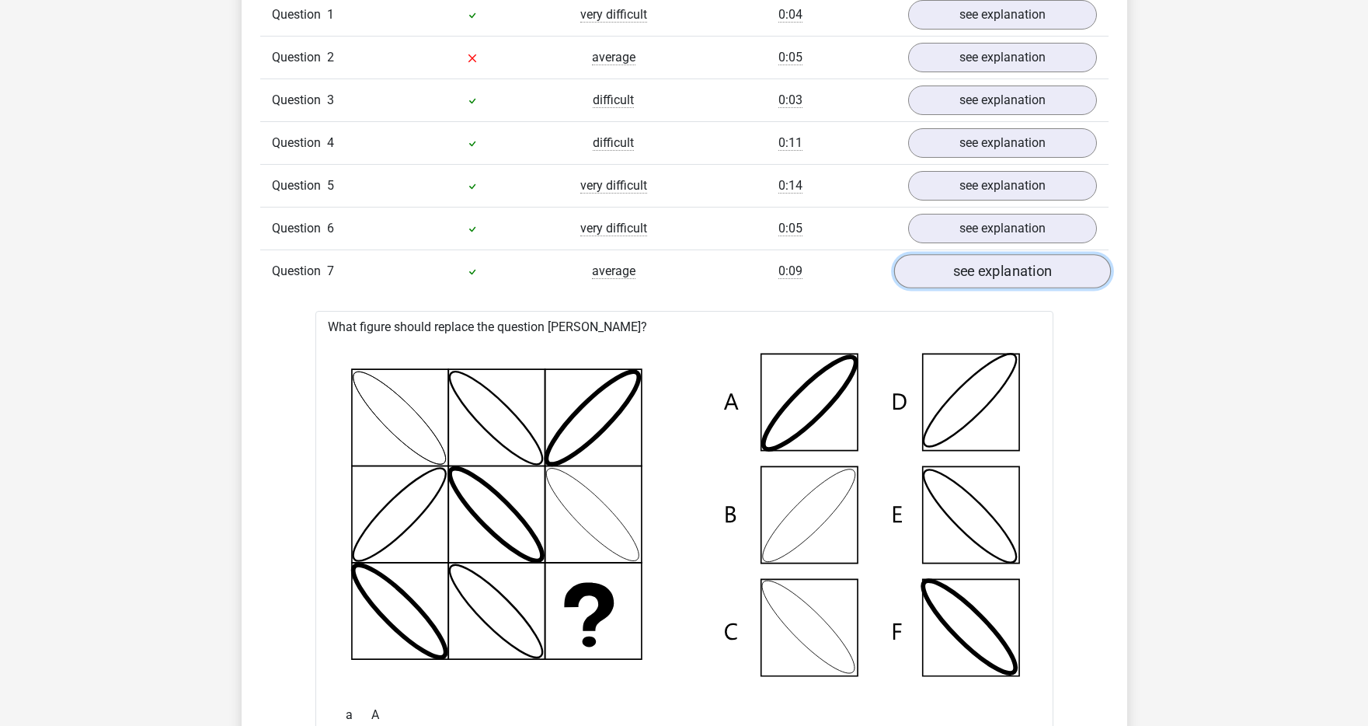
click at [984, 276] on link "see explanation" at bounding box center [1002, 271] width 217 height 34
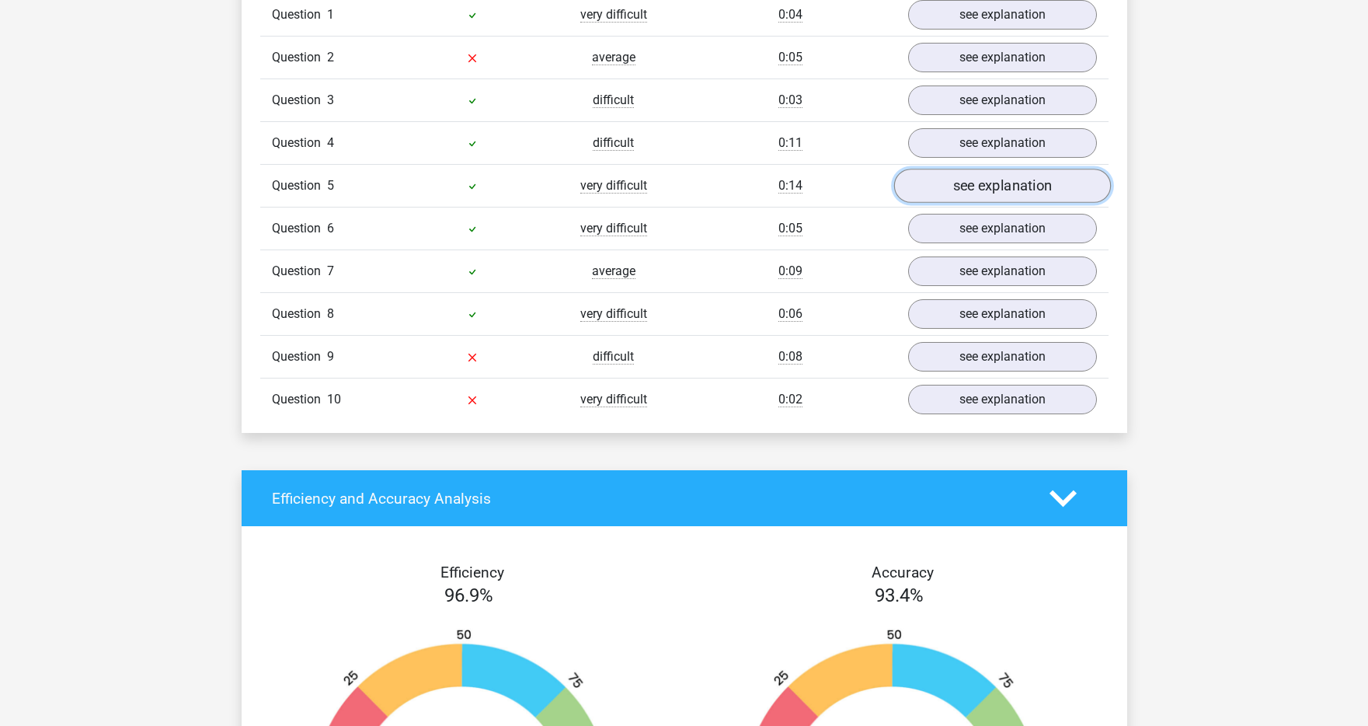
click at [989, 183] on link "see explanation" at bounding box center [1002, 186] width 217 height 34
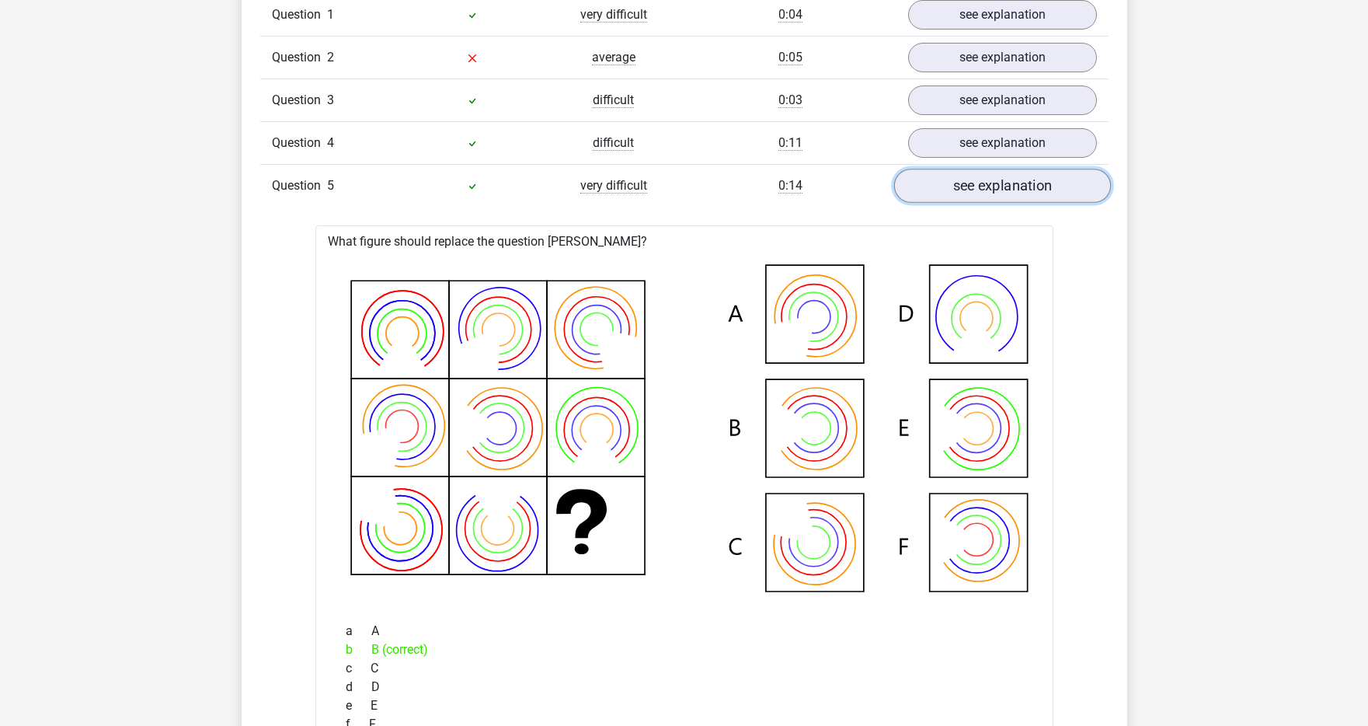
click at [989, 183] on link "see explanation" at bounding box center [1002, 186] width 217 height 34
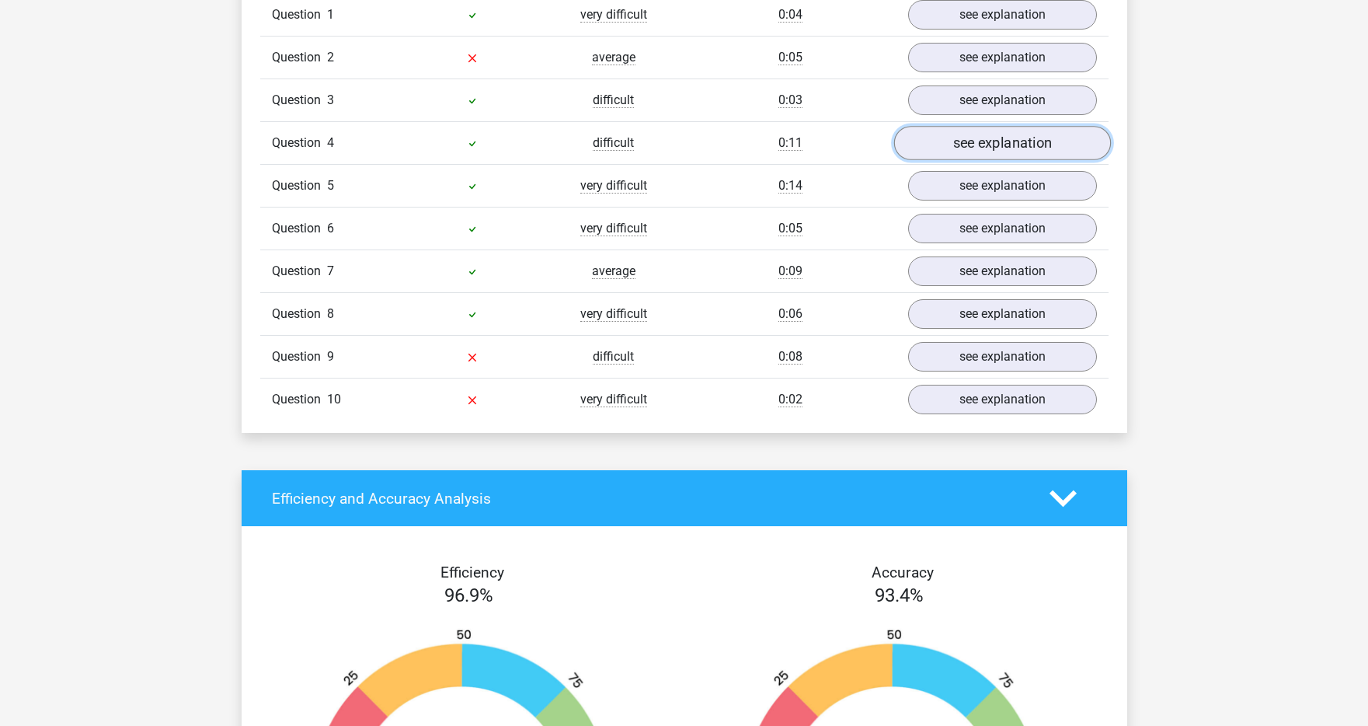
click at [985, 152] on link "see explanation" at bounding box center [1002, 143] width 217 height 34
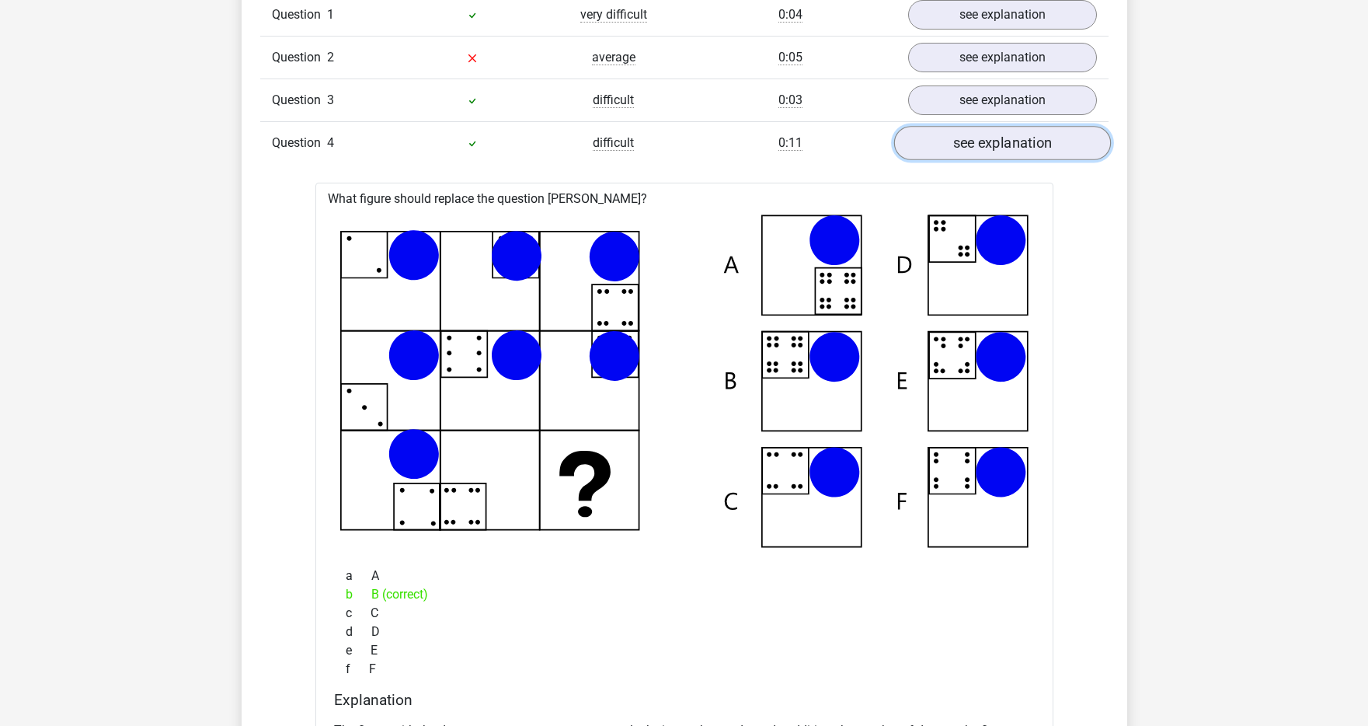
click at [985, 152] on link "see explanation" at bounding box center [1002, 143] width 217 height 34
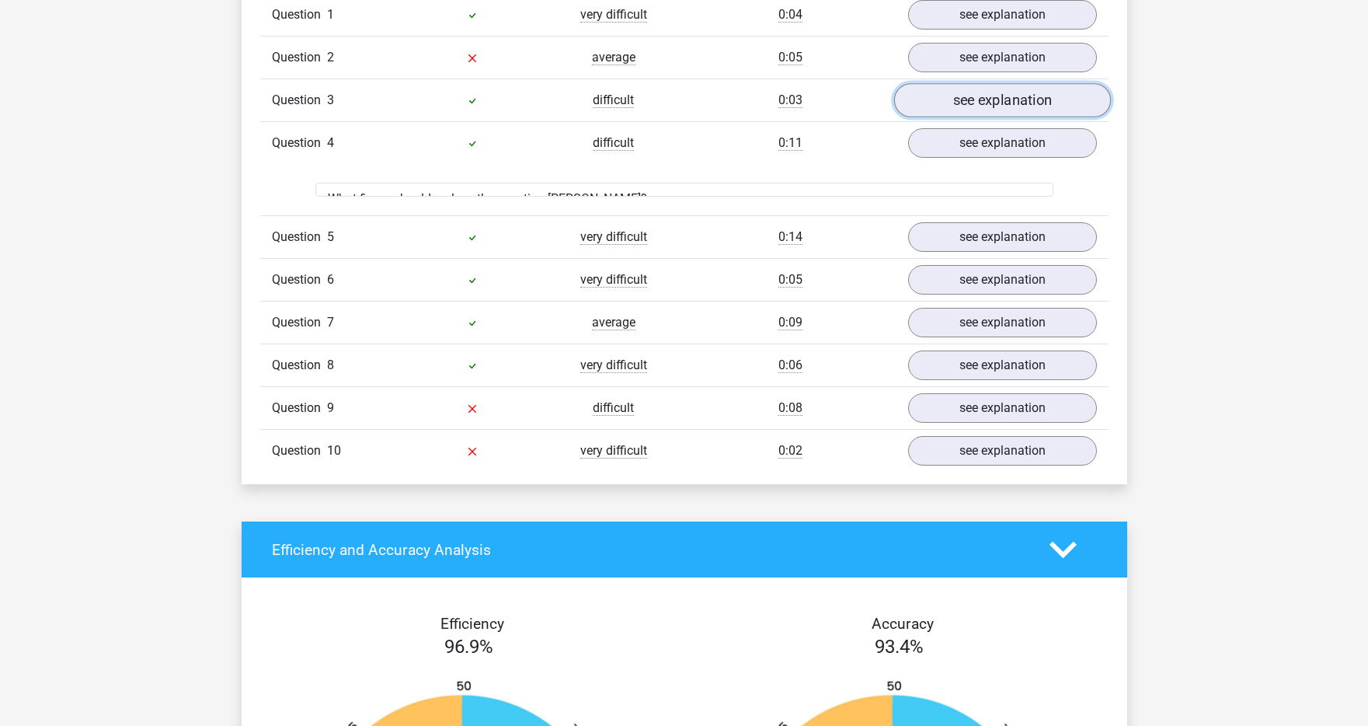
click at [974, 92] on link "see explanation" at bounding box center [1002, 100] width 217 height 34
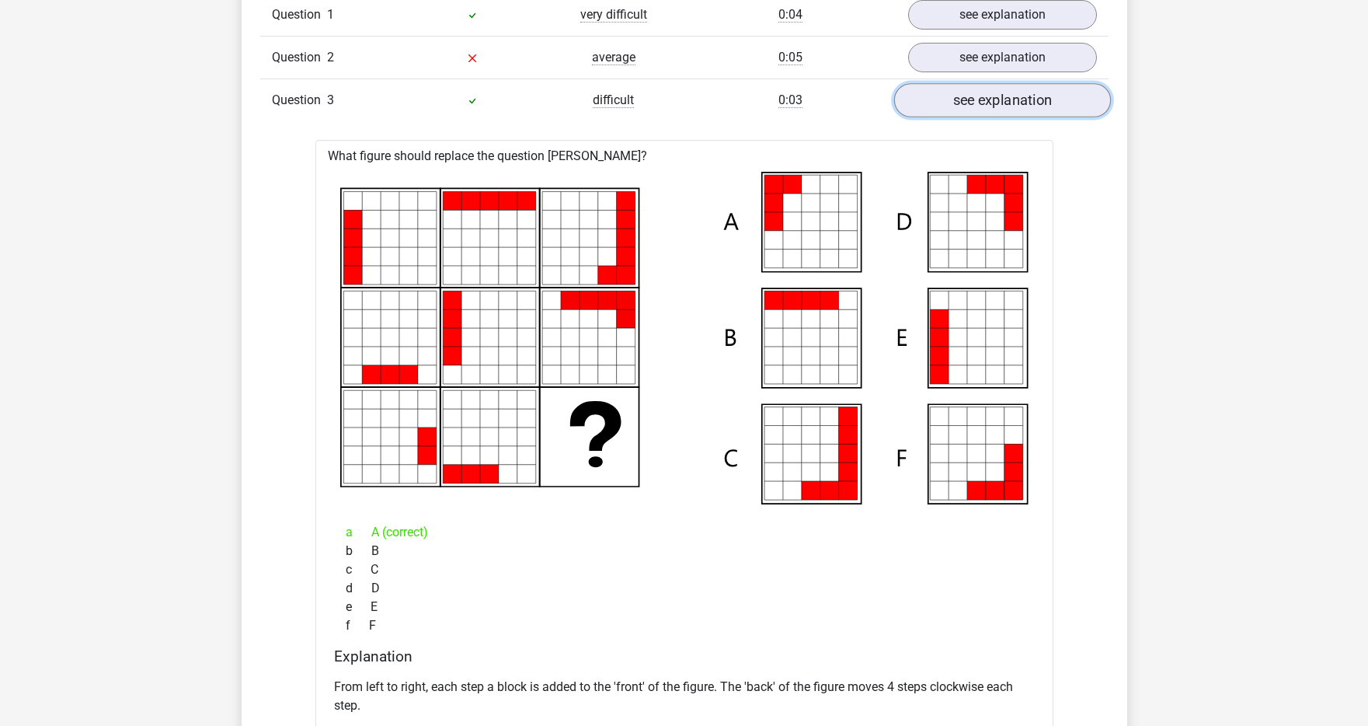
click at [974, 92] on link "see explanation" at bounding box center [1002, 100] width 217 height 34
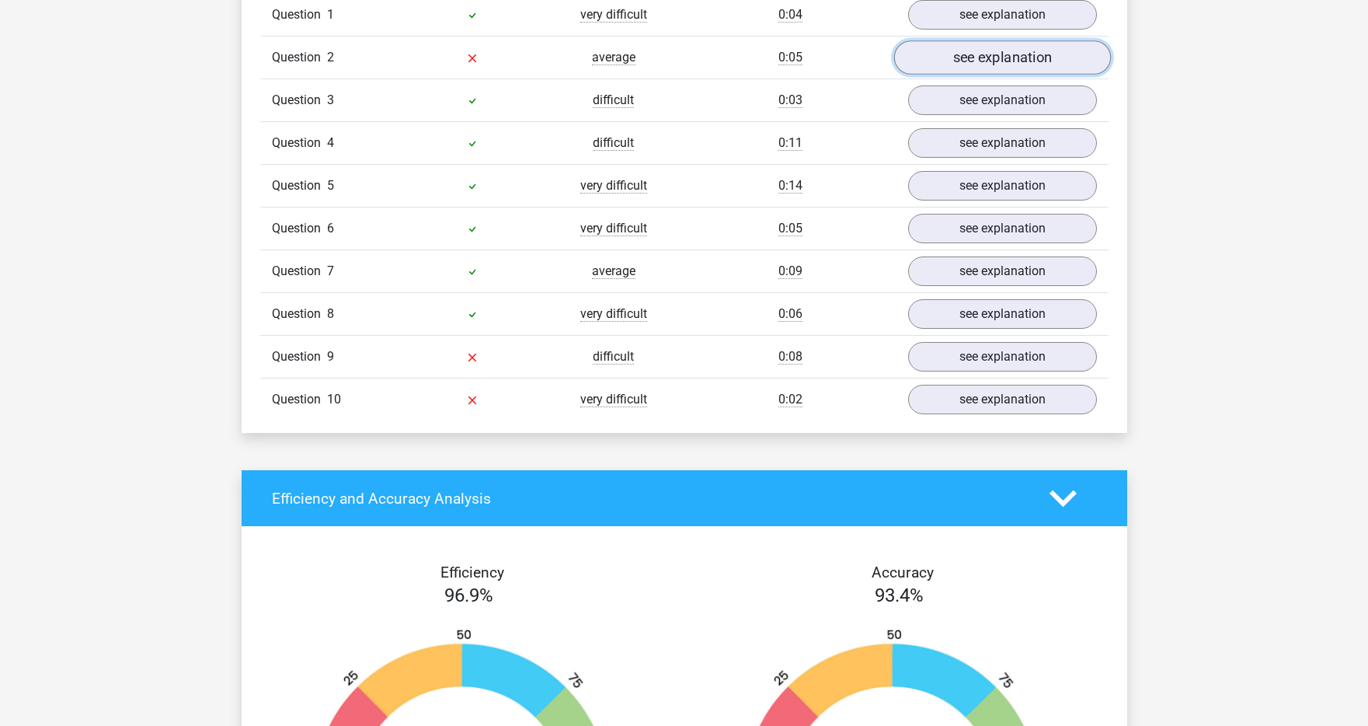
click at [977, 61] on link "see explanation" at bounding box center [1002, 57] width 217 height 34
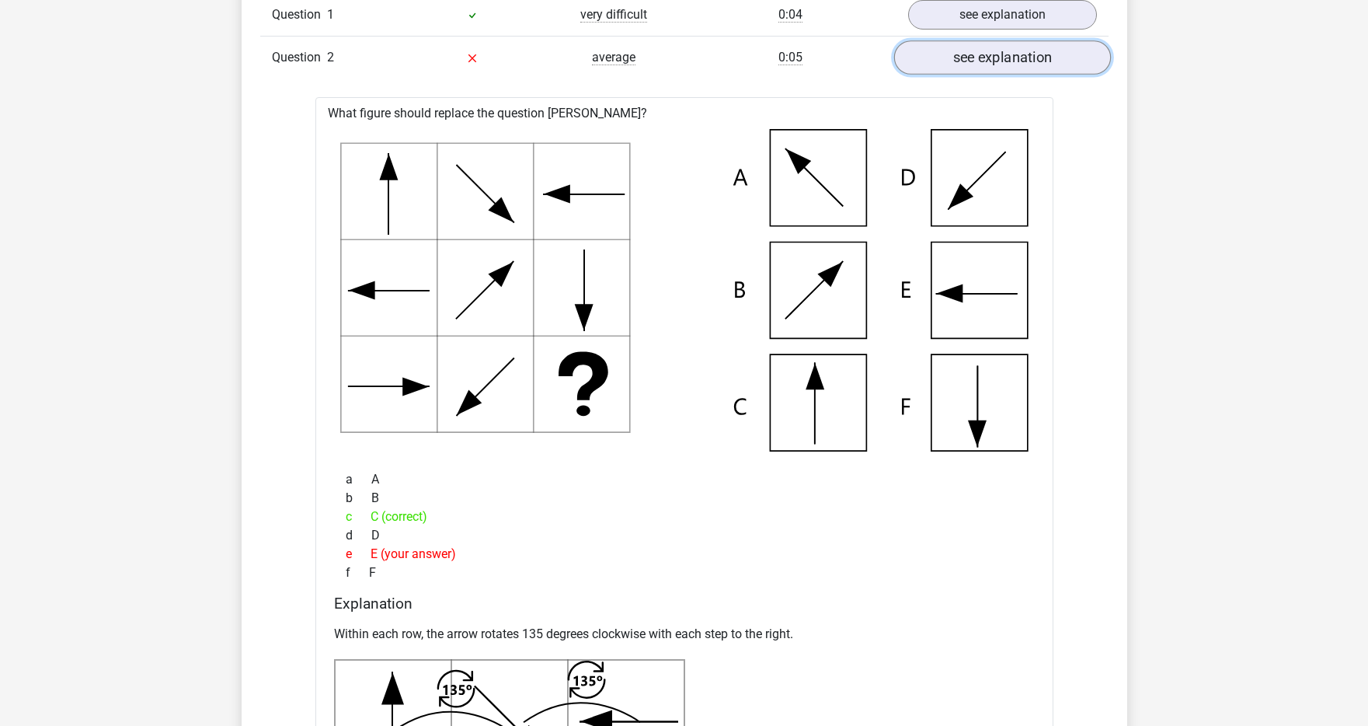
click at [977, 61] on link "see explanation" at bounding box center [1002, 57] width 217 height 34
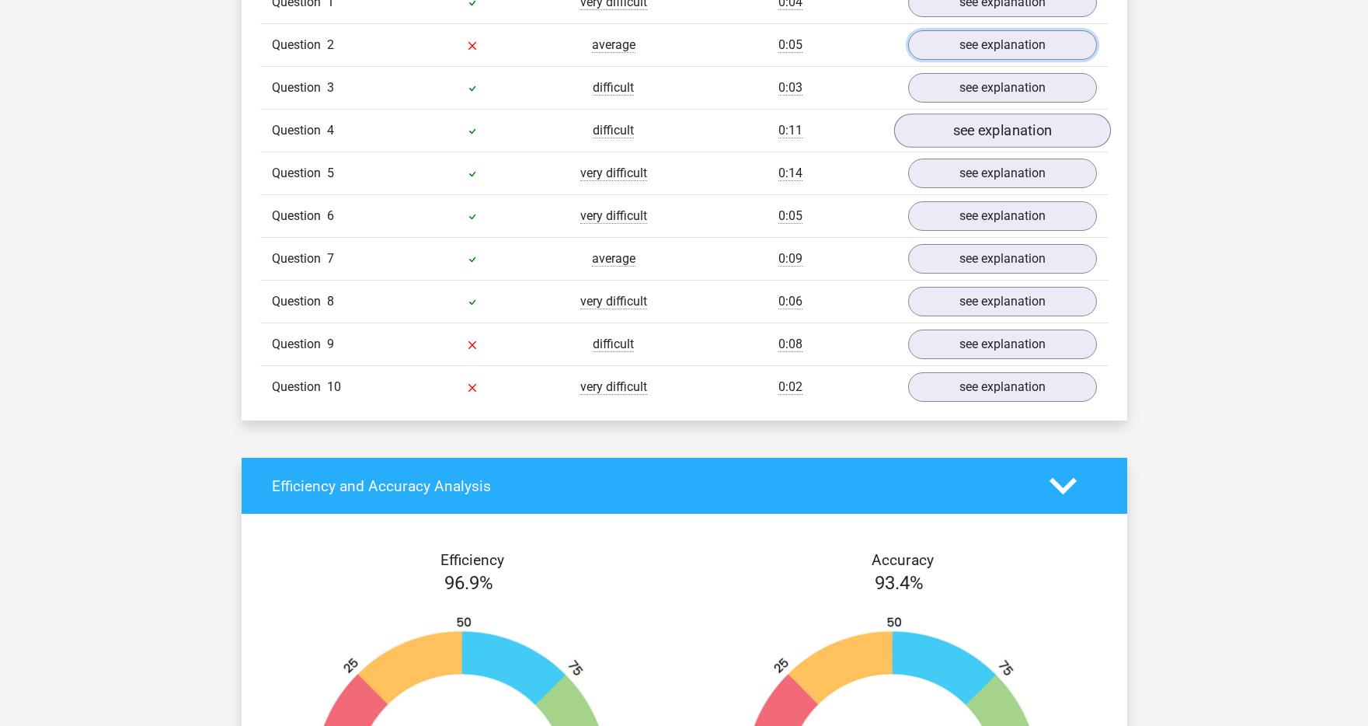
scroll to position [1091, 0]
click at [981, 340] on link "see explanation" at bounding box center [1002, 343] width 217 height 34
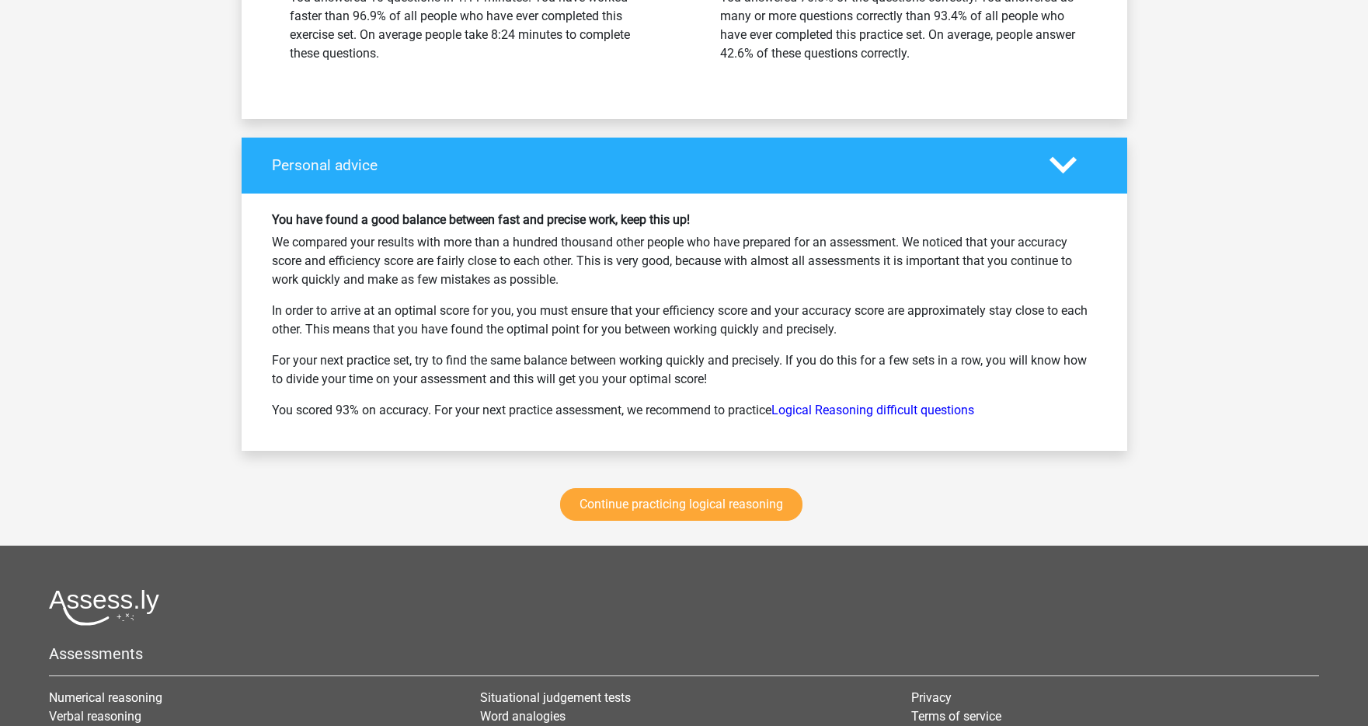
scroll to position [2208, 0]
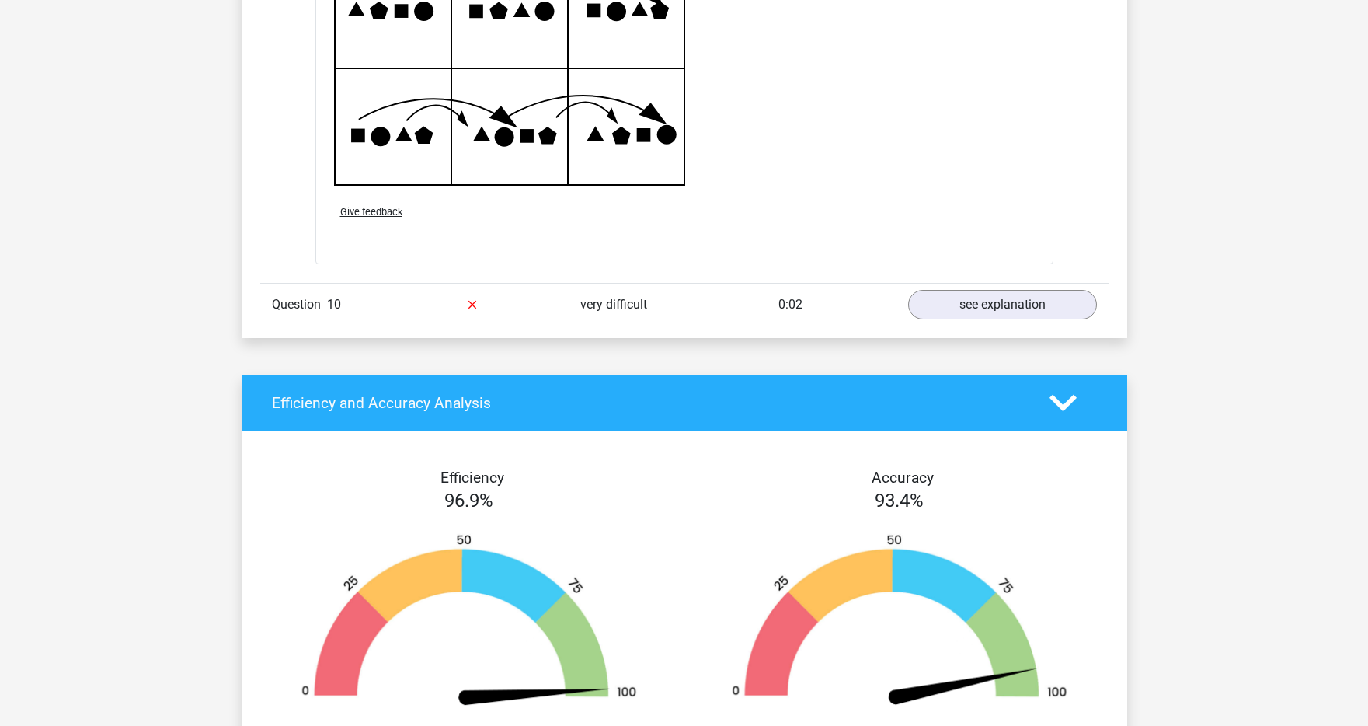
click at [1061, 396] on icon at bounding box center [1063, 402] width 27 height 27
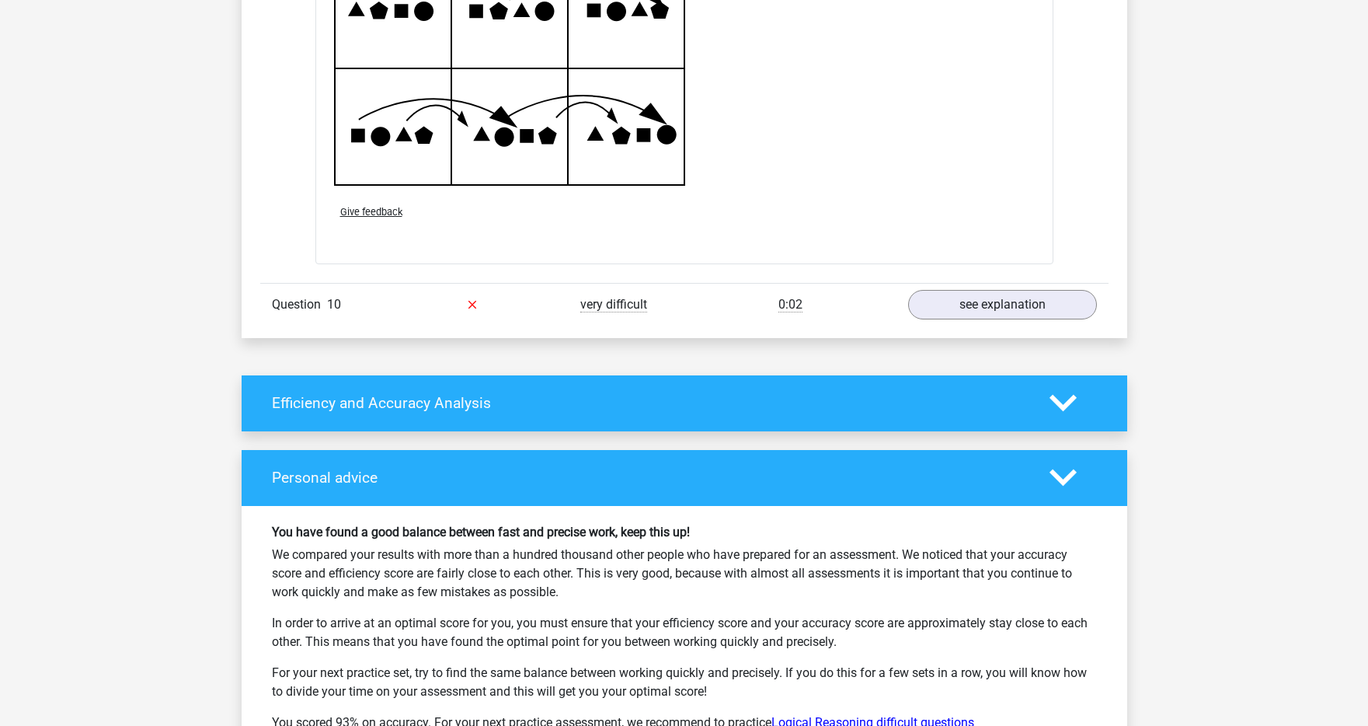
click at [1061, 482] on polygon at bounding box center [1063, 477] width 27 height 17
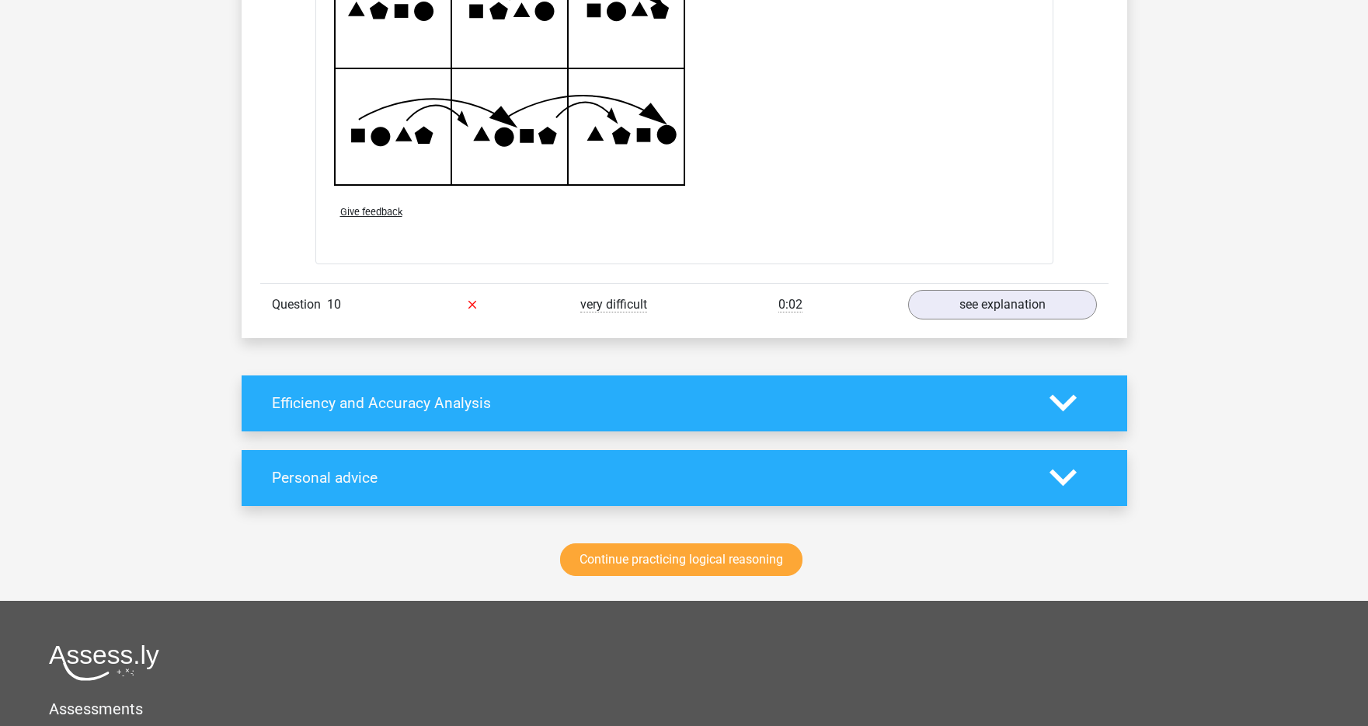
click at [1061, 482] on polygon at bounding box center [1063, 477] width 27 height 17
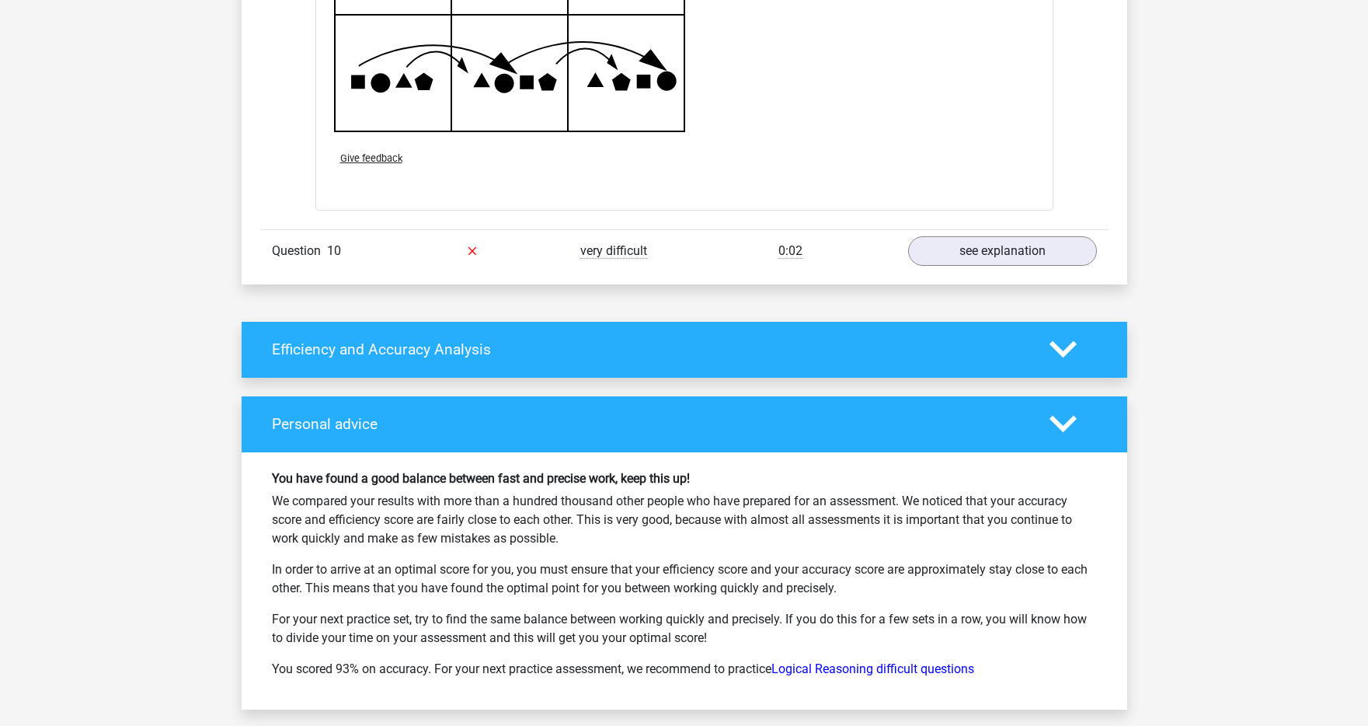
scroll to position [2265, 0]
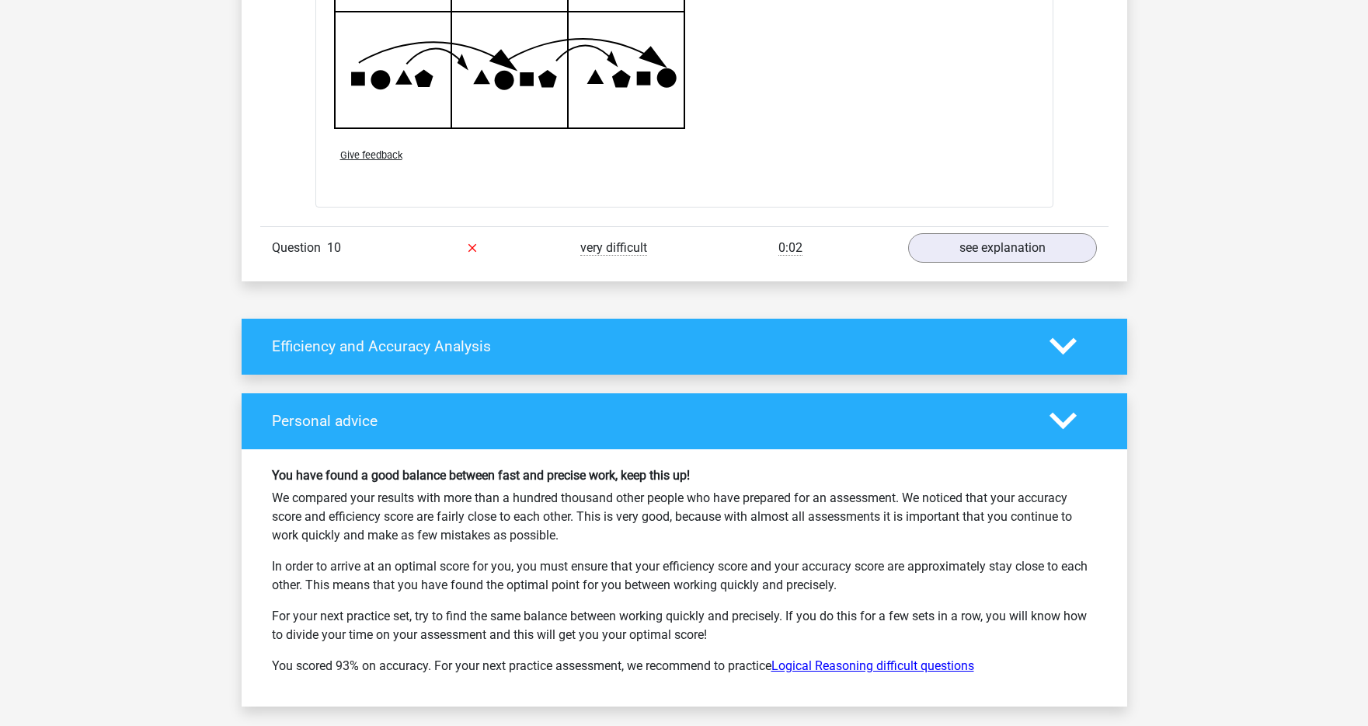
click at [934, 664] on link "Logical Reasoning difficult questions" at bounding box center [873, 665] width 203 height 15
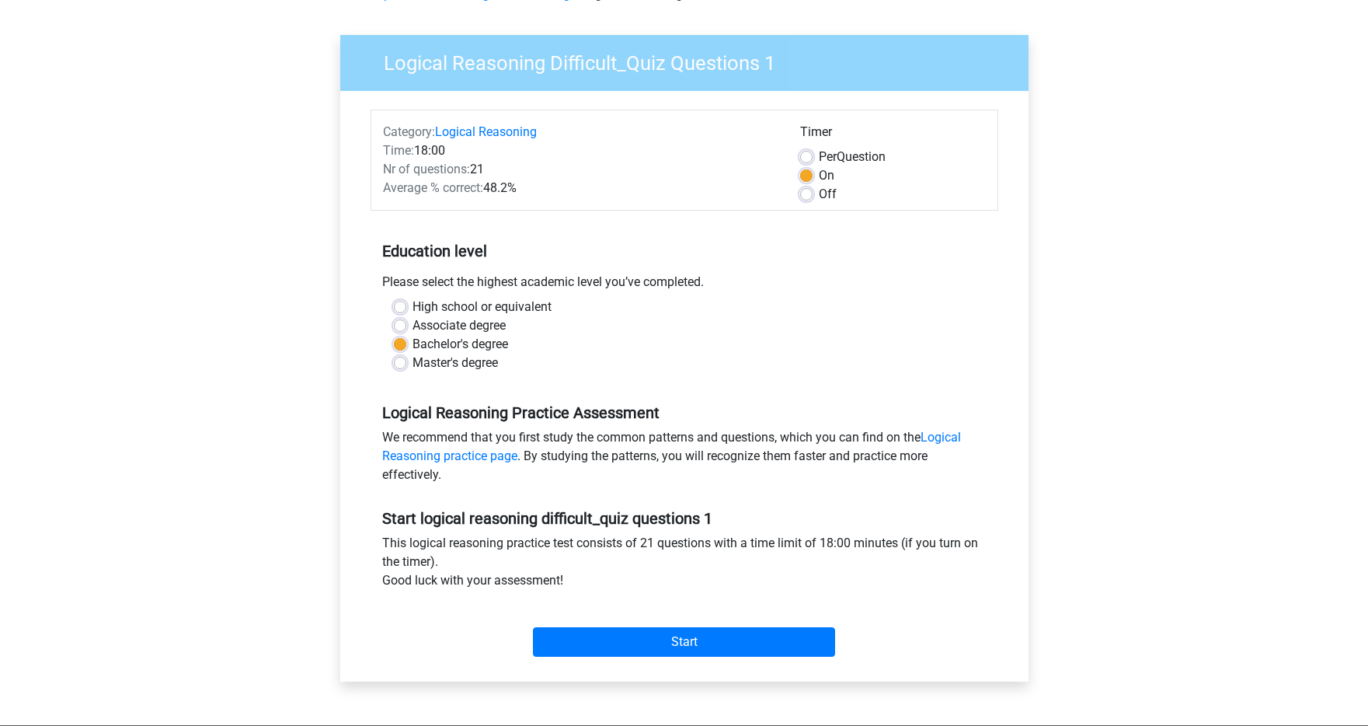
scroll to position [106, 0]
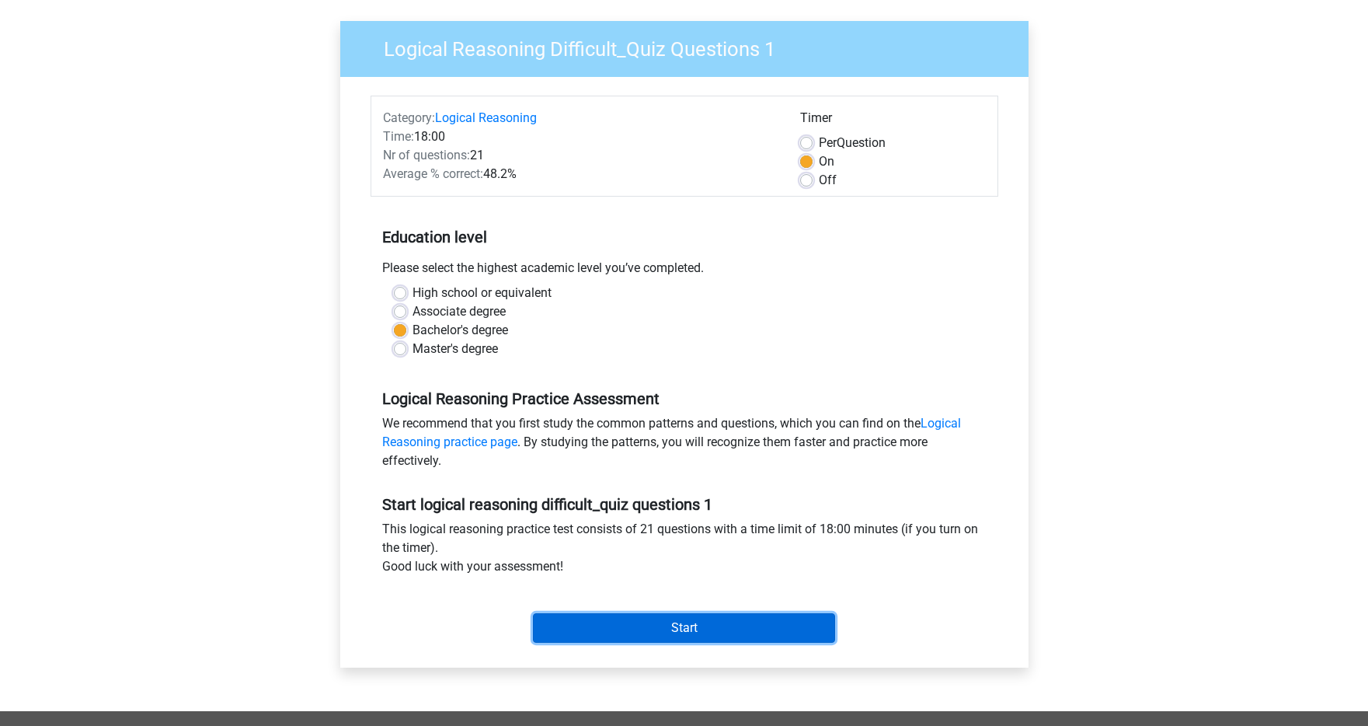
click at [736, 641] on input "Start" at bounding box center [684, 628] width 302 height 30
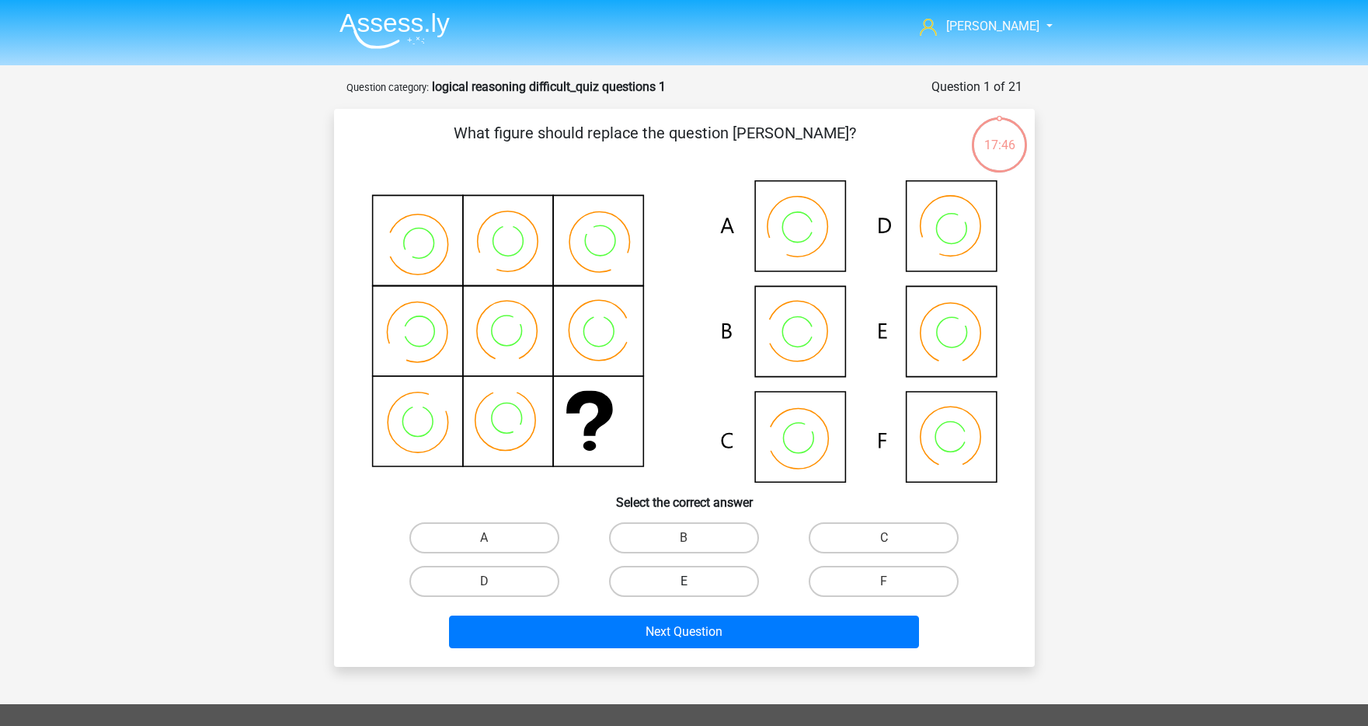
click at [626, 587] on label "E" at bounding box center [684, 581] width 150 height 31
click at [684, 587] on input "E" at bounding box center [689, 586] width 10 height 10
radio input "true"
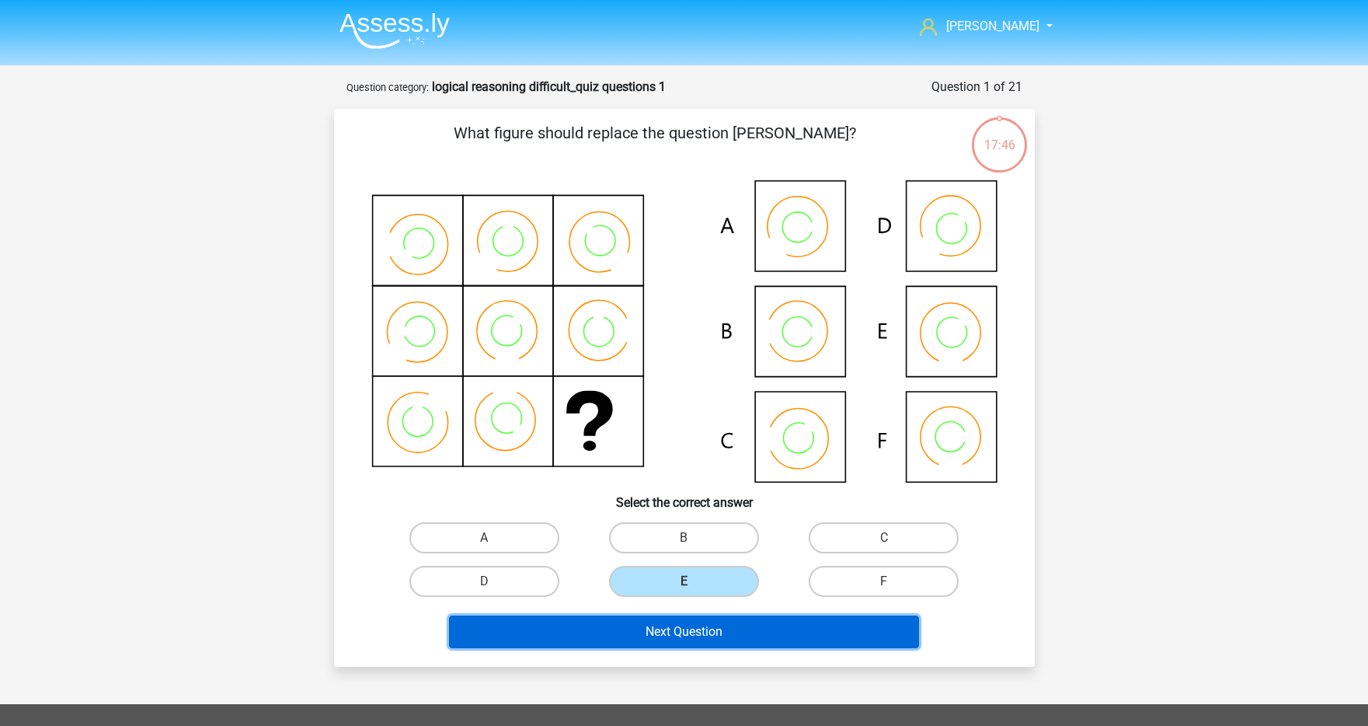
click at [622, 633] on button "Next Question" at bounding box center [684, 631] width 470 height 33
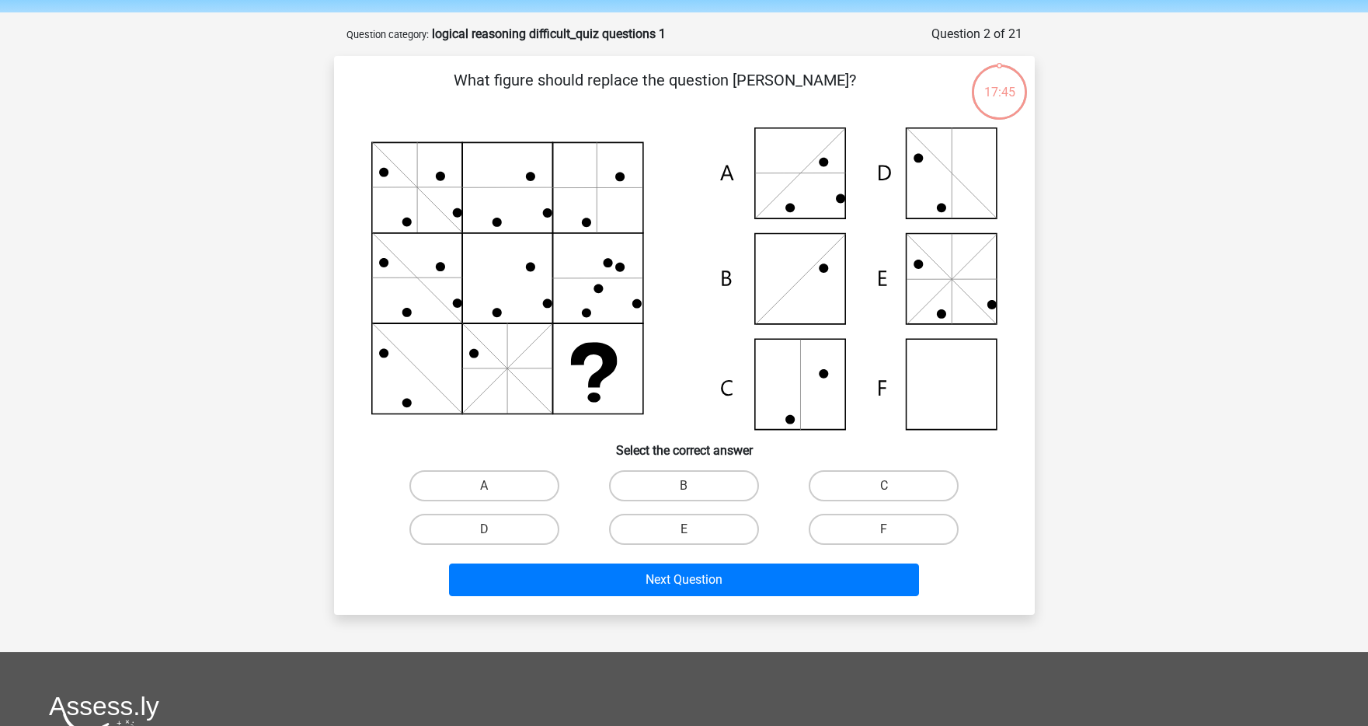
scroll to position [78, 0]
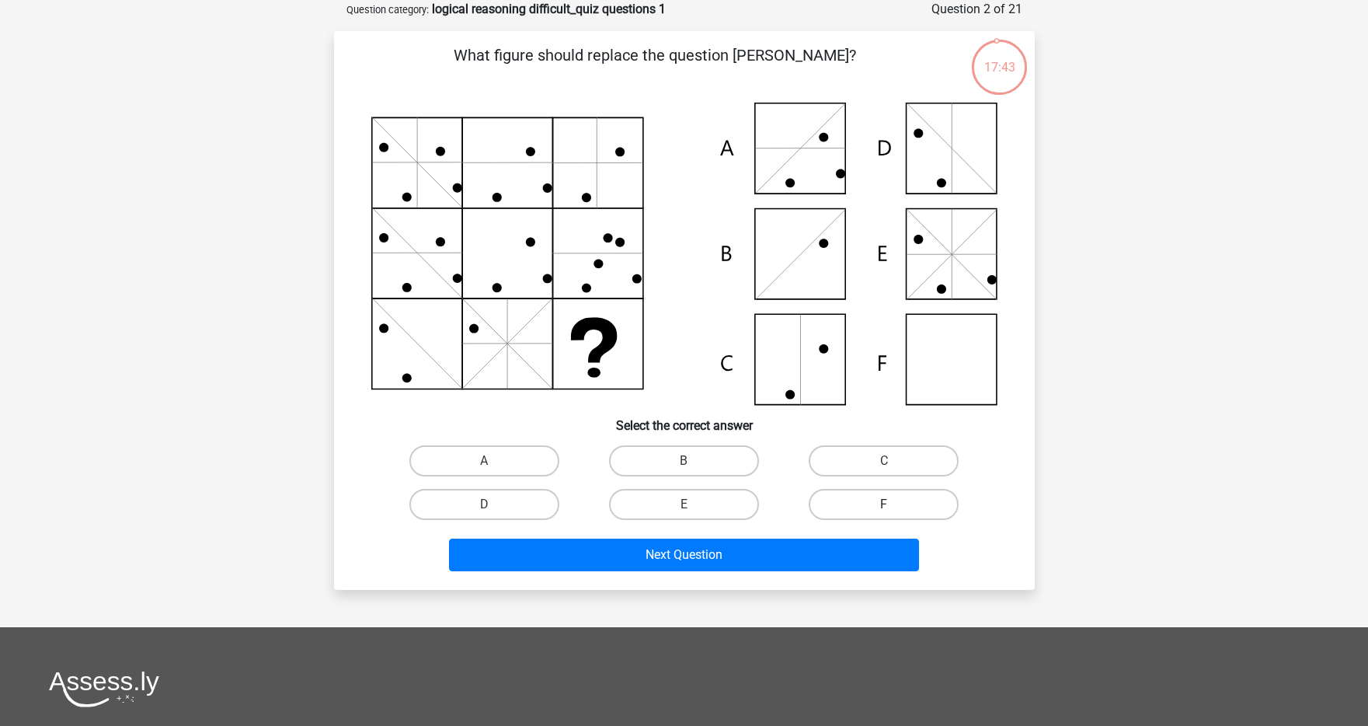
click at [880, 501] on label "F" at bounding box center [884, 504] width 150 height 31
click at [884, 504] on input "F" at bounding box center [889, 509] width 10 height 10
radio input "true"
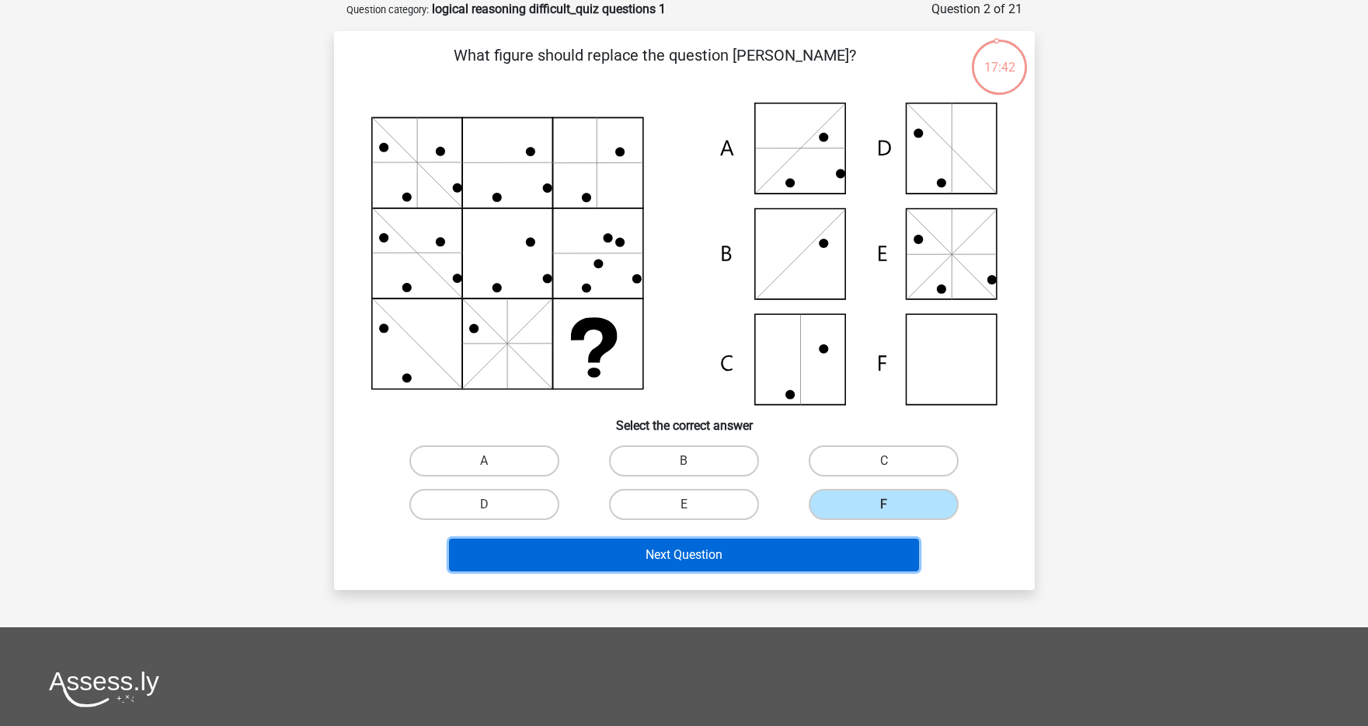
click at [821, 544] on button "Next Question" at bounding box center [684, 554] width 470 height 33
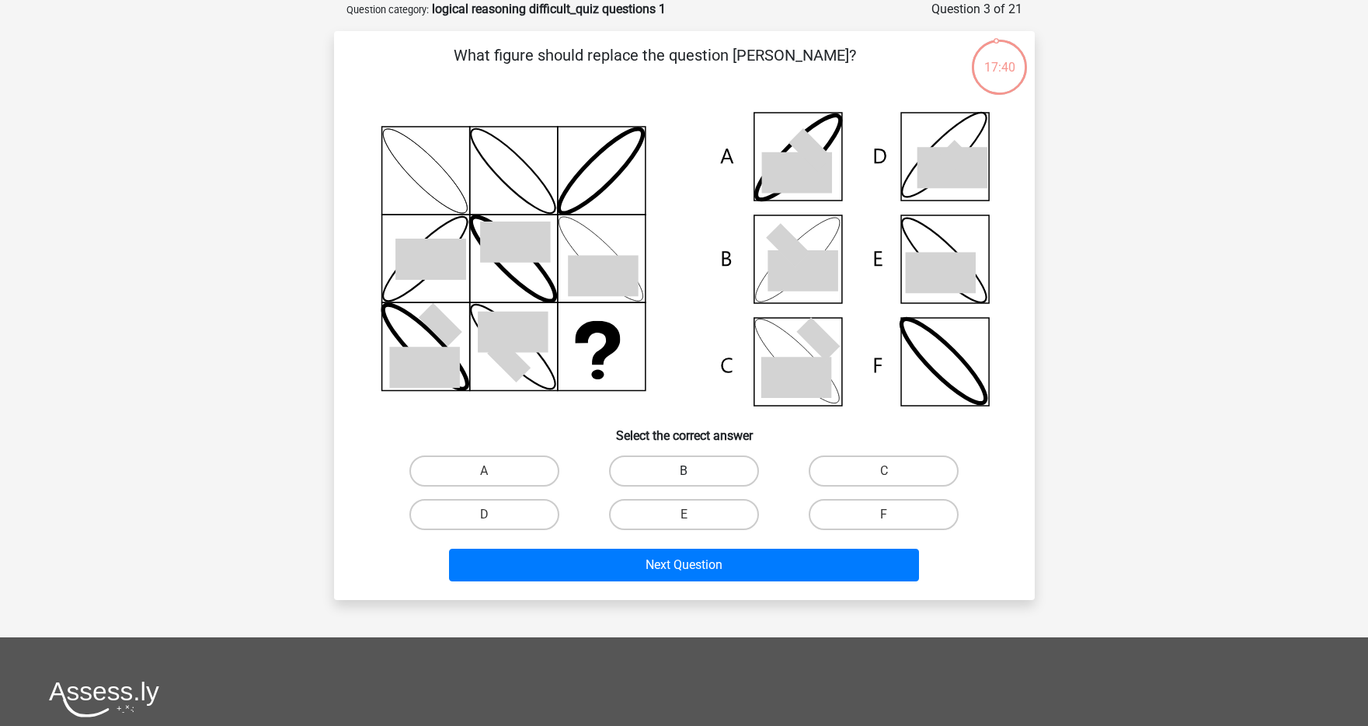
click at [667, 482] on label "B" at bounding box center [684, 470] width 150 height 31
click at [684, 481] on input "B" at bounding box center [689, 476] width 10 height 10
radio input "true"
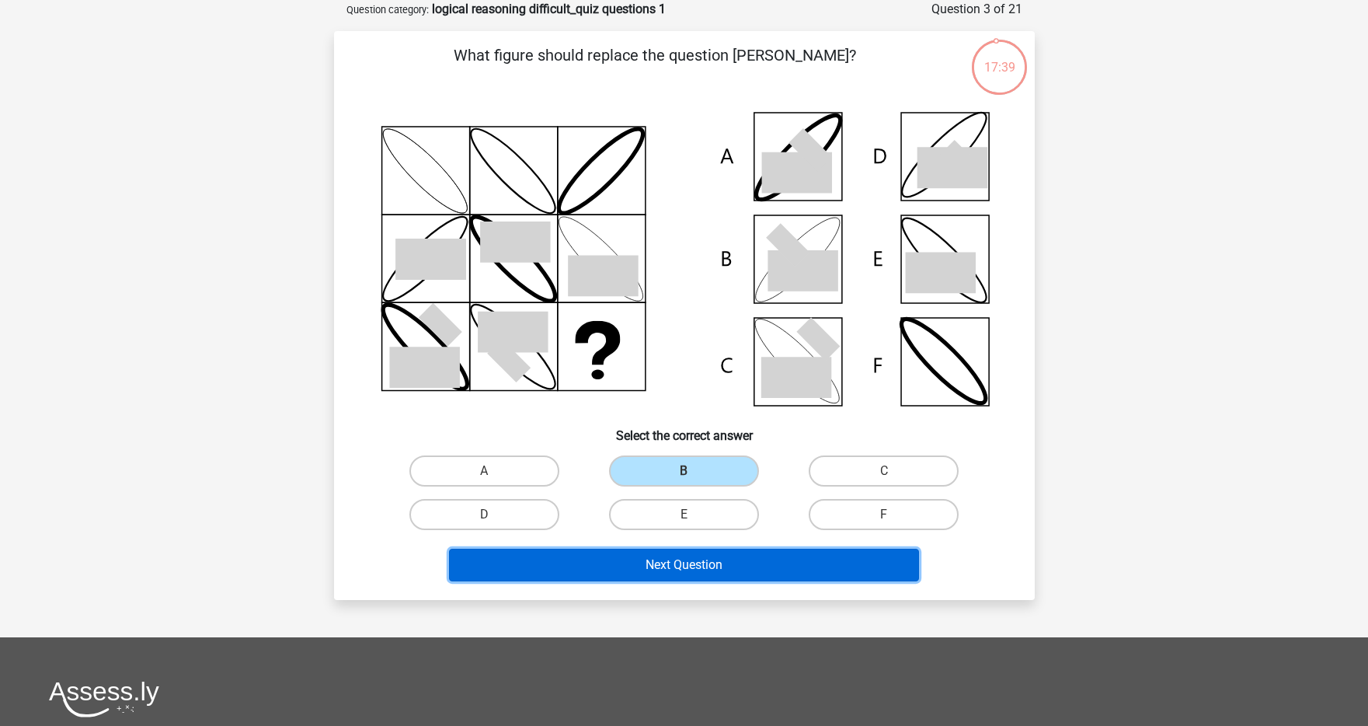
click at [668, 556] on button "Next Question" at bounding box center [684, 565] width 470 height 33
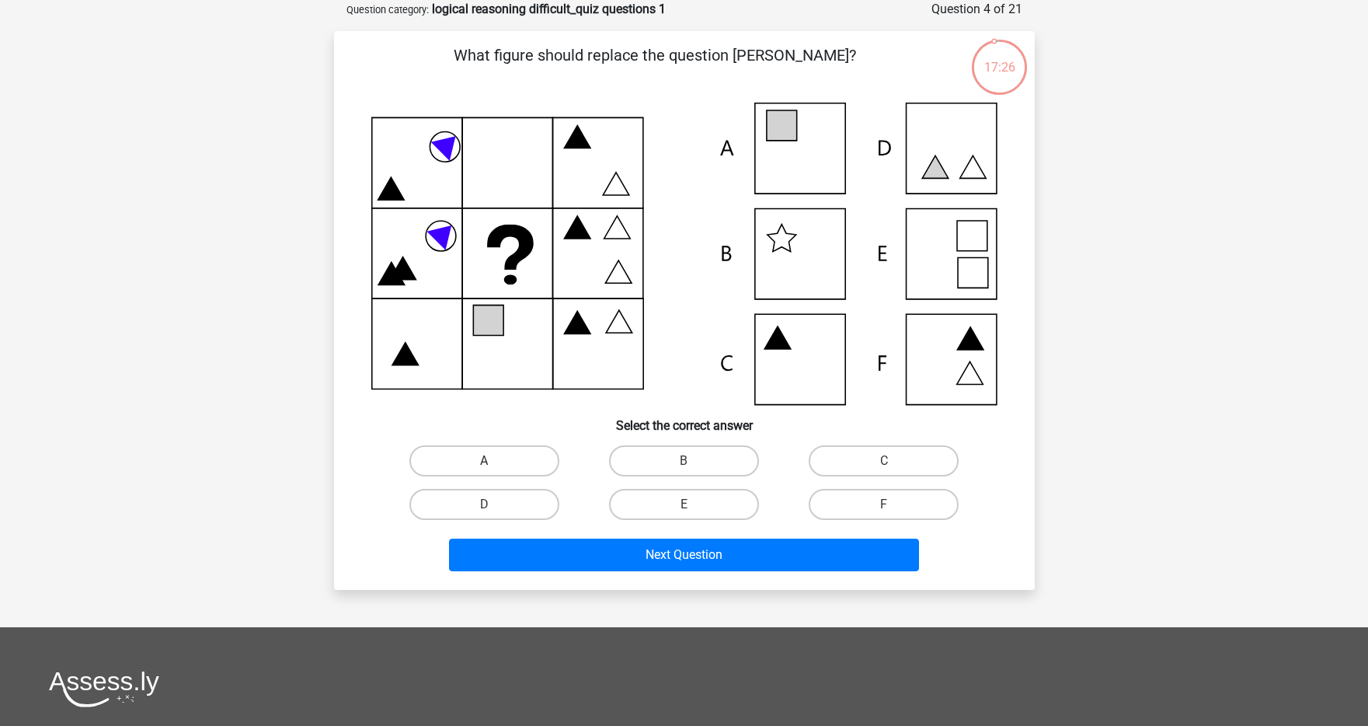
click at [543, 451] on label "A" at bounding box center [484, 460] width 150 height 31
click at [494, 461] on input "A" at bounding box center [489, 466] width 10 height 10
radio input "true"
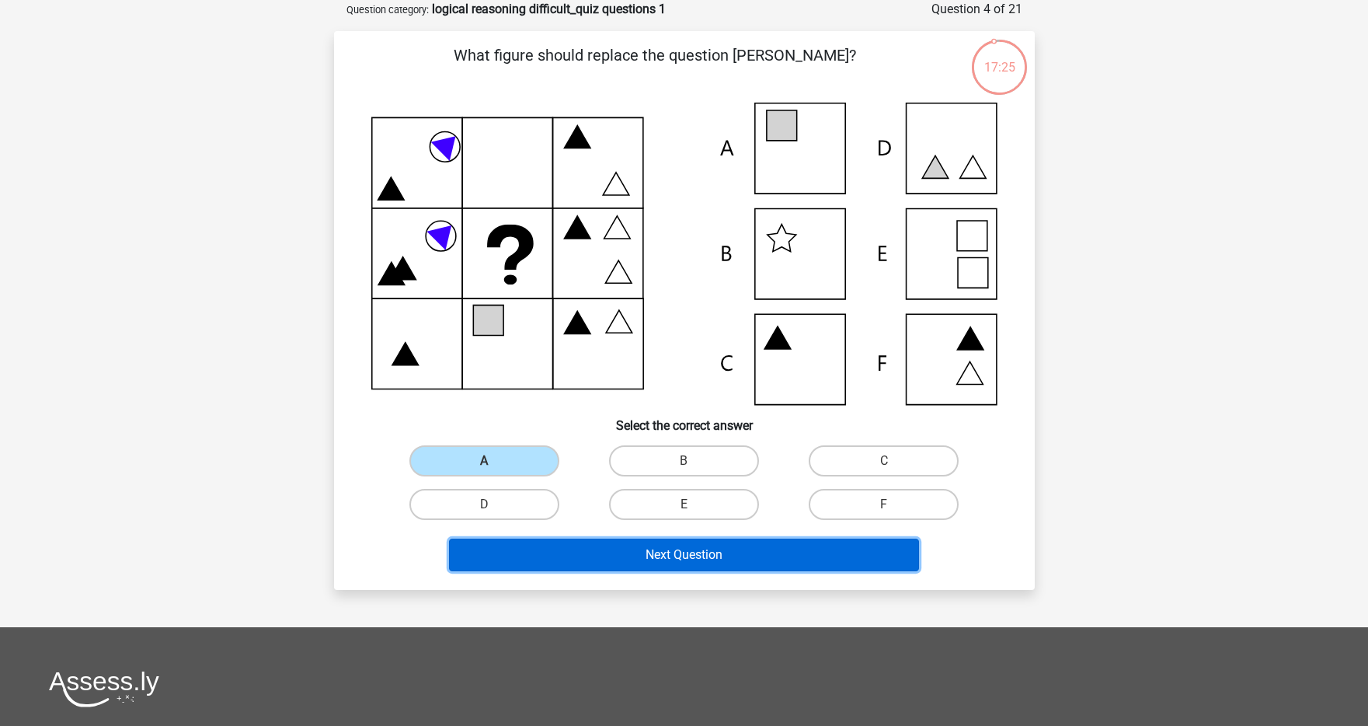
click at [589, 546] on button "Next Question" at bounding box center [684, 554] width 470 height 33
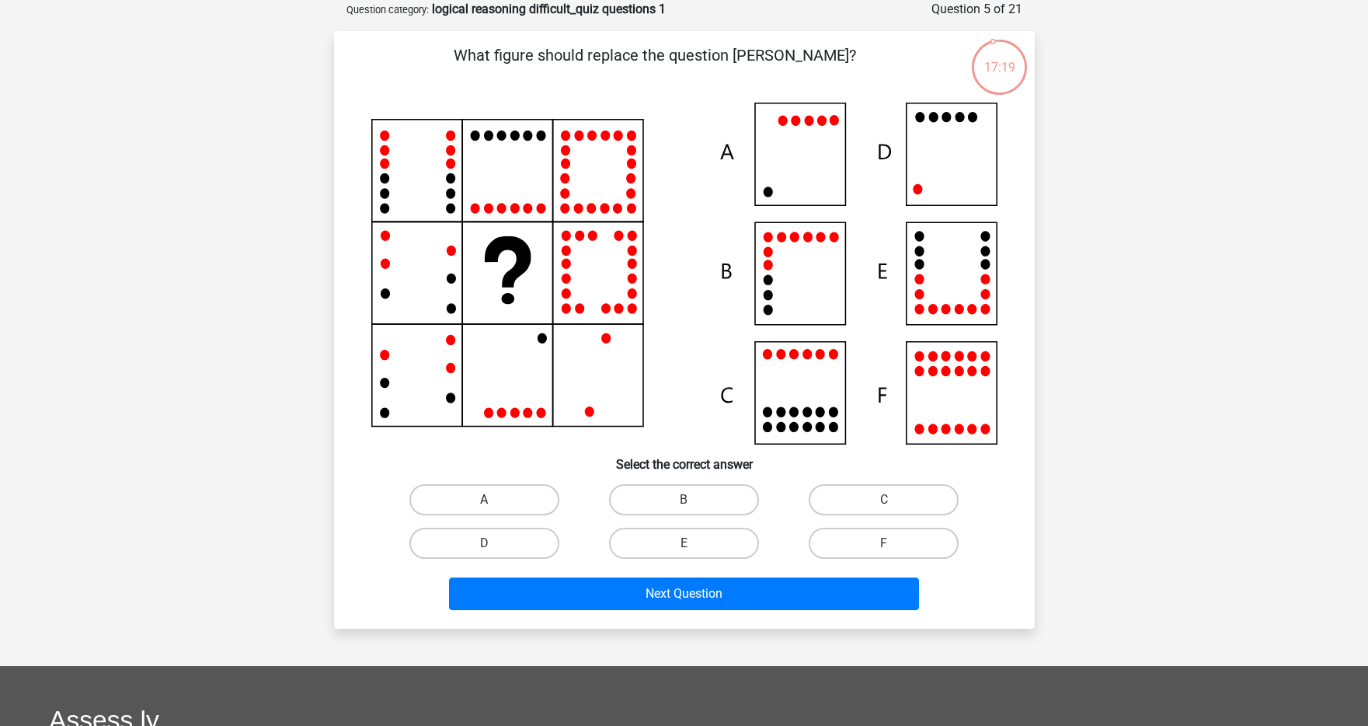
click at [522, 497] on label "A" at bounding box center [484, 499] width 150 height 31
click at [494, 500] on input "A" at bounding box center [489, 505] width 10 height 10
radio input "true"
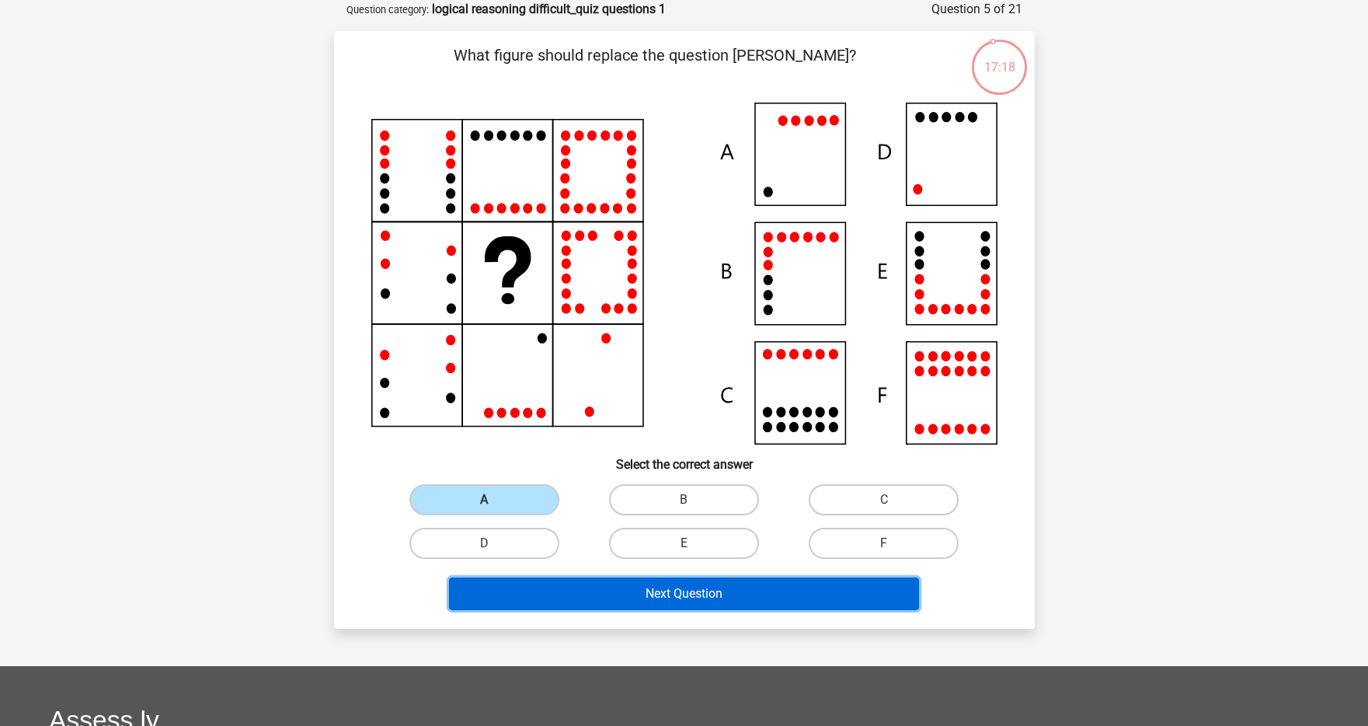
click at [608, 587] on button "Next Question" at bounding box center [684, 593] width 470 height 33
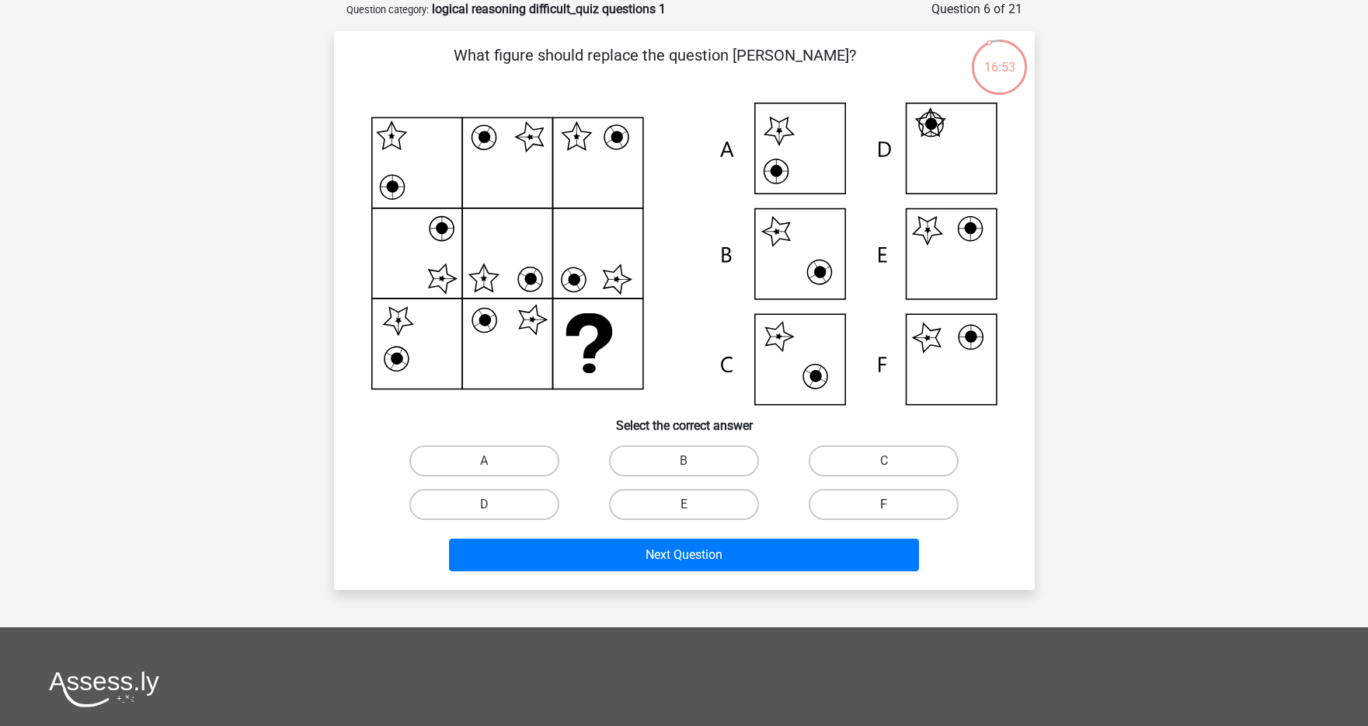
click at [839, 500] on label "F" at bounding box center [884, 504] width 150 height 31
click at [884, 504] on input "F" at bounding box center [889, 509] width 10 height 10
radio input "true"
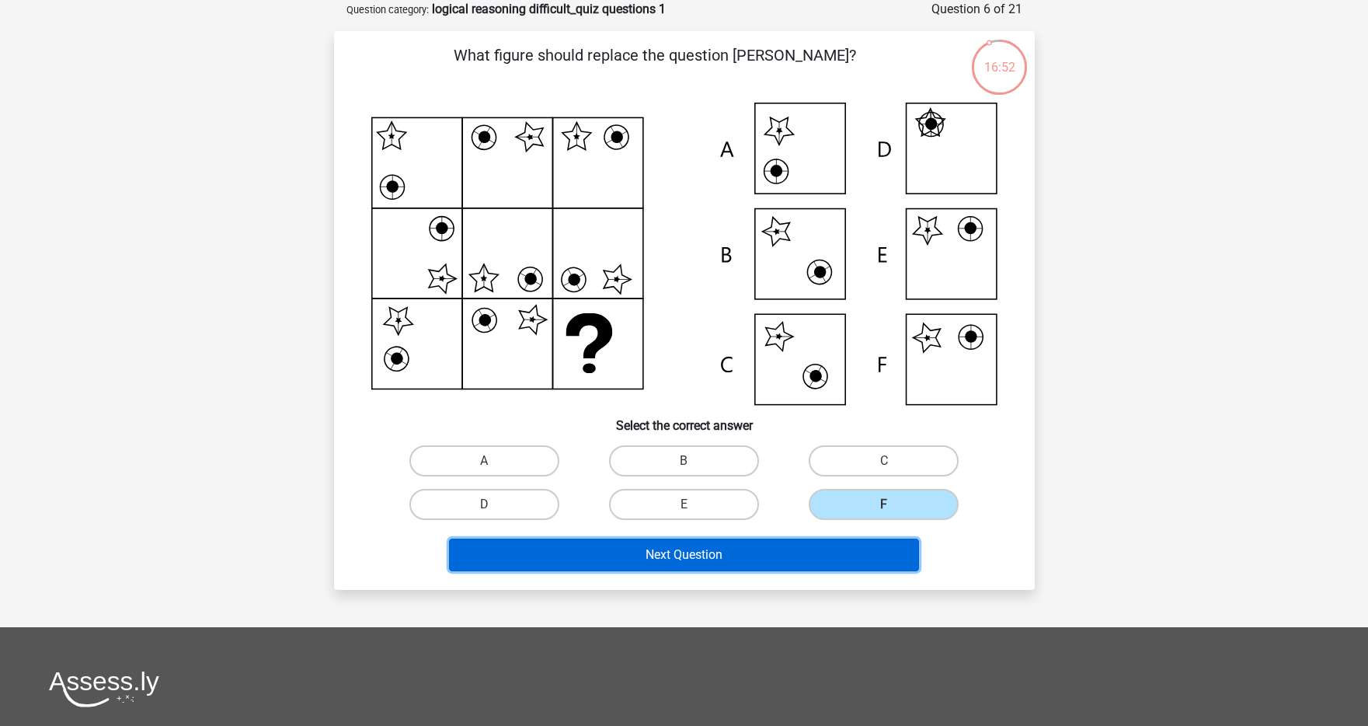
click at [771, 556] on button "Next Question" at bounding box center [684, 554] width 470 height 33
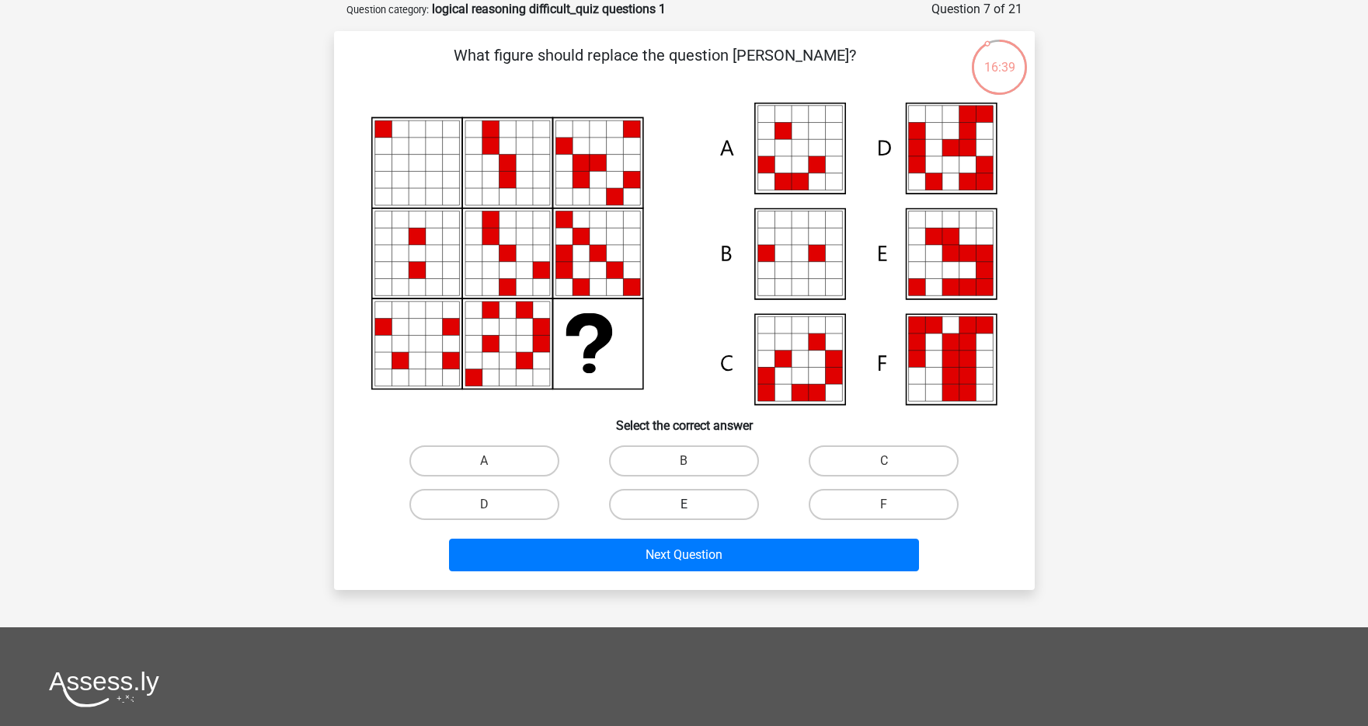
click at [692, 494] on label "E" at bounding box center [684, 504] width 150 height 31
click at [692, 504] on input "E" at bounding box center [689, 509] width 10 height 10
radio input "true"
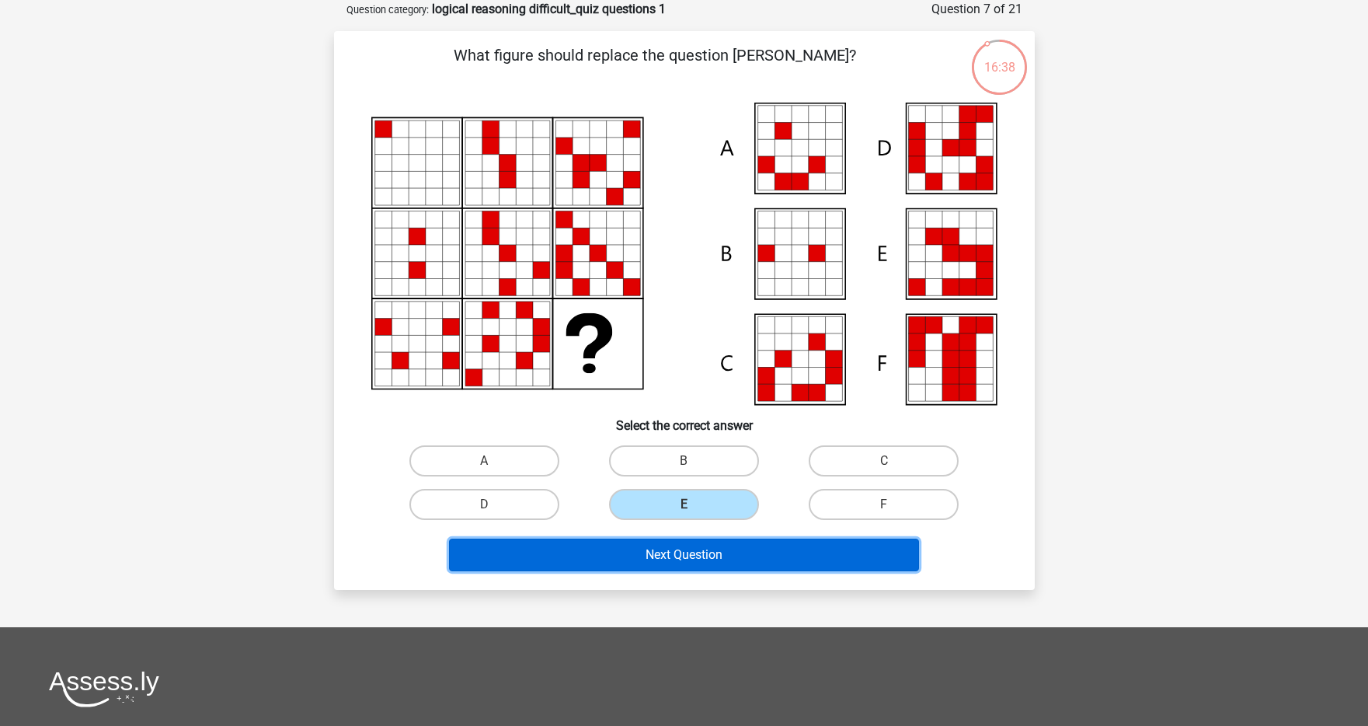
click at [678, 543] on button "Next Question" at bounding box center [684, 554] width 470 height 33
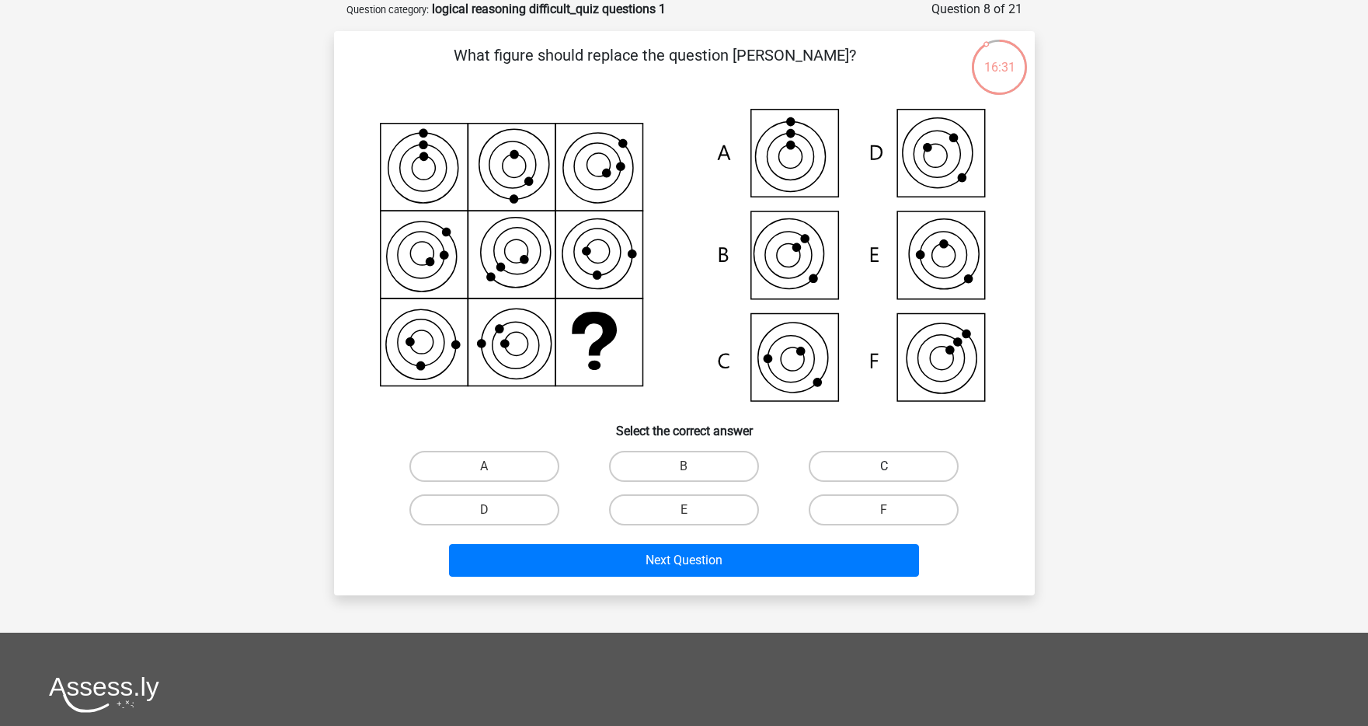
click at [827, 462] on label "C" at bounding box center [884, 466] width 150 height 31
click at [884, 466] on input "C" at bounding box center [889, 471] width 10 height 10
radio input "true"
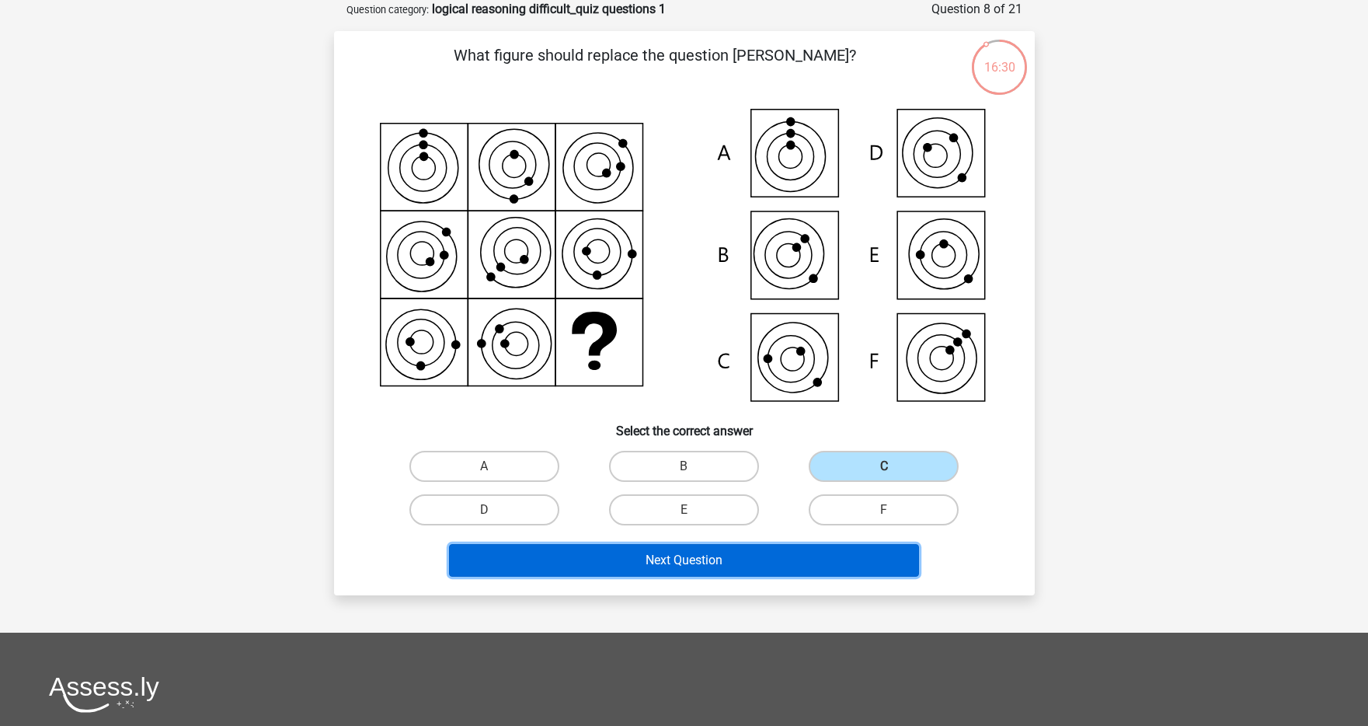
click at [730, 570] on button "Next Question" at bounding box center [684, 560] width 470 height 33
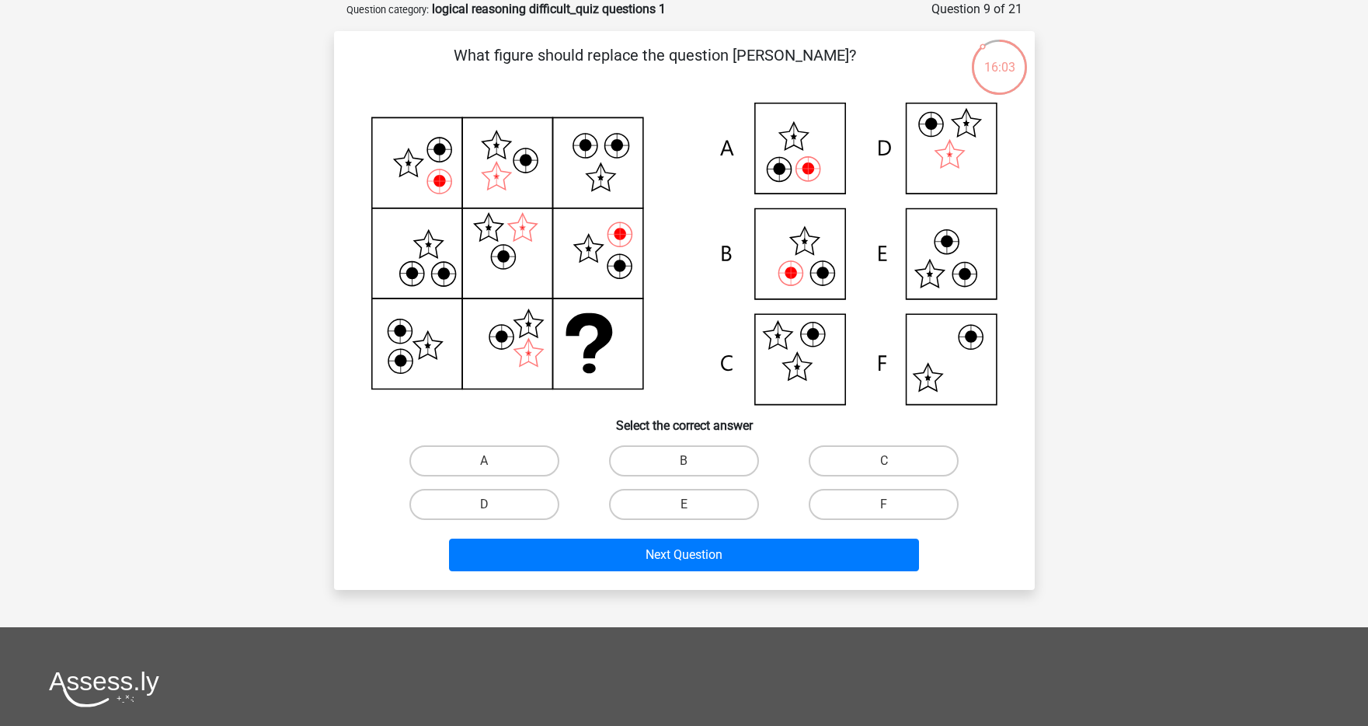
click at [684, 469] on input "B" at bounding box center [689, 466] width 10 height 10
radio input "true"
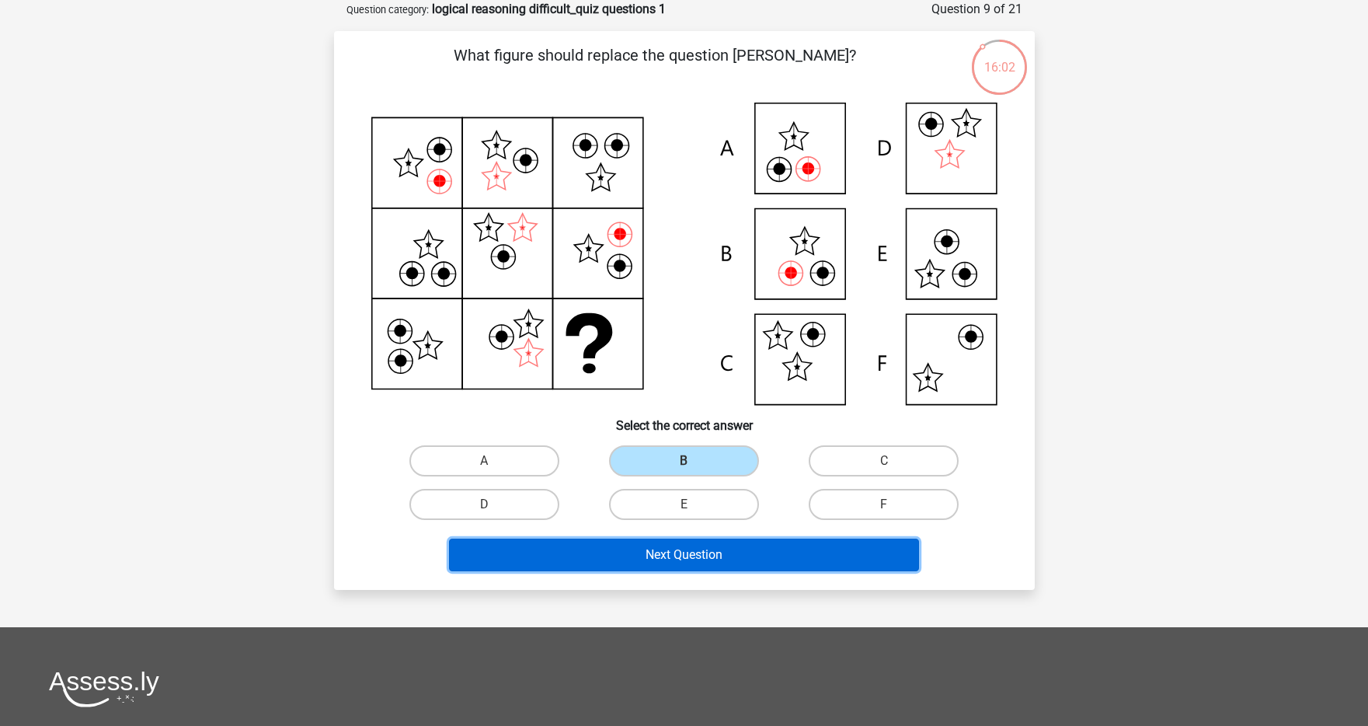
click at [676, 542] on button "Next Question" at bounding box center [684, 554] width 470 height 33
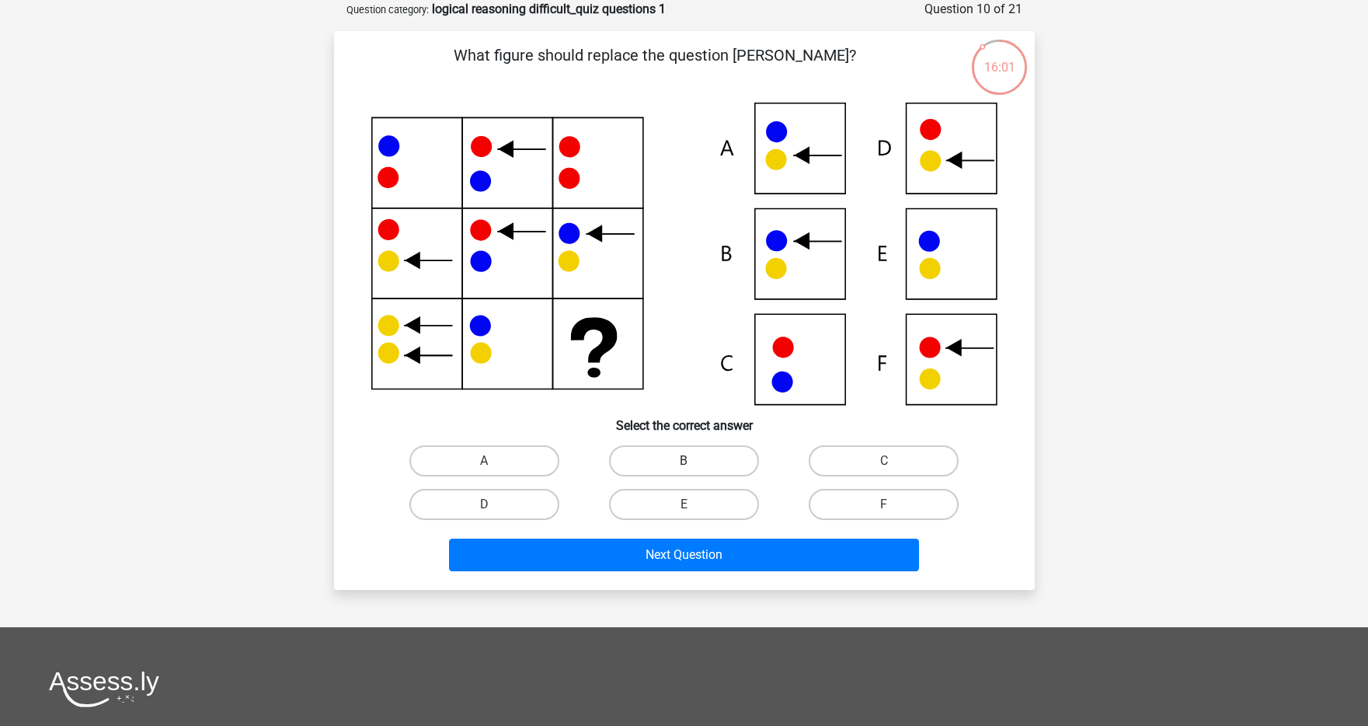
click at [688, 456] on label "B" at bounding box center [684, 460] width 150 height 31
click at [688, 461] on input "B" at bounding box center [689, 466] width 10 height 10
radio input "true"
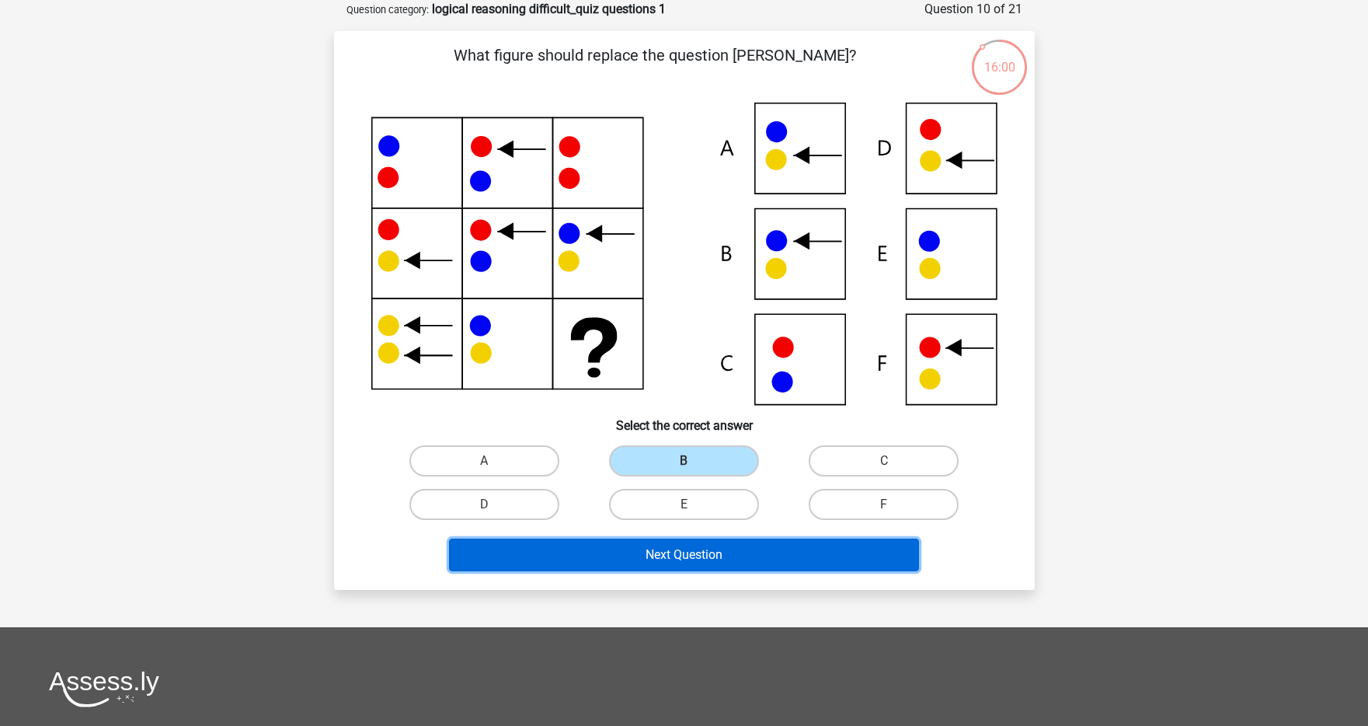
click at [673, 551] on button "Next Question" at bounding box center [684, 554] width 470 height 33
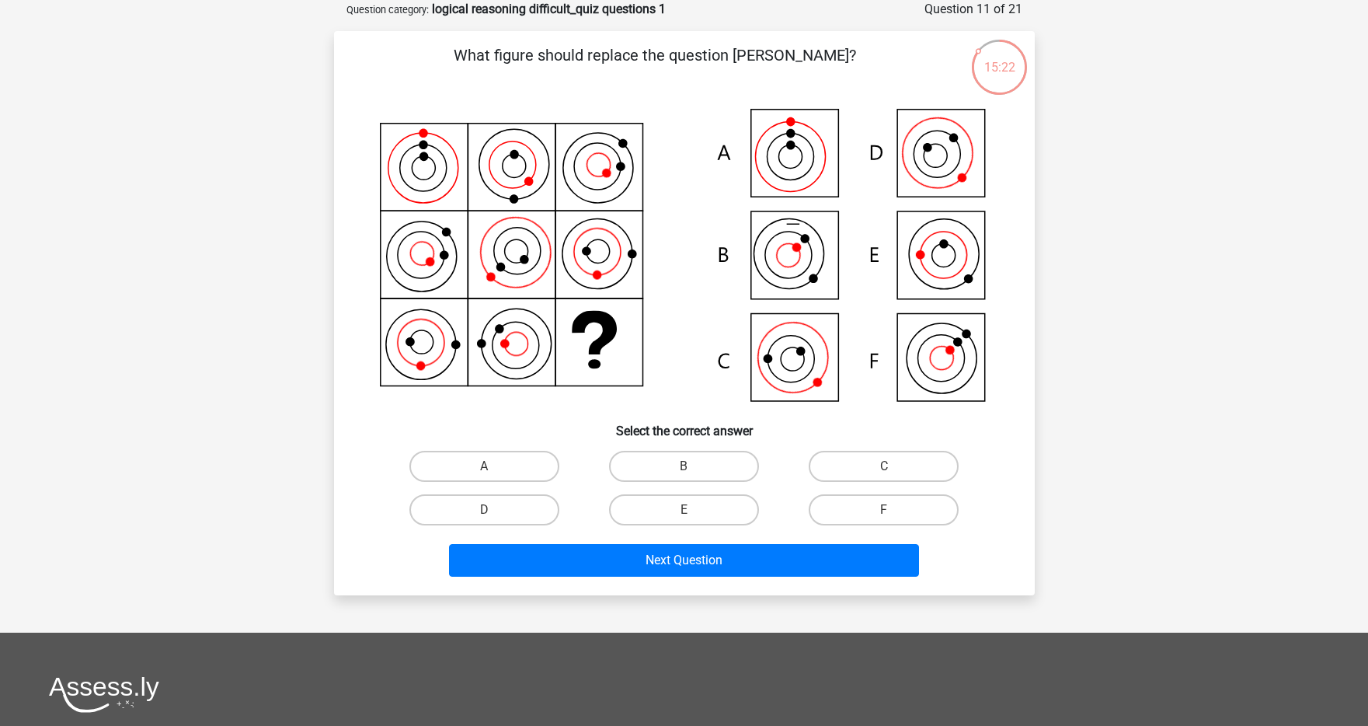
click at [842, 450] on div "C" at bounding box center [884, 466] width 200 height 44
click at [840, 462] on label "C" at bounding box center [884, 466] width 150 height 31
click at [884, 466] on input "C" at bounding box center [889, 471] width 10 height 10
radio input "true"
click at [697, 538] on div "Next Question" at bounding box center [684, 556] width 651 height 51
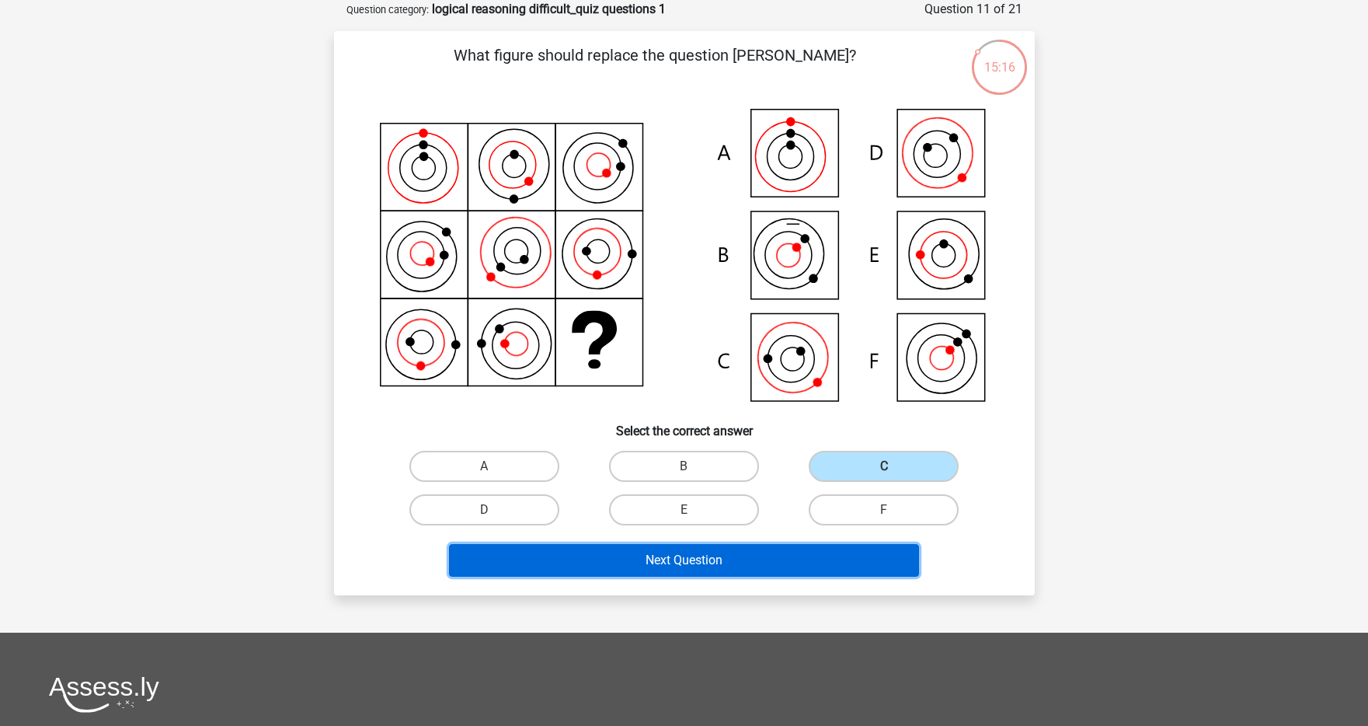
click at [691, 556] on button "Next Question" at bounding box center [684, 560] width 470 height 33
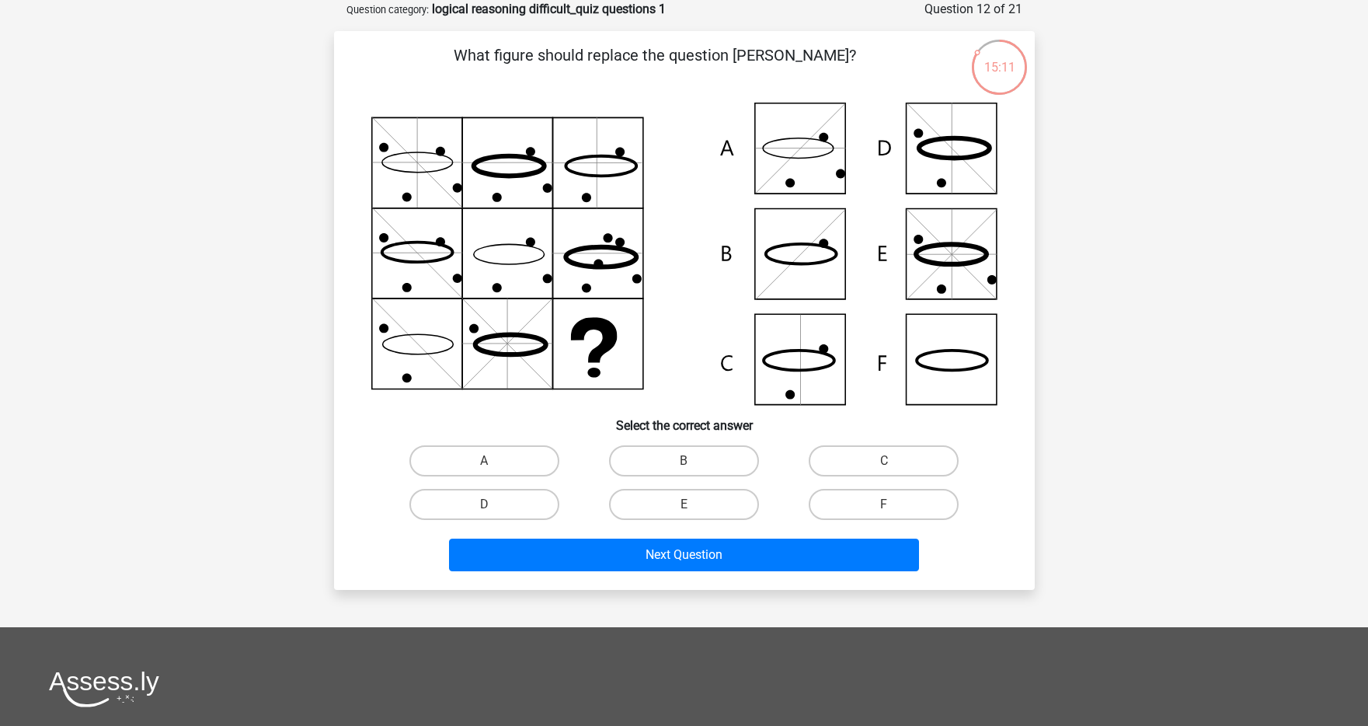
click at [887, 506] on input "F" at bounding box center [889, 509] width 10 height 10
radio input "true"
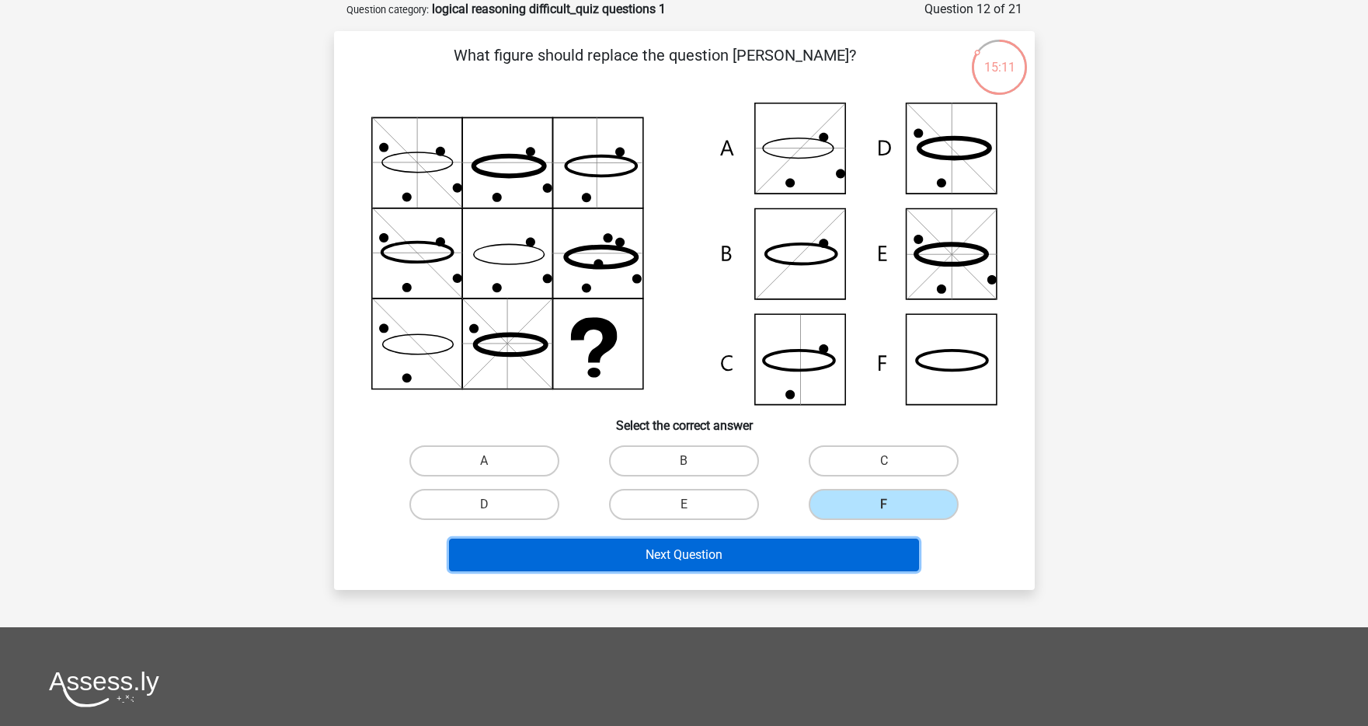
click at [815, 544] on button "Next Question" at bounding box center [684, 554] width 470 height 33
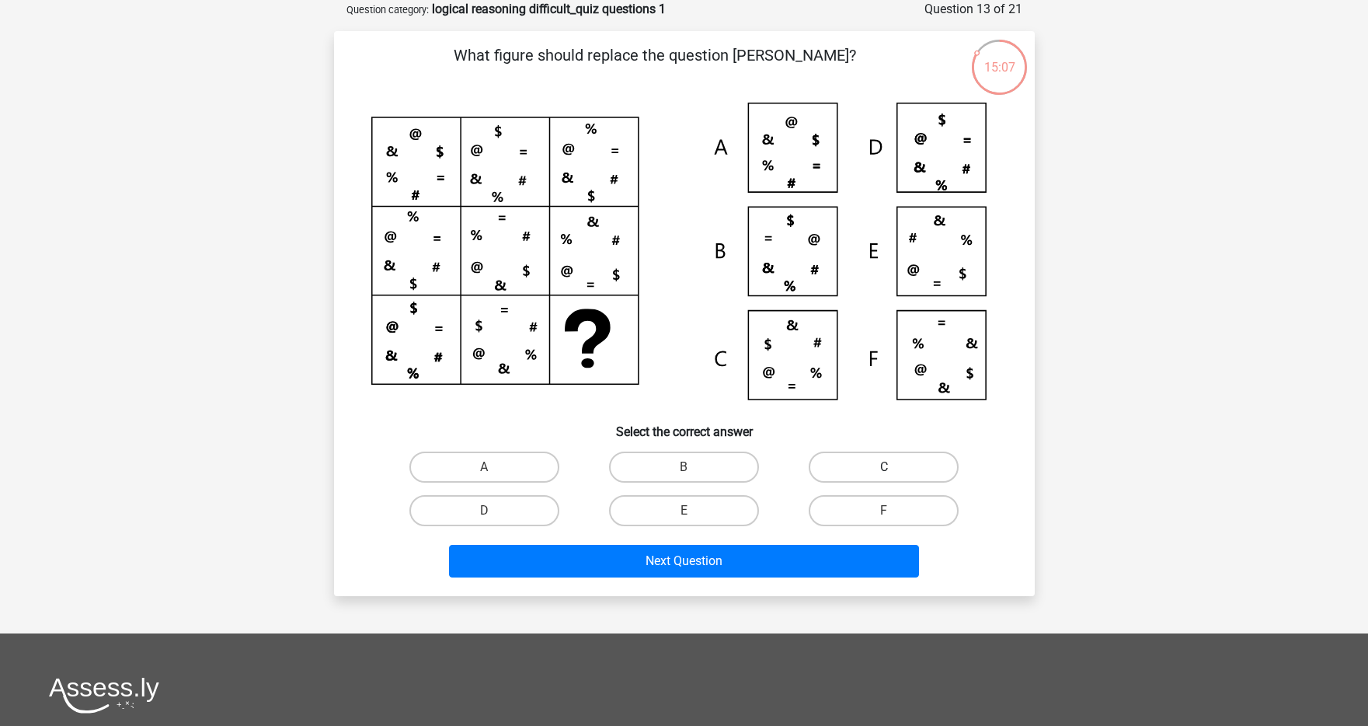
click at [849, 451] on label "C" at bounding box center [884, 466] width 150 height 31
click at [884, 467] on input "C" at bounding box center [889, 472] width 10 height 10
radio input "true"
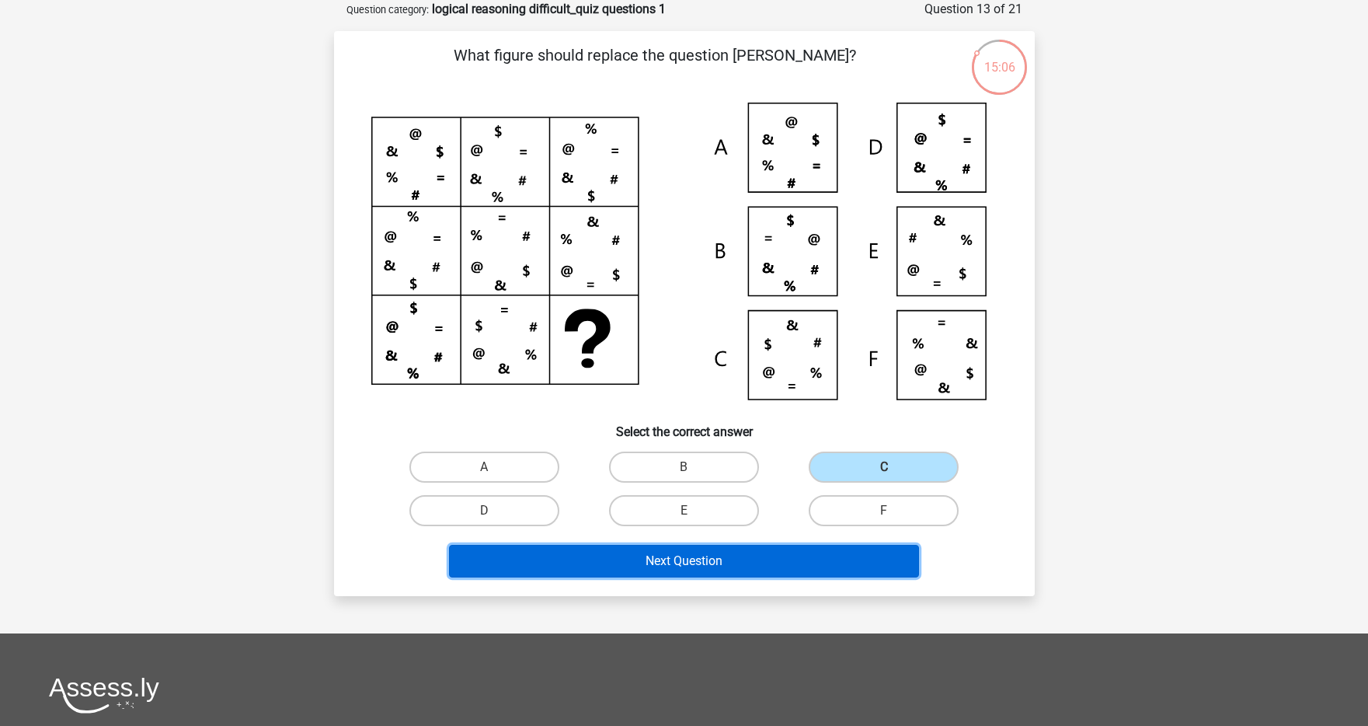
click at [764, 561] on button "Next Question" at bounding box center [684, 561] width 470 height 33
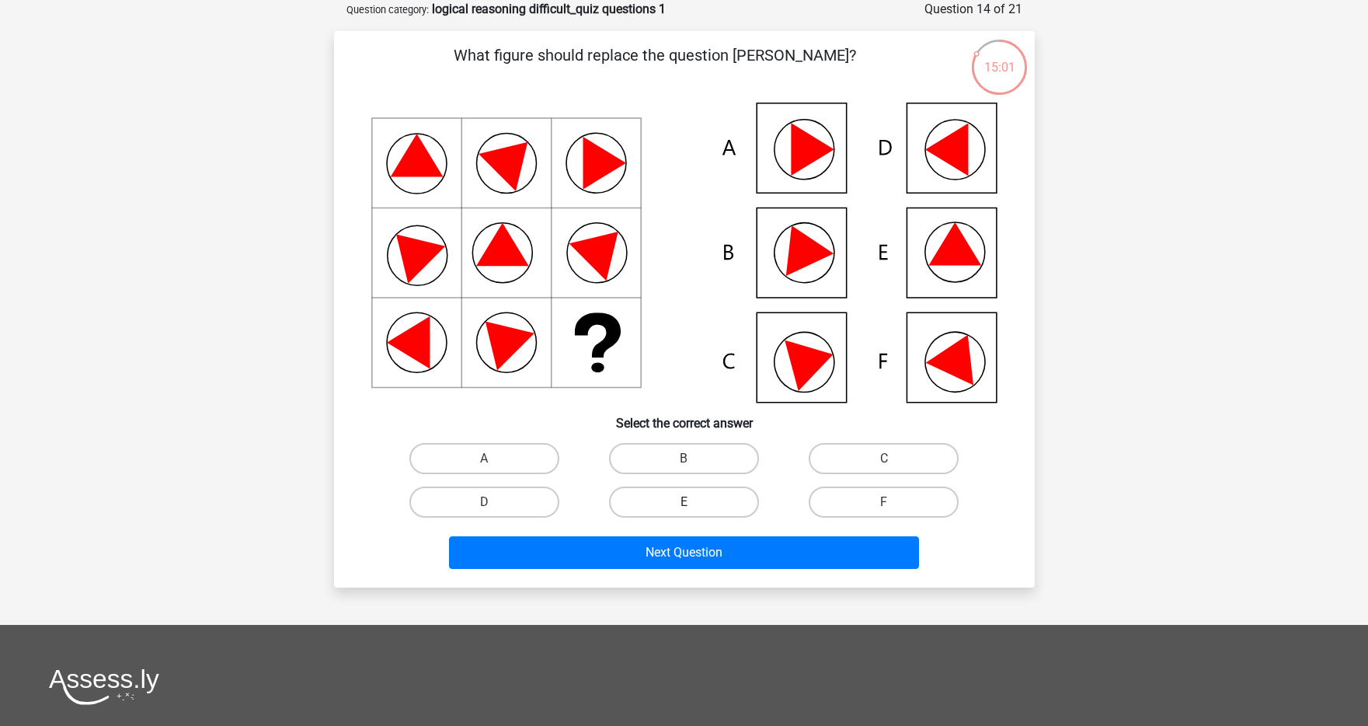
click at [729, 507] on label "E" at bounding box center [684, 501] width 150 height 31
click at [694, 507] on input "E" at bounding box center [689, 507] width 10 height 10
radio input "true"
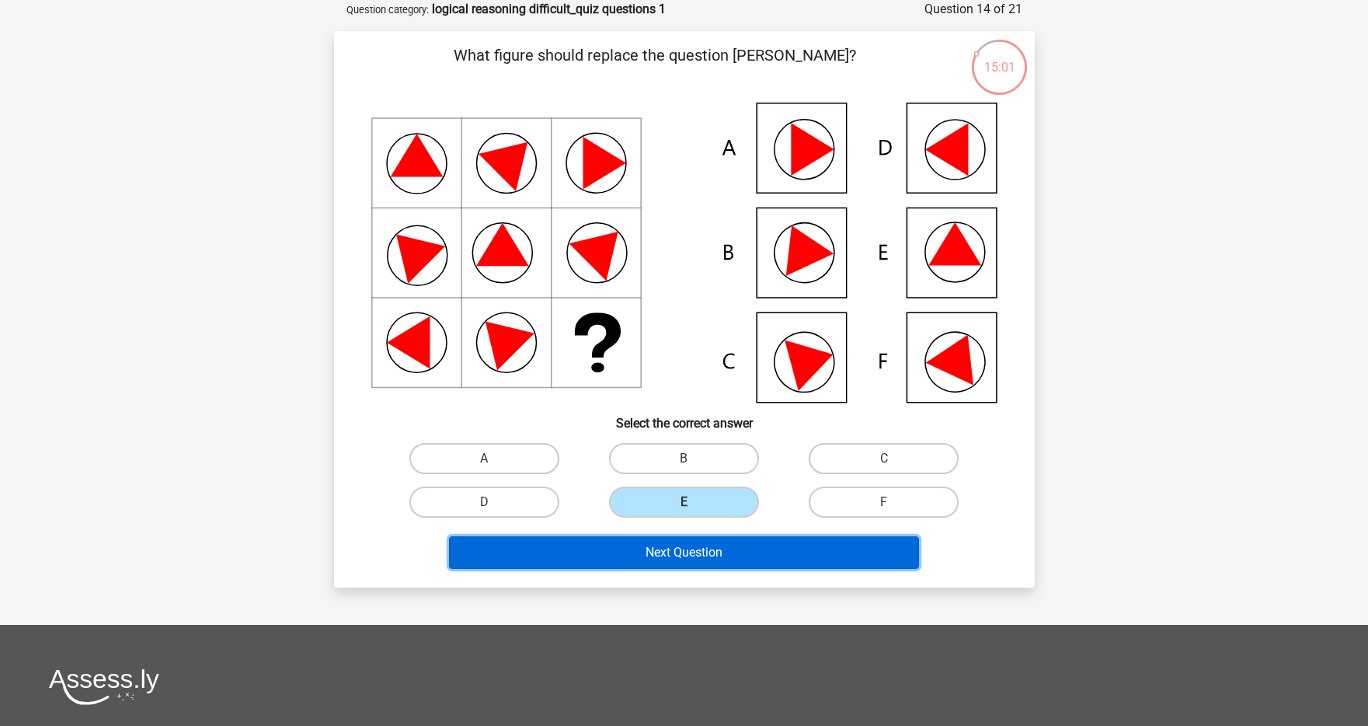
click at [723, 548] on button "Next Question" at bounding box center [684, 552] width 470 height 33
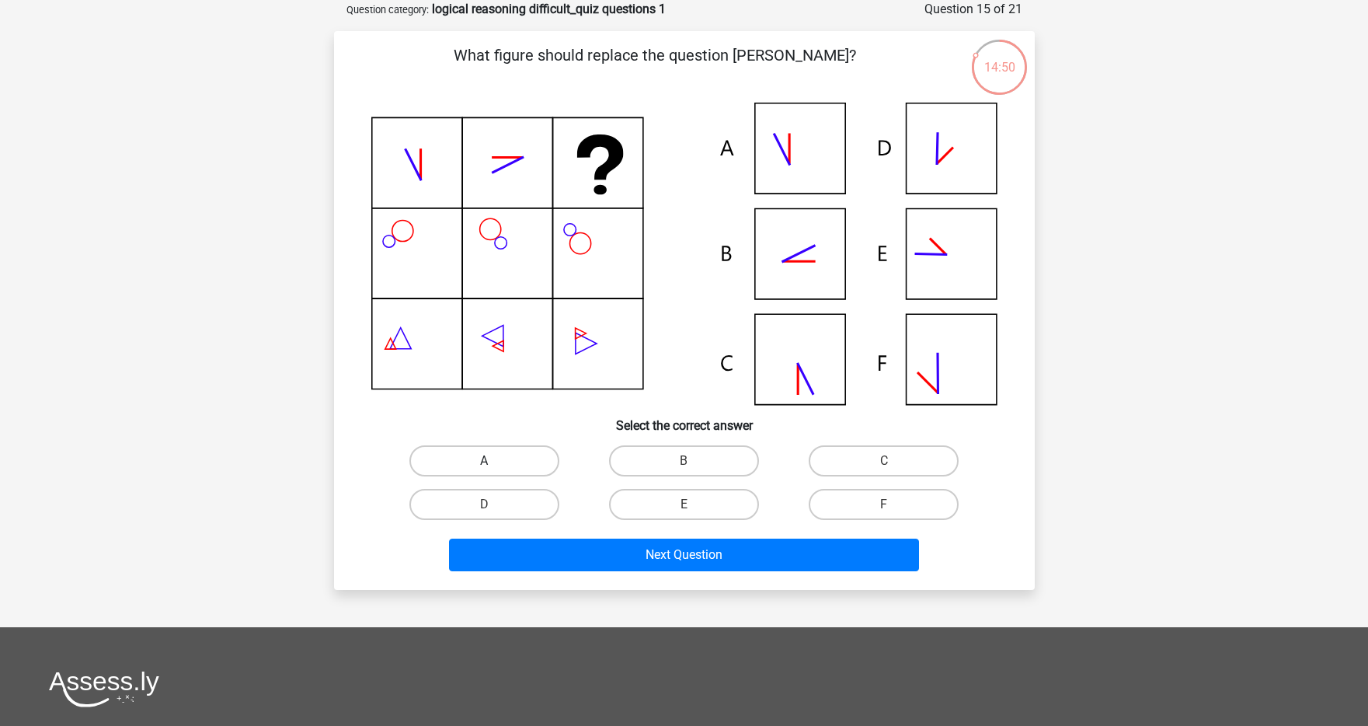
click at [519, 449] on label "A" at bounding box center [484, 460] width 150 height 31
click at [494, 461] on input "A" at bounding box center [489, 466] width 10 height 10
radio input "true"
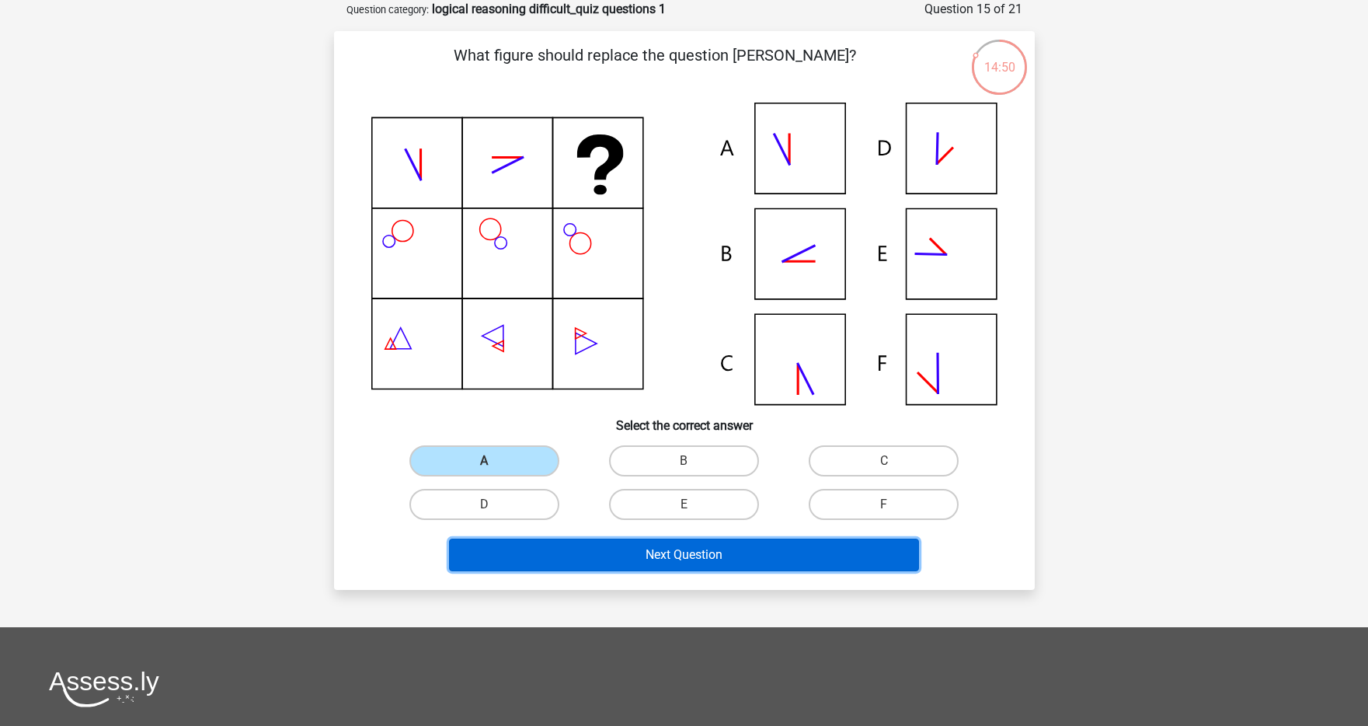
click at [587, 545] on button "Next Question" at bounding box center [684, 554] width 470 height 33
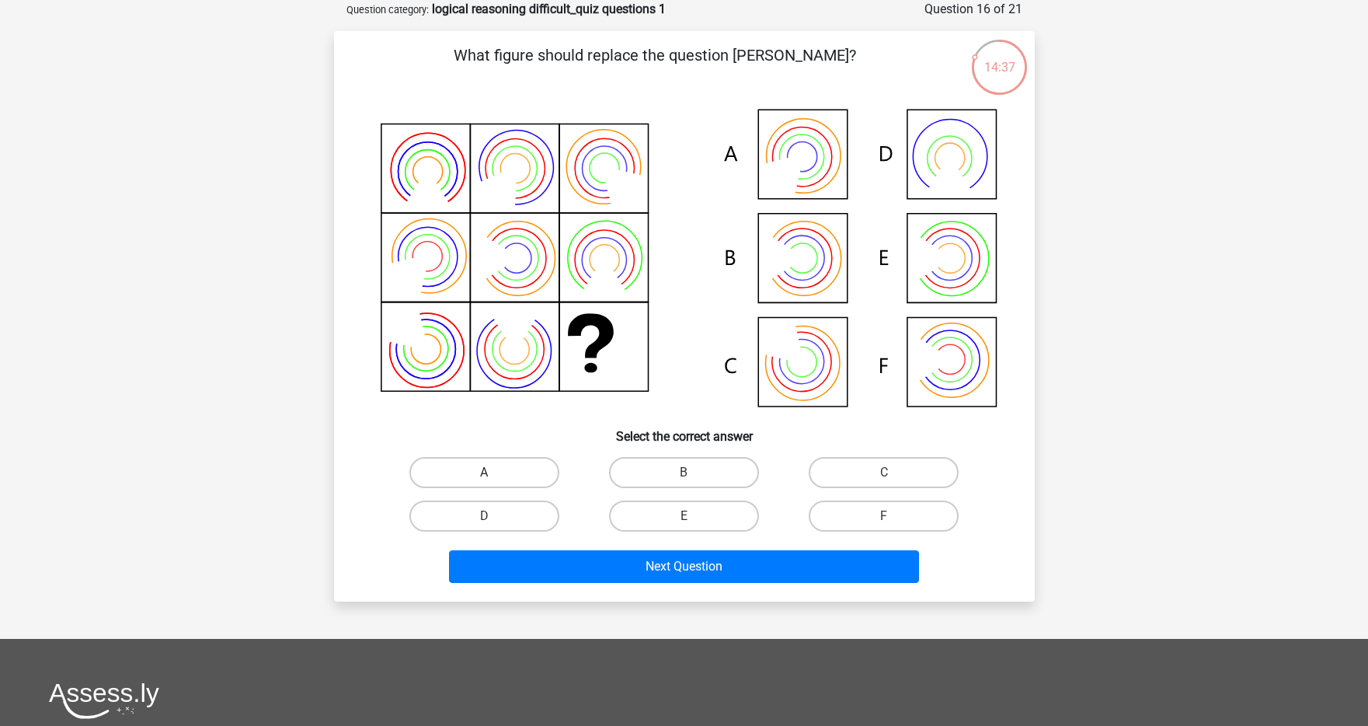
click at [521, 472] on label "A" at bounding box center [484, 472] width 150 height 31
click at [494, 472] on input "A" at bounding box center [489, 477] width 10 height 10
radio input "true"
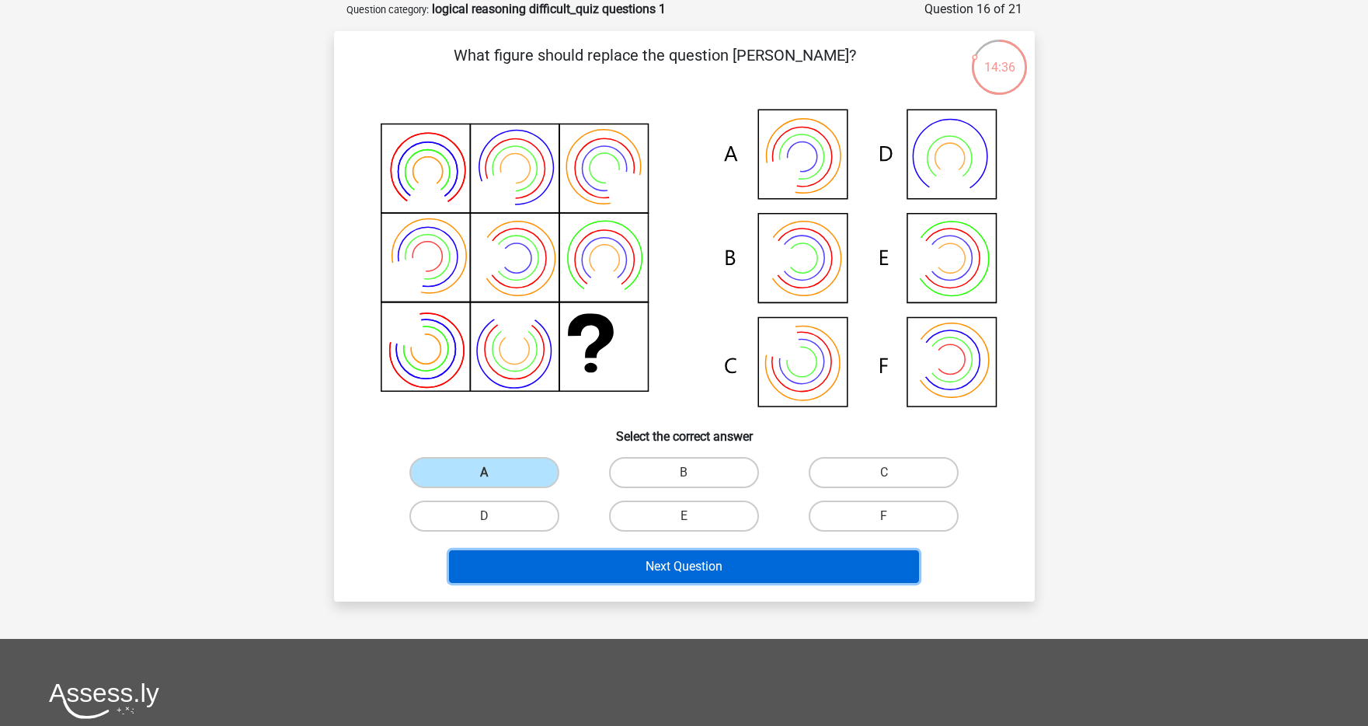
click at [559, 566] on button "Next Question" at bounding box center [684, 566] width 470 height 33
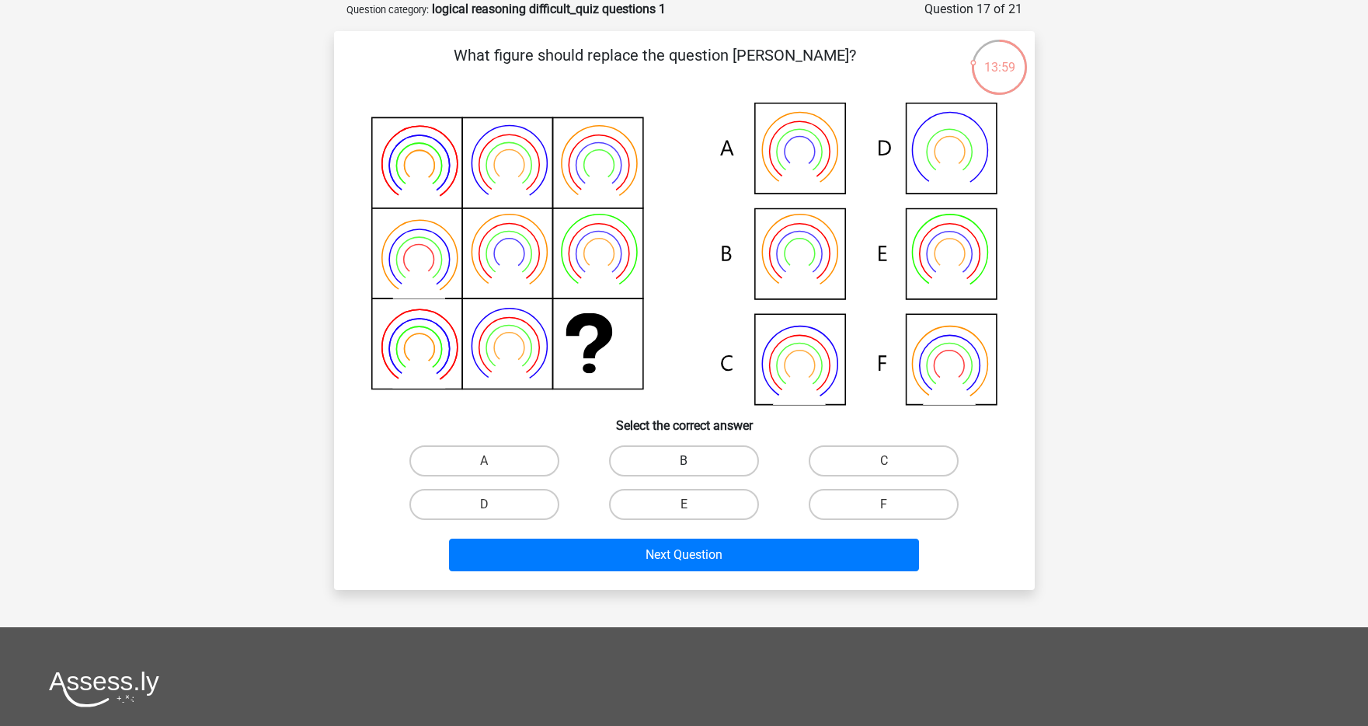
click at [684, 458] on label "B" at bounding box center [684, 460] width 150 height 31
click at [684, 461] on input "B" at bounding box center [689, 466] width 10 height 10
radio input "true"
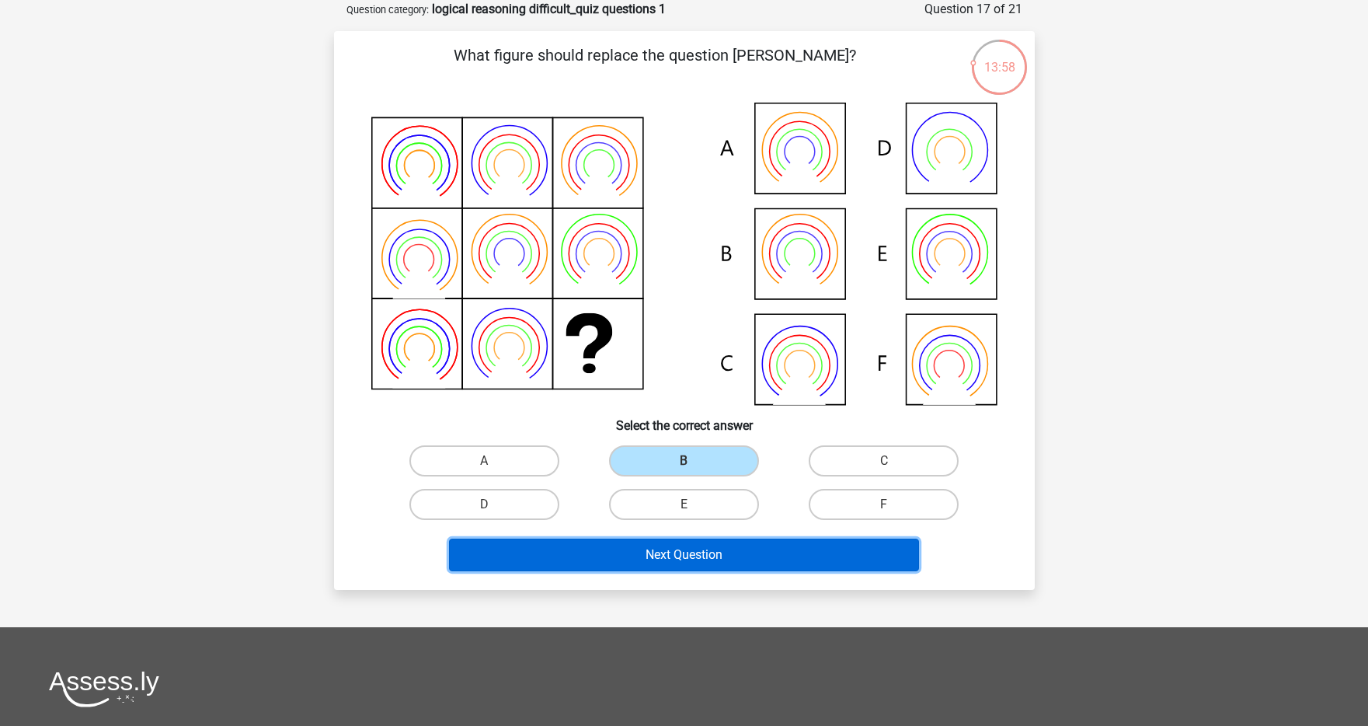
click at [660, 554] on button "Next Question" at bounding box center [684, 554] width 470 height 33
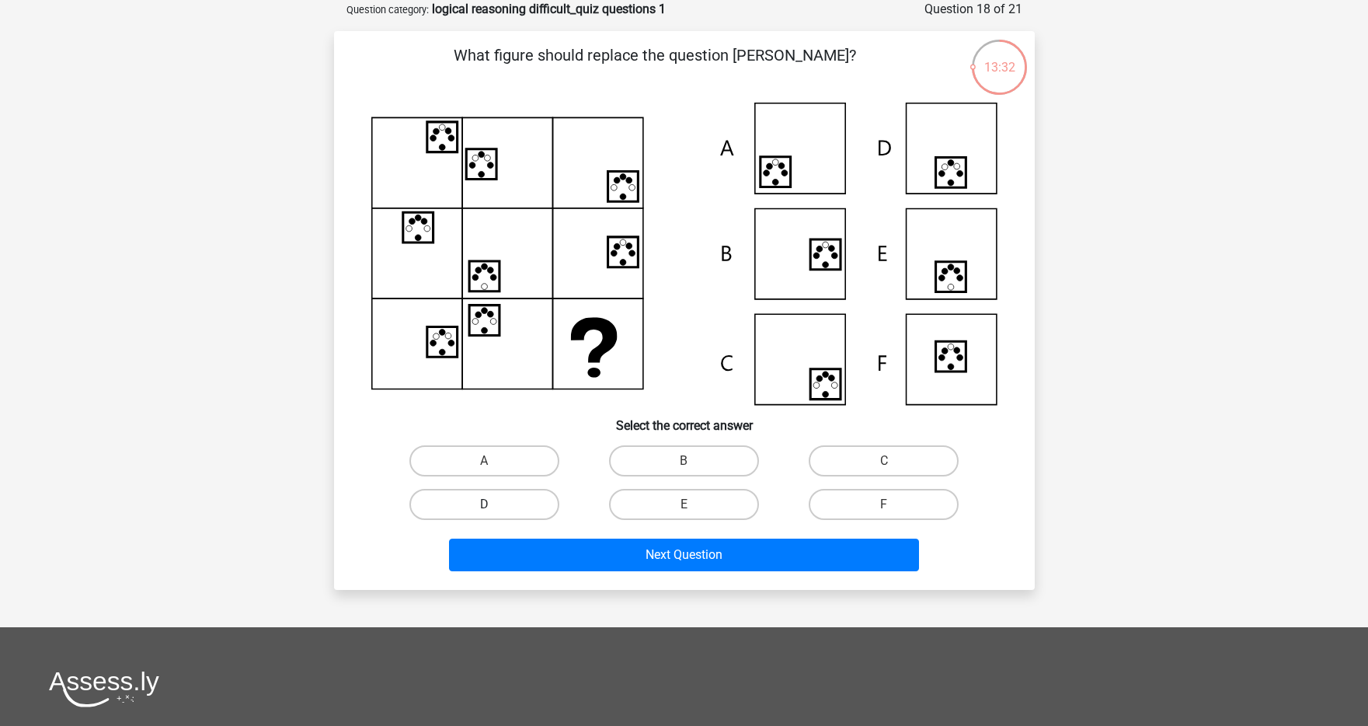
click at [549, 503] on label "D" at bounding box center [484, 504] width 150 height 31
click at [494, 504] on input "D" at bounding box center [489, 509] width 10 height 10
radio input "true"
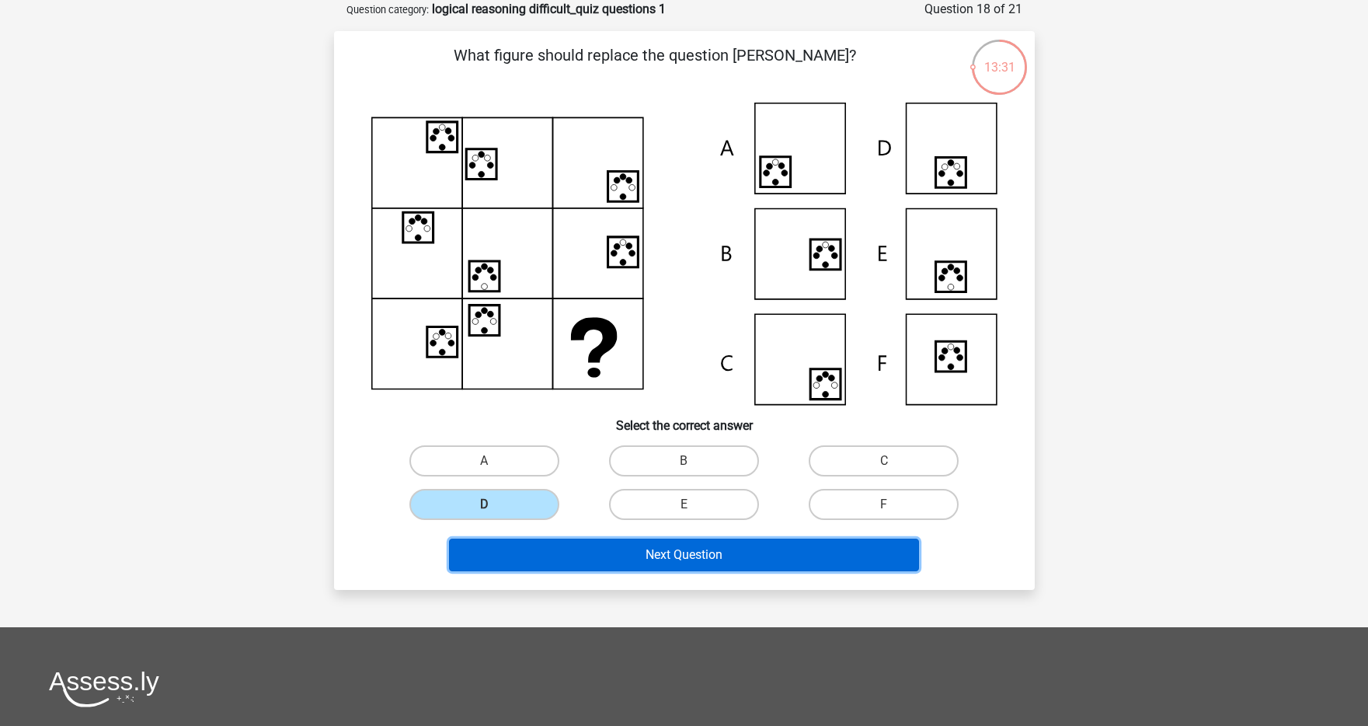
click at [562, 539] on button "Next Question" at bounding box center [684, 554] width 470 height 33
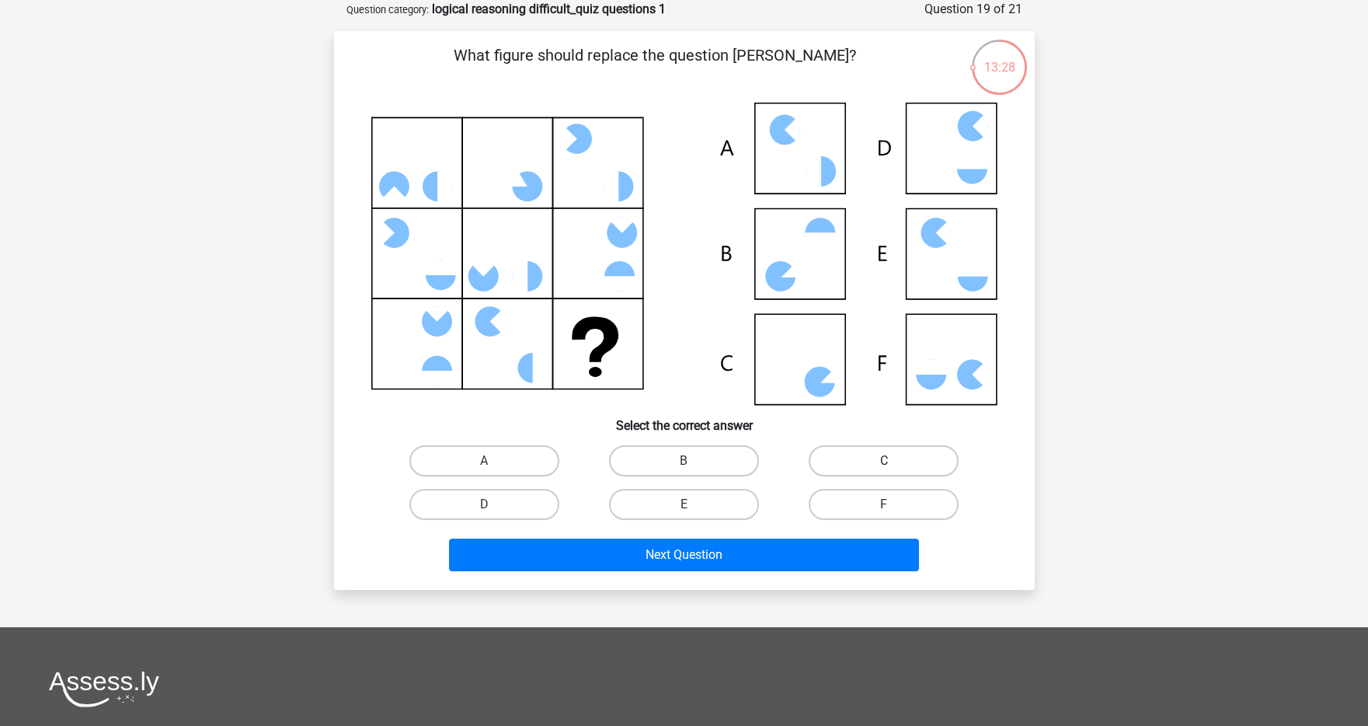
click at [821, 452] on label "C" at bounding box center [884, 460] width 150 height 31
click at [884, 461] on input "C" at bounding box center [889, 466] width 10 height 10
radio input "true"
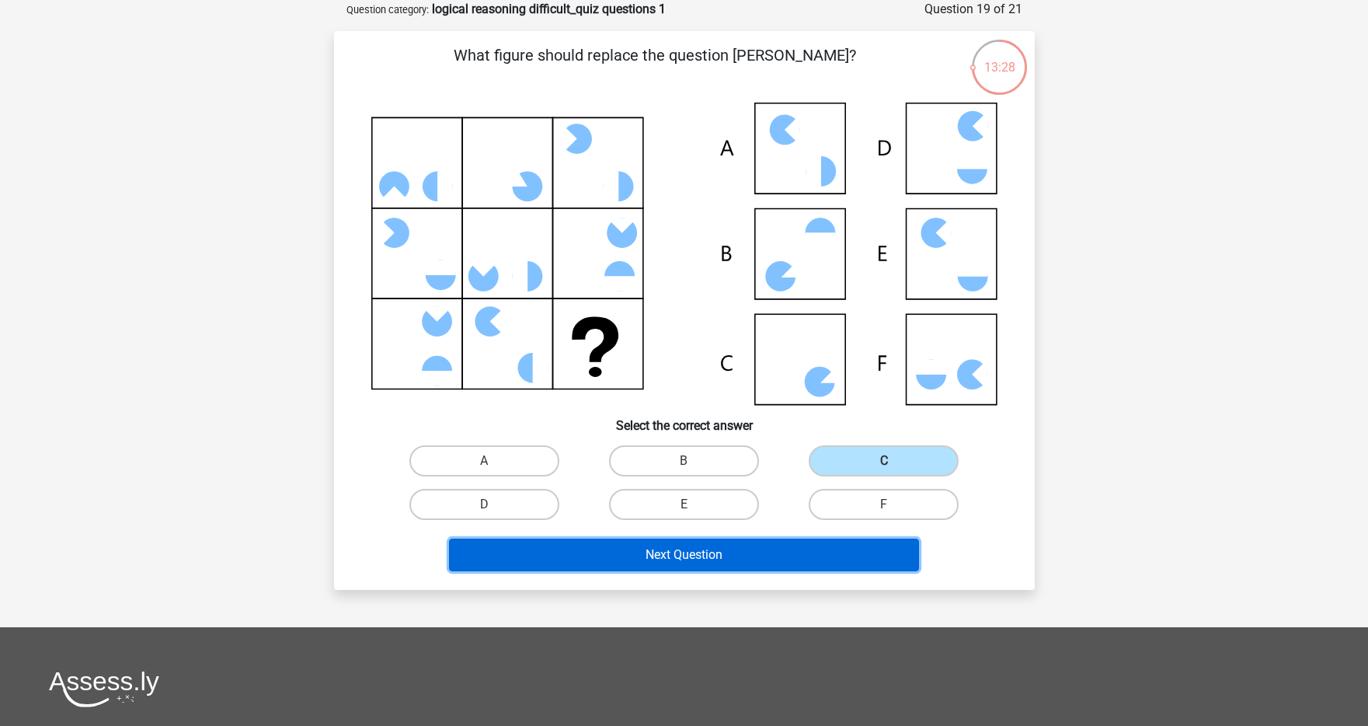
click at [754, 549] on button "Next Question" at bounding box center [684, 554] width 470 height 33
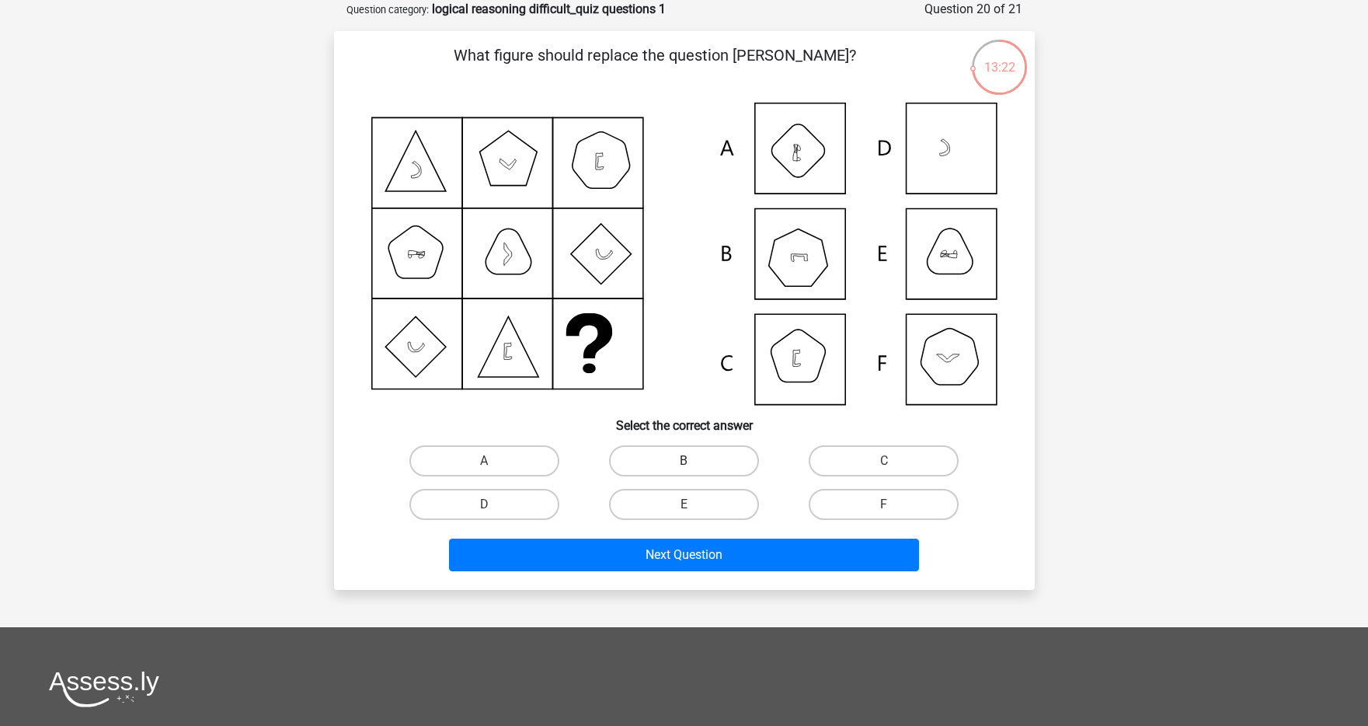
click at [718, 465] on label "B" at bounding box center [684, 460] width 150 height 31
click at [694, 465] on input "B" at bounding box center [689, 466] width 10 height 10
radio input "true"
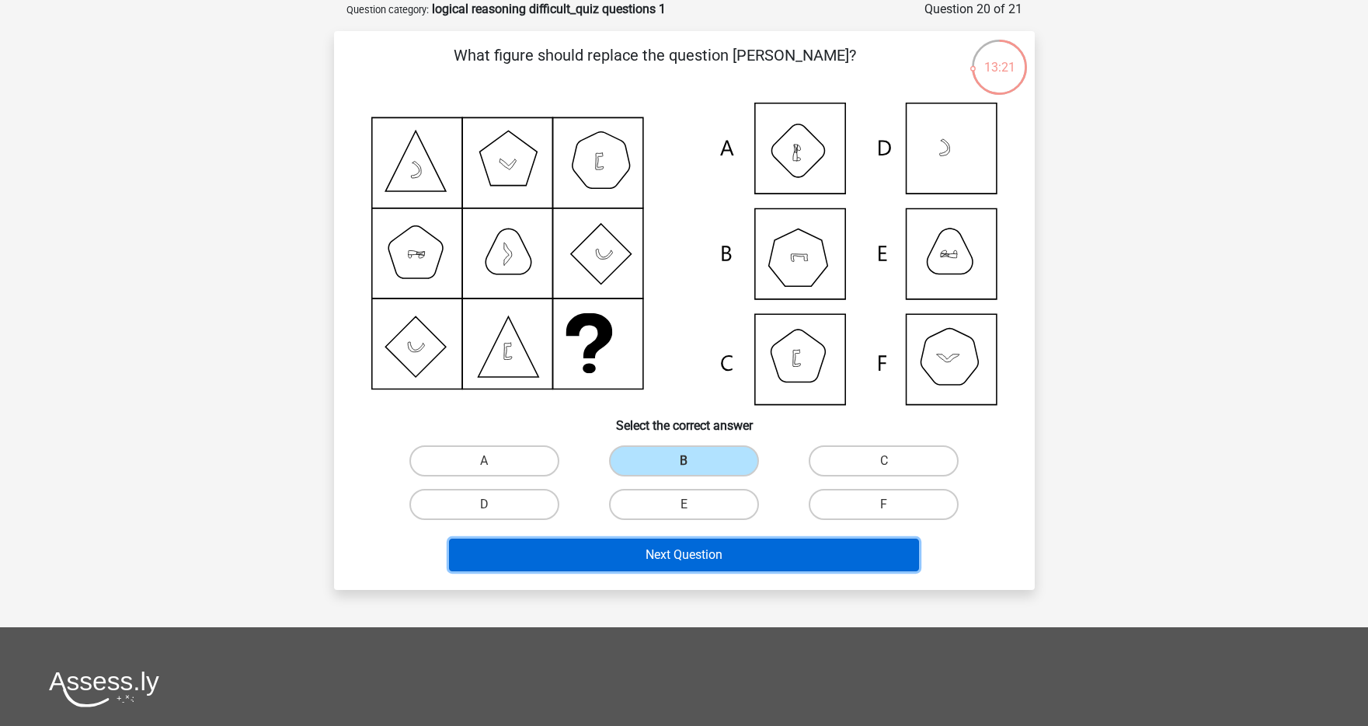
click at [704, 542] on button "Next Question" at bounding box center [684, 554] width 470 height 33
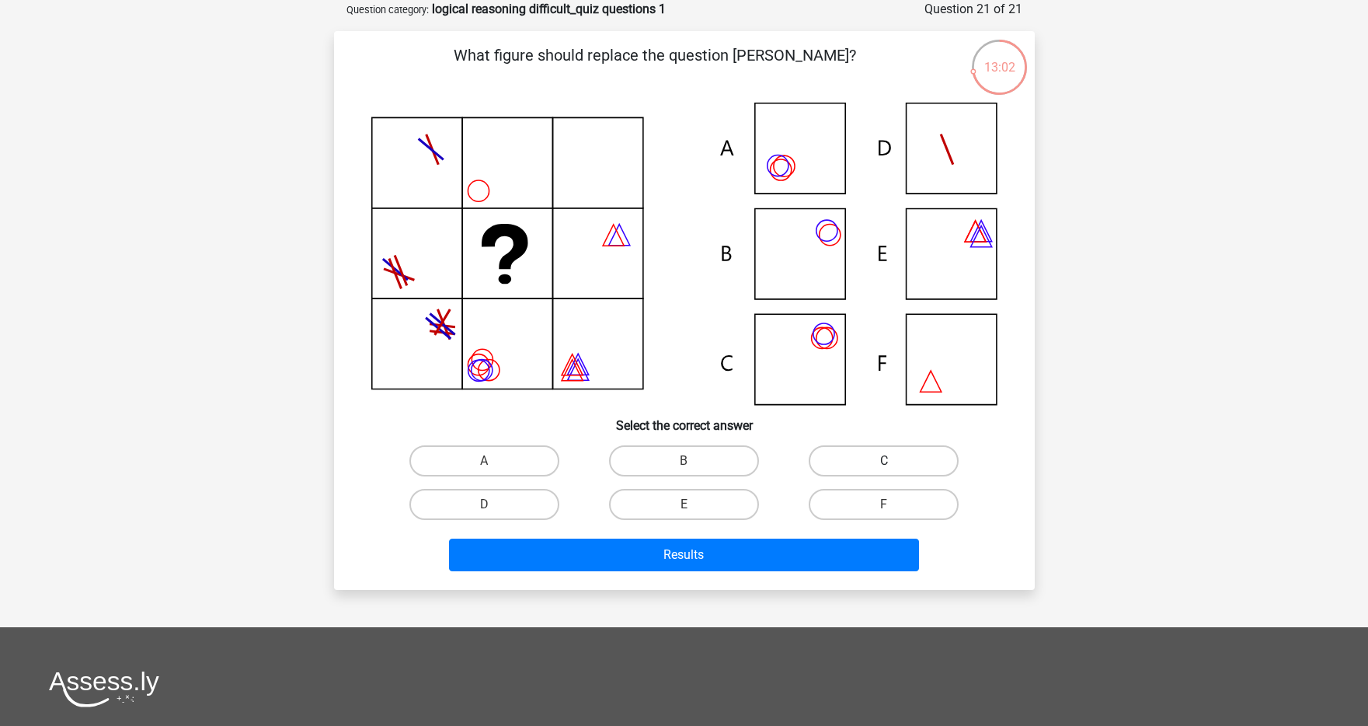
click at [814, 454] on label "C" at bounding box center [884, 460] width 150 height 31
click at [884, 461] on input "C" at bounding box center [889, 466] width 10 height 10
radio input "true"
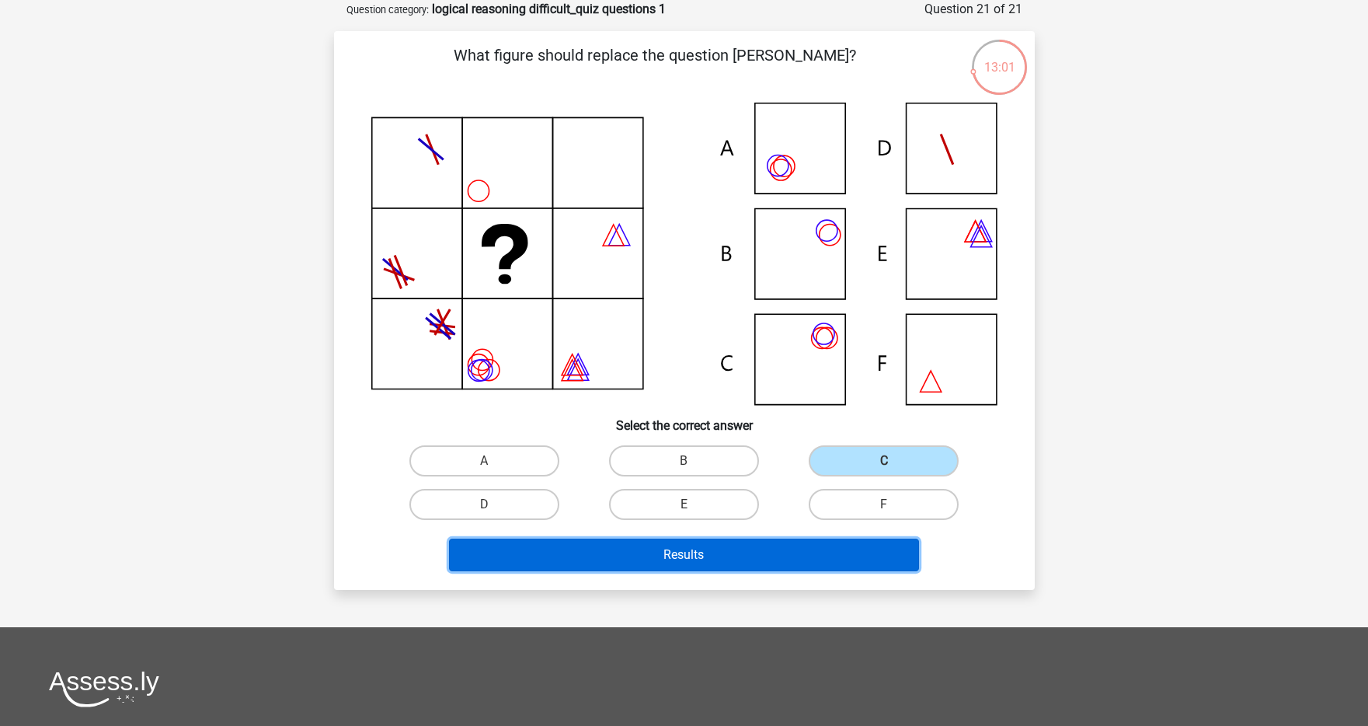
click at [756, 560] on button "Results" at bounding box center [684, 554] width 470 height 33
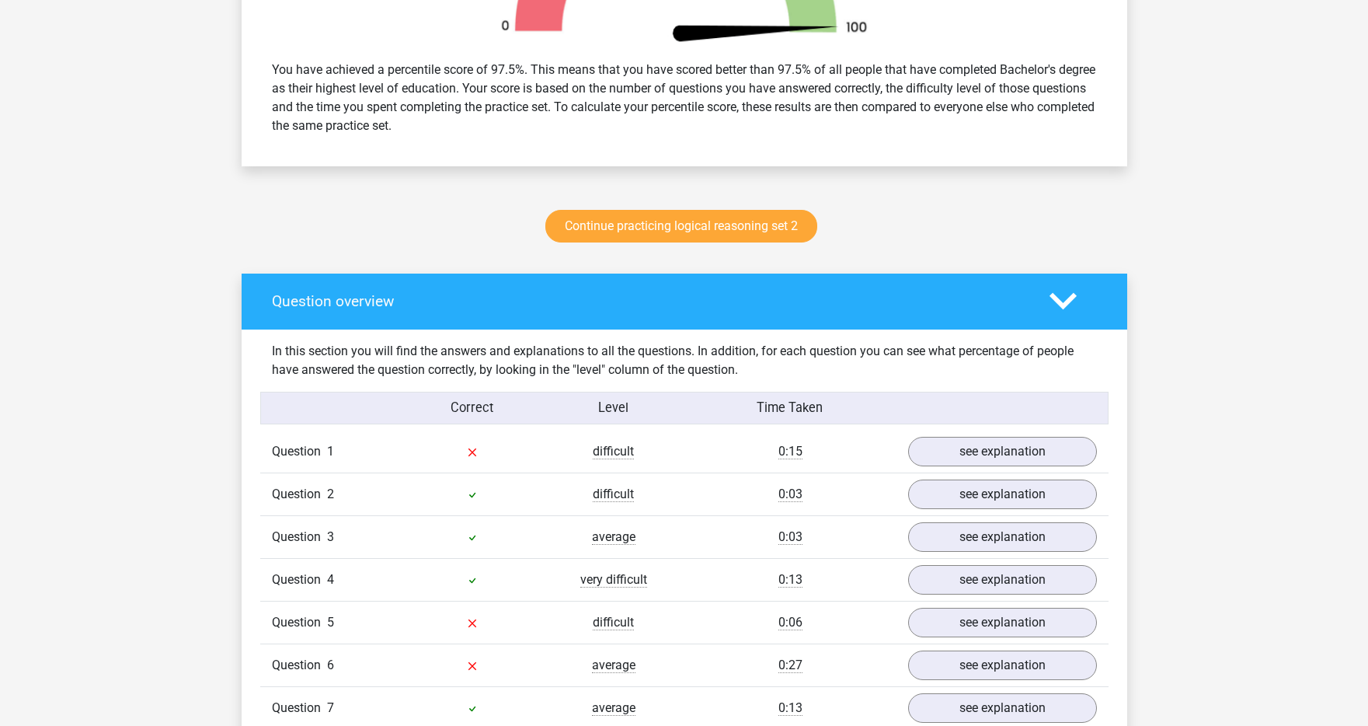
scroll to position [683, 0]
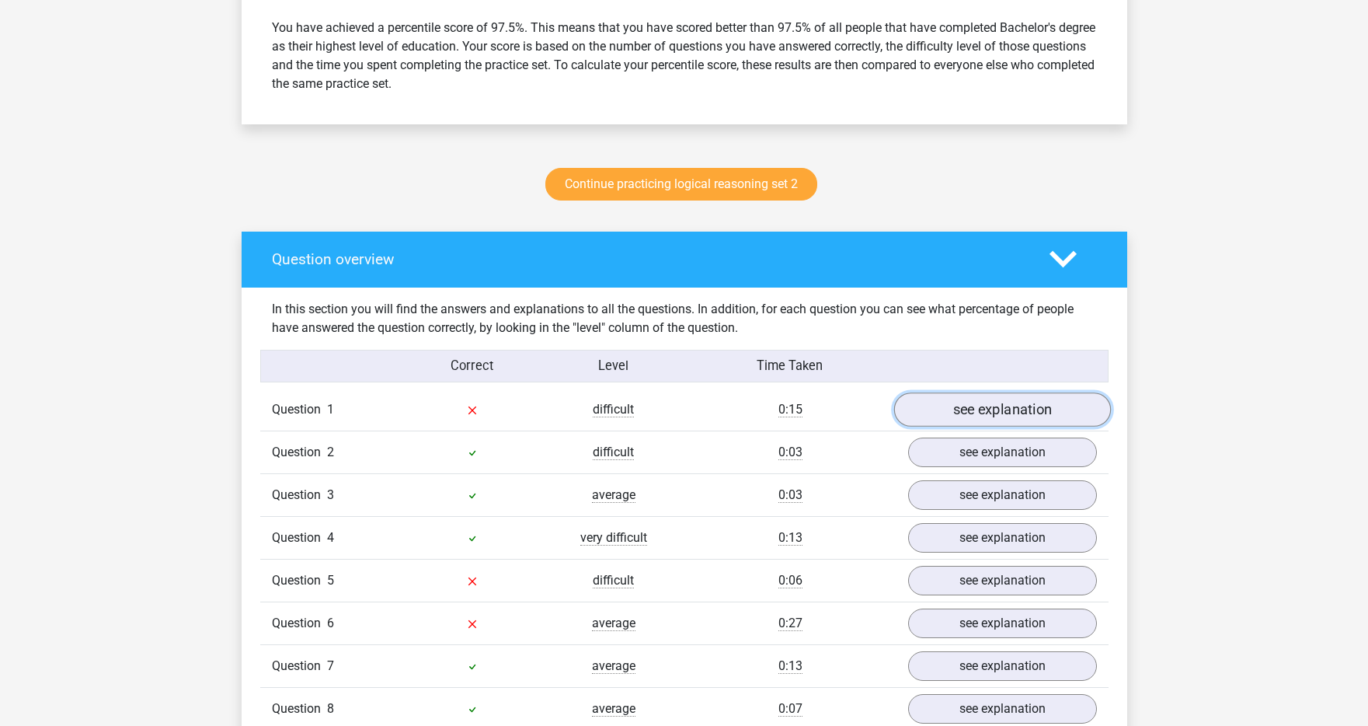
click at [976, 402] on link "see explanation" at bounding box center [1002, 409] width 217 height 34
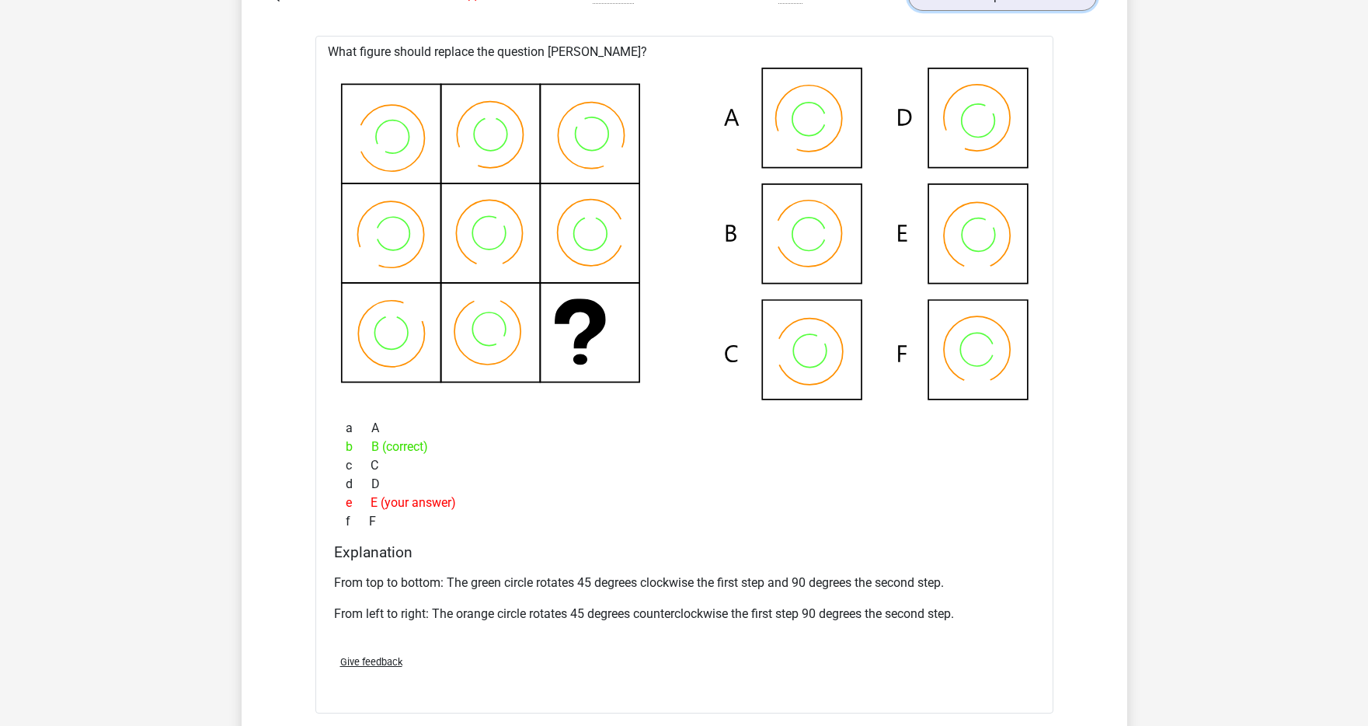
scroll to position [1402, 0]
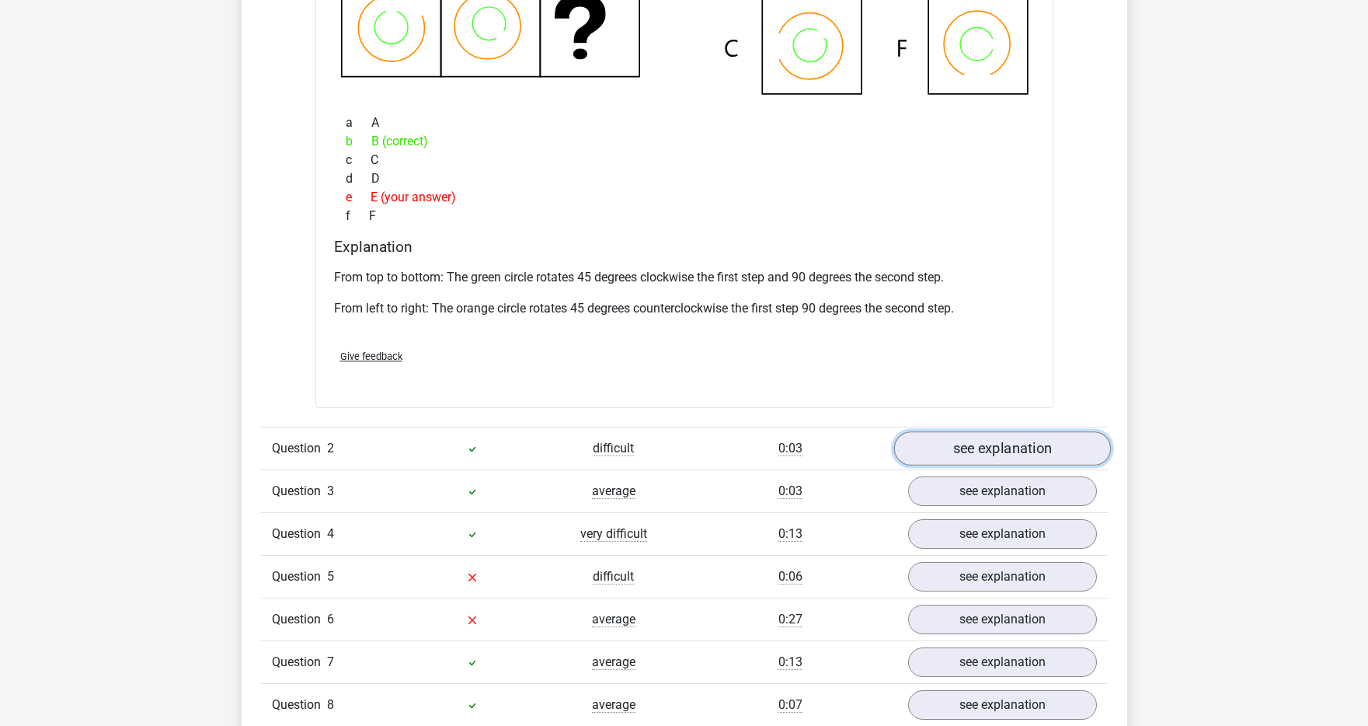
click at [1009, 448] on link "see explanation" at bounding box center [1002, 448] width 217 height 34
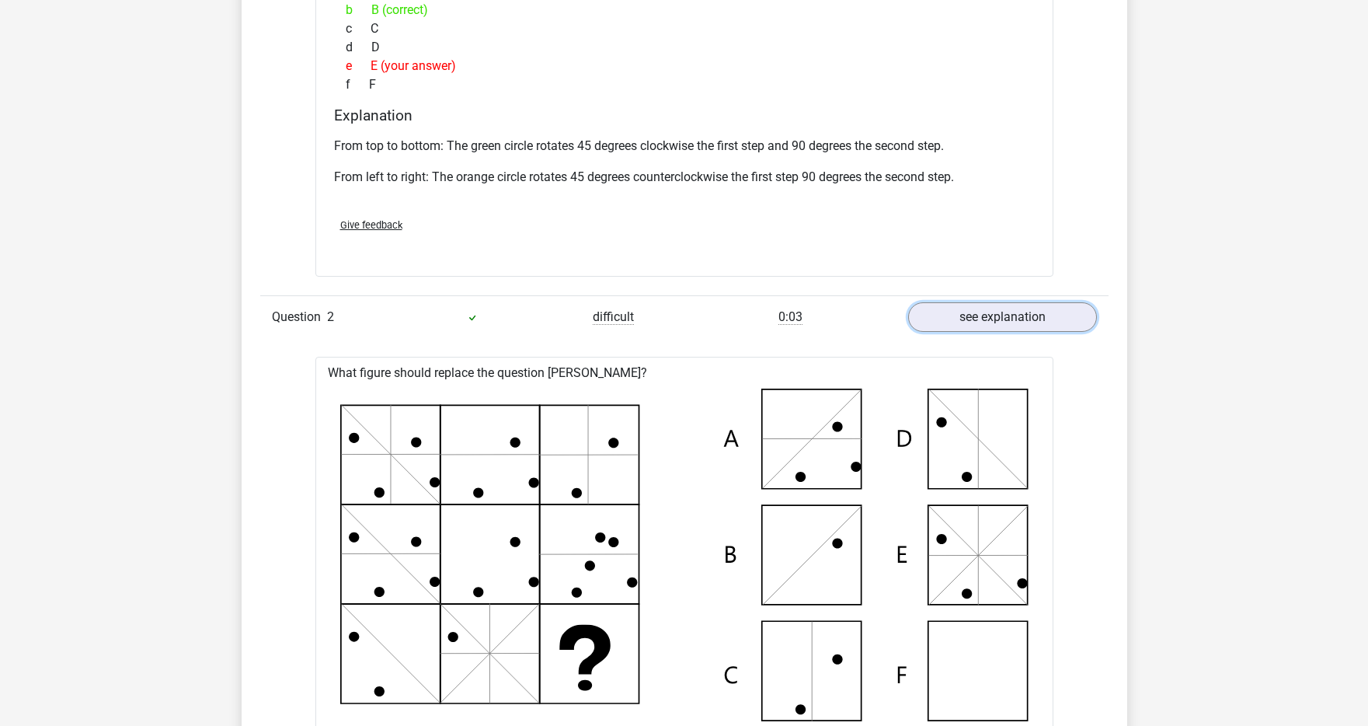
scroll to position [1534, 0]
click at [1025, 315] on link "see explanation" at bounding box center [1002, 316] width 217 height 34
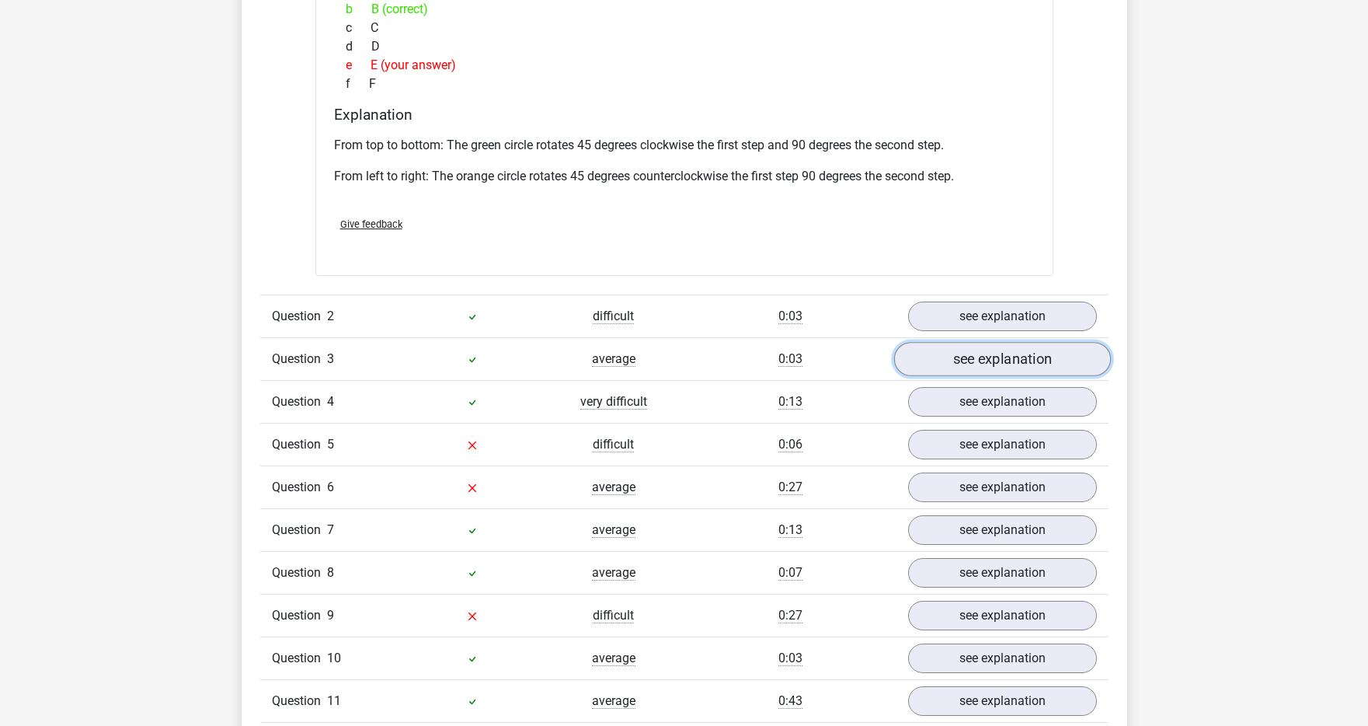
click at [1001, 361] on link "see explanation" at bounding box center [1002, 359] width 217 height 34
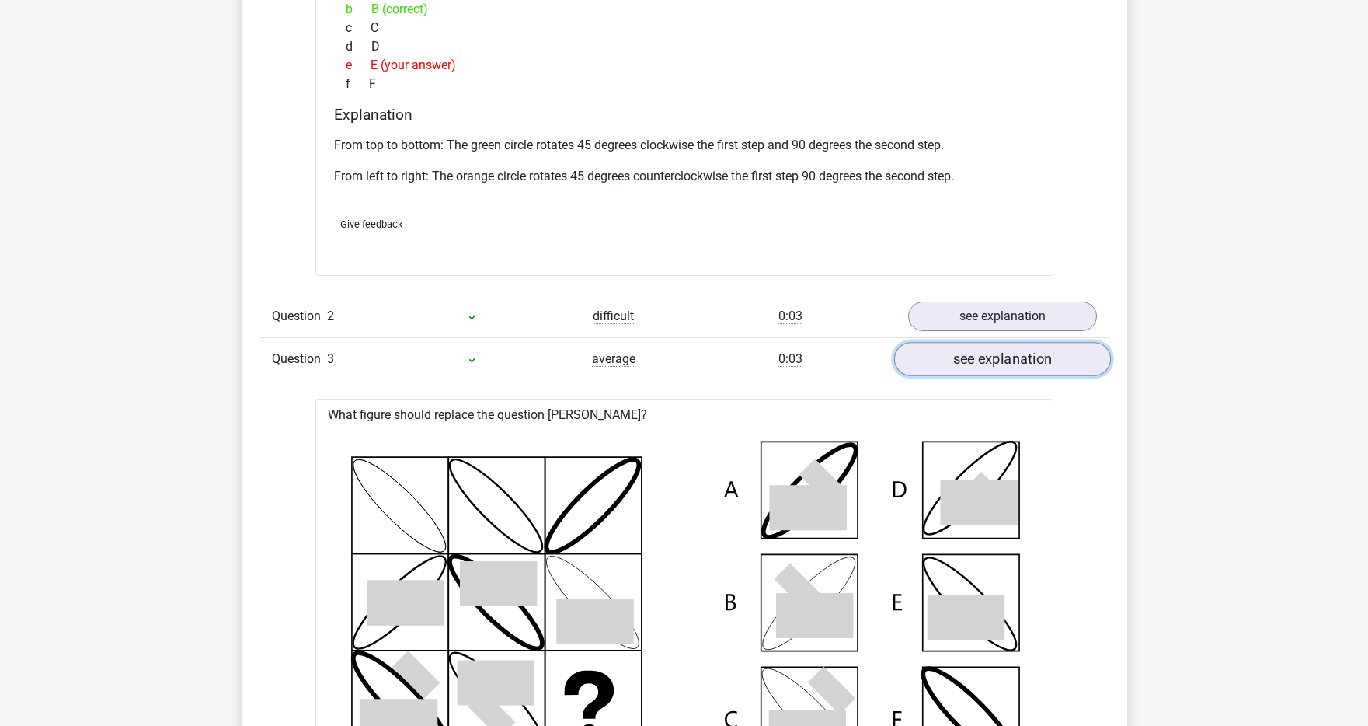
click at [1001, 361] on link "see explanation" at bounding box center [1002, 359] width 217 height 34
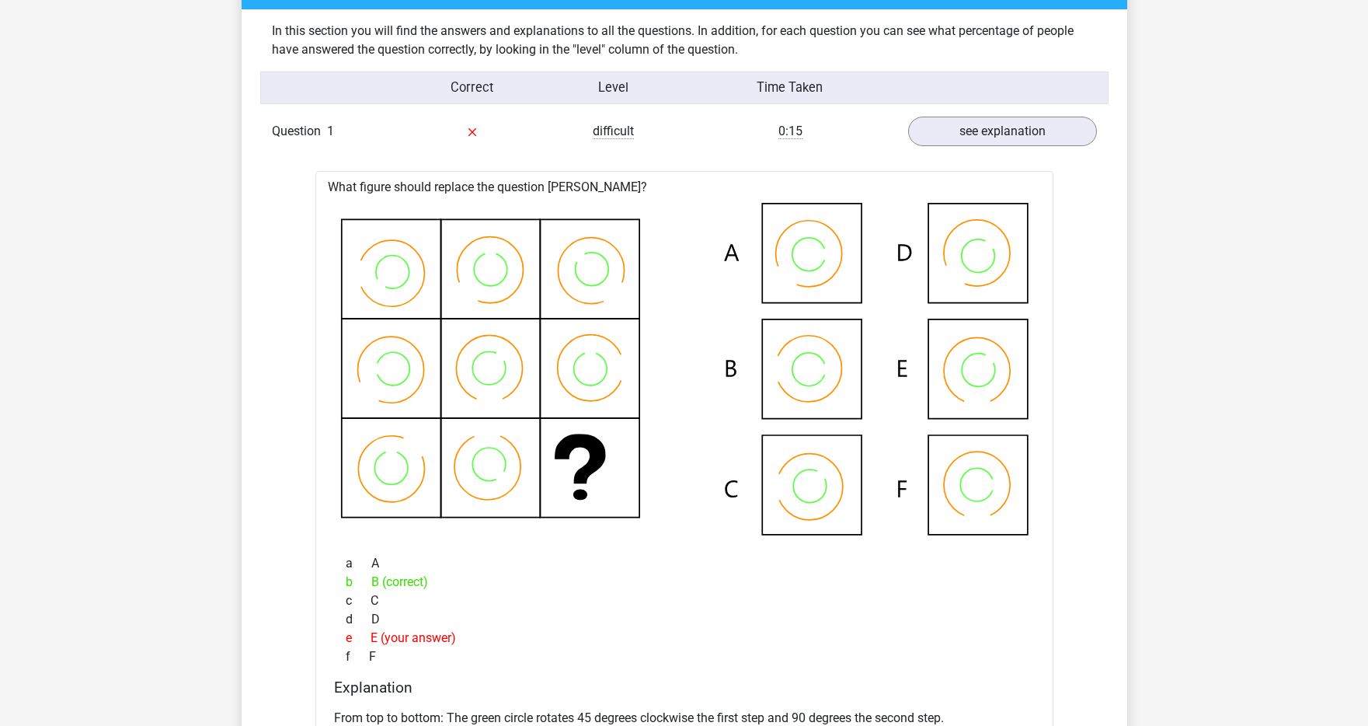
scroll to position [892, 0]
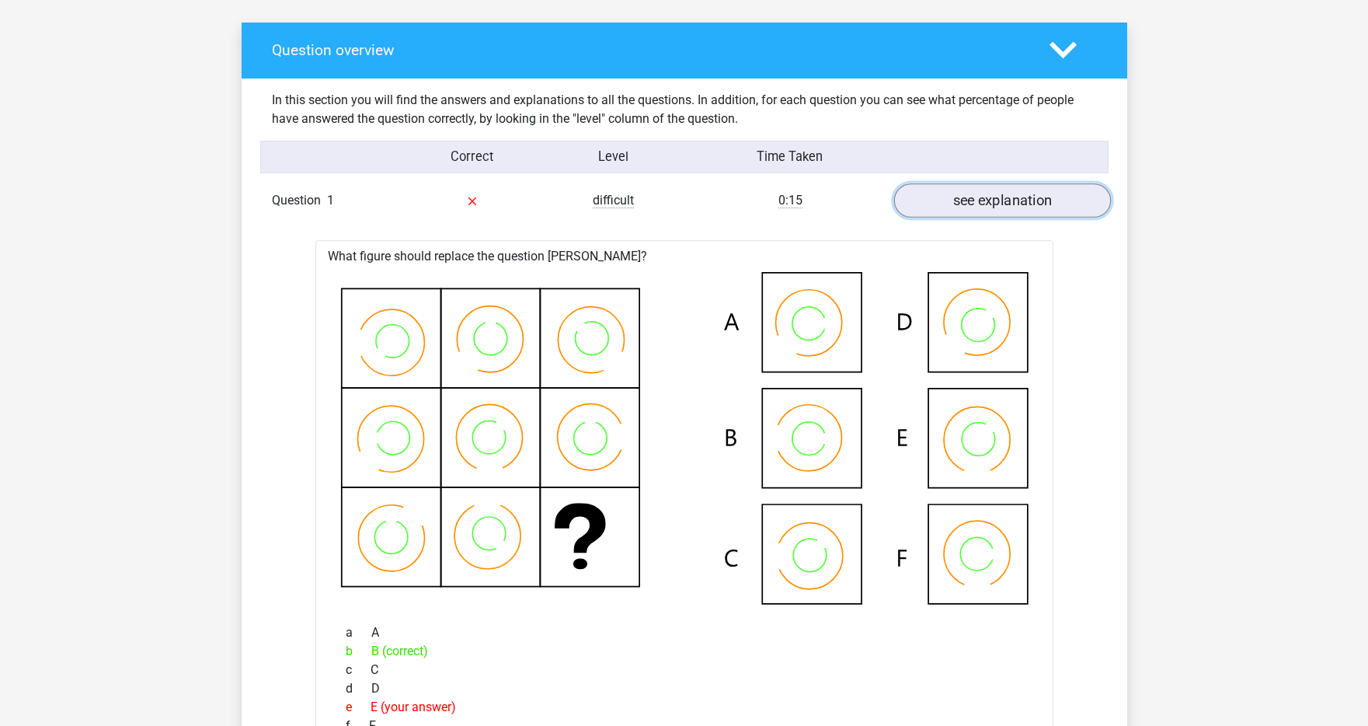
click at [987, 209] on link "see explanation" at bounding box center [1002, 200] width 217 height 34
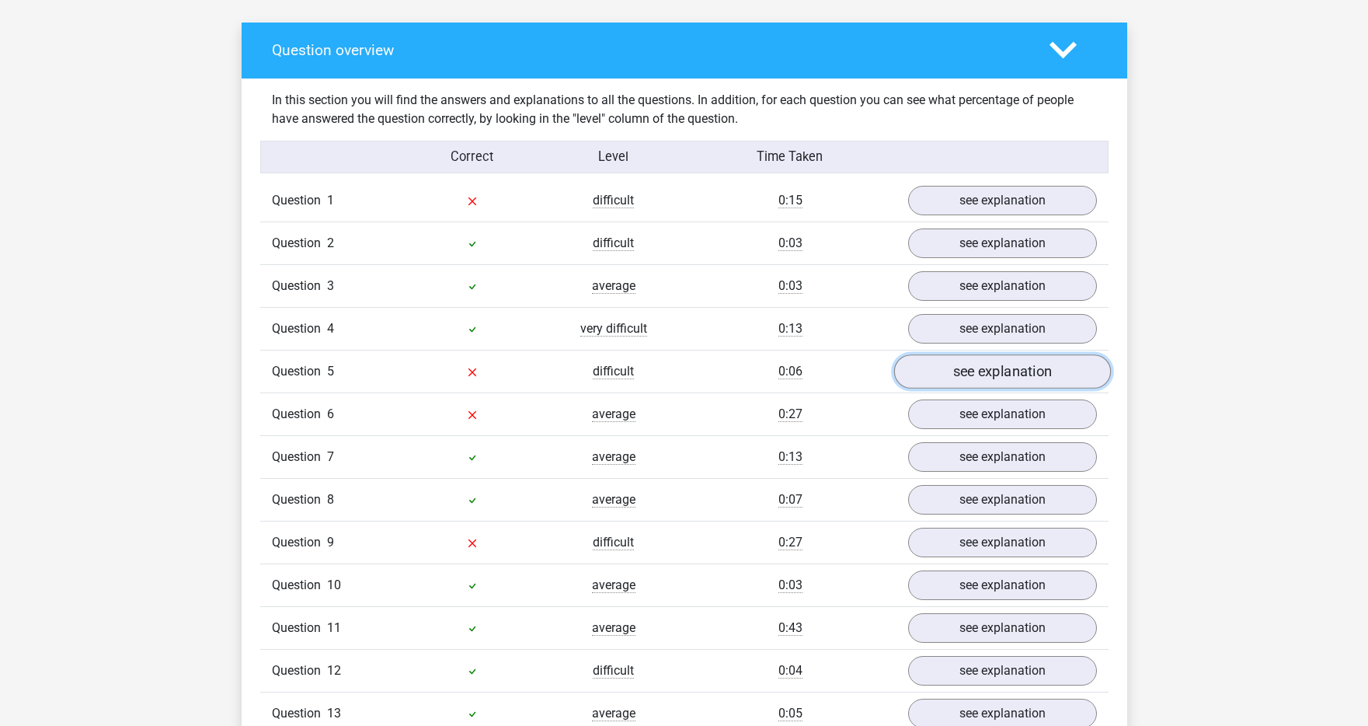
click at [979, 375] on link "see explanation" at bounding box center [1002, 371] width 217 height 34
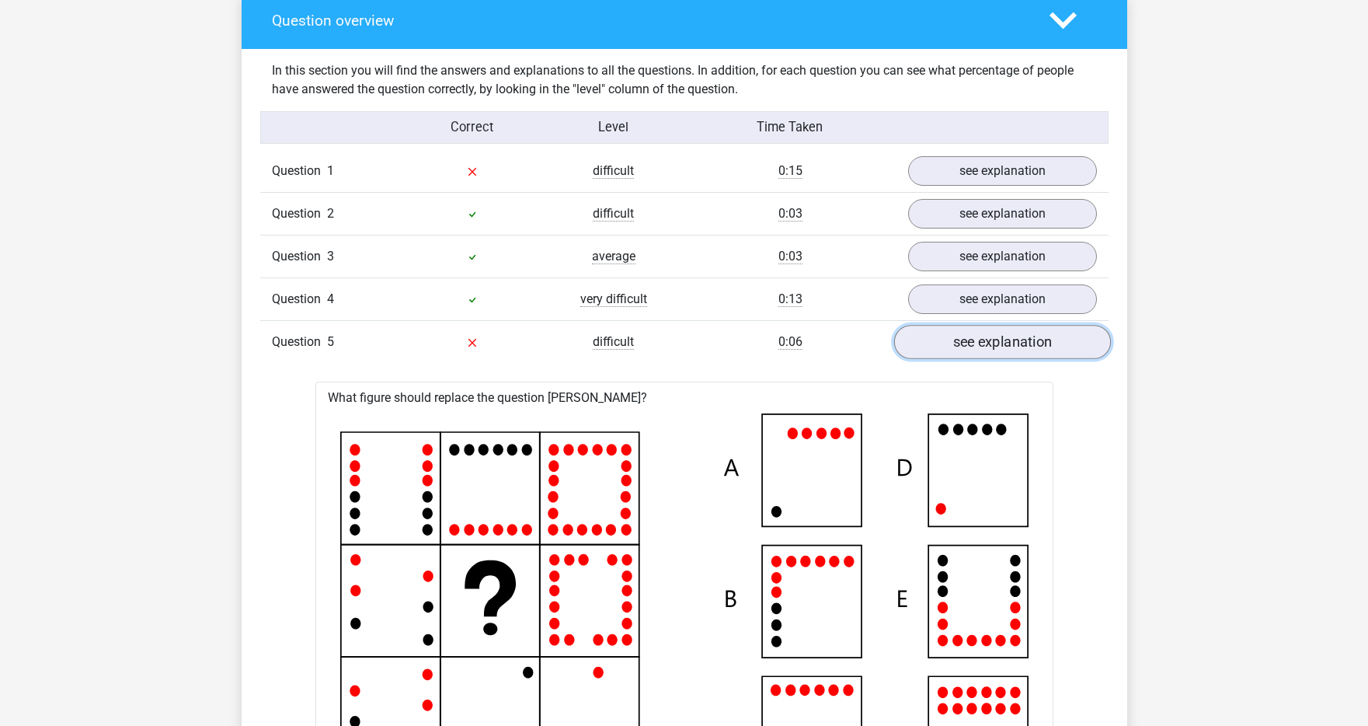
scroll to position [922, 0]
click at [980, 340] on link "see explanation" at bounding box center [1002, 341] width 217 height 34
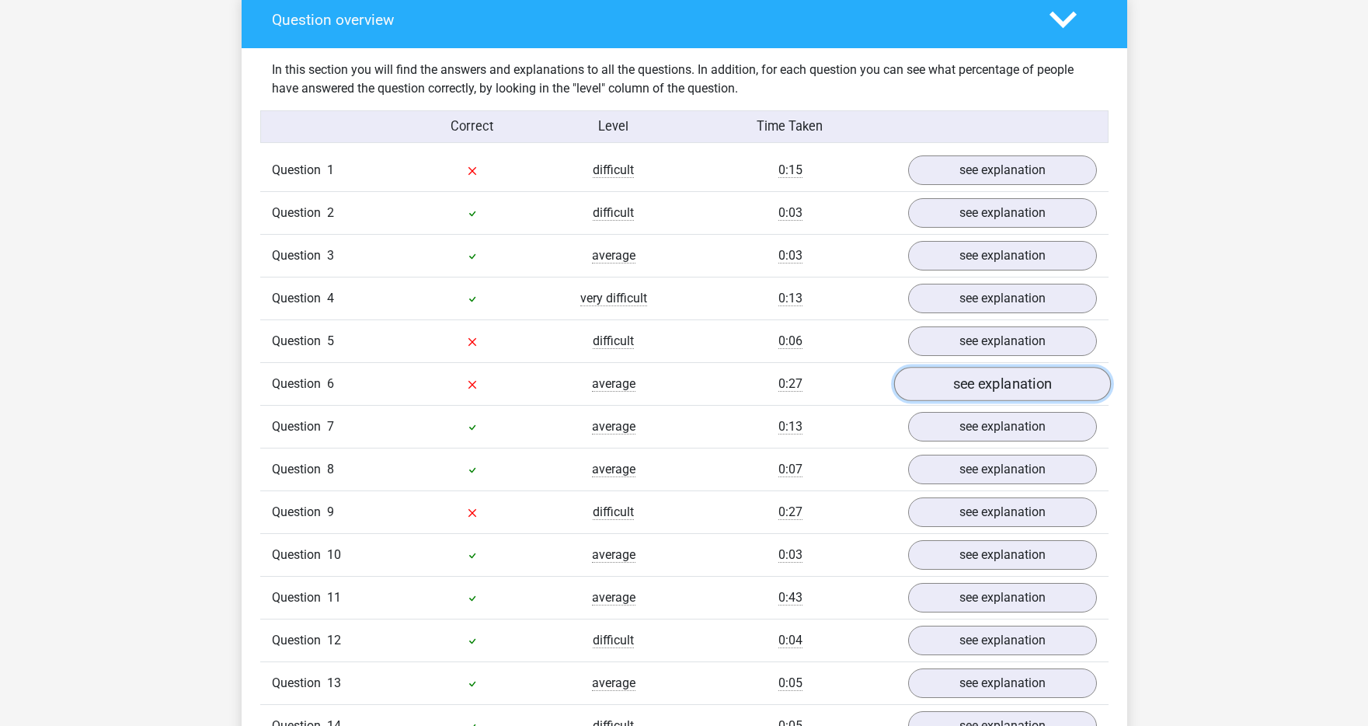
click at [977, 371] on link "see explanation" at bounding box center [1002, 384] width 217 height 34
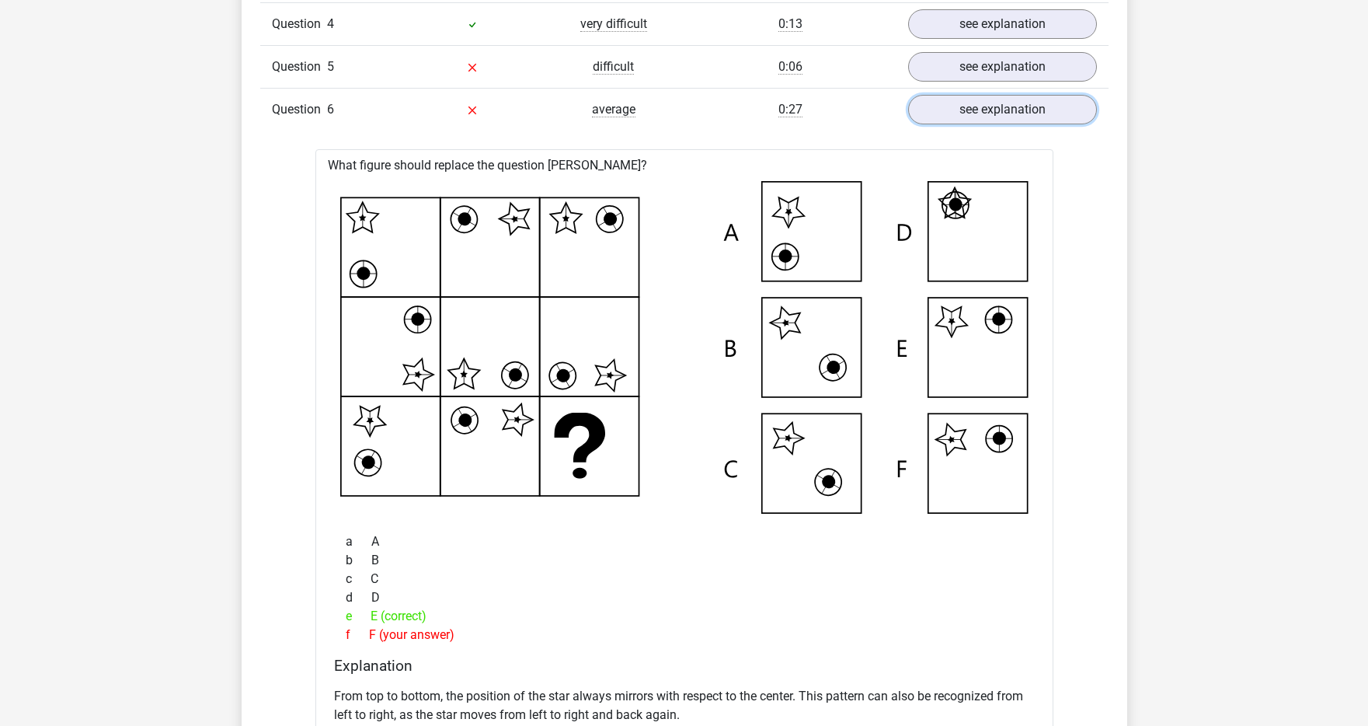
scroll to position [1190, 0]
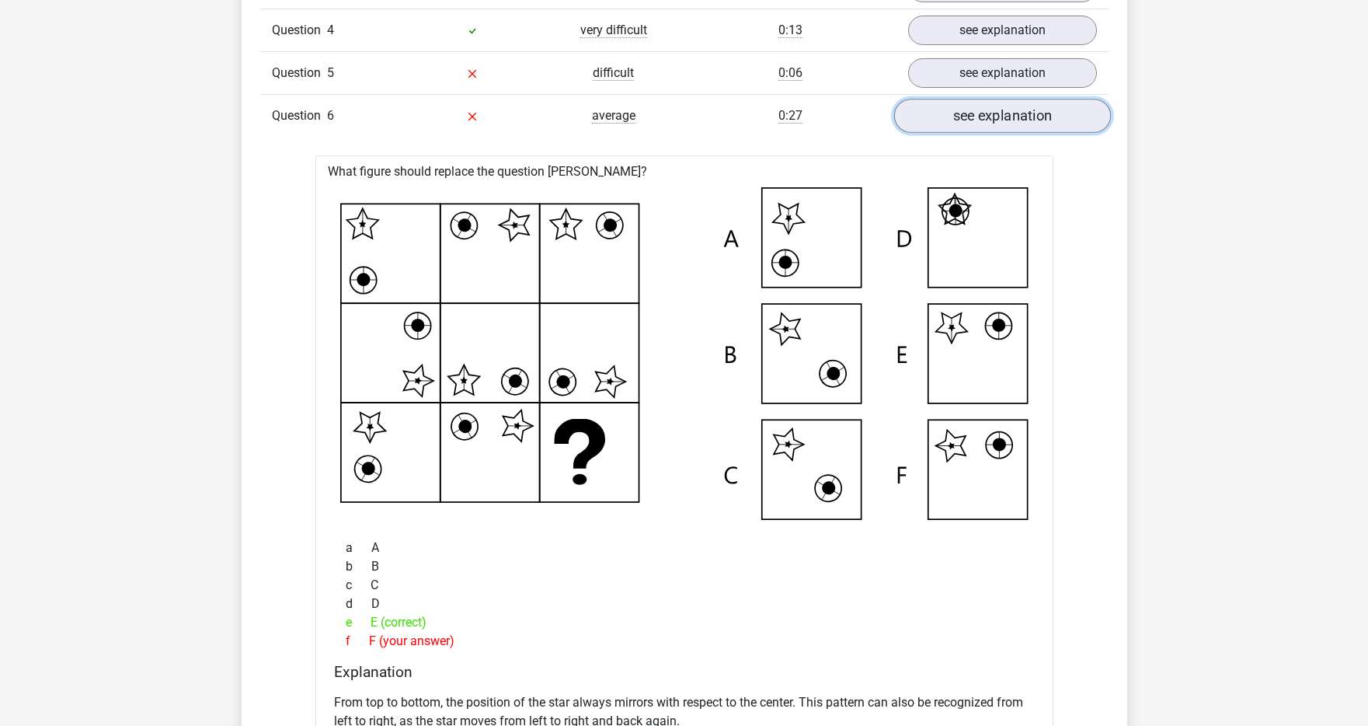
click at [998, 127] on link "see explanation" at bounding box center [1002, 116] width 217 height 34
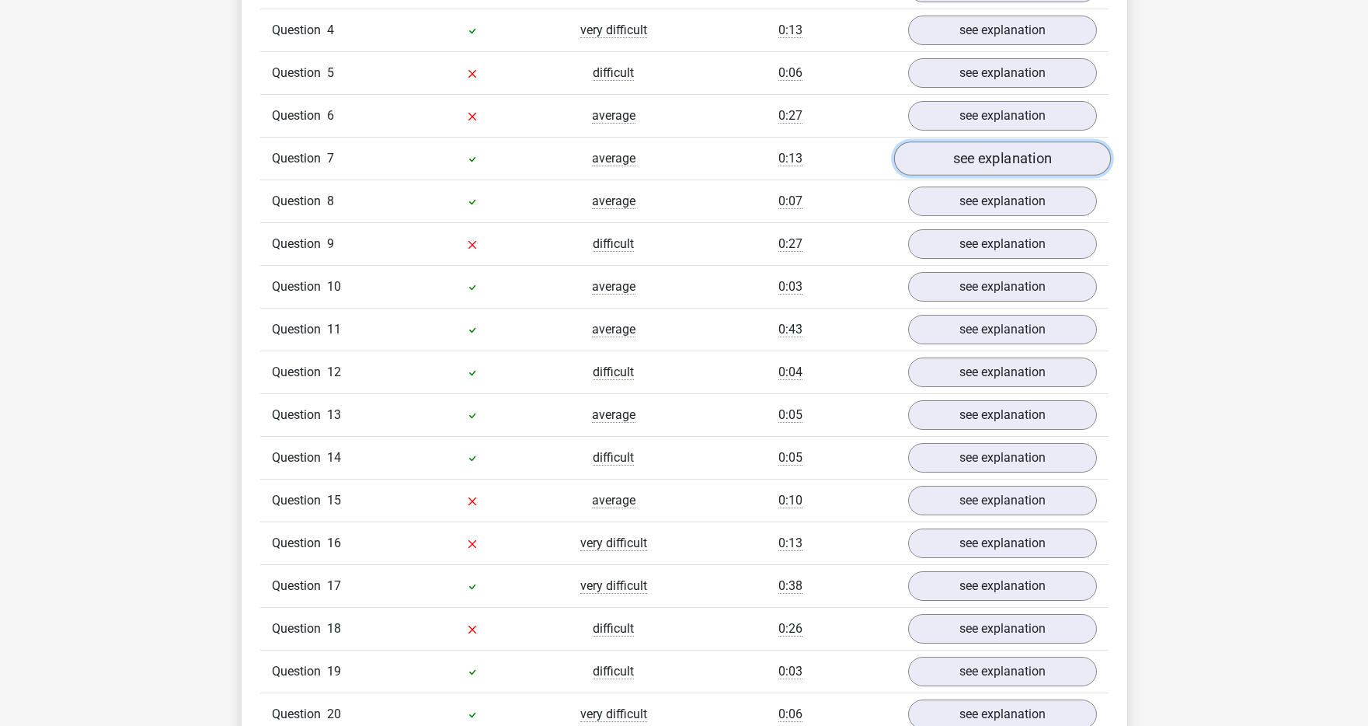
click at [989, 162] on link "see explanation" at bounding box center [1002, 158] width 217 height 34
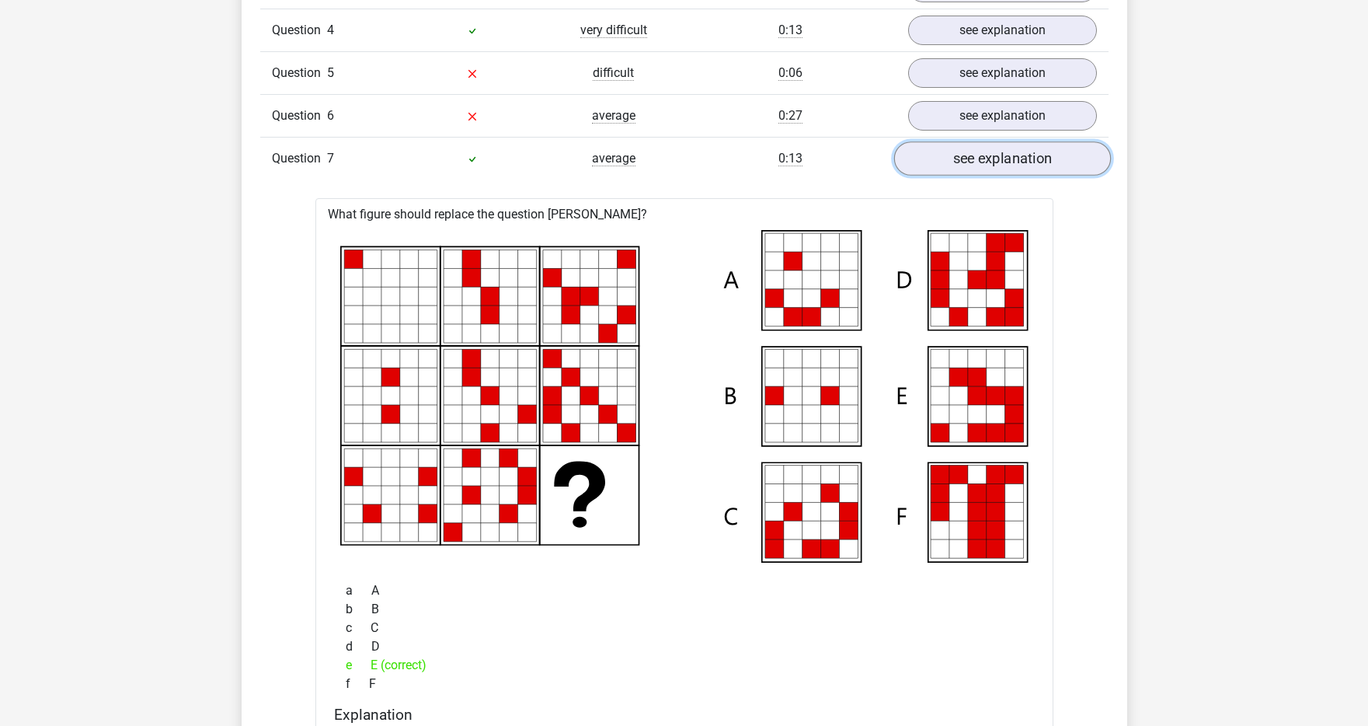
click at [989, 162] on link "see explanation" at bounding box center [1002, 158] width 217 height 34
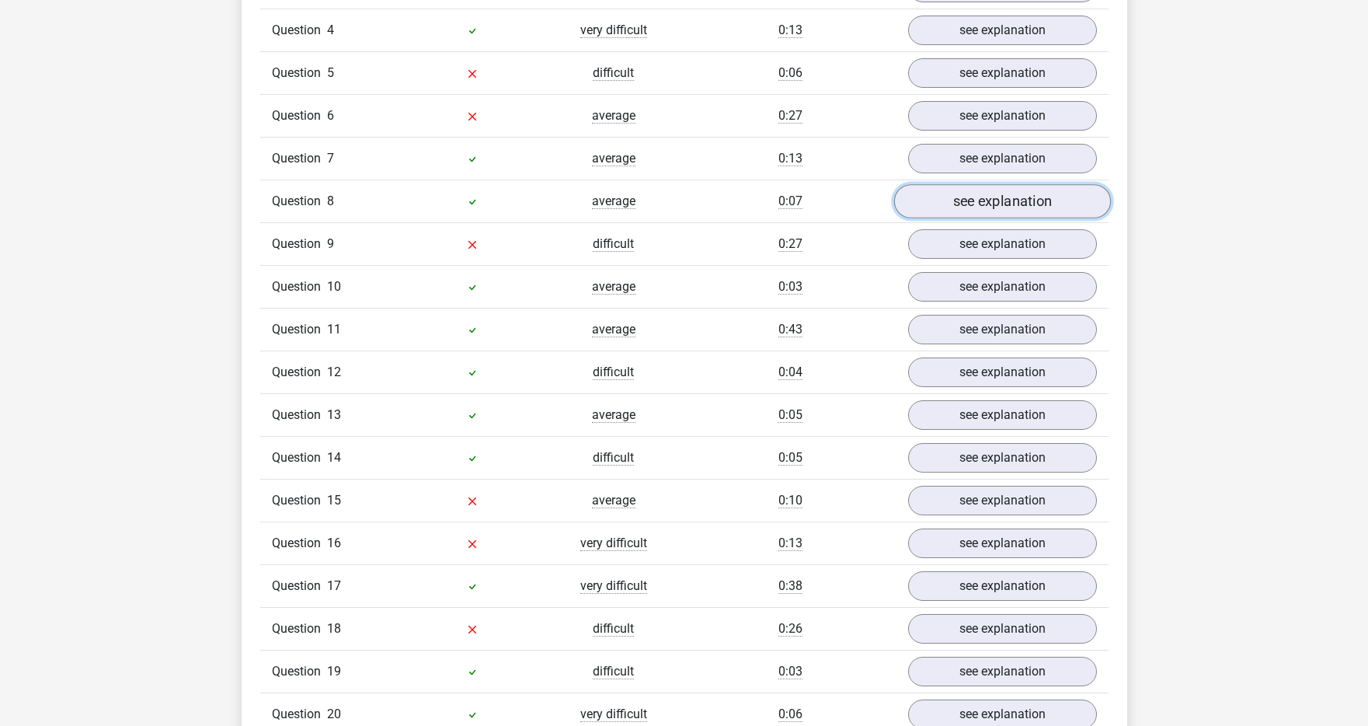
click at [982, 197] on link "see explanation" at bounding box center [1002, 201] width 217 height 34
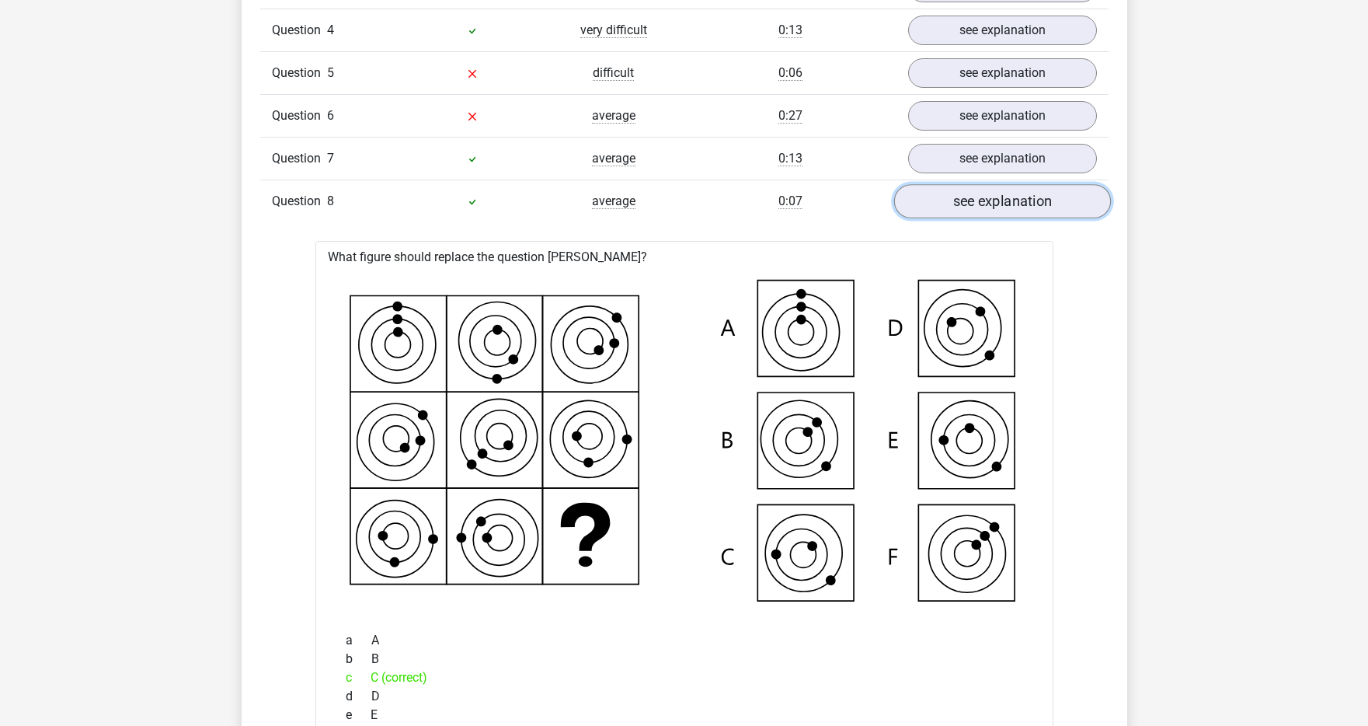
click at [982, 197] on link "see explanation" at bounding box center [1002, 201] width 217 height 34
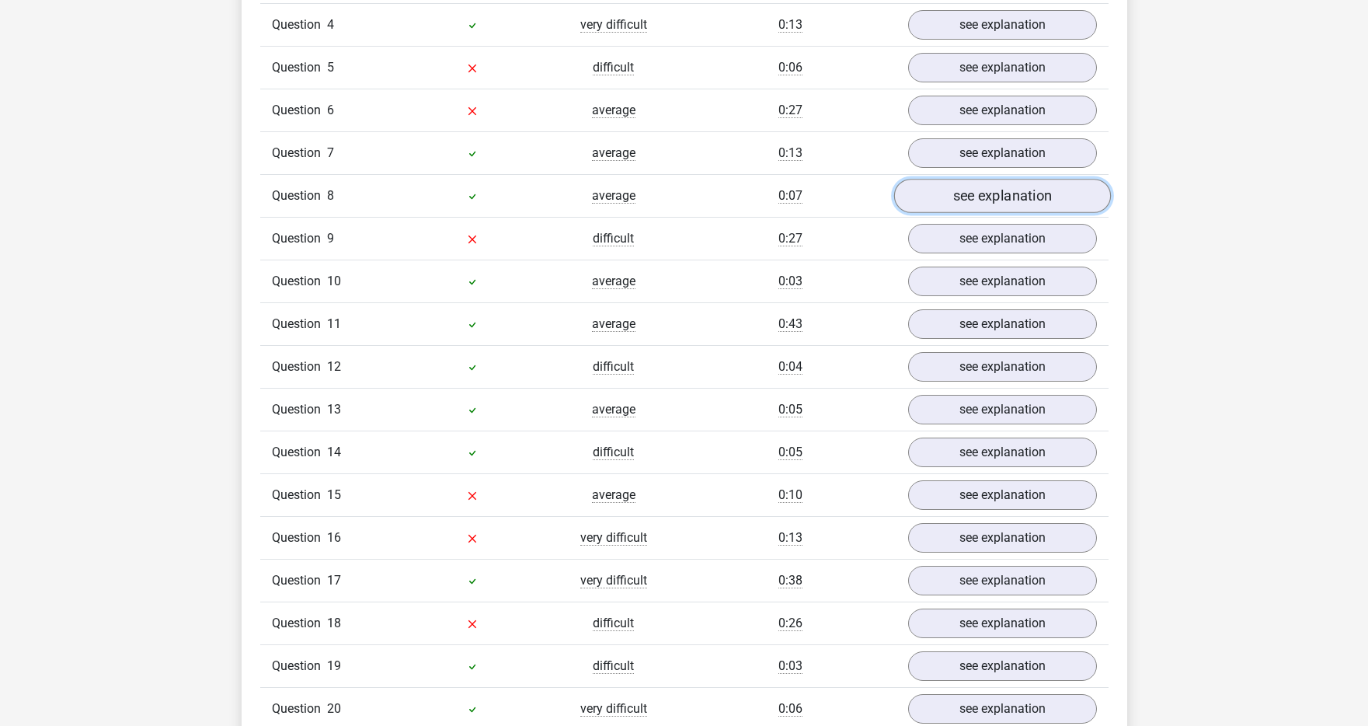
scroll to position [1197, 0]
click at [981, 210] on link "see explanation" at bounding box center [1002, 195] width 217 height 34
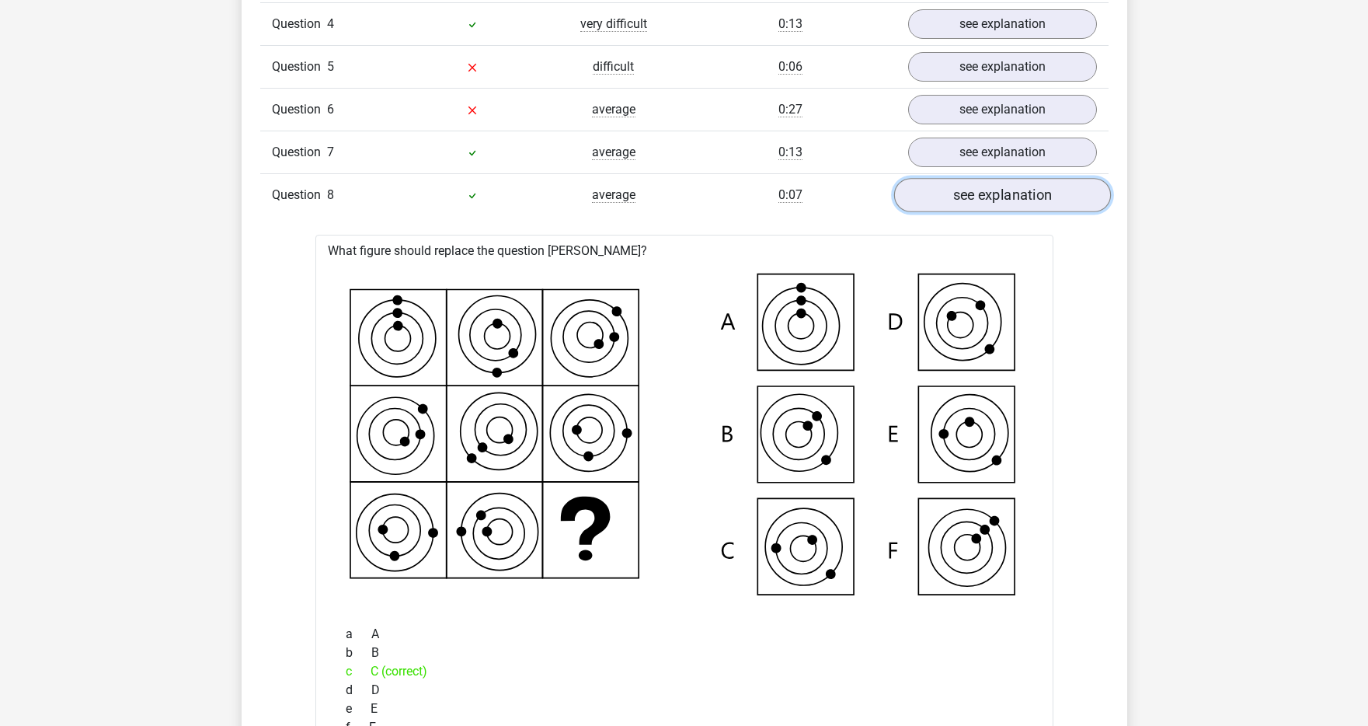
click at [982, 200] on link "see explanation" at bounding box center [1002, 195] width 217 height 34
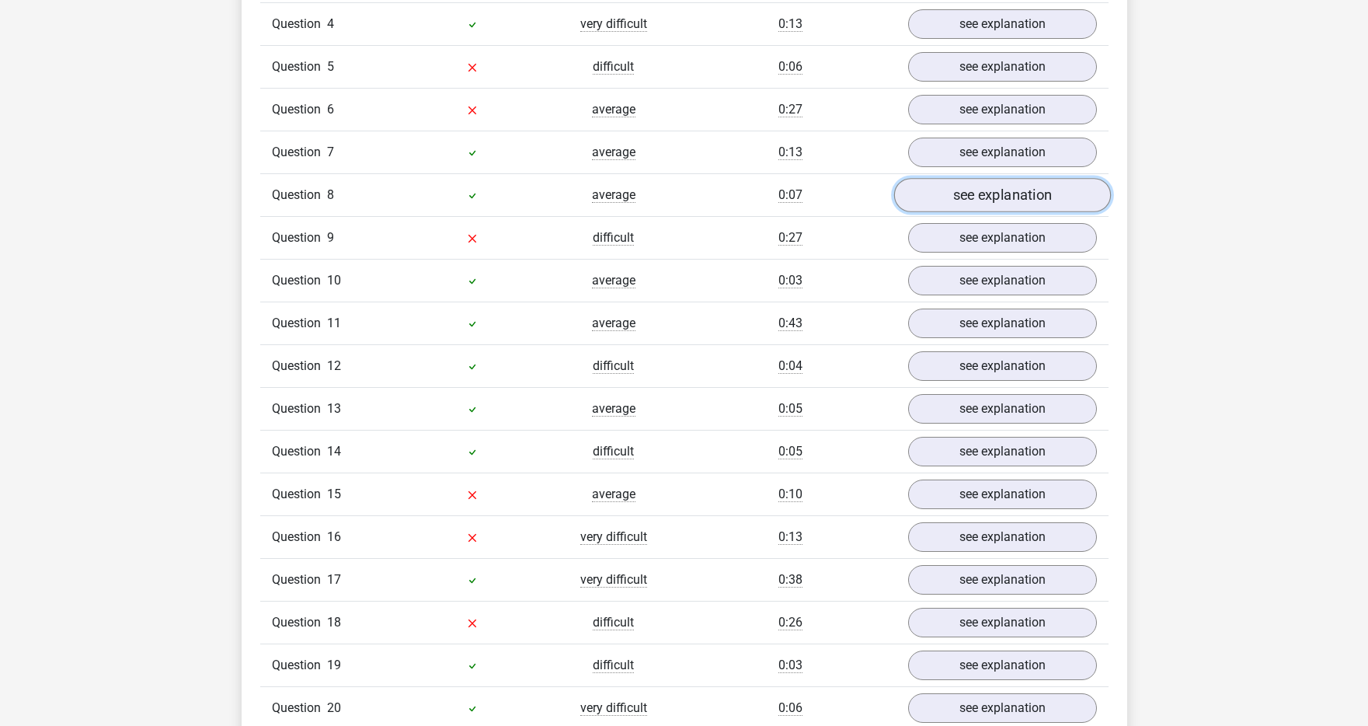
click at [984, 200] on link "see explanation" at bounding box center [1002, 195] width 217 height 34
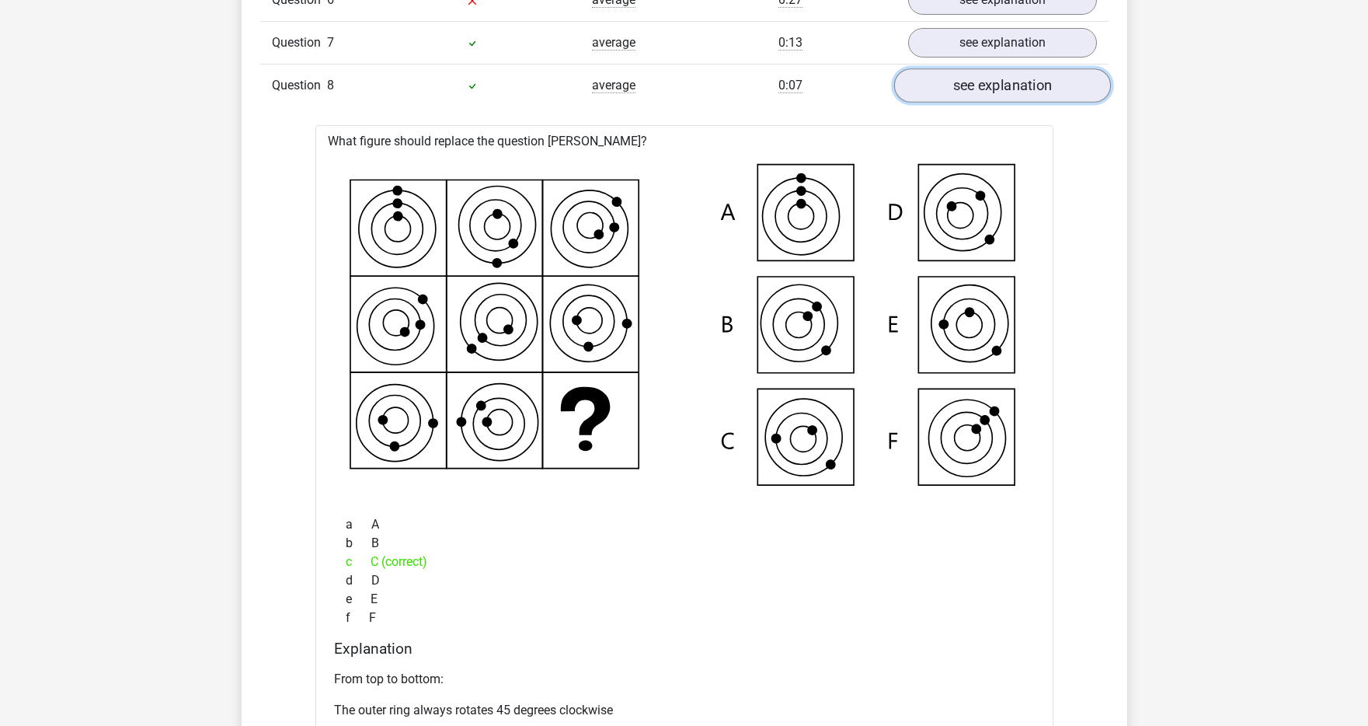
scroll to position [1298, 0]
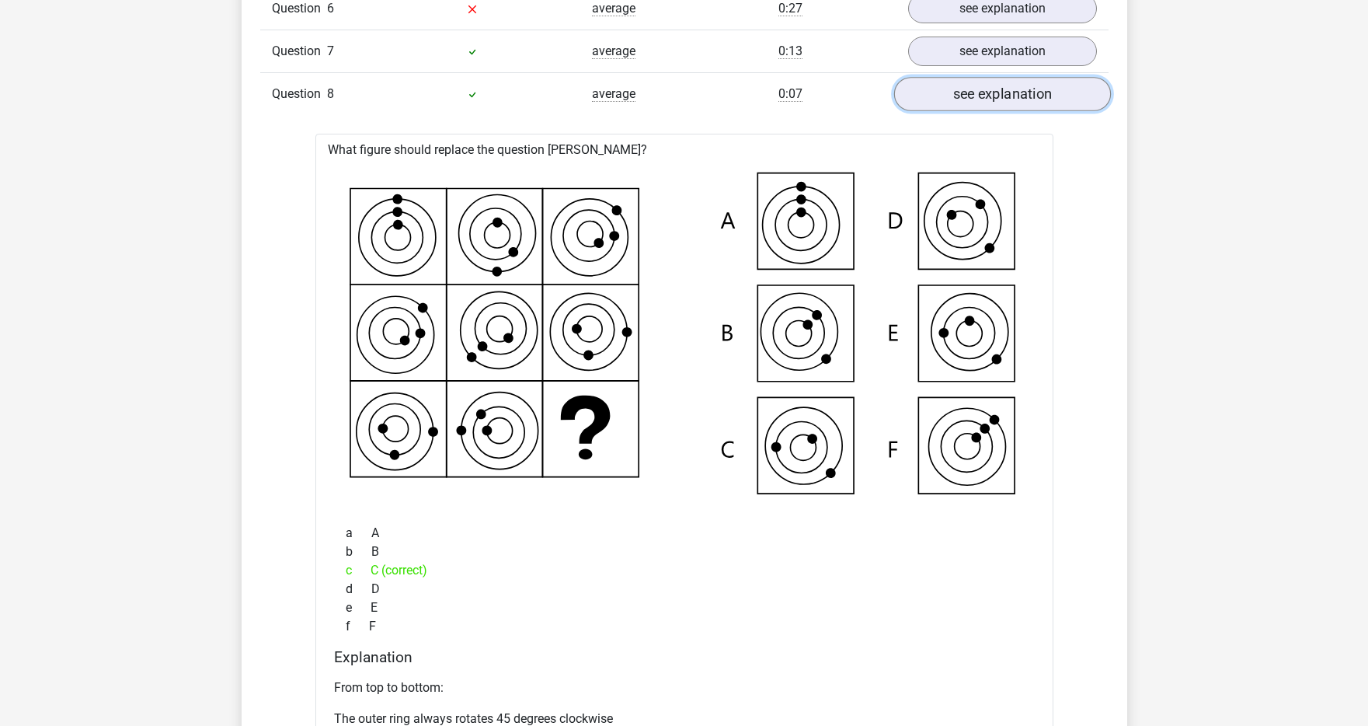
click at [991, 103] on link "see explanation" at bounding box center [1002, 94] width 217 height 34
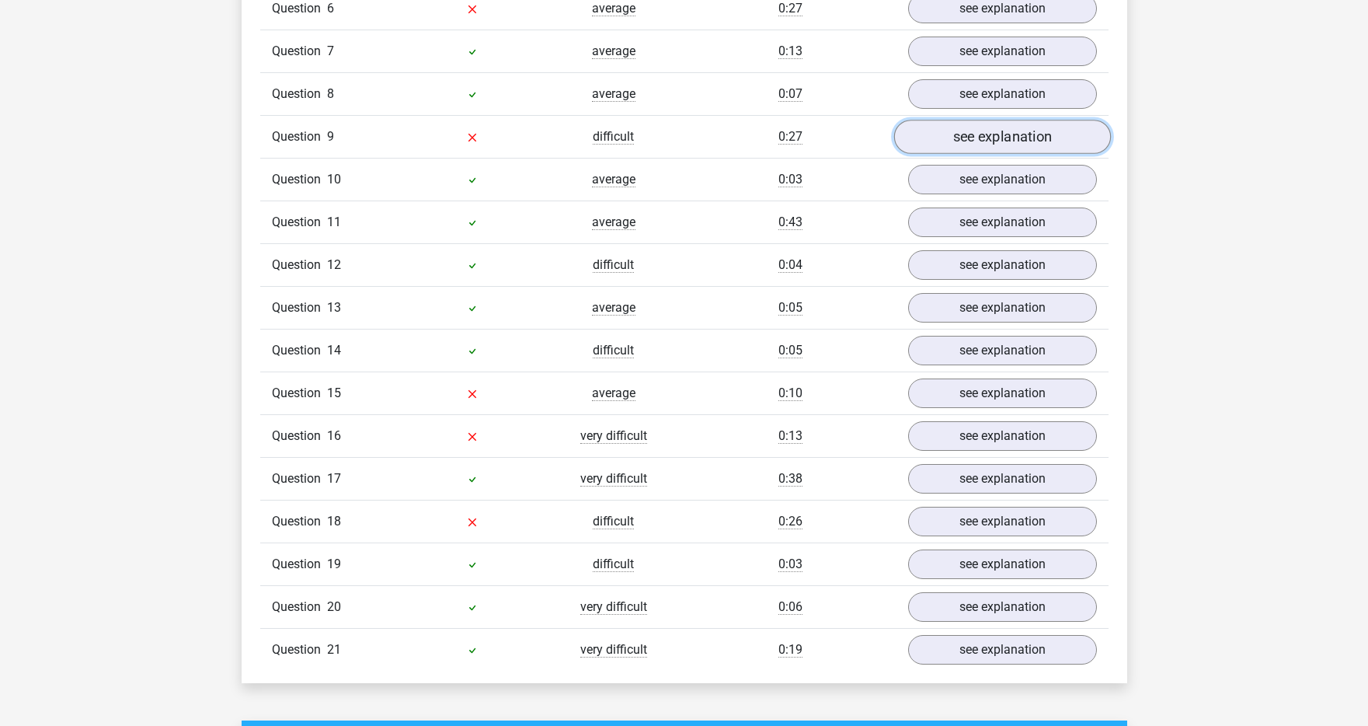
click at [988, 148] on link "see explanation" at bounding box center [1002, 137] width 217 height 34
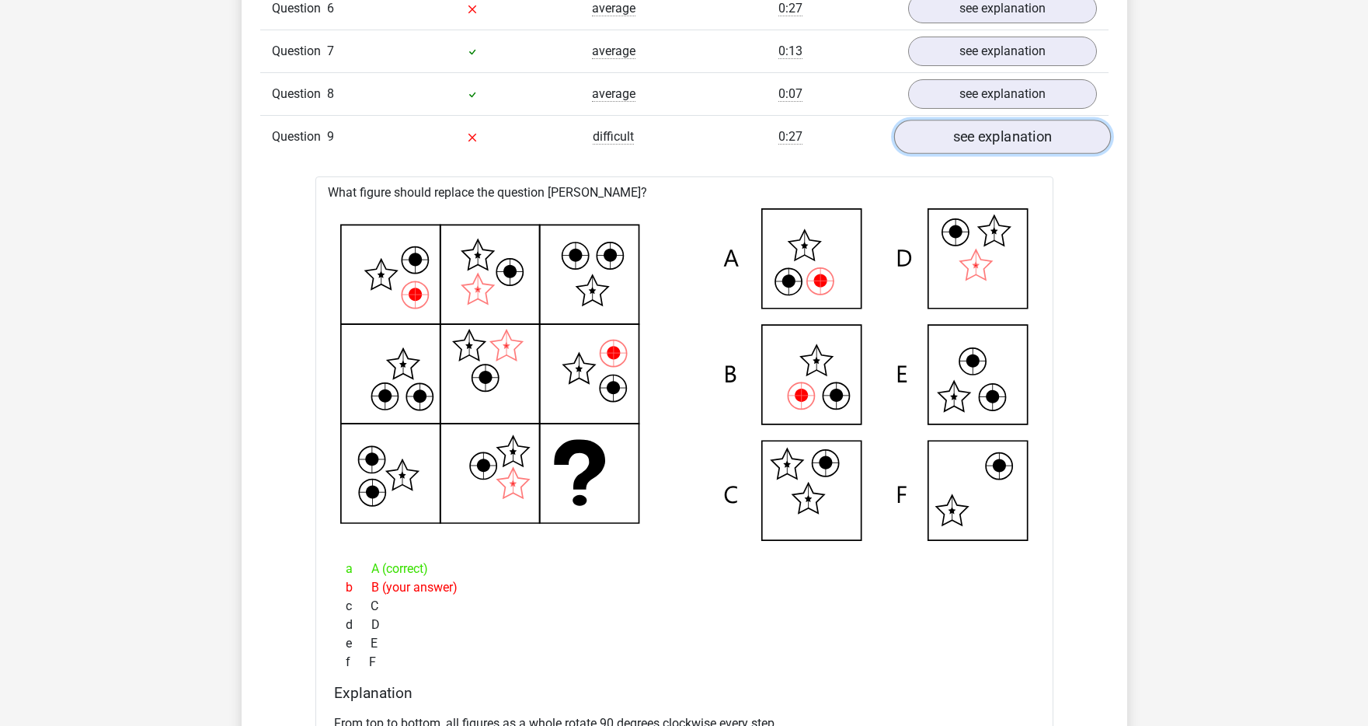
click at [988, 141] on link "see explanation" at bounding box center [1002, 137] width 217 height 34
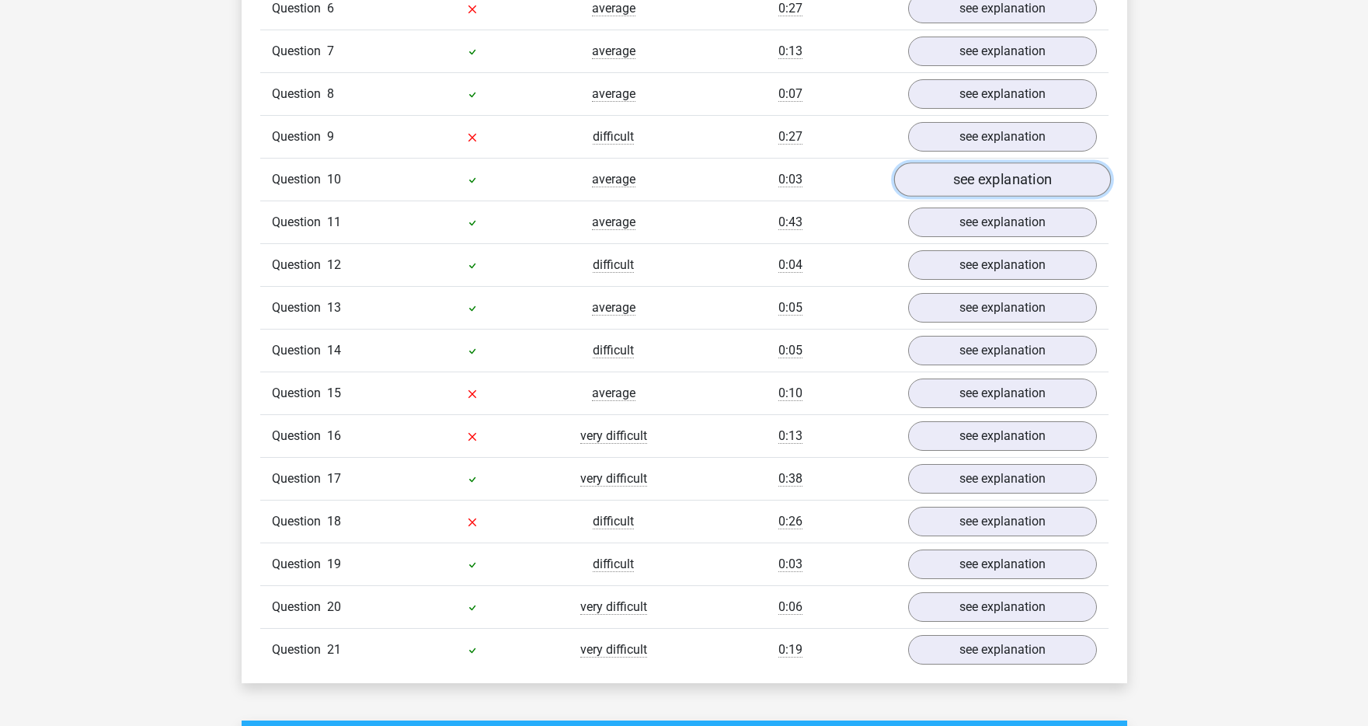
click at [984, 176] on link "see explanation" at bounding box center [1002, 179] width 217 height 34
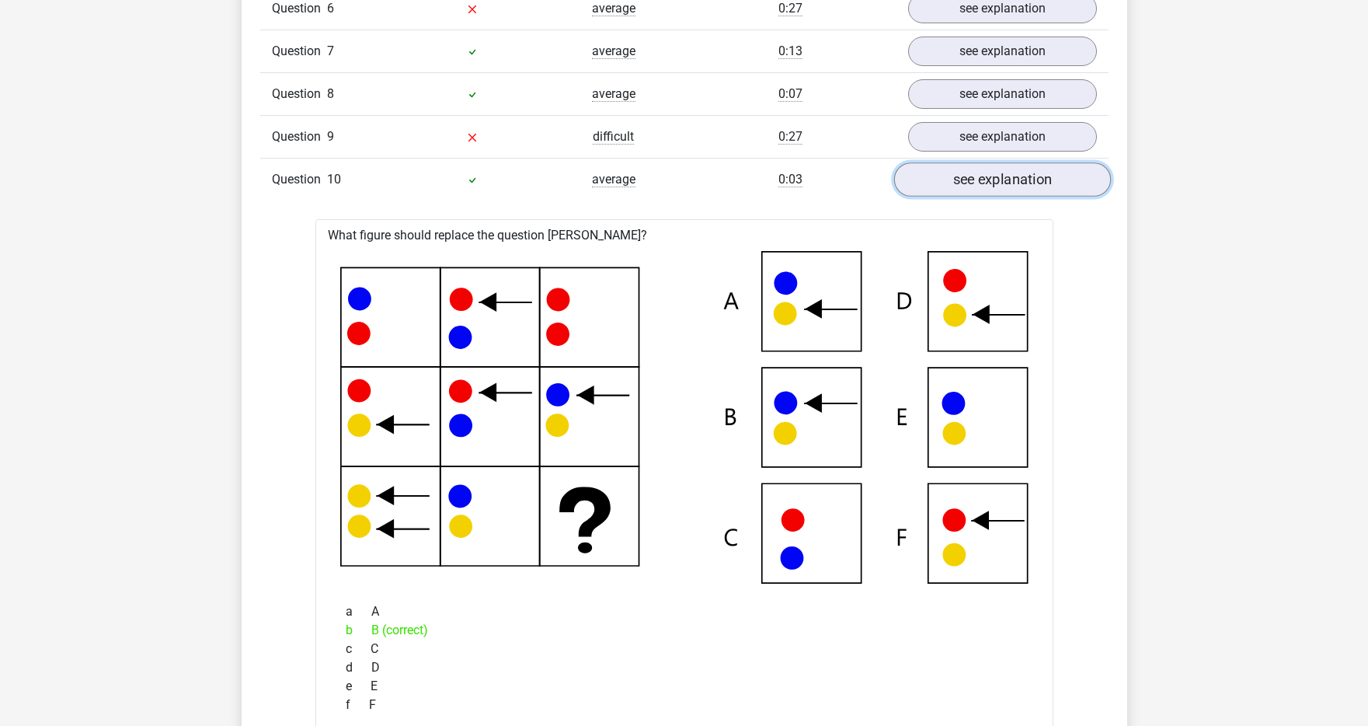
click at [984, 176] on link "see explanation" at bounding box center [1002, 179] width 217 height 34
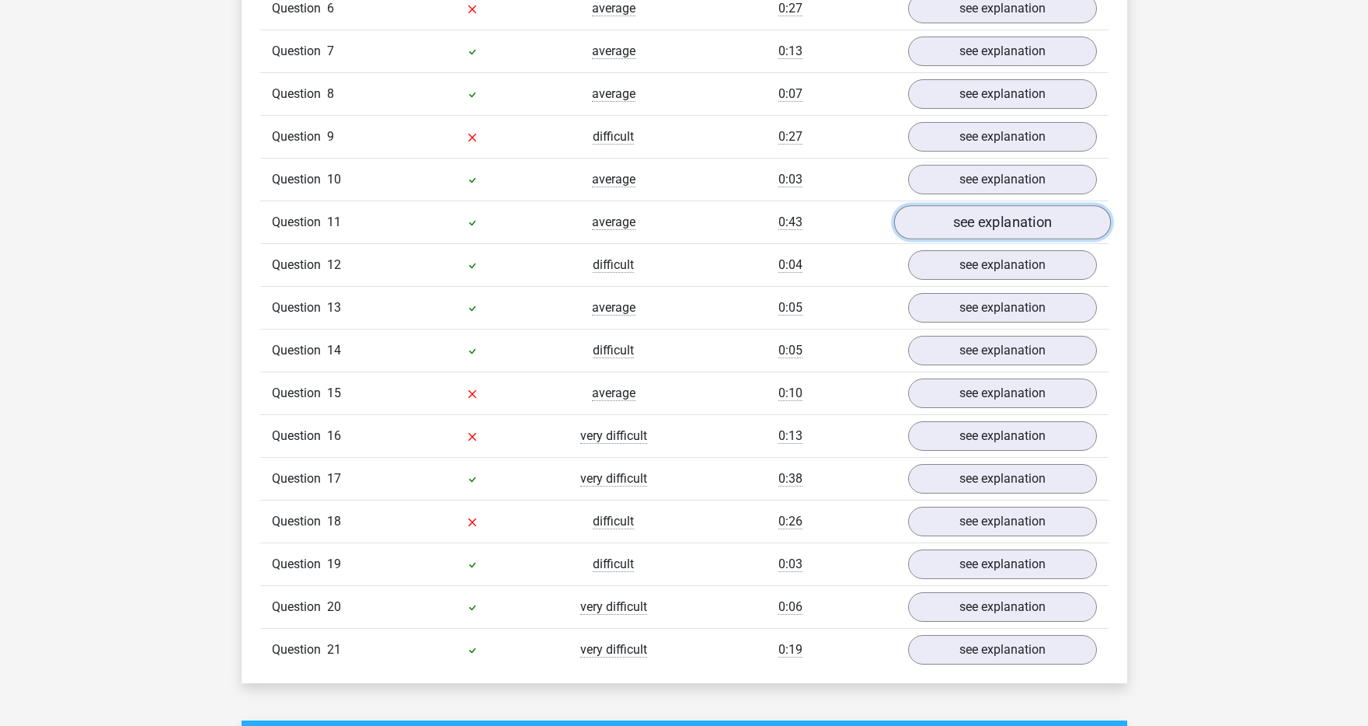
click at [975, 223] on link "see explanation" at bounding box center [1002, 222] width 217 height 34
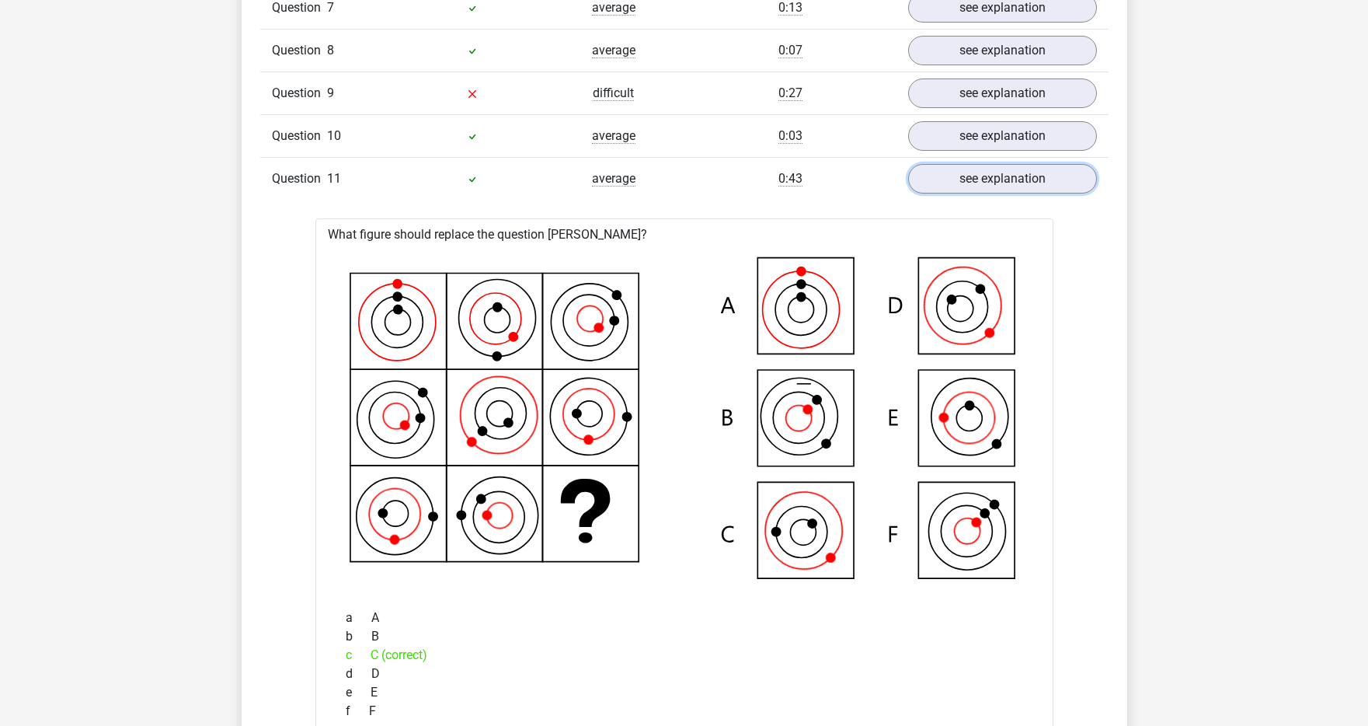
scroll to position [1343, 0]
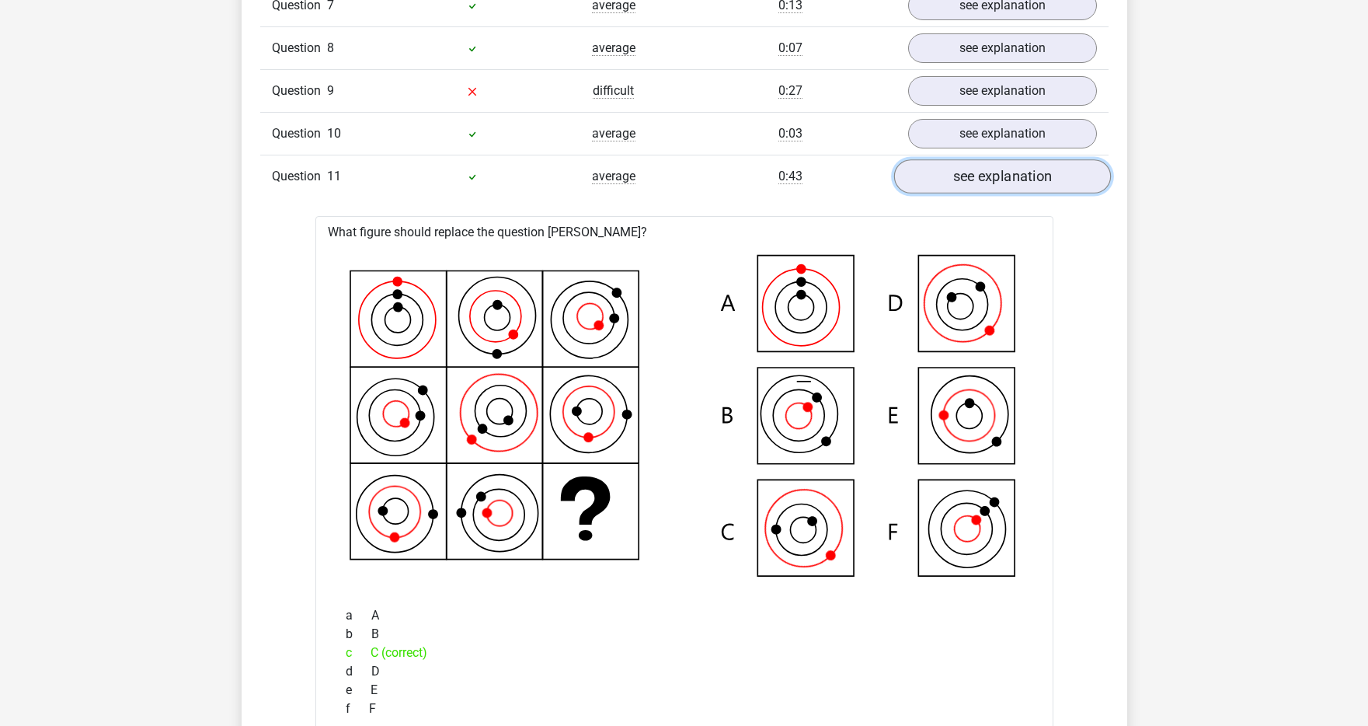
click at [976, 182] on link "see explanation" at bounding box center [1002, 176] width 217 height 34
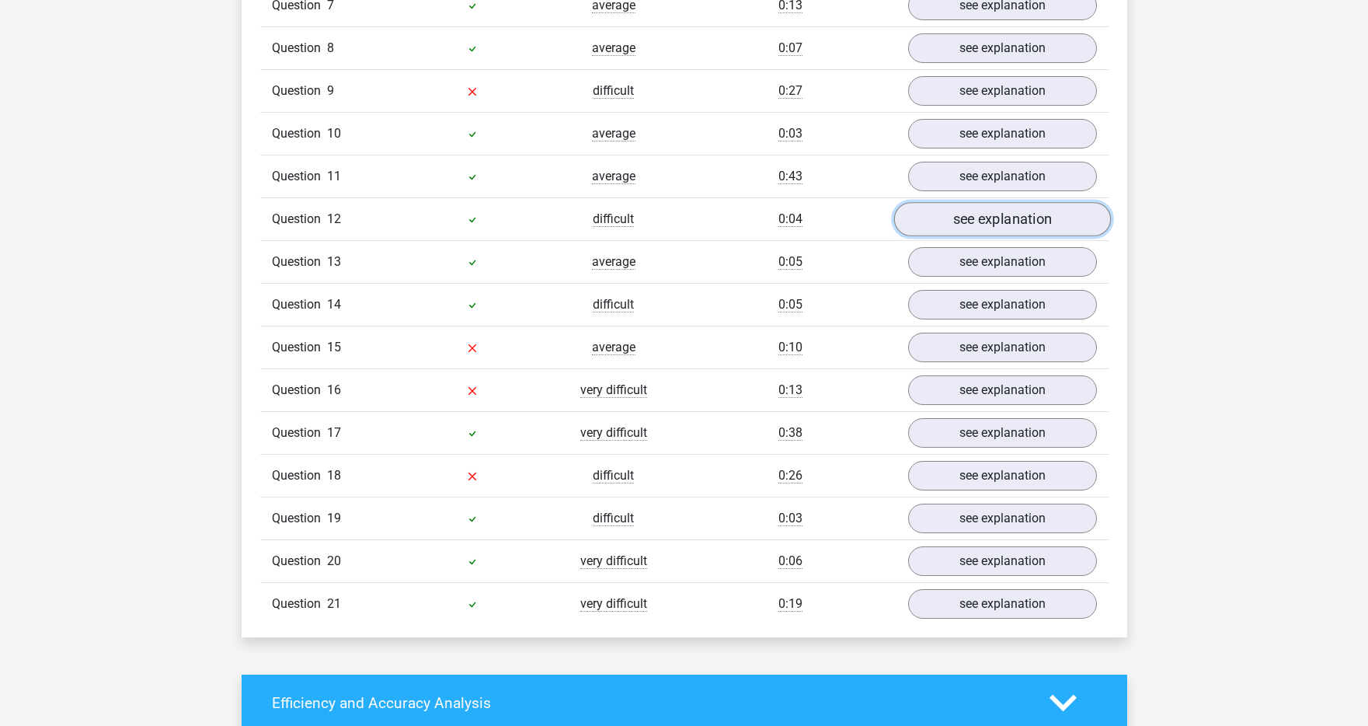
click at [973, 216] on link "see explanation" at bounding box center [1002, 219] width 217 height 34
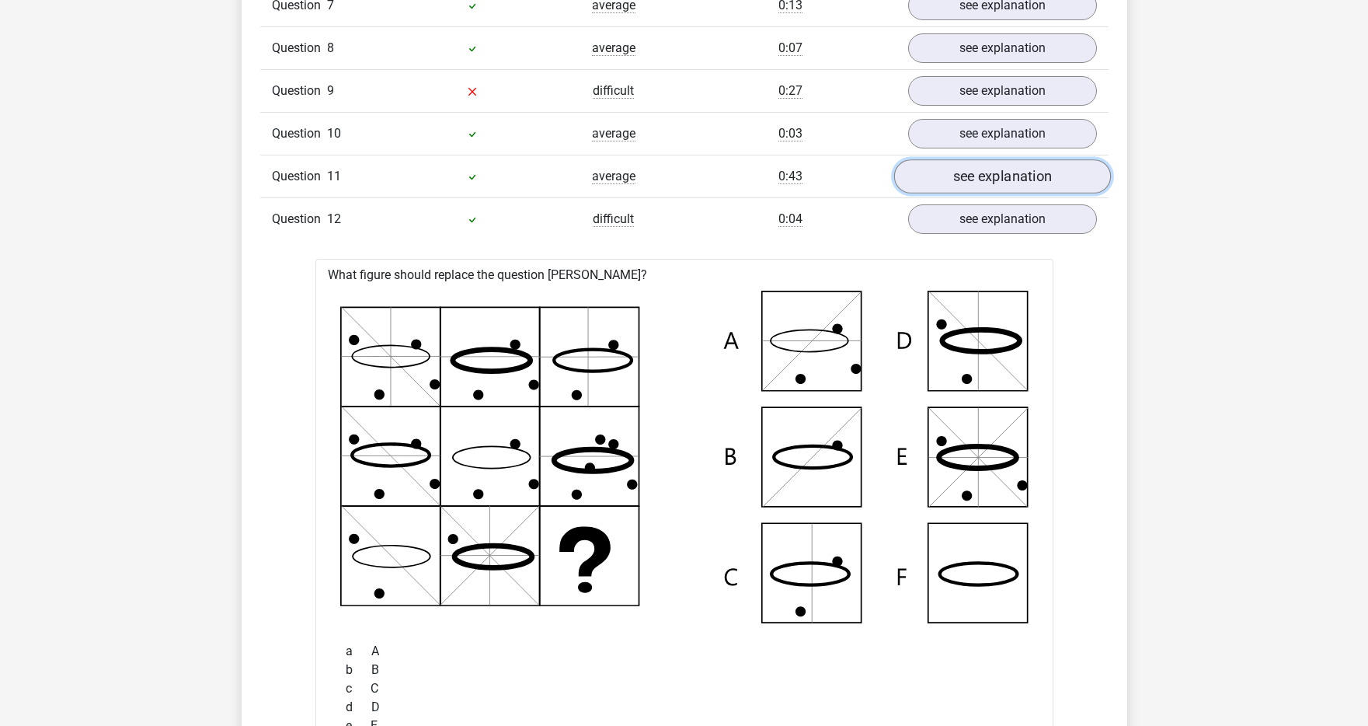
click at [977, 179] on link "see explanation" at bounding box center [1002, 176] width 217 height 34
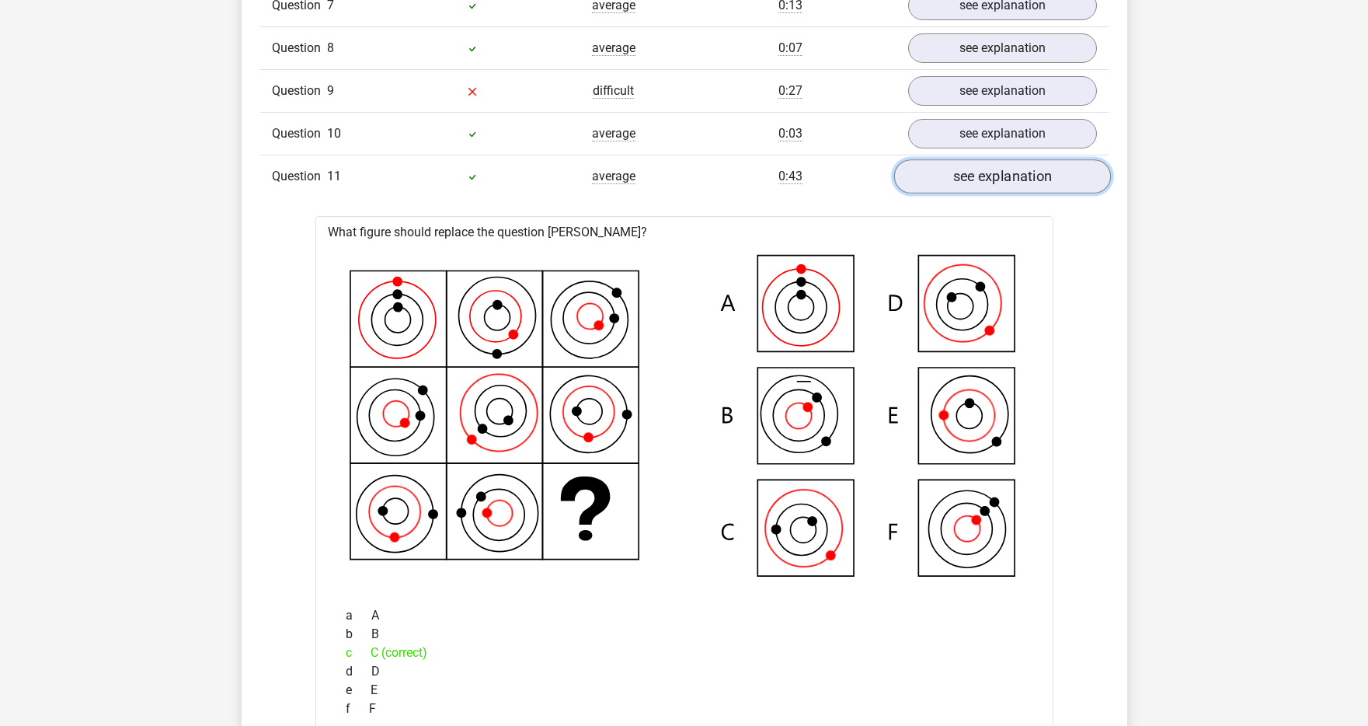
click at [977, 179] on link "see explanation" at bounding box center [1002, 176] width 217 height 34
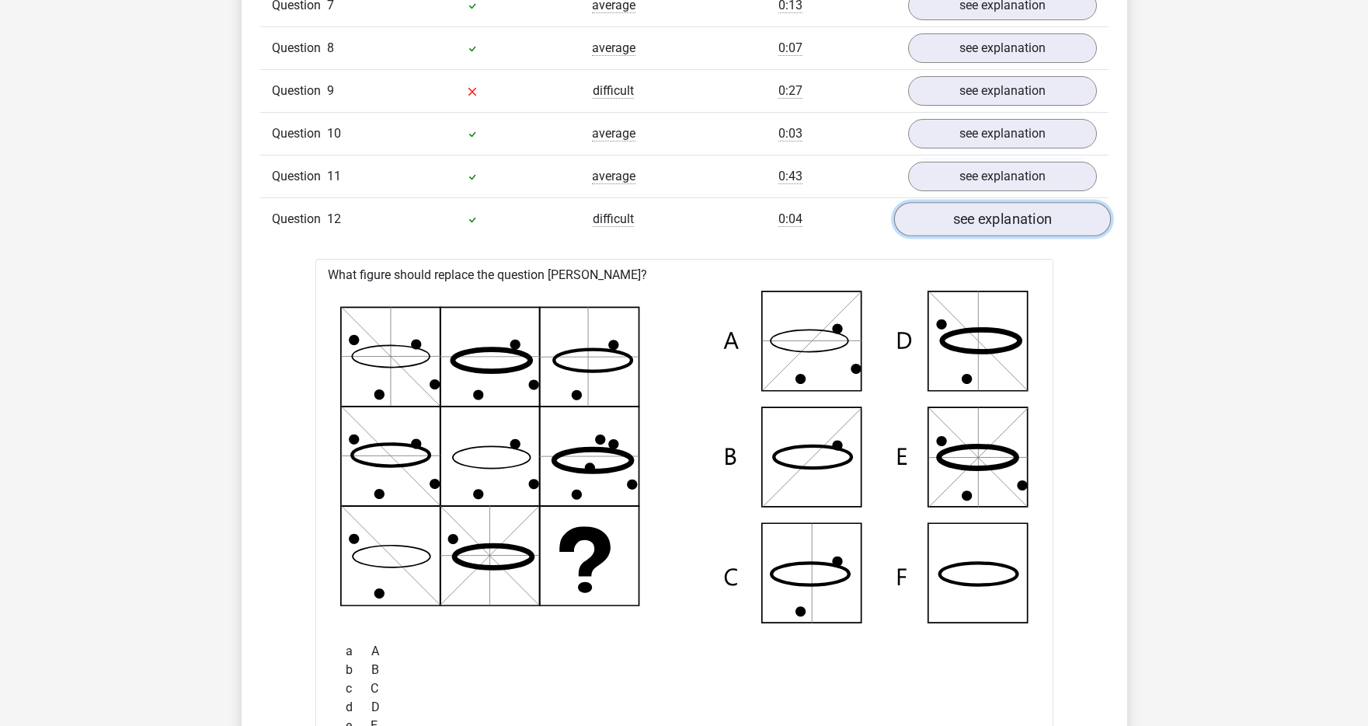
click at [970, 220] on link "see explanation" at bounding box center [1002, 219] width 217 height 34
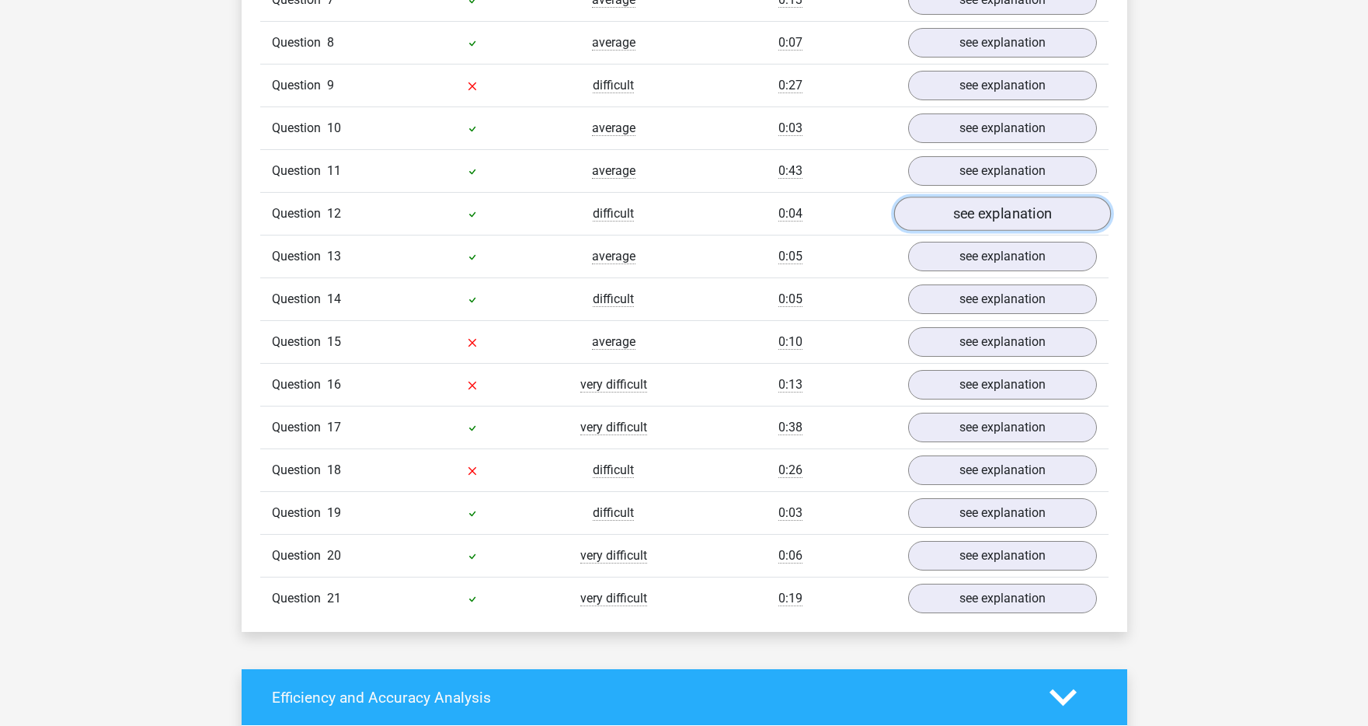
scroll to position [1350, 0]
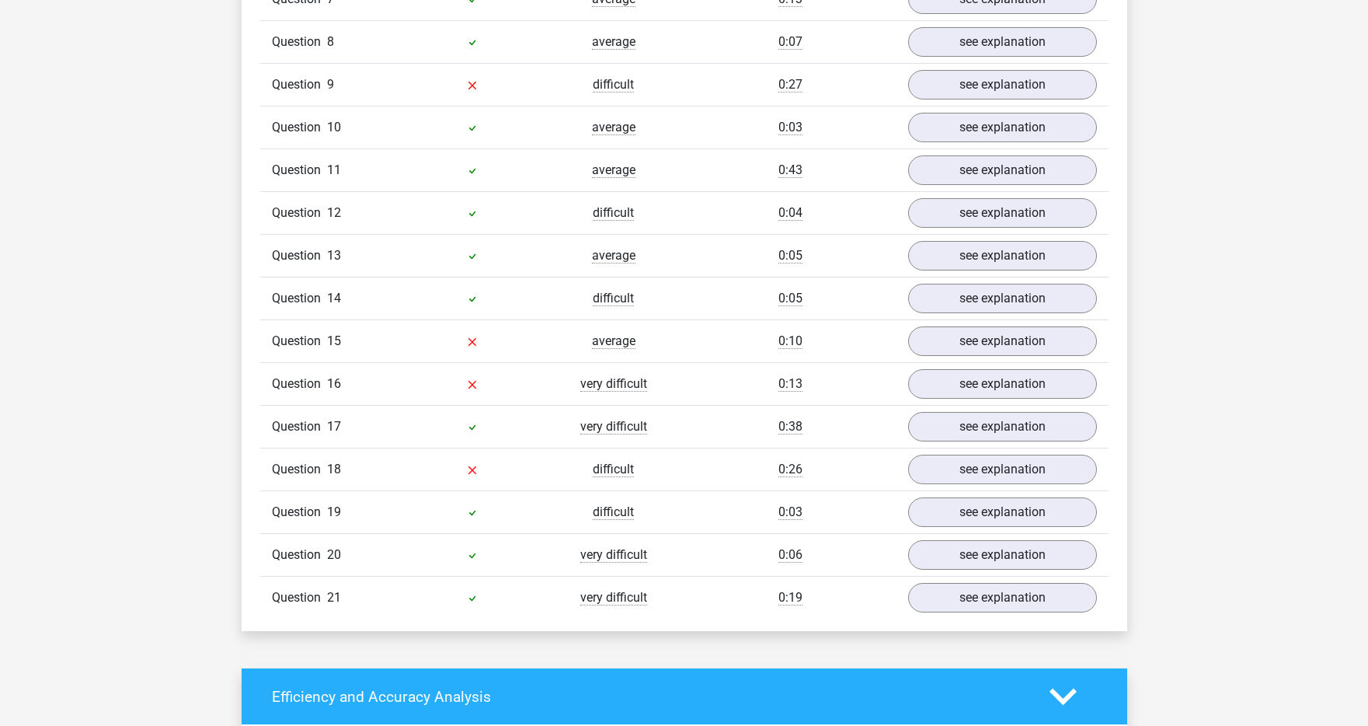
click at [971, 234] on div "Question 13 average 0:05 see explanation" at bounding box center [684, 255] width 849 height 43
click at [972, 255] on link "see explanation" at bounding box center [1002, 256] width 217 height 34
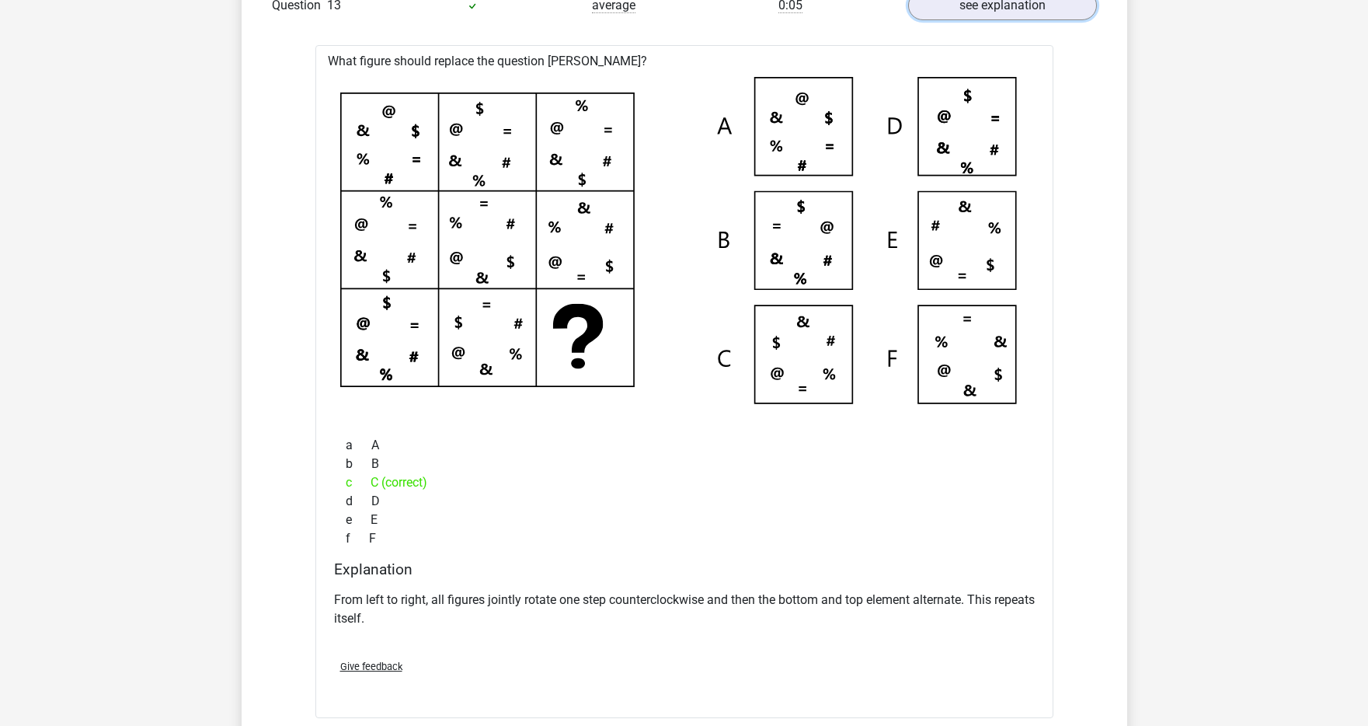
scroll to position [1526, 0]
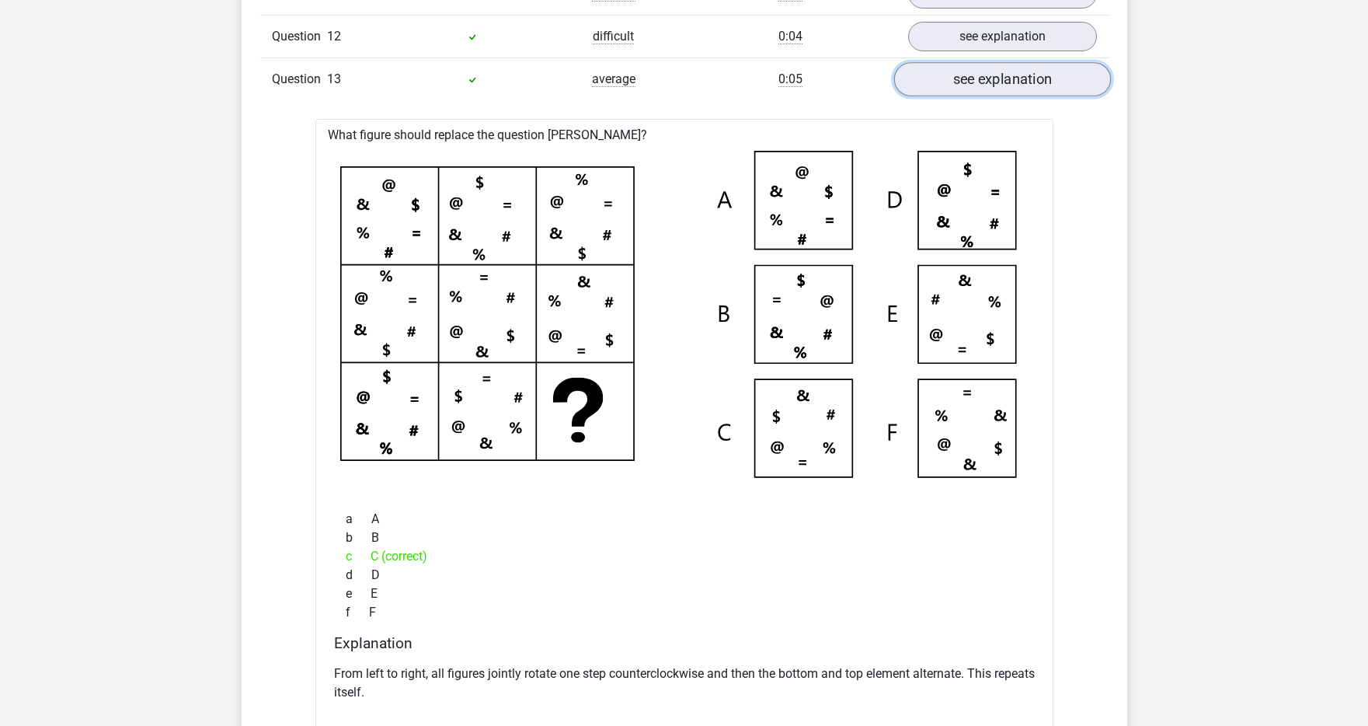
click at [969, 92] on link "see explanation" at bounding box center [1002, 79] width 217 height 34
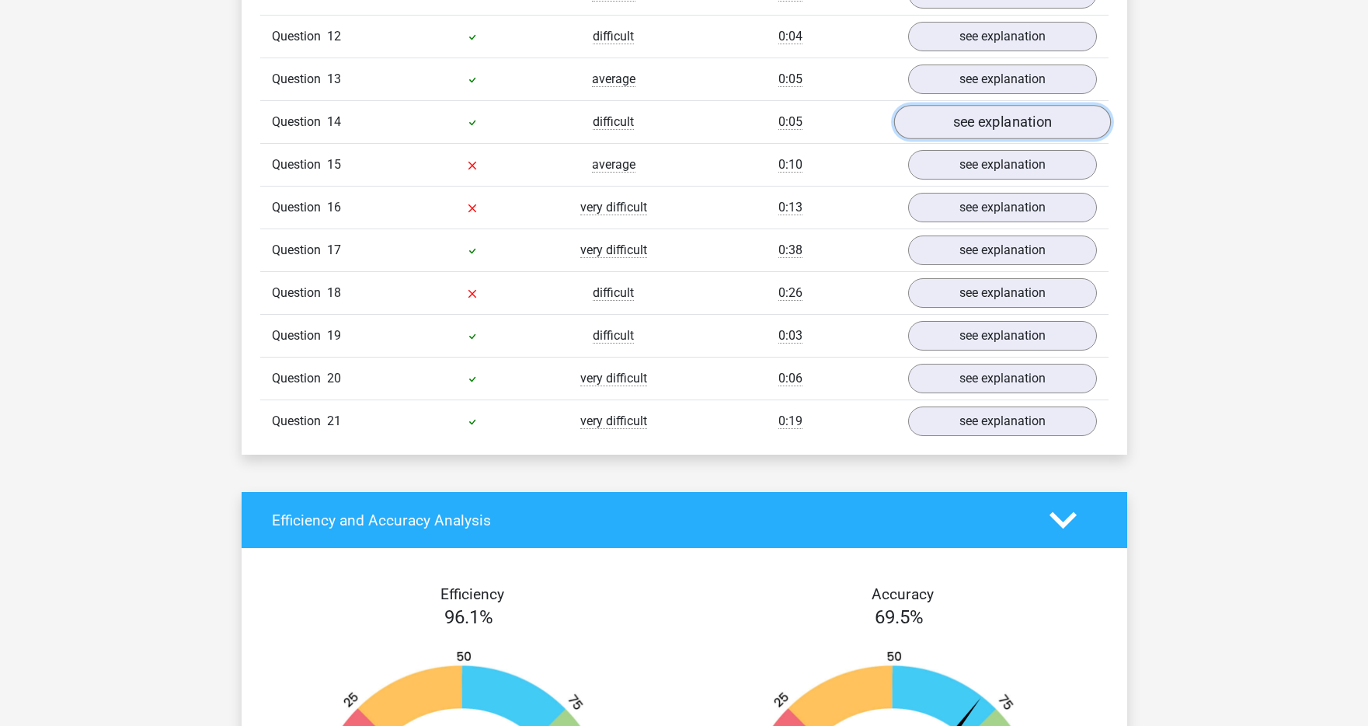
click at [963, 130] on link "see explanation" at bounding box center [1002, 122] width 217 height 34
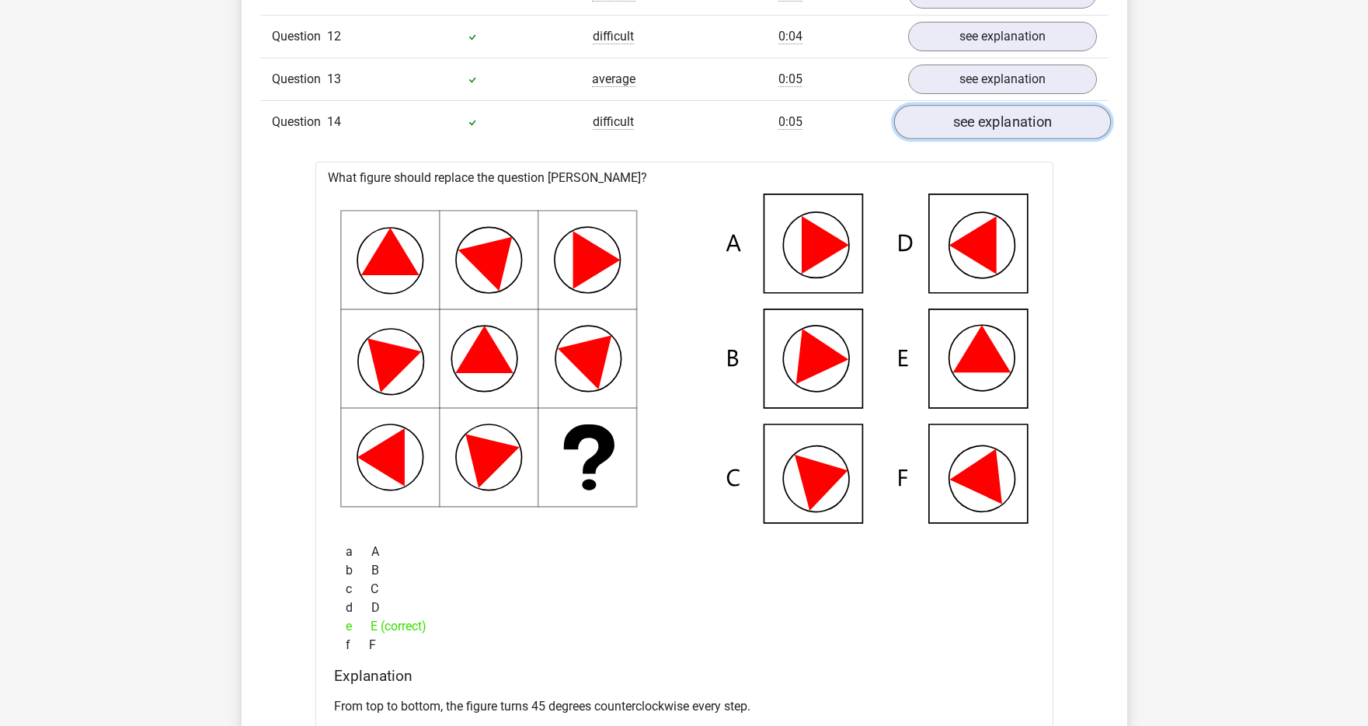
click at [964, 120] on link "see explanation" at bounding box center [1002, 122] width 217 height 34
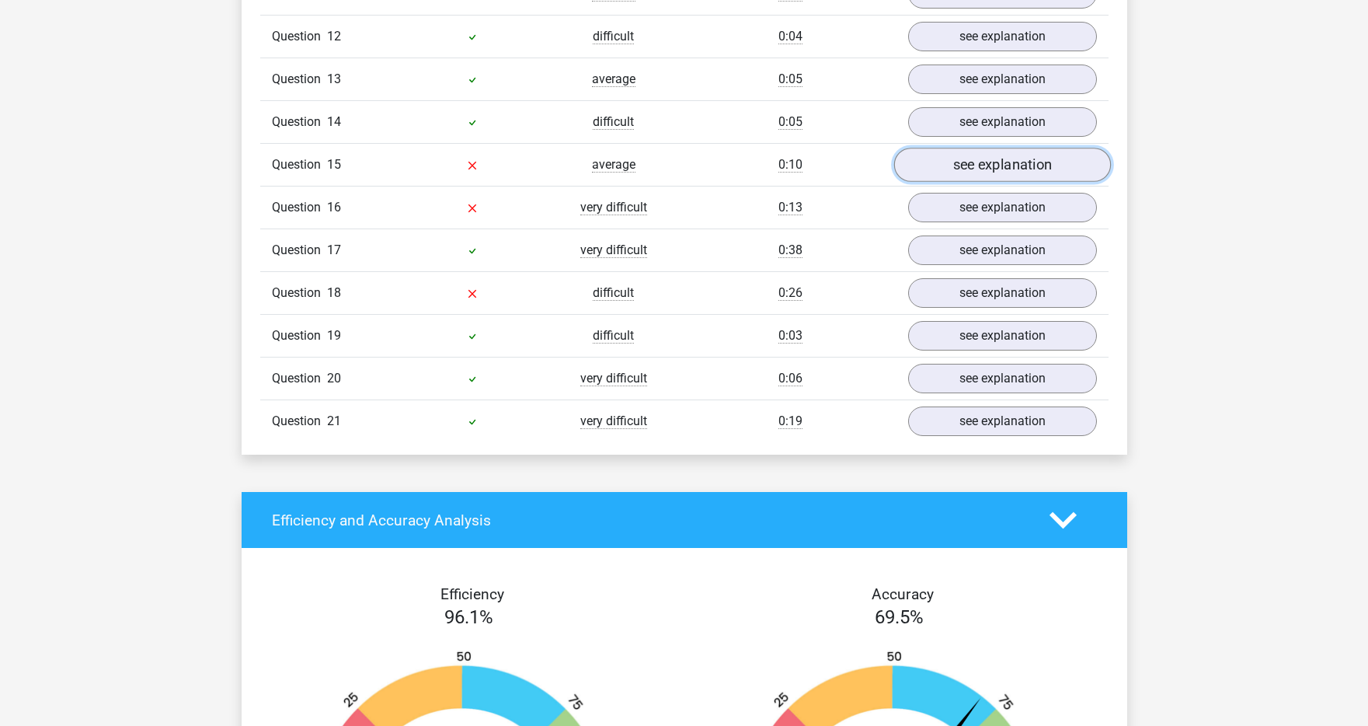
click at [969, 165] on link "see explanation" at bounding box center [1002, 165] width 217 height 34
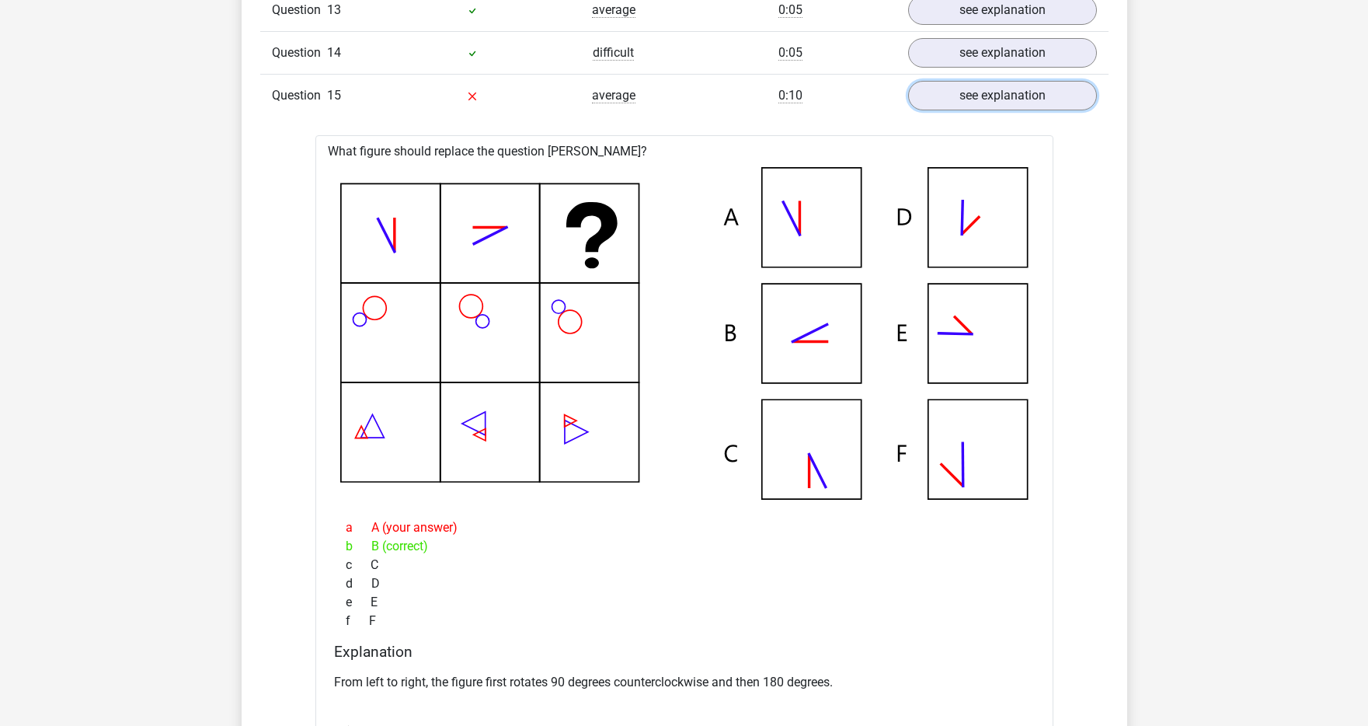
scroll to position [1596, 0]
click at [1058, 108] on link "see explanation" at bounding box center [1002, 95] width 217 height 34
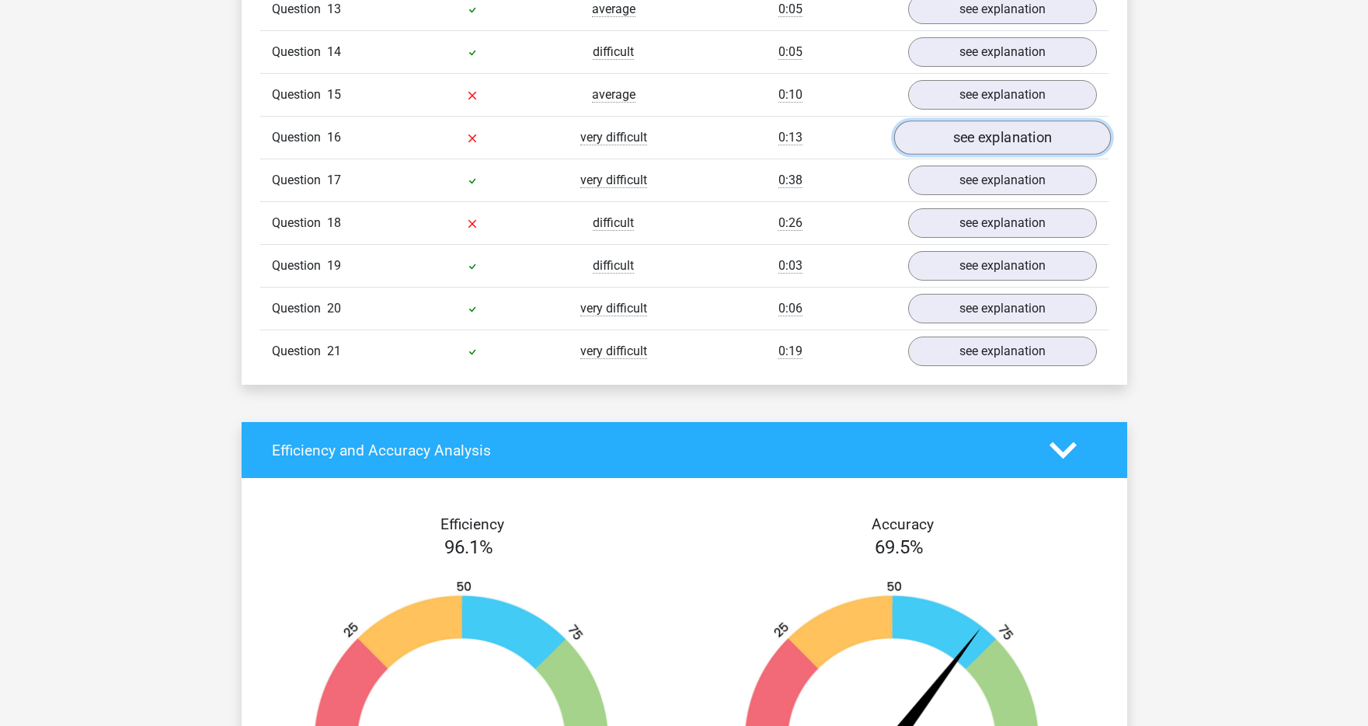
click at [1043, 139] on link "see explanation" at bounding box center [1002, 137] width 217 height 34
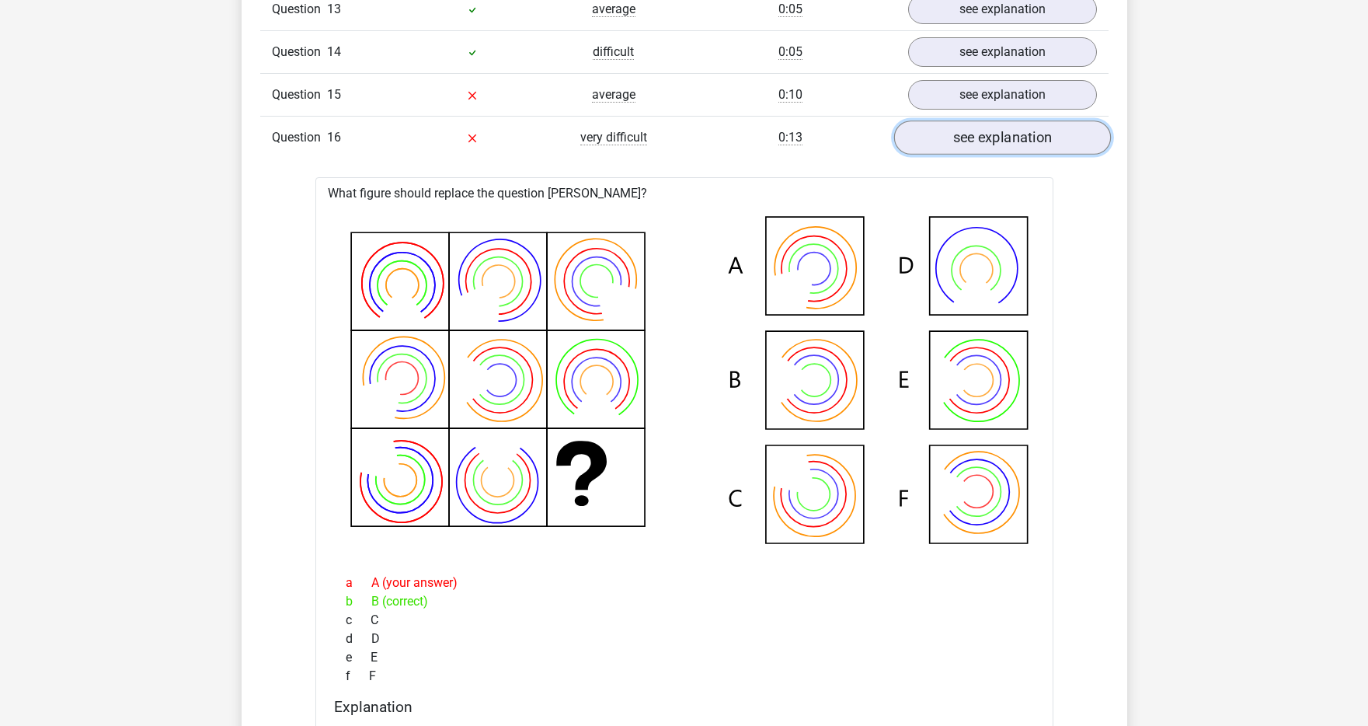
click at [1043, 139] on link "see explanation" at bounding box center [1002, 137] width 217 height 34
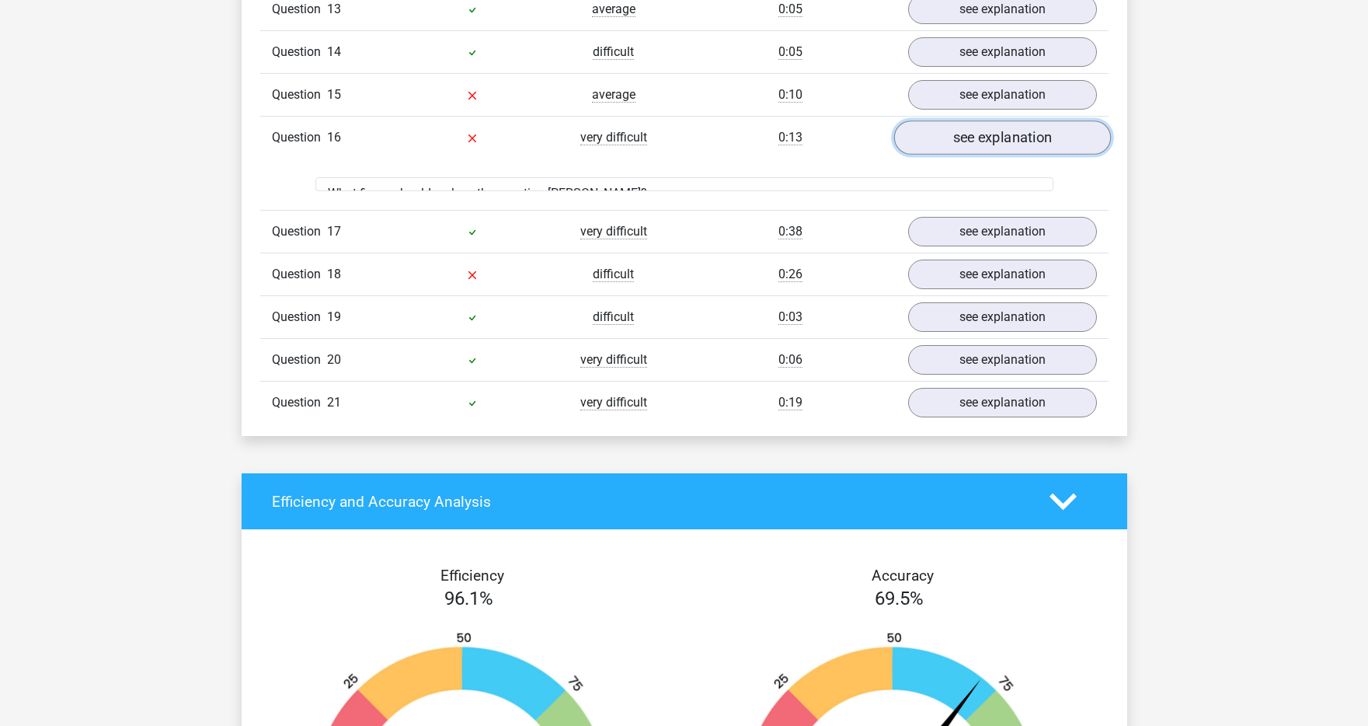
click at [1043, 139] on link "see explanation" at bounding box center [1002, 137] width 217 height 34
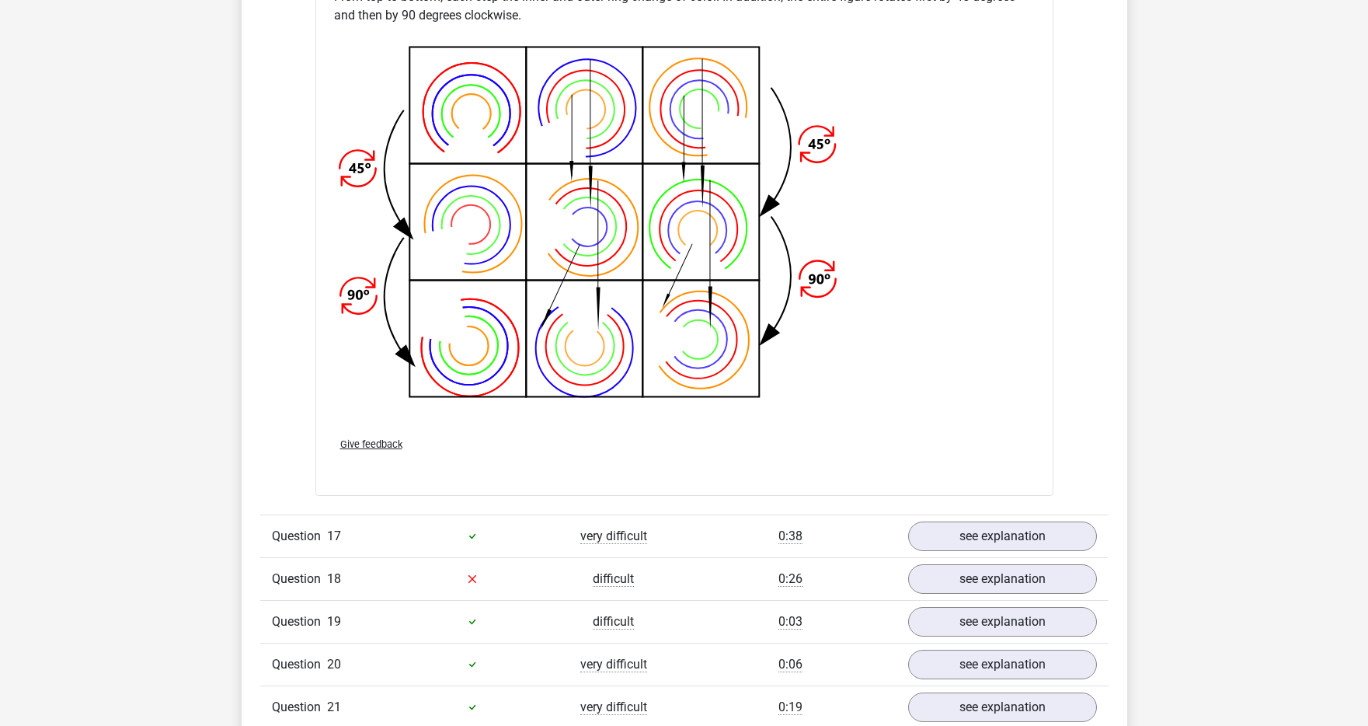
scroll to position [2346, 0]
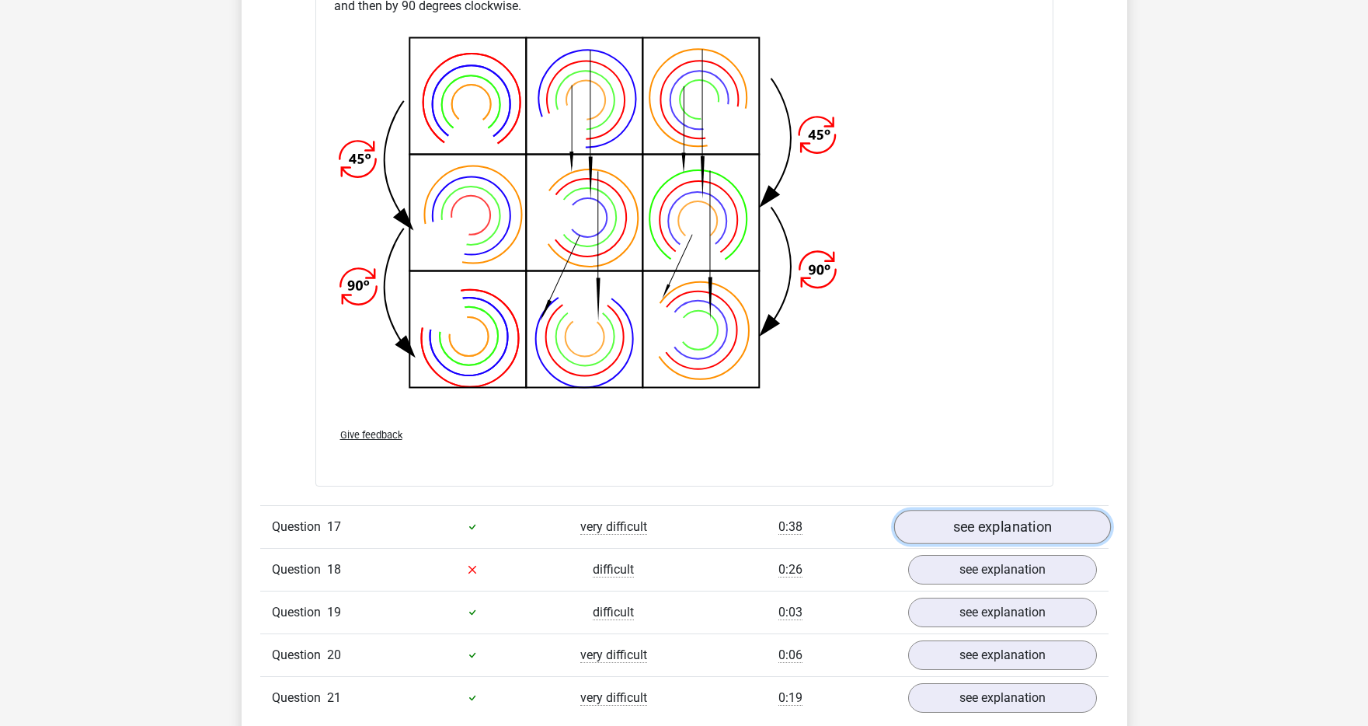
click at [976, 524] on link "see explanation" at bounding box center [1002, 527] width 217 height 34
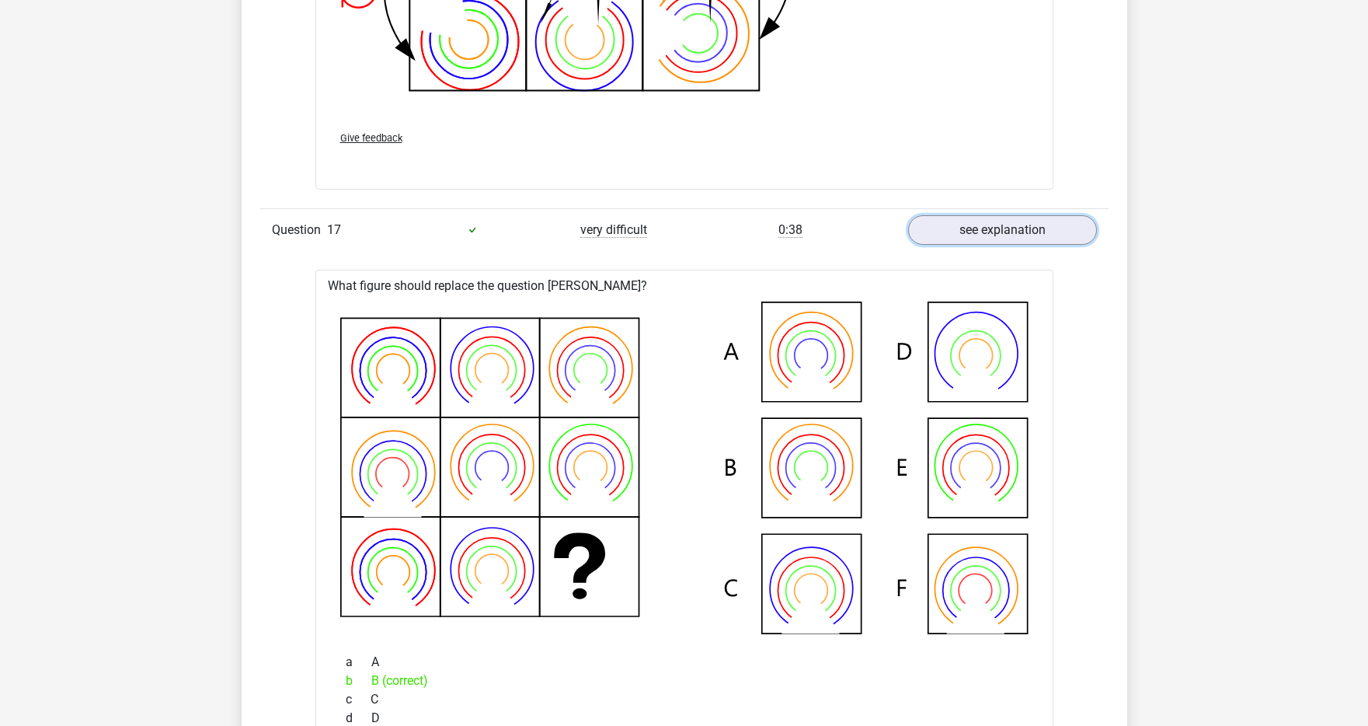
scroll to position [2824, 0]
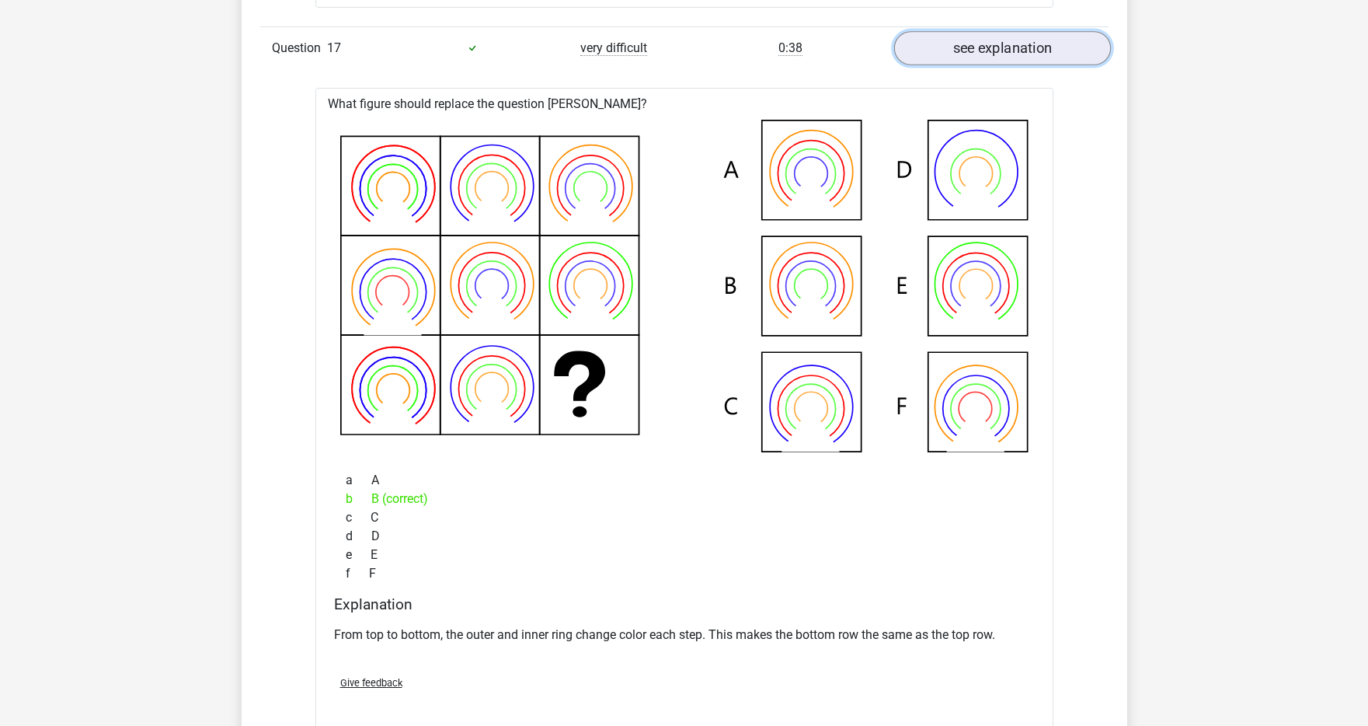
click at [983, 60] on link "see explanation" at bounding box center [1002, 48] width 217 height 34
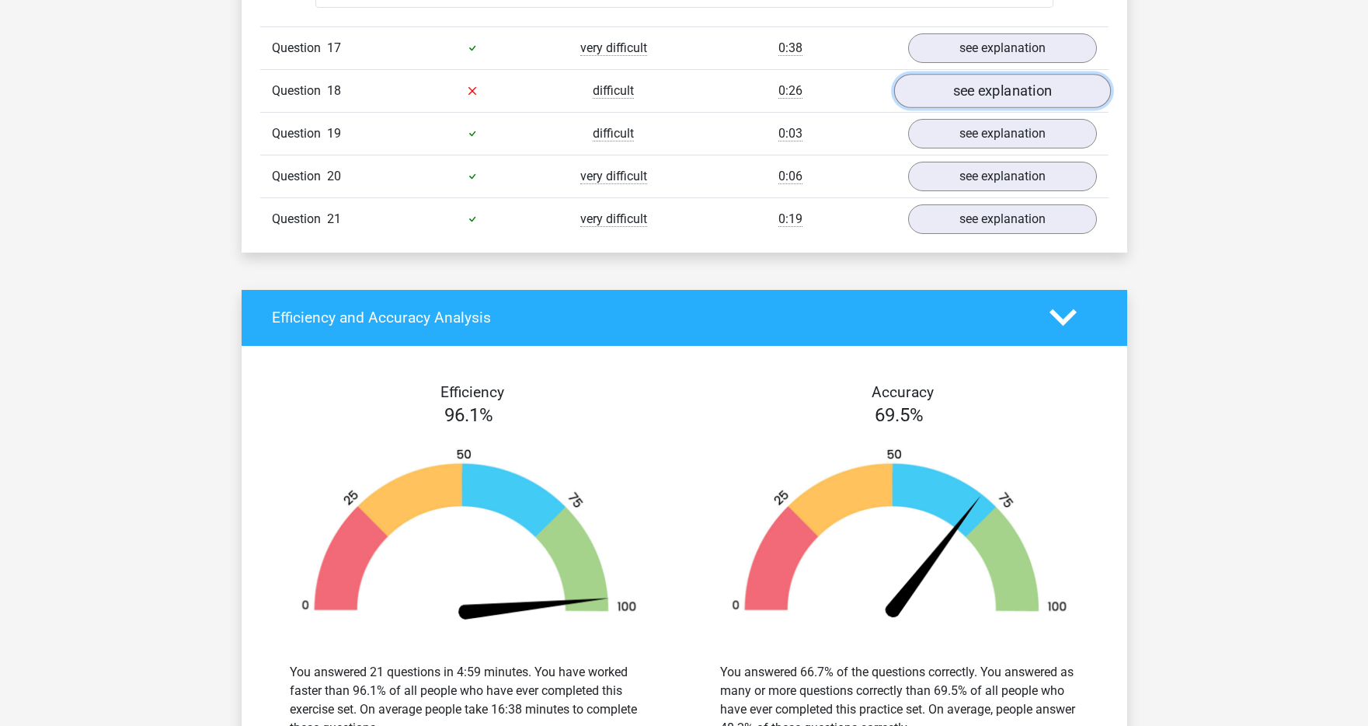
click at [975, 92] on link "see explanation" at bounding box center [1002, 91] width 217 height 34
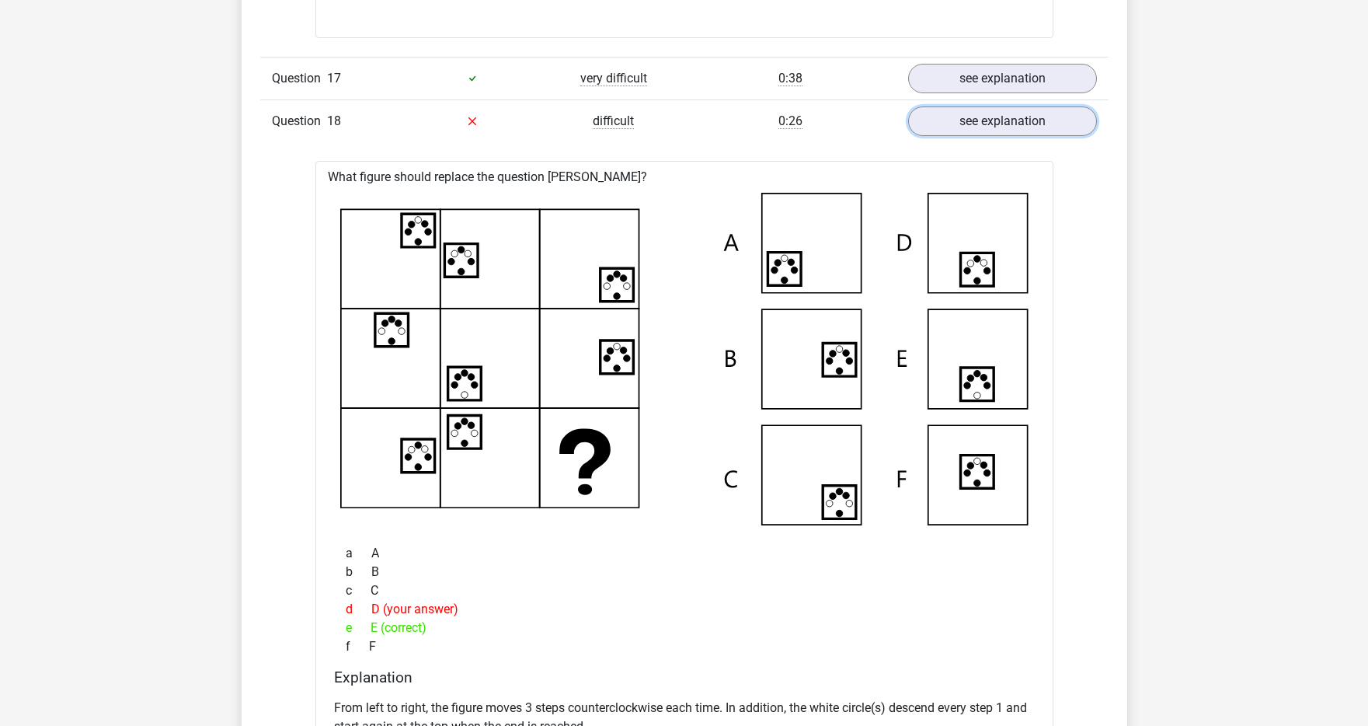
scroll to position [2746, 0]
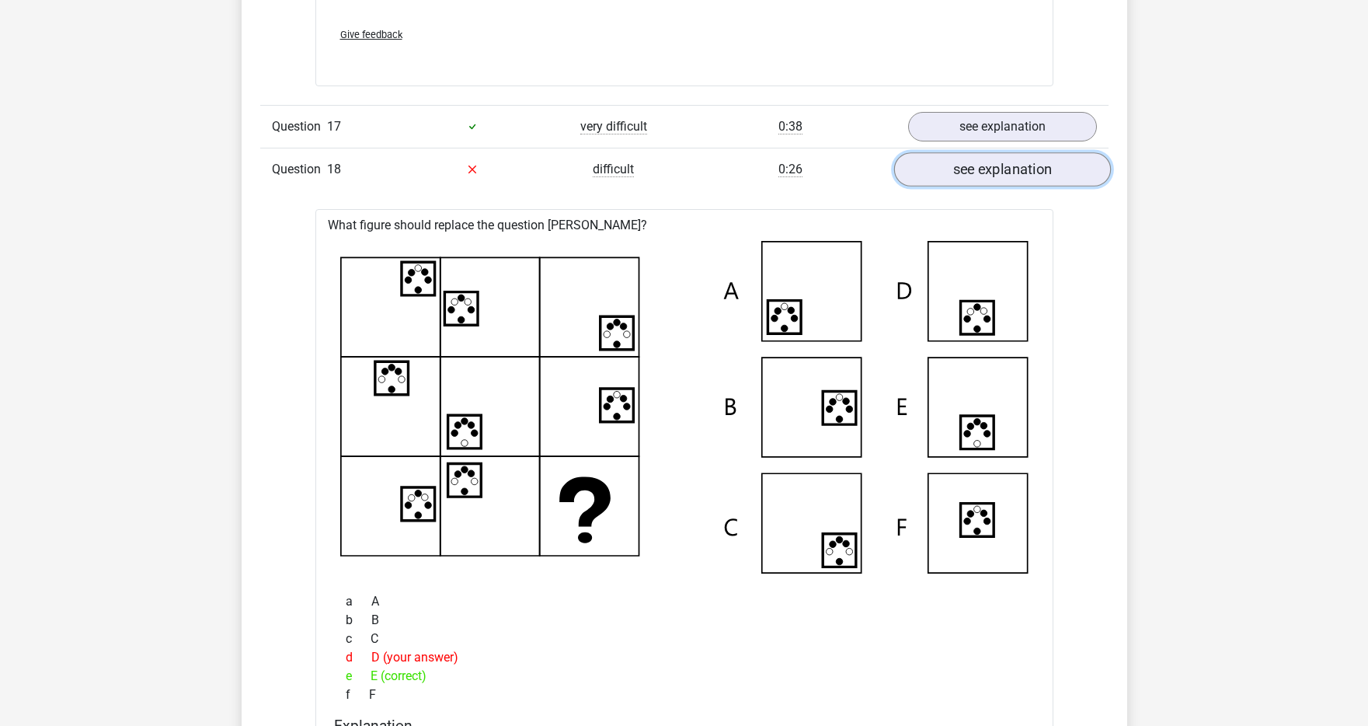
click at [964, 180] on link "see explanation" at bounding box center [1002, 169] width 217 height 34
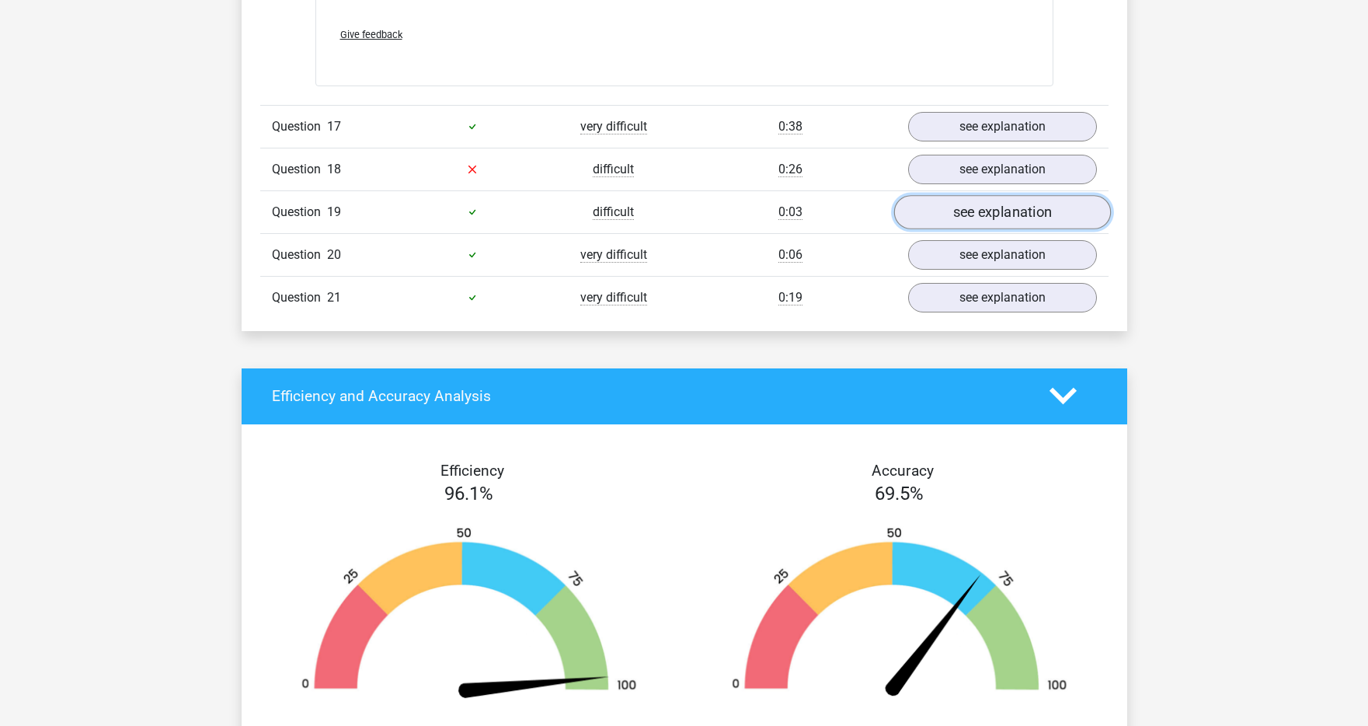
click at [960, 216] on link "see explanation" at bounding box center [1002, 212] width 217 height 34
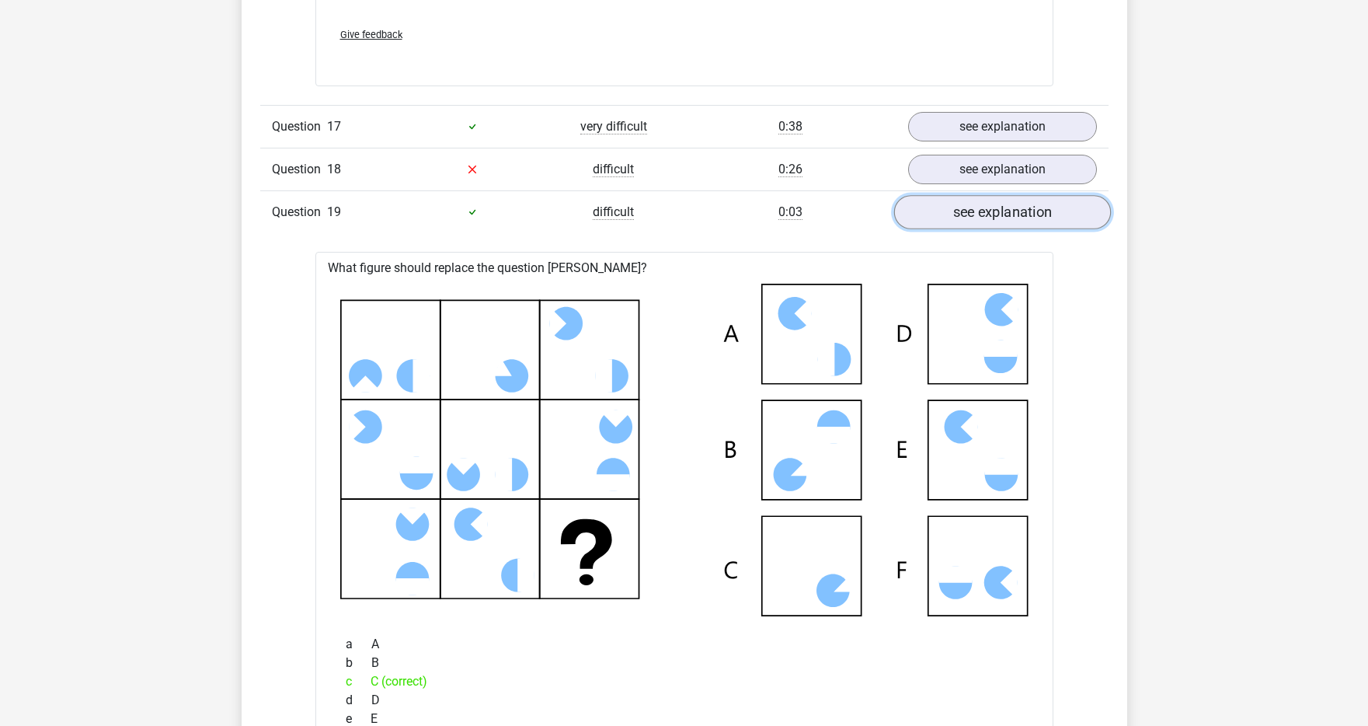
click at [960, 216] on link "see explanation" at bounding box center [1002, 212] width 217 height 34
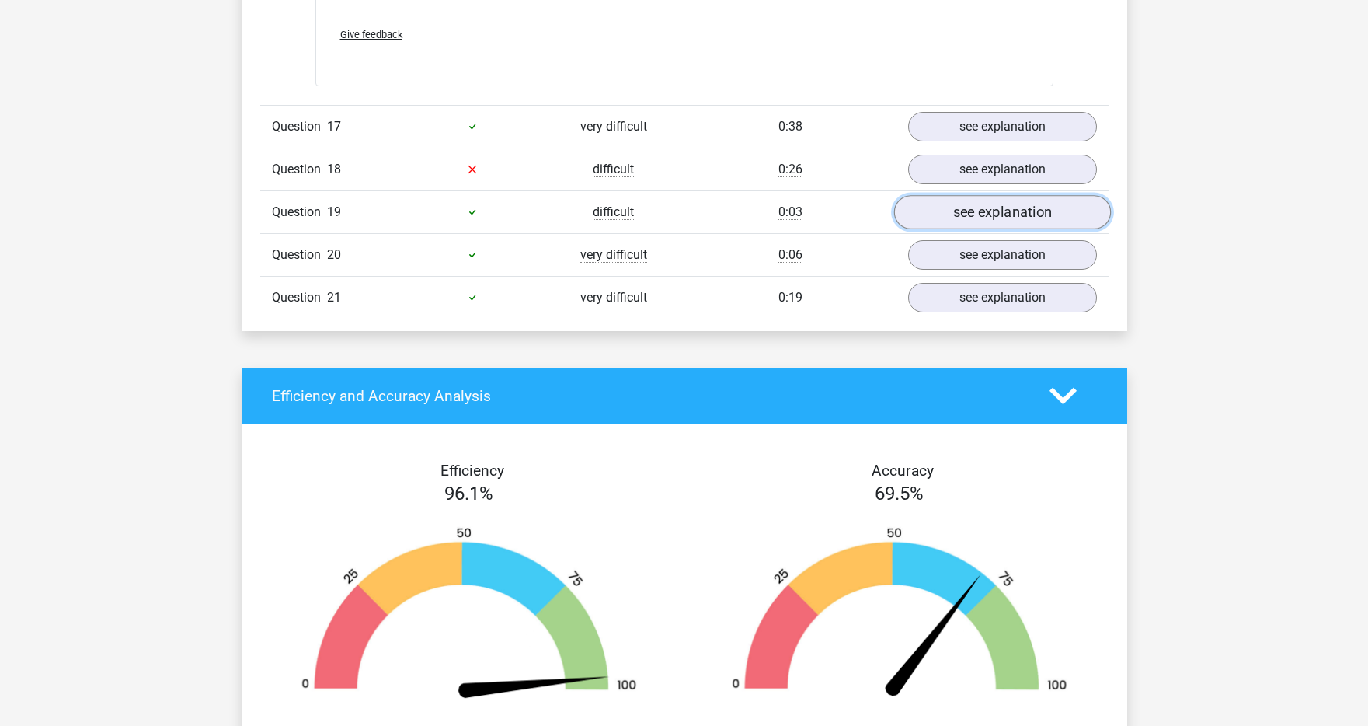
click at [960, 216] on link "see explanation" at bounding box center [1002, 212] width 217 height 34
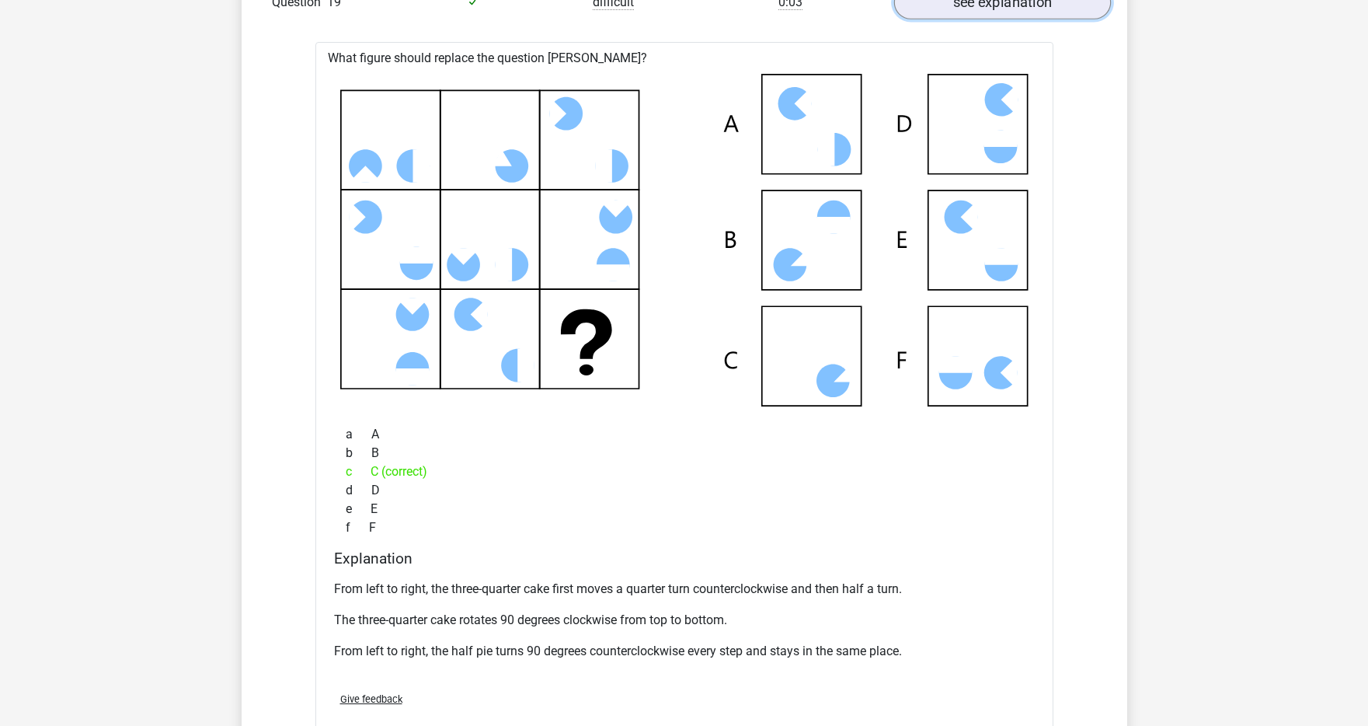
scroll to position [2891, 0]
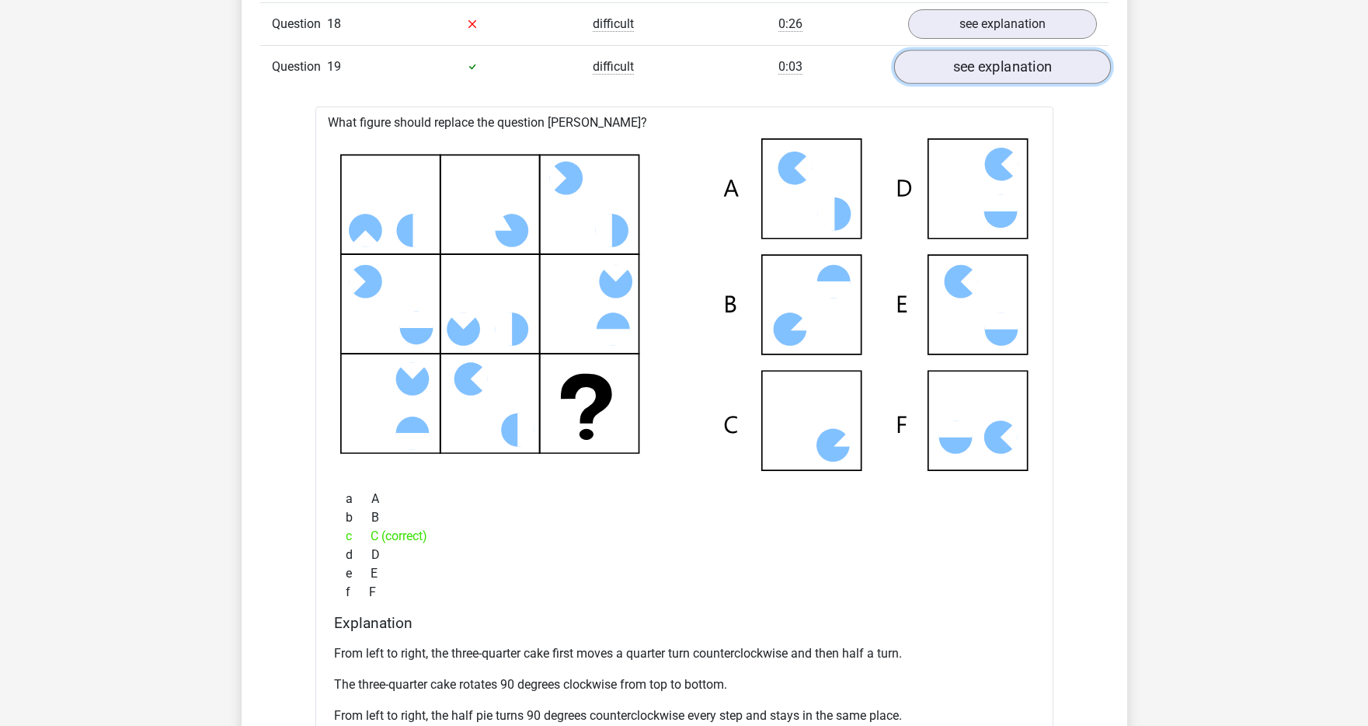
click at [985, 75] on link "see explanation" at bounding box center [1002, 67] width 217 height 34
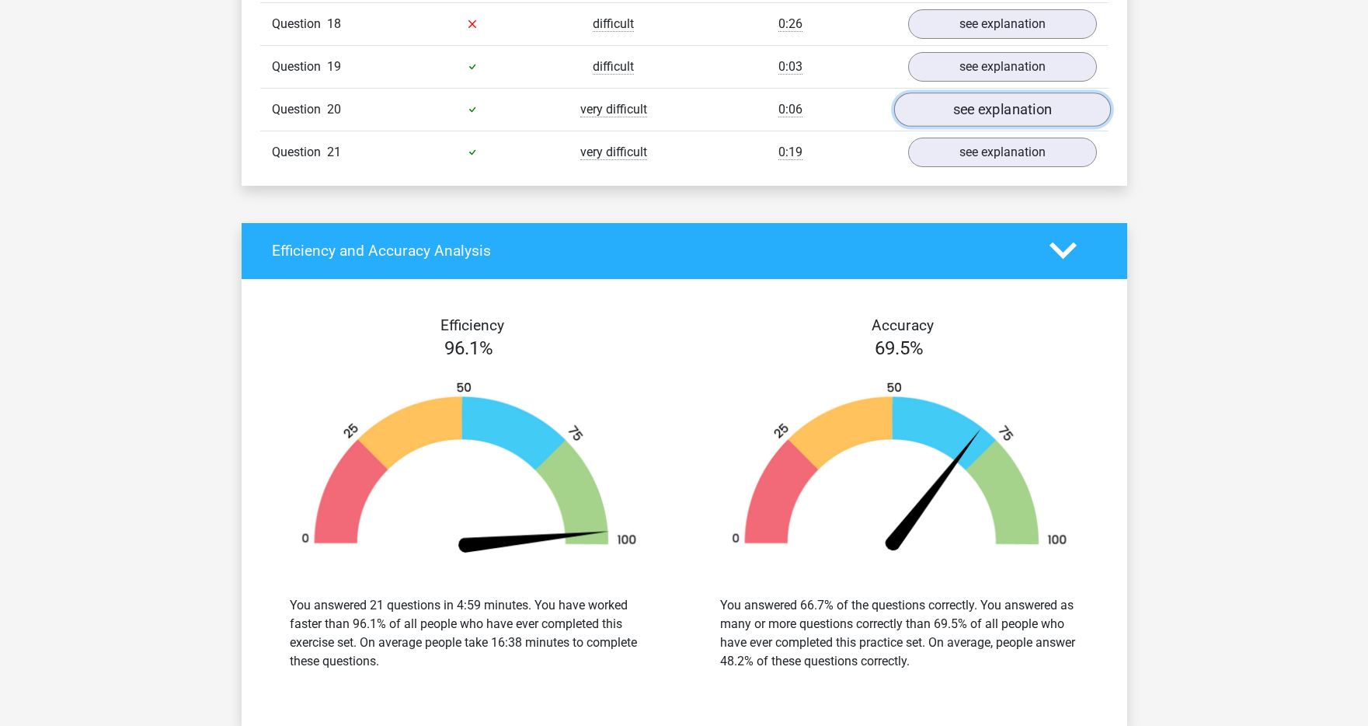
click at [983, 111] on link "see explanation" at bounding box center [1002, 109] width 217 height 34
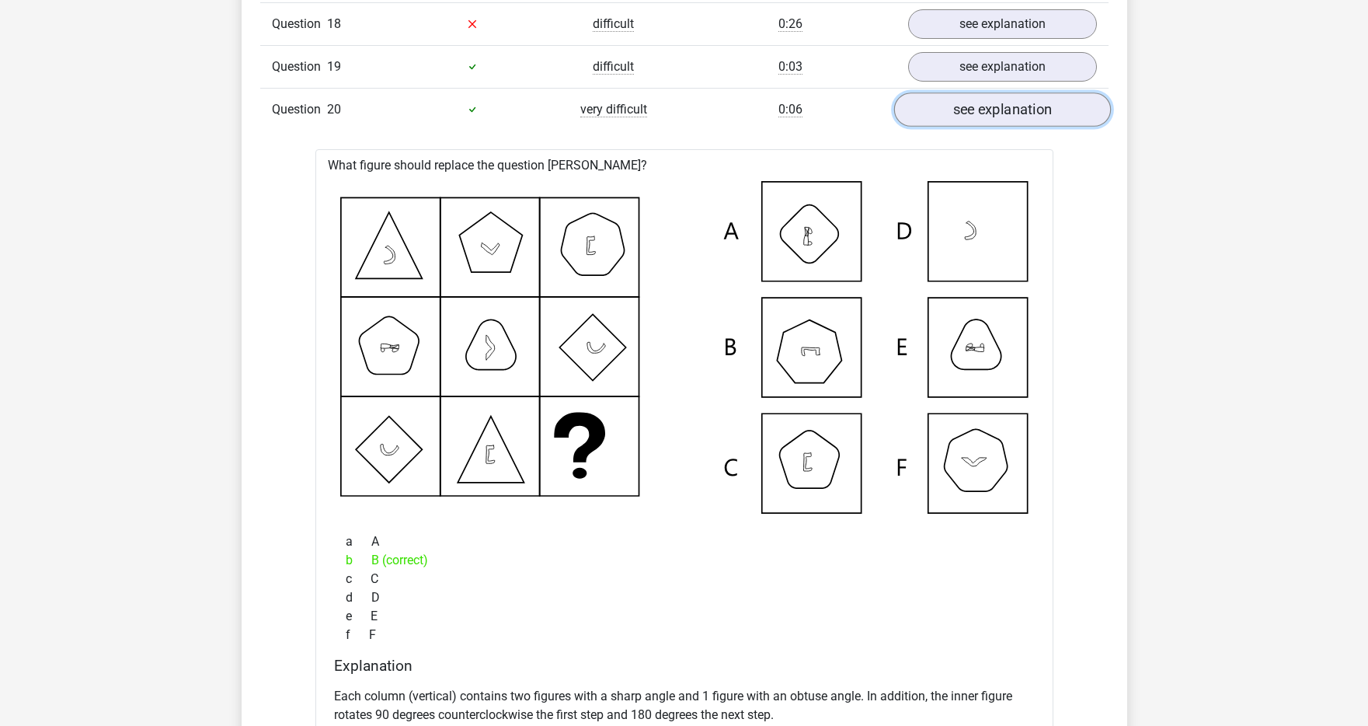
click at [983, 111] on link "see explanation" at bounding box center [1002, 109] width 217 height 34
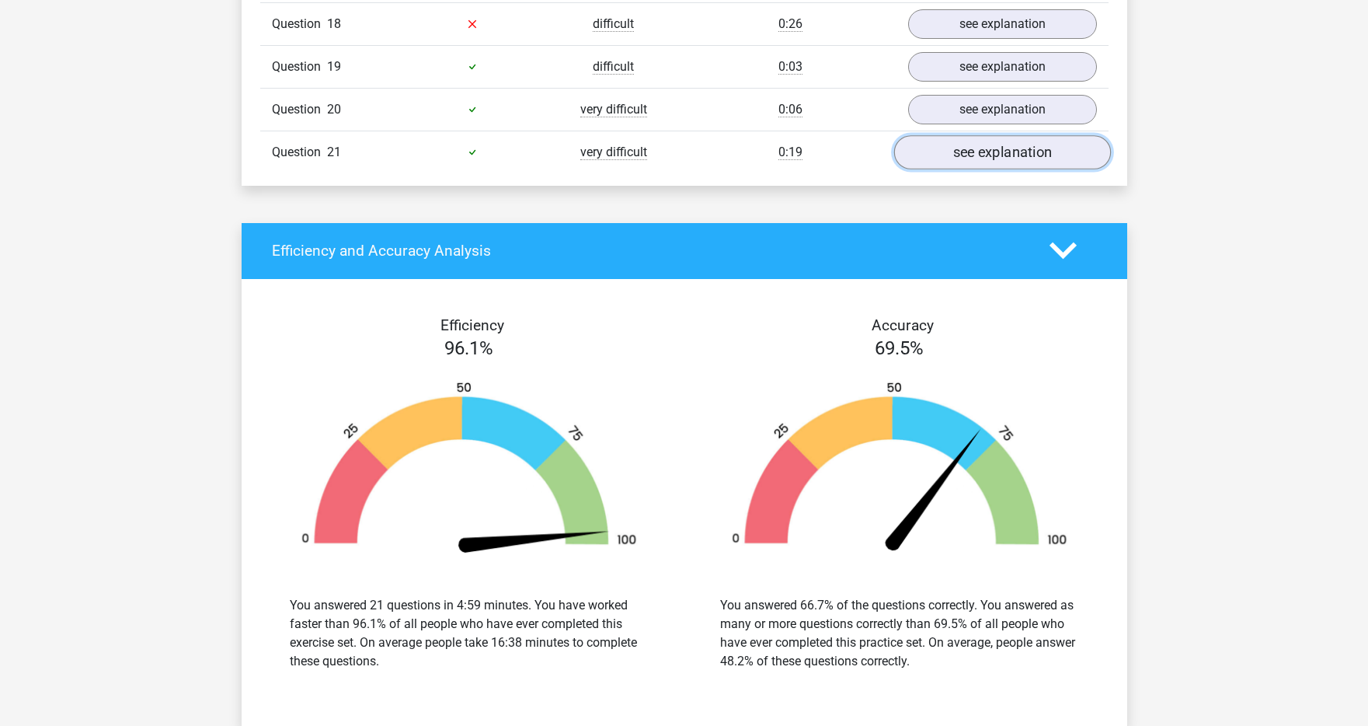
click at [974, 145] on link "see explanation" at bounding box center [1002, 152] width 217 height 34
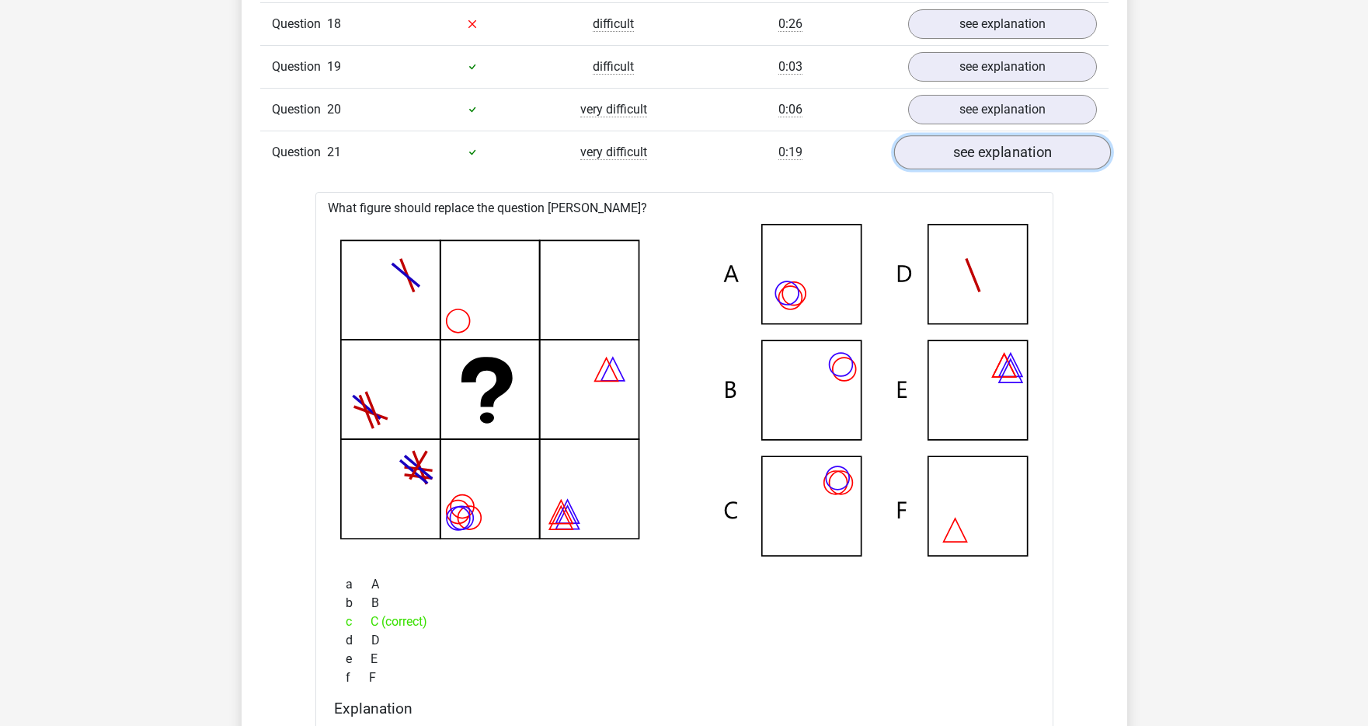
click at [974, 145] on link "see explanation" at bounding box center [1002, 152] width 217 height 34
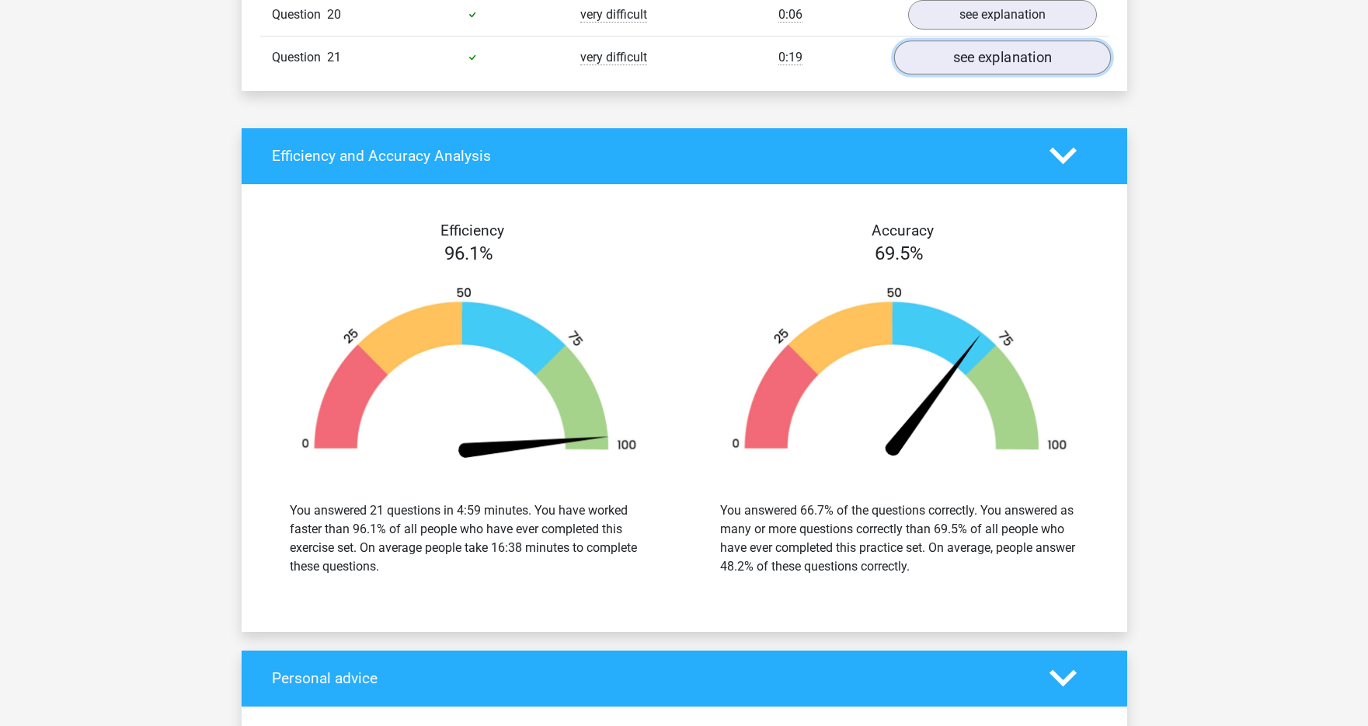
scroll to position [2990, 0]
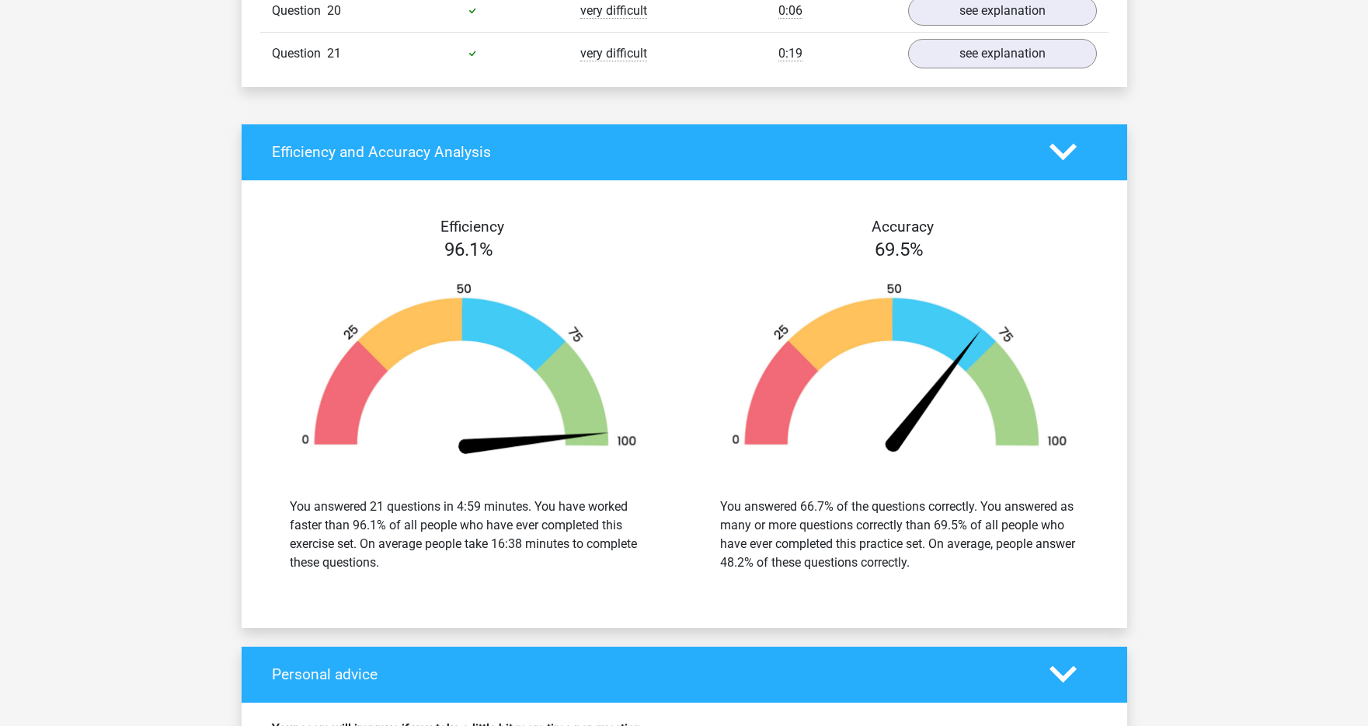
click at [1062, 152] on icon at bounding box center [1063, 151] width 27 height 27
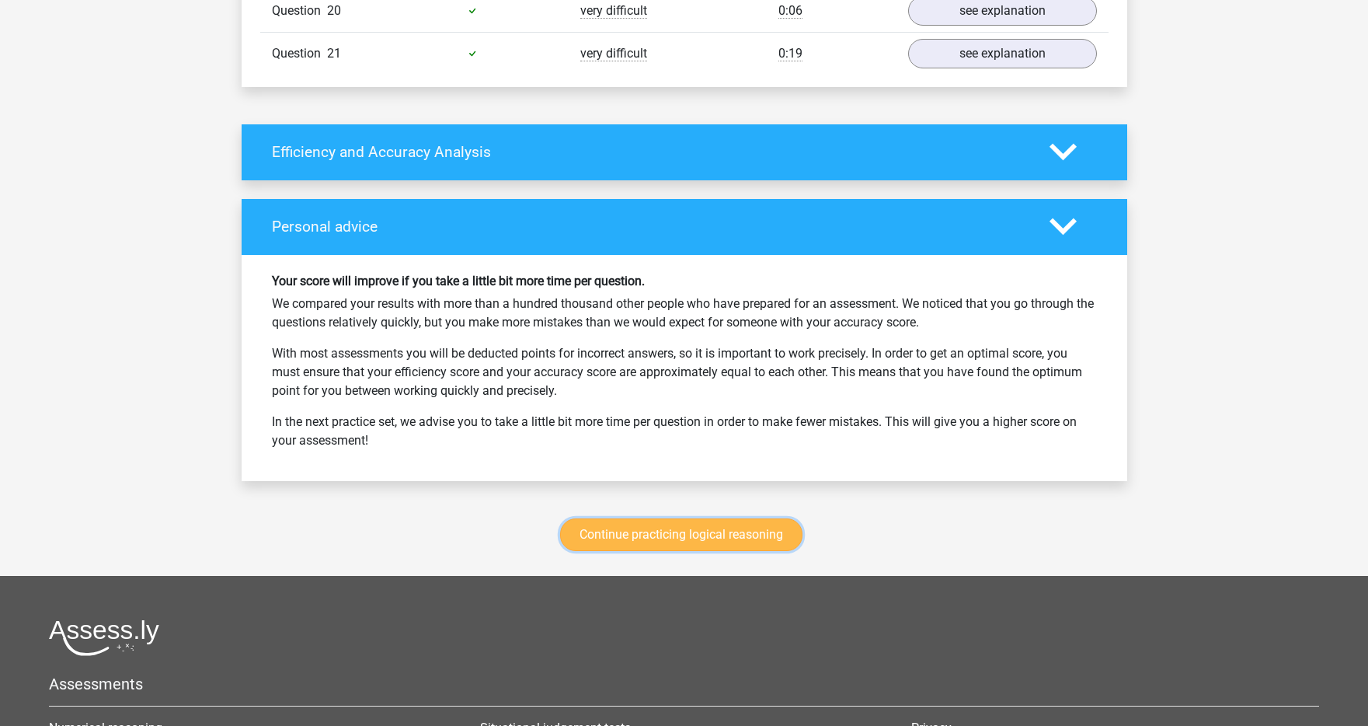
click at [657, 538] on link "Continue practicing logical reasoning" at bounding box center [681, 534] width 242 height 33
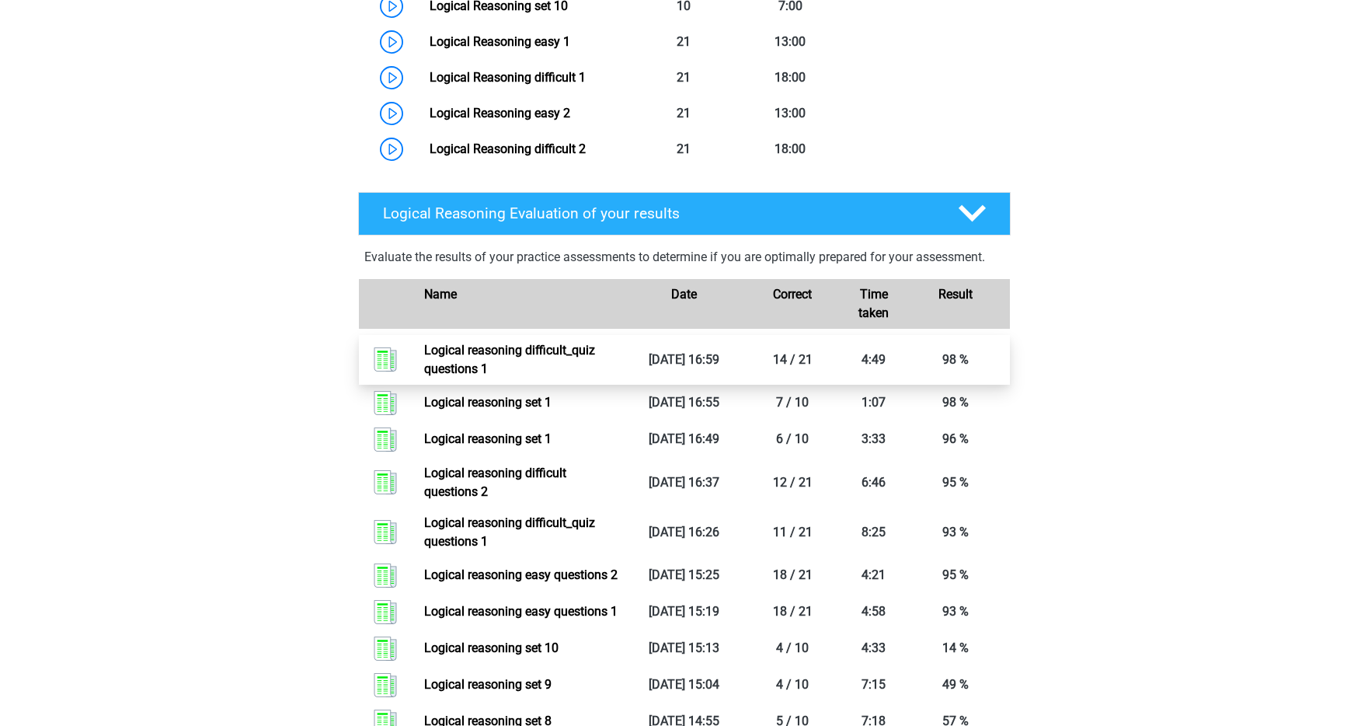
scroll to position [1110, 0]
